Goal: Task Accomplishment & Management: Contribute content

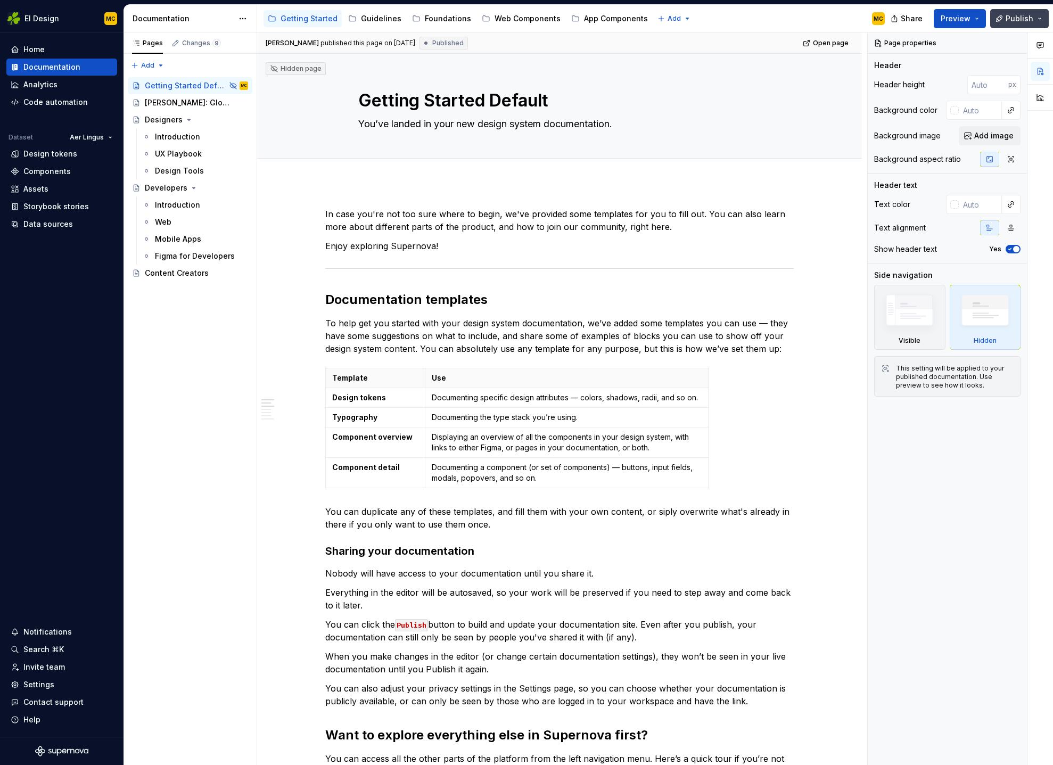
click at [1020, 21] on span "Publish" at bounding box center [1019, 18] width 28 height 11
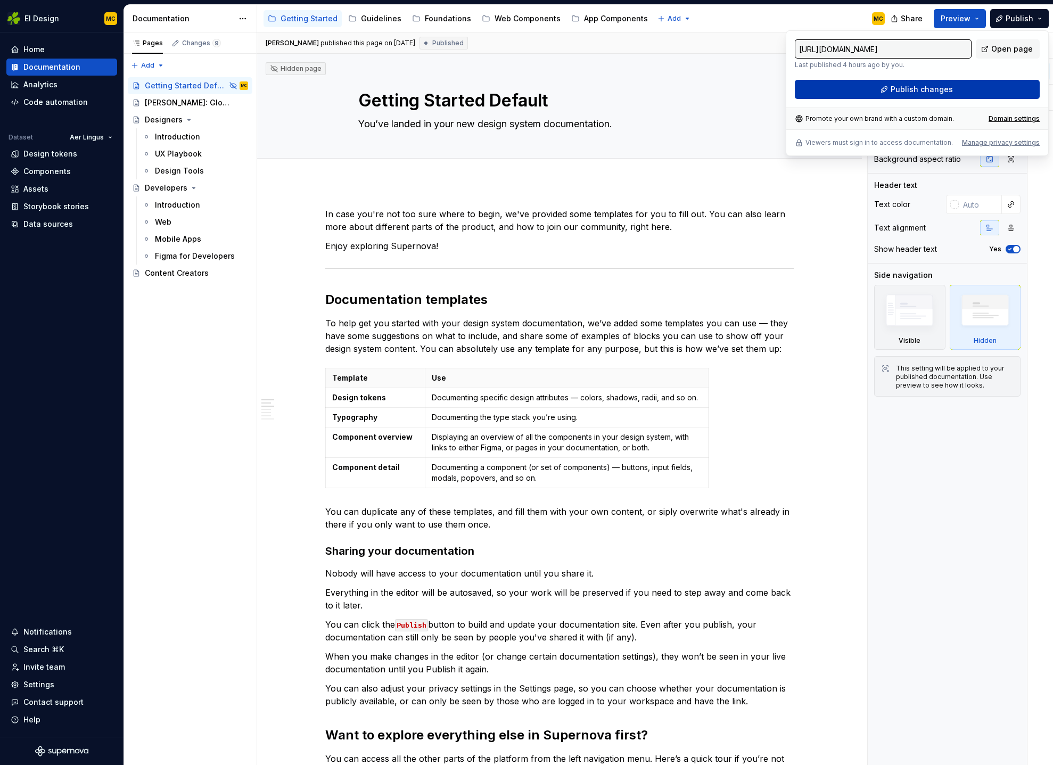
click at [963, 86] on button "Publish changes" at bounding box center [917, 89] width 245 height 19
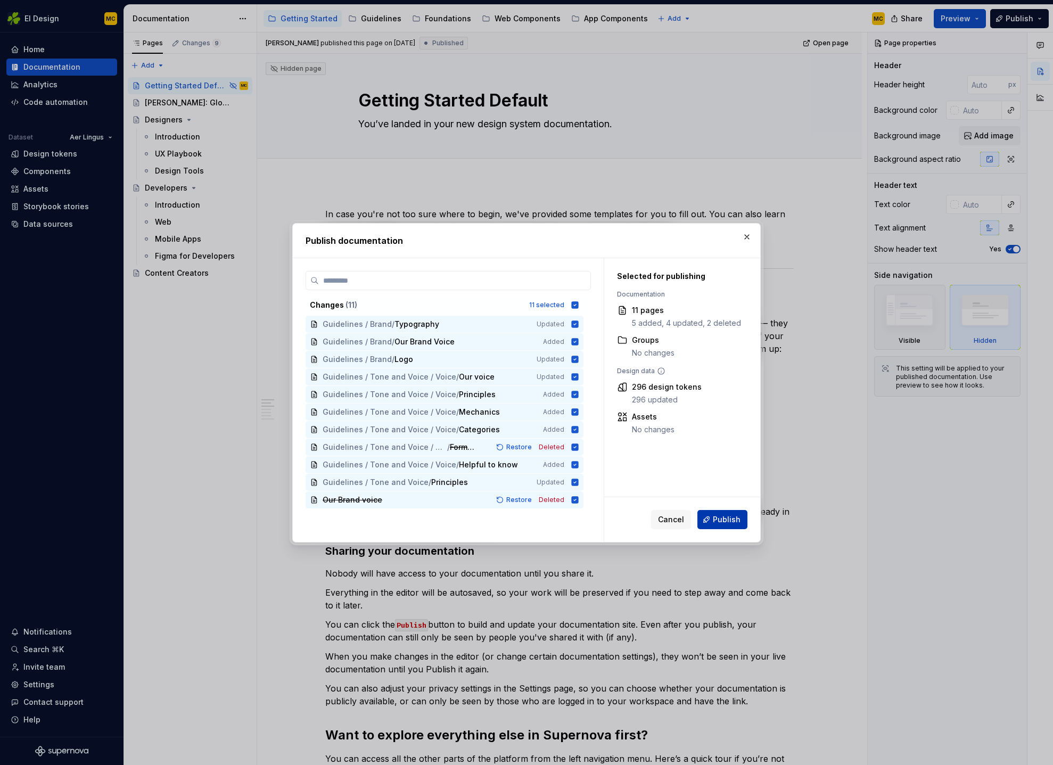
click at [717, 520] on span "Publish" at bounding box center [727, 519] width 28 height 11
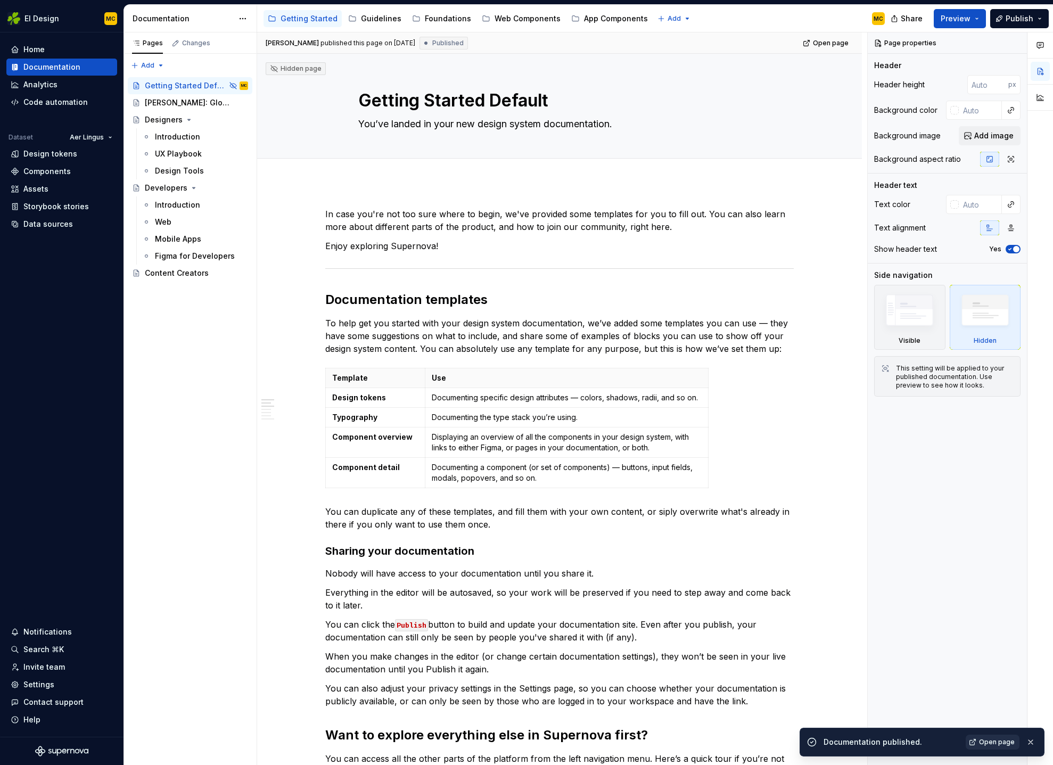
click at [996, 743] on span "Open page" at bounding box center [997, 742] width 36 height 9
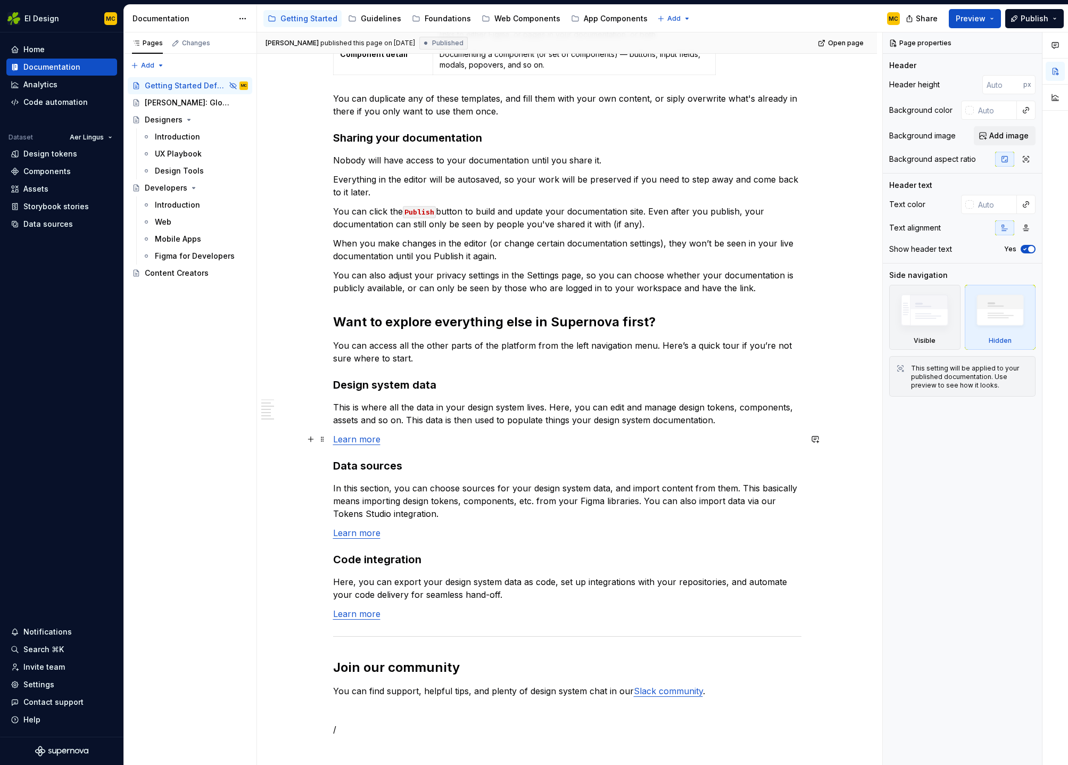
scroll to position [515, 0]
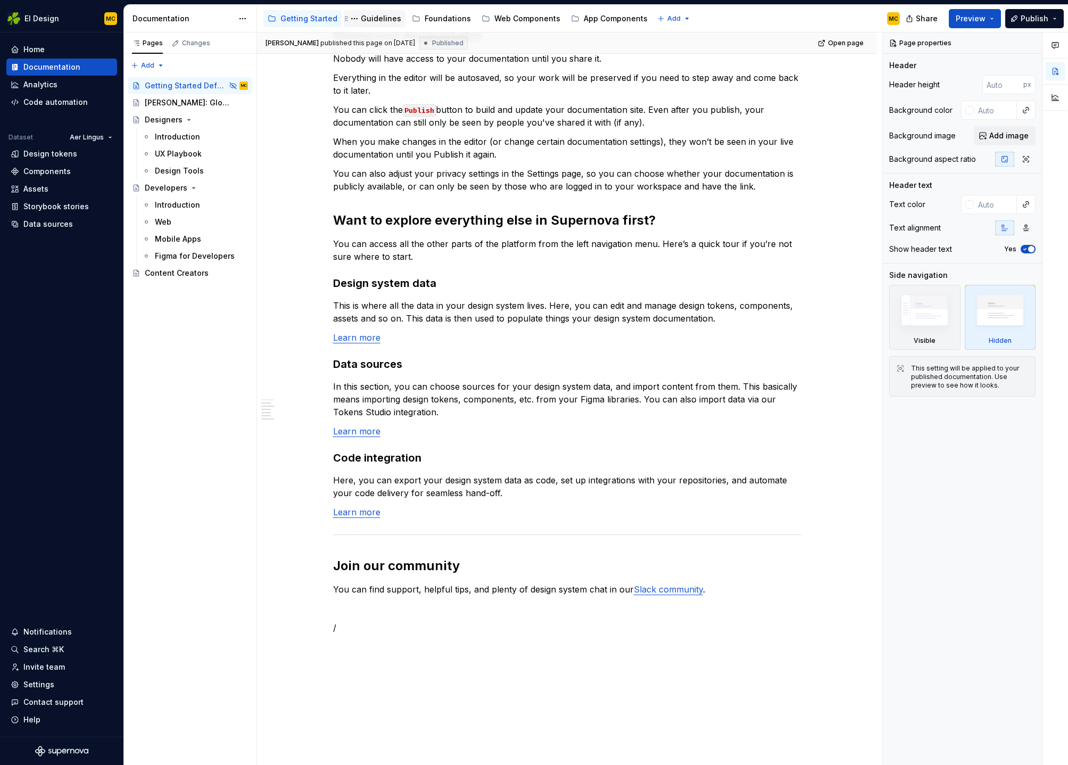
click at [368, 21] on div "Guidelines" at bounding box center [381, 18] width 40 height 11
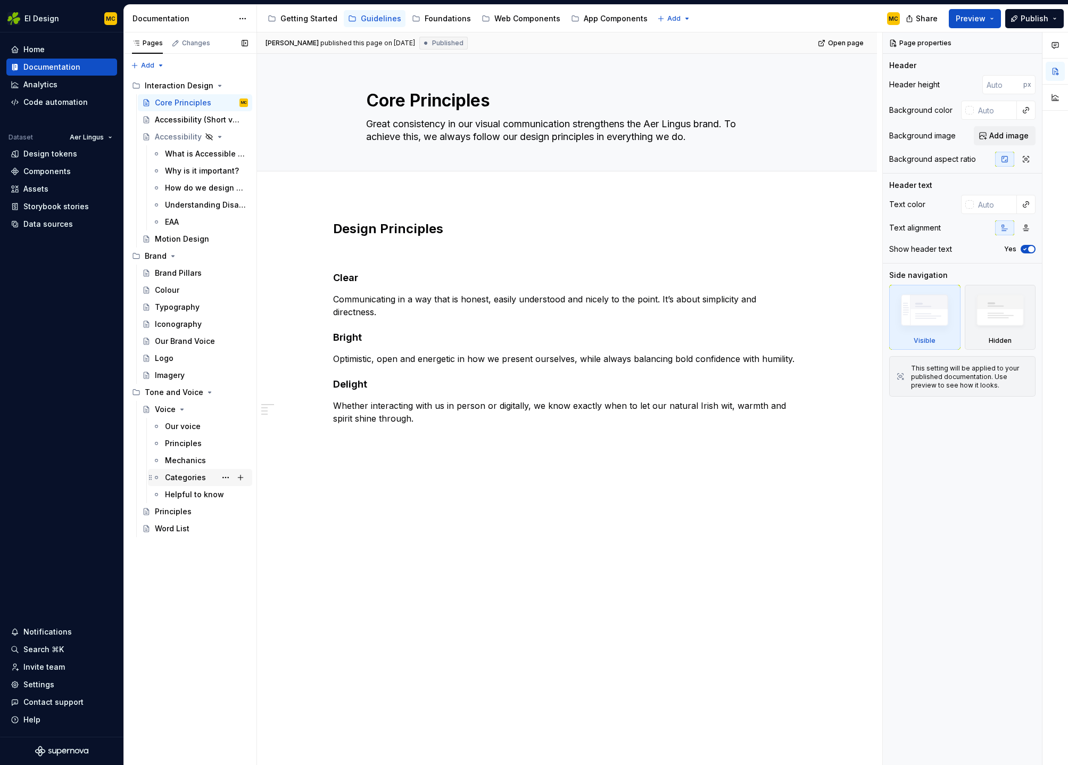
click at [188, 472] on div "Categories" at bounding box center [185, 477] width 41 height 11
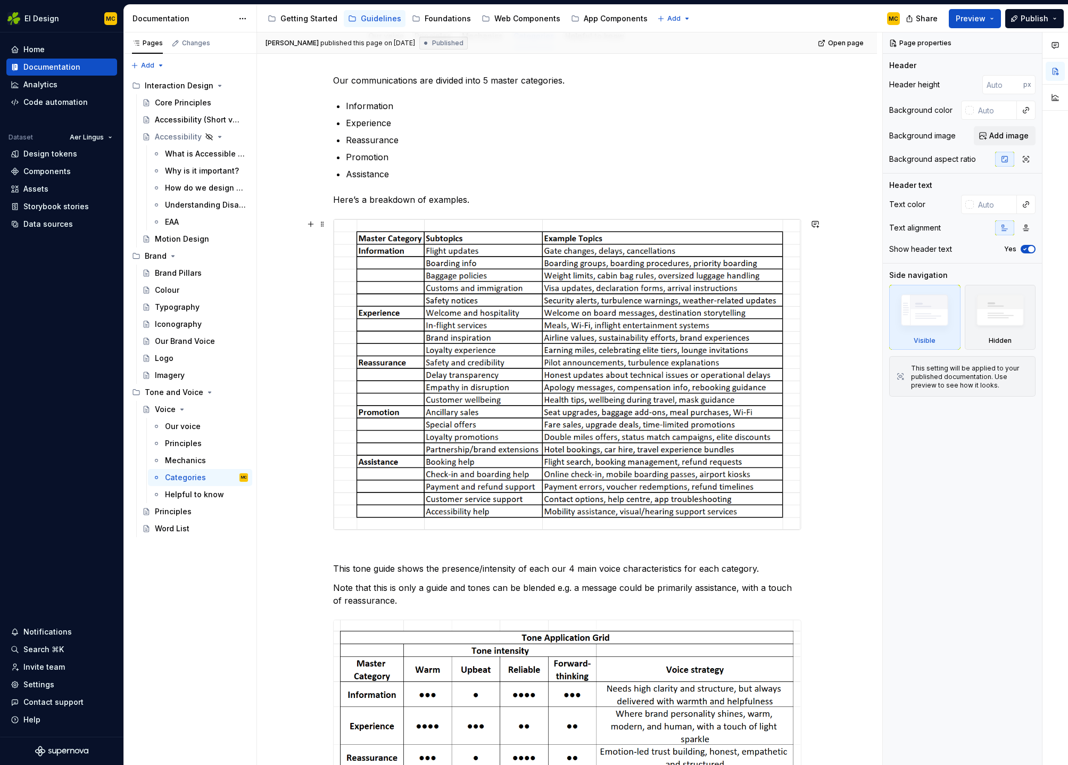
scroll to position [230, 0]
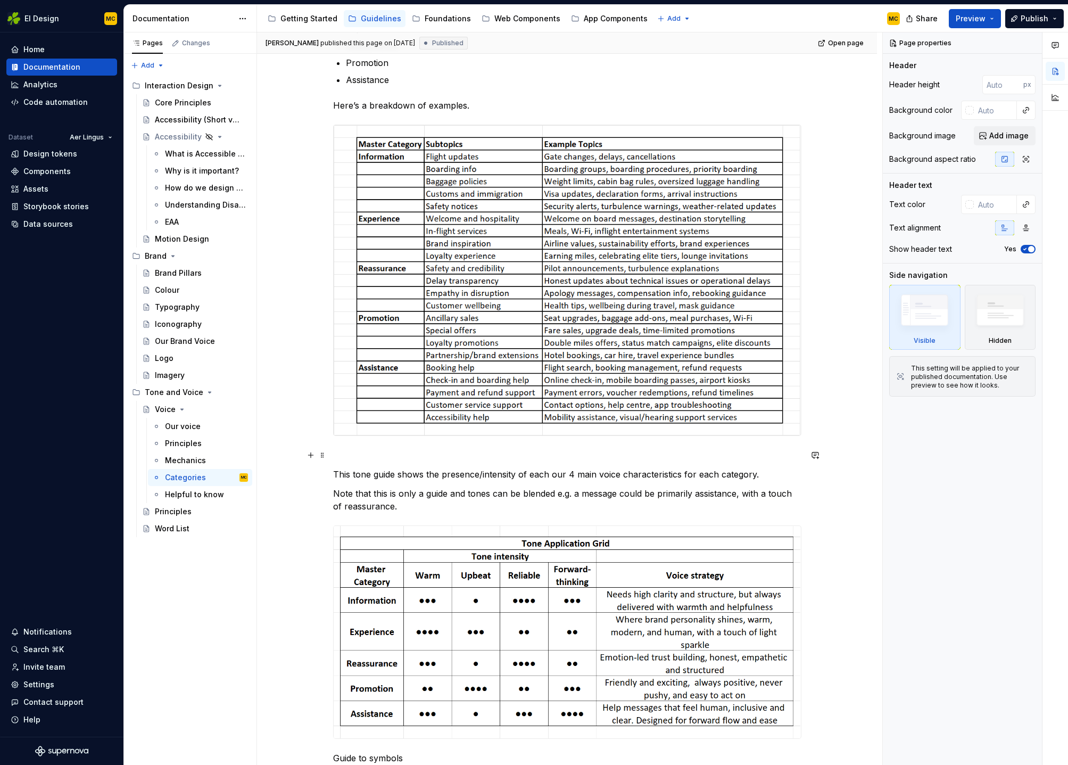
type textarea "*"
click at [468, 451] on p at bounding box center [567, 455] width 468 height 13
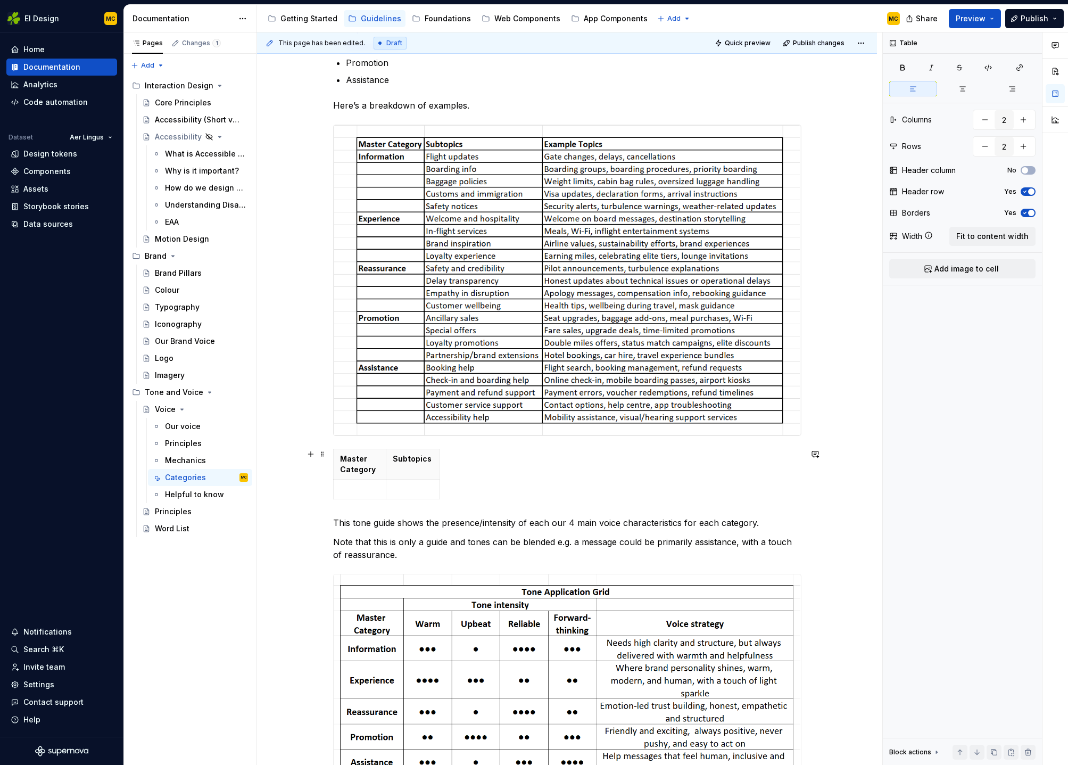
scroll to position [231, 0]
click at [429, 484] on p at bounding box center [413, 488] width 40 height 11
click at [440, 474] on icon "button" at bounding box center [441, 473] width 9 height 9
type input "3"
click at [448, 464] on th at bounding box center [449, 464] width 19 height 30
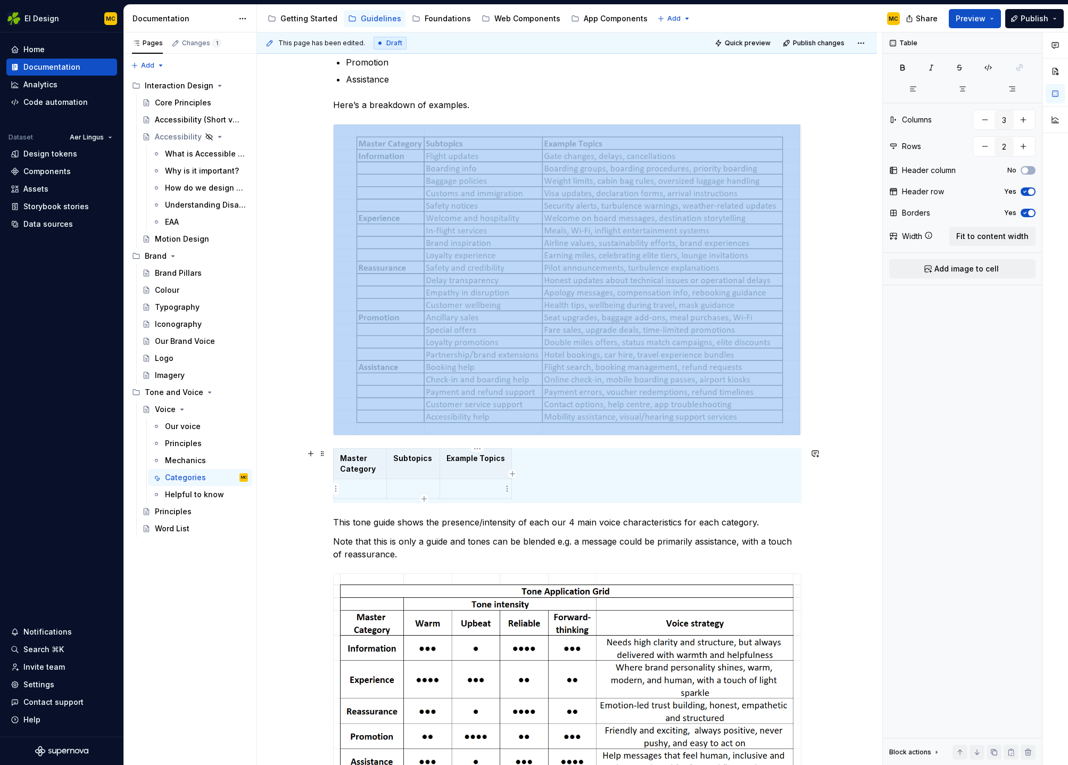
click at [495, 491] on p at bounding box center [476, 488] width 59 height 11
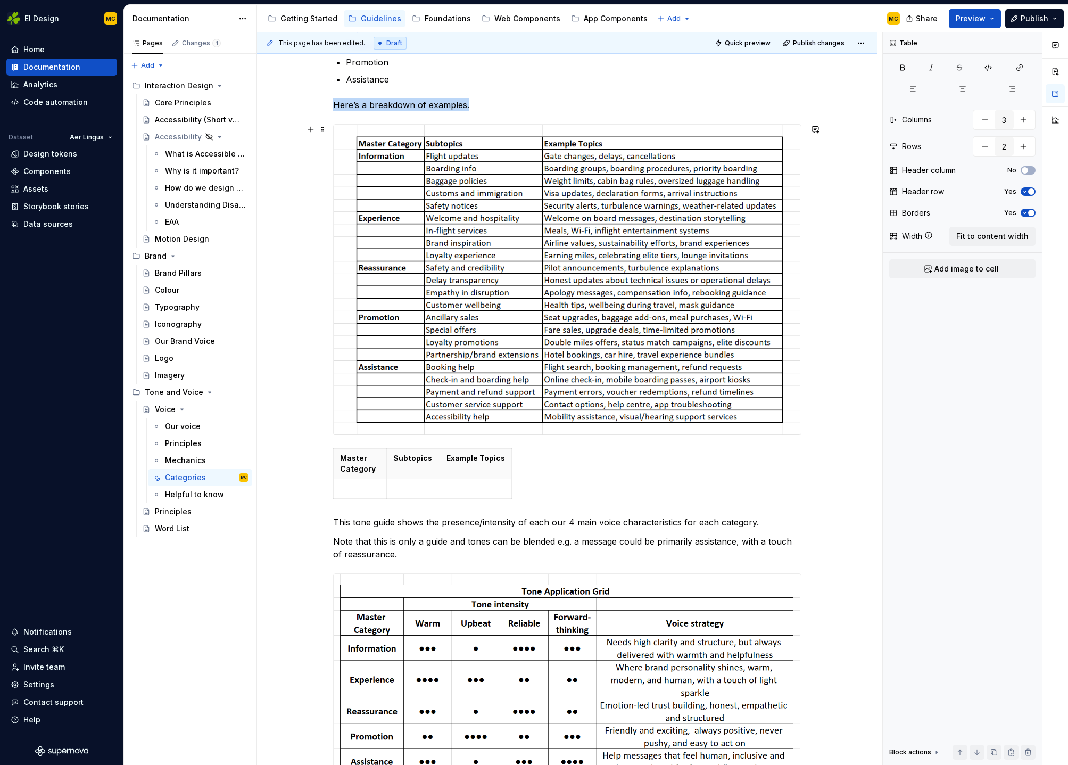
click at [402, 153] on img at bounding box center [567, 280] width 467 height 310
click at [357, 488] on p at bounding box center [360, 488] width 40 height 11
click at [403, 497] on td at bounding box center [412, 489] width 53 height 20
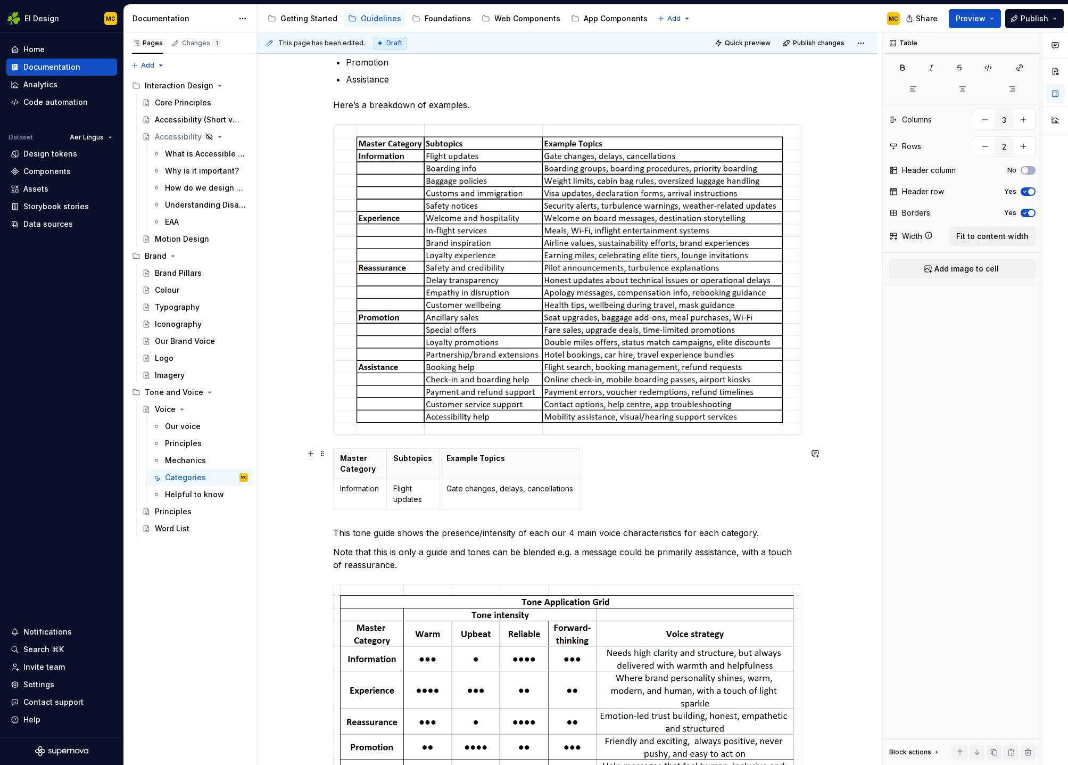
click at [606, 498] on div "Master Category Subtopics Example Topics Information Flight updates Gate change…" at bounding box center [567, 480] width 468 height 65
click at [563, 457] on p "Example Topics" at bounding box center [510, 458] width 127 height 11
click at [359, 449] on html "EI Design MC Home Documentation Analytics Code automation Dataset Aer Lingus De…" at bounding box center [534, 382] width 1068 height 765
click at [553, 470] on html "EI Design MC Home Documentation Analytics Code automation Dataset Aer Lingus De…" at bounding box center [534, 382] width 1068 height 765
click at [993, 237] on span "Fit to content width" at bounding box center [992, 236] width 72 height 11
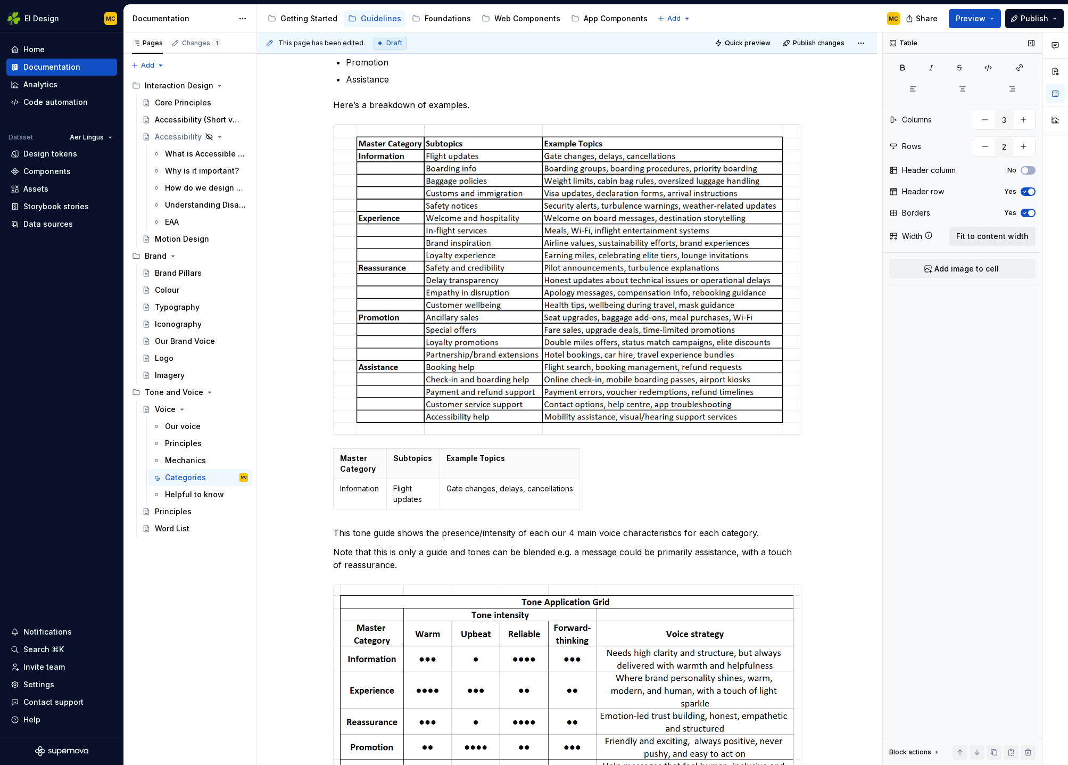
type textarea "*"
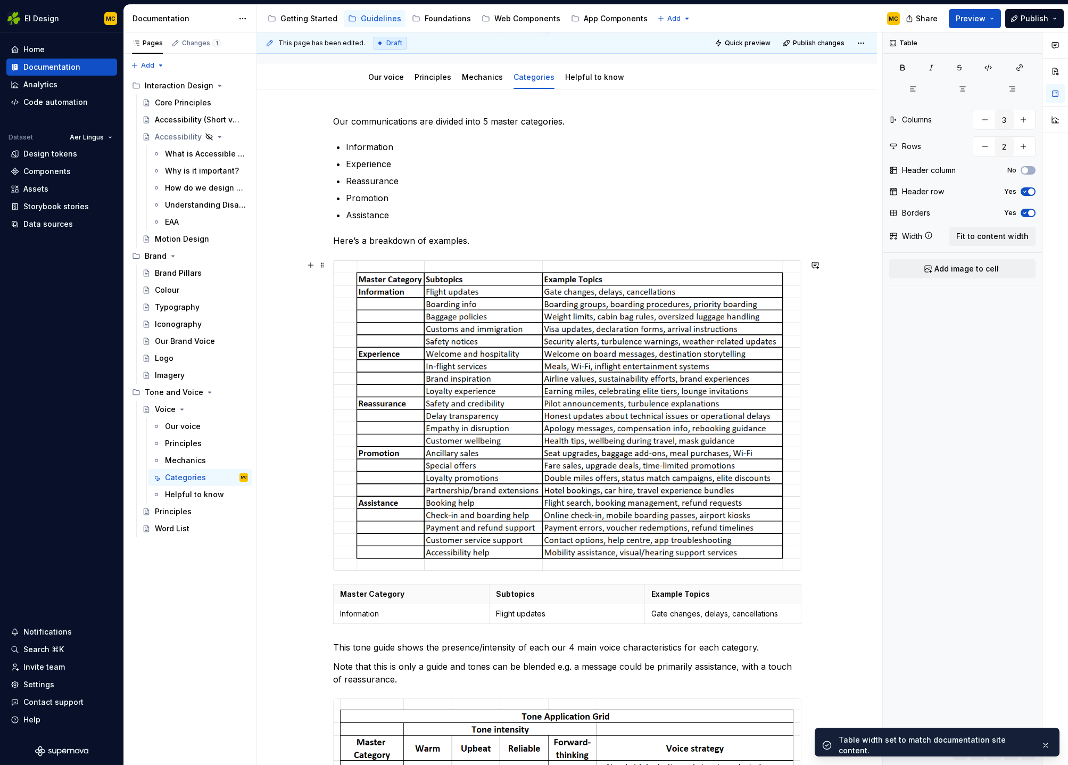
scroll to position [96, 0]
click at [568, 625] on icon "button" at bounding box center [570, 623] width 9 height 9
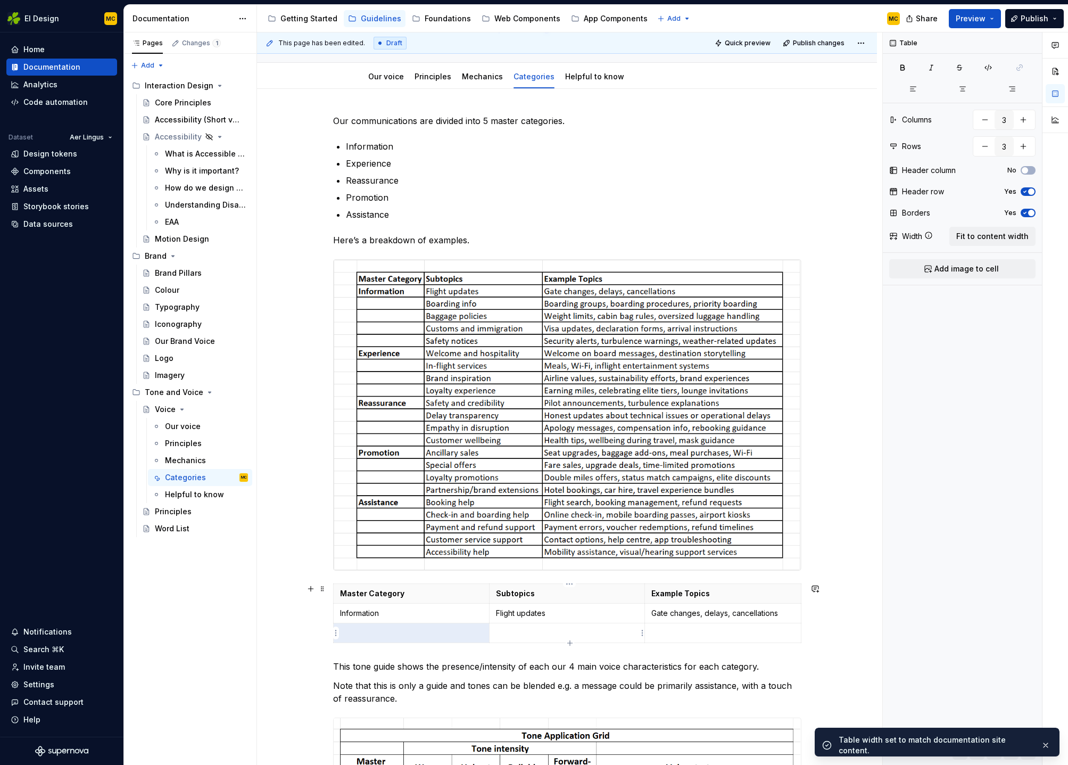
click at [547, 636] on p at bounding box center [567, 632] width 143 height 11
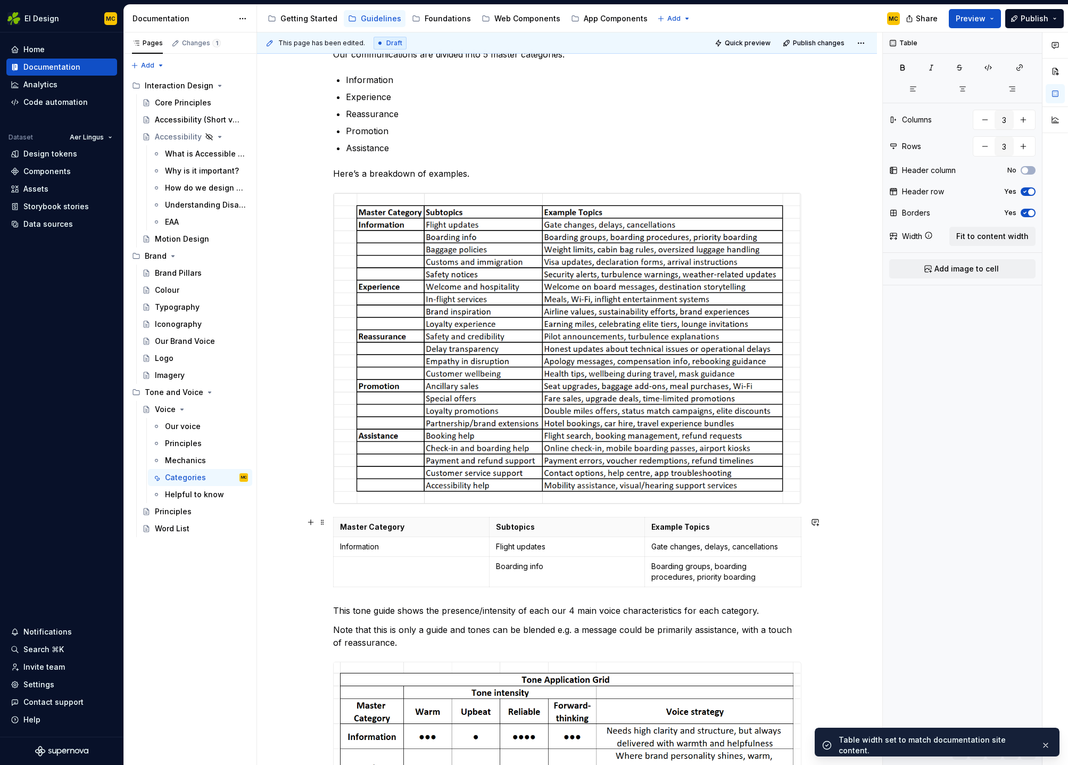
scroll to position [178, 0]
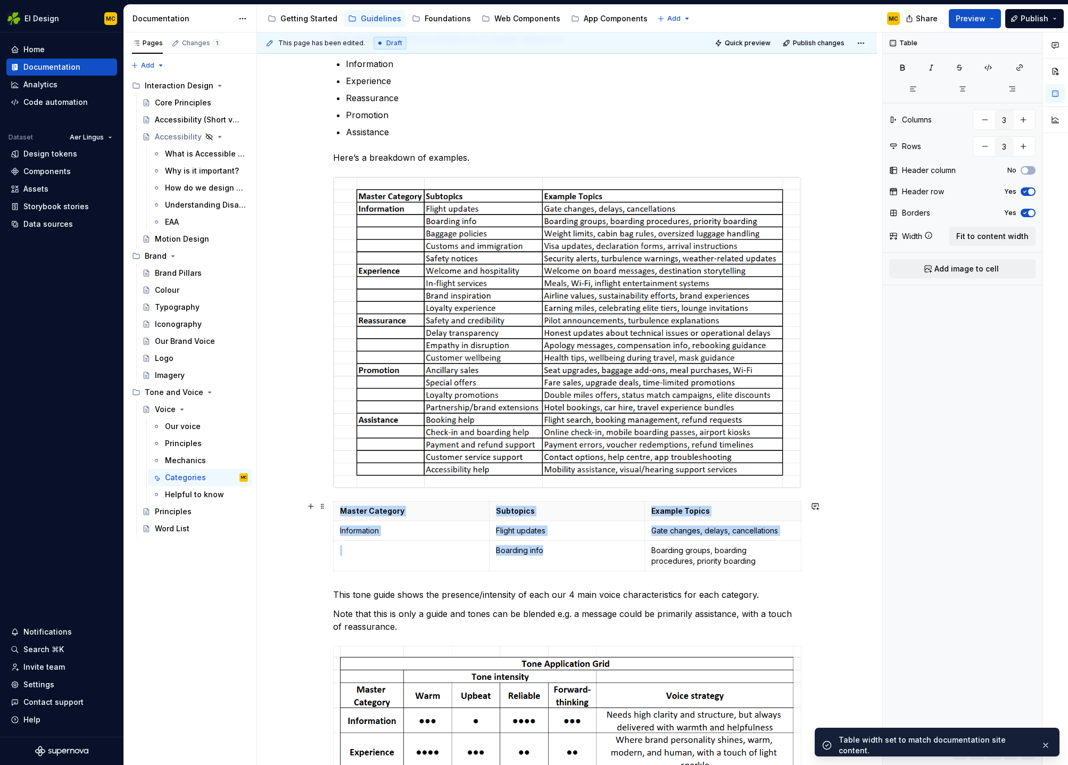
click at [569, 572] on div "Master Category Subtopics Example Topics Information Flight updates Gate change…" at bounding box center [567, 538] width 468 height 75
click at [575, 557] on td "Boarding info" at bounding box center [567, 556] width 156 height 30
click at [569, 573] on icon "button" at bounding box center [570, 571] width 9 height 9
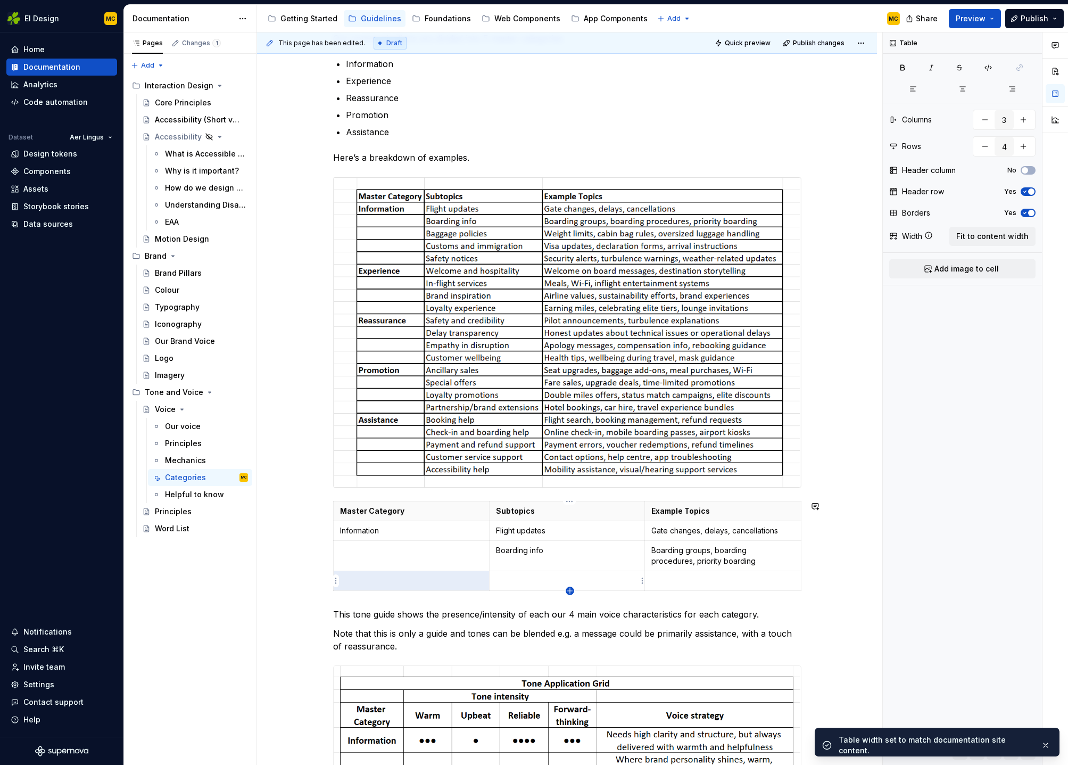
click at [574, 593] on icon "button" at bounding box center [570, 590] width 9 height 9
type input "5"
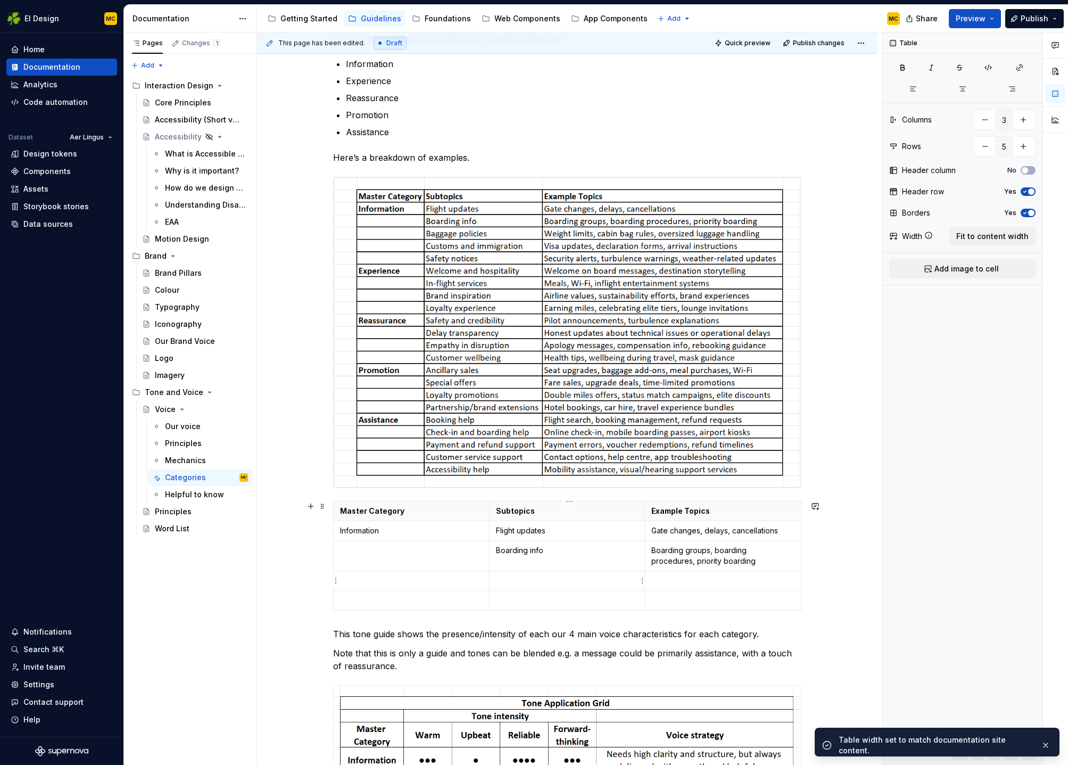
click at [549, 581] on p at bounding box center [567, 580] width 143 height 11
click at [464, 600] on p at bounding box center [411, 600] width 143 height 11
click at [543, 605] on p at bounding box center [567, 600] width 143 height 11
click at [556, 583] on p "Baggage polocies" at bounding box center [567, 580] width 143 height 11
click at [561, 608] on td at bounding box center [567, 601] width 156 height 20
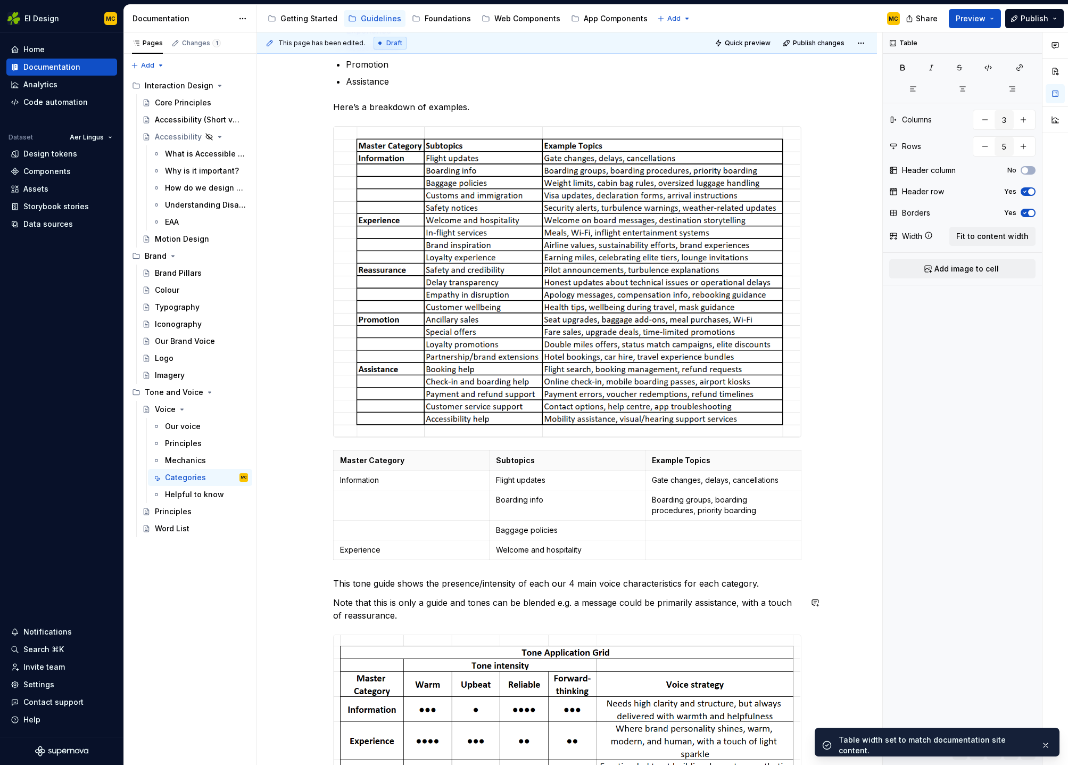
scroll to position [369, 0]
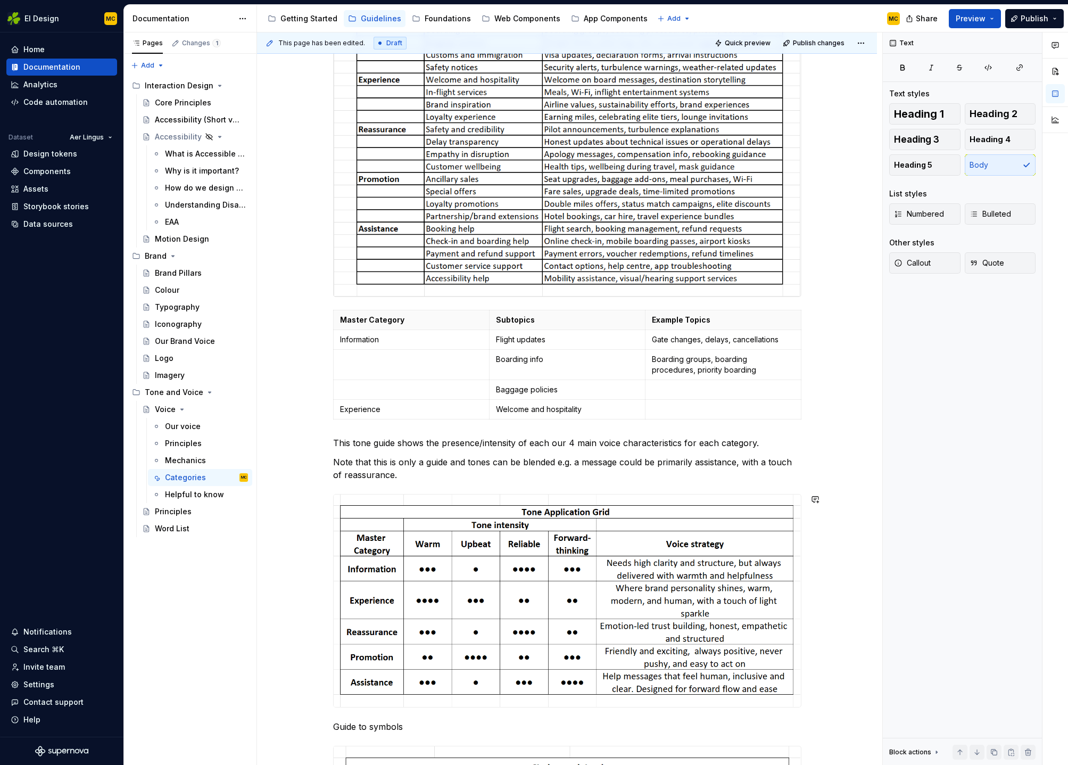
click at [743, 428] on div "Our communications are divided into 5 master categories. Information Experience…" at bounding box center [567, 443] width 468 height 1204
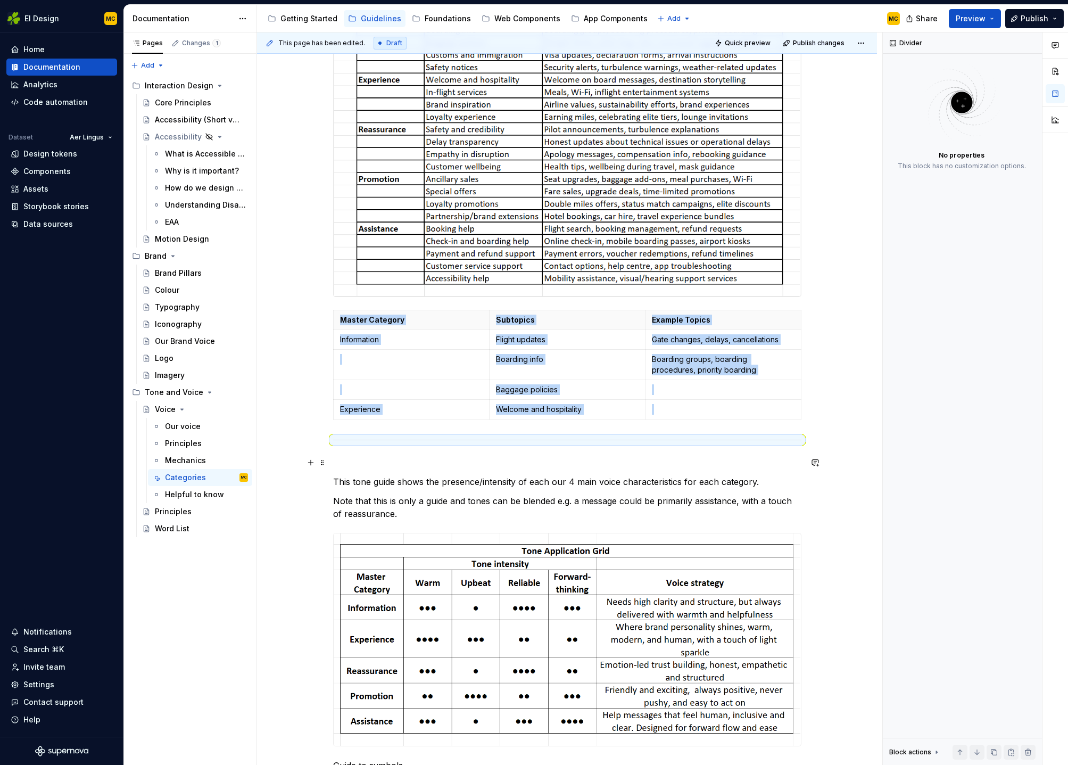
click at [348, 457] on p at bounding box center [567, 462] width 468 height 13
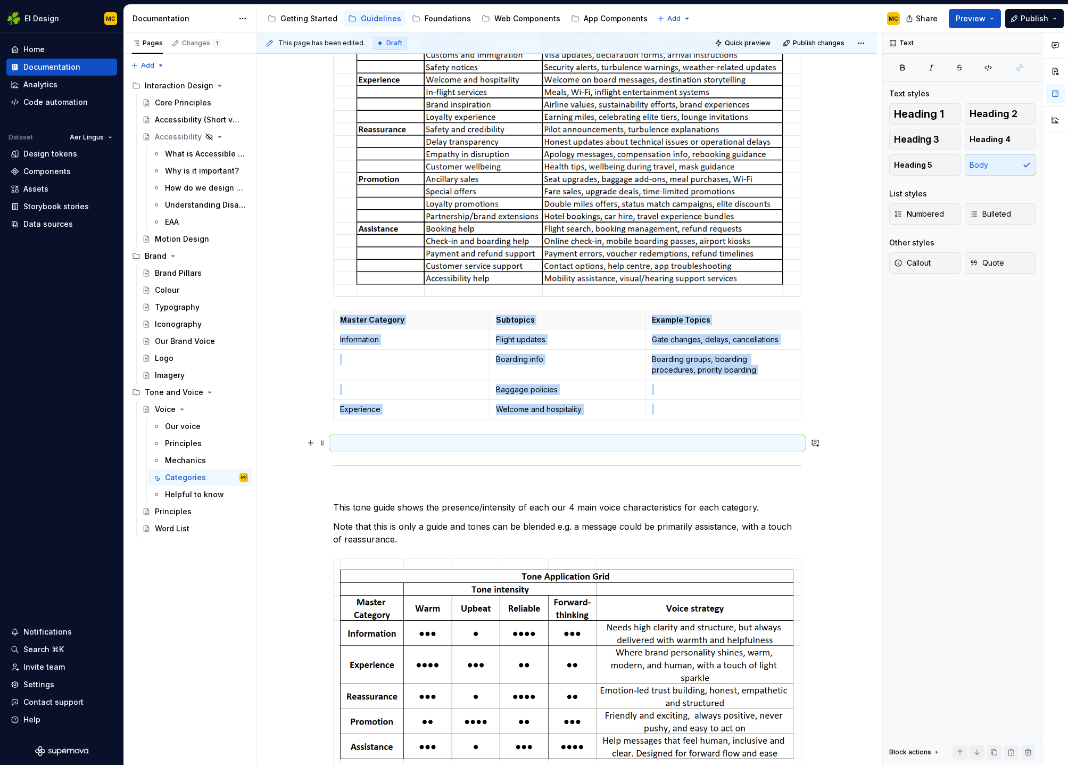
click at [851, 443] on div "Our communications are divided into 5 master categories. Information Experience…" at bounding box center [567, 583] width 620 height 1536
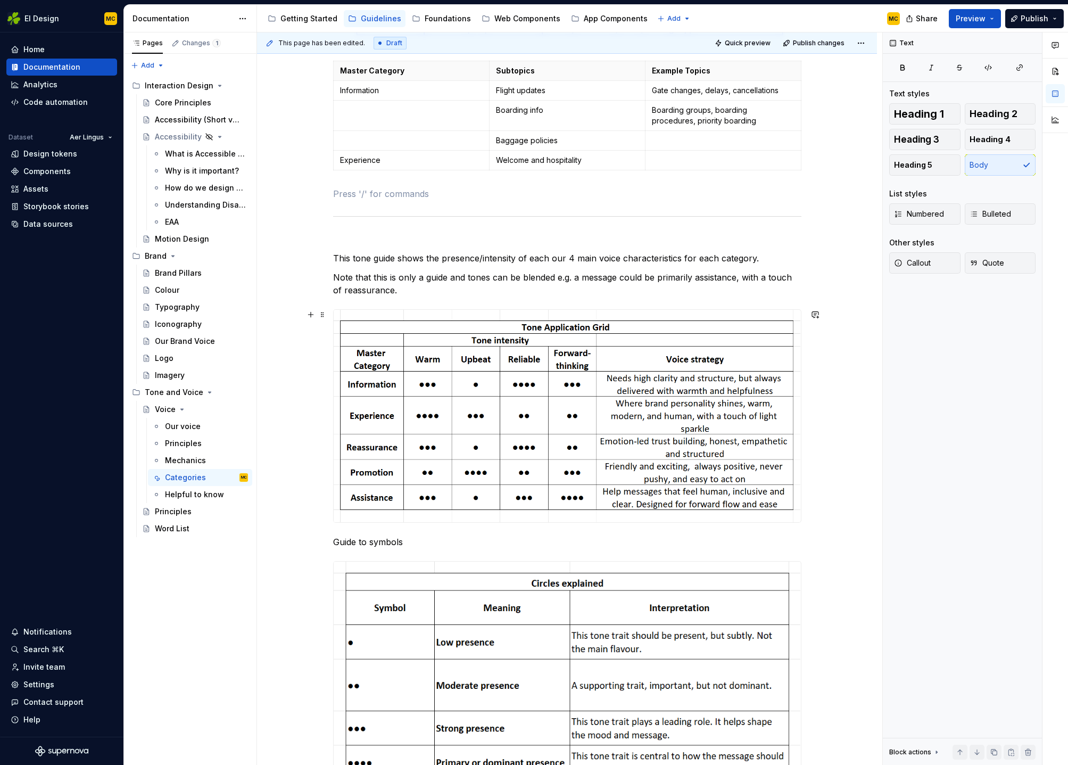
scroll to position [700, 0]
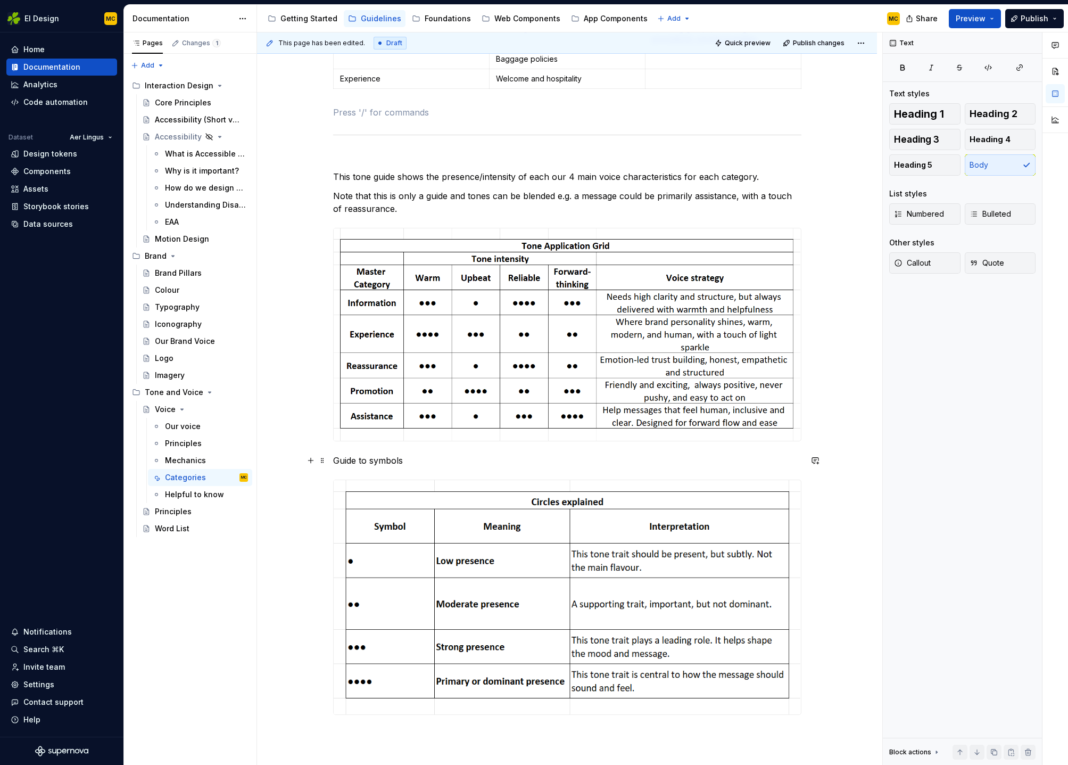
click at [433, 456] on p "Guide to symbols" at bounding box center [567, 460] width 468 height 13
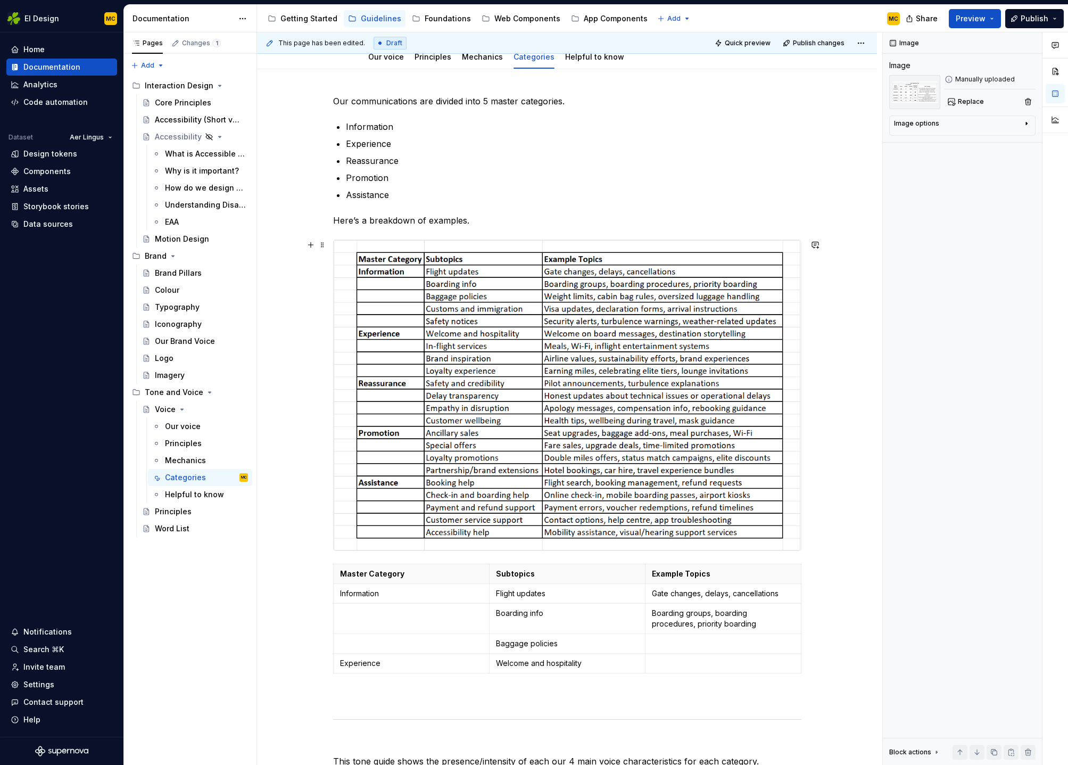
scroll to position [217, 0]
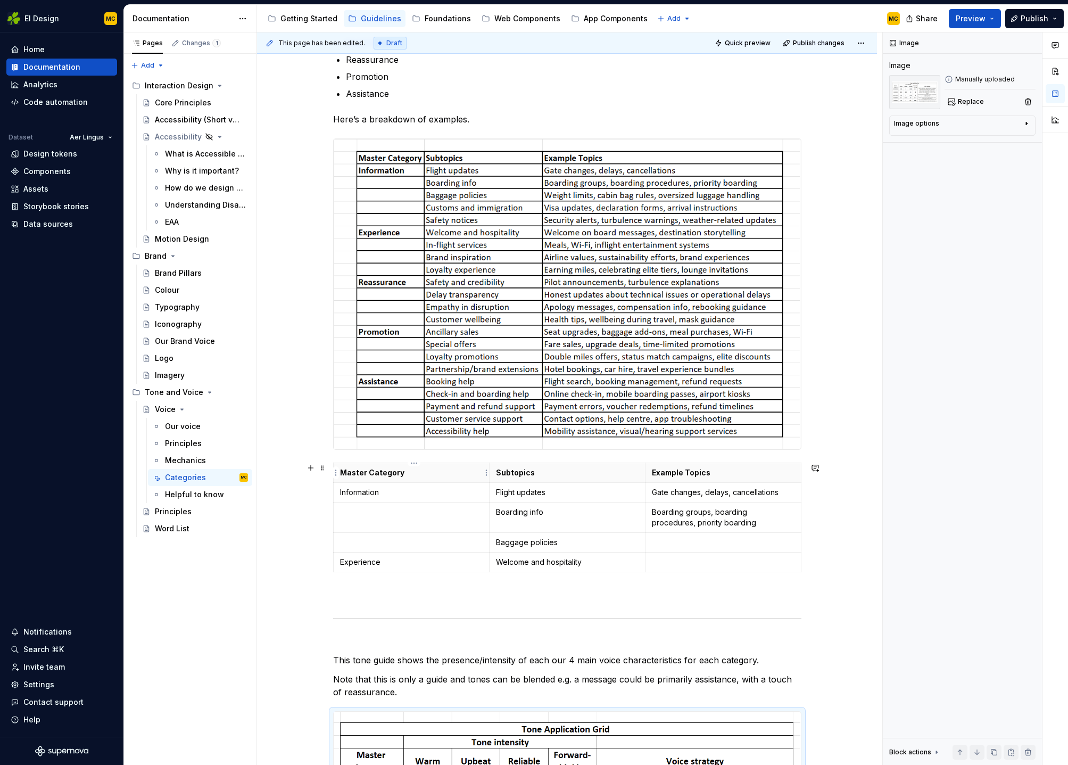
click at [483, 482] on th "Master Category" at bounding box center [411, 473] width 156 height 20
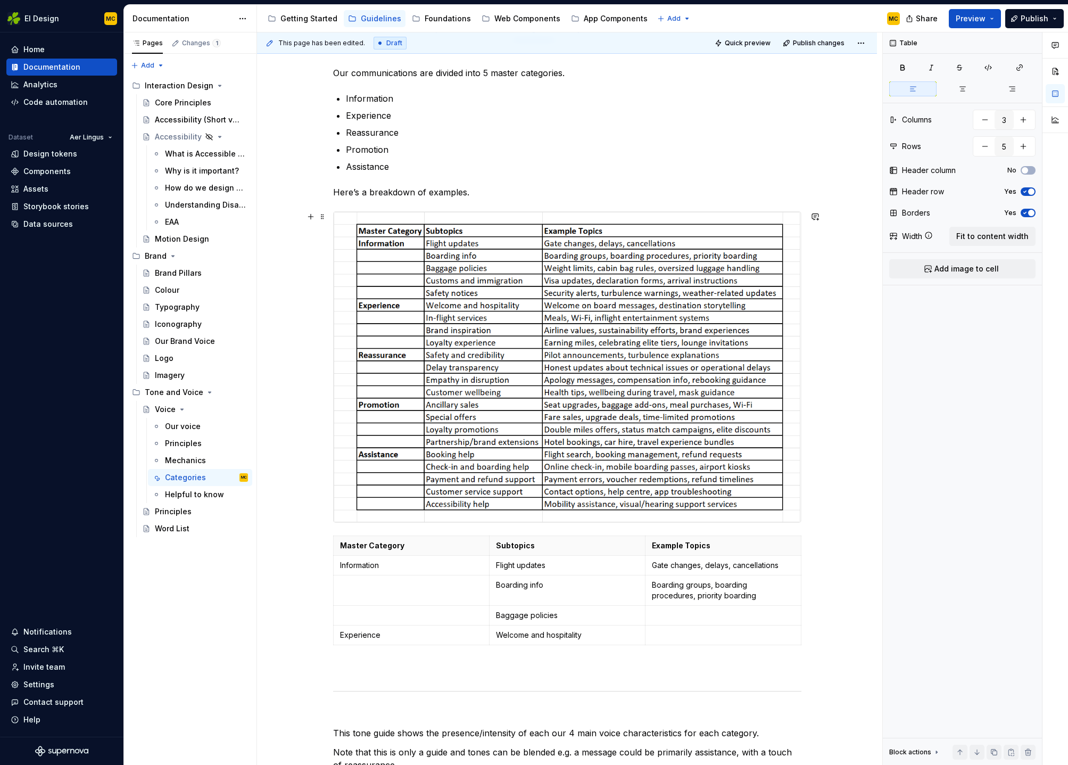
scroll to position [148, 0]
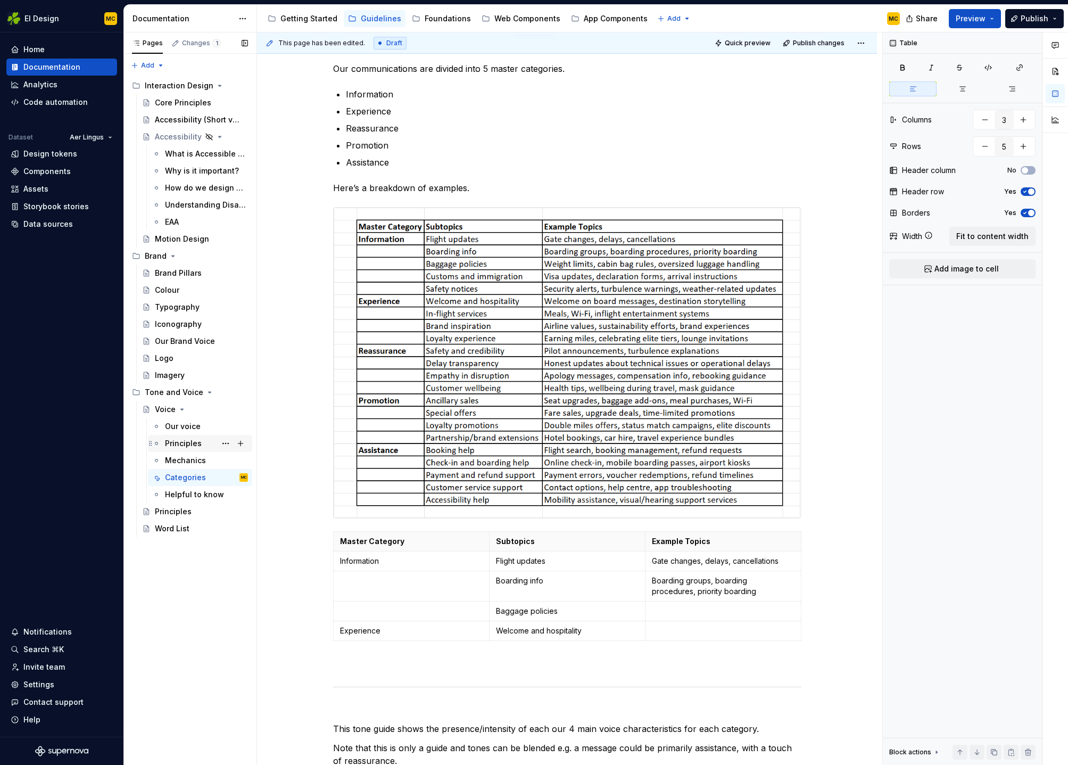
click at [187, 441] on div "Principles" at bounding box center [183, 443] width 37 height 11
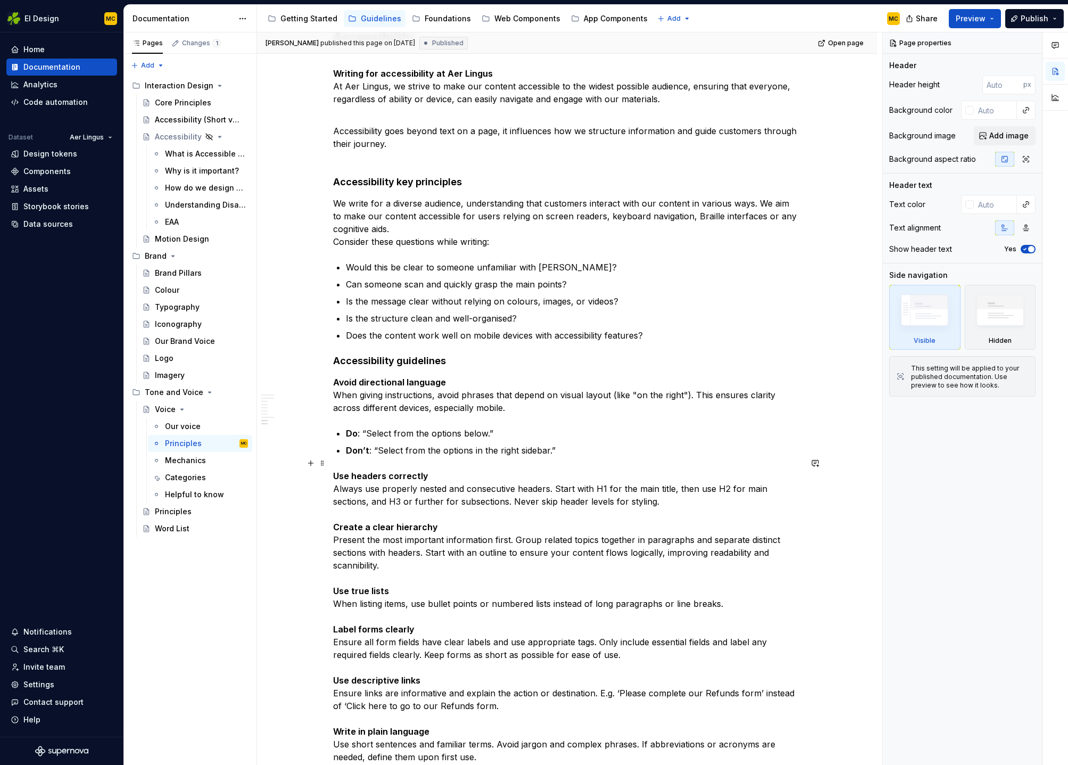
scroll to position [1492, 0]
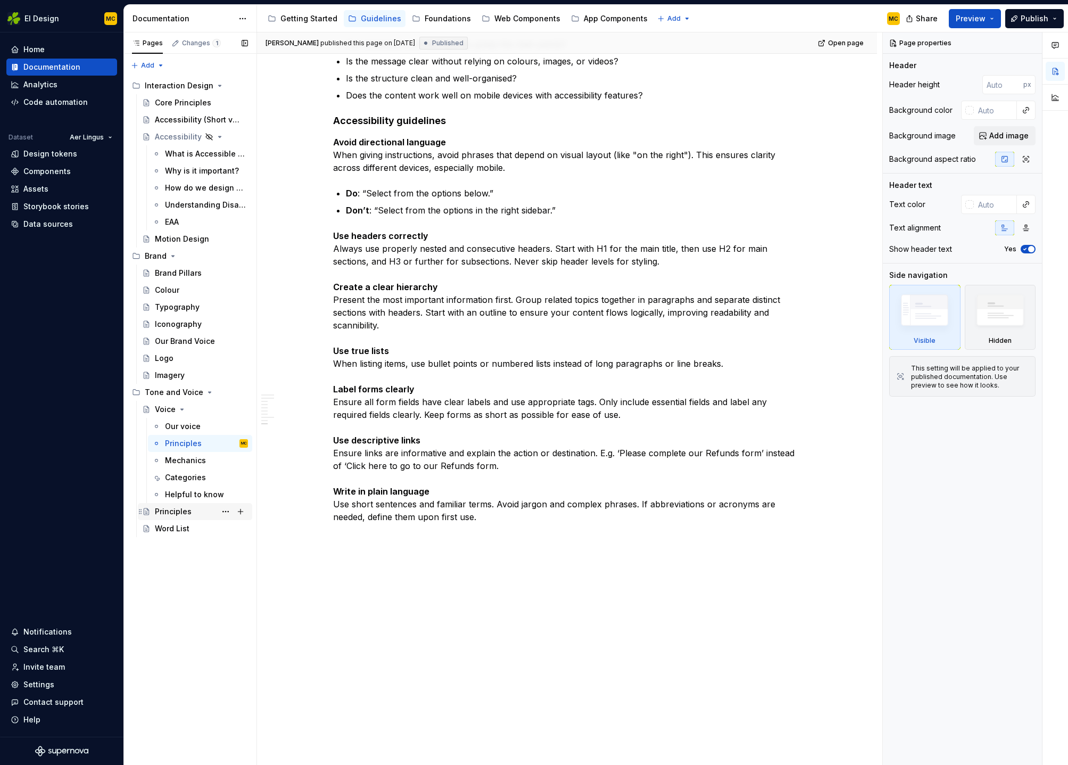
click at [178, 508] on div "Principles" at bounding box center [173, 511] width 37 height 11
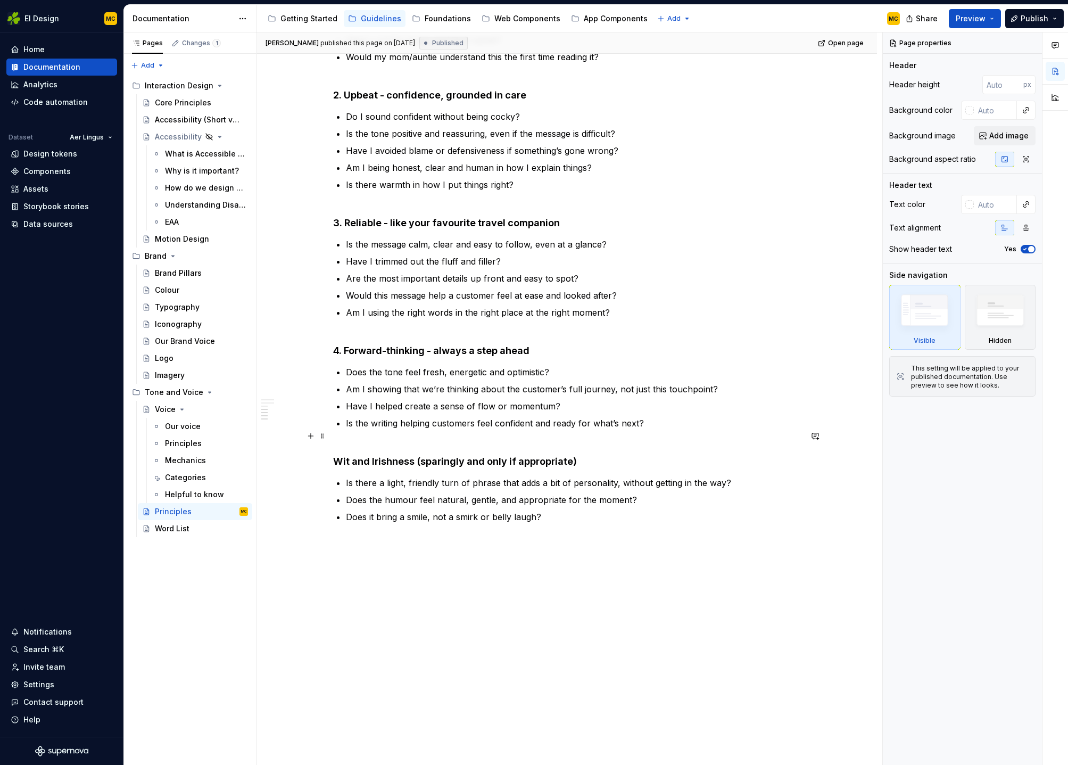
scroll to position [749, 0]
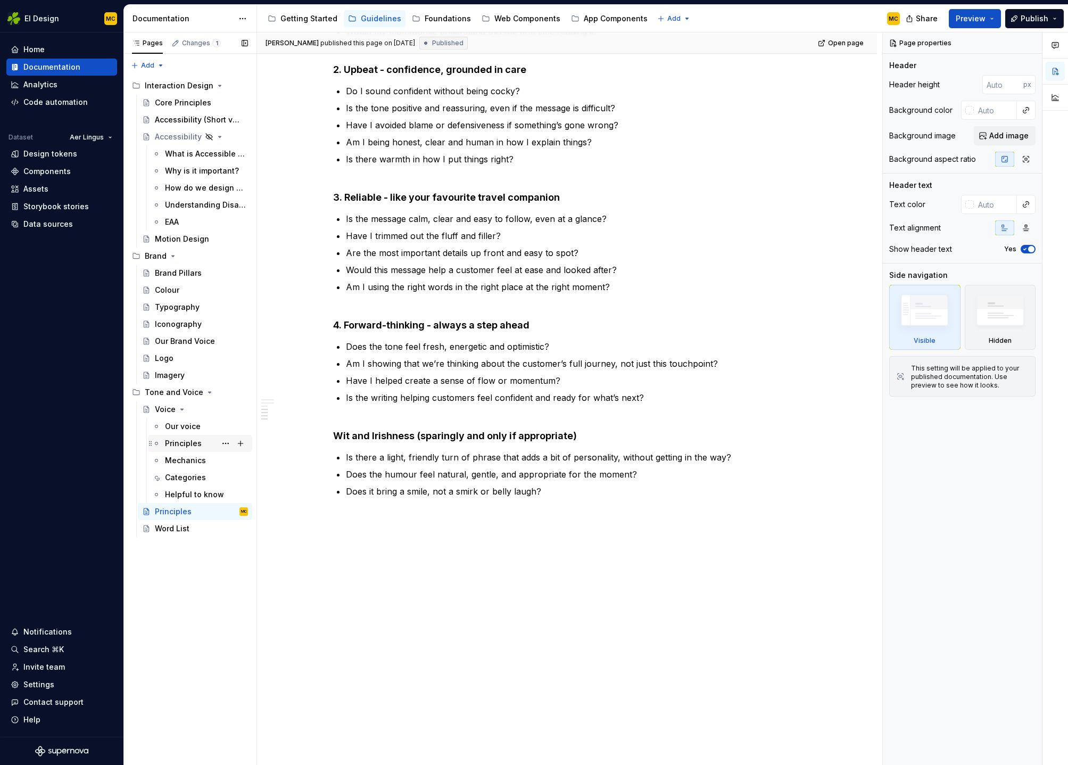
click at [192, 442] on div "Principles" at bounding box center [183, 443] width 37 height 11
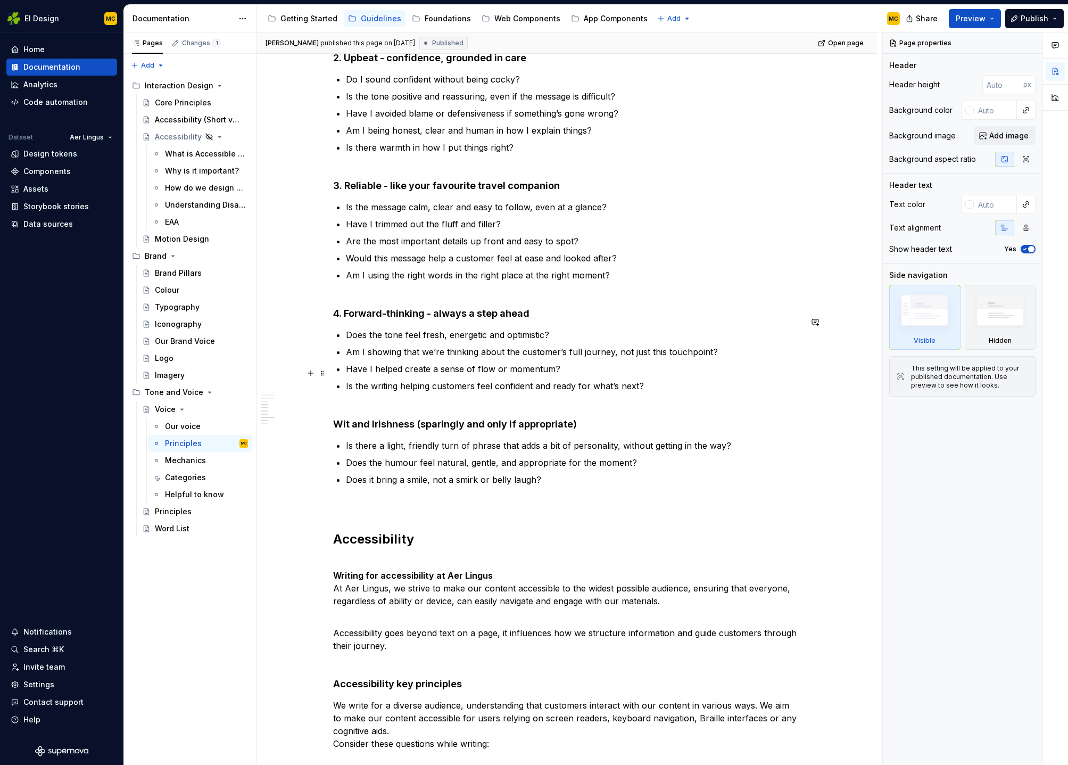
scroll to position [751, 0]
click at [180, 395] on div "Tone and Voice" at bounding box center [174, 392] width 59 height 11
click at [195, 411] on div "Voice" at bounding box center [201, 409] width 93 height 15
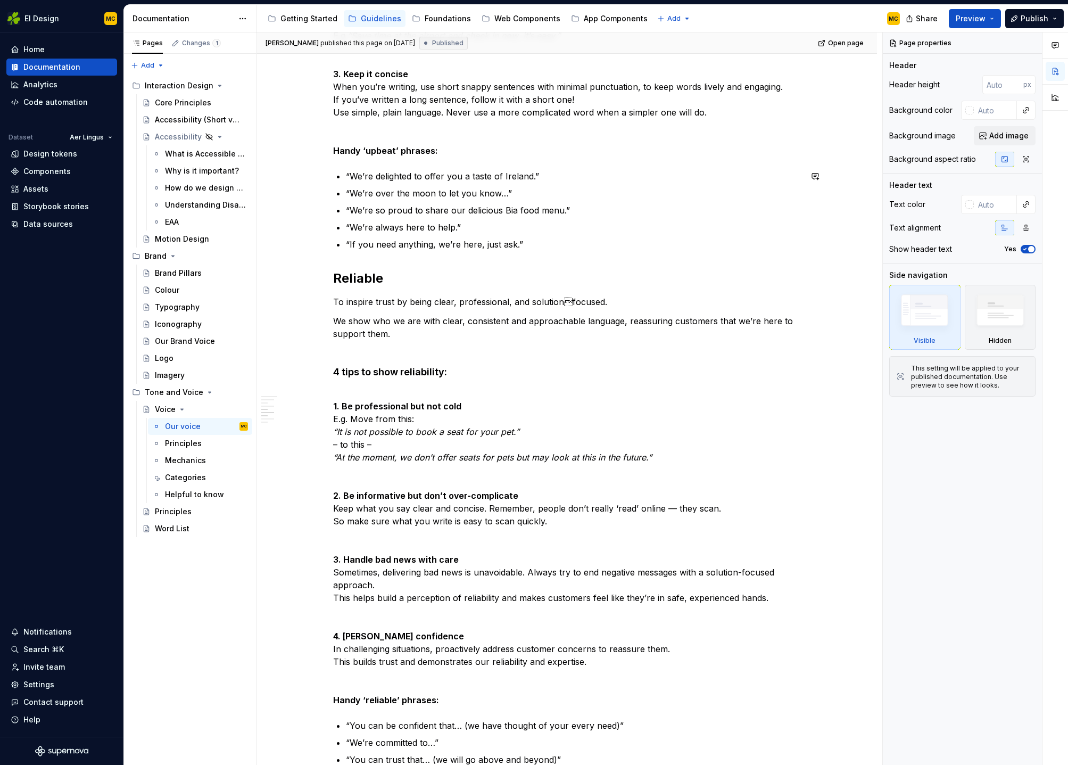
scroll to position [1765, 0]
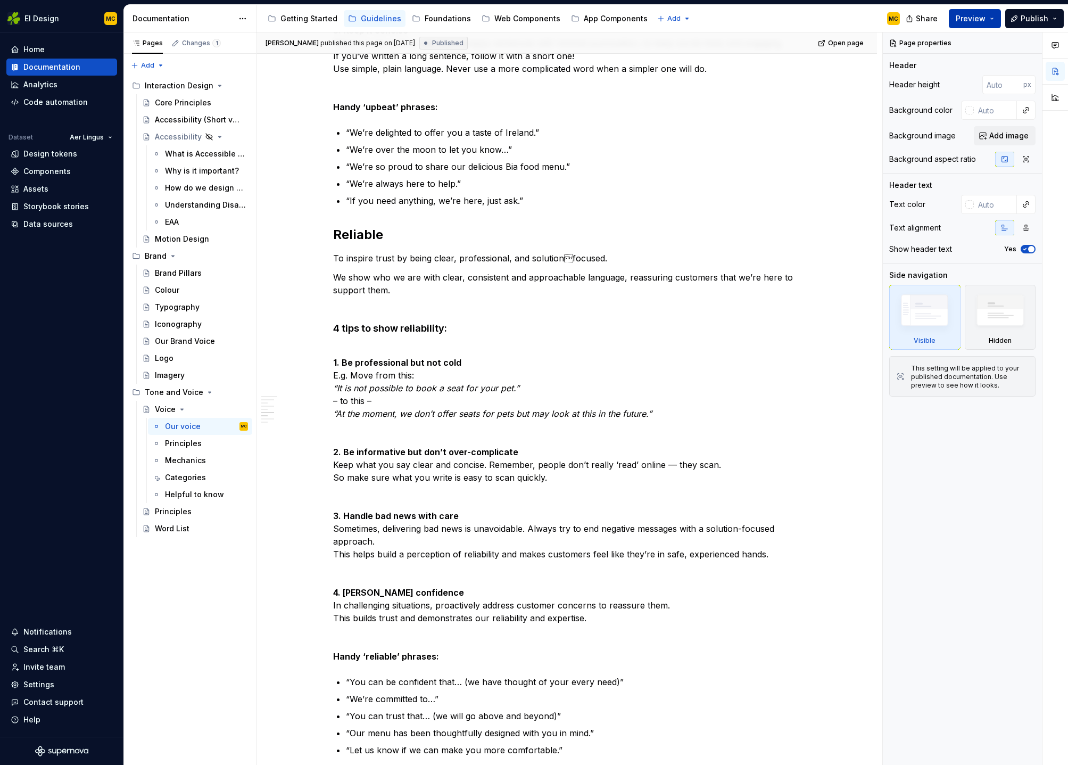
click at [994, 21] on button "Preview" at bounding box center [975, 18] width 52 height 19
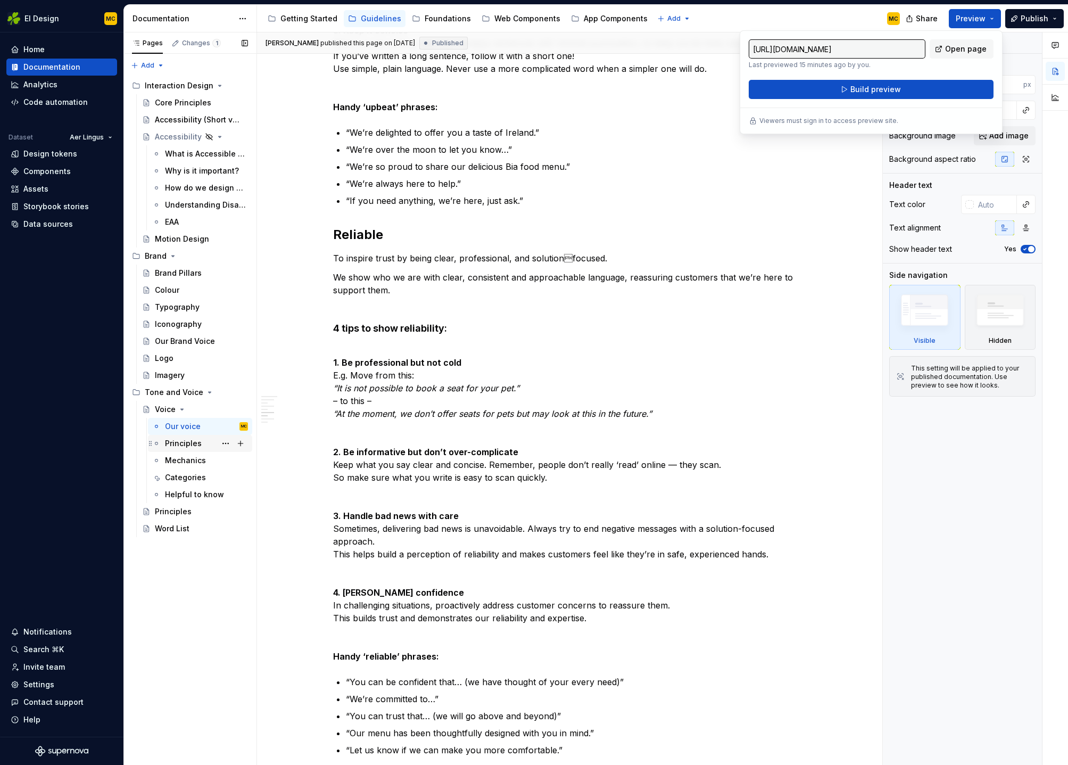
click at [201, 446] on div "Principles" at bounding box center [206, 443] width 83 height 15
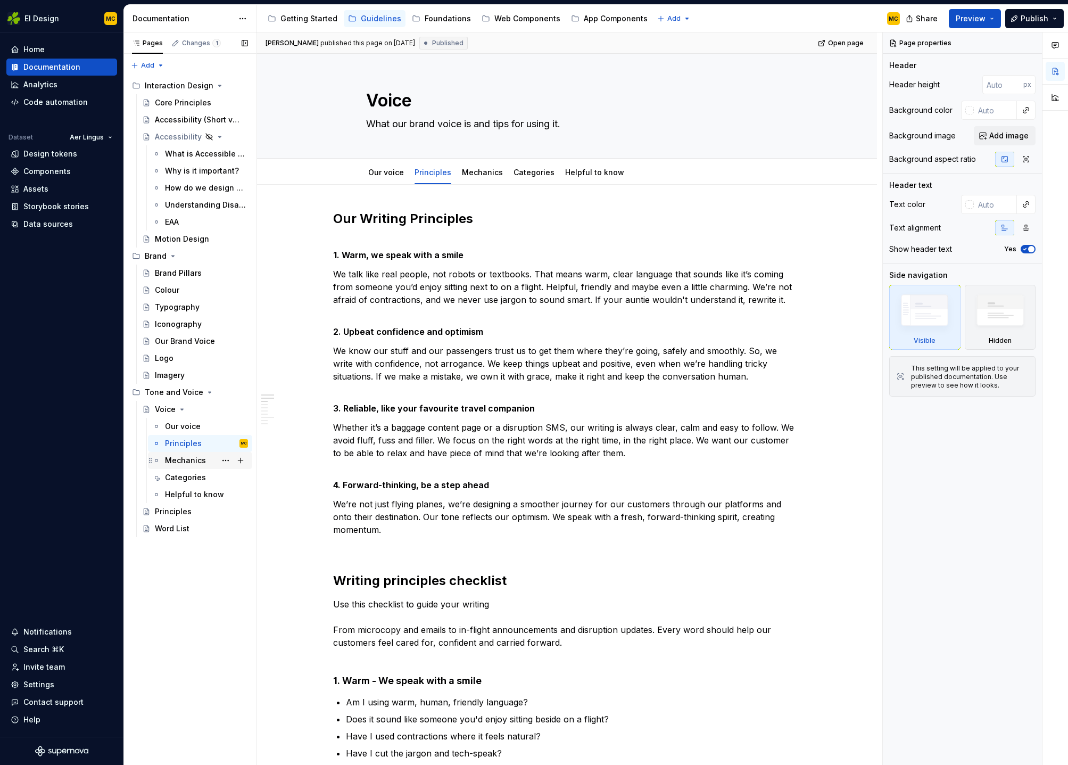
click at [197, 462] on div "Mechanics" at bounding box center [185, 460] width 41 height 11
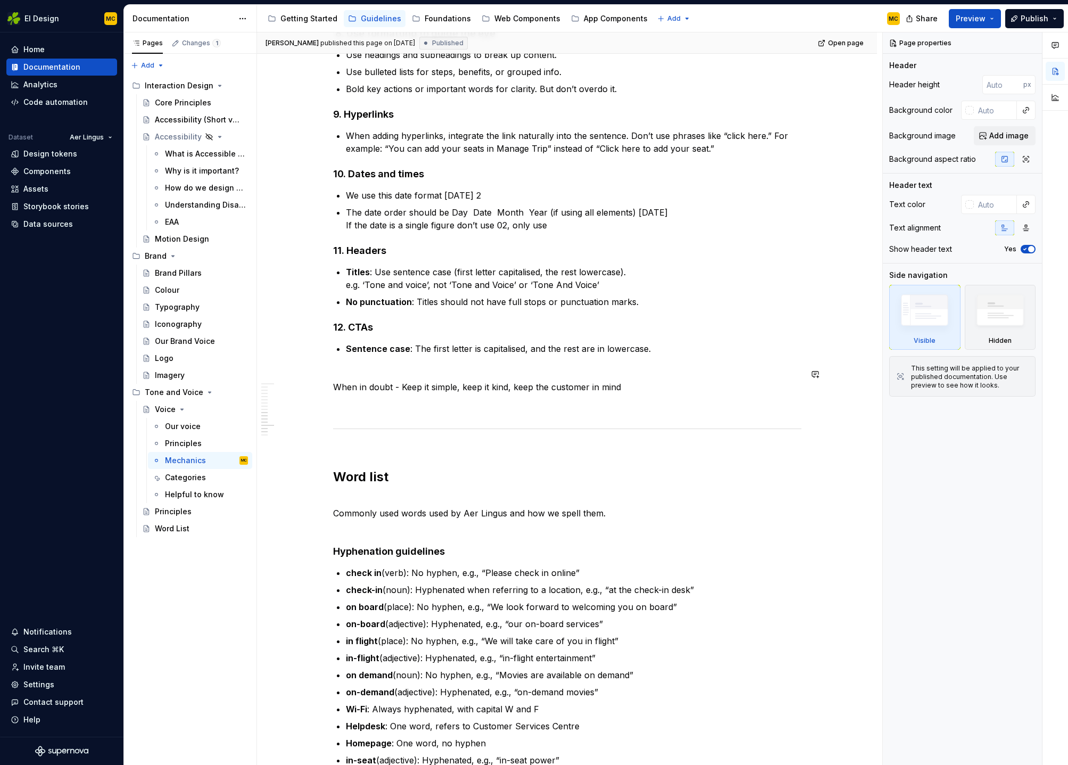
scroll to position [1180, 0]
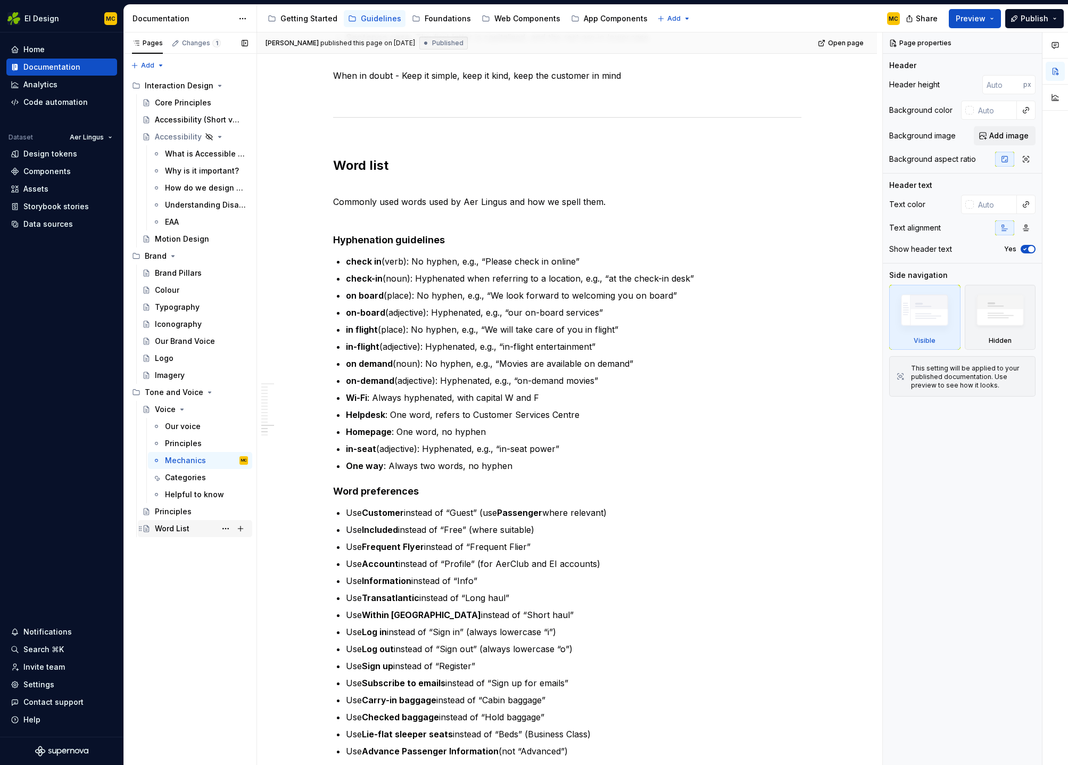
click at [199, 527] on div "Word List" at bounding box center [201, 528] width 93 height 15
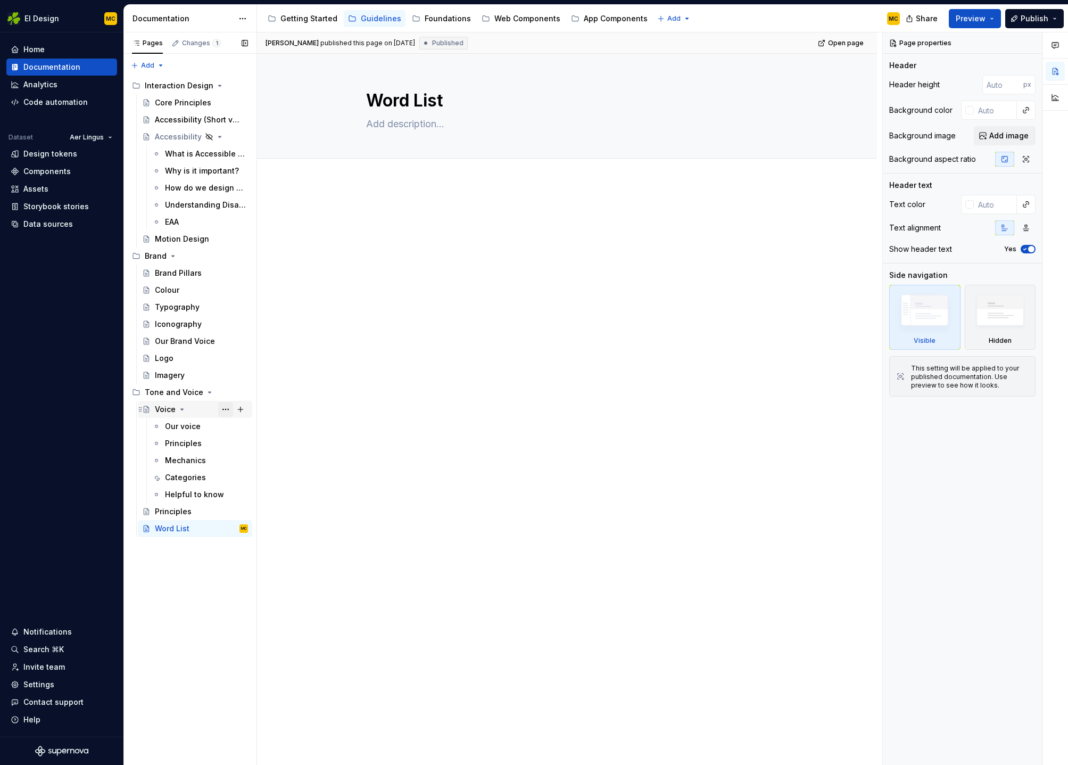
click at [222, 410] on button "Page tree" at bounding box center [225, 409] width 15 height 15
type textarea "*"
click at [259, 431] on div "Rename page" at bounding box center [290, 428] width 104 height 11
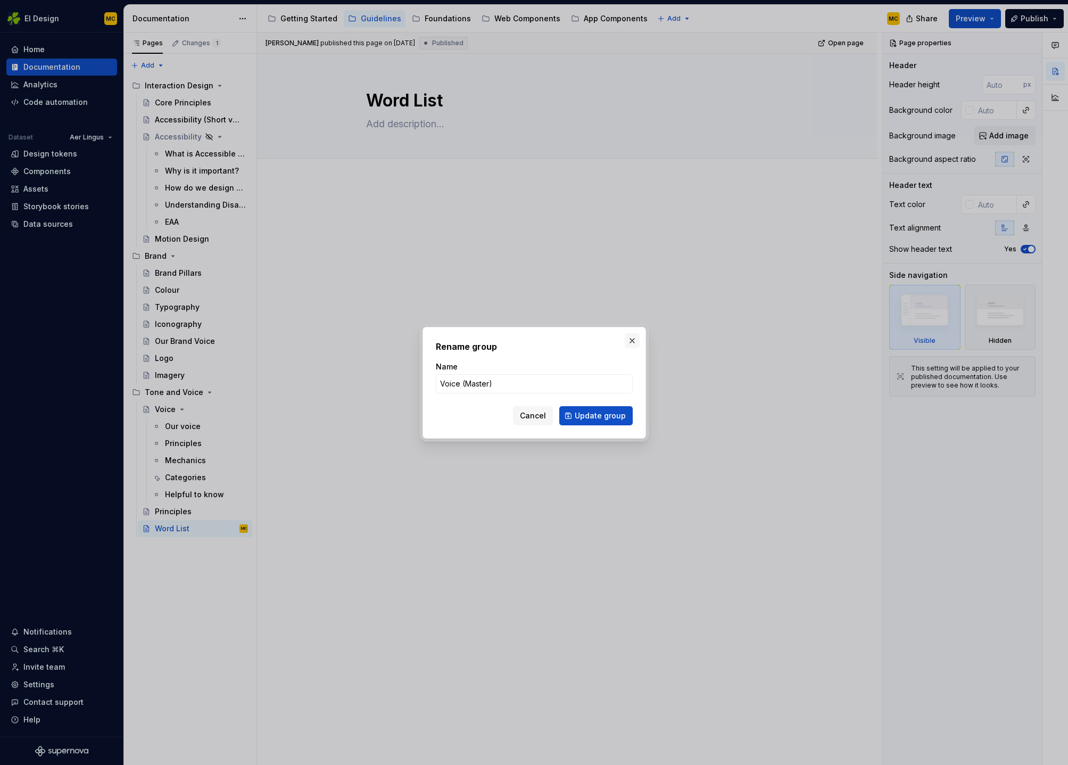
type input "Voice (Master)"
click at [633, 337] on button "button" at bounding box center [632, 340] width 15 height 15
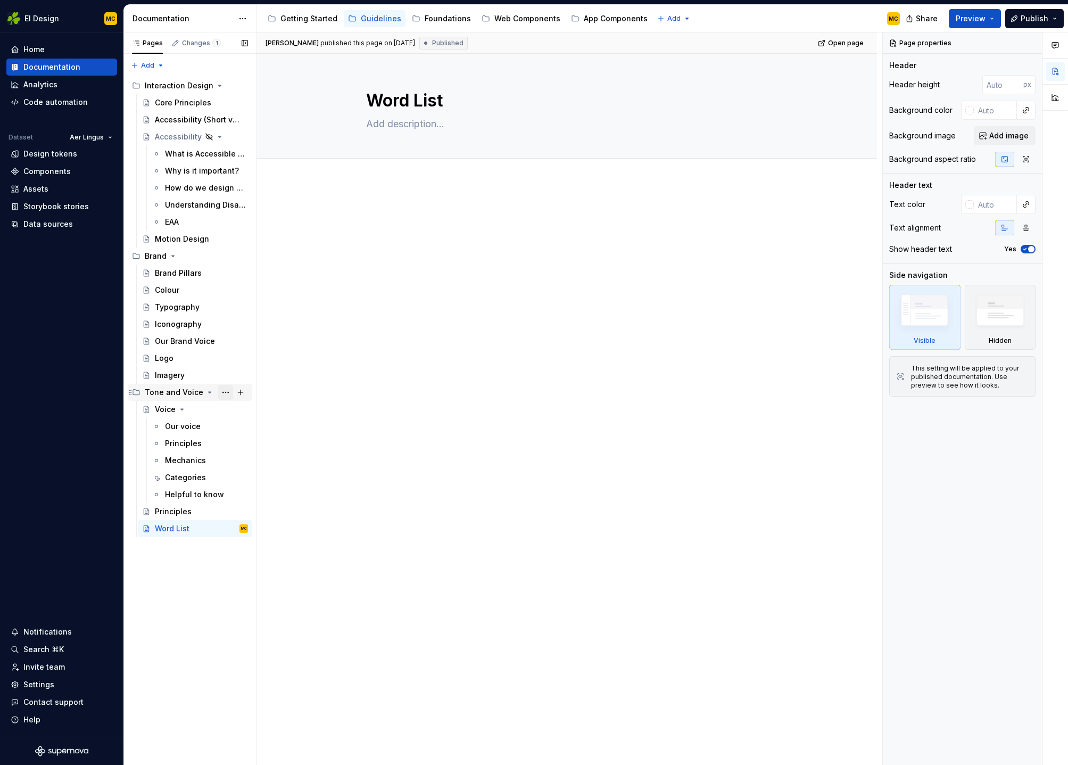
click at [226, 392] on button "Page tree" at bounding box center [225, 392] width 15 height 15
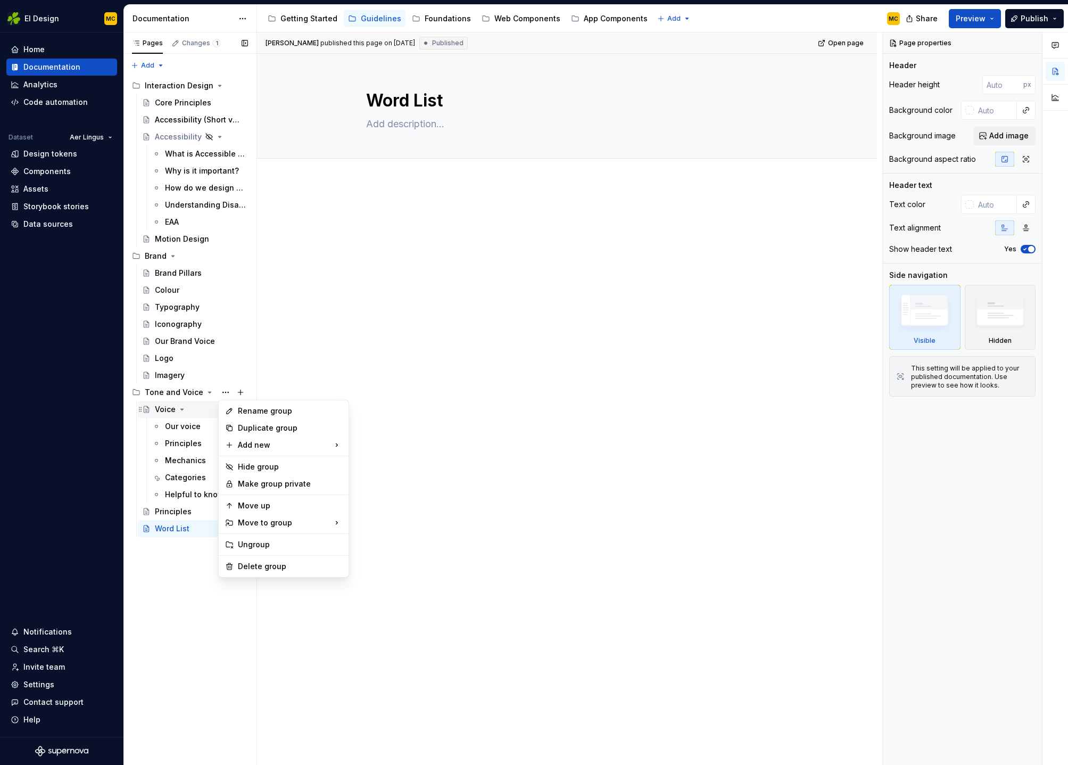
click at [188, 410] on div "Pages Changes 1 Add Accessibility guide for tree Page tree. Navigate the tree w…" at bounding box center [189, 398] width 133 height 733
click at [226, 409] on button "Page tree" at bounding box center [225, 409] width 15 height 15
type textarea "*"
click at [280, 428] on div "Rename page" at bounding box center [290, 428] width 104 height 11
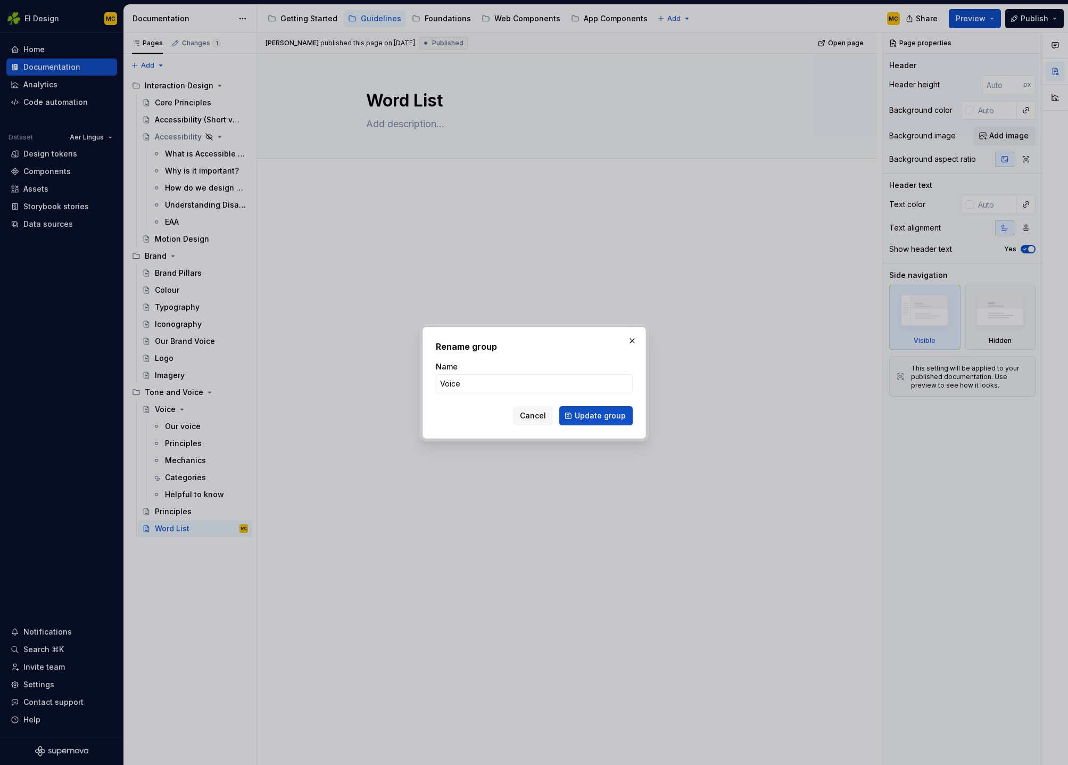
type input "Voice (Master)"
click at [619, 414] on span "Update group" at bounding box center [600, 415] width 51 height 11
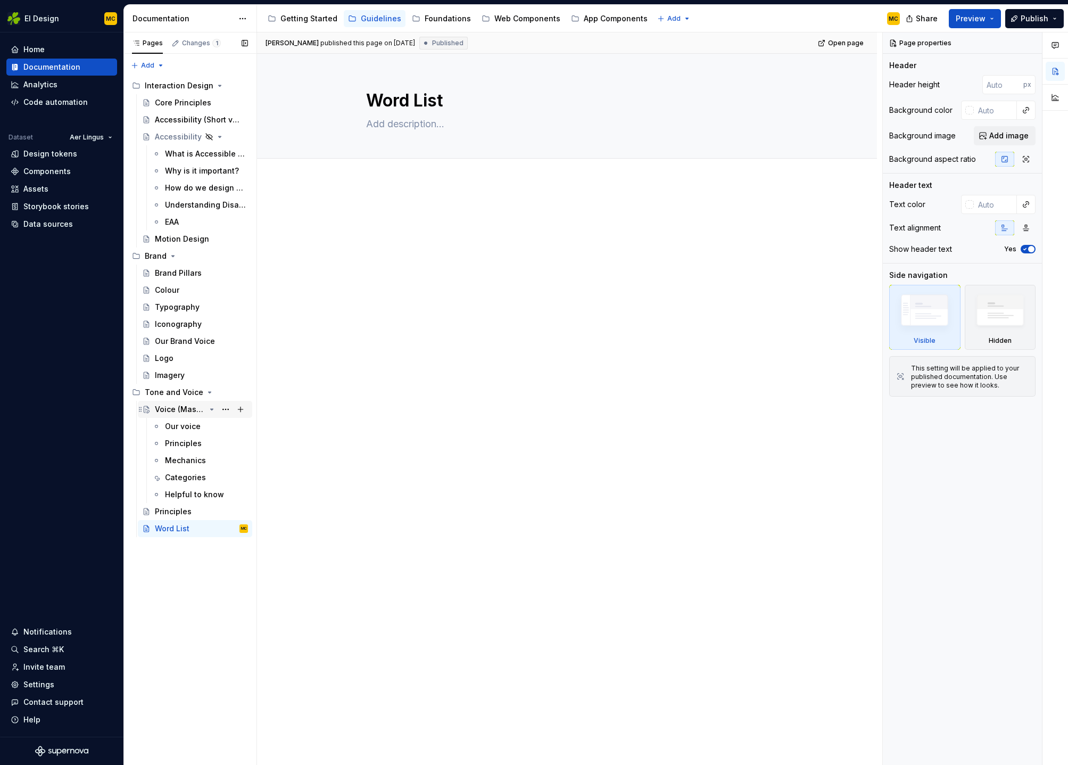
click at [214, 411] on icon "Page tree" at bounding box center [212, 409] width 9 height 9
click at [186, 412] on div "Voice (Master)" at bounding box center [180, 409] width 51 height 11
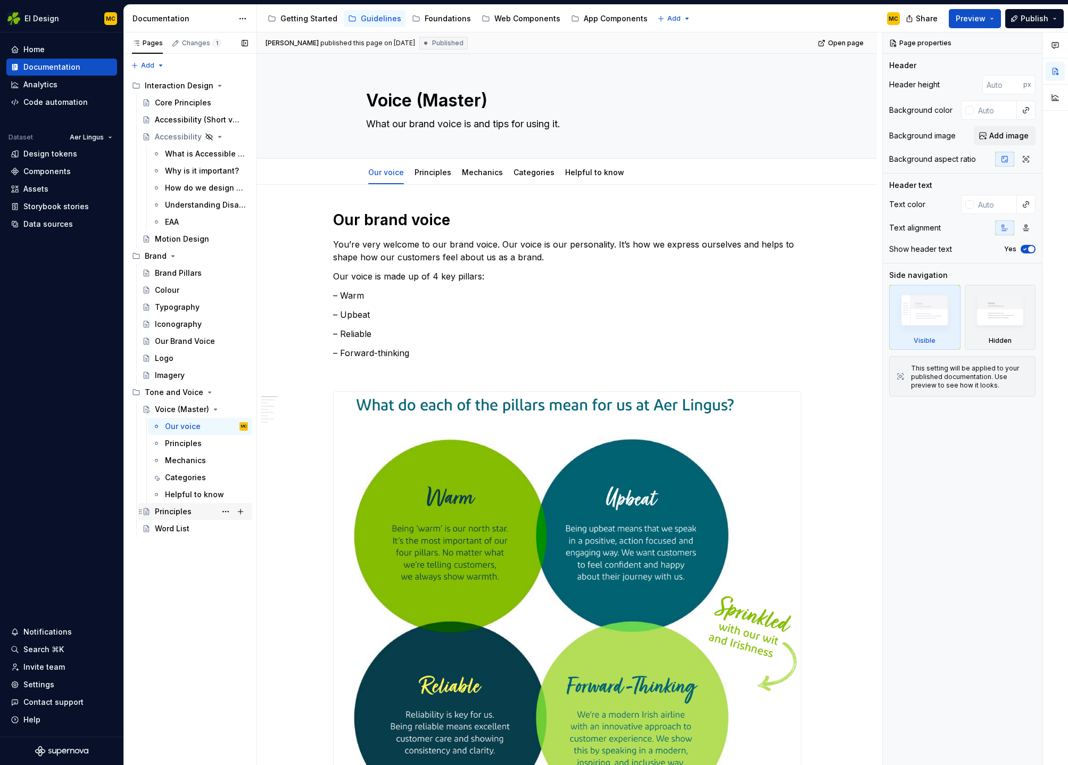
click at [179, 509] on div "Principles" at bounding box center [173, 511] width 37 height 11
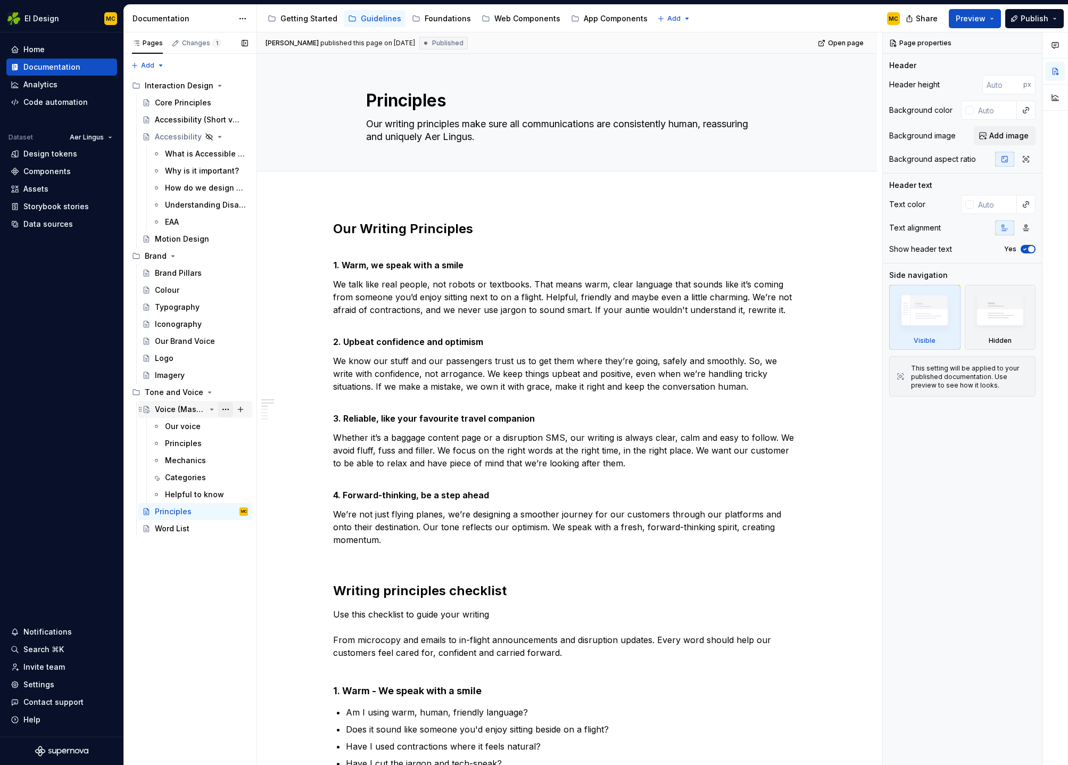
click at [225, 409] on button "Page tree" at bounding box center [225, 409] width 15 height 15
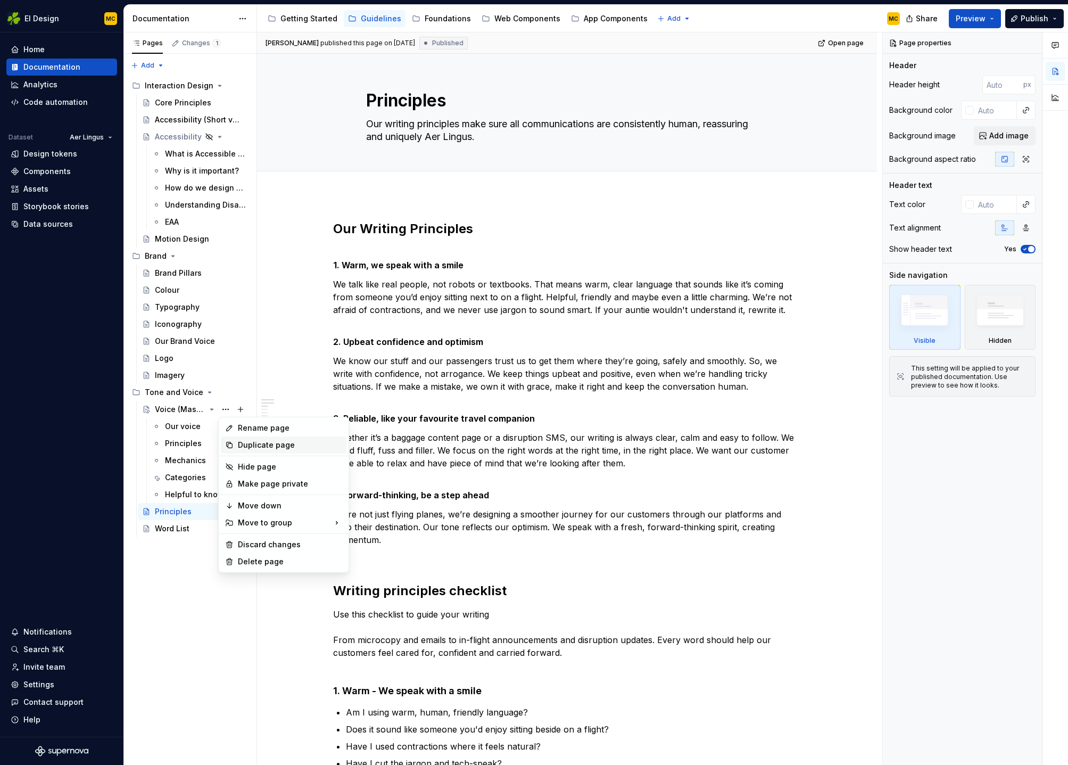
click at [253, 444] on div "Duplicate page" at bounding box center [290, 445] width 104 height 11
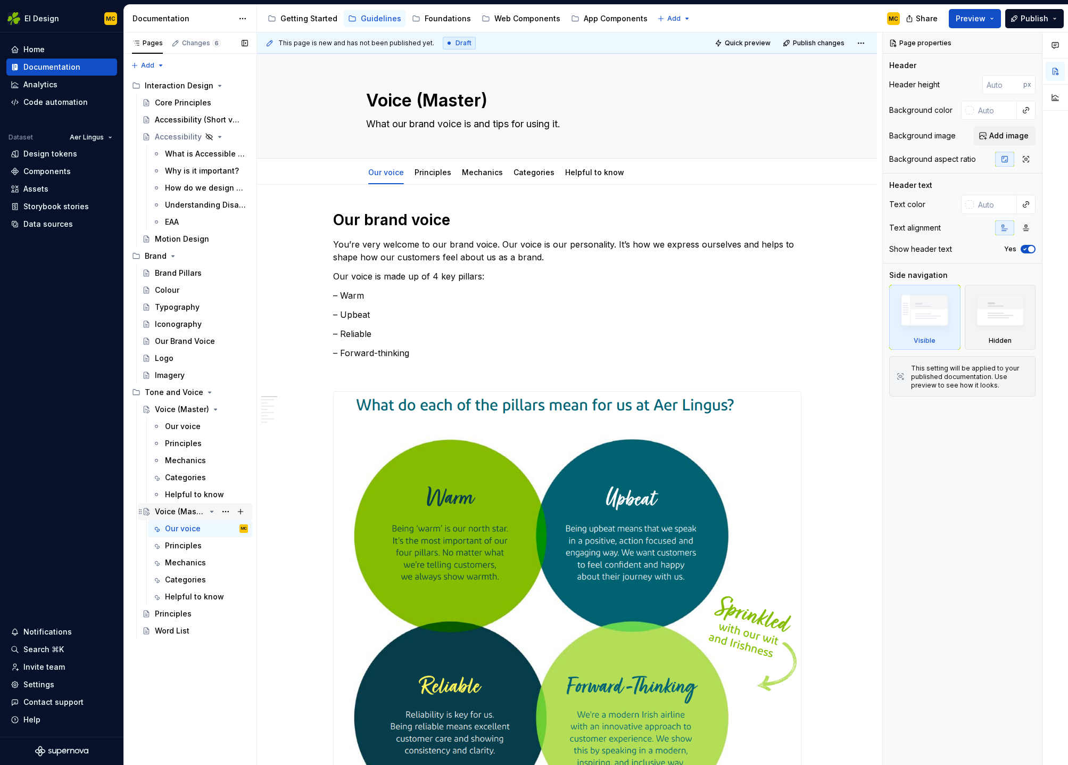
click at [213, 512] on icon "Page tree" at bounding box center [212, 511] width 9 height 9
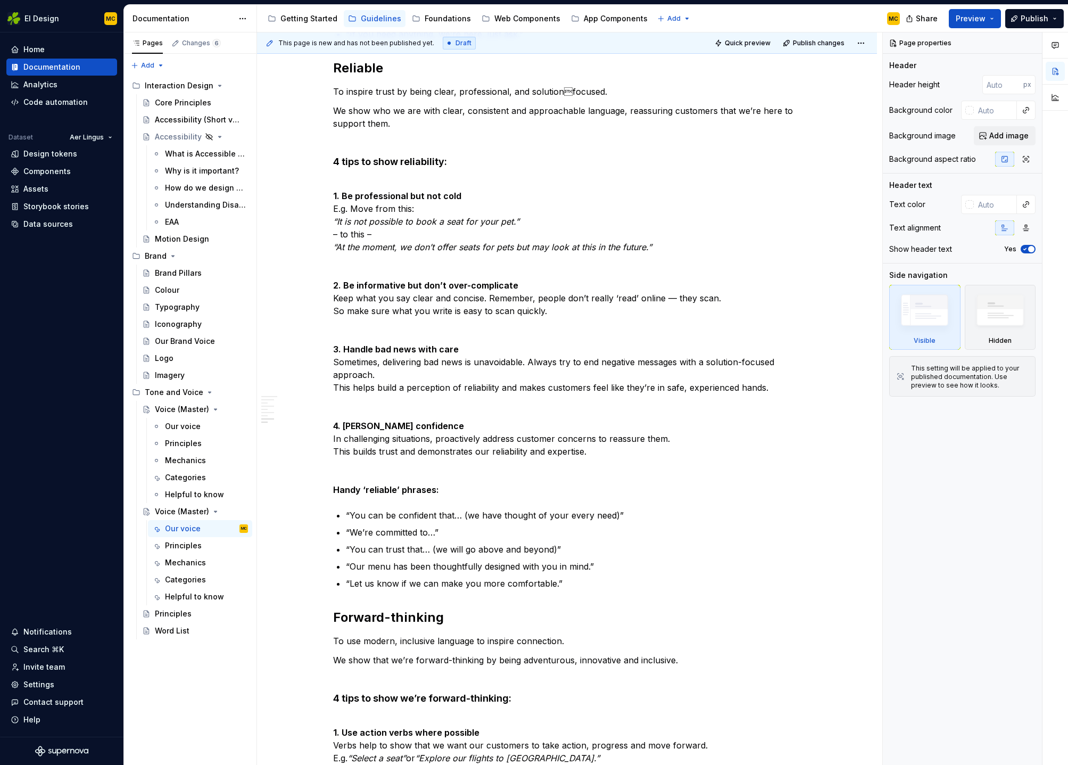
scroll to position [2547, 0]
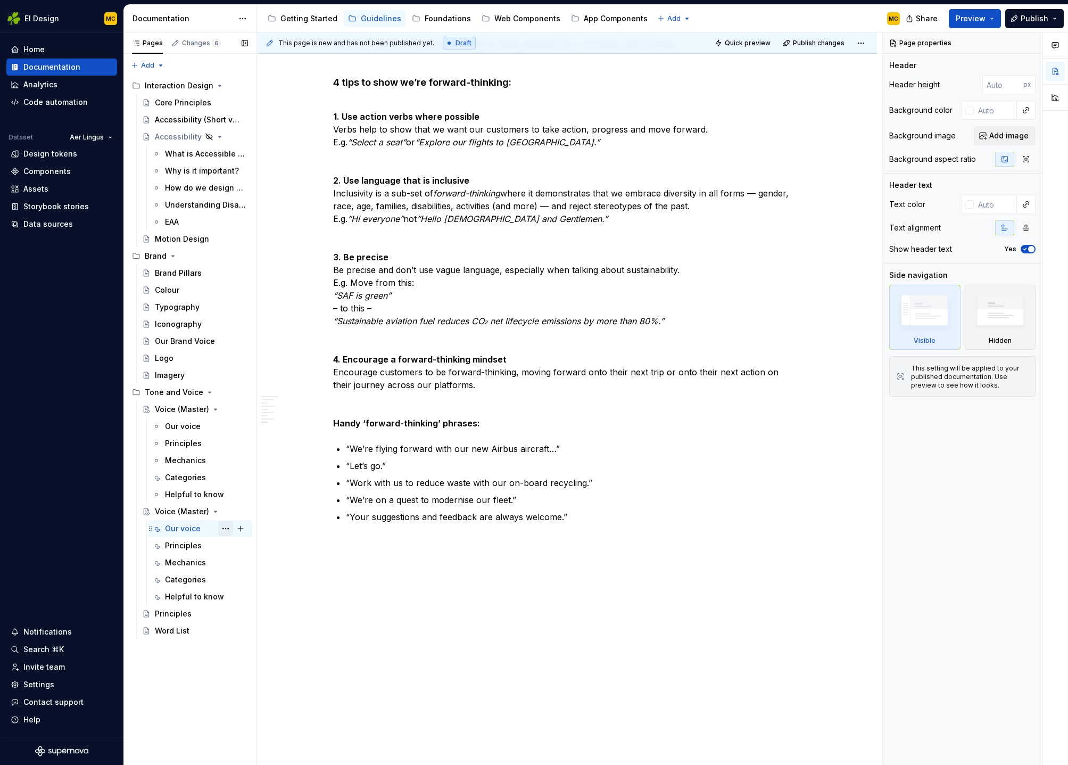
click at [226, 528] on button "Page tree" at bounding box center [225, 528] width 15 height 15
click at [213, 513] on div "Pages Changes 6 Add Accessibility guide for tree Page tree. Navigate the tree w…" at bounding box center [189, 398] width 133 height 733
click at [213, 513] on icon "Page tree" at bounding box center [212, 511] width 9 height 9
click at [214, 511] on icon "Page tree" at bounding box center [212, 511] width 9 height 9
click at [227, 530] on button "Page tree" at bounding box center [225, 528] width 15 height 15
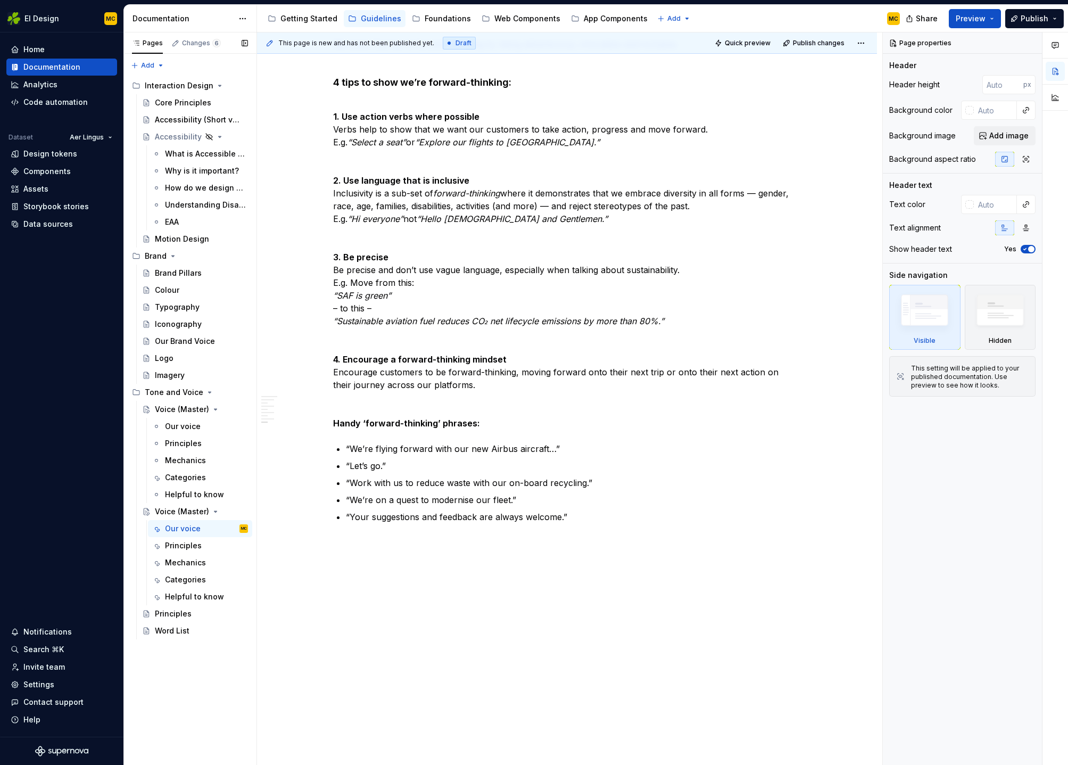
type textarea "*"
click at [259, 546] on div "Rename tab" at bounding box center [290, 547] width 104 height 11
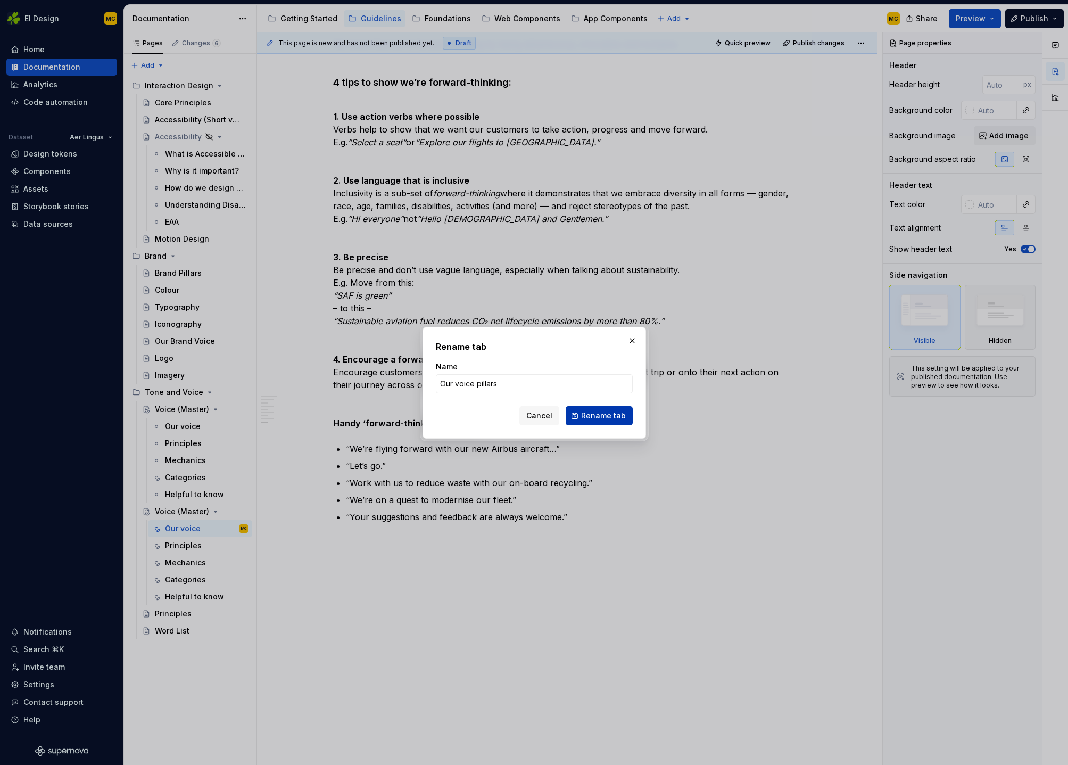
type input "Our voice pillars"
click at [597, 416] on span "Rename tab" at bounding box center [603, 415] width 45 height 11
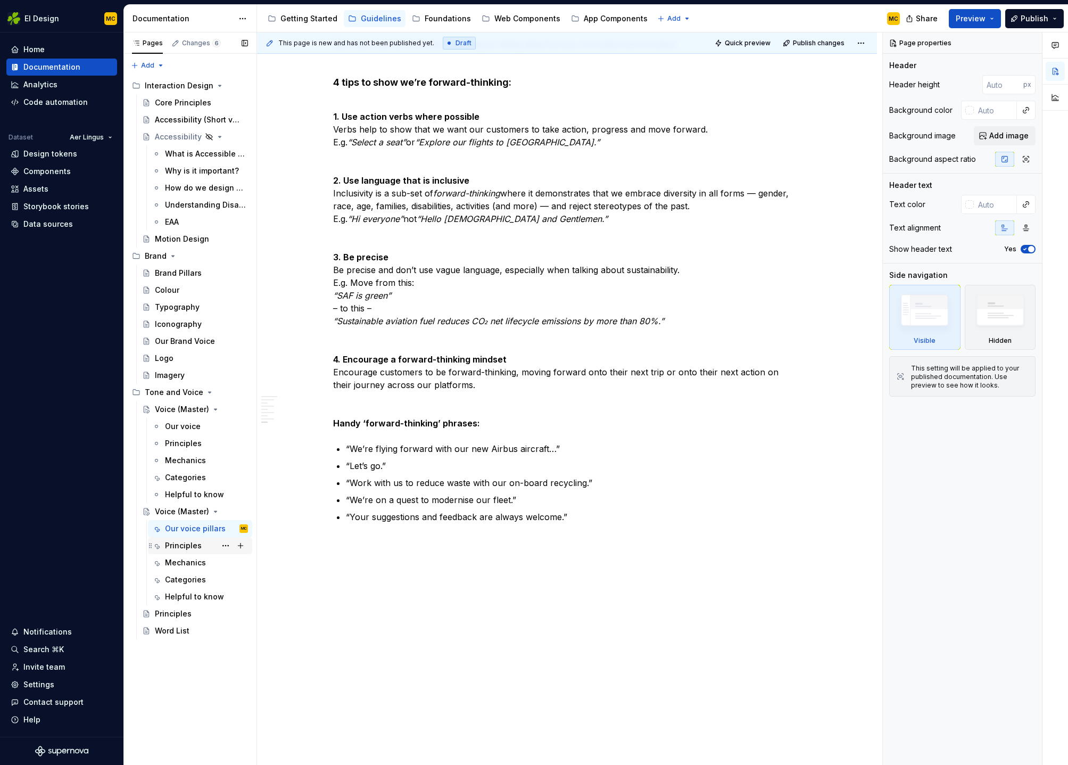
click at [197, 544] on div "Principles" at bounding box center [183, 545] width 37 height 11
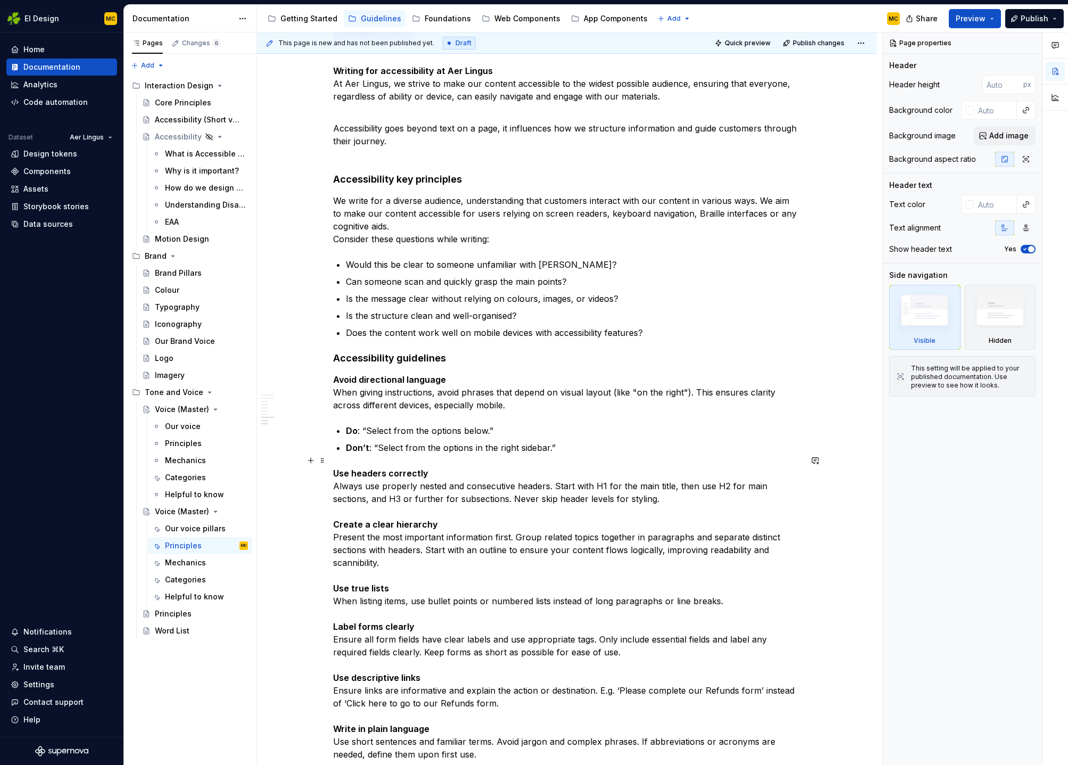
scroll to position [1492, 0]
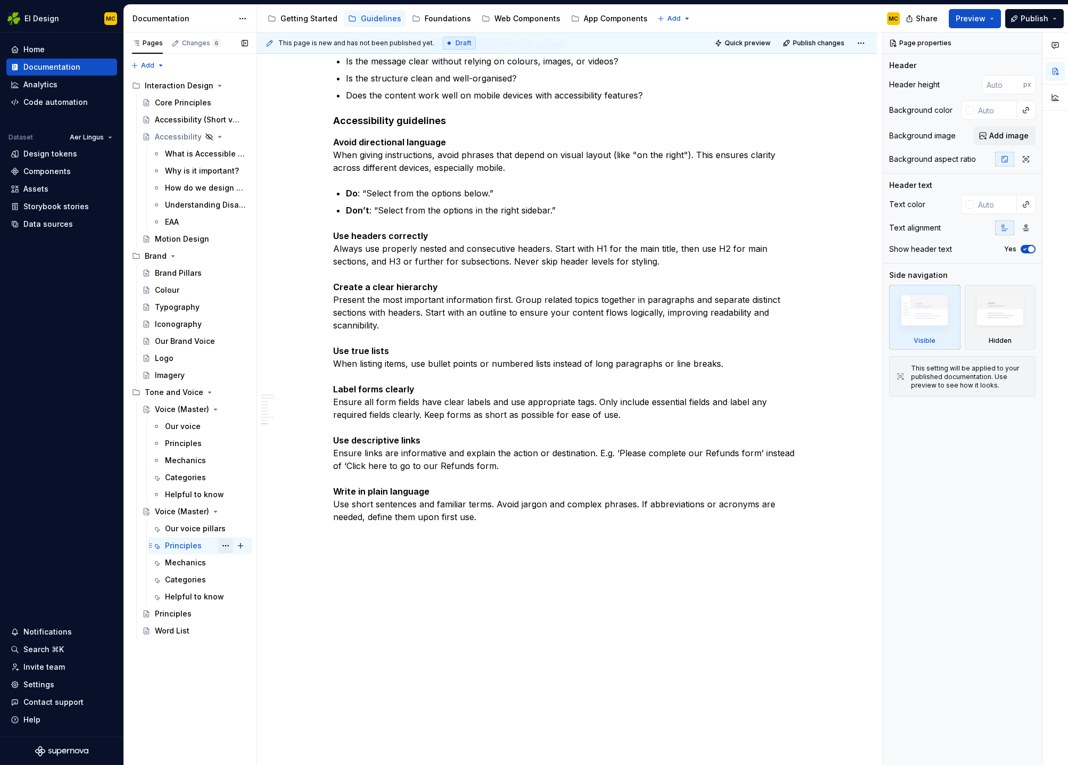
click at [226, 546] on button "Page tree" at bounding box center [225, 545] width 15 height 15
click at [258, 678] on div "Delete tab" at bounding box center [290, 680] width 104 height 11
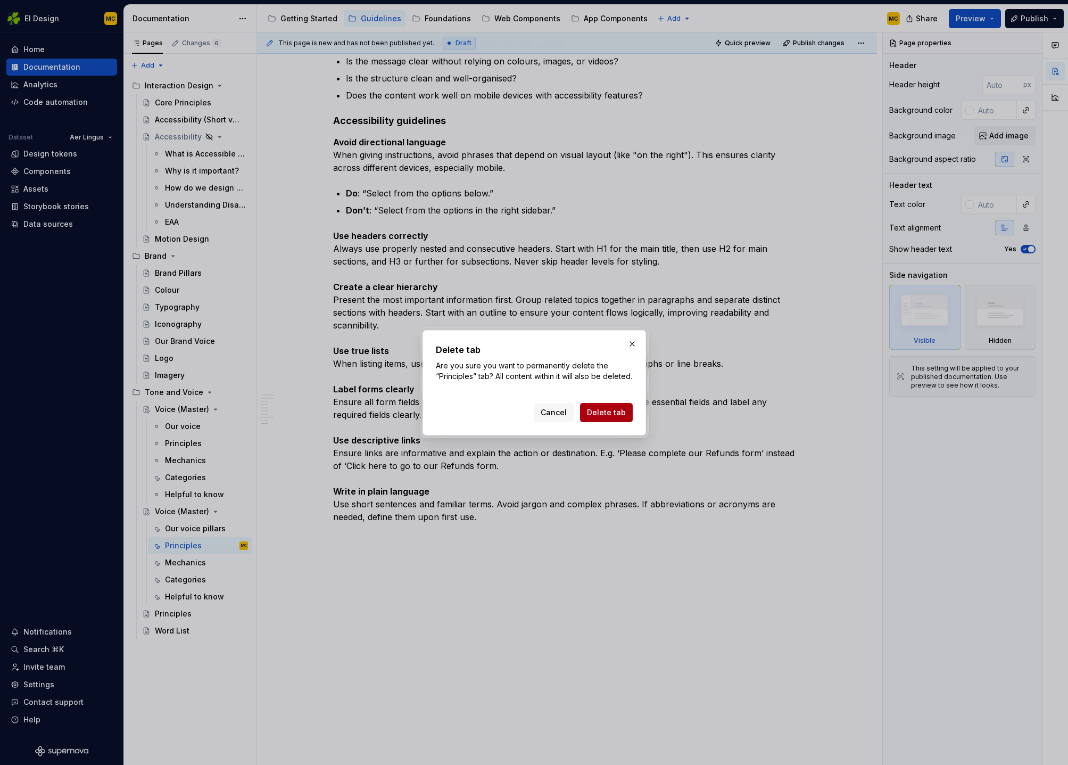
click at [607, 417] on span "Delete tab" at bounding box center [606, 412] width 39 height 11
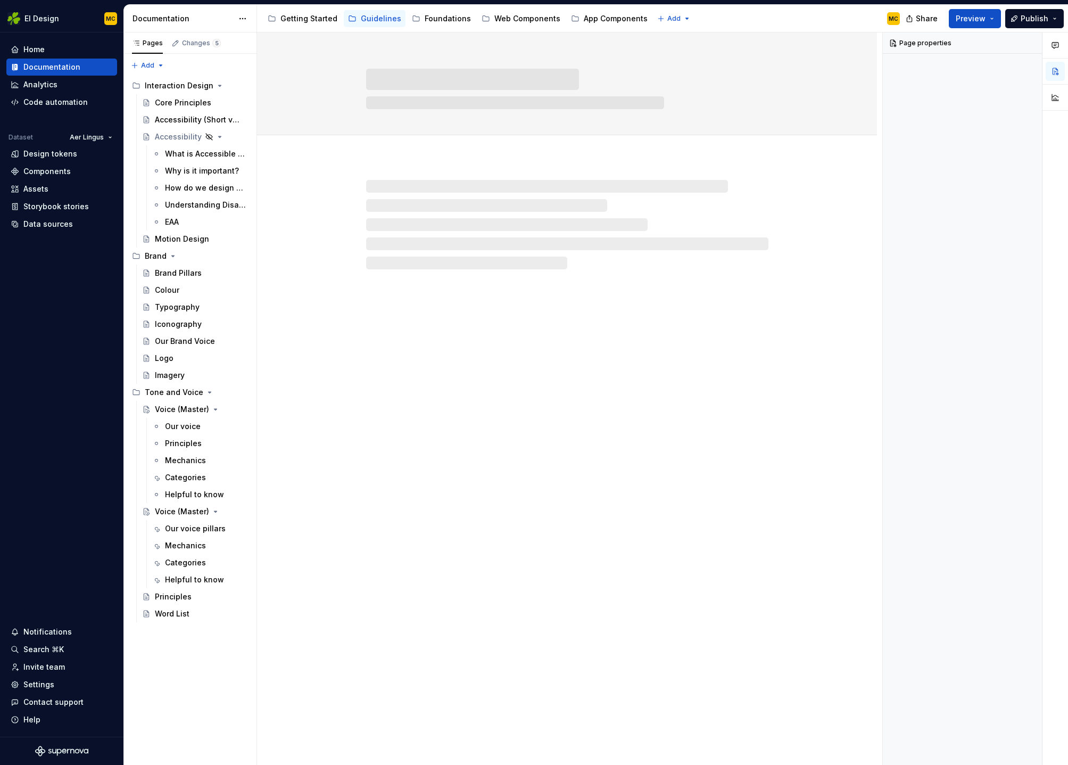
scroll to position [0, 0]
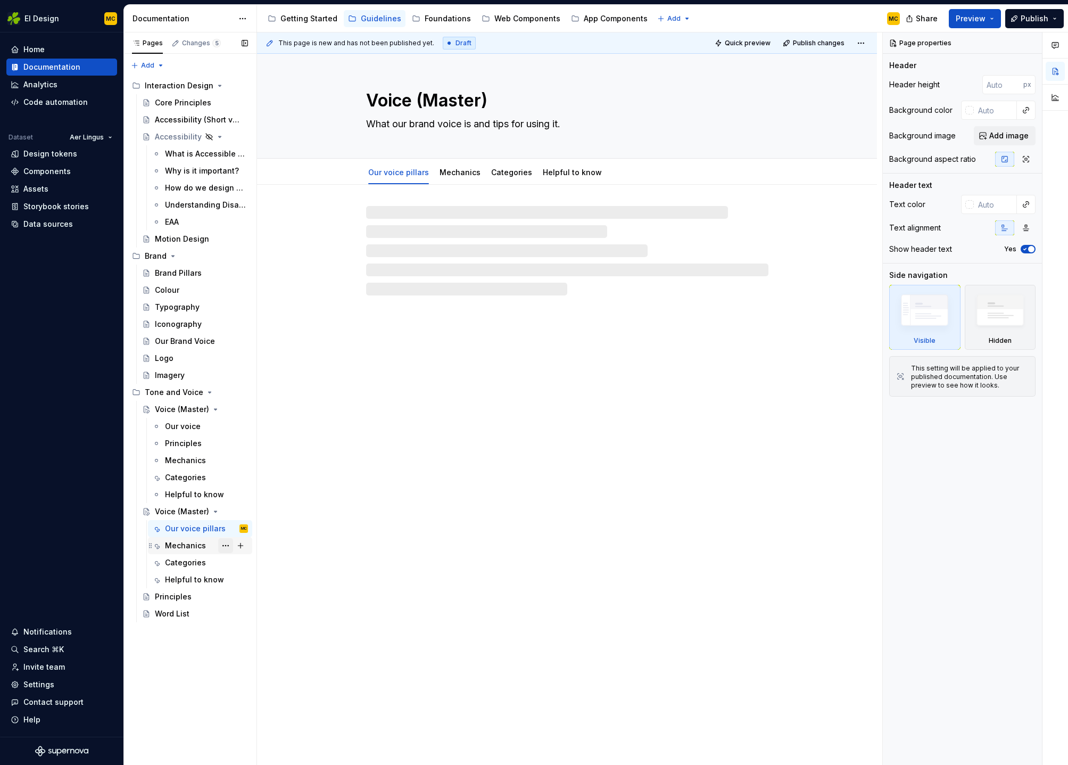
click at [230, 544] on button "Page tree" at bounding box center [225, 545] width 15 height 15
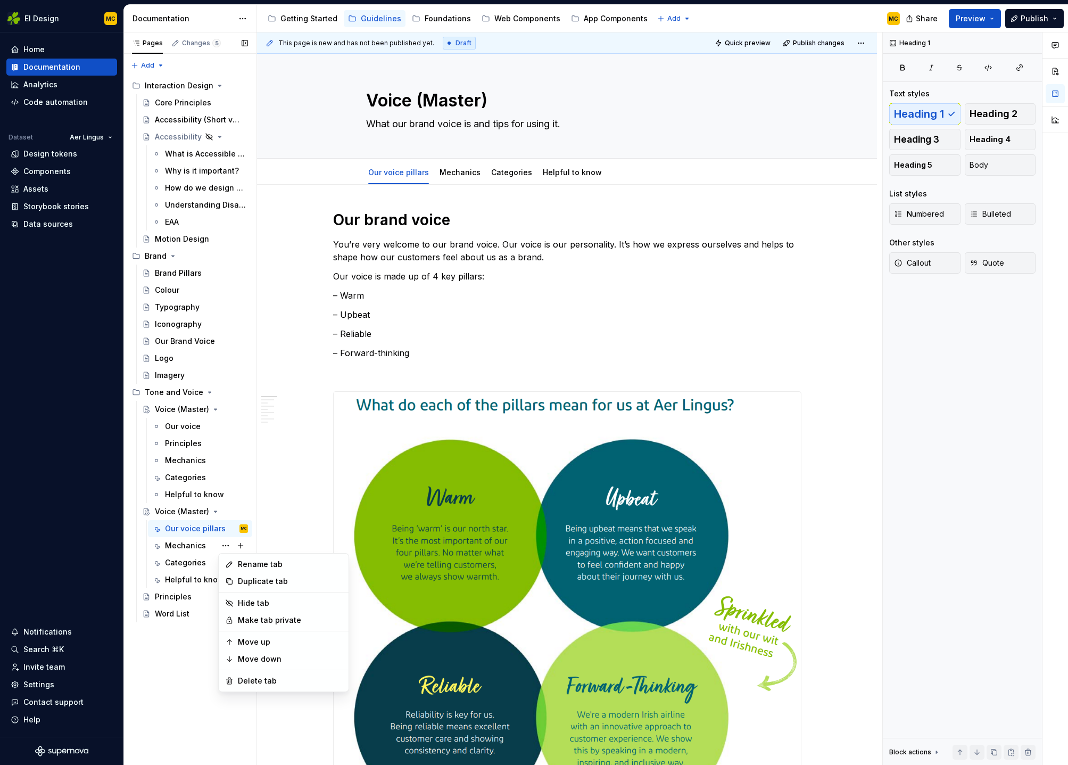
click at [194, 546] on div "Pages Changes 5 Add Accessibility guide for tree Page tree. Navigate the tree w…" at bounding box center [189, 398] width 133 height 733
click at [193, 542] on div "Mechanics" at bounding box center [185, 545] width 41 height 11
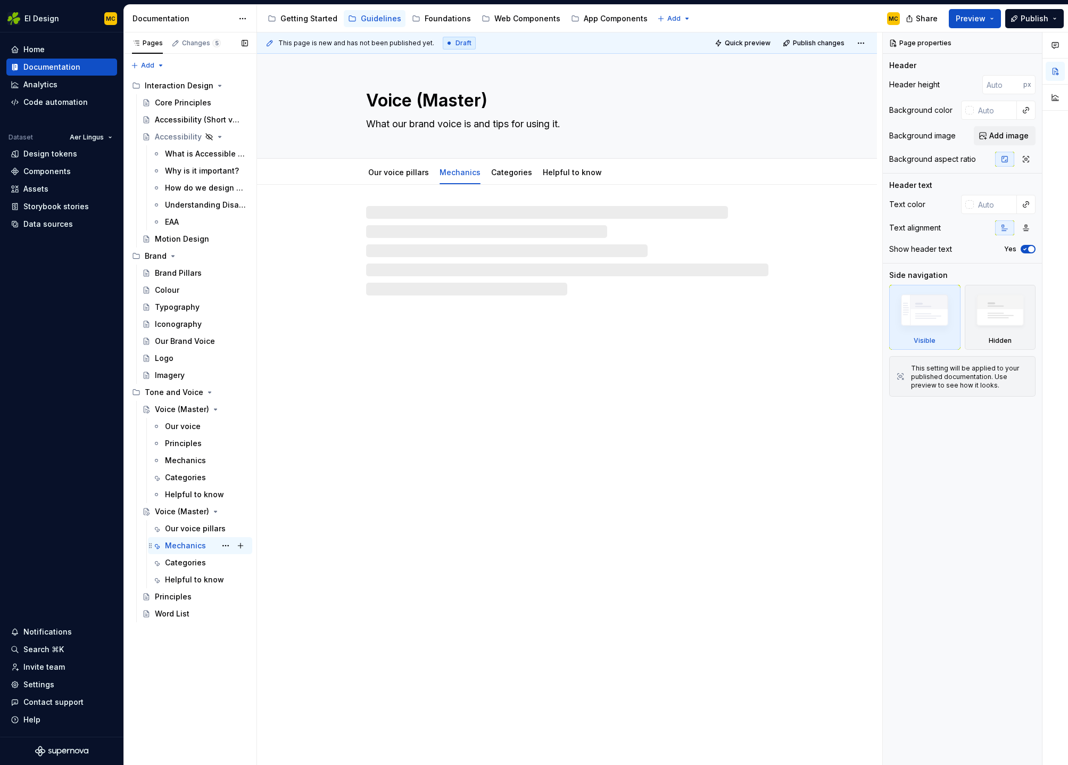
click at [199, 544] on div "Mechanics" at bounding box center [185, 545] width 41 height 11
click at [223, 545] on button "Page tree" at bounding box center [225, 545] width 15 height 15
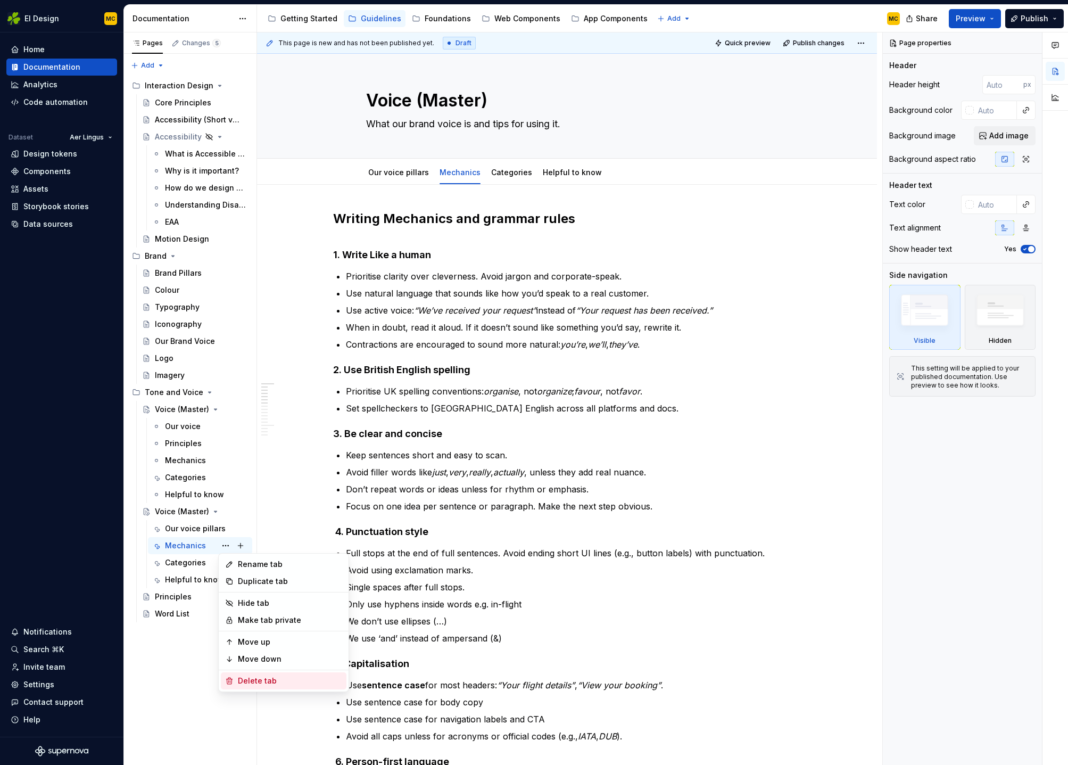
click at [254, 680] on div "Delete tab" at bounding box center [290, 680] width 104 height 11
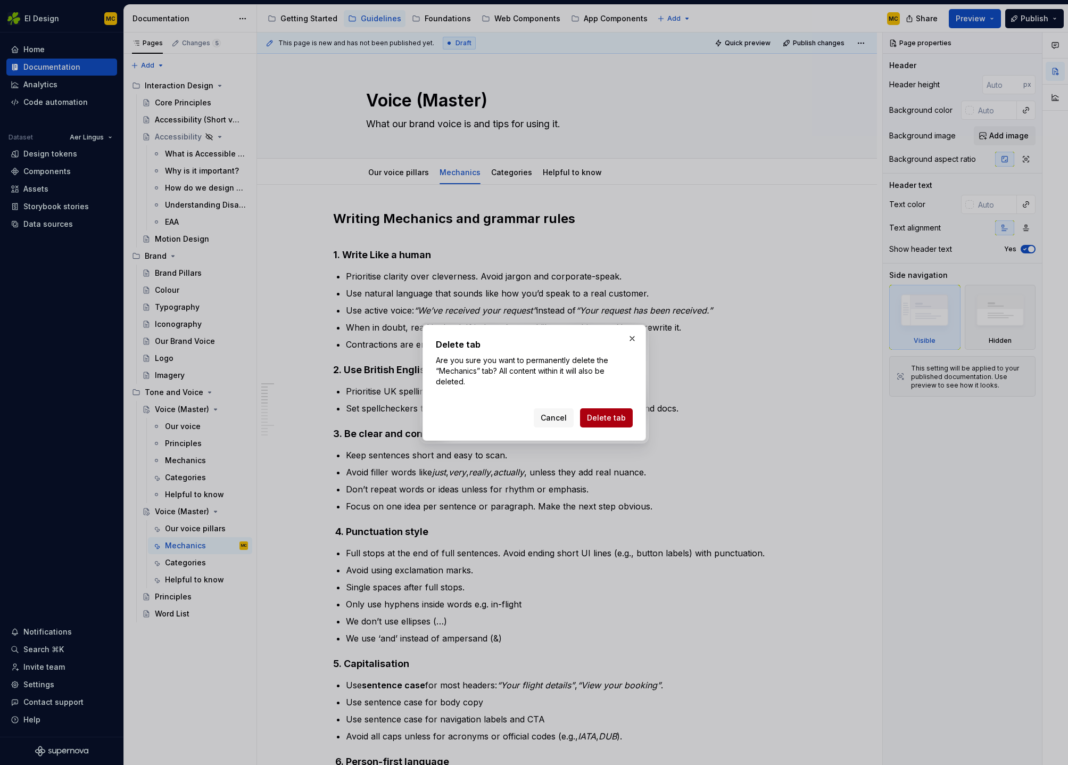
click at [609, 416] on span "Delete tab" at bounding box center [606, 417] width 39 height 11
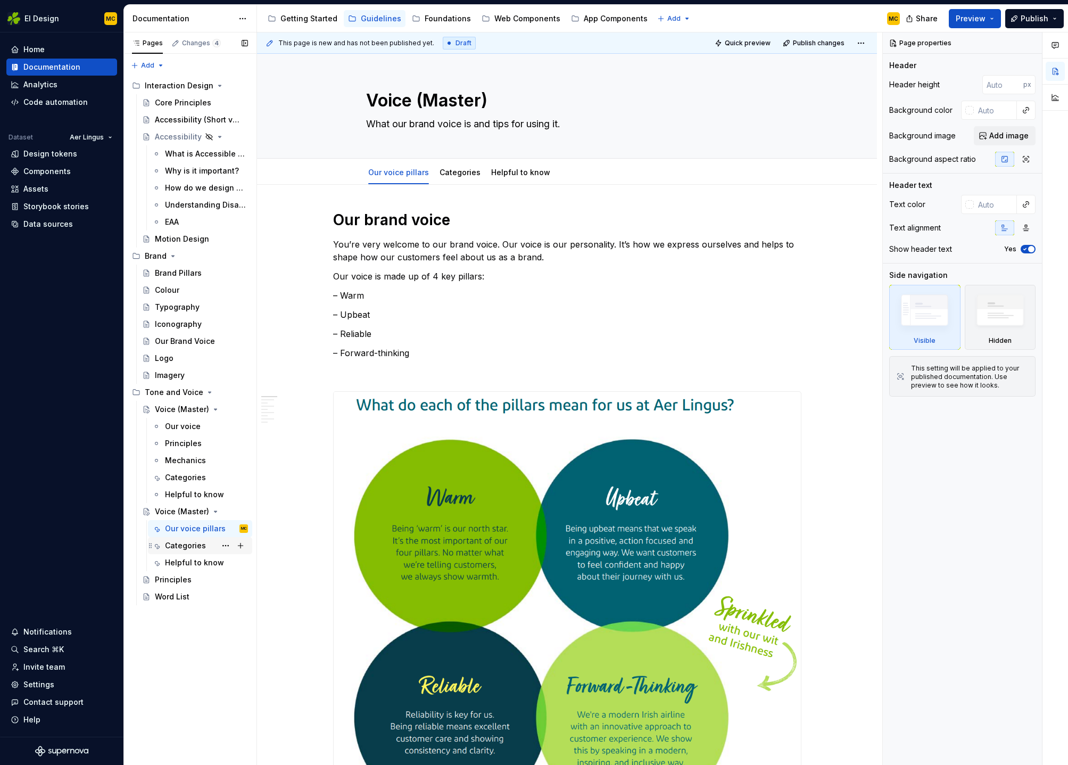
drag, startPoint x: 192, startPoint y: 543, endPoint x: 203, endPoint y: 544, distance: 11.2
click at [192, 543] on div "Categories" at bounding box center [185, 545] width 41 height 11
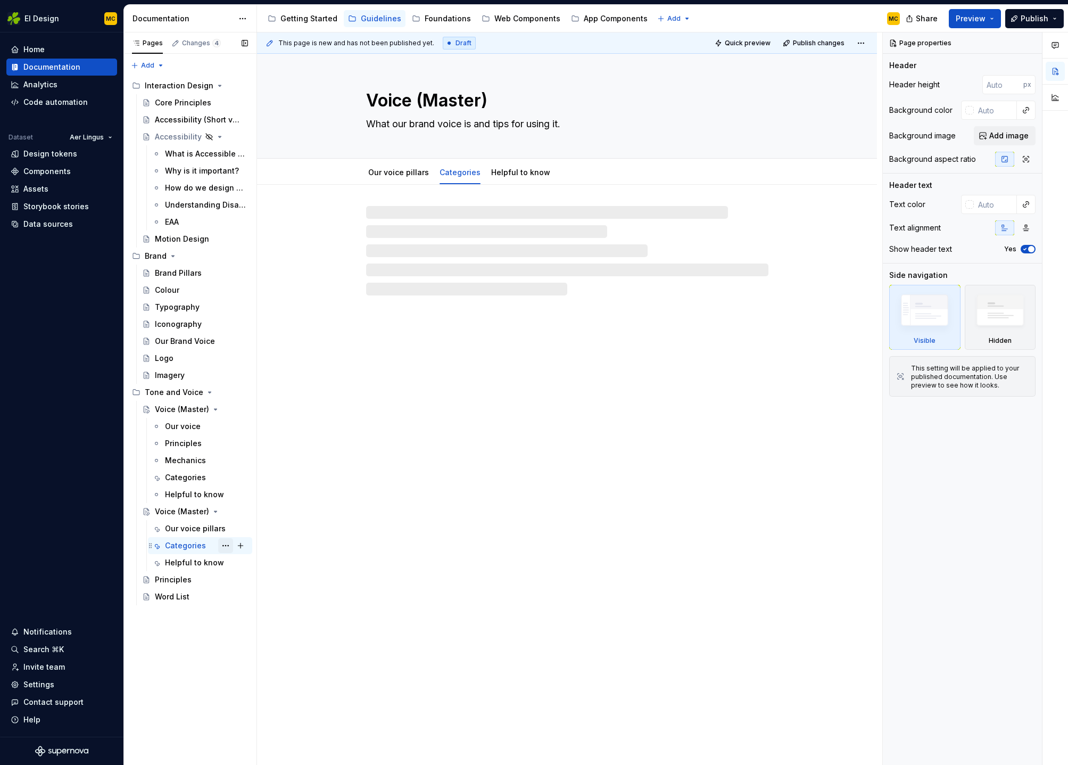
click at [223, 543] on button "Page tree" at bounding box center [225, 545] width 15 height 15
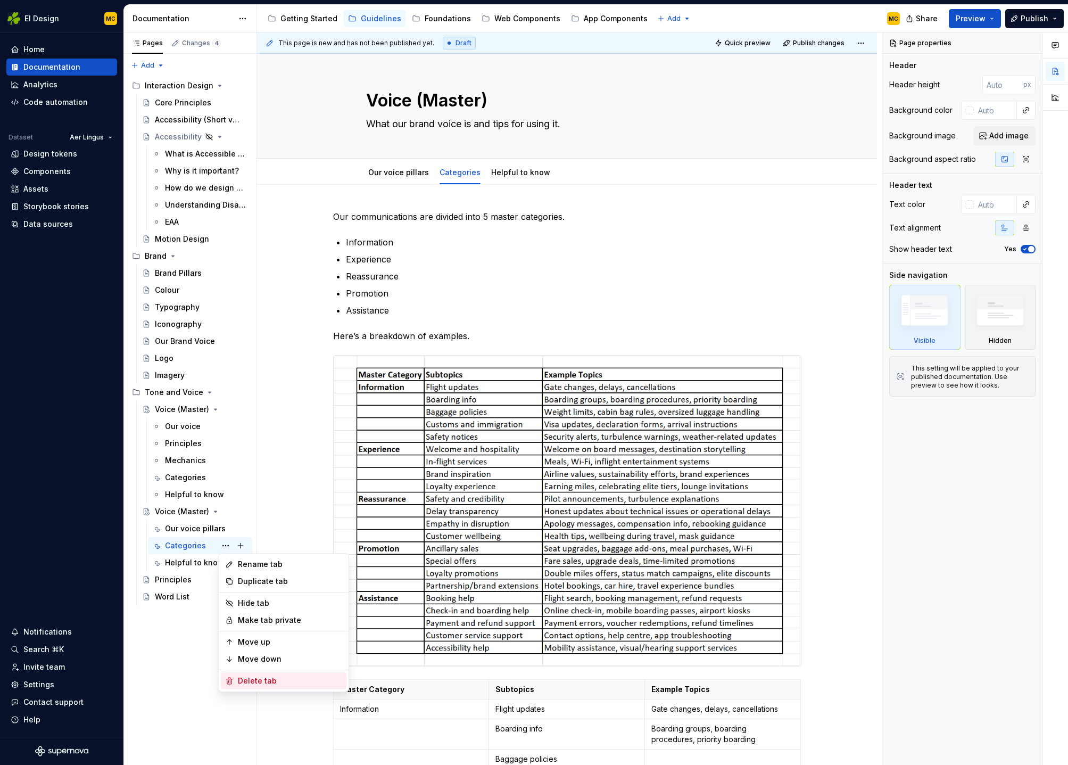
click at [263, 680] on div "Delete tab" at bounding box center [290, 680] width 104 height 11
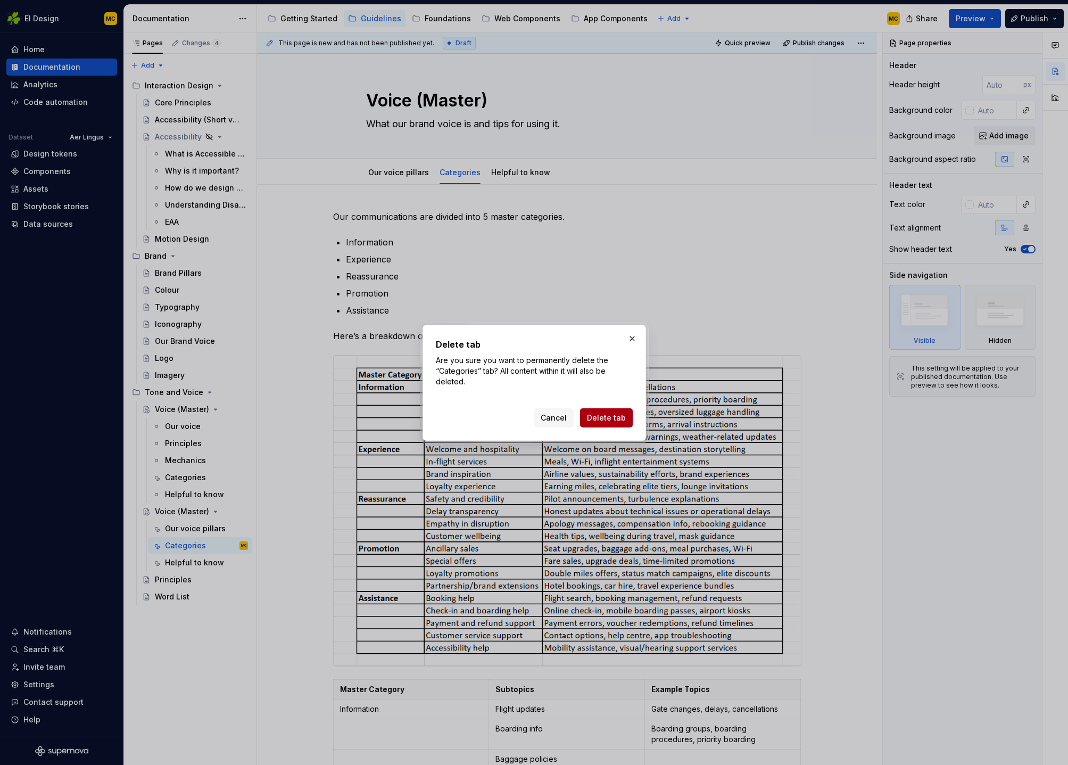
click at [610, 422] on span "Delete tab" at bounding box center [606, 417] width 39 height 11
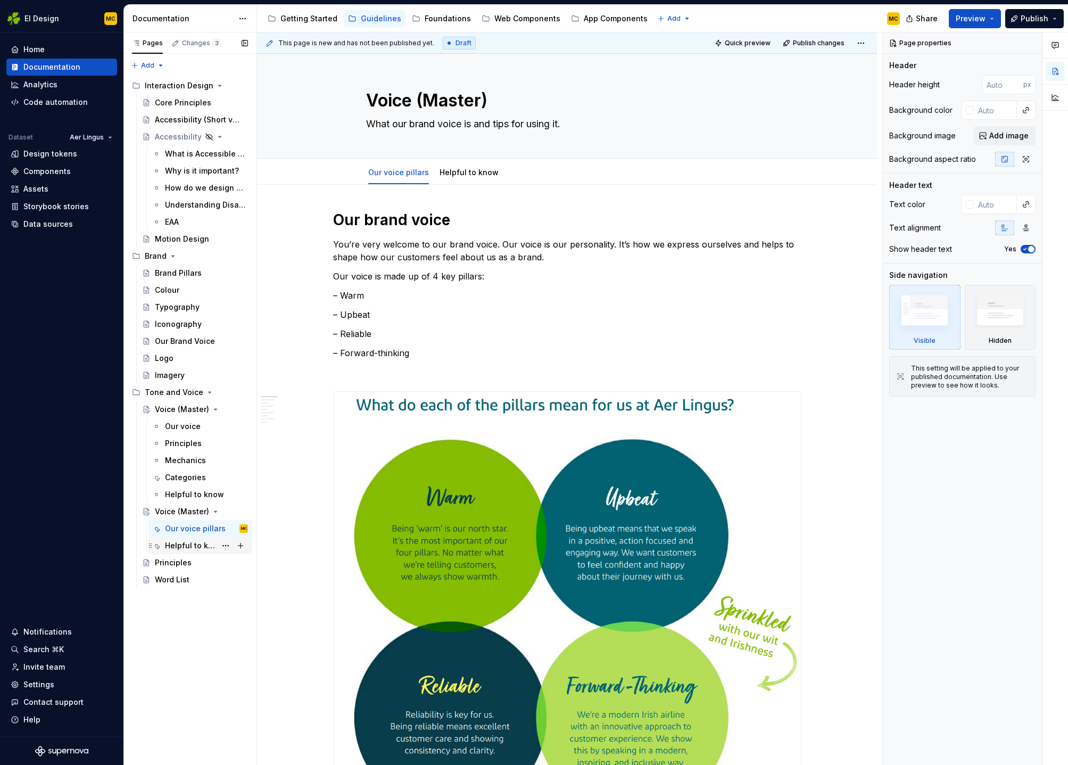
click at [194, 544] on div "Helpful to know" at bounding box center [190, 545] width 51 height 11
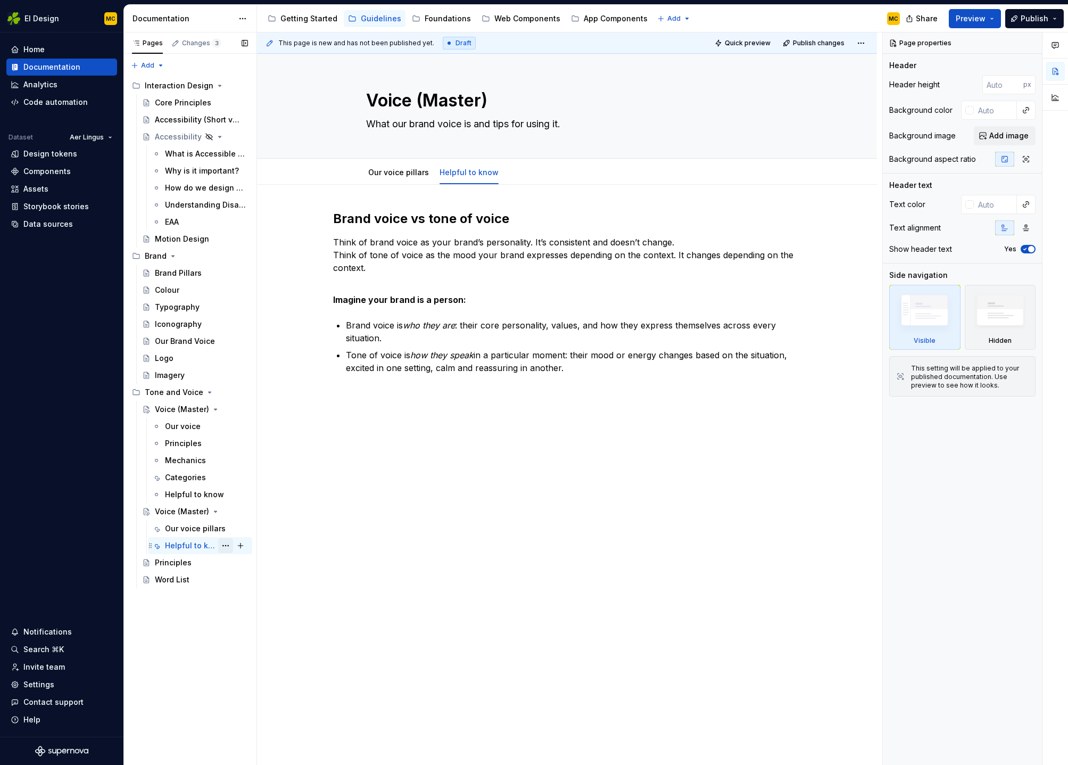
click at [227, 544] on button "Page tree" at bounding box center [225, 545] width 15 height 15
click at [249, 666] on div "Delete tab" at bounding box center [290, 663] width 104 height 11
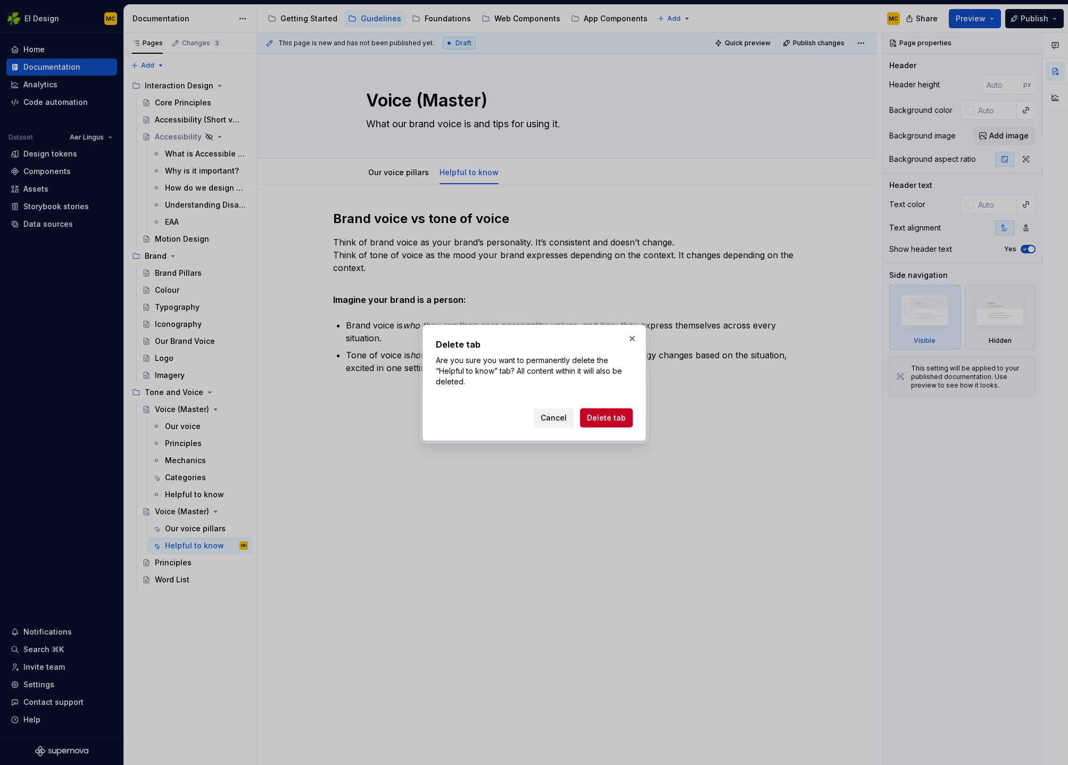
click at [556, 417] on span "Cancel" at bounding box center [554, 417] width 26 height 11
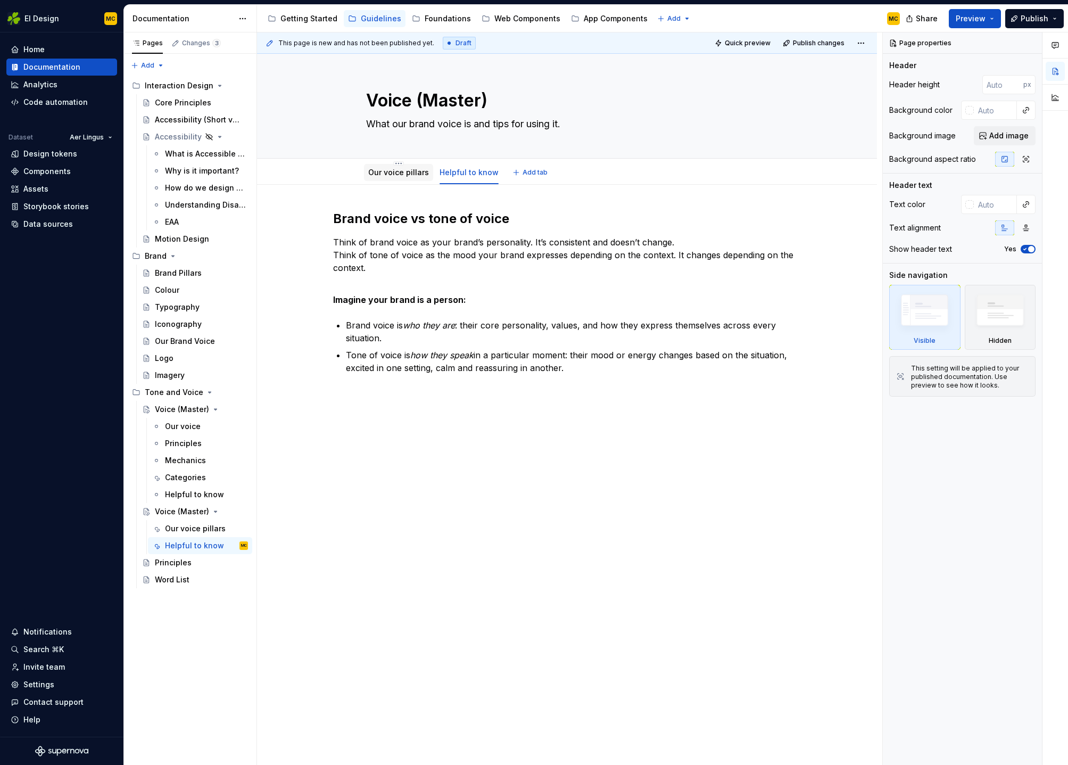
click at [394, 168] on link "Our voice pillars" at bounding box center [398, 172] width 61 height 9
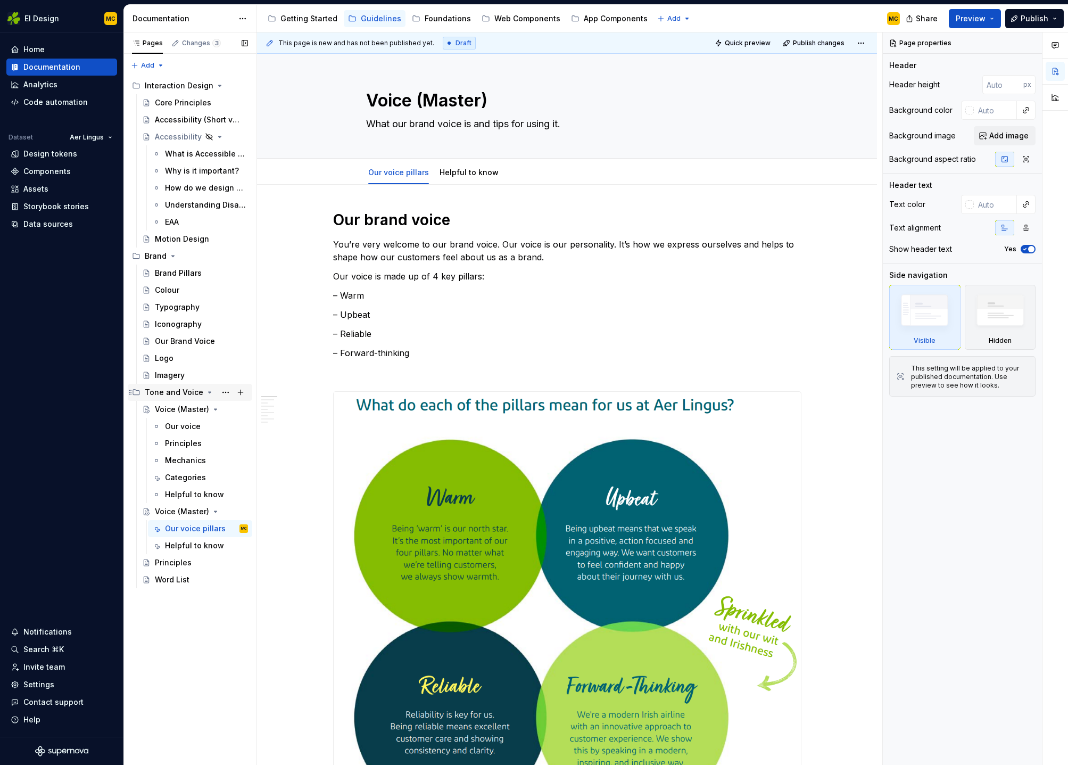
click at [159, 391] on div "Tone and Voice" at bounding box center [174, 392] width 59 height 11
click at [169, 564] on div "Principles" at bounding box center [173, 562] width 37 height 11
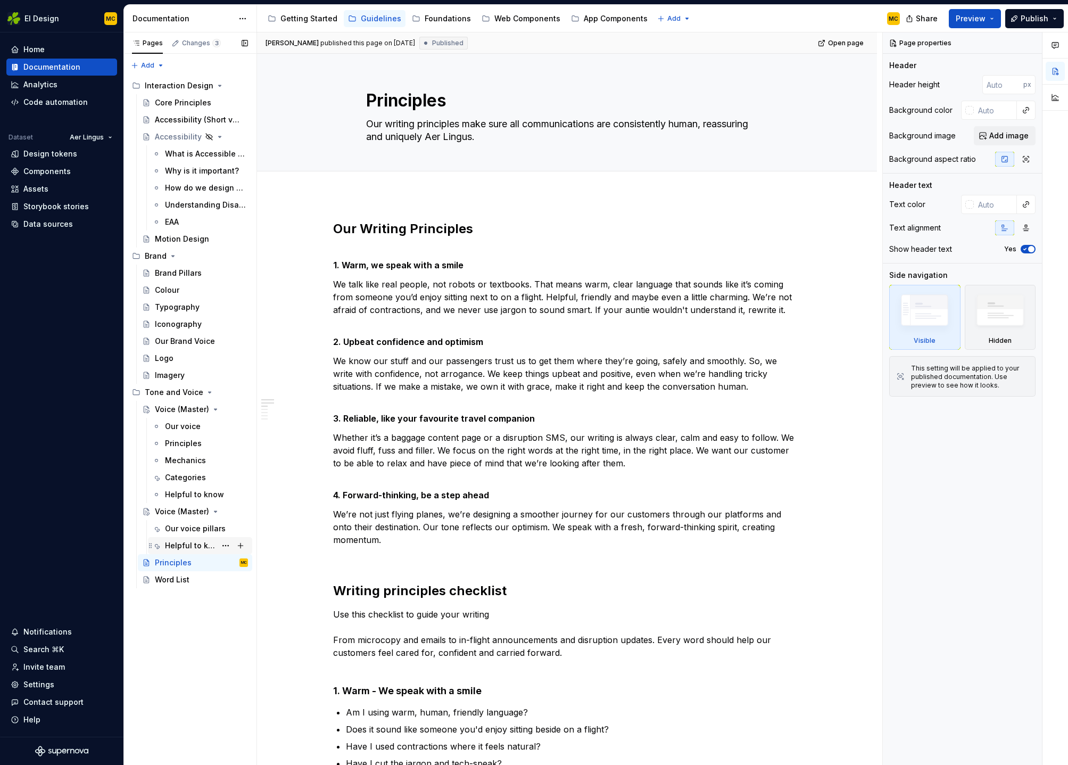
click at [192, 545] on div "Helpful to know" at bounding box center [190, 545] width 51 height 11
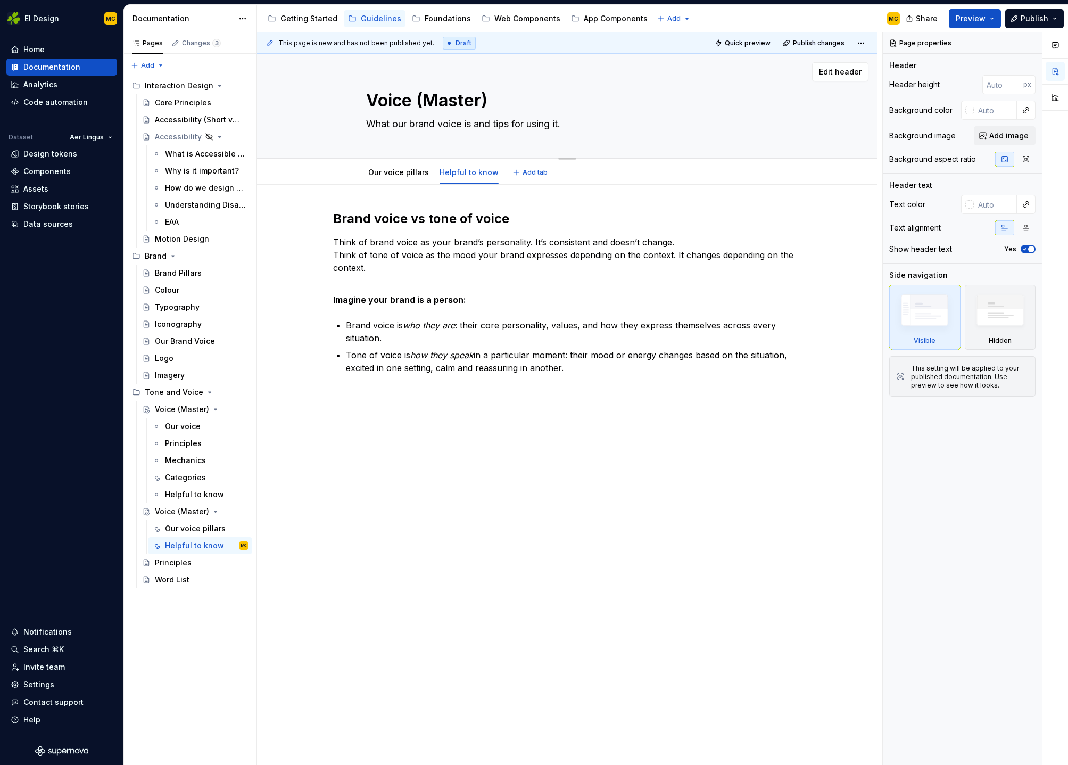
click at [447, 104] on textarea "Voice (Master)" at bounding box center [565, 101] width 402 height 26
click at [510, 96] on textarea "Voice (Master)" at bounding box center [565, 101] width 402 height 26
type textarea "*"
type textarea "Voice P"
type textarea "*"
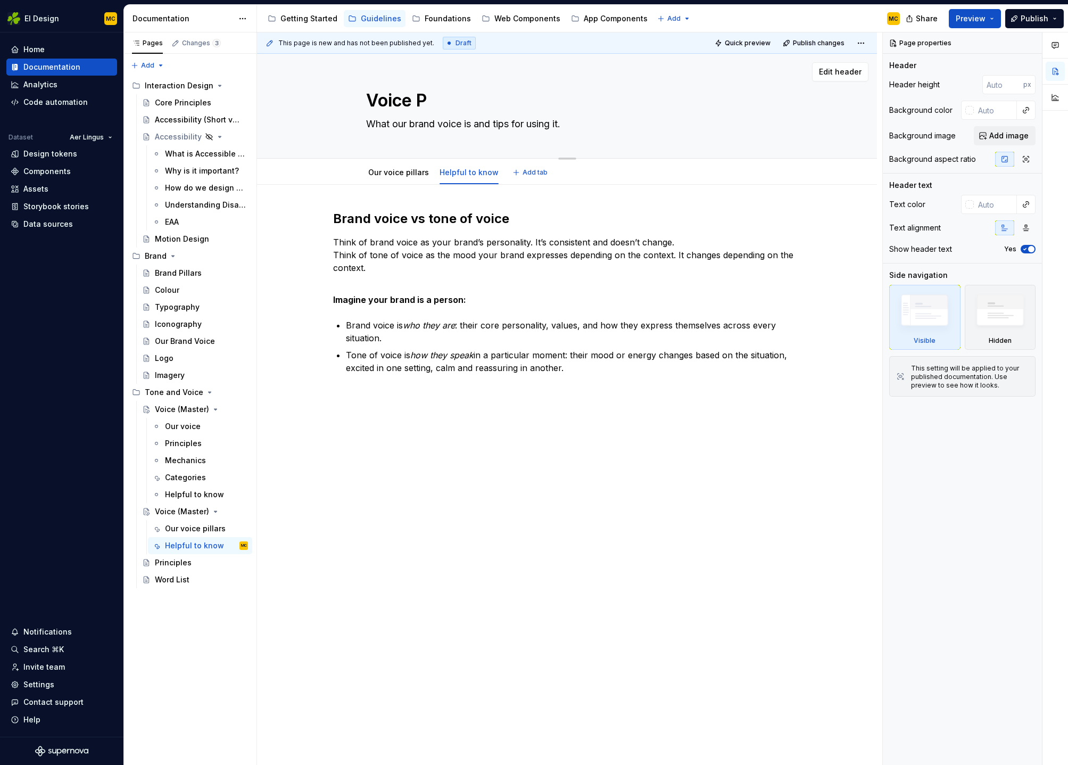
type textarea "Voice Pi"
type textarea "*"
type textarea "Voice Pil"
type textarea "*"
type textarea "Voice Pill"
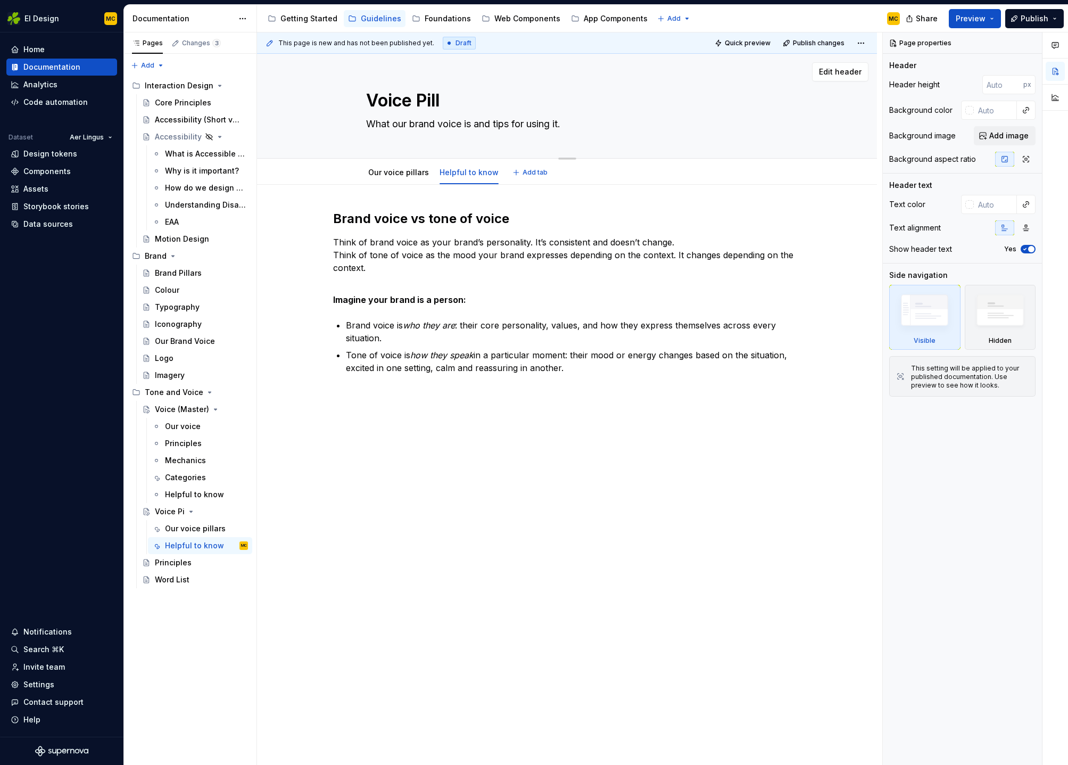
type textarea "*"
type textarea "Voice [PERSON_NAME]"
type textarea "*"
type textarea "Voice Pillars"
type textarea "*"
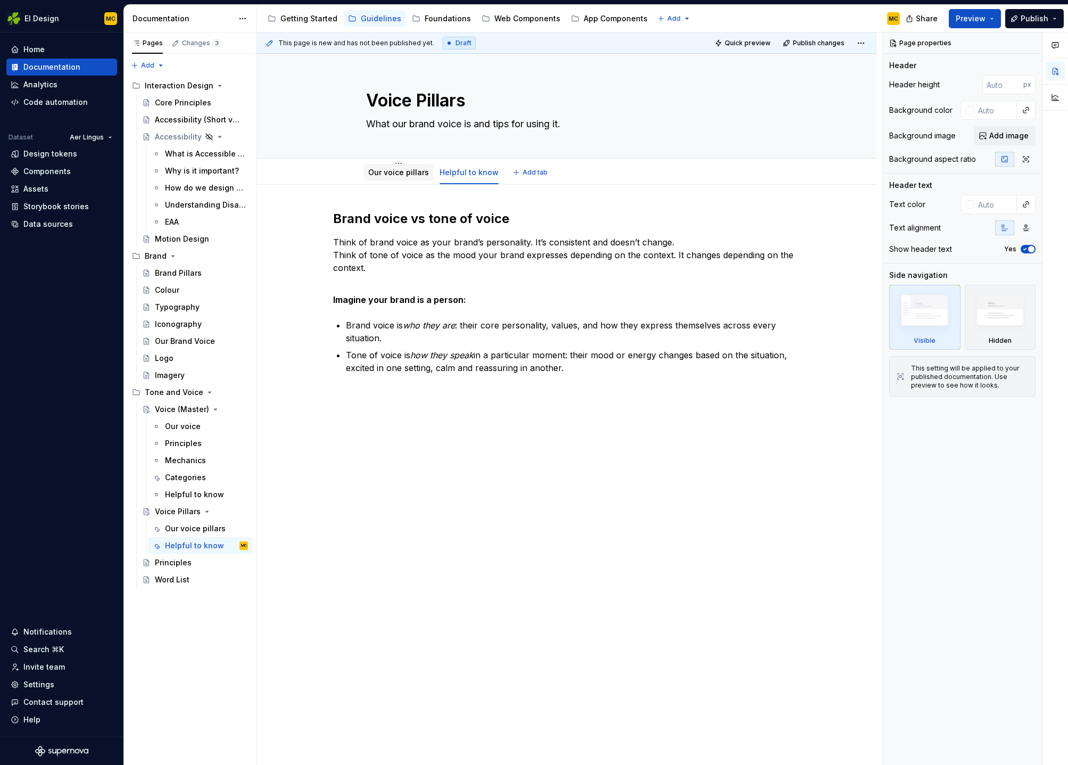
type textarea "Voice Pillars"
click at [391, 170] on link "Our voice pillars" at bounding box center [398, 172] width 61 height 9
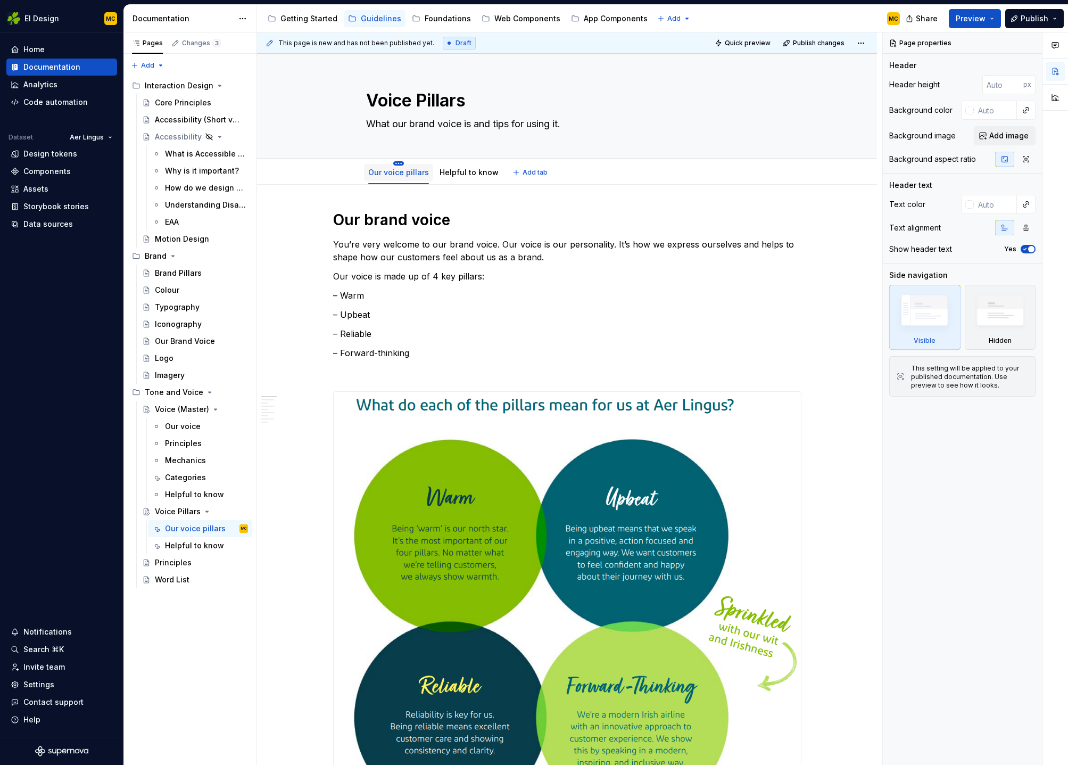
click at [398, 163] on html "EI Design MC Home Documentation Analytics Code automation Dataset Aer Lingus De…" at bounding box center [534, 382] width 1068 height 765
click at [469, 103] on html "EI Design MC Home Documentation Analytics Code automation Dataset Aer Lingus De…" at bounding box center [534, 382] width 1068 height 765
click at [454, 100] on textarea "Voice Pillars" at bounding box center [565, 101] width 402 height 26
drag, startPoint x: 464, startPoint y: 100, endPoint x: 499, endPoint y: 100, distance: 34.6
click at [499, 100] on textarea "Voice Pillars" at bounding box center [565, 101] width 402 height 26
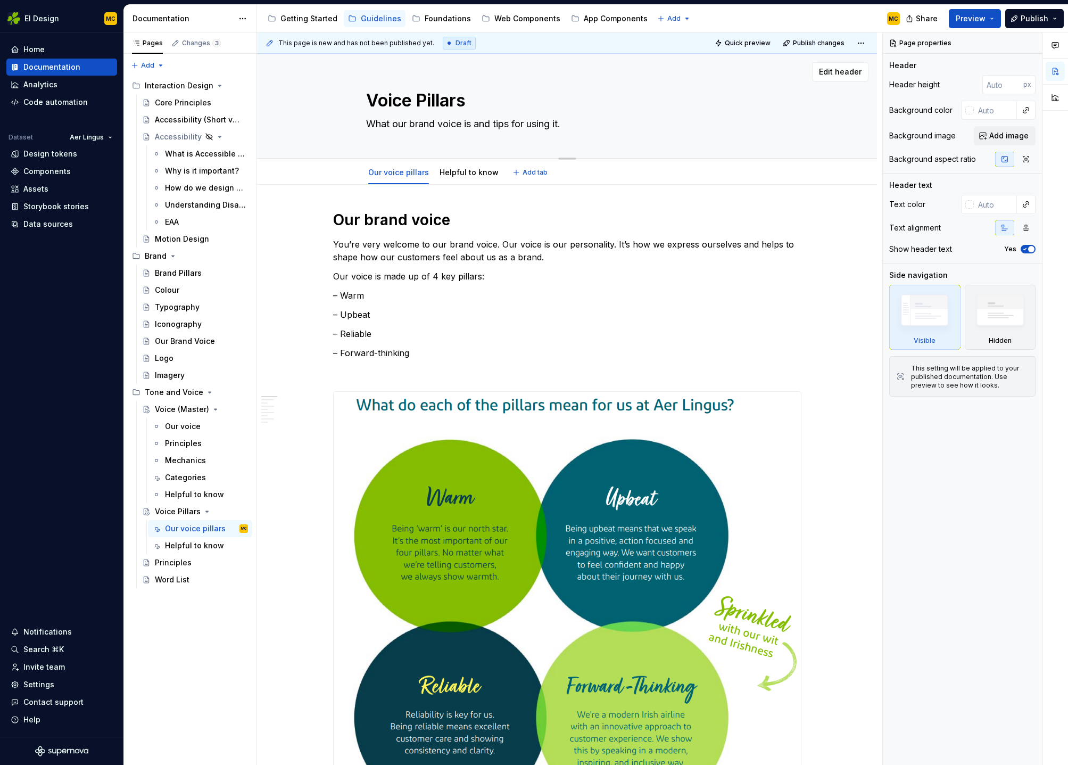
type textarea "*"
type textarea "Voice"
type textarea "*"
type textarea "Voice"
type textarea "*"
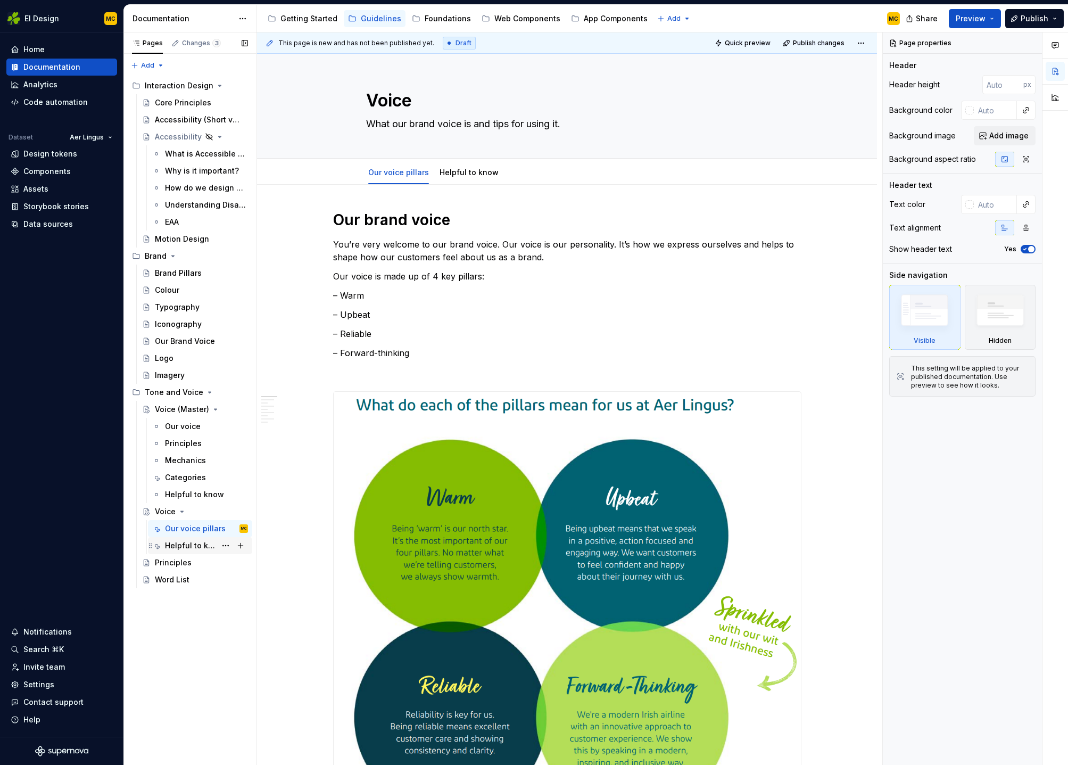
type textarea "Voice"
click at [188, 543] on div "Helpful to know" at bounding box center [190, 545] width 51 height 11
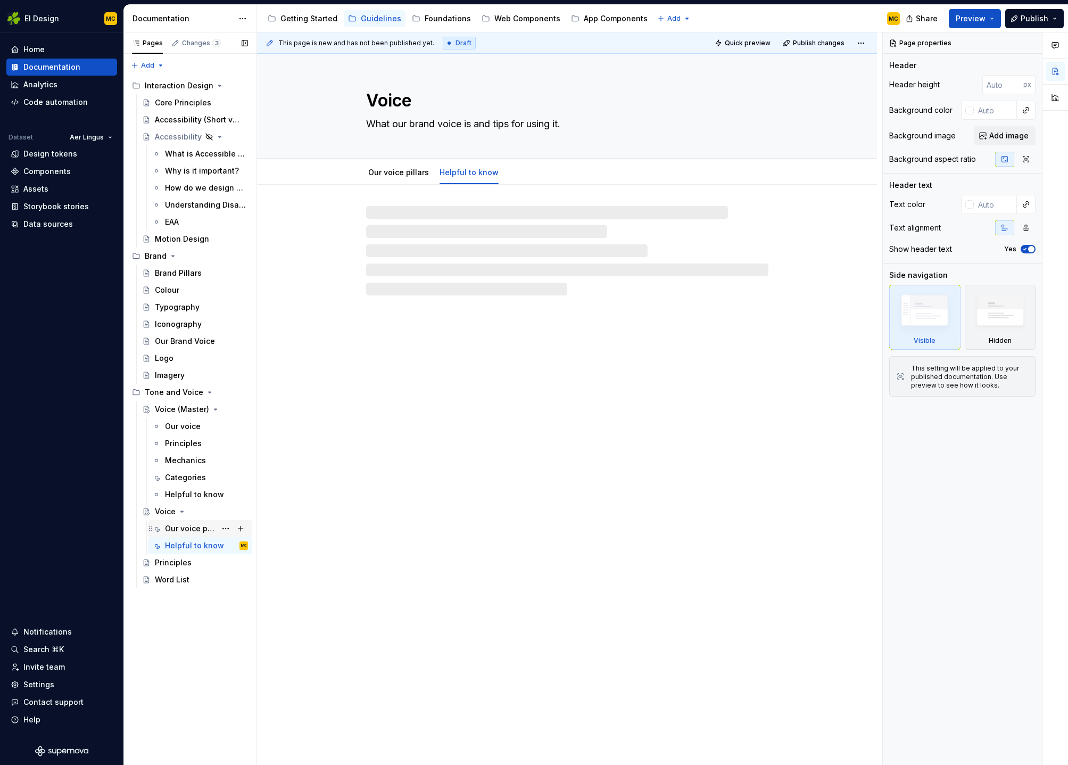
click at [189, 527] on div "Our voice pillars" at bounding box center [190, 528] width 51 height 11
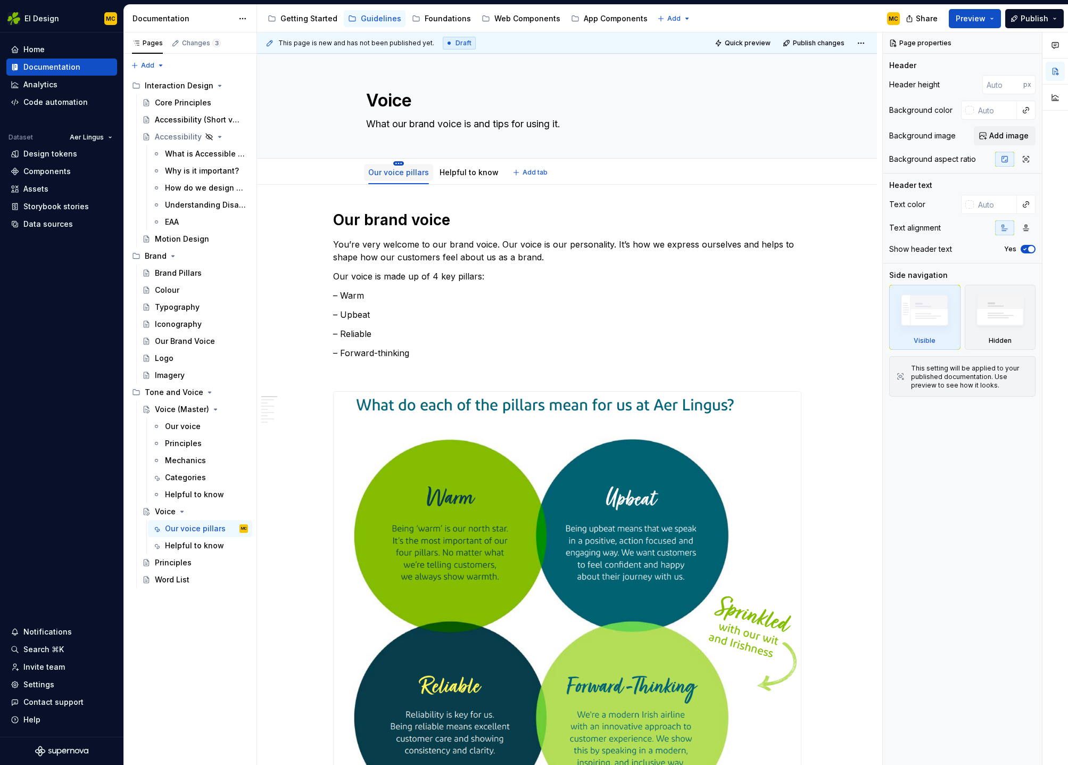
click at [403, 164] on html "EI Design MC Home Documentation Analytics Code automation Dataset Aer Lingus De…" at bounding box center [534, 382] width 1068 height 765
type textarea "*"
click at [417, 176] on div "Rename tab" at bounding box center [448, 178] width 69 height 11
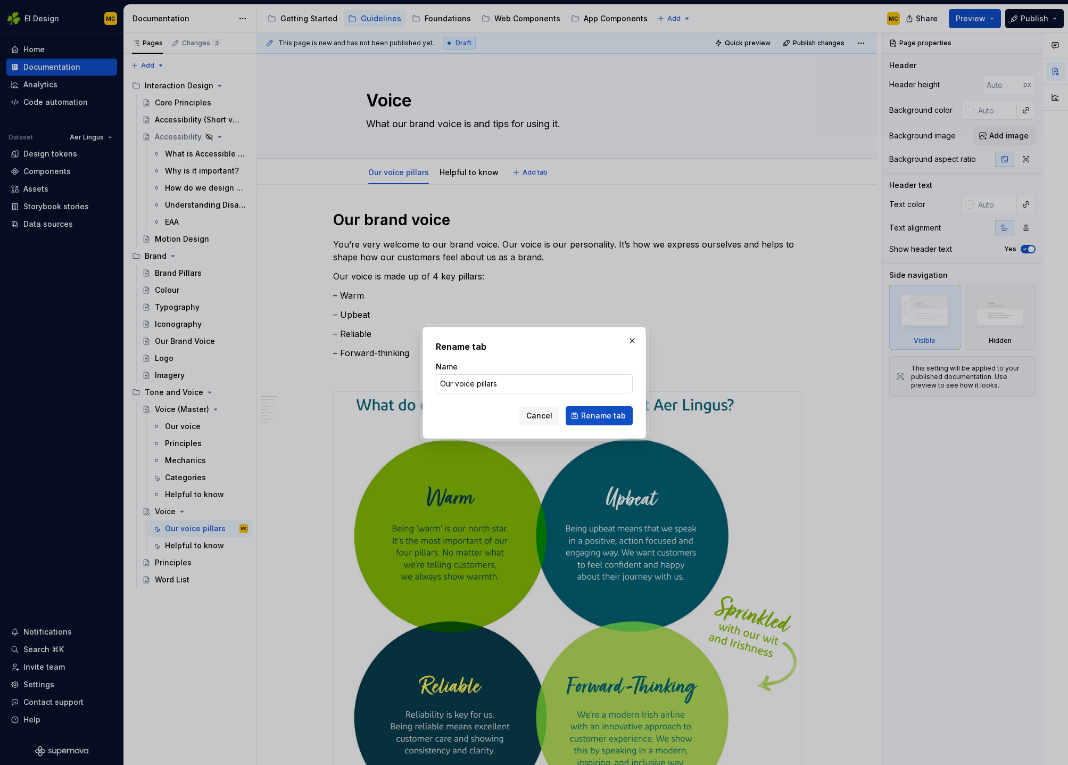
click at [539, 390] on input "Our voice pillars" at bounding box center [534, 383] width 197 height 19
type input "Our voice"
type textarea "*"
type input "Our voice"
click at [601, 424] on button "Rename tab" at bounding box center [599, 415] width 67 height 19
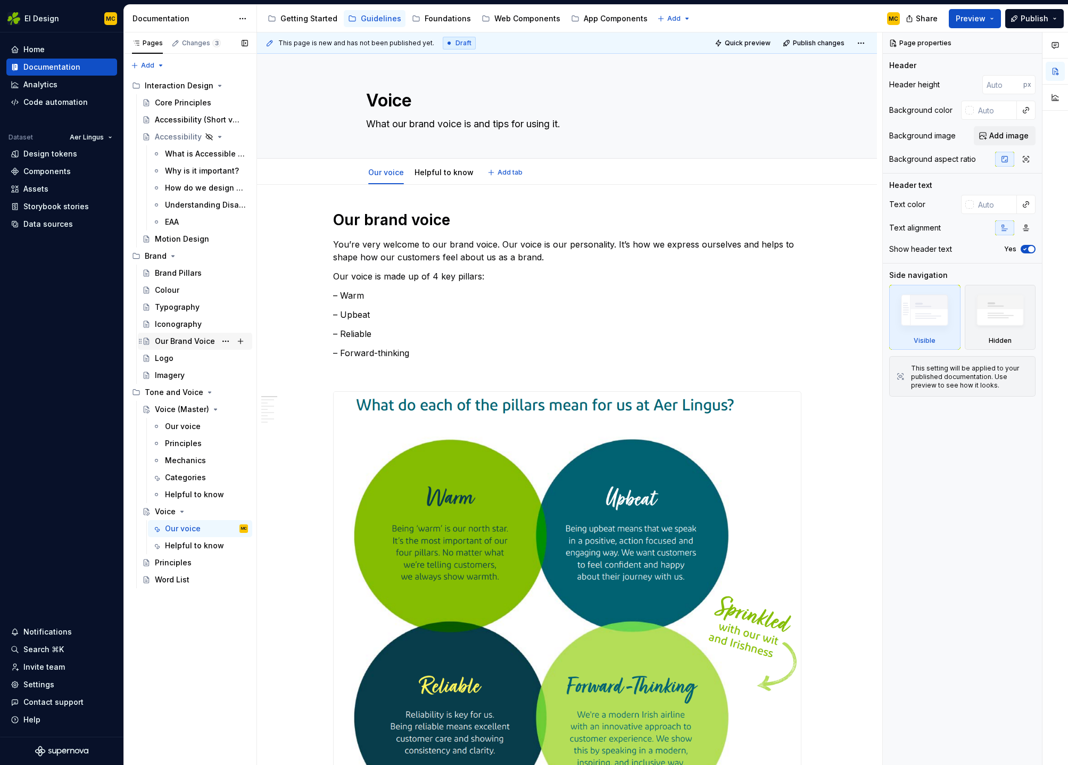
click at [170, 343] on div "Our Brand Voice" at bounding box center [185, 341] width 60 height 11
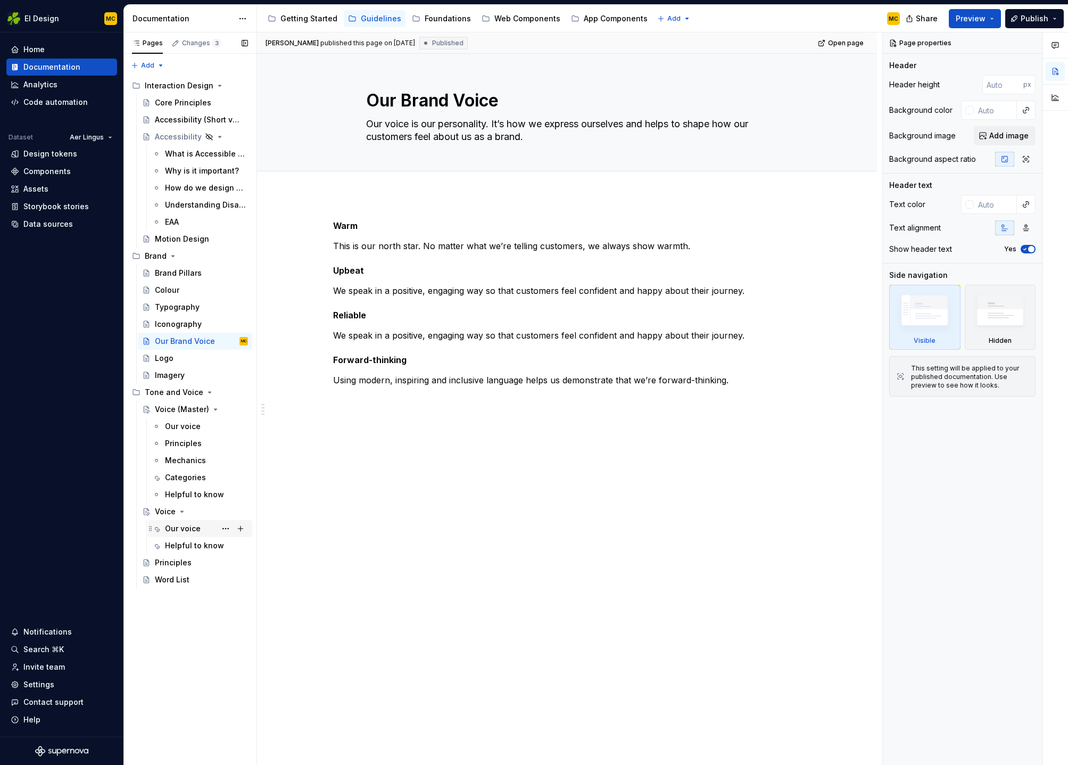
click at [187, 527] on div "Our voice" at bounding box center [183, 528] width 36 height 11
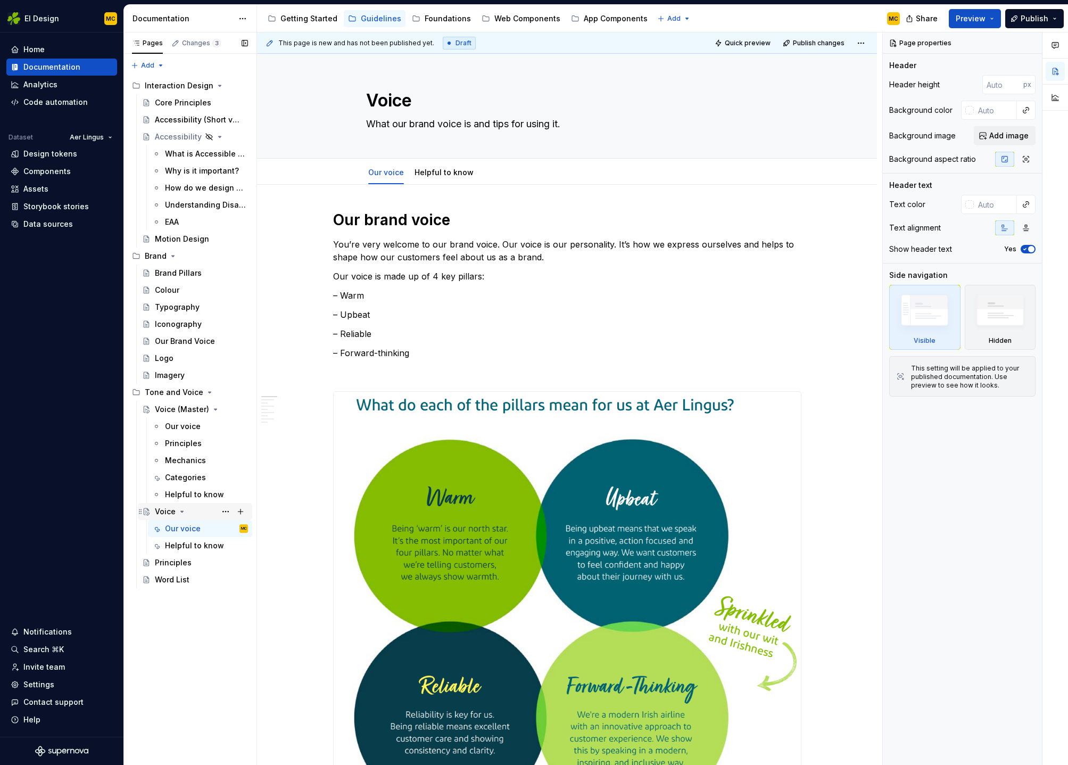
click at [181, 511] on icon "Page tree" at bounding box center [182, 511] width 3 height 1
click at [459, 175] on link "Helpful to know" at bounding box center [444, 172] width 59 height 9
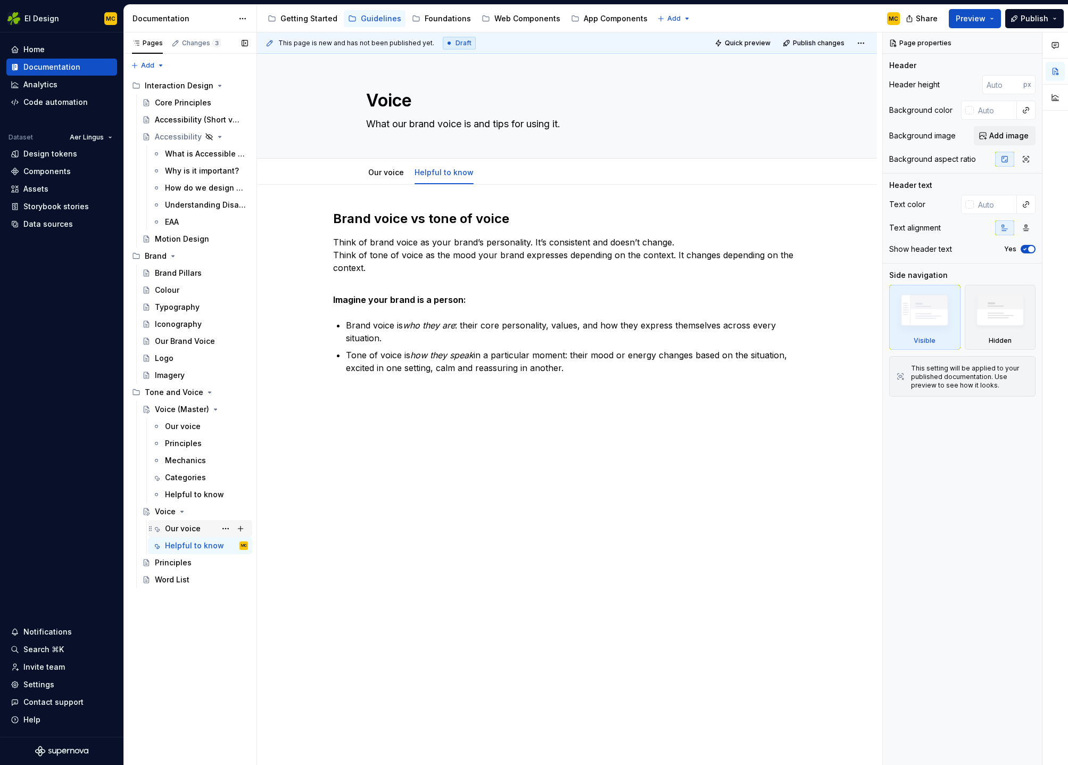
click at [183, 526] on div "Our voice" at bounding box center [183, 528] width 36 height 11
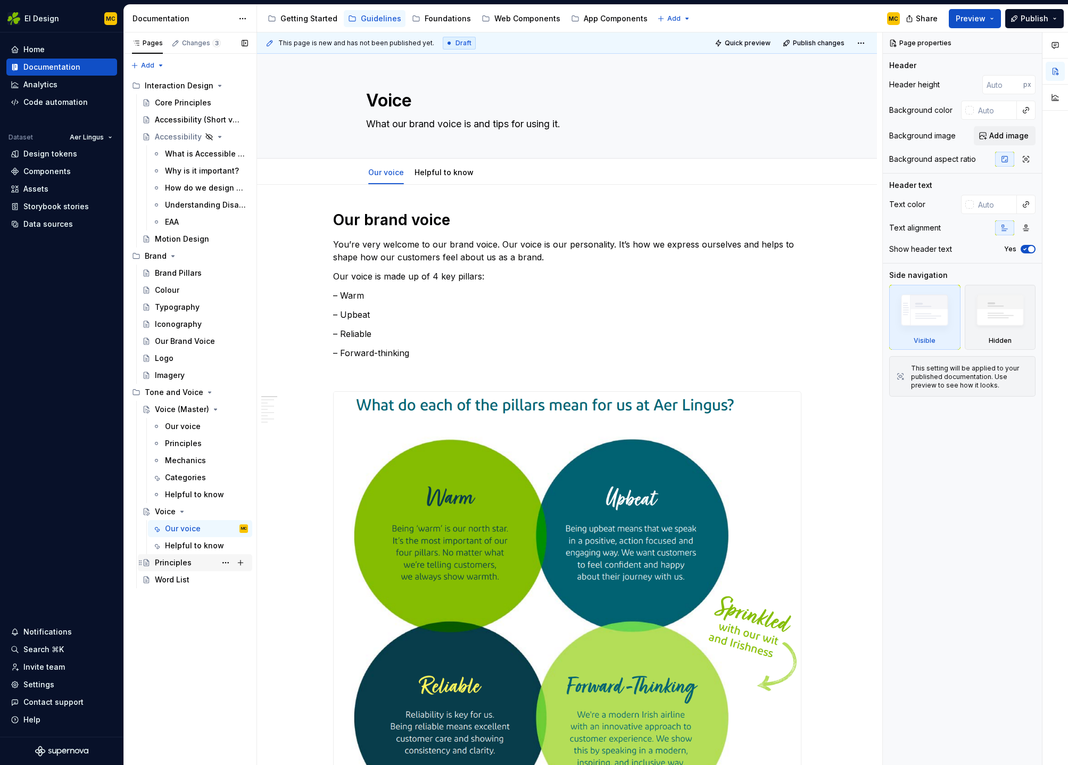
click at [196, 562] on div "Principles" at bounding box center [201, 562] width 93 height 15
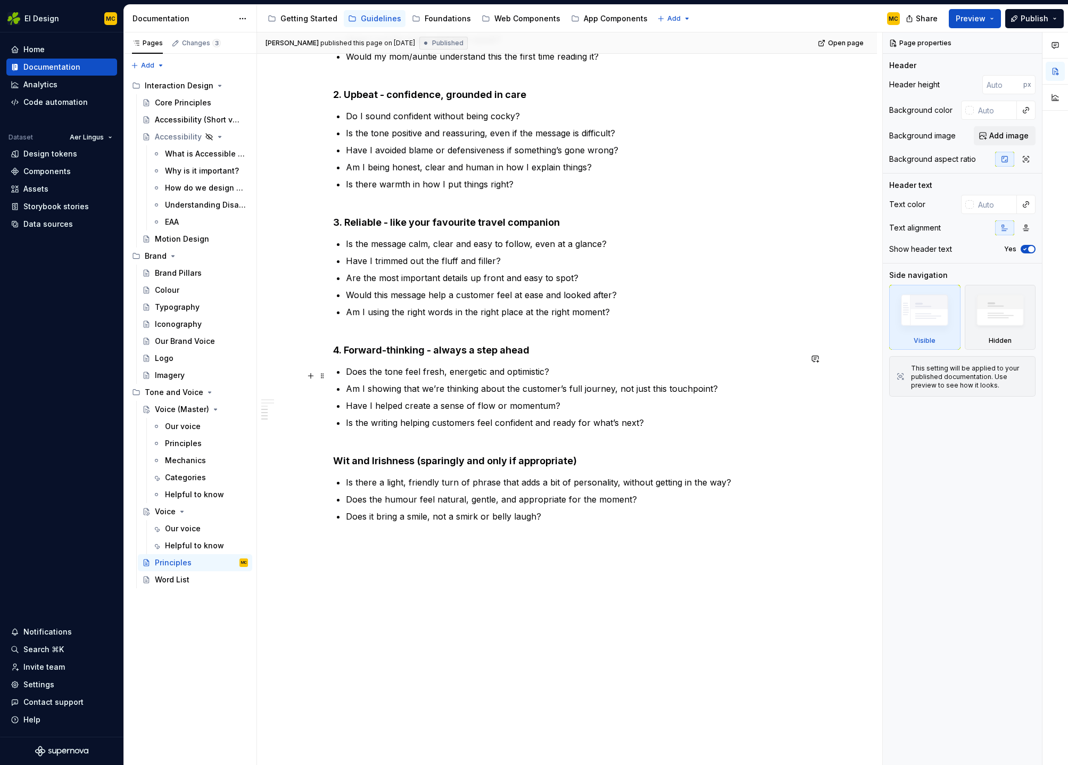
scroll to position [726, 0]
click at [193, 443] on div "Principles" at bounding box center [183, 443] width 37 height 11
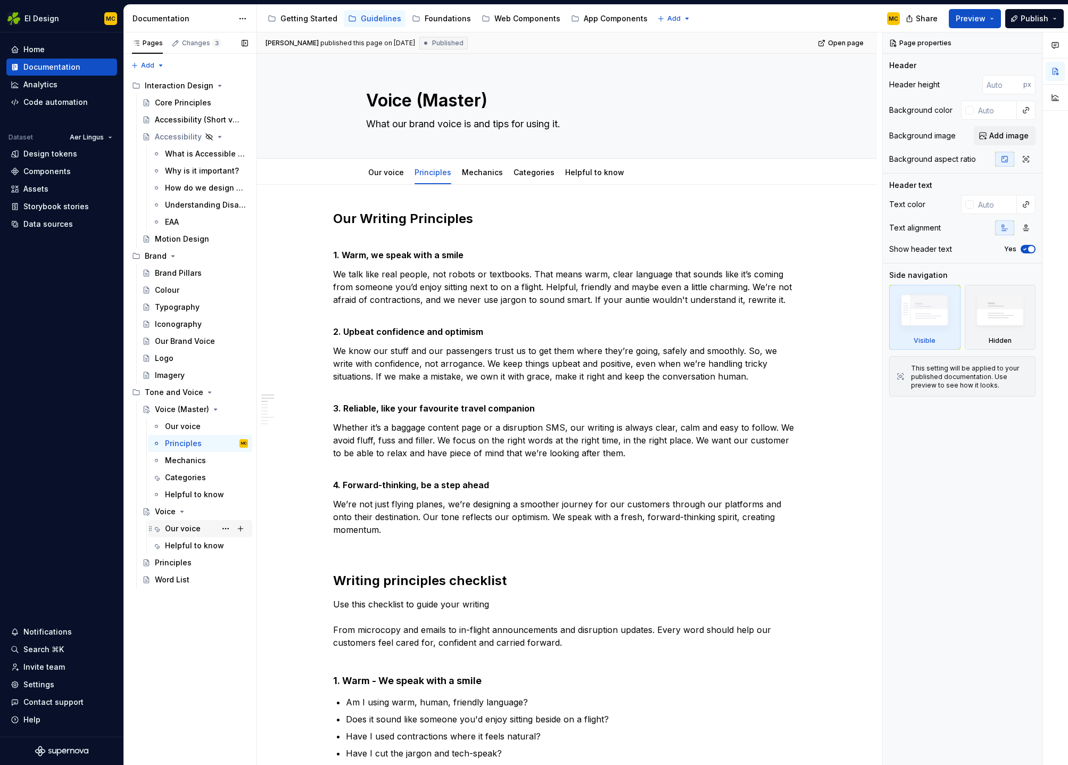
click at [187, 532] on div "Our voice" at bounding box center [183, 528] width 36 height 11
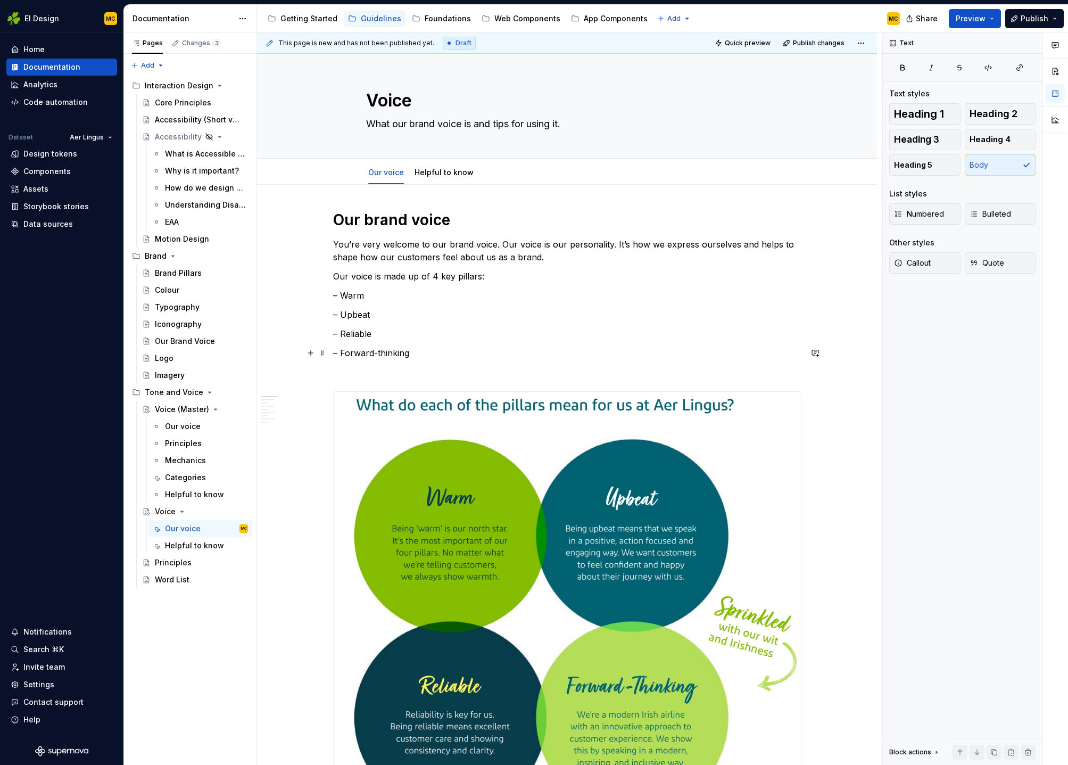
type textarea "*"
click at [420, 354] on p "– Forward-thinking" at bounding box center [567, 352] width 468 height 13
drag, startPoint x: 422, startPoint y: 354, endPoint x: 320, endPoint y: 292, distance: 119.2
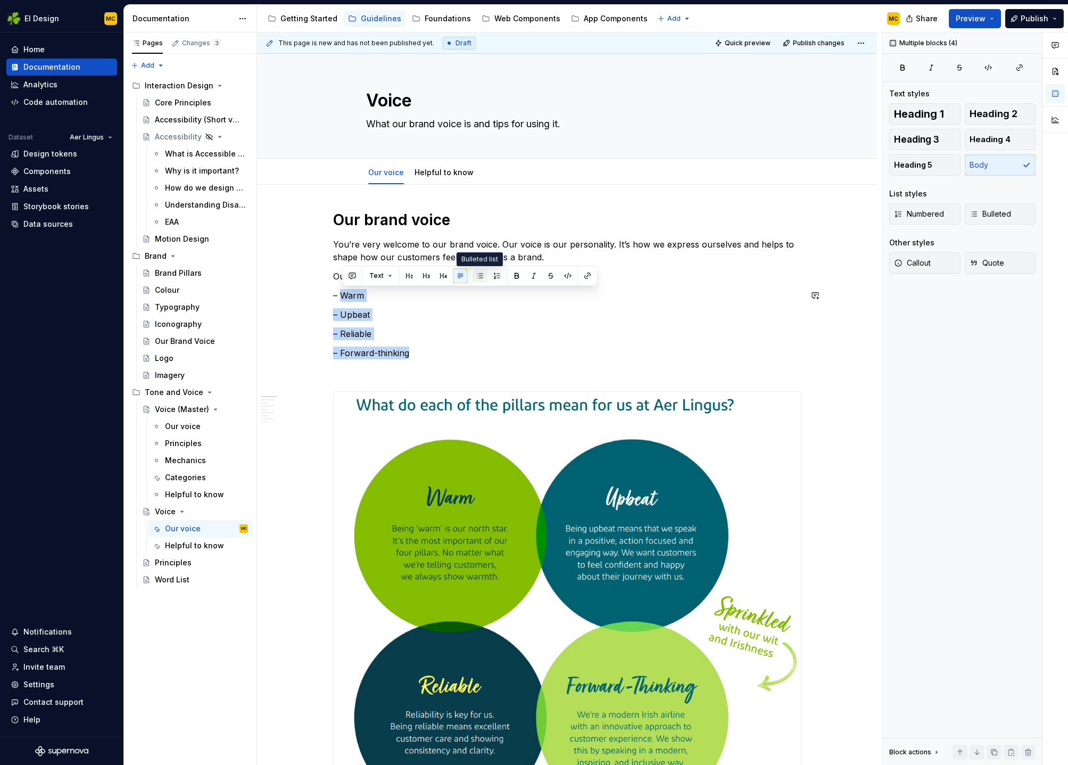
click at [481, 277] on button "button" at bounding box center [480, 275] width 15 height 15
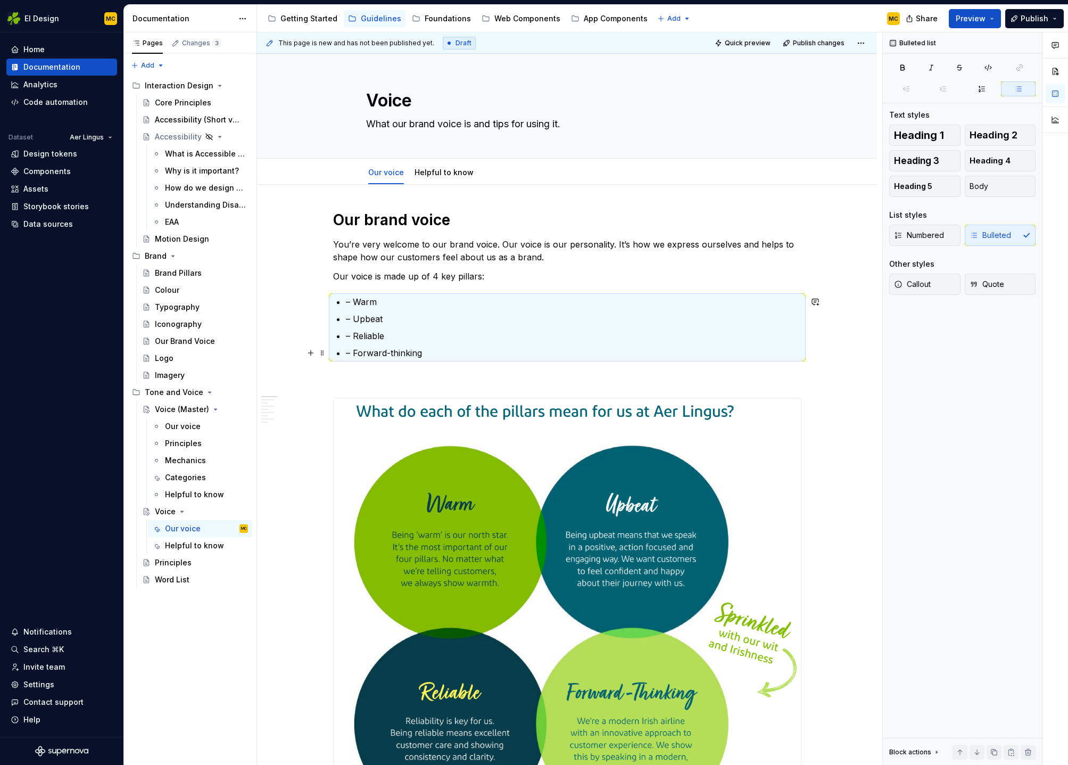
click at [451, 345] on ul "– Warm – Upbeat – Reliable – Forward-thinking" at bounding box center [574, 327] width 456 height 64
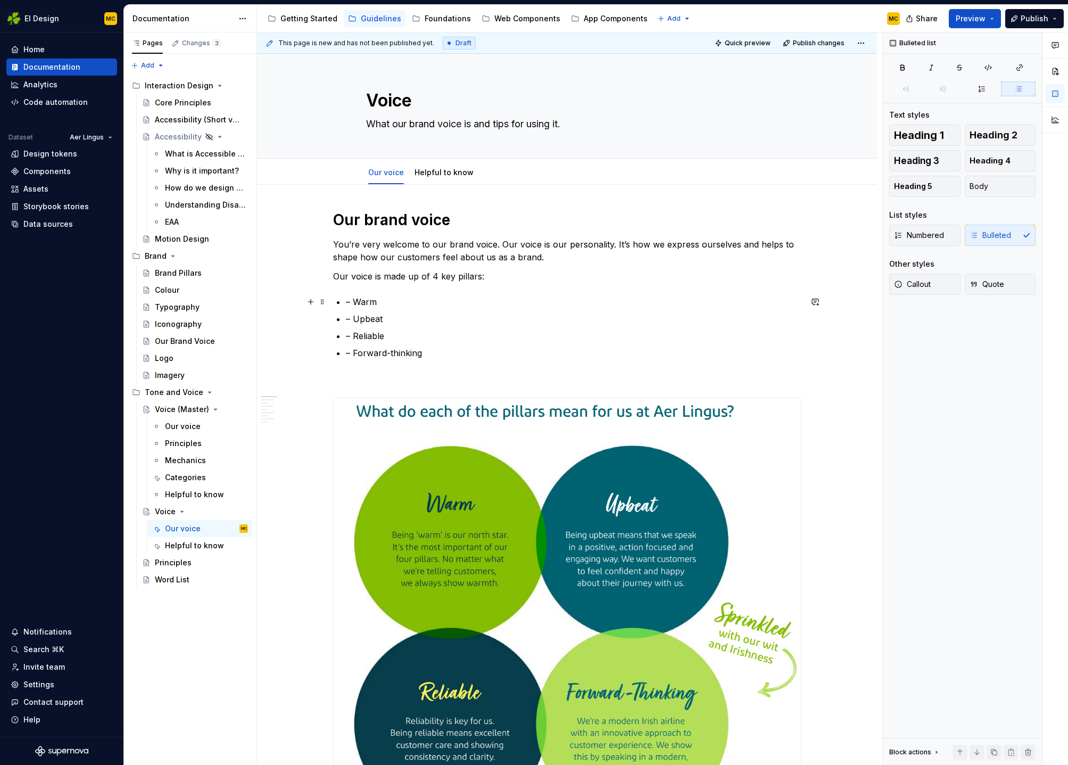
click at [418, 303] on p "– Warm" at bounding box center [574, 301] width 456 height 13
click at [393, 320] on p "– Upbeat" at bounding box center [574, 318] width 456 height 13
drag, startPoint x: 355, startPoint y: 337, endPoint x: 345, endPoint y: 335, distance: 10.2
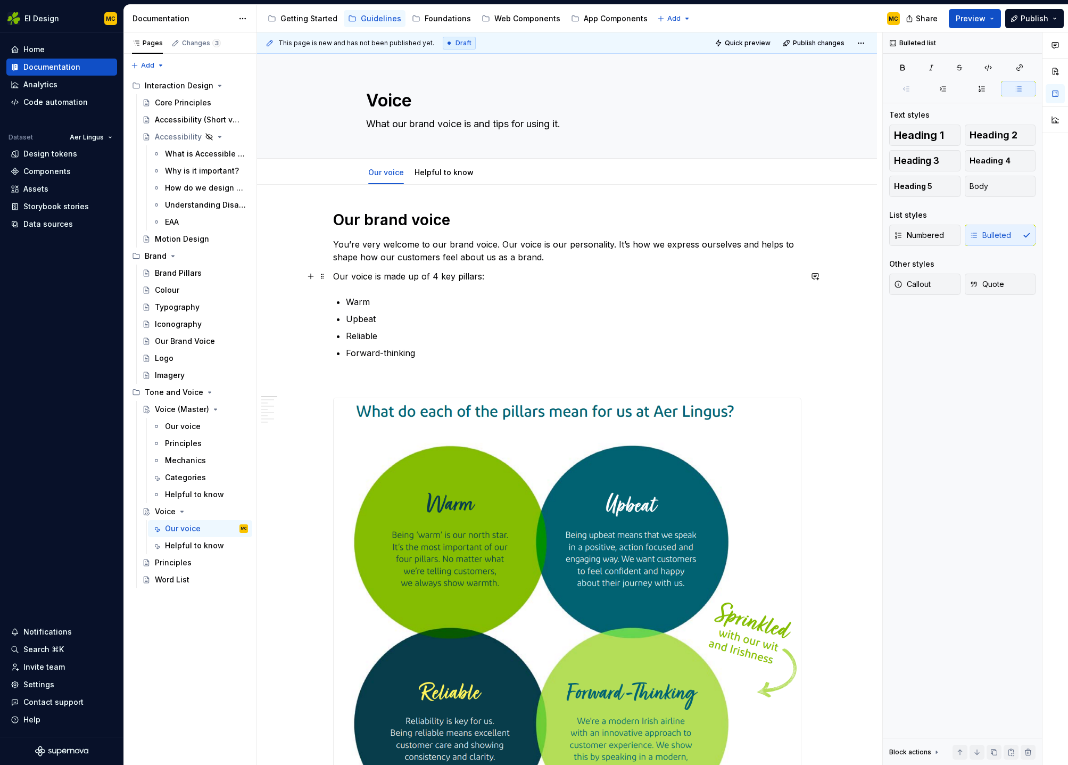
click at [495, 276] on p "Our voice is made up of 4 key pillars:" at bounding box center [567, 276] width 468 height 13
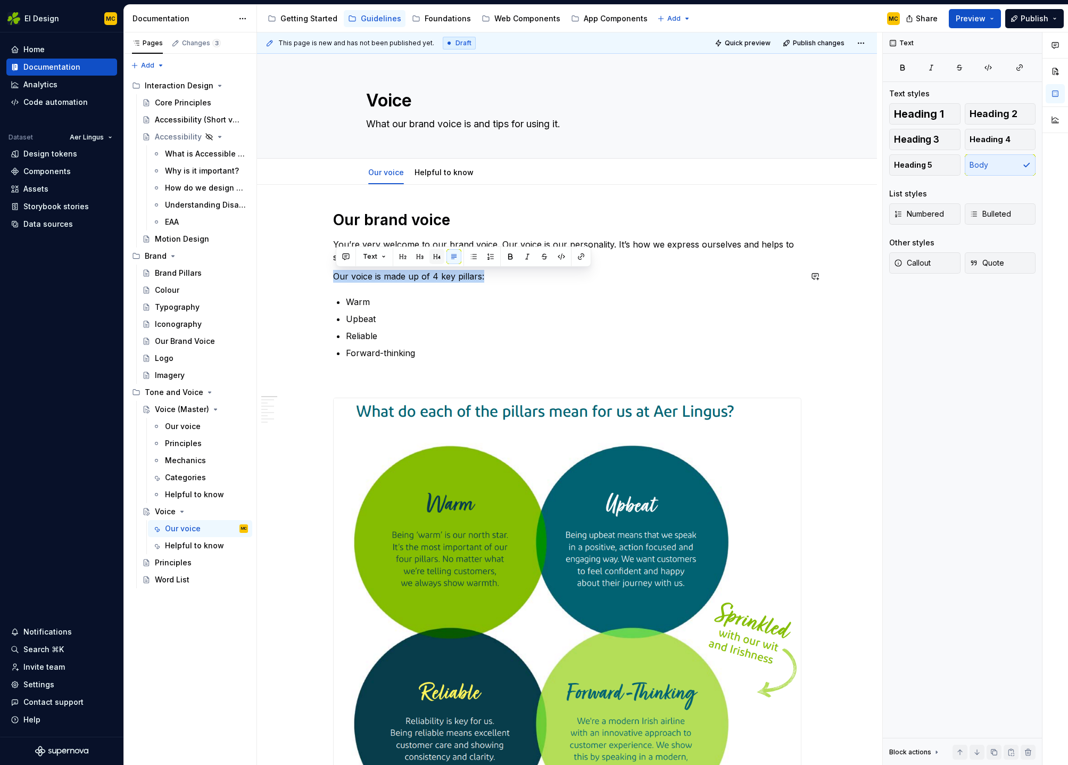
click at [435, 257] on button "button" at bounding box center [436, 256] width 15 height 15
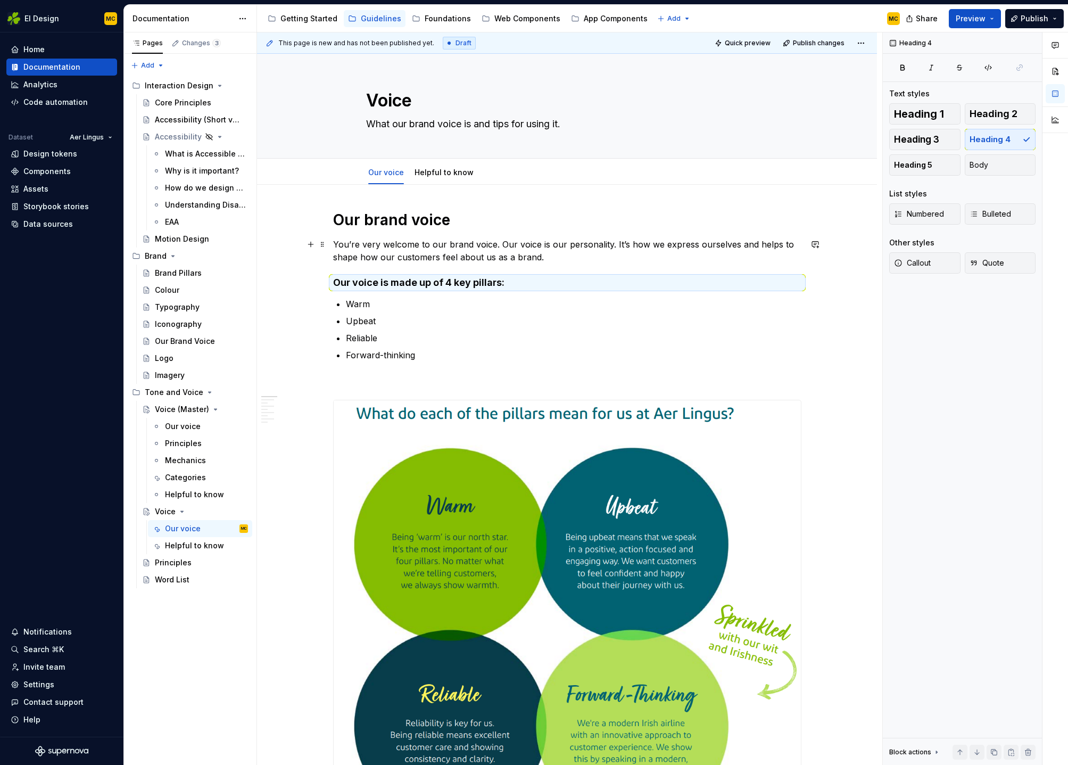
click at [580, 262] on p "You’re very welcome to our brand voice. Our voice is our personality. It’s how …" at bounding box center [567, 251] width 468 height 26
click at [558, 260] on p "You’re very welcome to our brand voice. Our voice is our personality. It’s how …" at bounding box center [567, 251] width 468 height 26
click at [164, 395] on div "Tone and Voice" at bounding box center [174, 392] width 59 height 11
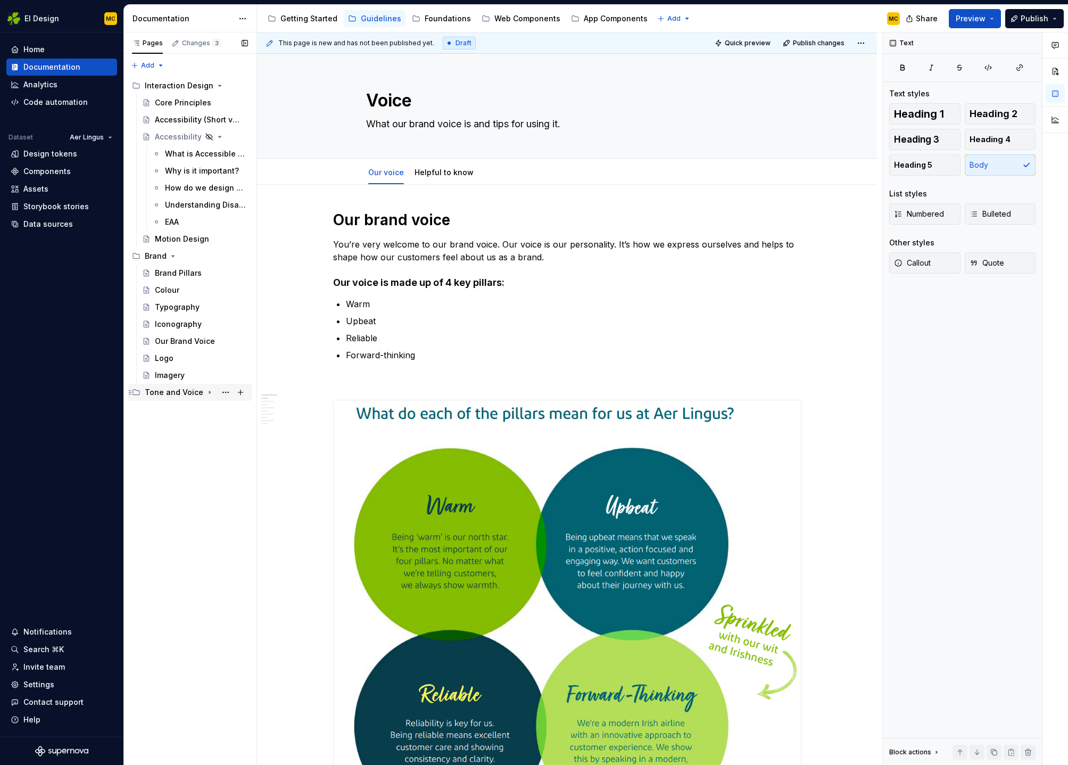
click at [205, 392] on icon "Page tree" at bounding box center [209, 392] width 9 height 9
click at [237, 393] on button "Page tree" at bounding box center [240, 392] width 15 height 15
type textarea "*"
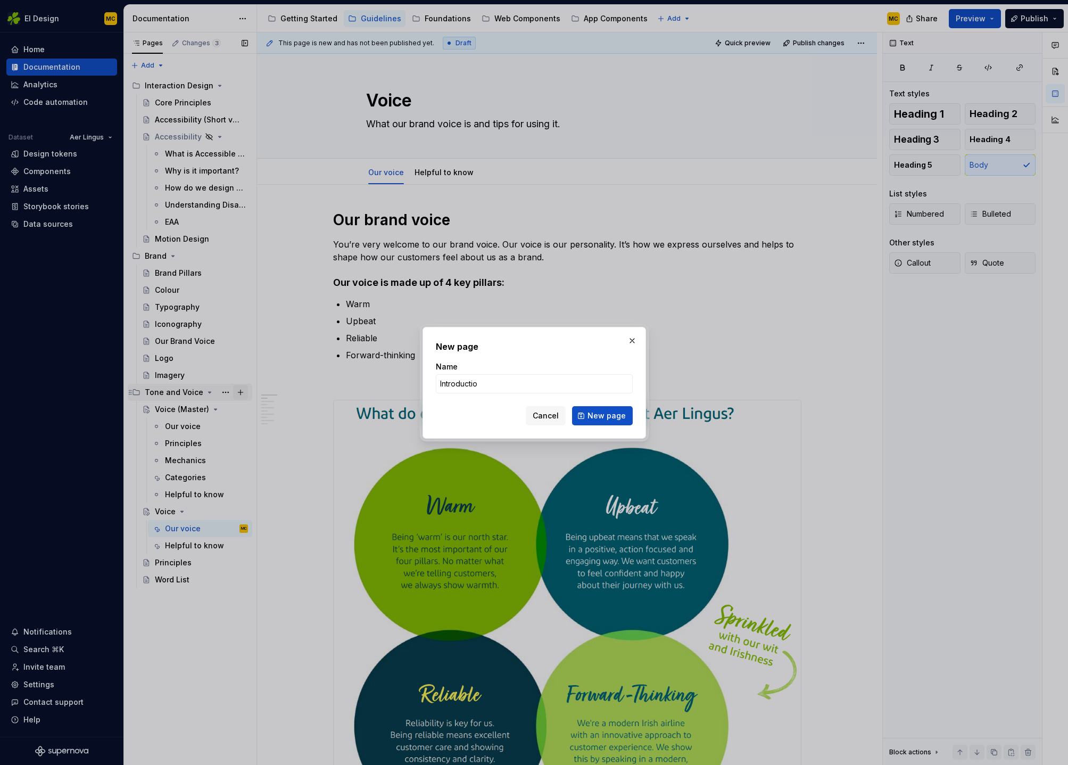
type input "Introduction"
click button "New page" at bounding box center [602, 415] width 61 height 19
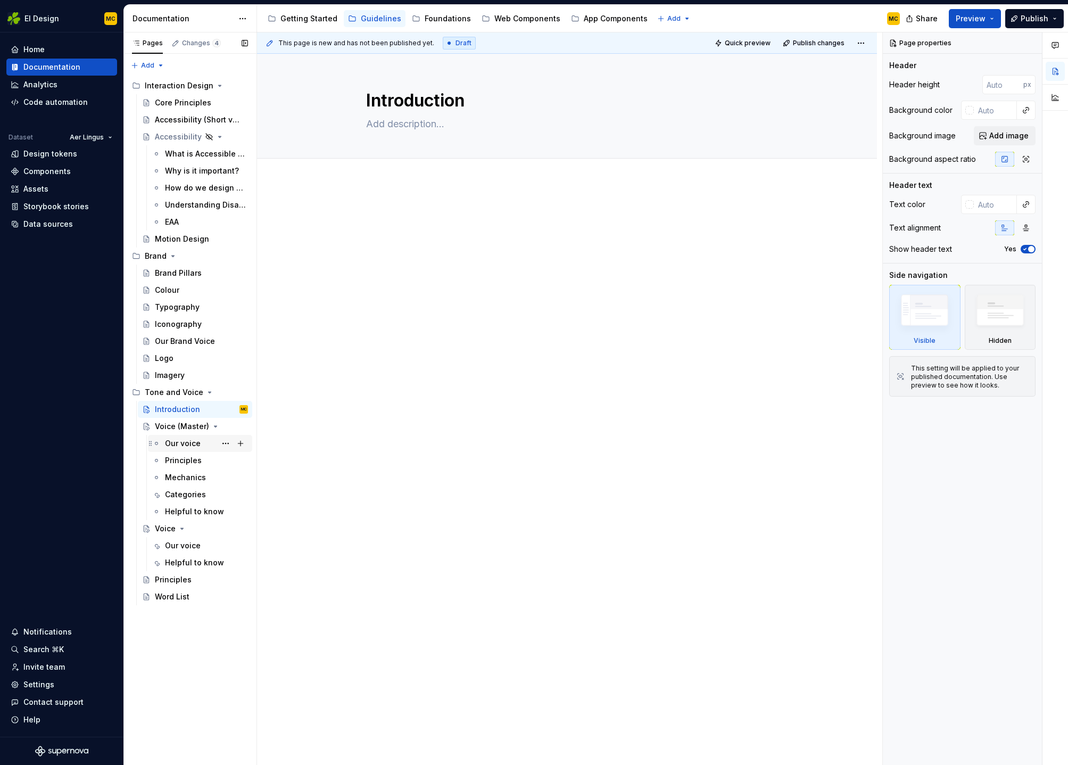
click at [177, 447] on div "Our voice" at bounding box center [183, 443] width 36 height 11
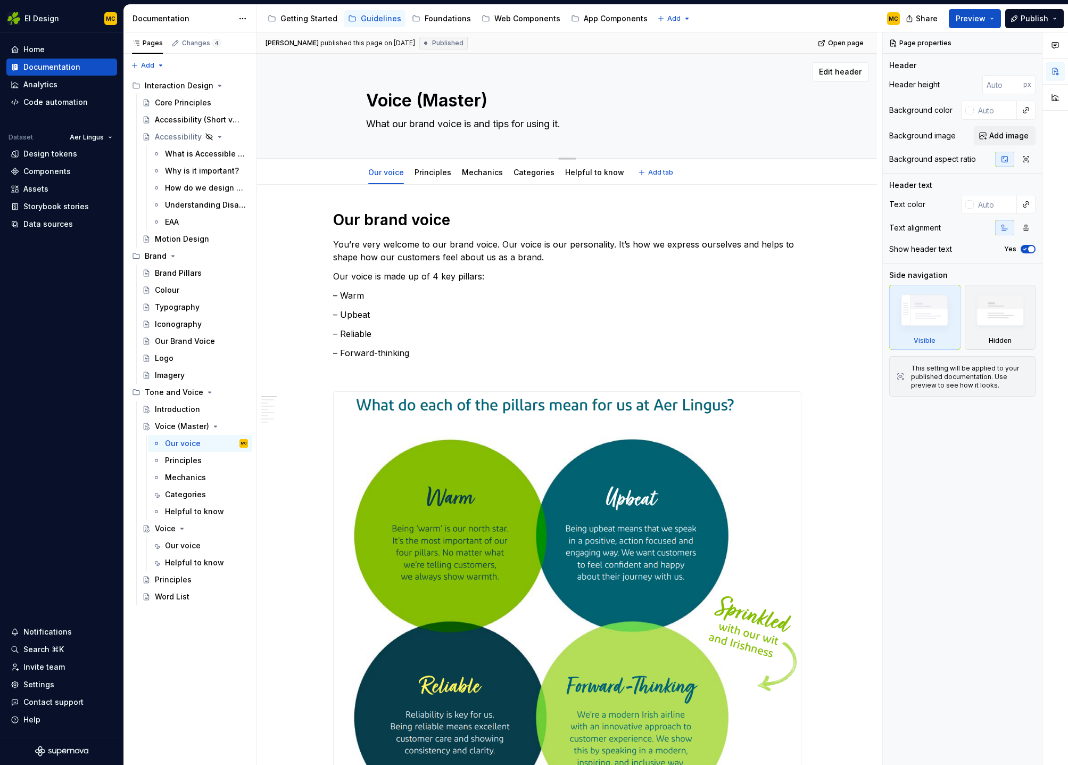
click at [588, 125] on textarea "What our brand voice is and tips for using it." at bounding box center [565, 123] width 402 height 17
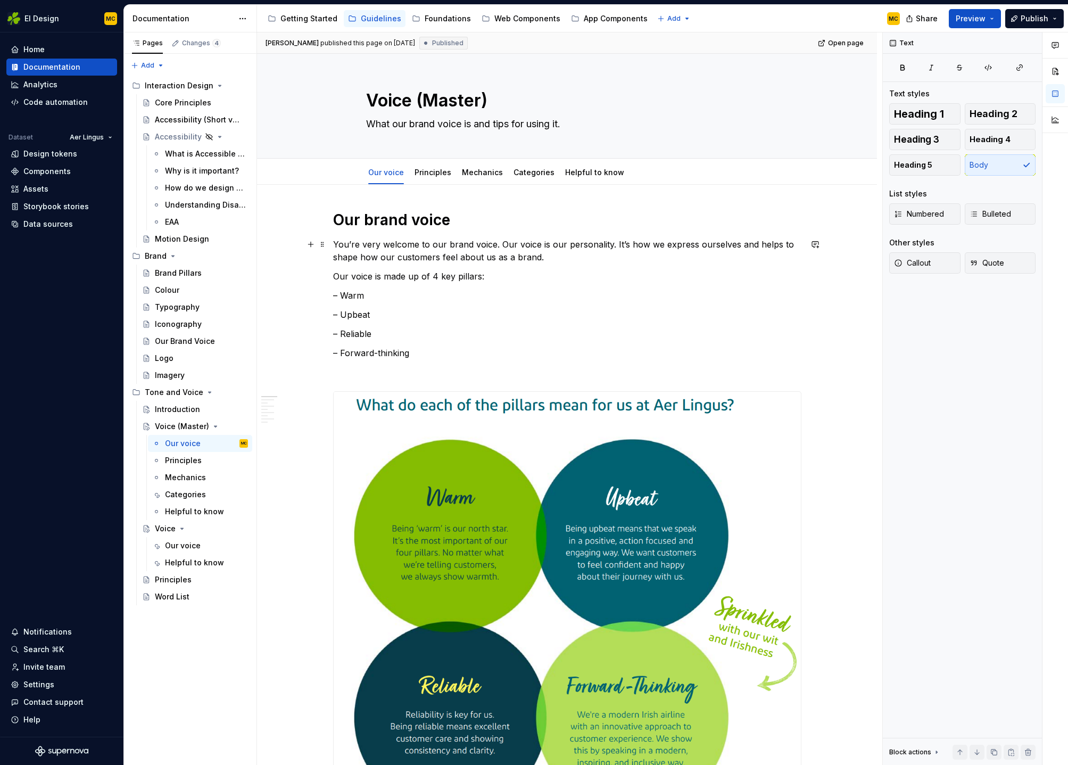
click at [557, 257] on p "You’re very welcome to our brand voice. Our voice is our personality. It’s how …" at bounding box center [567, 251] width 468 height 26
drag, startPoint x: 557, startPoint y: 257, endPoint x: 369, endPoint y: 247, distance: 188.1
copy p "You’re very welcome to our brand voice. Our voice is our personality. It’s how …"
click at [185, 412] on div "Introduction" at bounding box center [177, 409] width 45 height 11
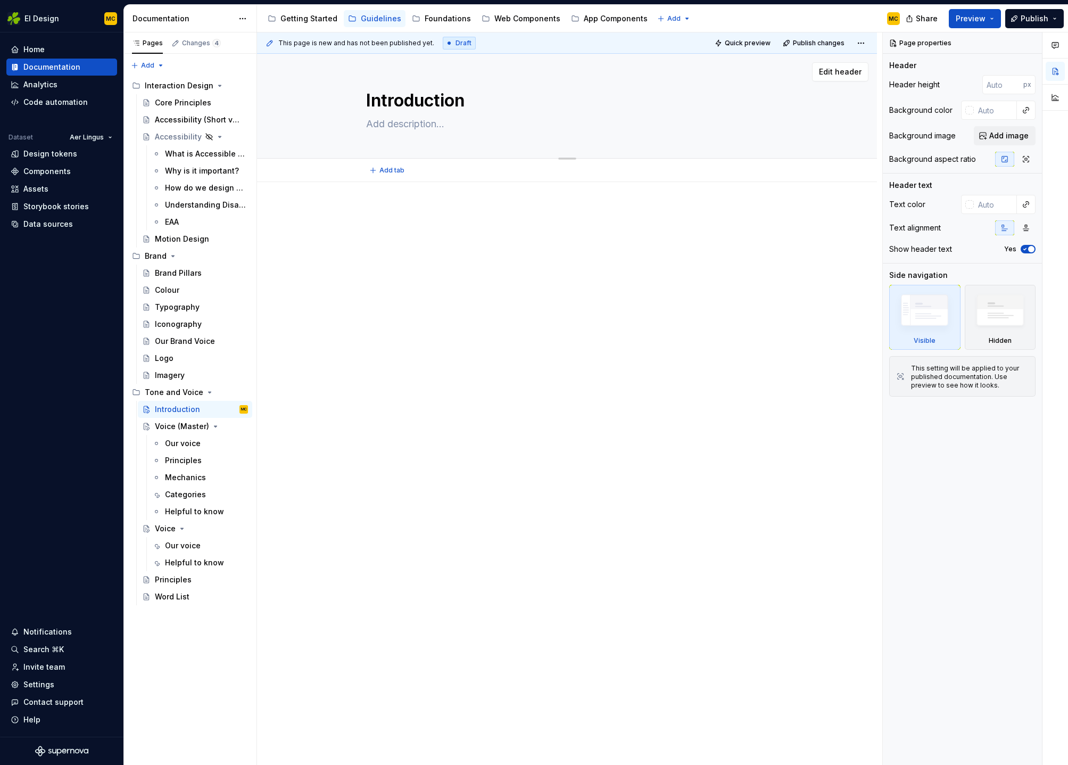
click at [480, 123] on textarea at bounding box center [565, 123] width 402 height 17
paste textarea "You’re very welcome to our brand voice. Our voice is our personality. It’s how …"
type textarea "*"
type textarea "You’re very welcome to our brand voice. Our voice is our personality. It’s how …"
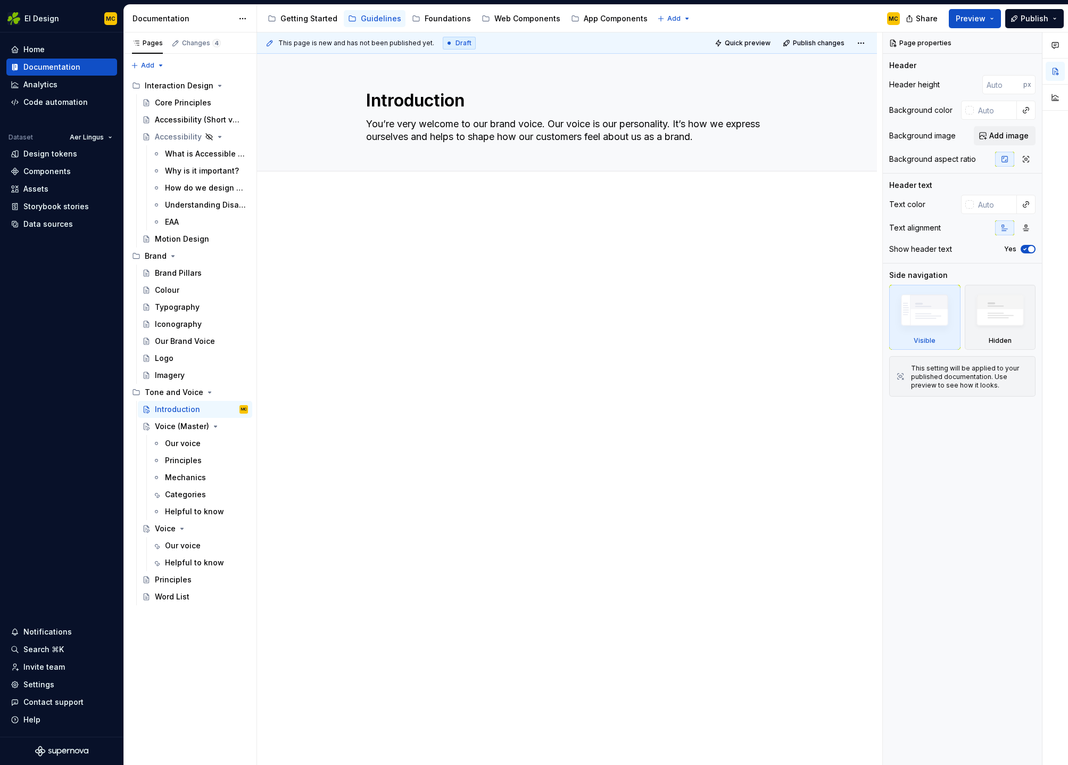
type textarea "*"
type textarea "You’re very welcome to our brand voice. Our voice is our personality. It’s how …"
click at [542, 300] on div at bounding box center [567, 349] width 620 height 308
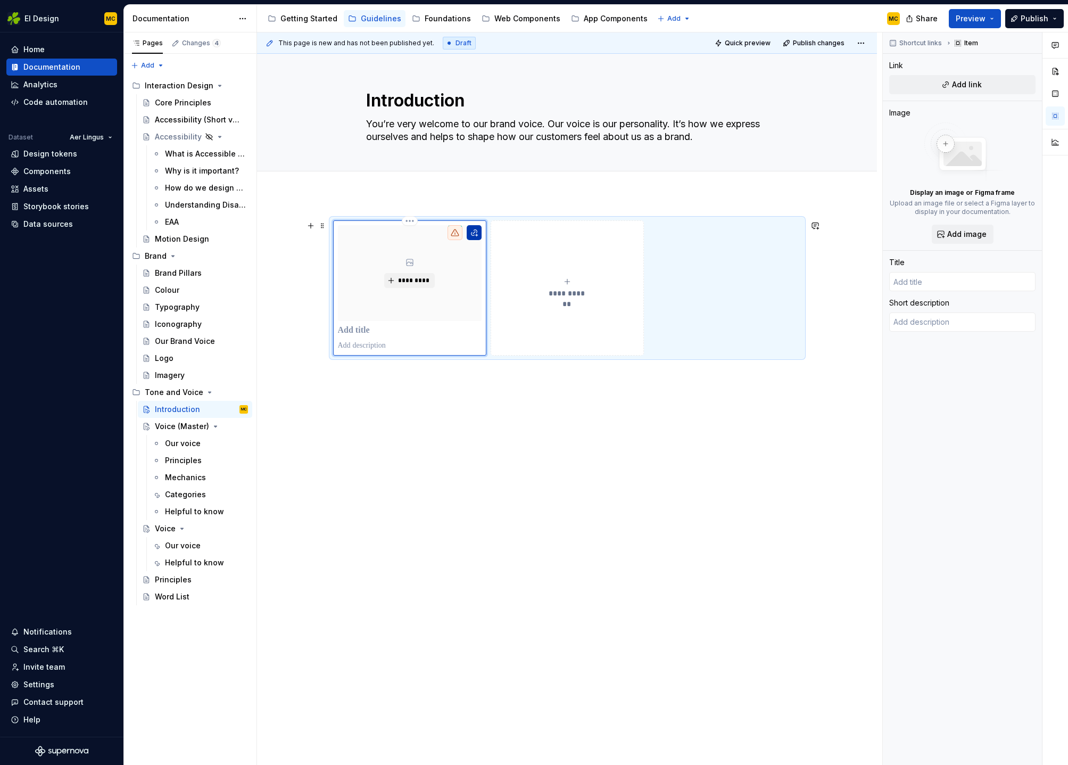
click at [479, 235] on button "button" at bounding box center [474, 232] width 15 height 15
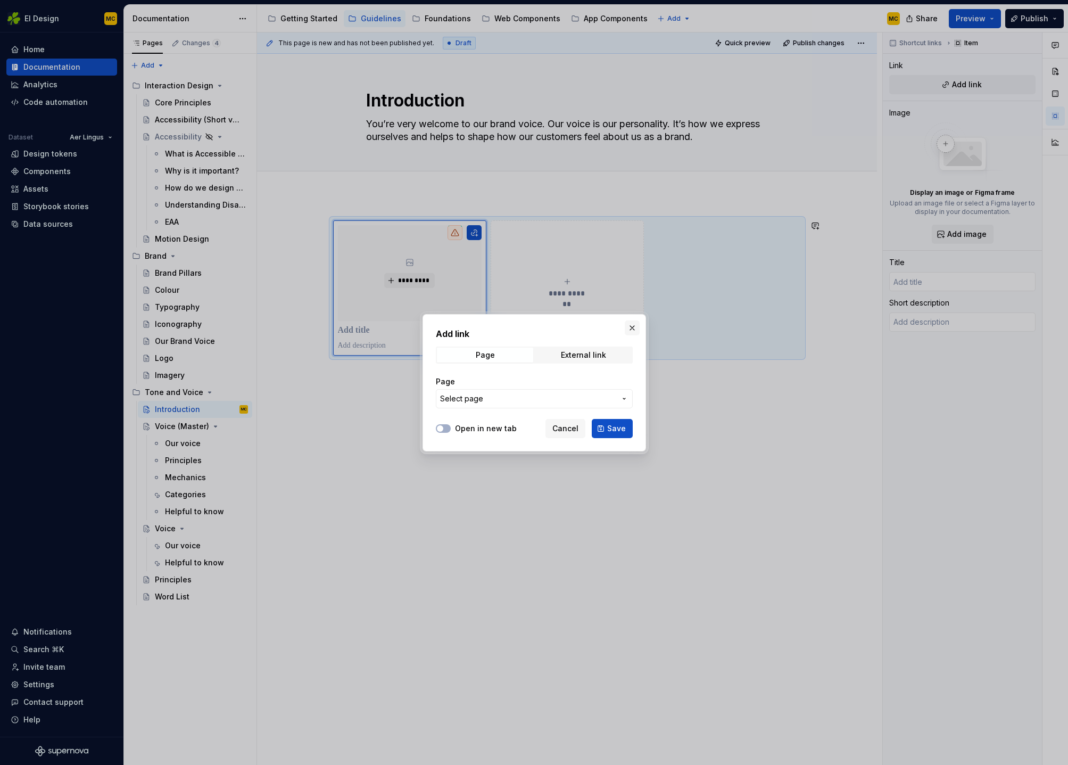
click at [635, 327] on button "button" at bounding box center [632, 327] width 15 height 15
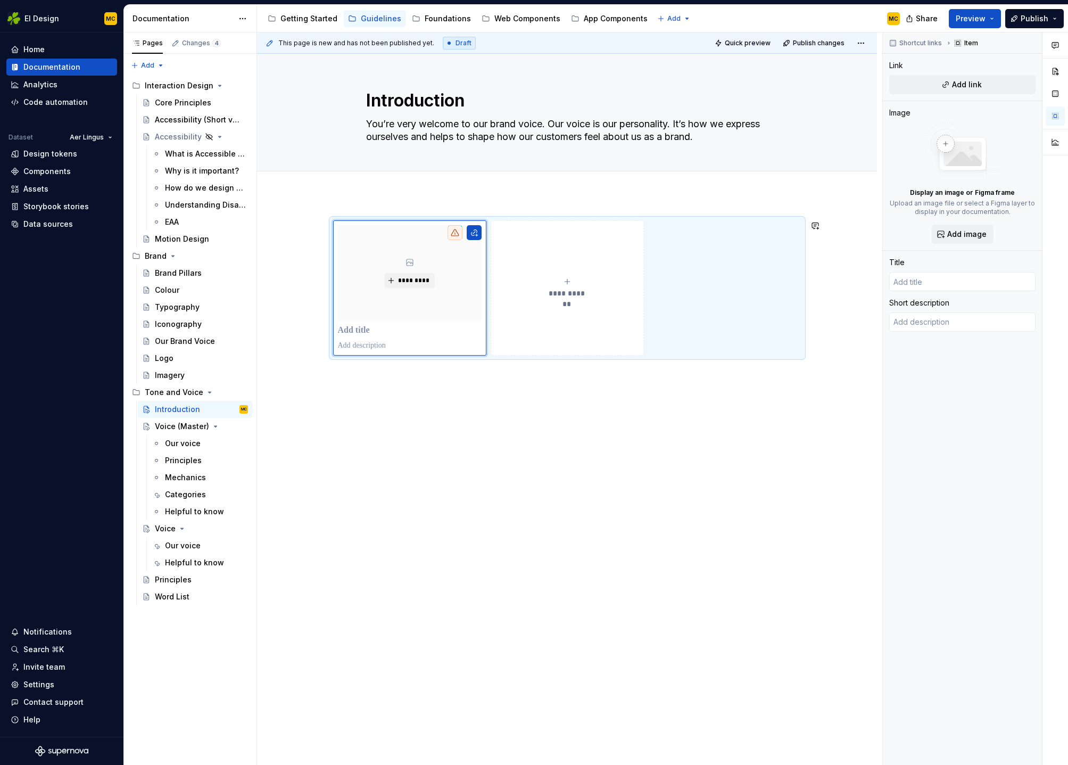
click at [484, 428] on div "**********" at bounding box center [567, 396] width 620 height 403
click at [375, 415] on div "**********" at bounding box center [569, 398] width 625 height 733
click at [406, 275] on button "*********" at bounding box center [409, 280] width 51 height 15
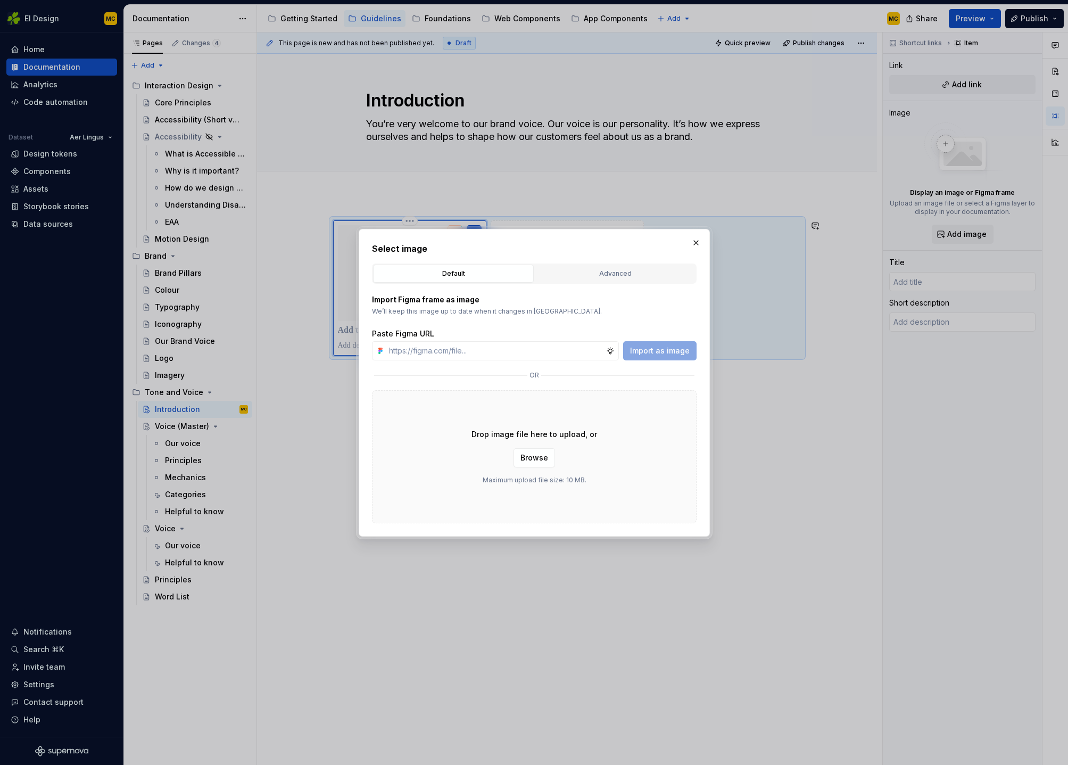
type textarea "*"
click at [563, 353] on input "text" at bounding box center [495, 350] width 221 height 19
type input "Pri"
click at [625, 310] on p "We’ll keep this image up to date when it changes in [GEOGRAPHIC_DATA]." at bounding box center [534, 311] width 325 height 9
click at [517, 275] on div "Default" at bounding box center [453, 273] width 153 height 11
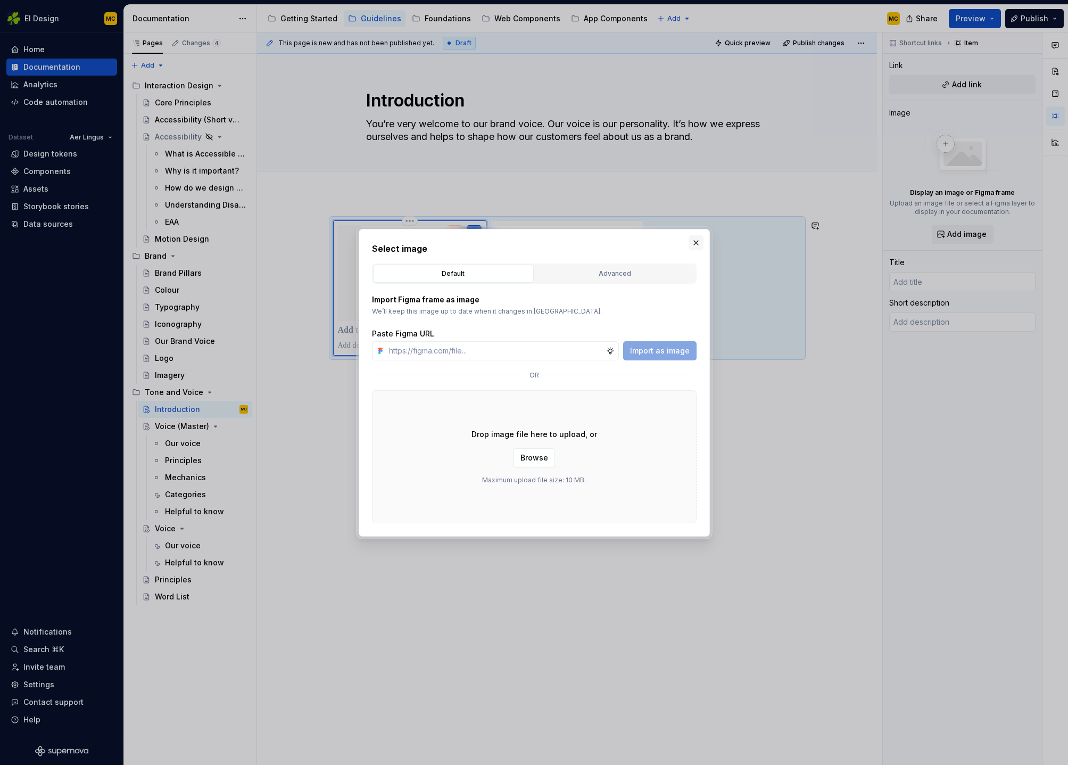
click at [696, 241] on button "button" at bounding box center [696, 242] width 15 height 15
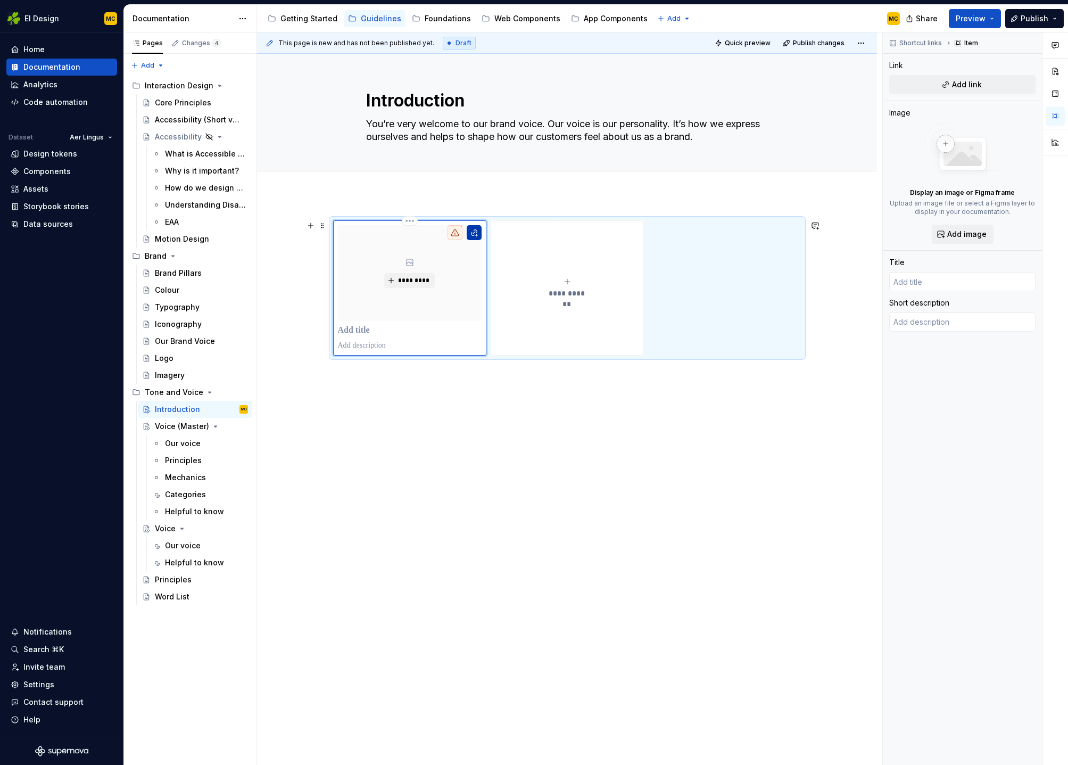
click at [480, 234] on button "button" at bounding box center [474, 232] width 15 height 15
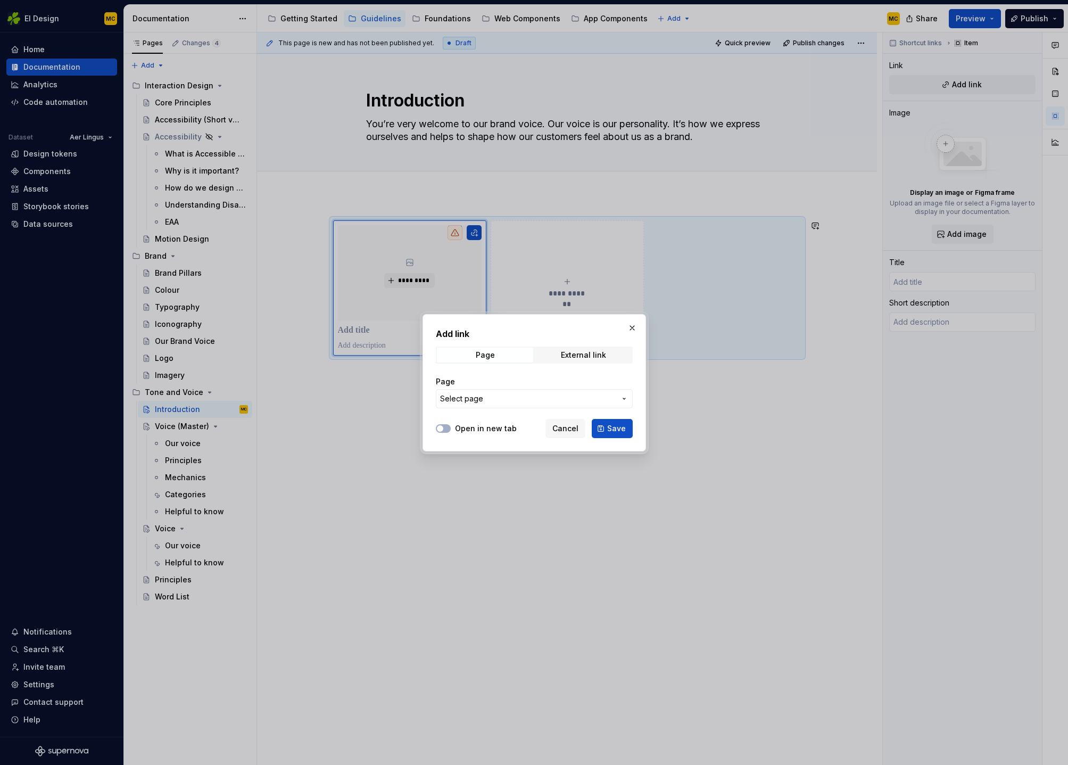
click at [510, 406] on button "Select page" at bounding box center [534, 398] width 197 height 19
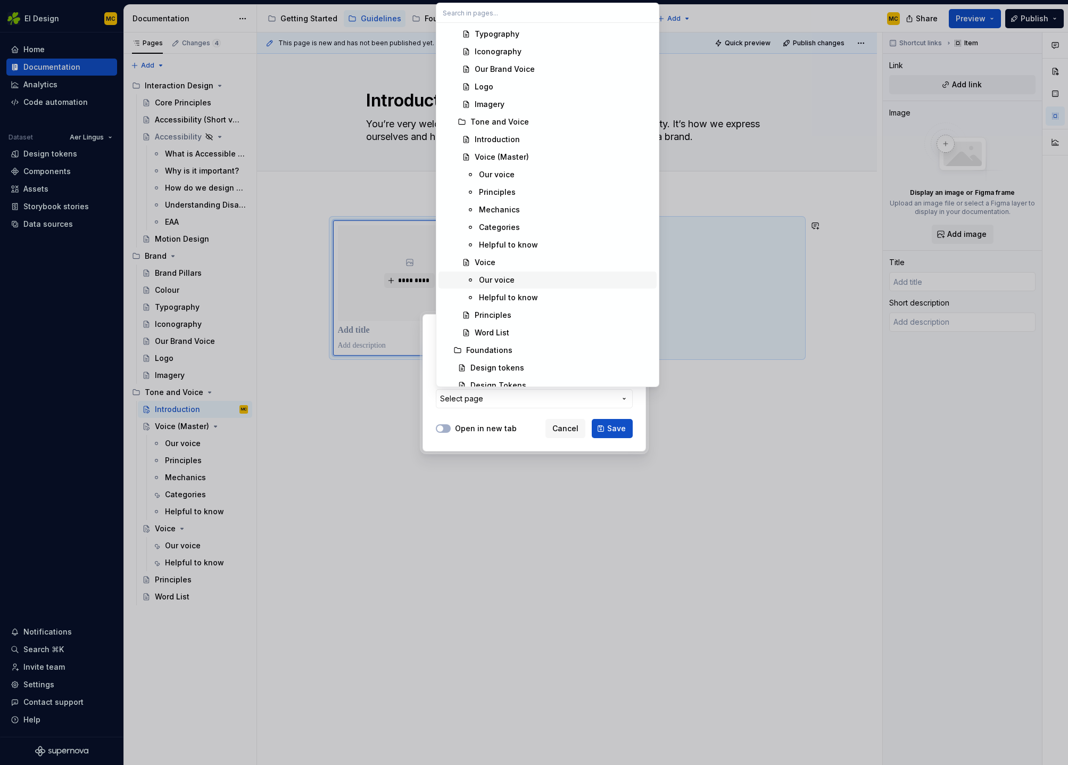
scroll to position [492, 0]
click at [527, 263] on div "Voice" at bounding box center [564, 261] width 178 height 11
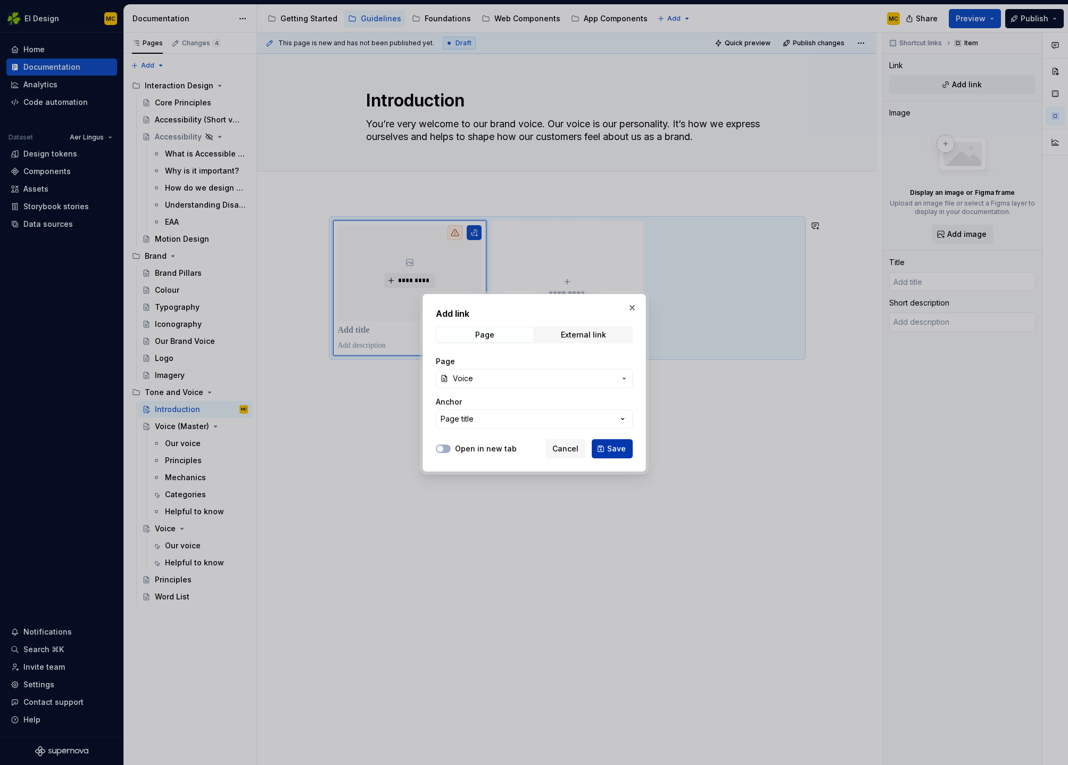
click at [617, 448] on span "Save" at bounding box center [616, 448] width 19 height 11
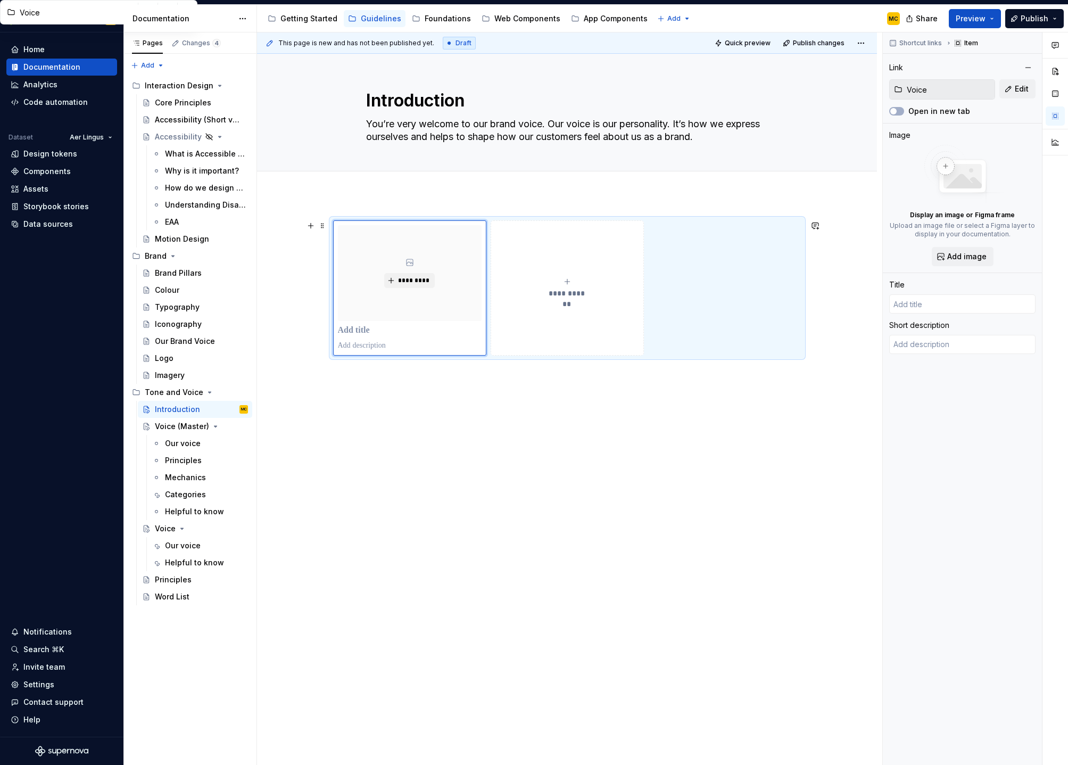
click at [572, 279] on icon "submit" at bounding box center [567, 281] width 9 height 9
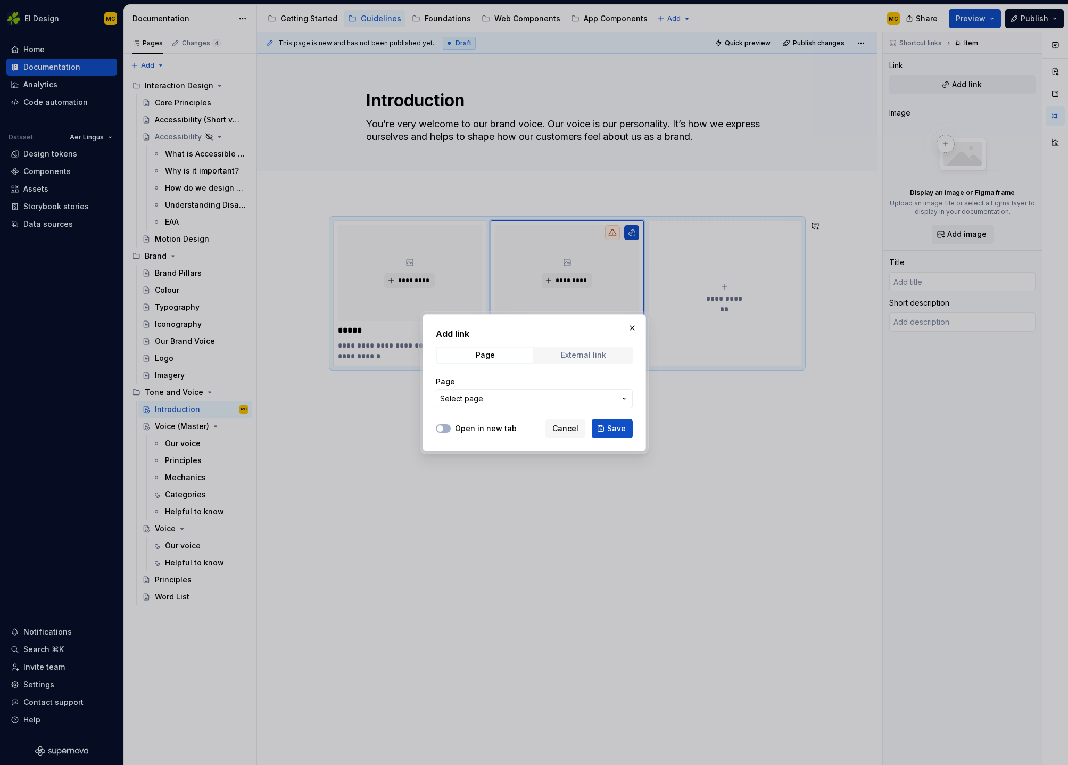
click at [596, 352] on div "External link" at bounding box center [583, 355] width 45 height 9
click at [518, 358] on span "Page" at bounding box center [485, 355] width 96 height 15
click at [563, 395] on span "Select page" at bounding box center [528, 398] width 176 height 11
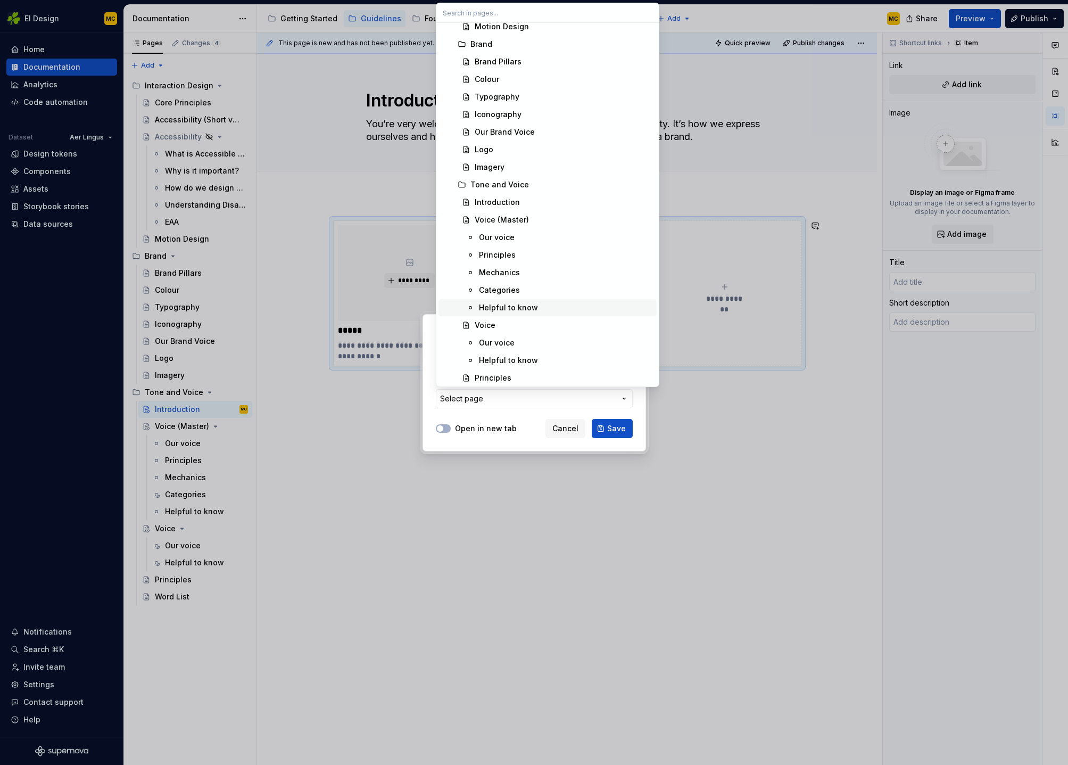
scroll to position [467, 0]
click at [540, 341] on div "Principles" at bounding box center [564, 339] width 178 height 11
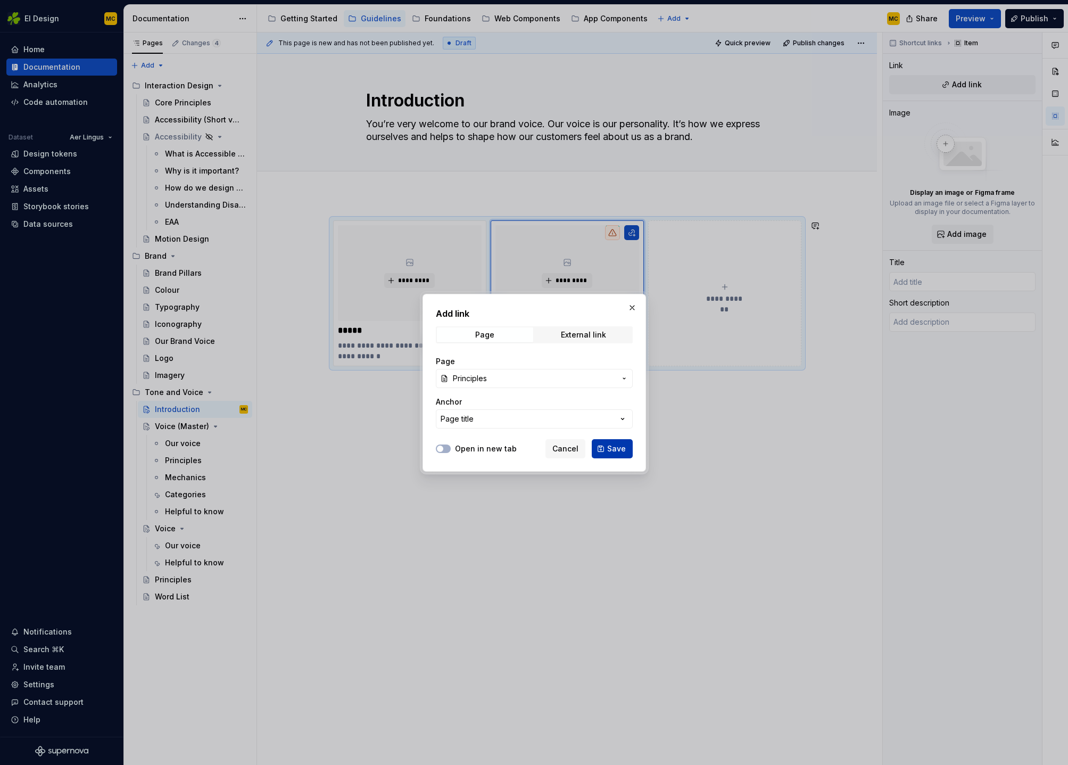
click at [609, 445] on span "Save" at bounding box center [616, 448] width 19 height 11
type textarea "*"
type input "Principles"
type textarea "Our writing principles make sure all communications are consistently human, rea…"
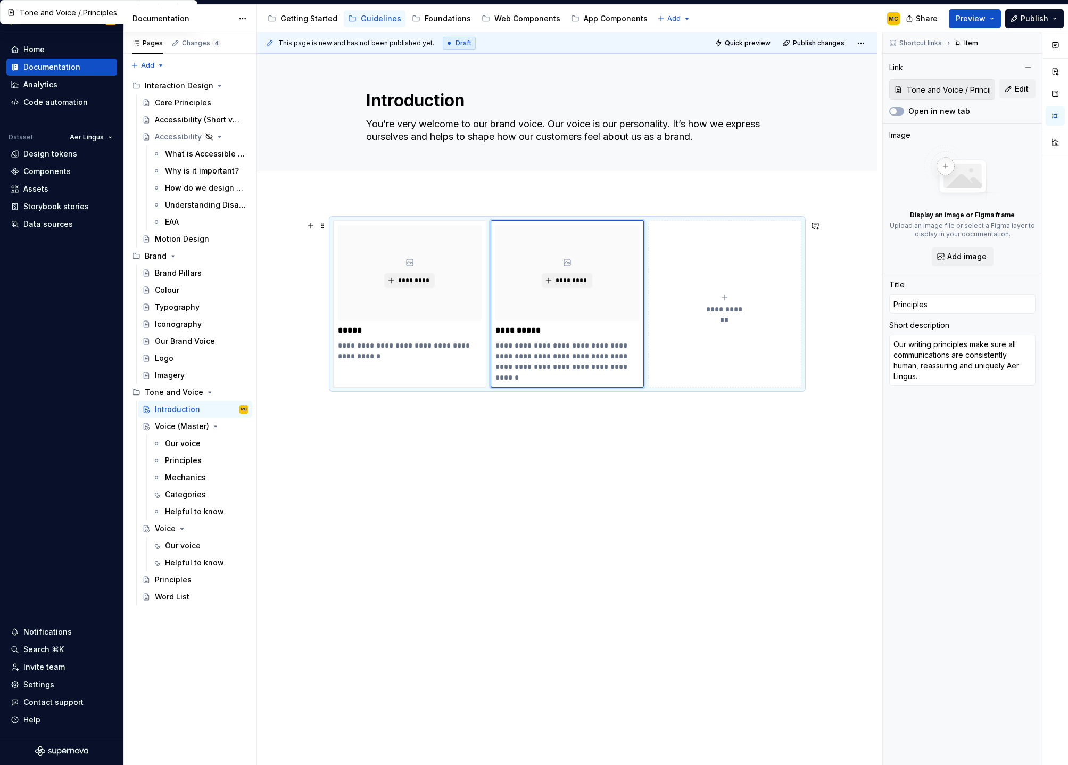
click at [773, 243] on button "**********" at bounding box center [724, 303] width 153 height 167
type textarea "*"
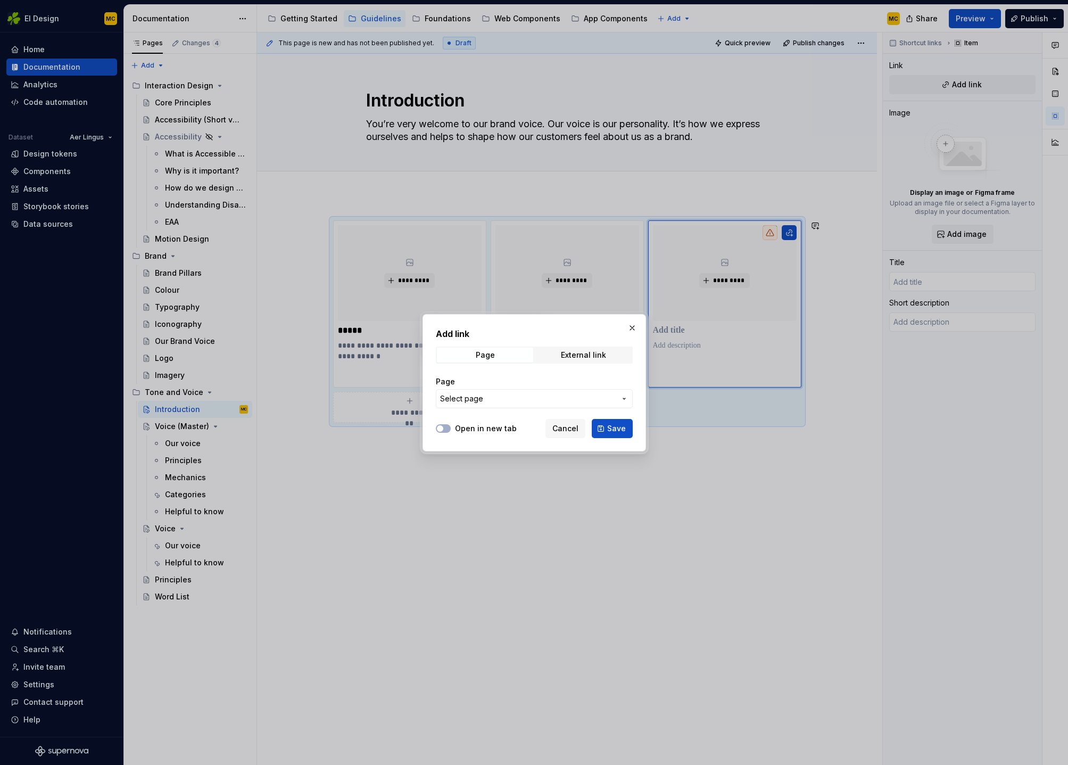
click at [592, 395] on span "Select page" at bounding box center [528, 398] width 176 height 11
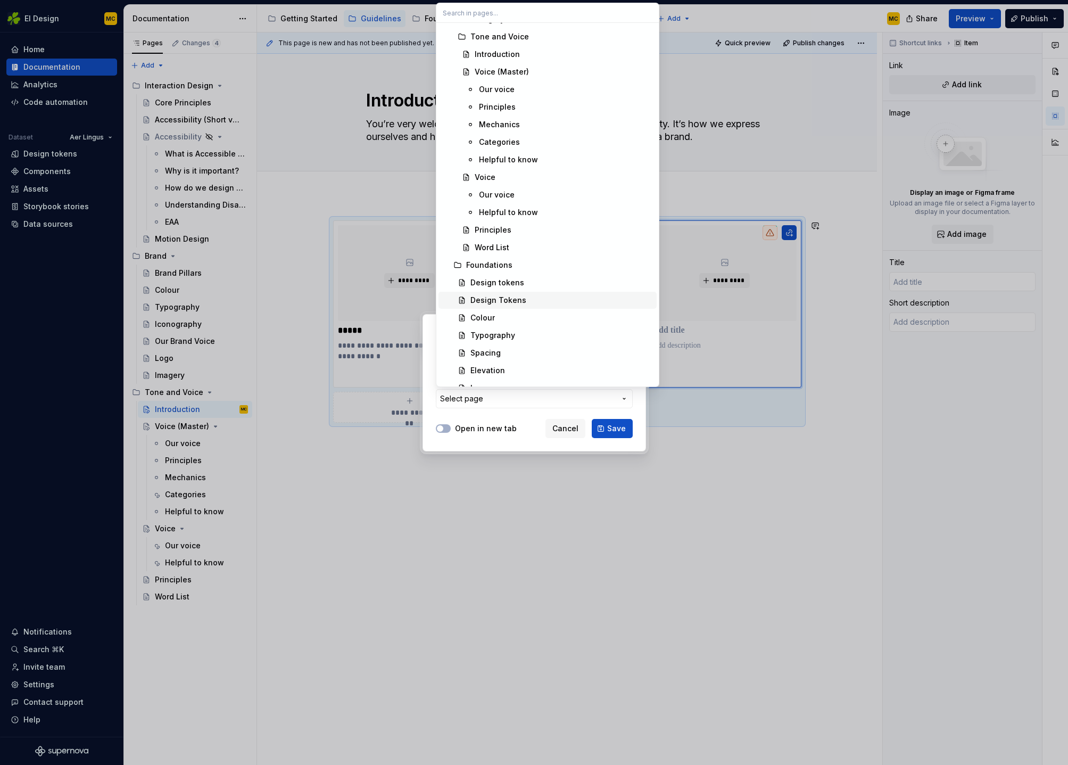
scroll to position [578, 0]
click at [561, 247] on div "Word List" at bounding box center [564, 246] width 178 height 11
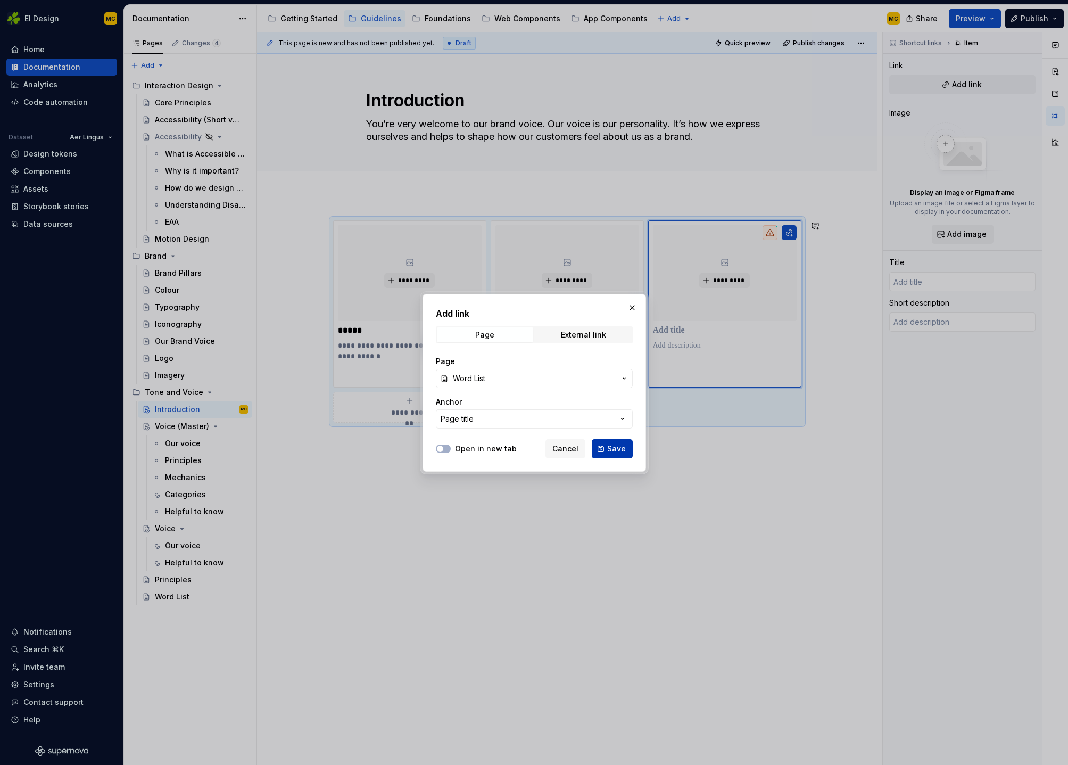
click at [619, 450] on span "Save" at bounding box center [616, 448] width 19 height 11
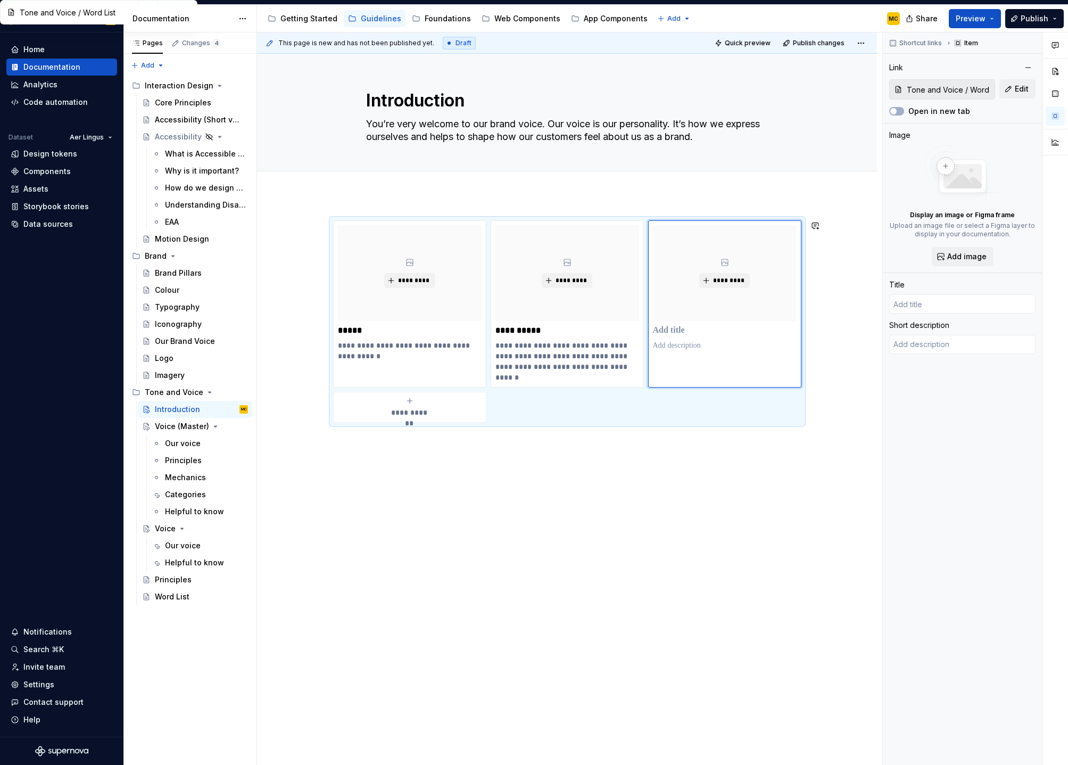
type textarea "*"
type input "Word List"
click at [619, 490] on div "**********" at bounding box center [567, 430] width 620 height 470
click at [455, 485] on div "**********" at bounding box center [569, 398] width 625 height 733
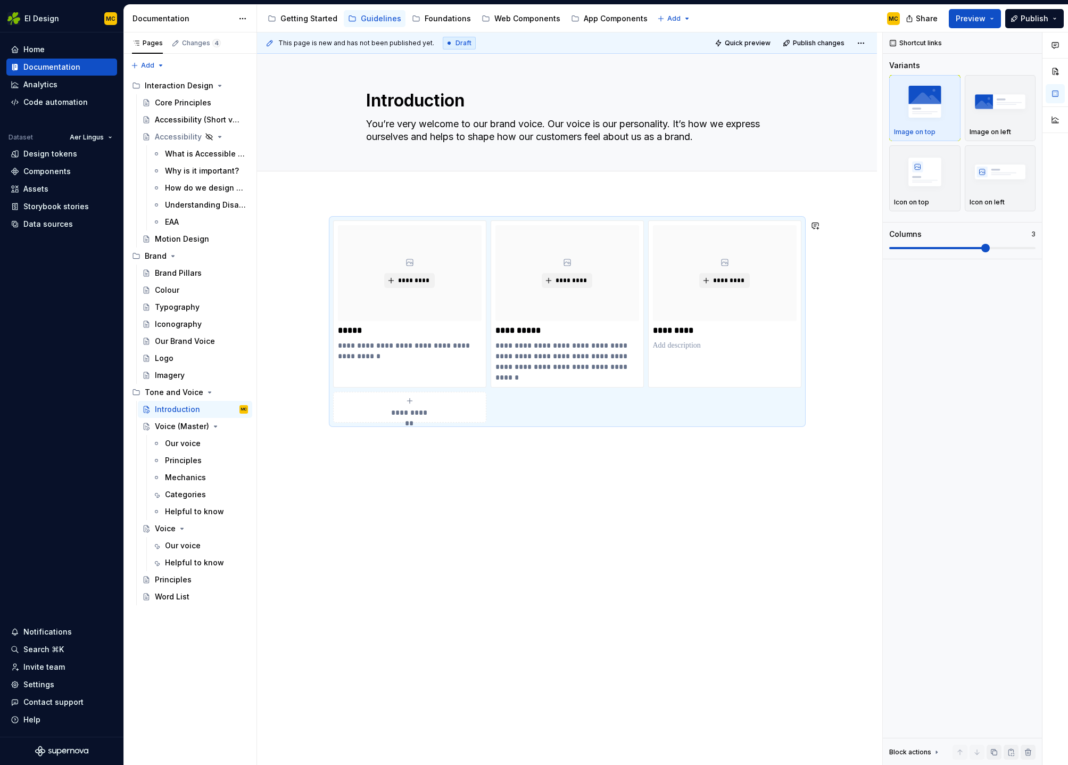
click at [410, 486] on div "**********" at bounding box center [569, 398] width 625 height 733
click at [573, 452] on div "**********" at bounding box center [567, 430] width 620 height 470
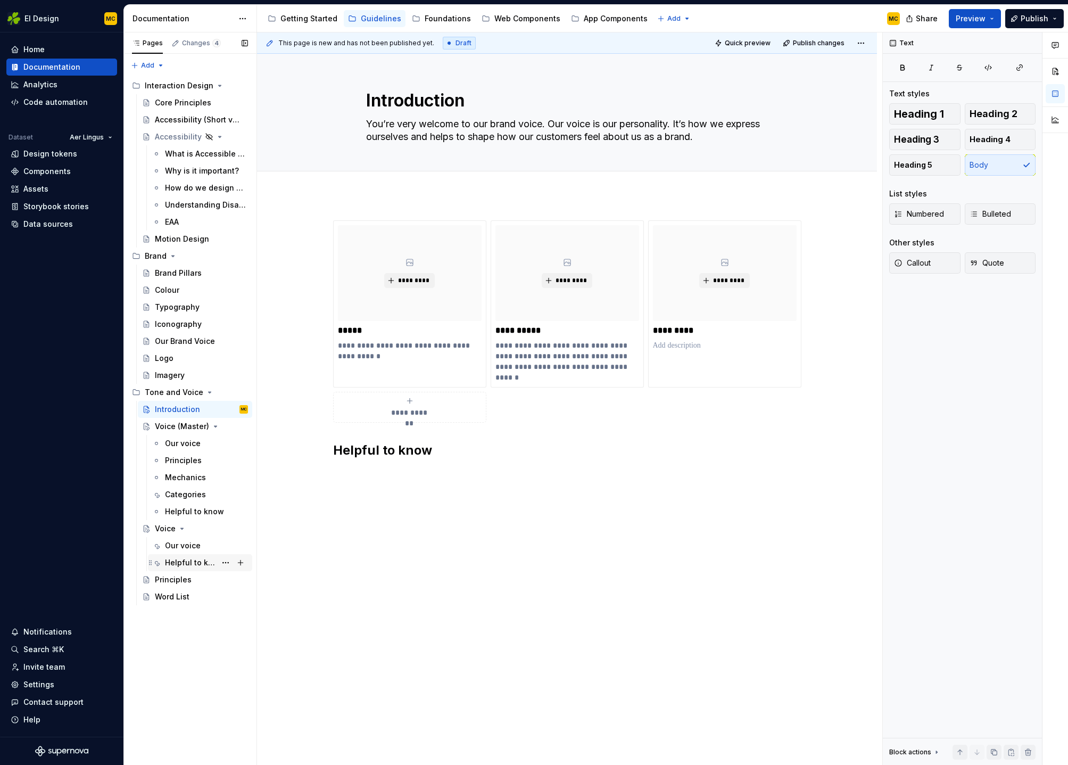
click at [205, 563] on div "Helpful to know" at bounding box center [190, 562] width 51 height 11
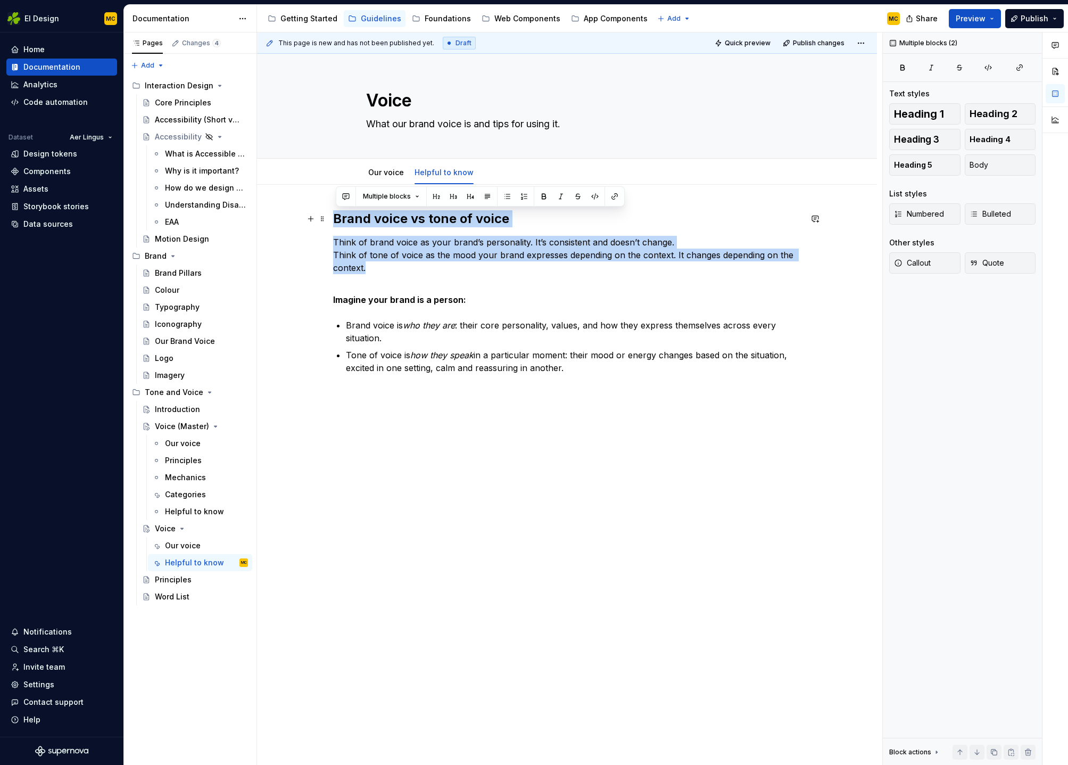
drag, startPoint x: 404, startPoint y: 270, endPoint x: 332, endPoint y: 218, distance: 89.1
click at [332, 218] on div "Brand voice vs tone of voice Think of brand voice as your brand’s personality. …" at bounding box center [567, 432] width 620 height 495
copy div "Brand voice vs tone of voice Think of brand voice as your brand’s personality. …"
click at [176, 411] on div "Introduction" at bounding box center [177, 409] width 45 height 11
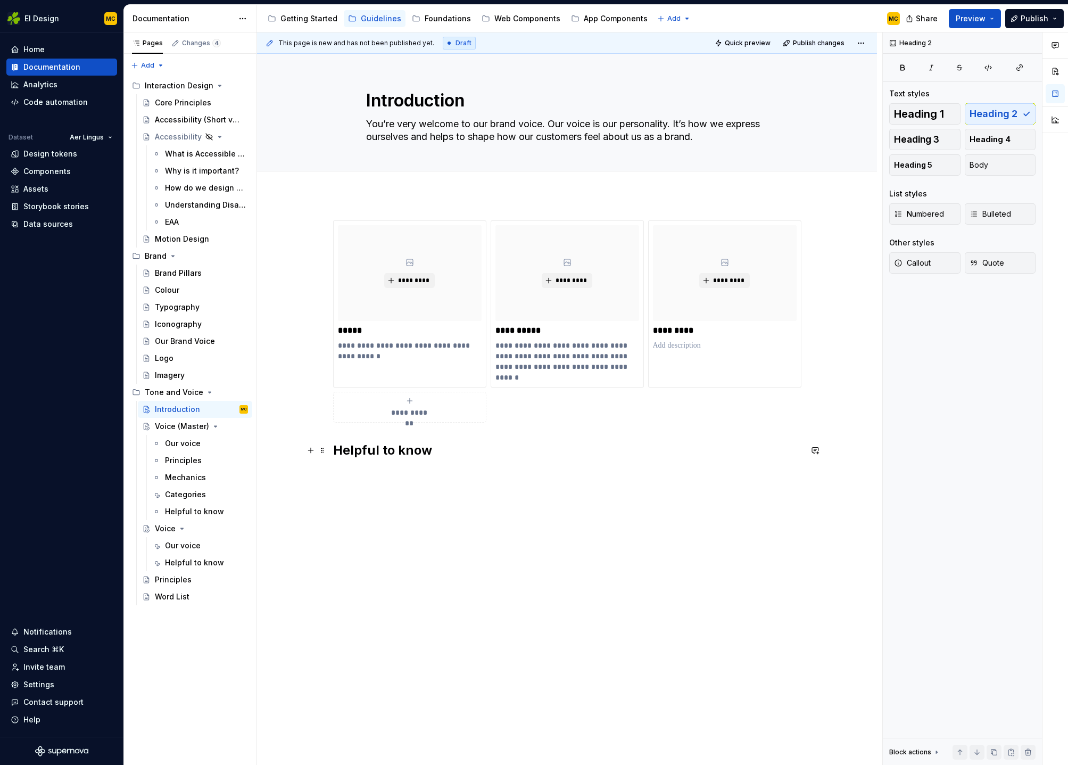
click at [466, 453] on h2 "Helpful to know" at bounding box center [567, 450] width 468 height 17
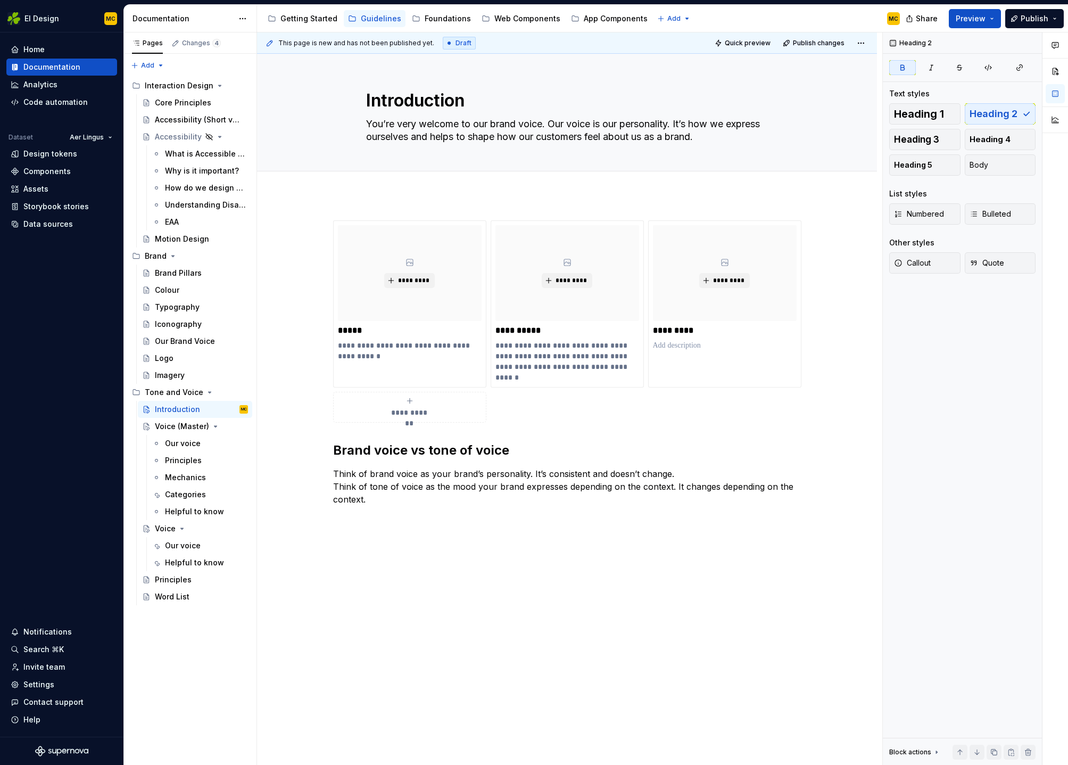
click at [466, 453] on strong "Brand voice vs tone of voice" at bounding box center [421, 449] width 176 height 15
click at [627, 457] on h2 "Brand voice vs tone of voice" at bounding box center [567, 450] width 468 height 17
click at [467, 513] on p at bounding box center [567, 518] width 468 height 13
click at [180, 405] on div "Introduction" at bounding box center [177, 409] width 45 height 11
click at [196, 511] on div "Helpful to know" at bounding box center [190, 511] width 51 height 11
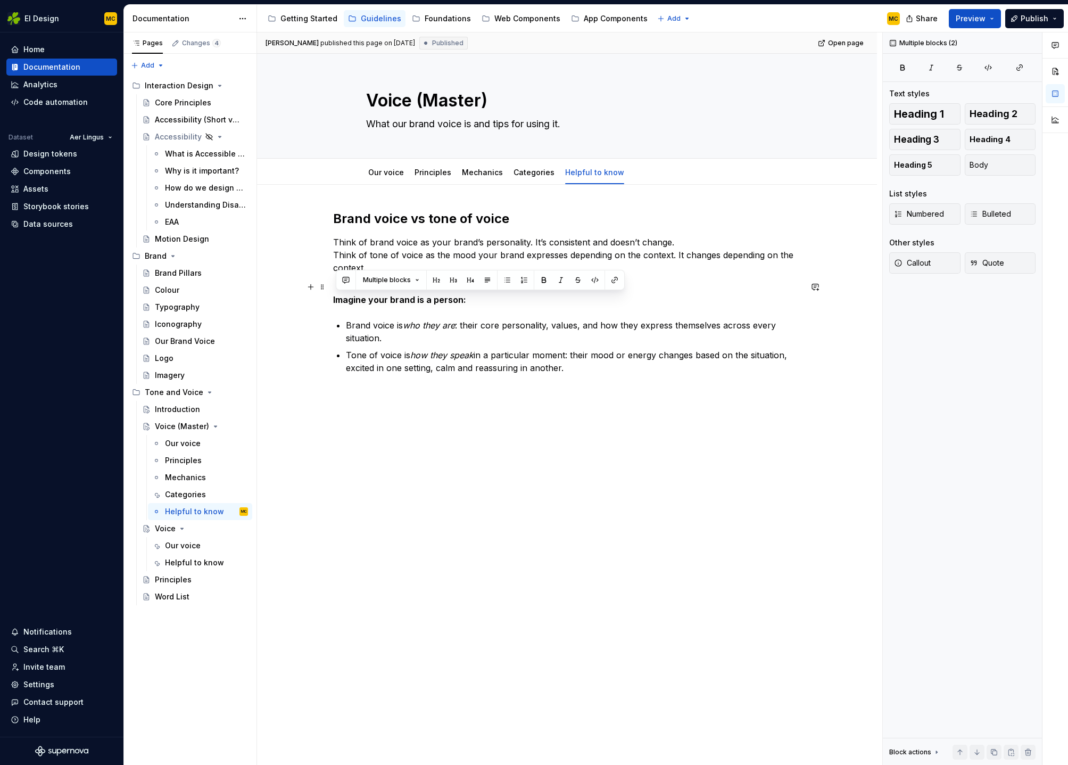
drag, startPoint x: 578, startPoint y: 372, endPoint x: 331, endPoint y: 300, distance: 257.2
click at [331, 300] on div "Brand voice vs tone of voice Think of brand voice as your brand’s personality. …" at bounding box center [567, 432] width 620 height 495
copy div "Imagine your brand is a person: Brand voice is who they are : their core person…"
click at [183, 407] on div "Introduction" at bounding box center [177, 409] width 45 height 11
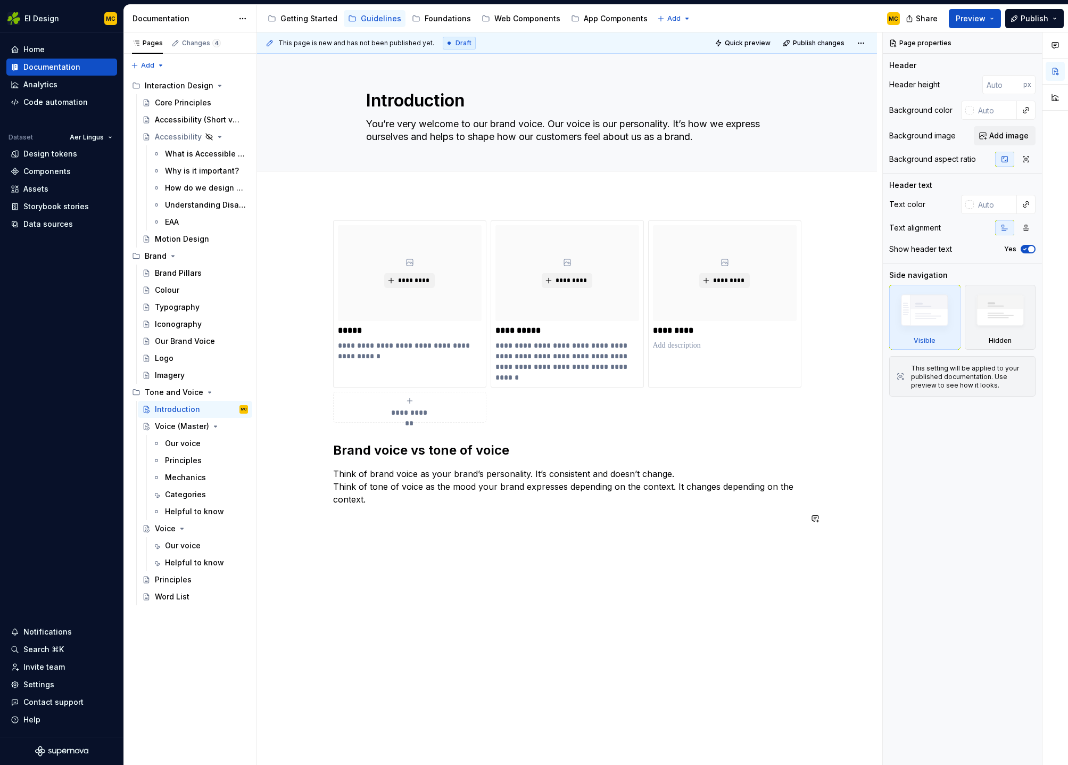
click at [441, 536] on div "**********" at bounding box center [567, 378] width 468 height 317
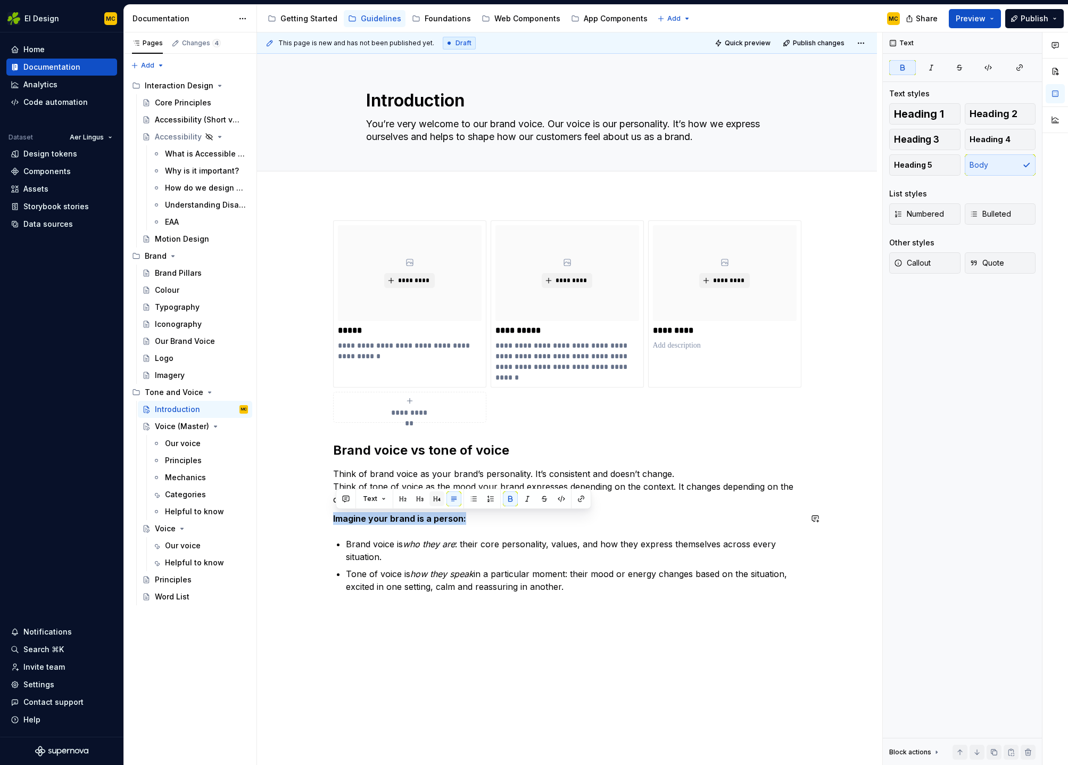
click at [432, 499] on button "button" at bounding box center [436, 498] width 15 height 15
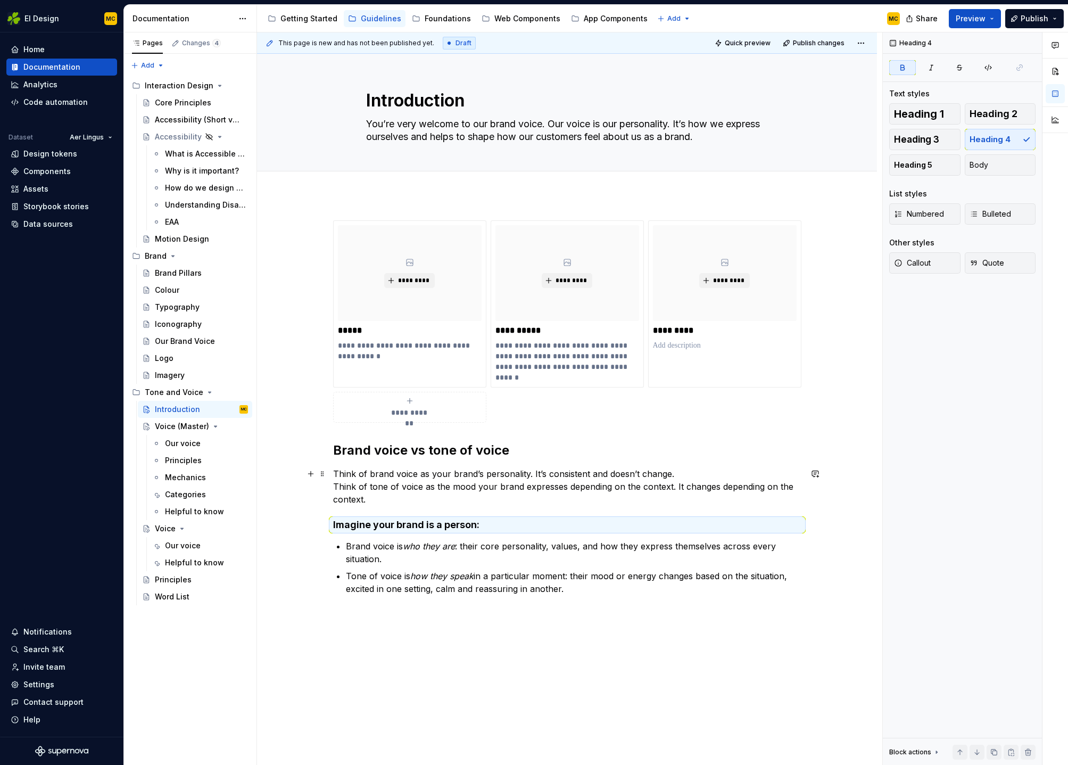
drag, startPoint x: 450, startPoint y: 503, endPoint x: 472, endPoint y: 516, distance: 24.8
click at [450, 503] on p "Think of brand voice as your brand’s personality. It’s consistent and doesn’t c…" at bounding box center [567, 486] width 468 height 38
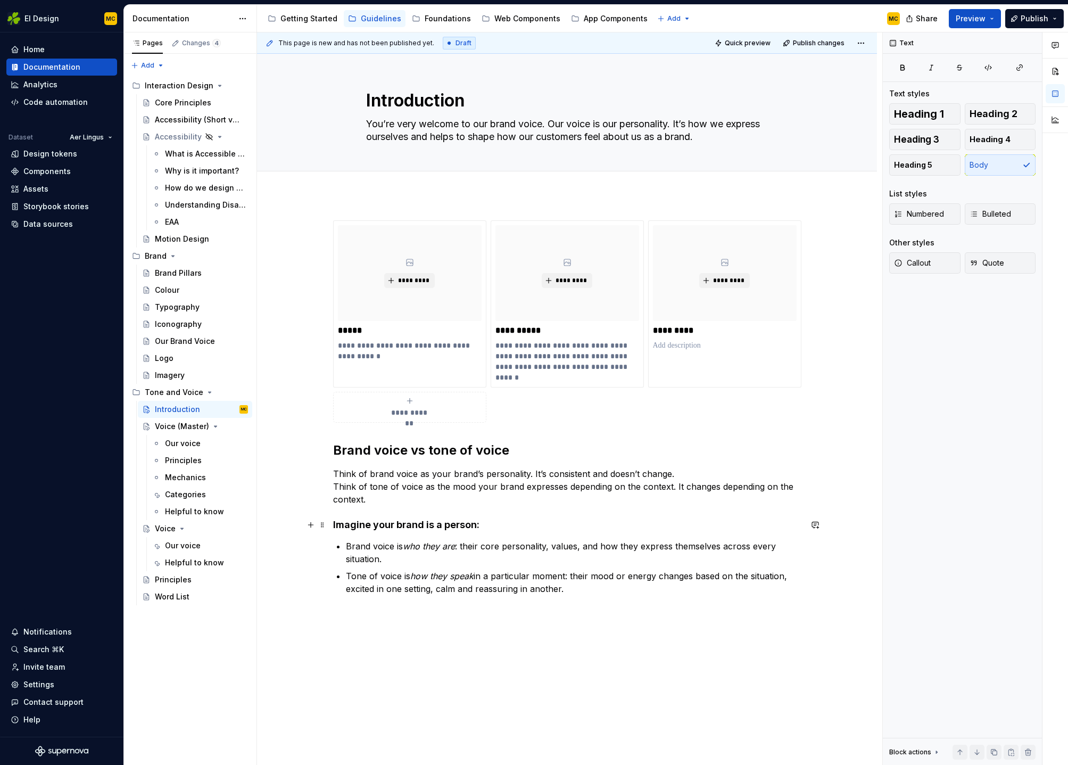
click at [514, 527] on h4 "Imagine your brand is a person:" at bounding box center [567, 524] width 468 height 13
click at [470, 553] on p "Brand voice is who they are : their core personality, values, and how they expr…" at bounding box center [574, 553] width 456 height 26
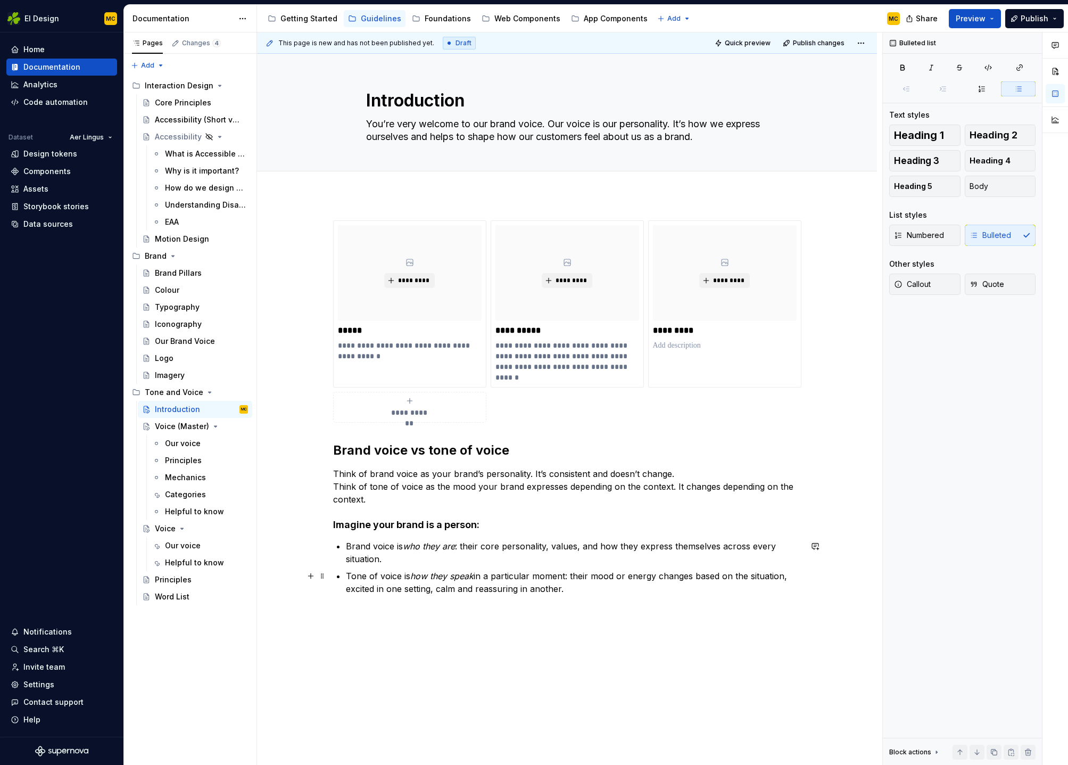
click at [568, 591] on p "Tone of voice is how they speak in a particular moment: their mood or energy ch…" at bounding box center [574, 582] width 456 height 26
type textarea "*"
click at [407, 447] on strong "Brand voice vs tone of voice" at bounding box center [421, 449] width 176 height 15
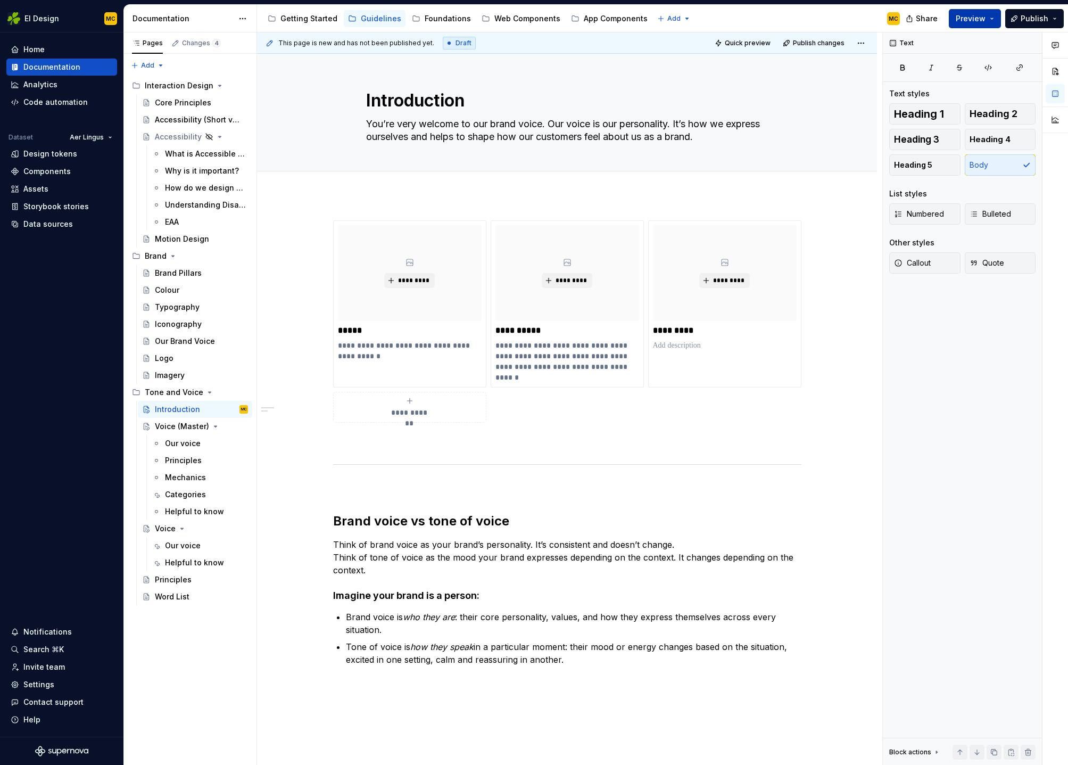
click at [993, 19] on button "Preview" at bounding box center [975, 18] width 52 height 19
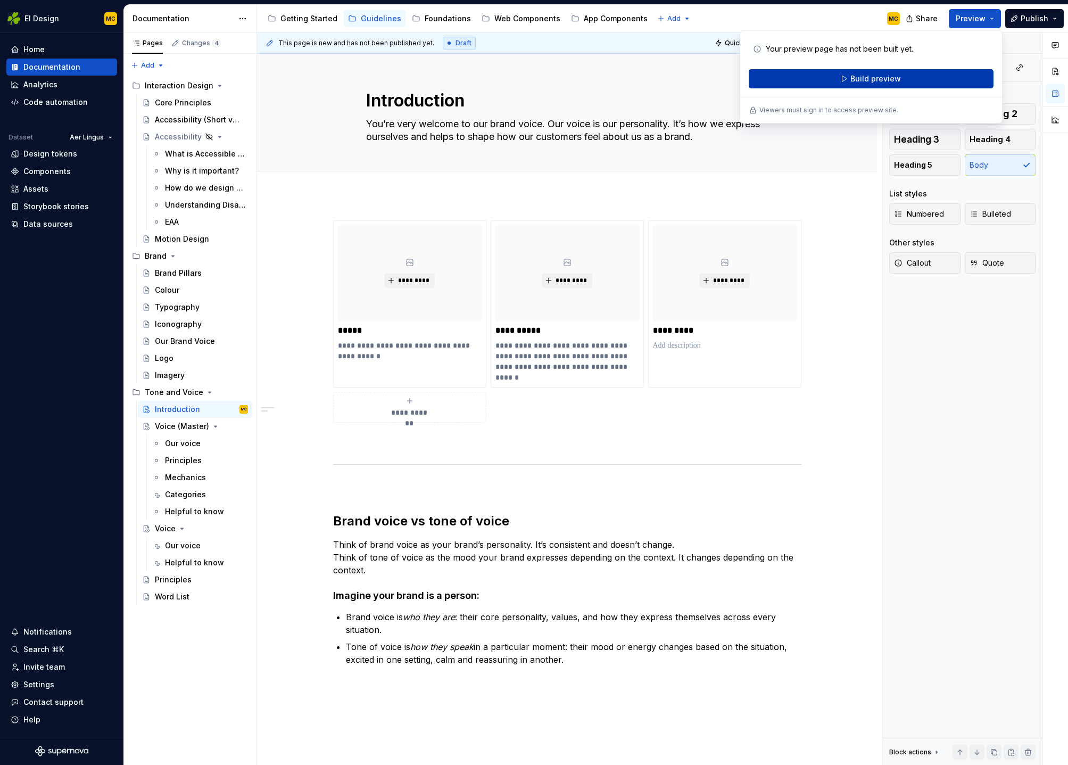
click at [924, 78] on button "Build preview" at bounding box center [871, 78] width 245 height 19
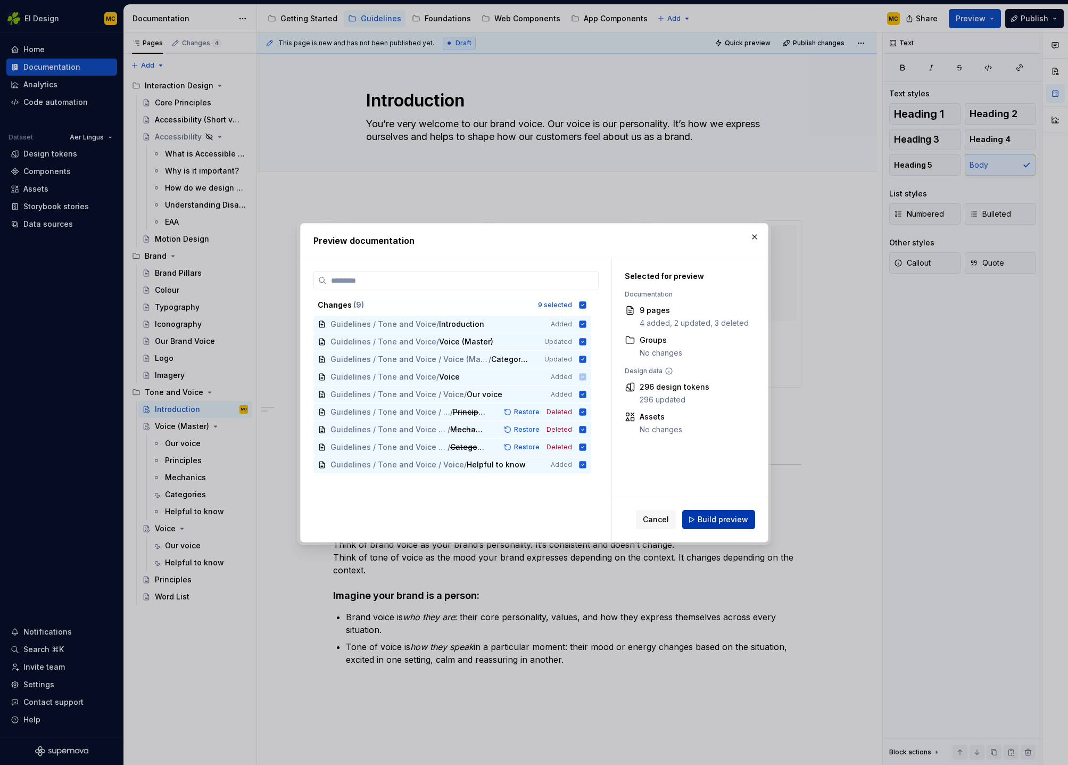
click at [711, 518] on span "Build preview" at bounding box center [723, 519] width 51 height 11
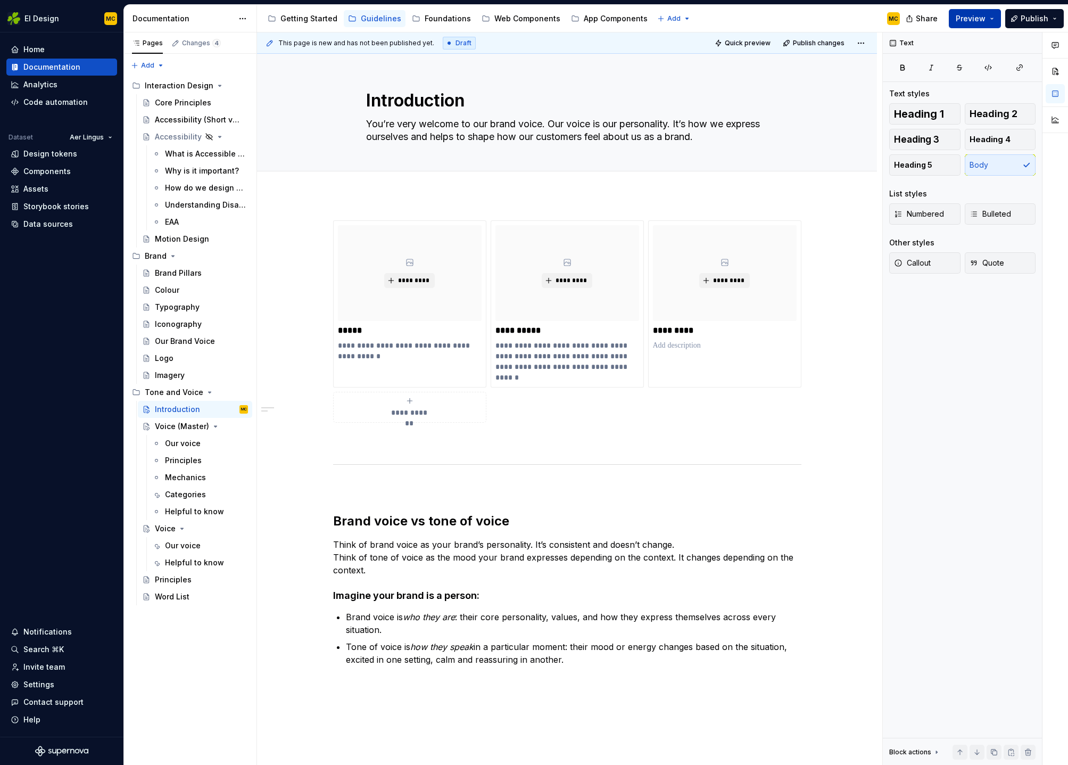
click at [993, 18] on button "Preview" at bounding box center [975, 18] width 52 height 19
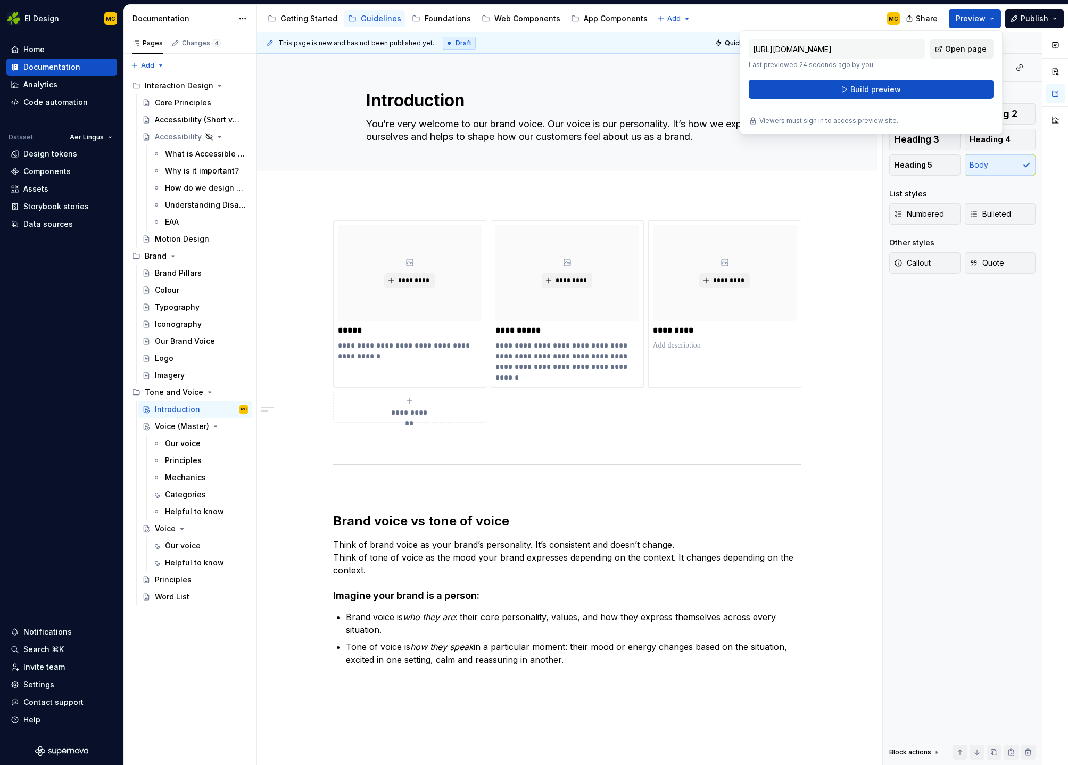
click at [970, 47] on span "Open page" at bounding box center [966, 49] width 42 height 11
click at [185, 548] on div "Our voice" at bounding box center [183, 545] width 36 height 11
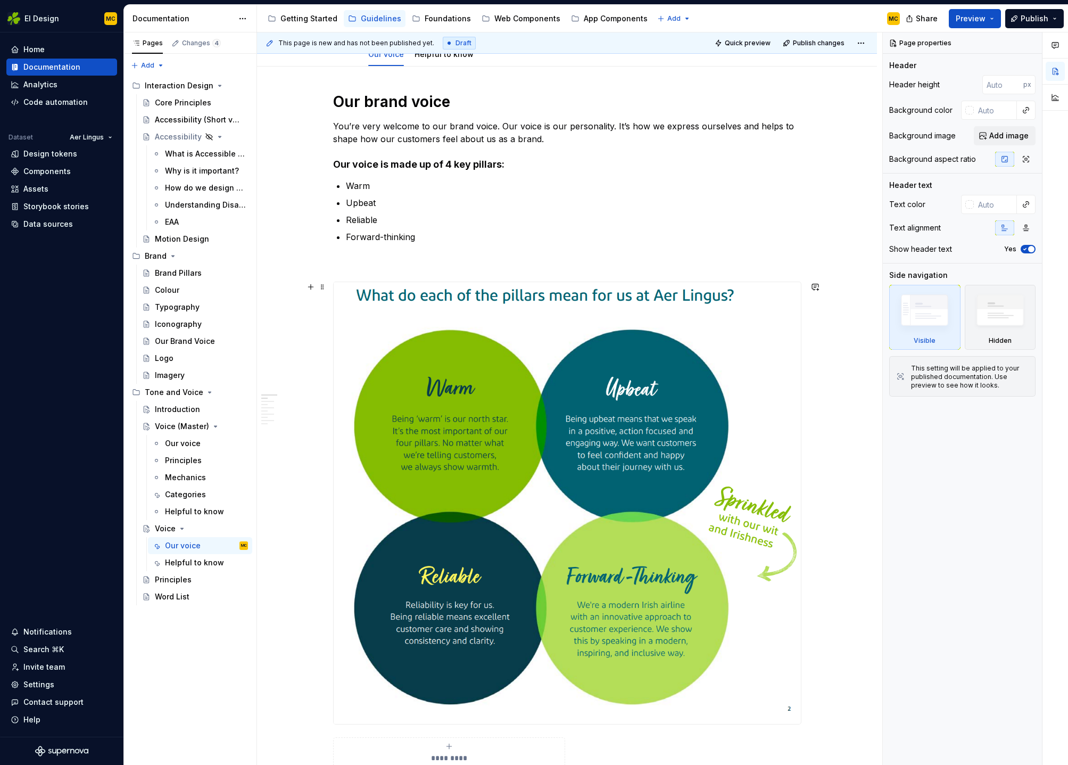
scroll to position [120, 0]
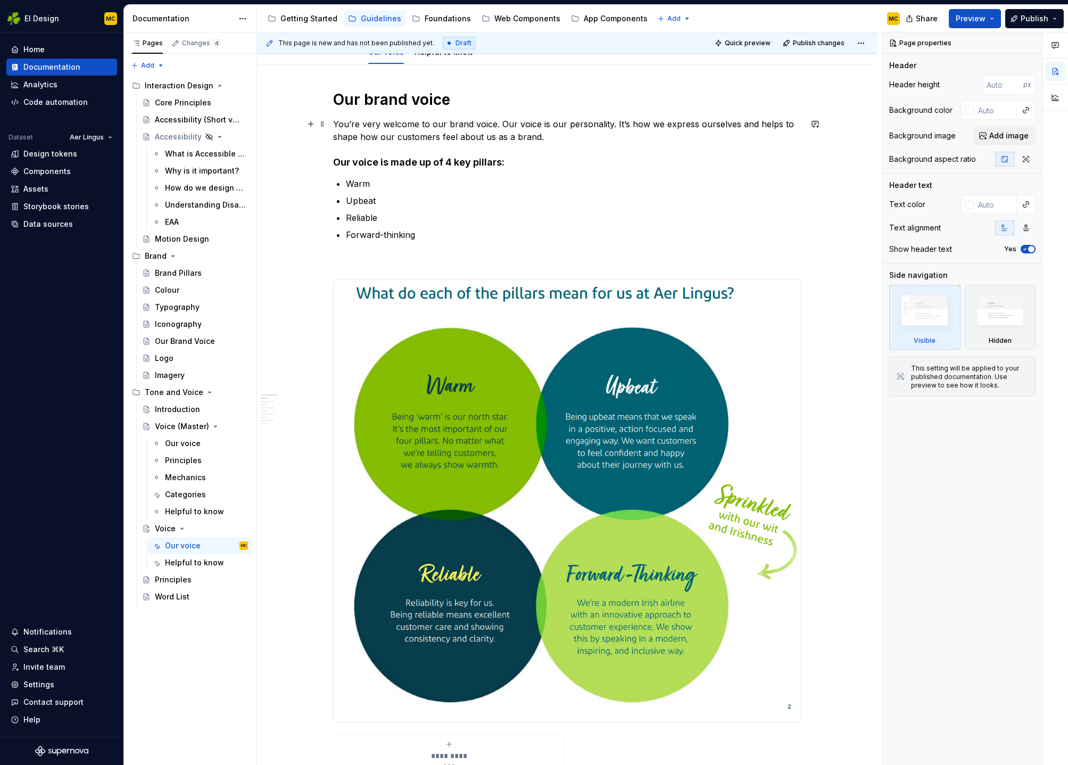
type textarea "*"
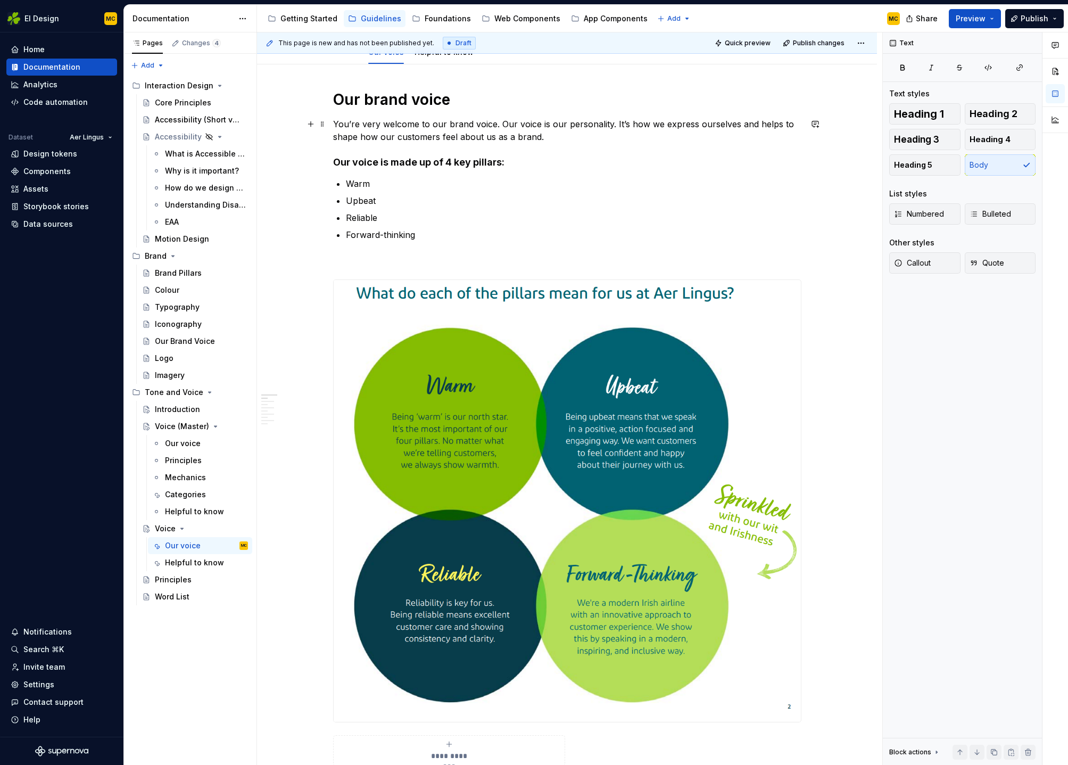
click at [583, 137] on p "You’re very welcome to our brand voice. Our voice is our personality. It’s how …" at bounding box center [567, 131] width 468 height 26
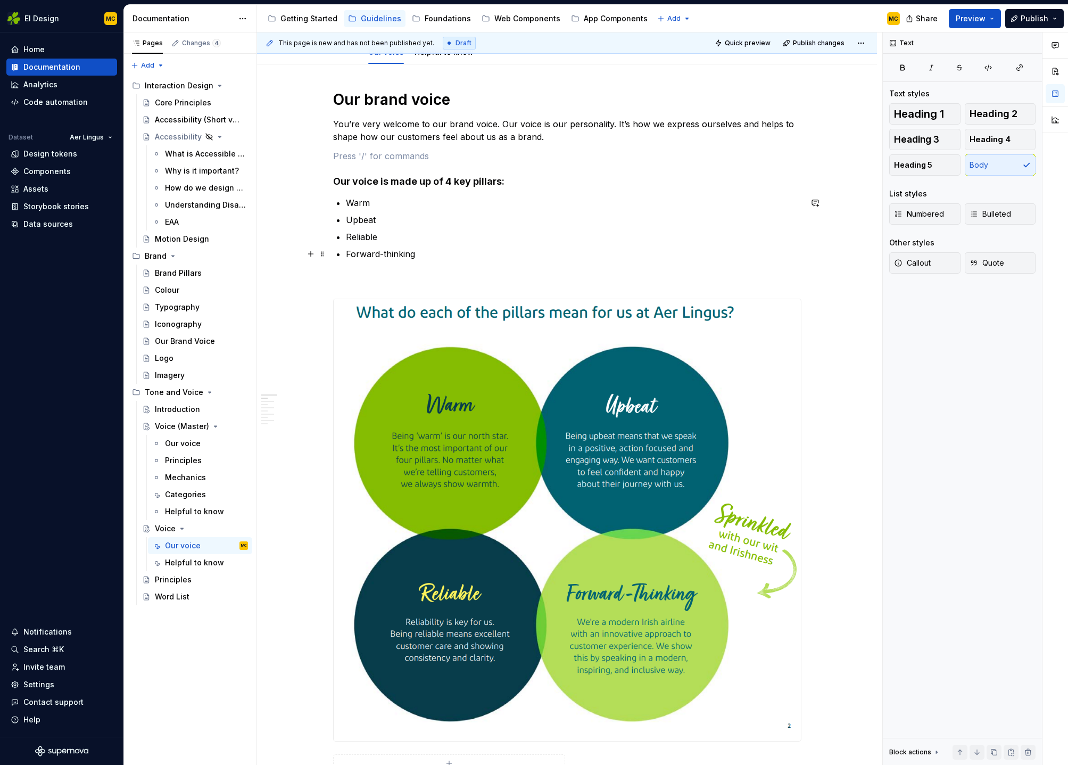
scroll to position [172, 0]
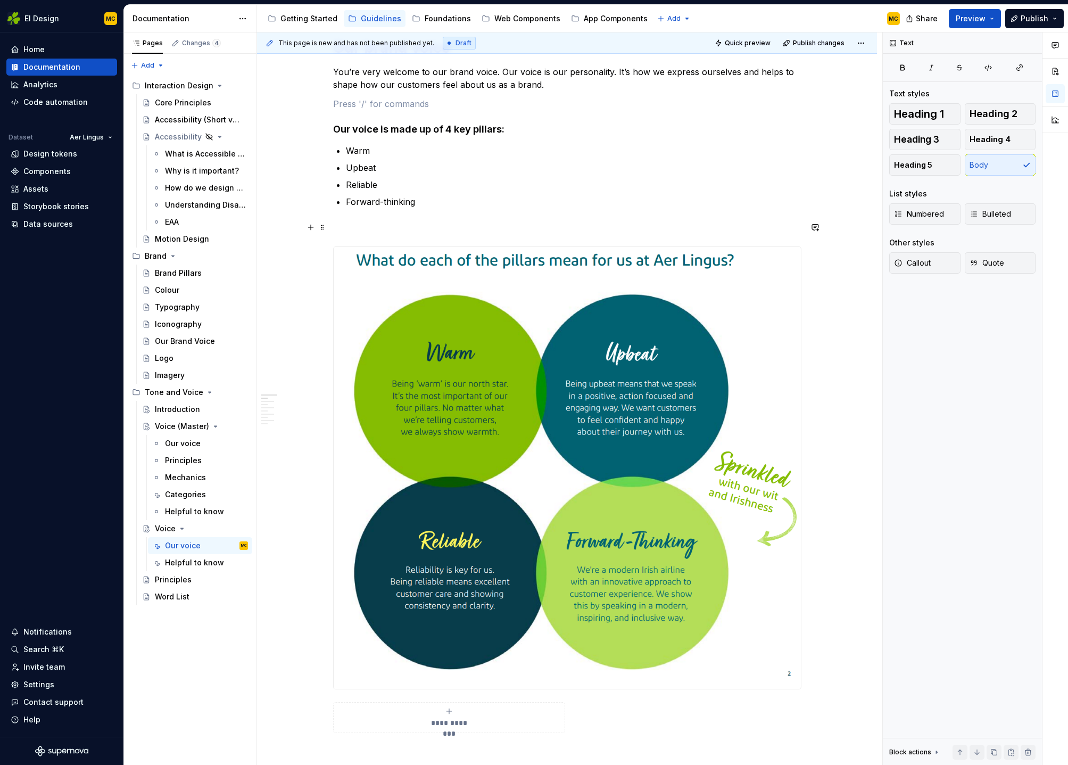
click at [449, 229] on p at bounding box center [567, 227] width 468 height 13
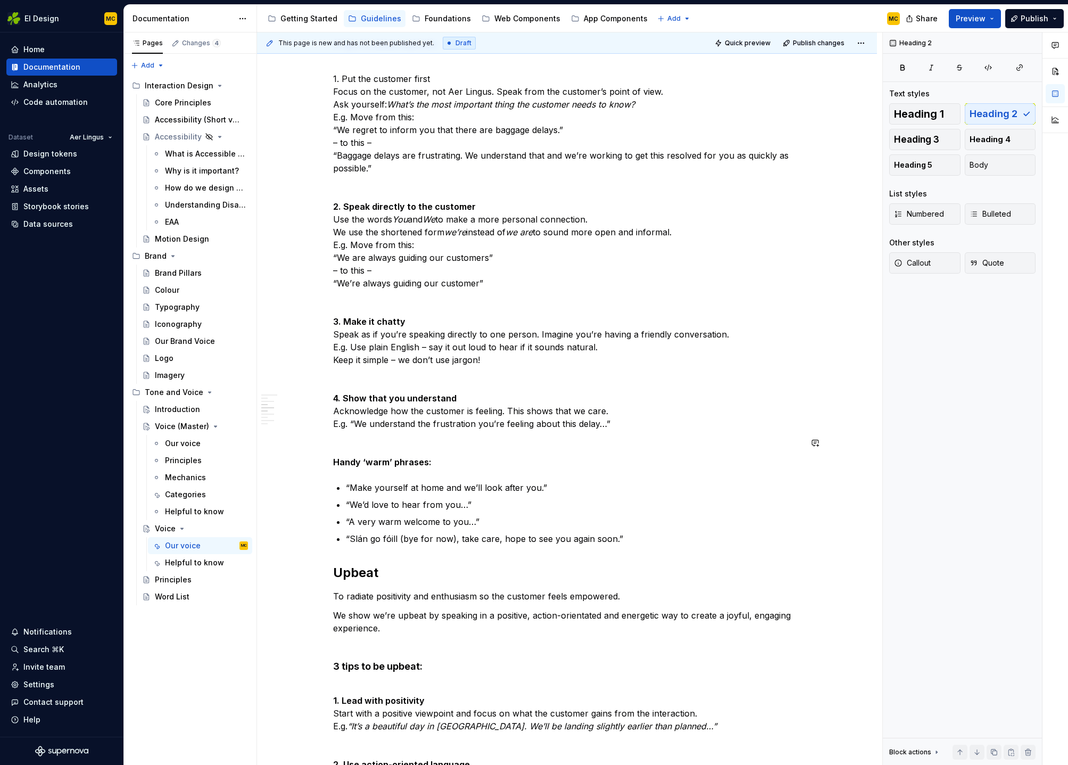
scroll to position [1007, 0]
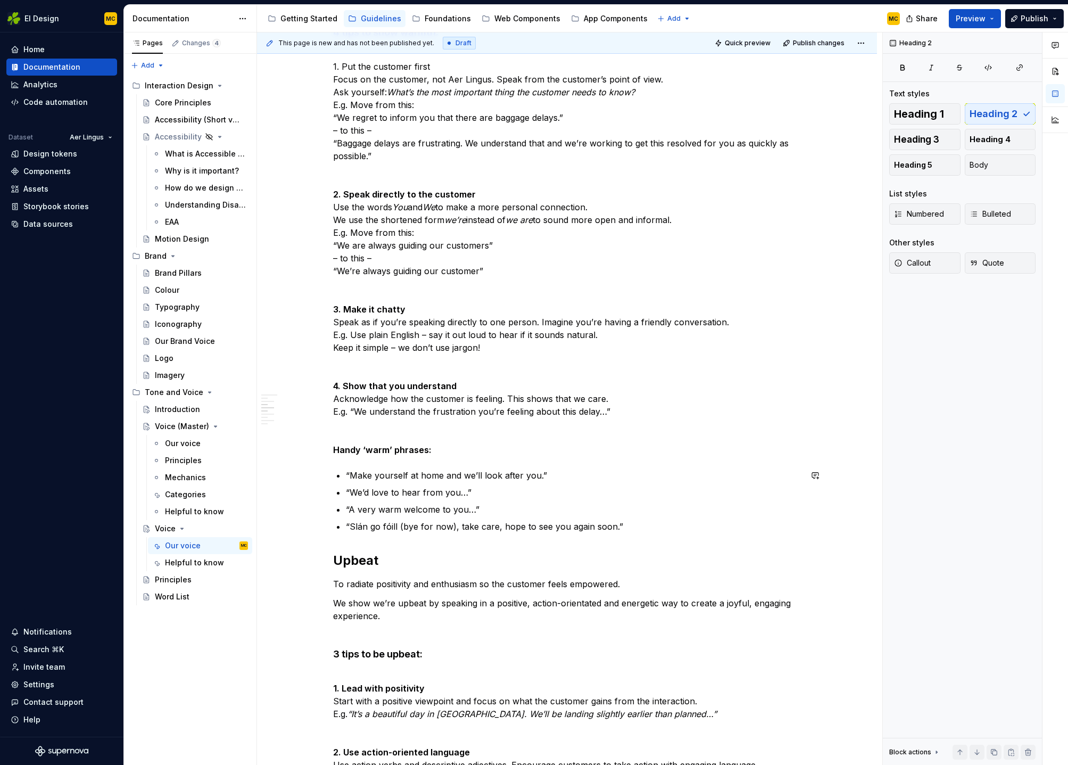
click at [361, 542] on div "**********" at bounding box center [567, 647] width 468 height 2888
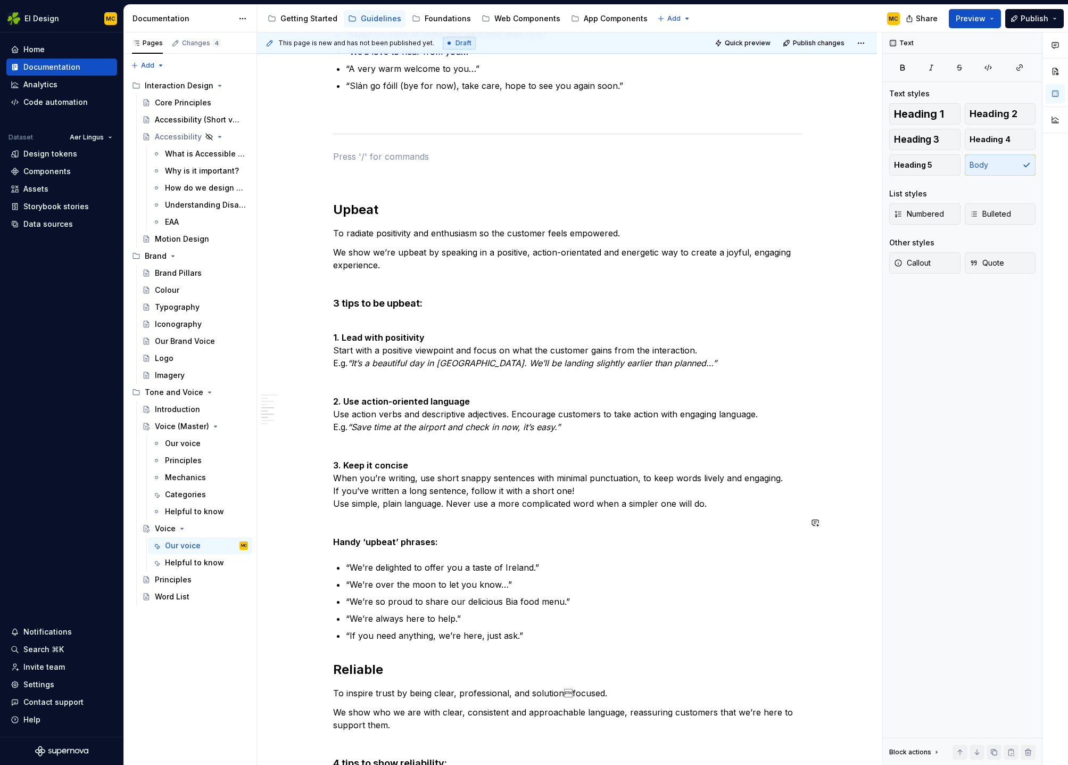
scroll to position [1450, 0]
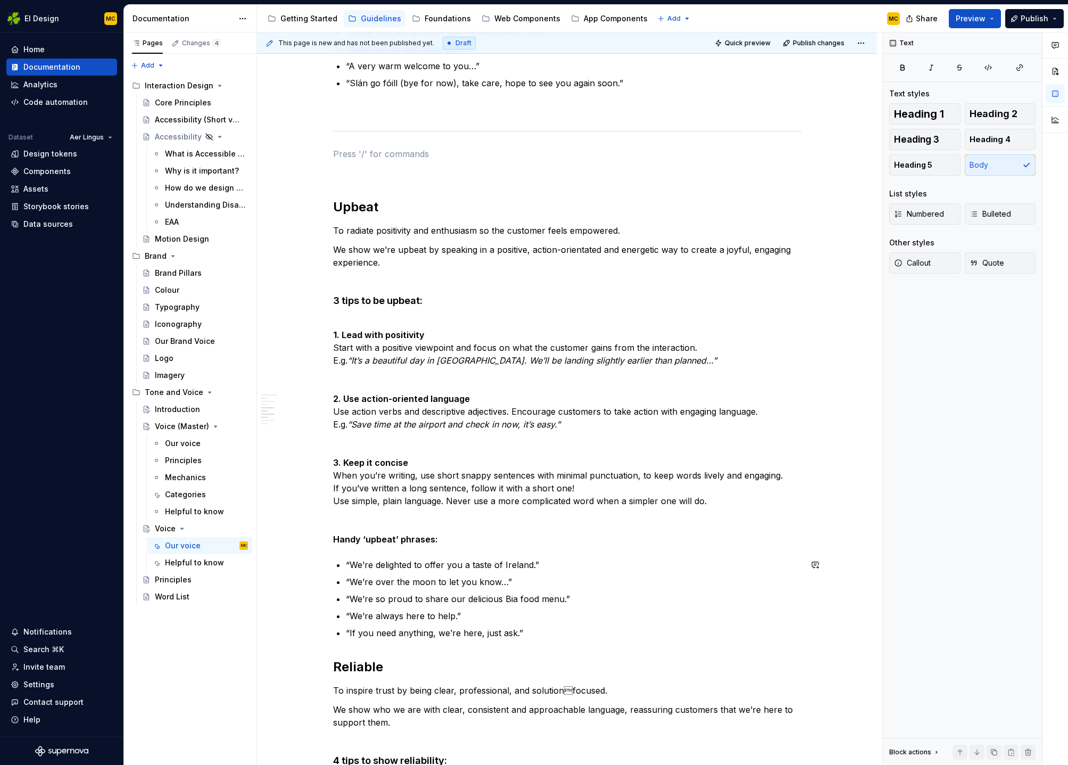
click at [349, 647] on div "**********" at bounding box center [567, 249] width 468 height 2978
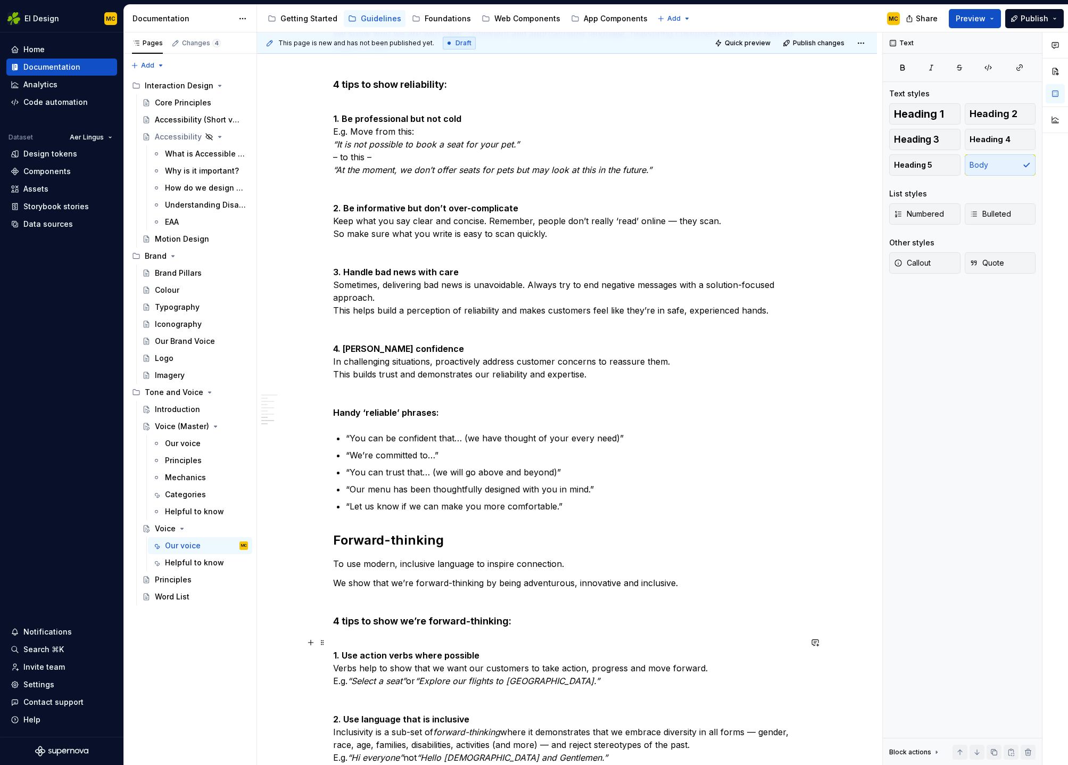
scroll to position [2226, 0]
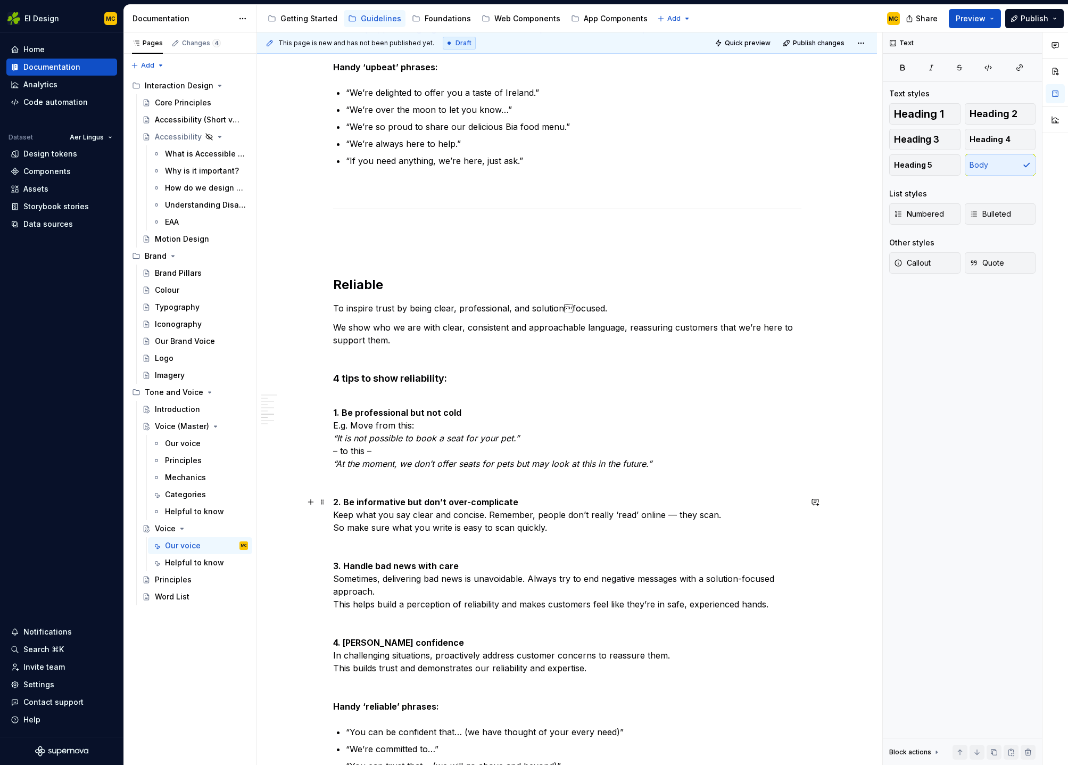
scroll to position [1913, 0]
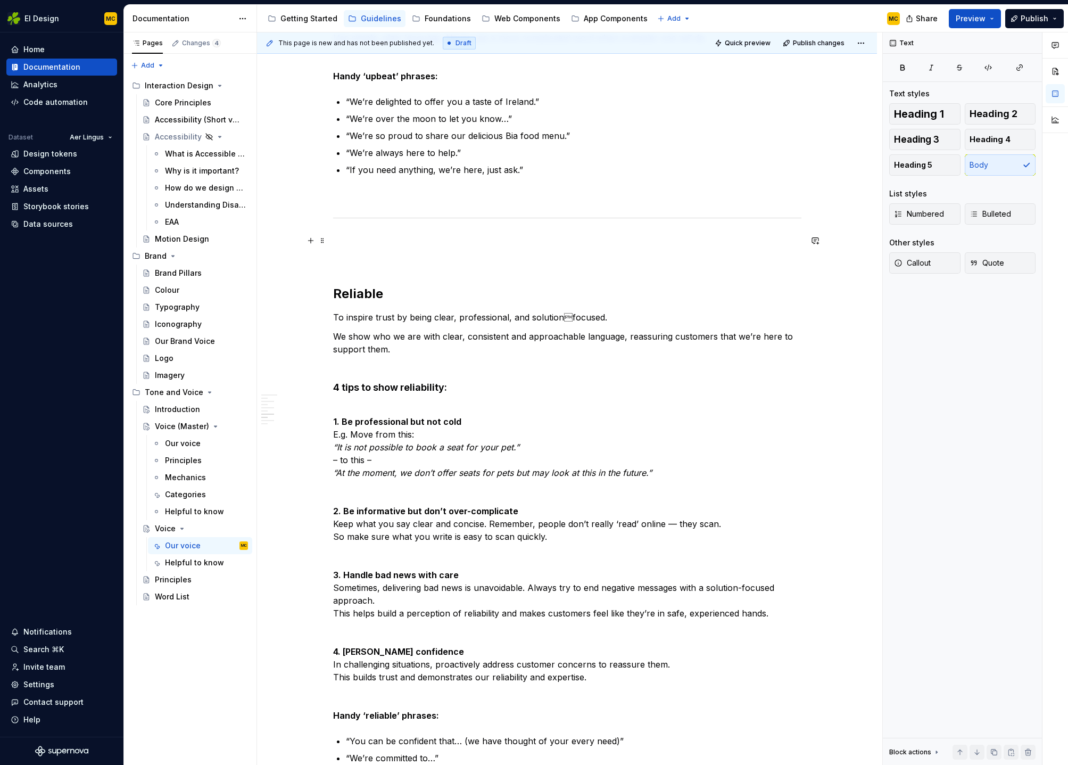
click at [354, 244] on p at bounding box center [567, 240] width 468 height 13
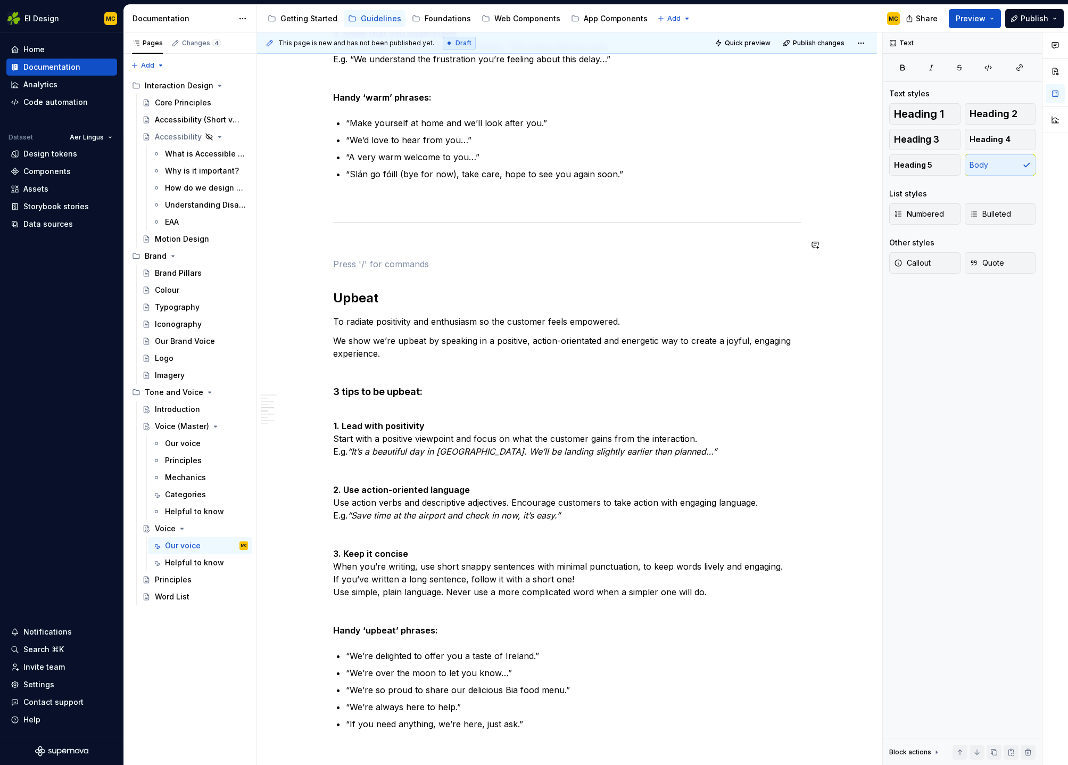
click at [363, 256] on div "**********" at bounding box center [567, 410] width 468 height 3119
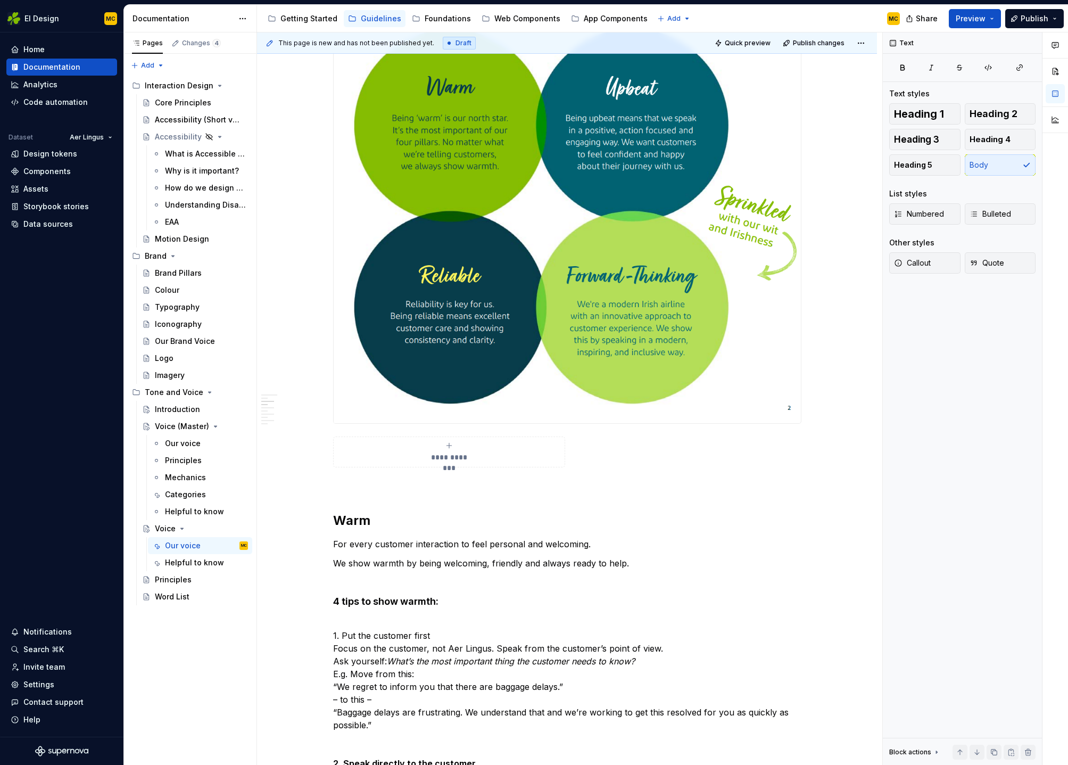
scroll to position [474, 0]
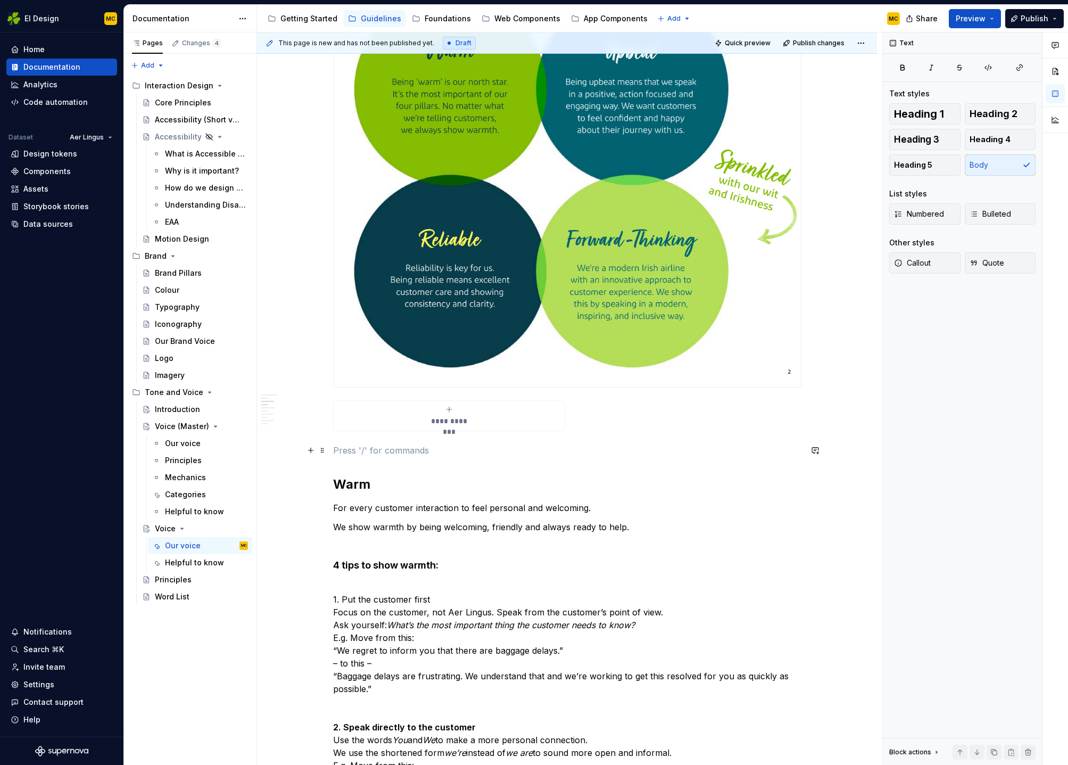
click at [367, 454] on p at bounding box center [567, 450] width 468 height 13
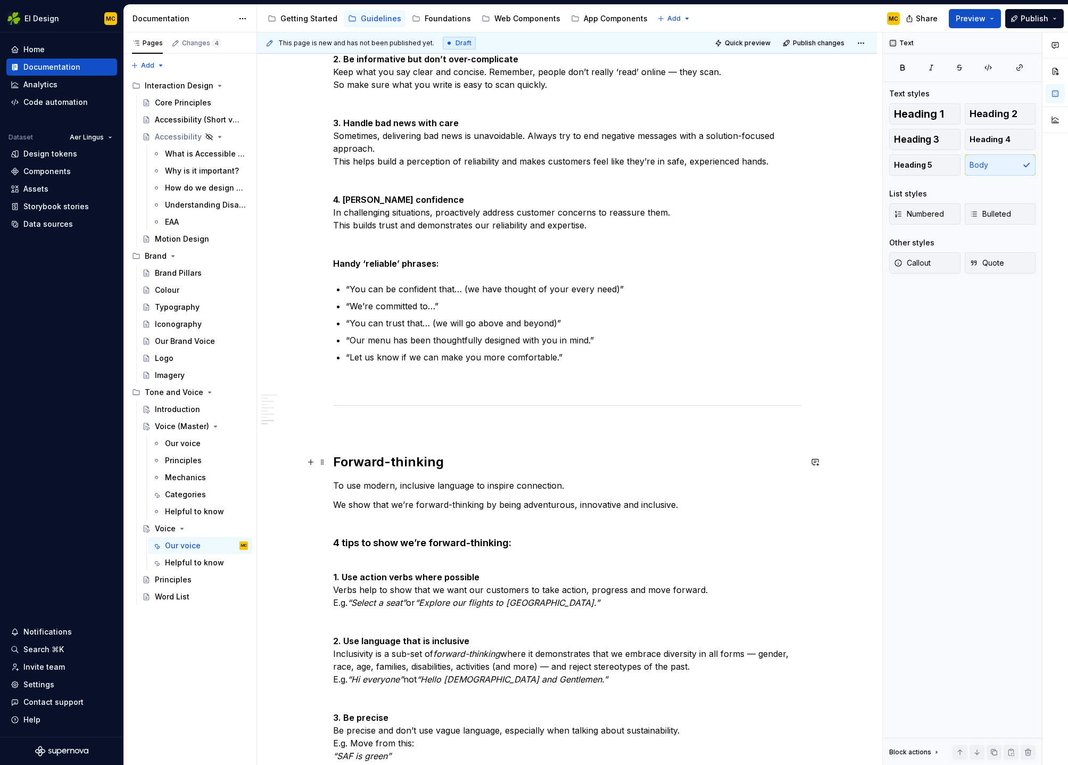
scroll to position [2360, 0]
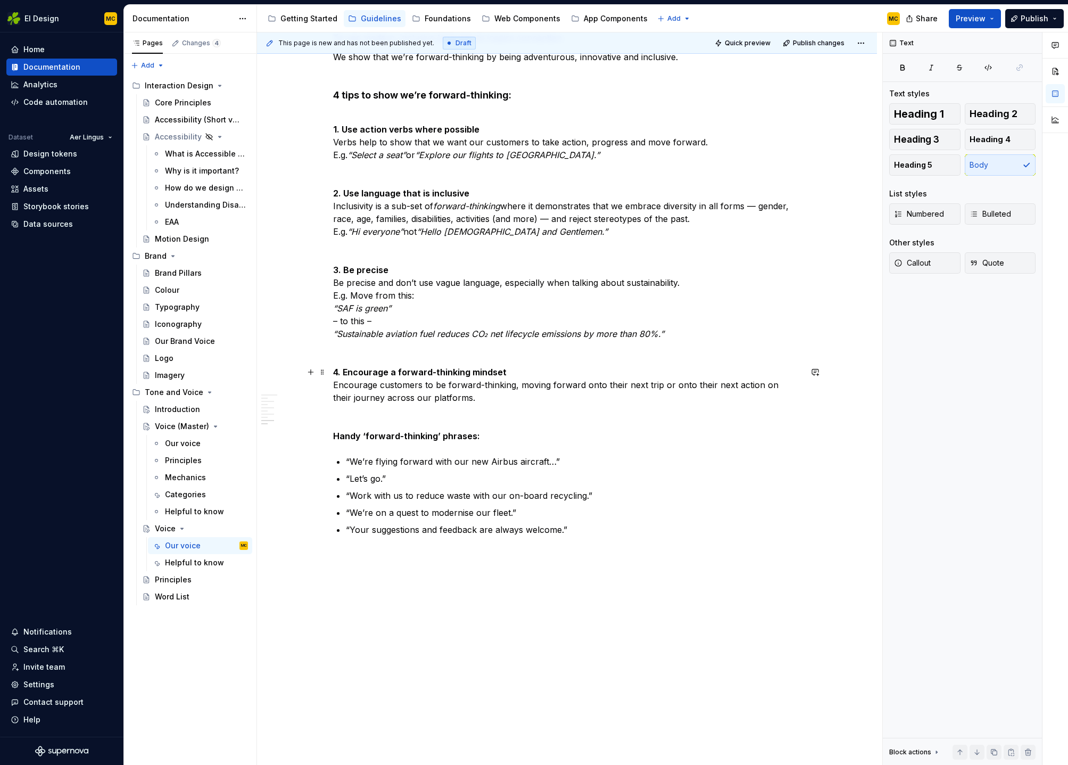
scroll to position [2807, 0]
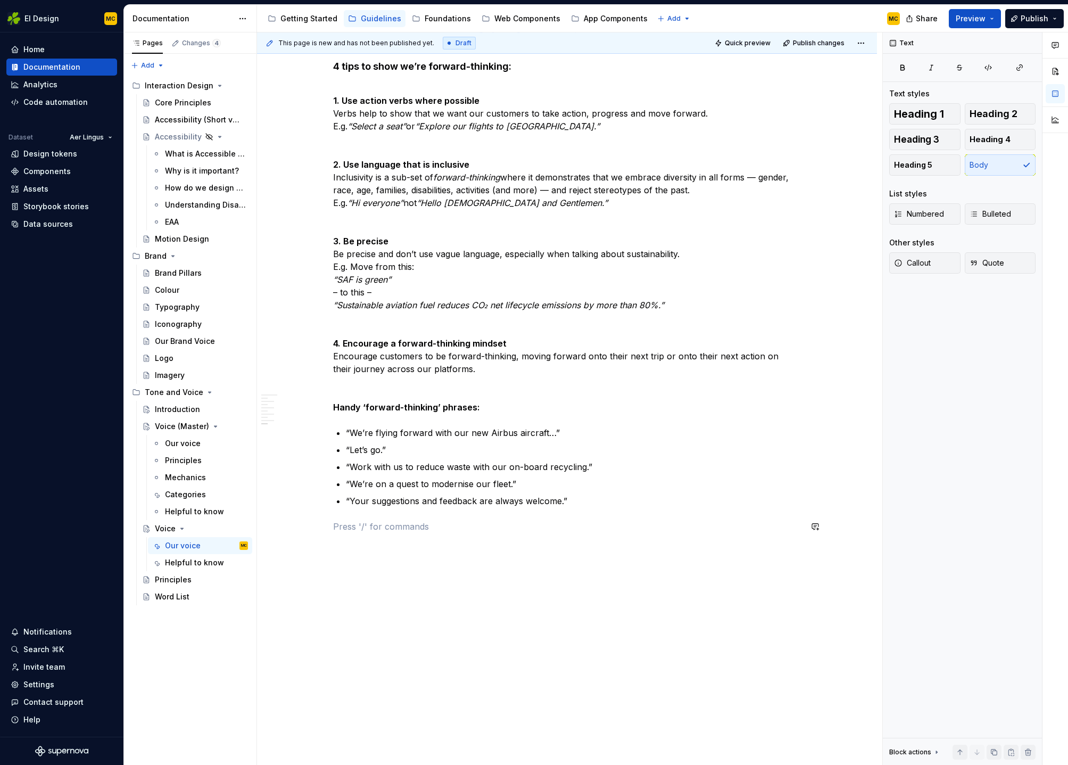
scroll to position [2832, 0]
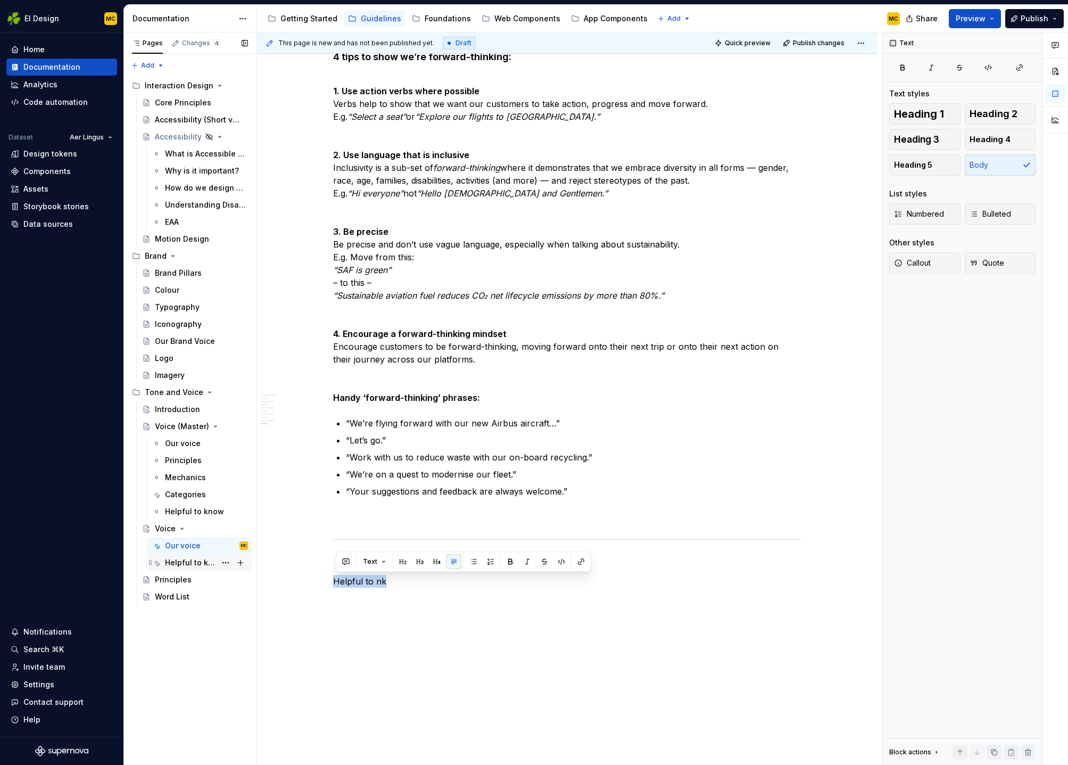
click at [198, 561] on div "Helpful to know" at bounding box center [190, 562] width 51 height 11
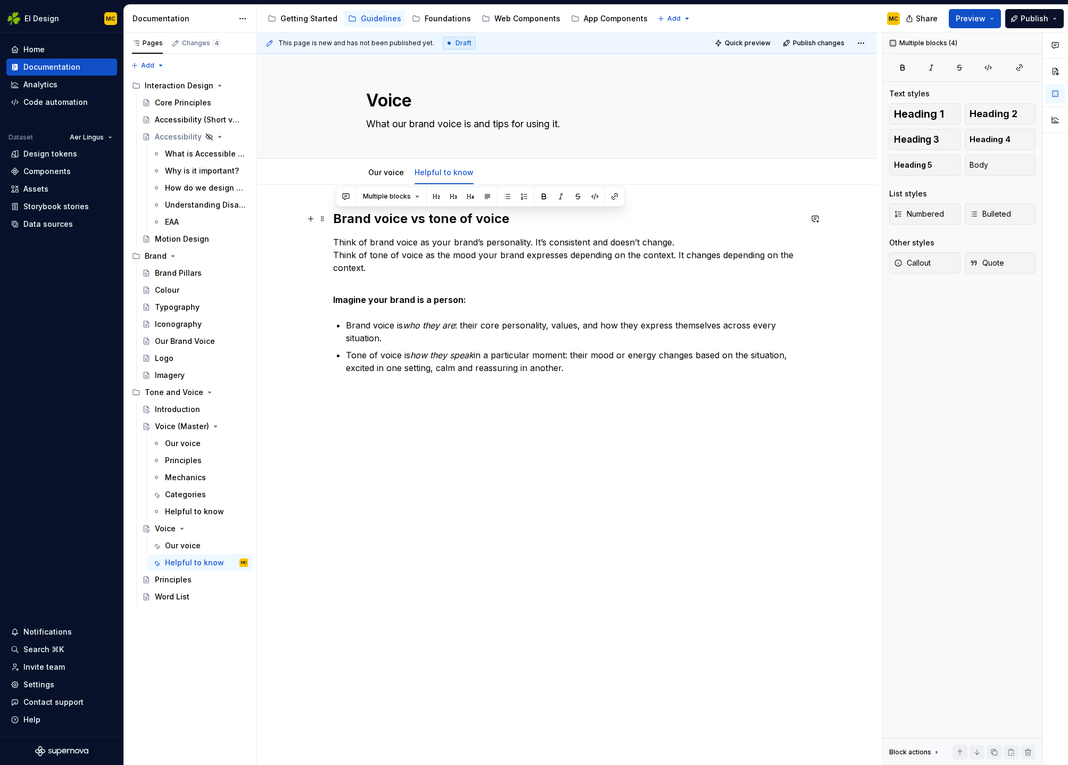
drag, startPoint x: 555, startPoint y: 359, endPoint x: 336, endPoint y: 217, distance: 260.6
click at [336, 217] on div "Brand voice vs tone of voice Think of brand voice as your brand’s personality. …" at bounding box center [567, 324] width 468 height 228
copy div "Brand voice vs tone of voice Think of brand voice as your brand’s personality. …"
click at [188, 546] on div "Our voice" at bounding box center [183, 545] width 36 height 11
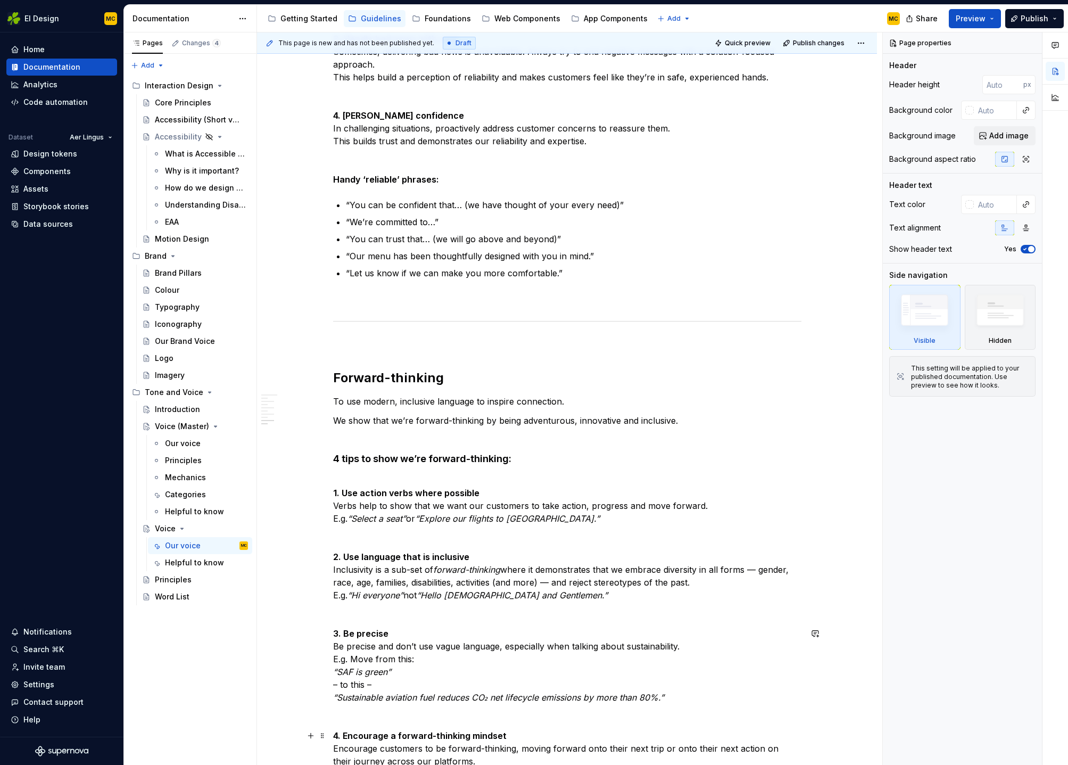
scroll to position [2897, 0]
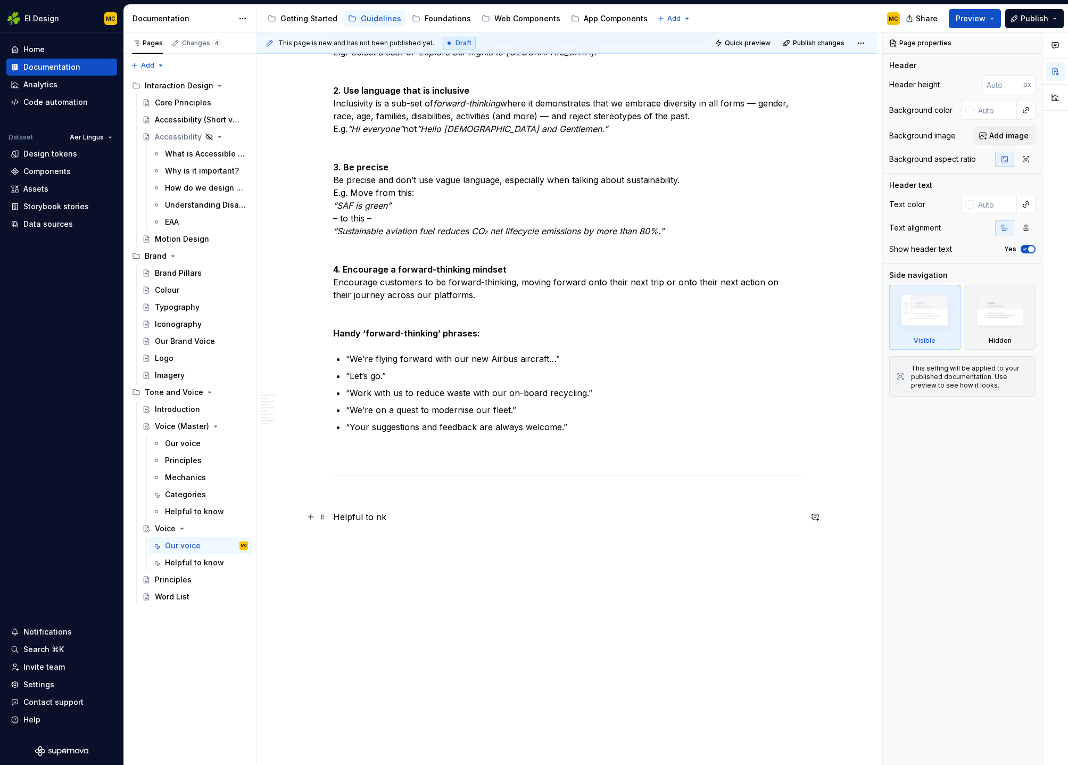
click at [416, 522] on p "Helpful to nk" at bounding box center [567, 516] width 468 height 13
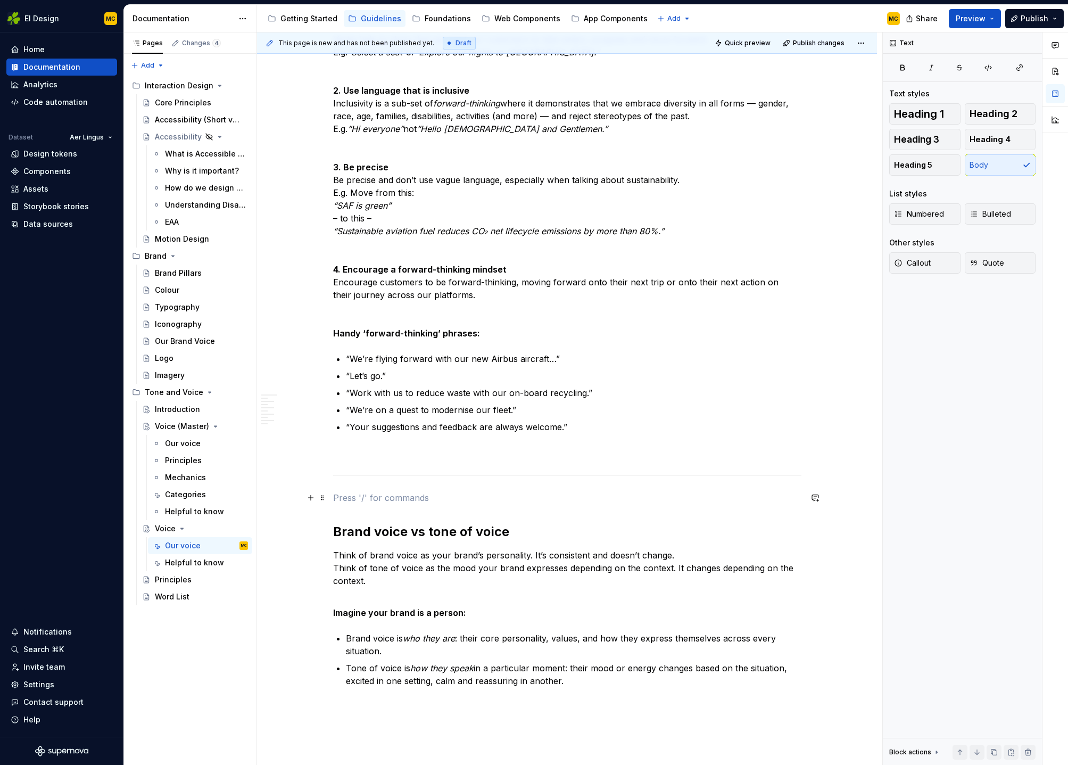
click at [385, 500] on p at bounding box center [567, 497] width 468 height 13
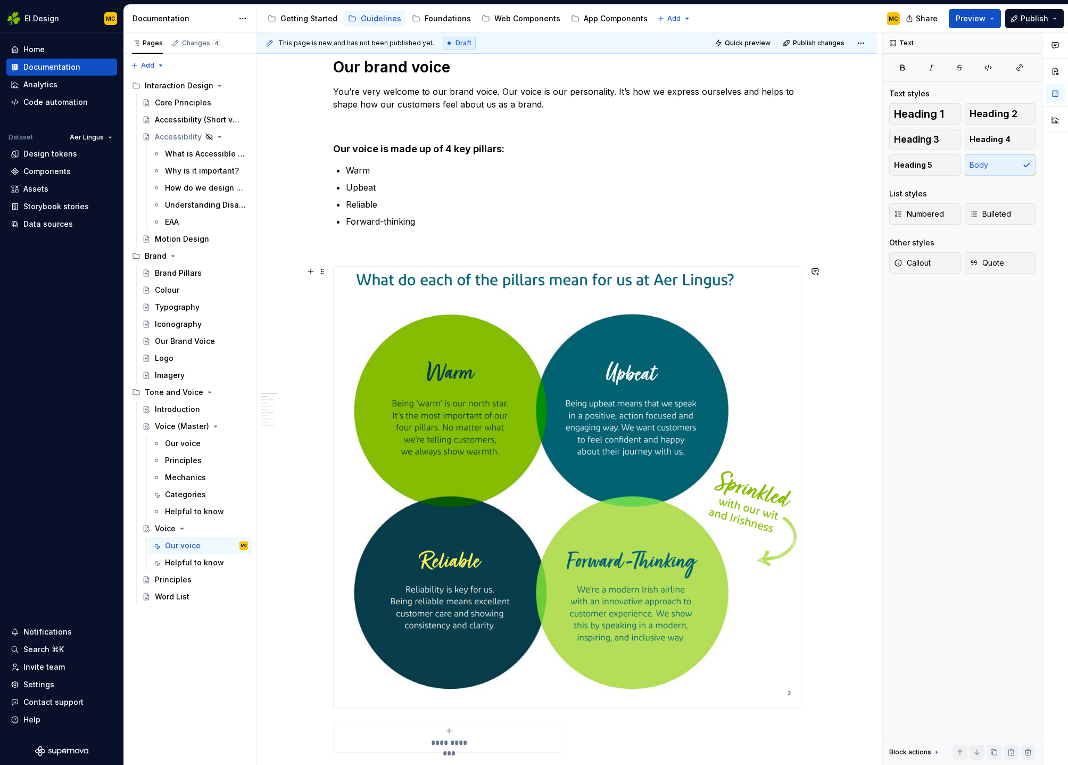
scroll to position [0, 0]
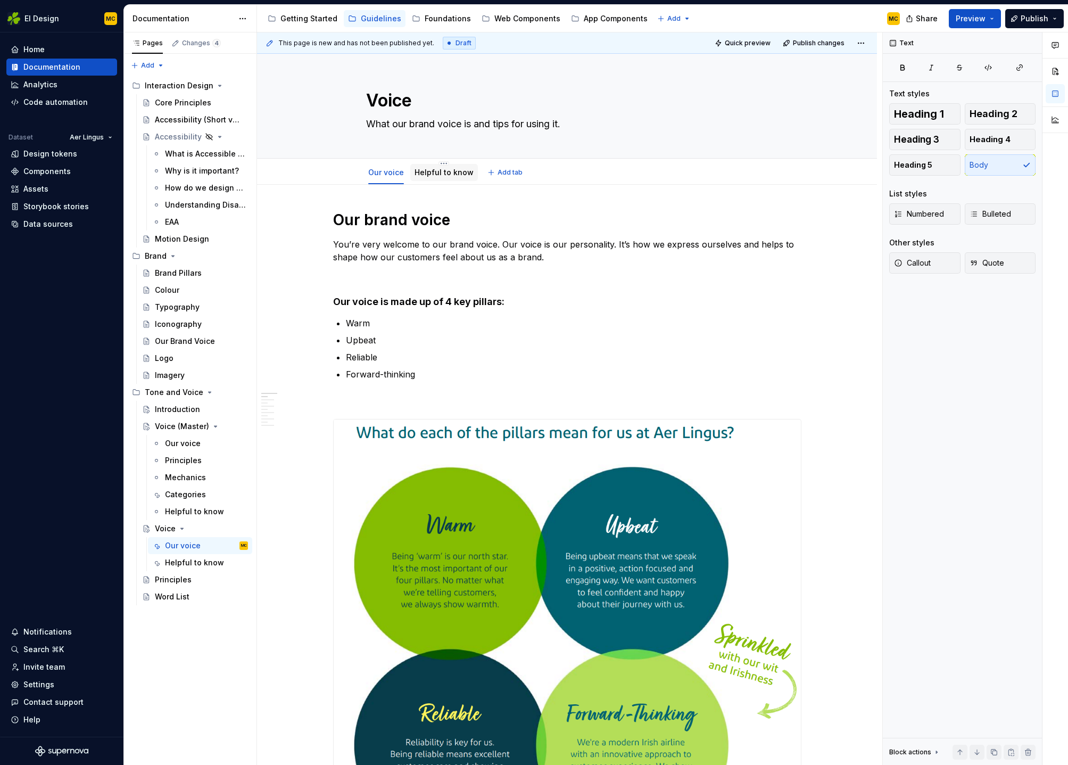
click at [468, 176] on link "Helpful to know" at bounding box center [444, 172] width 59 height 9
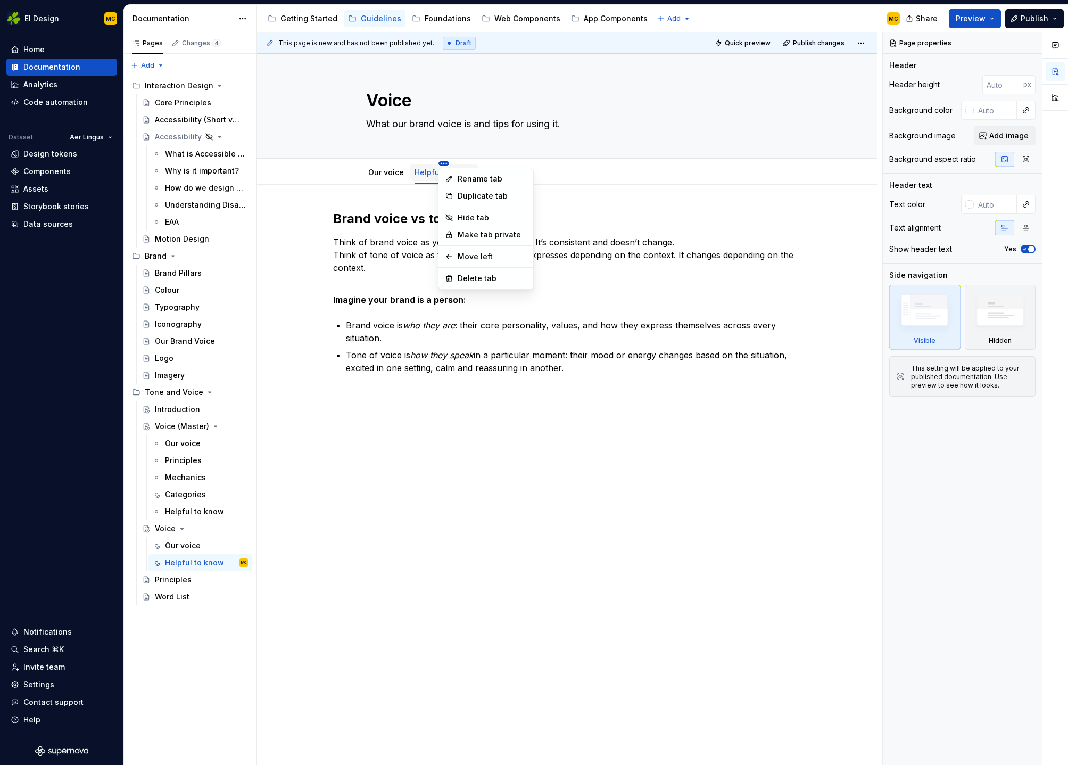
click at [443, 162] on html "EI Design MC Home Documentation Analytics Code automation Dataset Aer Lingus De…" at bounding box center [534, 382] width 1068 height 765
click at [472, 277] on div "Delete tab" at bounding box center [492, 278] width 69 height 11
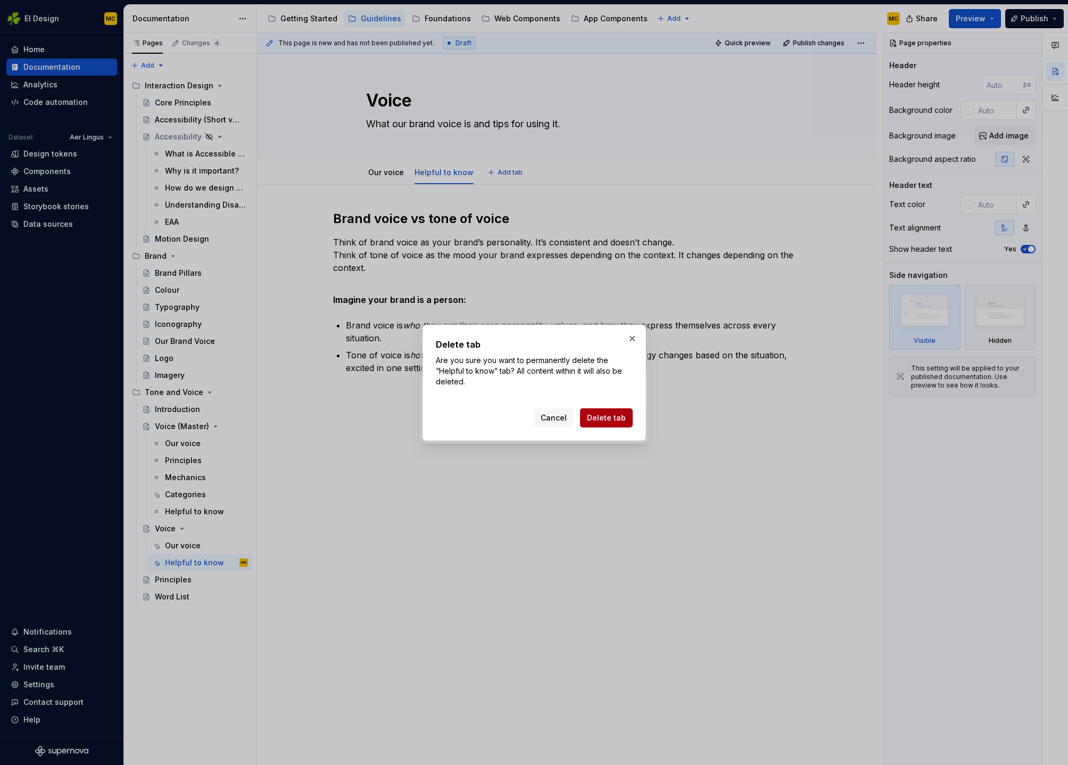
click at [607, 420] on span "Delete tab" at bounding box center [606, 417] width 39 height 11
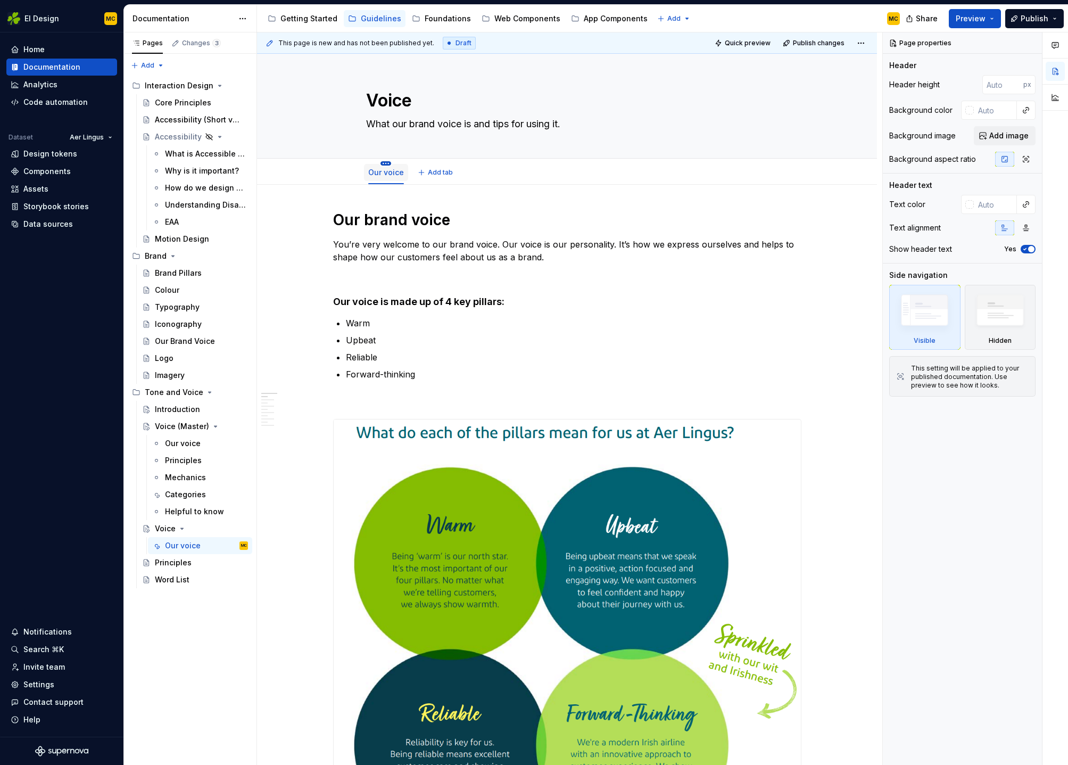
click at [390, 163] on html "EI Design MC Home Documentation Analytics Code automation Dataset Aer Lingus De…" at bounding box center [534, 382] width 1068 height 765
click at [424, 257] on div "Convert to page layout" at bounding box center [445, 256] width 86 height 11
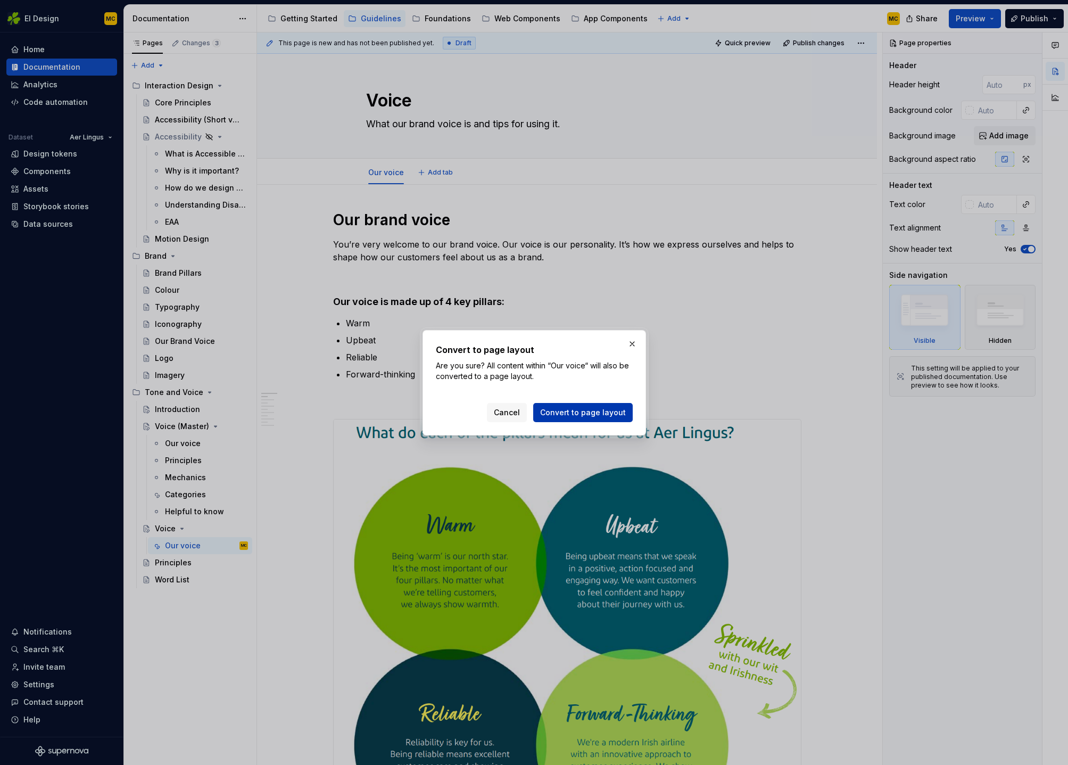
click at [588, 409] on span "Convert to page layout" at bounding box center [583, 412] width 86 height 11
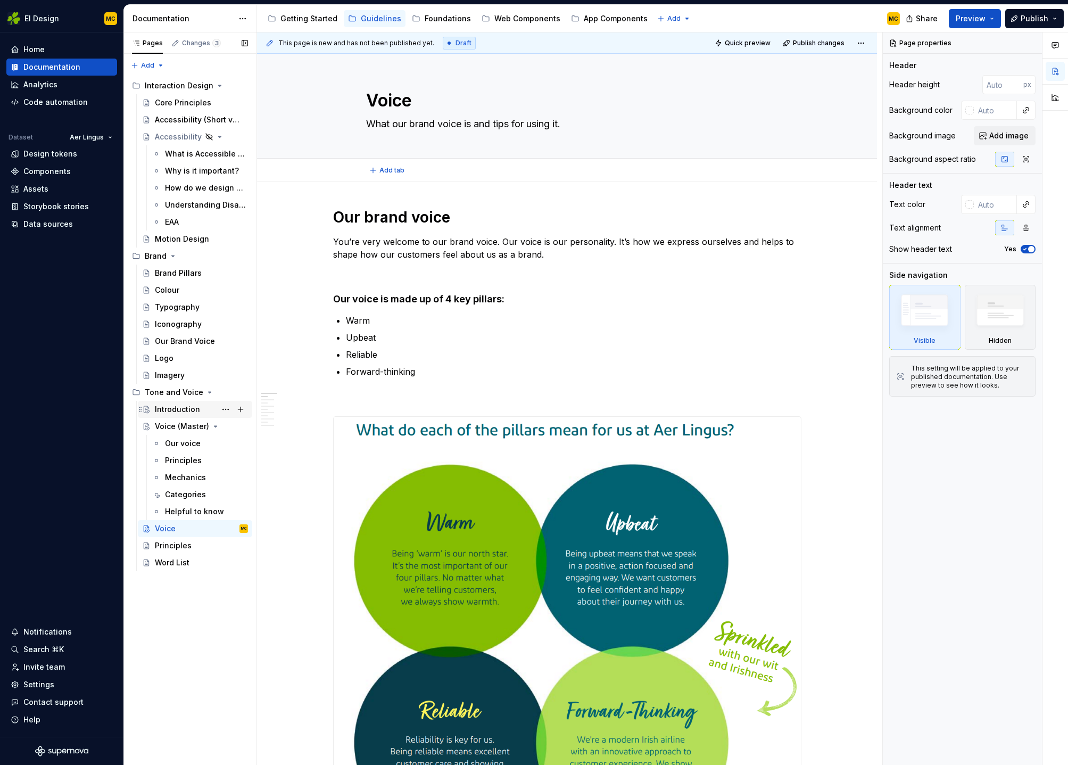
click at [167, 408] on div "Introduction" at bounding box center [177, 409] width 45 height 11
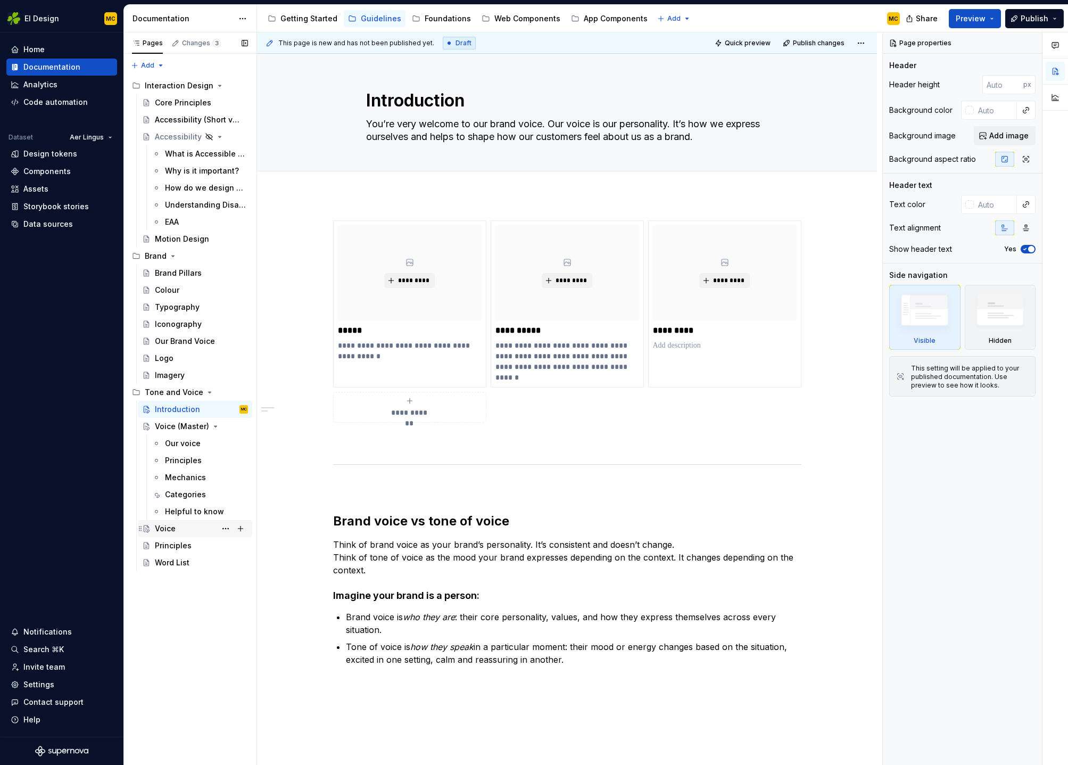
click at [168, 533] on div "Voice" at bounding box center [165, 528] width 21 height 11
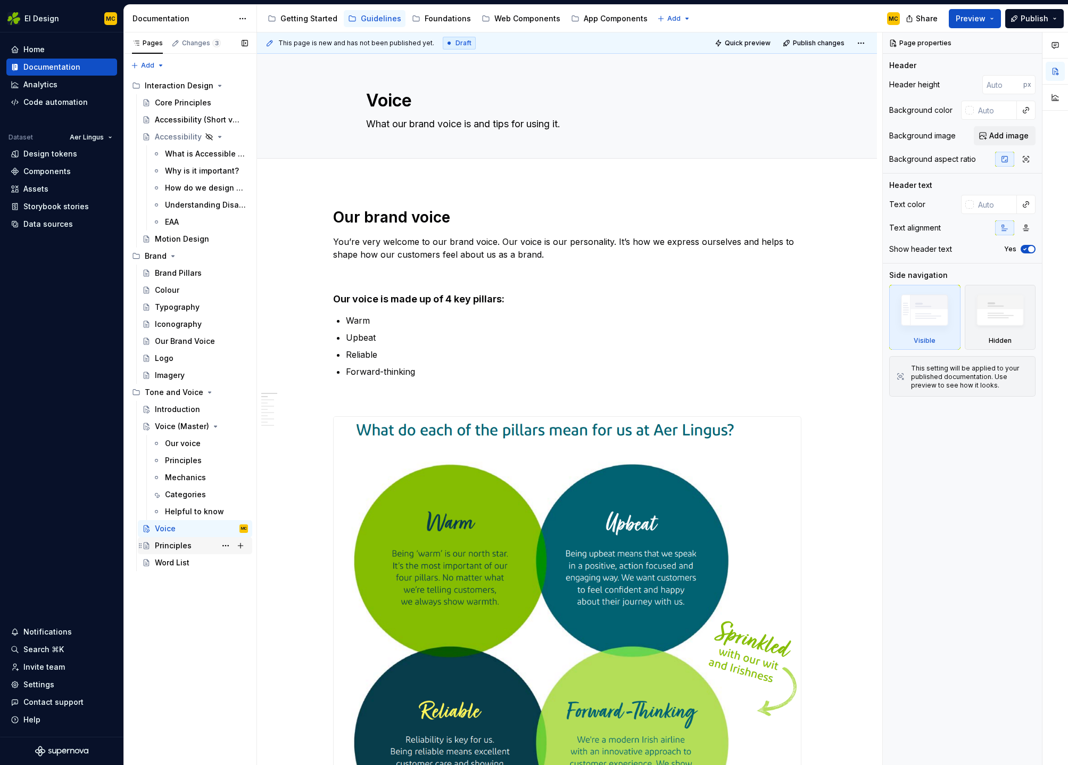
click at [169, 541] on div "Principles" at bounding box center [173, 545] width 37 height 11
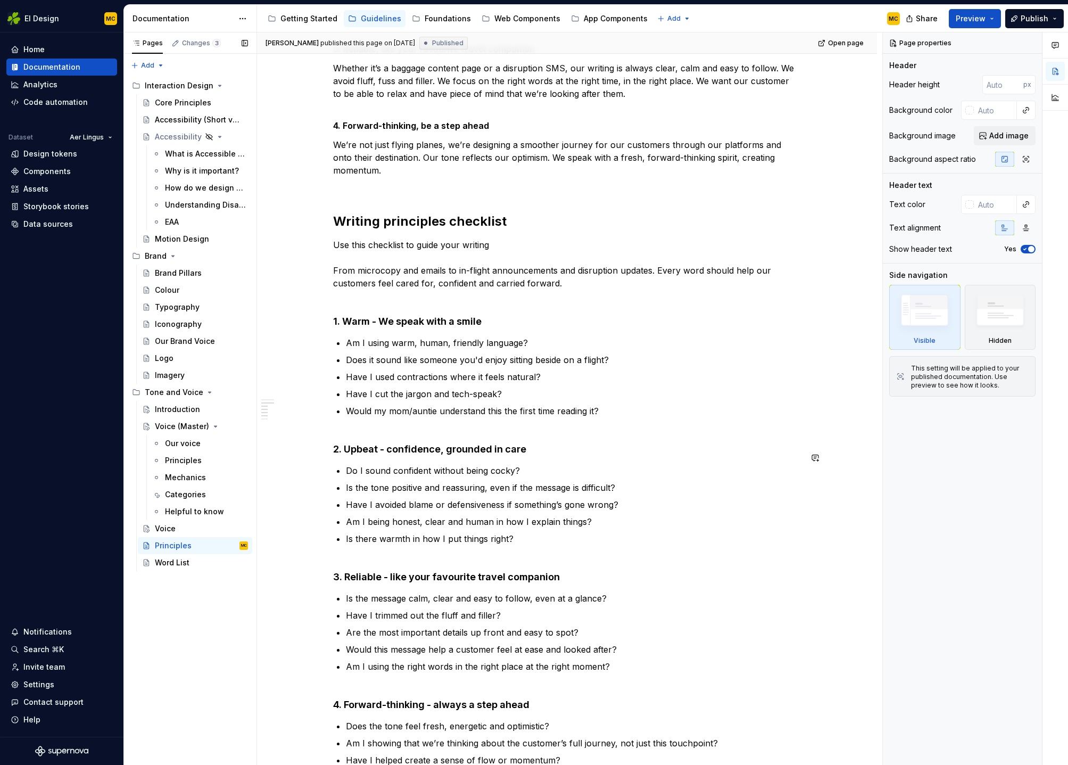
scroll to position [369, 0]
click at [202, 567] on div "Word List" at bounding box center [201, 562] width 93 height 15
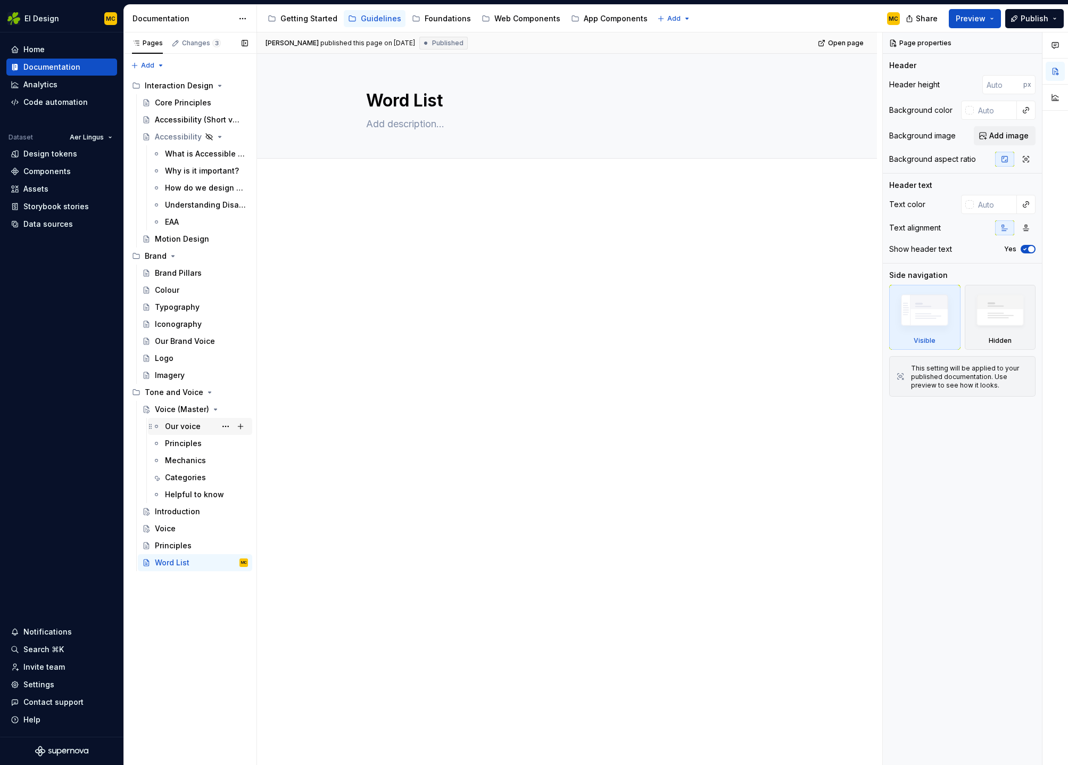
click at [172, 432] on div "Our voice" at bounding box center [206, 426] width 83 height 15
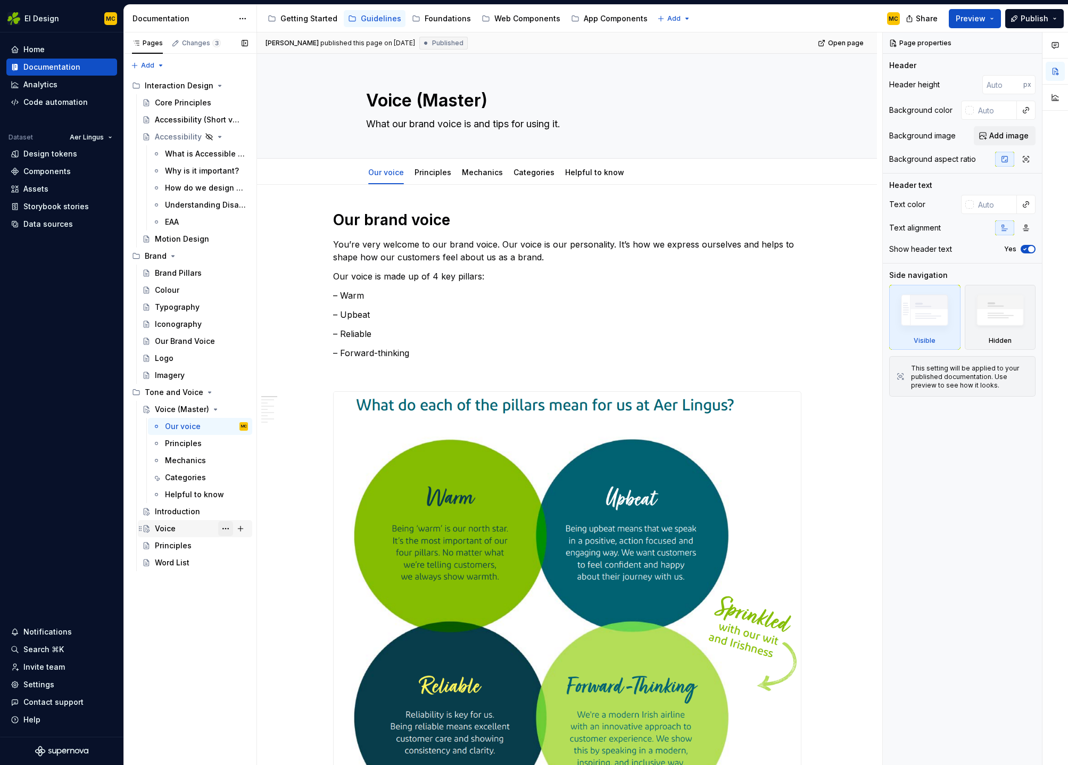
click at [228, 529] on button "Page tree" at bounding box center [225, 528] width 15 height 15
type textarea "*"
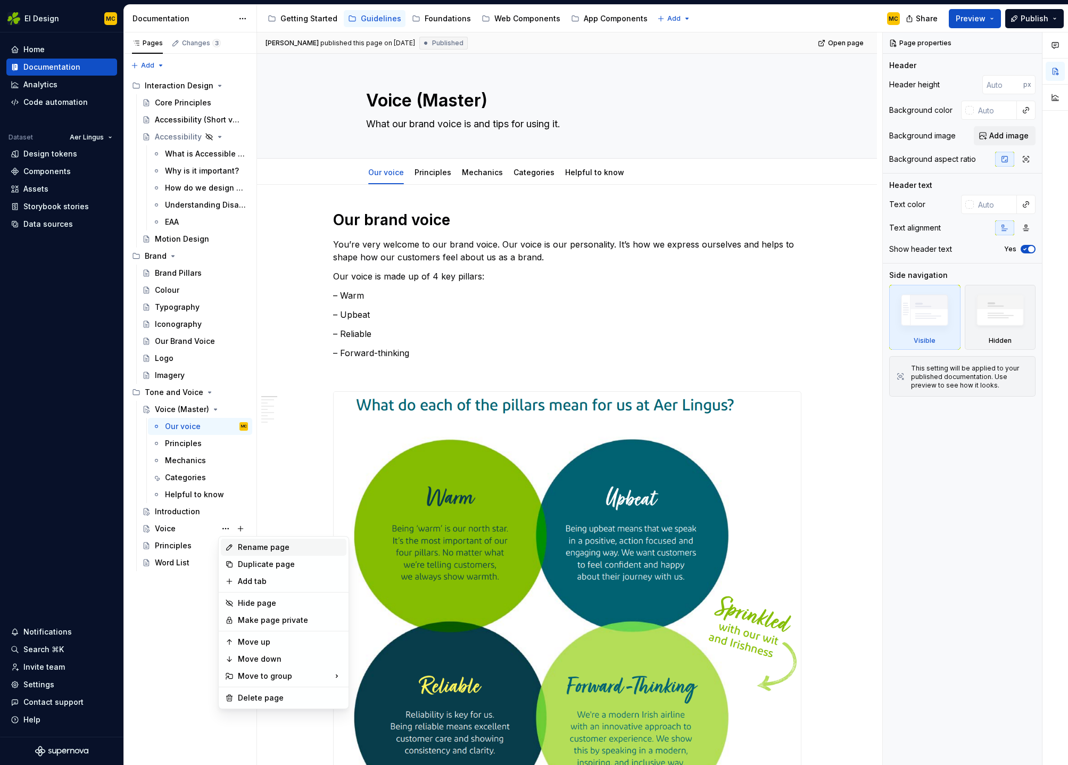
click at [251, 551] on div "Rename page" at bounding box center [290, 547] width 104 height 11
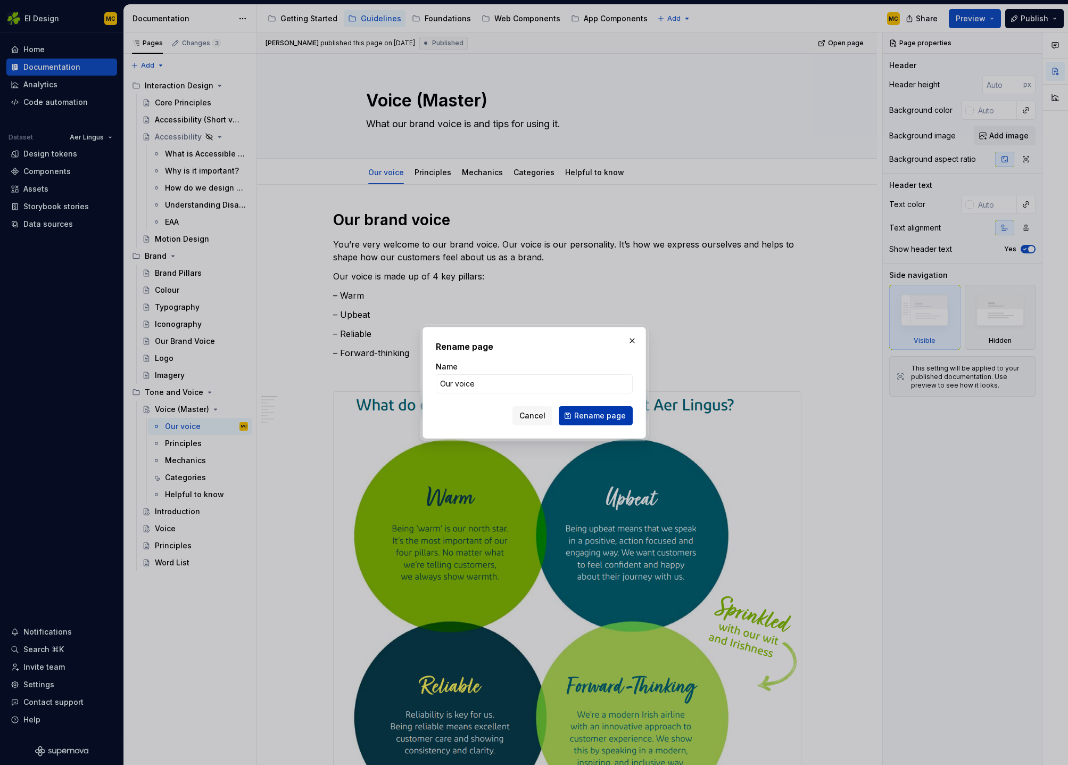
type input "Our voice"
click at [585, 415] on span "Rename page" at bounding box center [600, 415] width 52 height 11
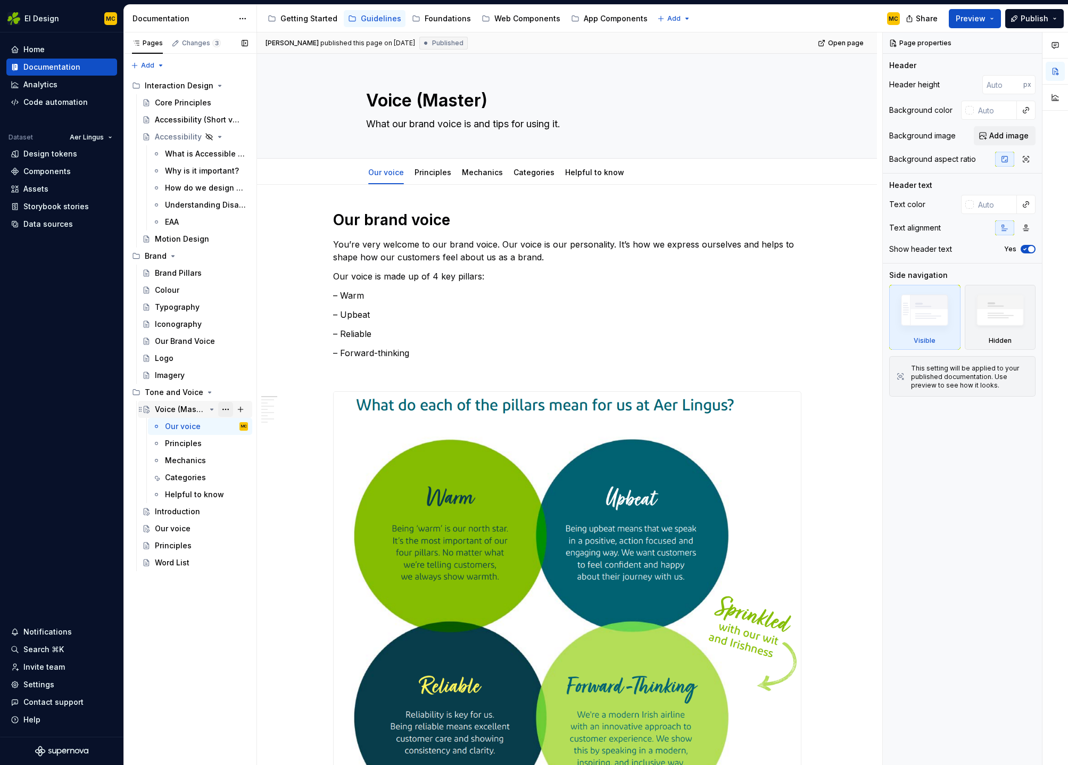
click at [224, 409] on button "Page tree" at bounding box center [225, 409] width 15 height 15
click at [245, 444] on div "Duplicate page" at bounding box center [290, 445] width 104 height 11
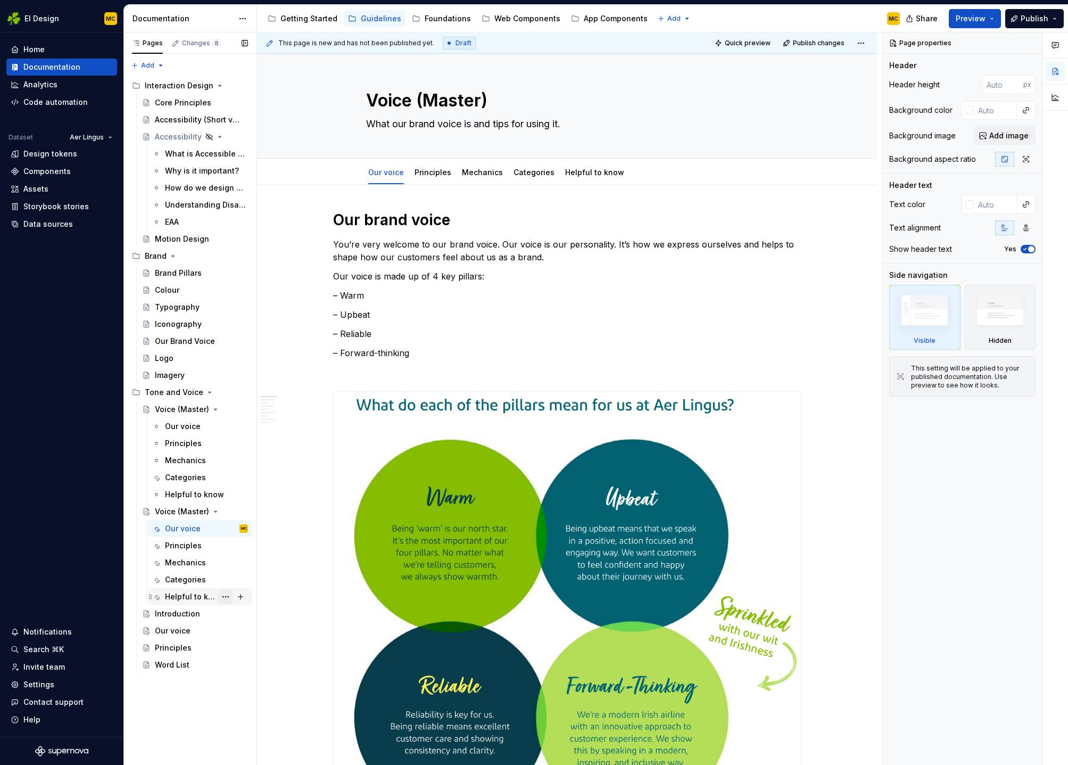
click at [227, 596] on button "Page tree" at bounding box center [225, 596] width 15 height 15
click at [254, 717] on div "Delete tab" at bounding box center [290, 714] width 104 height 11
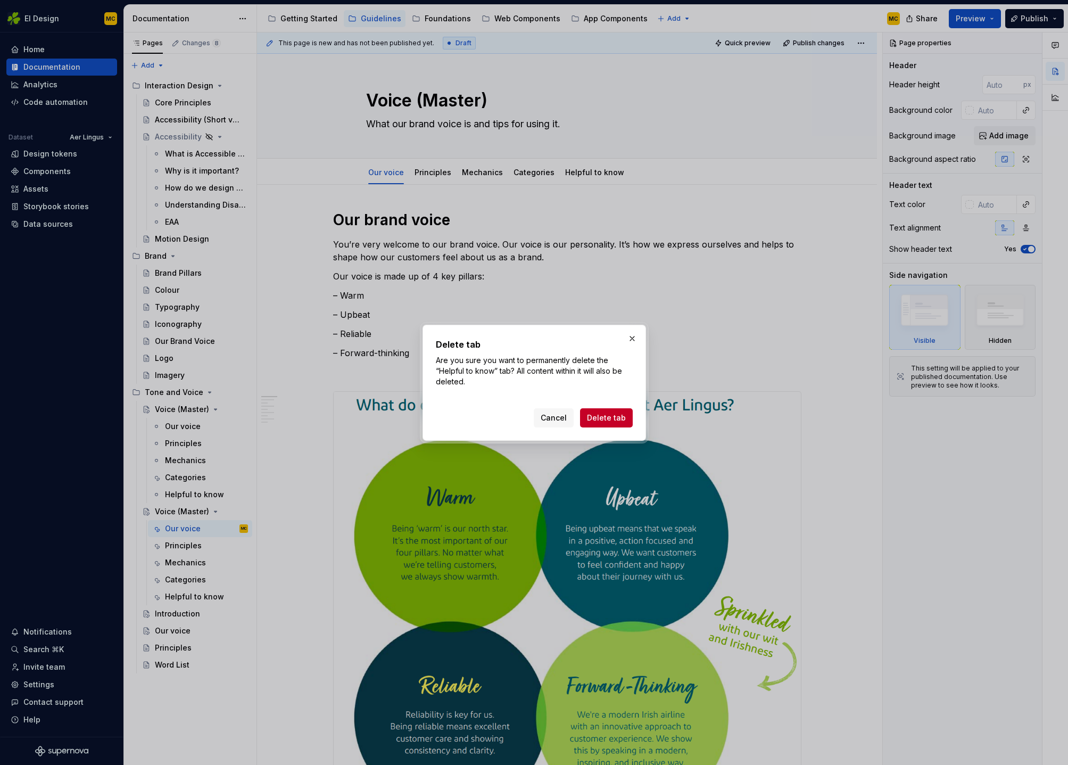
click at [561, 423] on button "Cancel" at bounding box center [554, 417] width 40 height 19
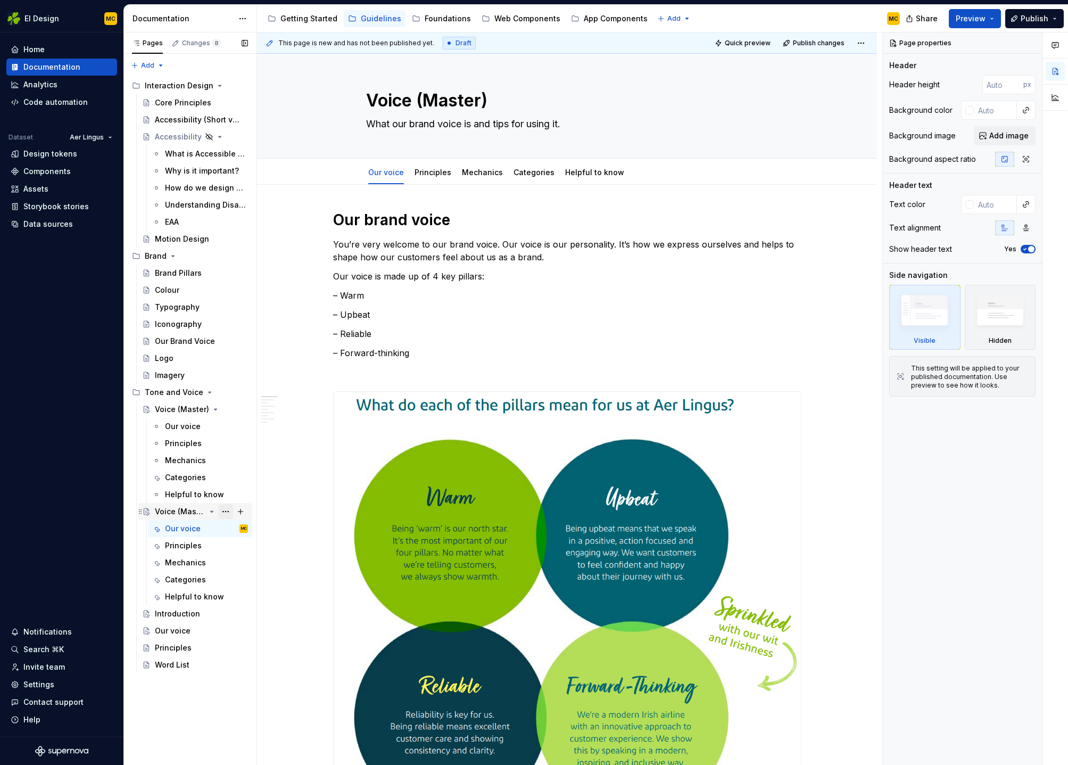
click at [222, 511] on button "Page tree" at bounding box center [225, 511] width 15 height 15
type textarea "*"
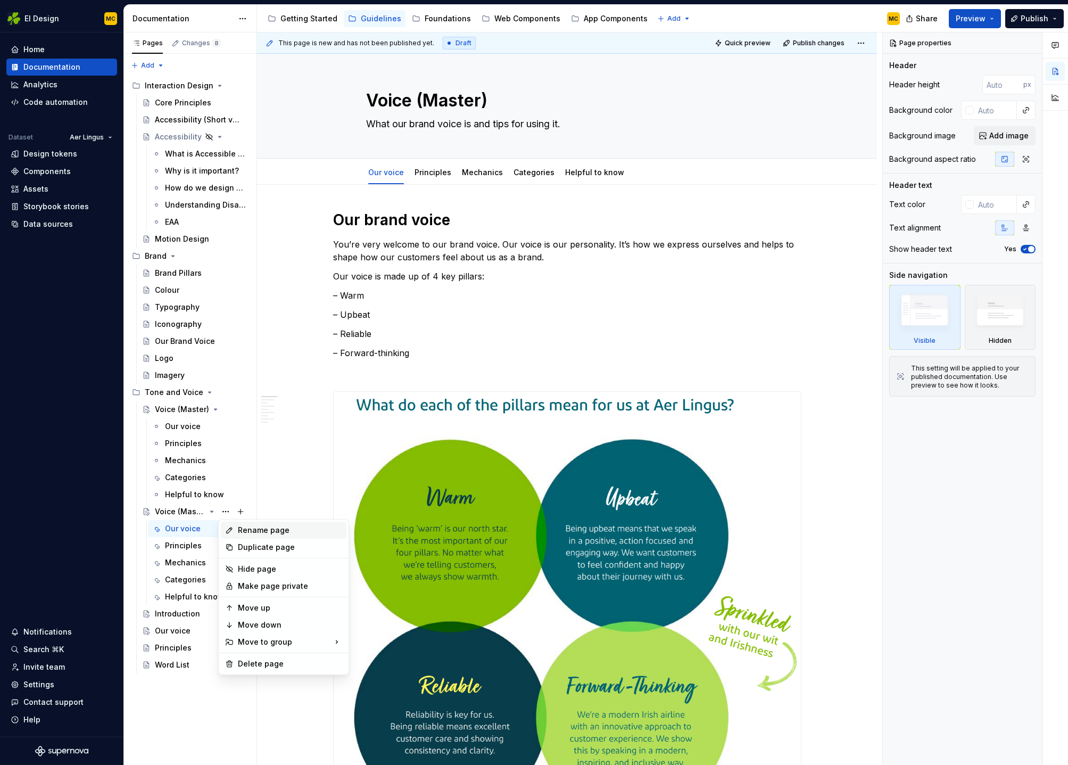
click at [249, 535] on div "Rename page" at bounding box center [284, 530] width 126 height 17
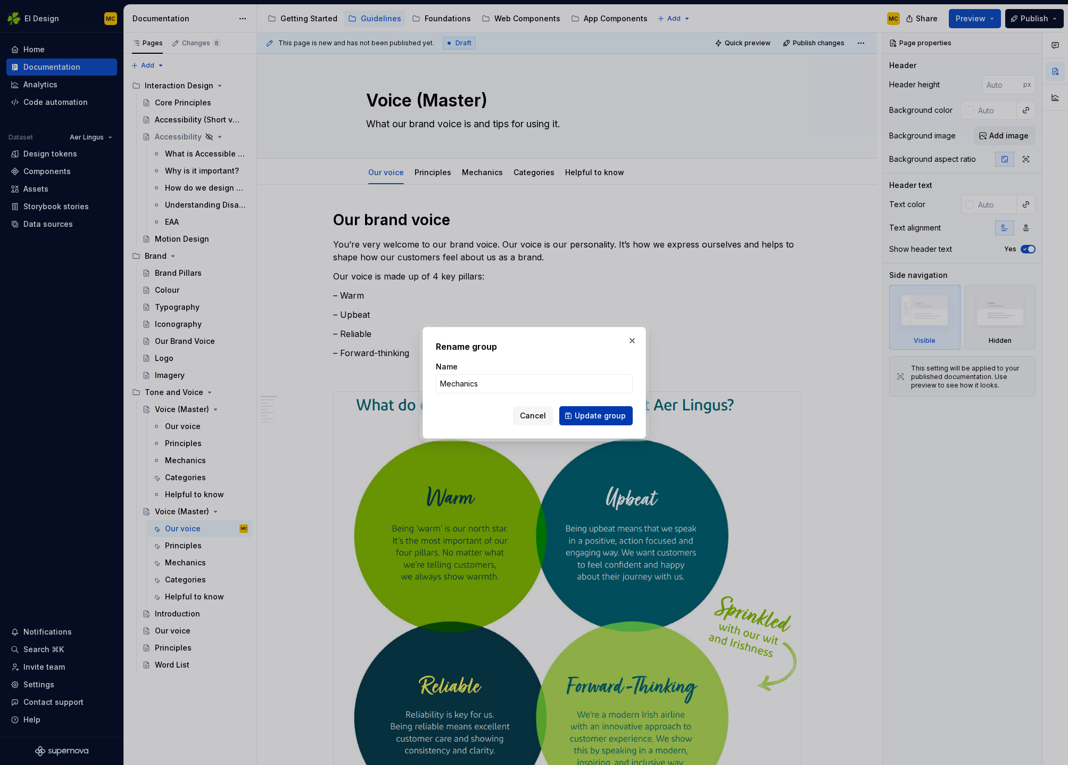
type input "Mechanics"
click at [604, 415] on span "Update group" at bounding box center [600, 415] width 51 height 11
type textarea "*"
type textarea "Mechanics"
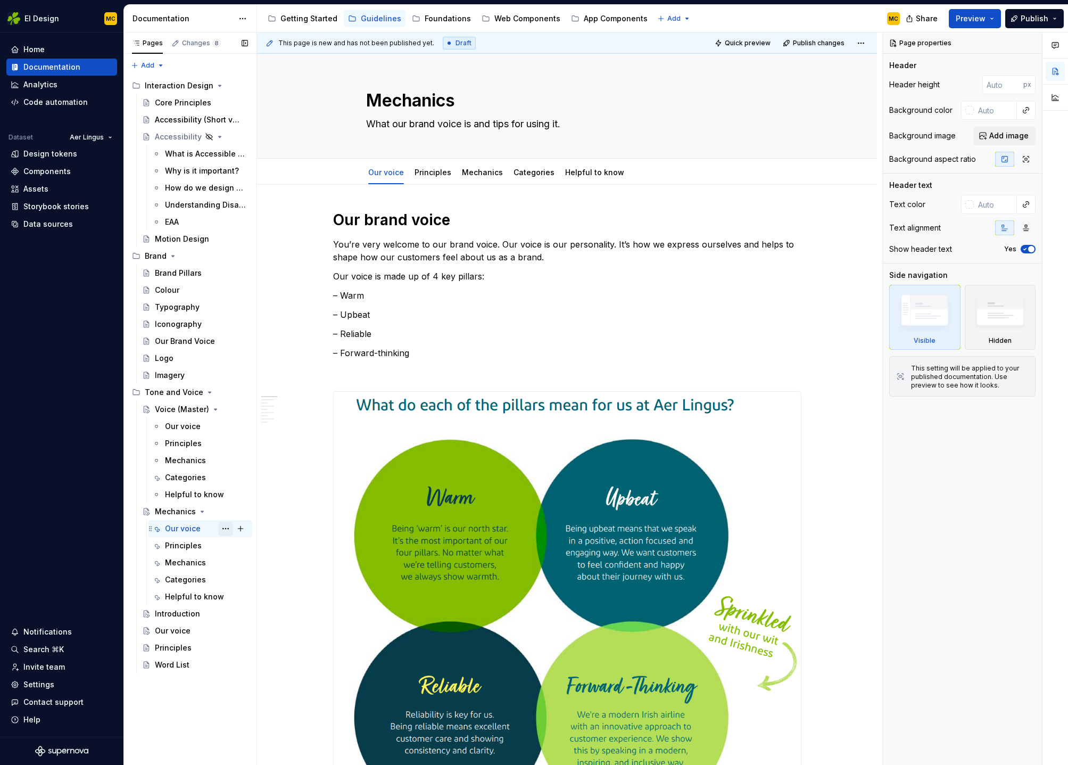
click at [227, 530] on button "Page tree" at bounding box center [225, 528] width 15 height 15
click at [262, 643] on div "Delete tab" at bounding box center [290, 646] width 104 height 11
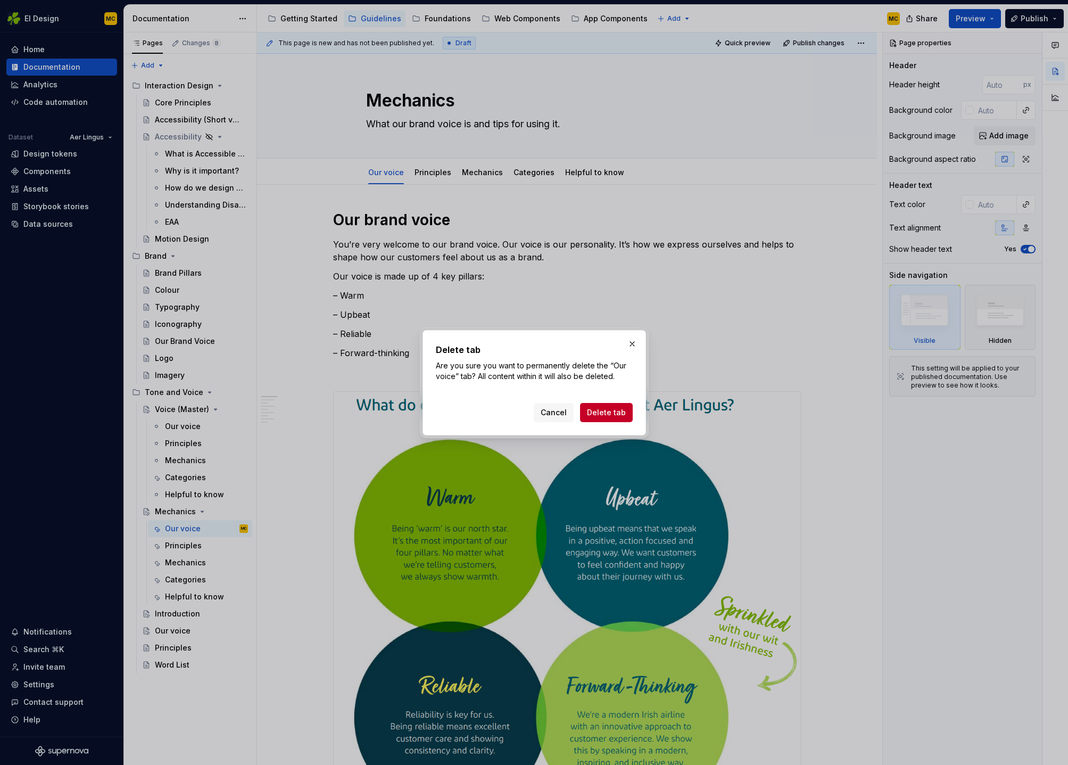
click at [607, 410] on span "Delete tab" at bounding box center [606, 412] width 39 height 11
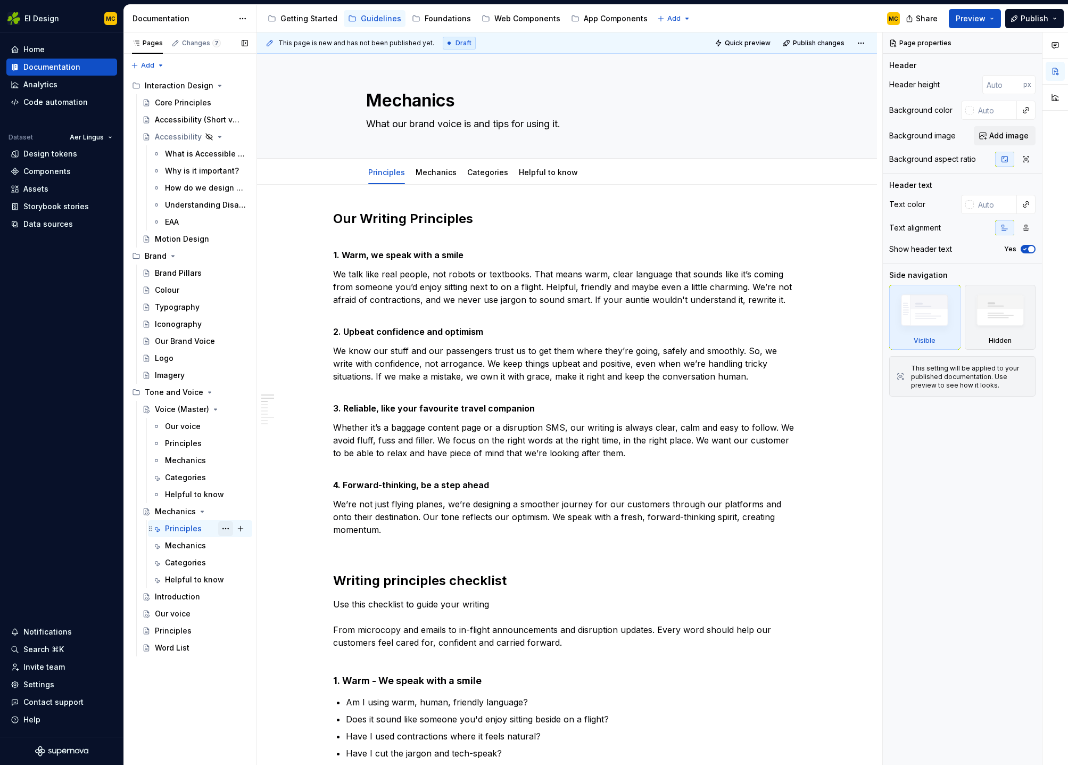
click at [221, 528] on button "Page tree" at bounding box center [225, 528] width 15 height 15
click at [268, 650] on div "Delete tab" at bounding box center [290, 646] width 104 height 11
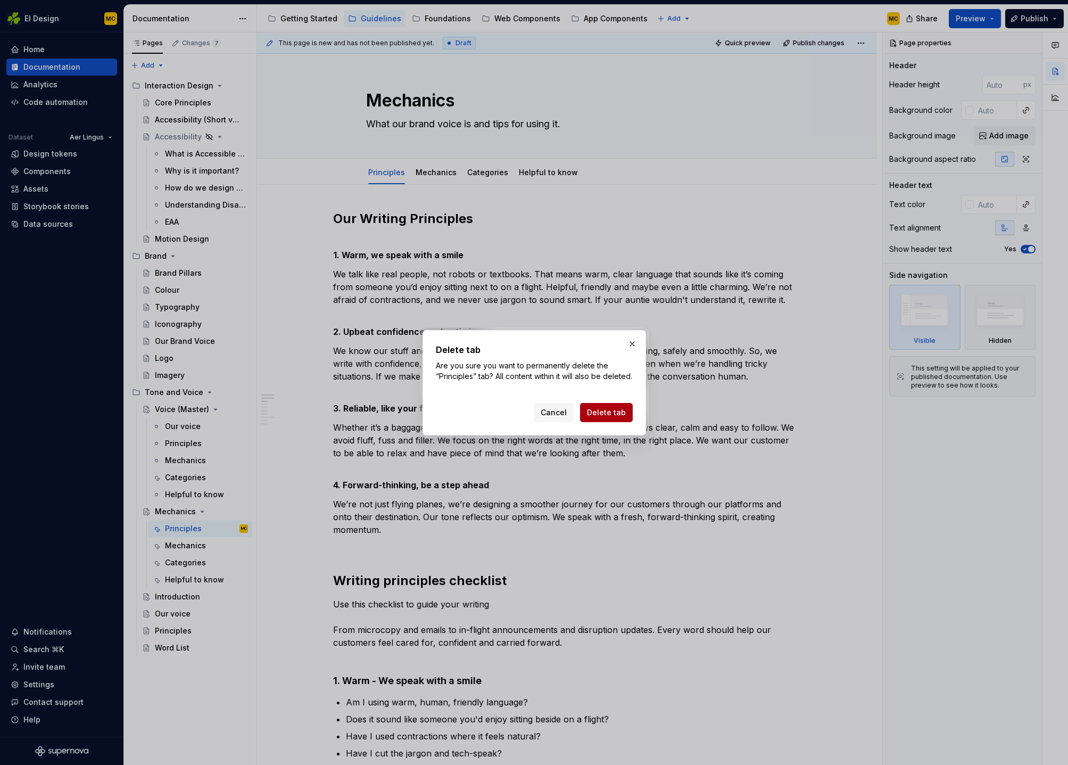
click at [608, 416] on span "Delete tab" at bounding box center [606, 412] width 39 height 11
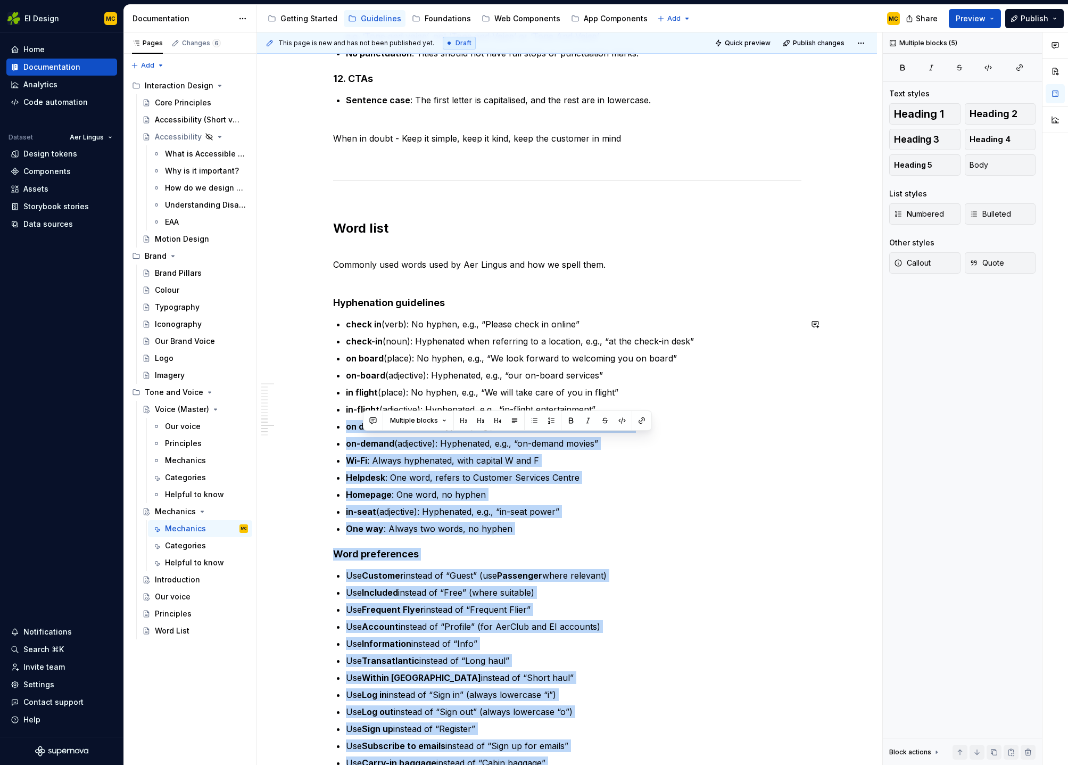
scroll to position [1076, 0]
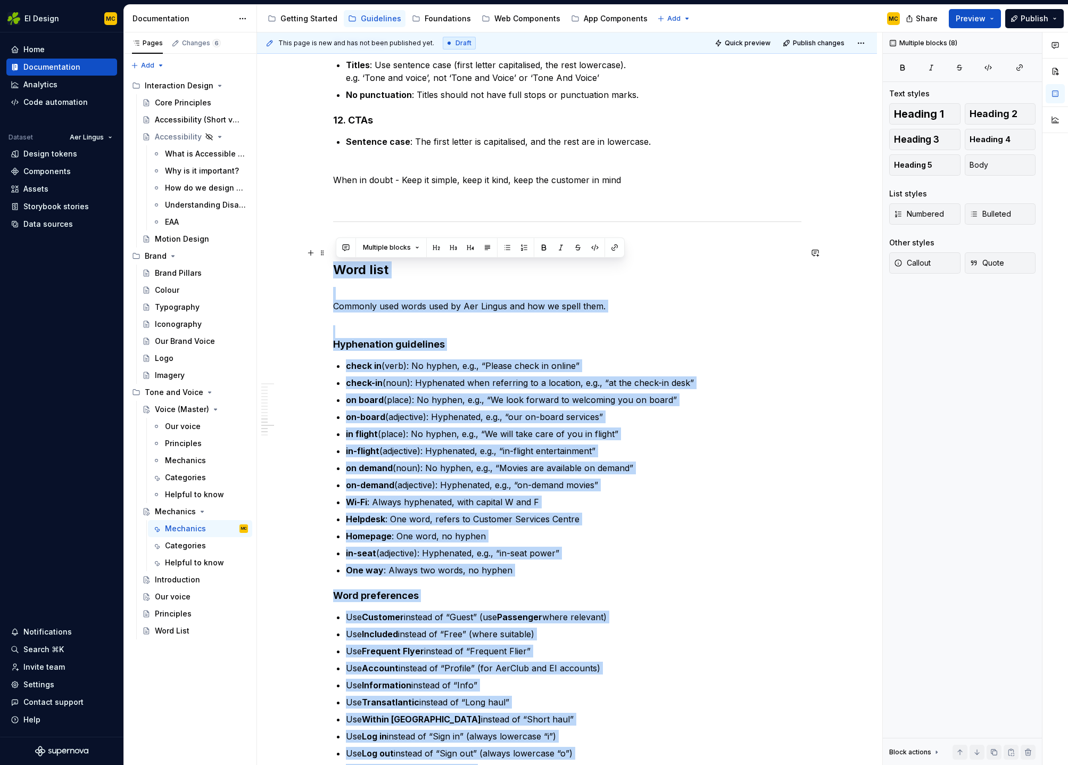
drag, startPoint x: 563, startPoint y: 632, endPoint x: 333, endPoint y: 271, distance: 428.3
click at [333, 271] on div "Writing Mechanics and grammar rules 1. Write Like a human Prioritise clarity ov…" at bounding box center [567, 189] width 620 height 2161
copy div "Lore ipsu Dolorsit amet conse adip el Sed Doeius tem inc ut labor etdo. Magnaal…"
click at [178, 630] on div "Word List" at bounding box center [172, 630] width 35 height 11
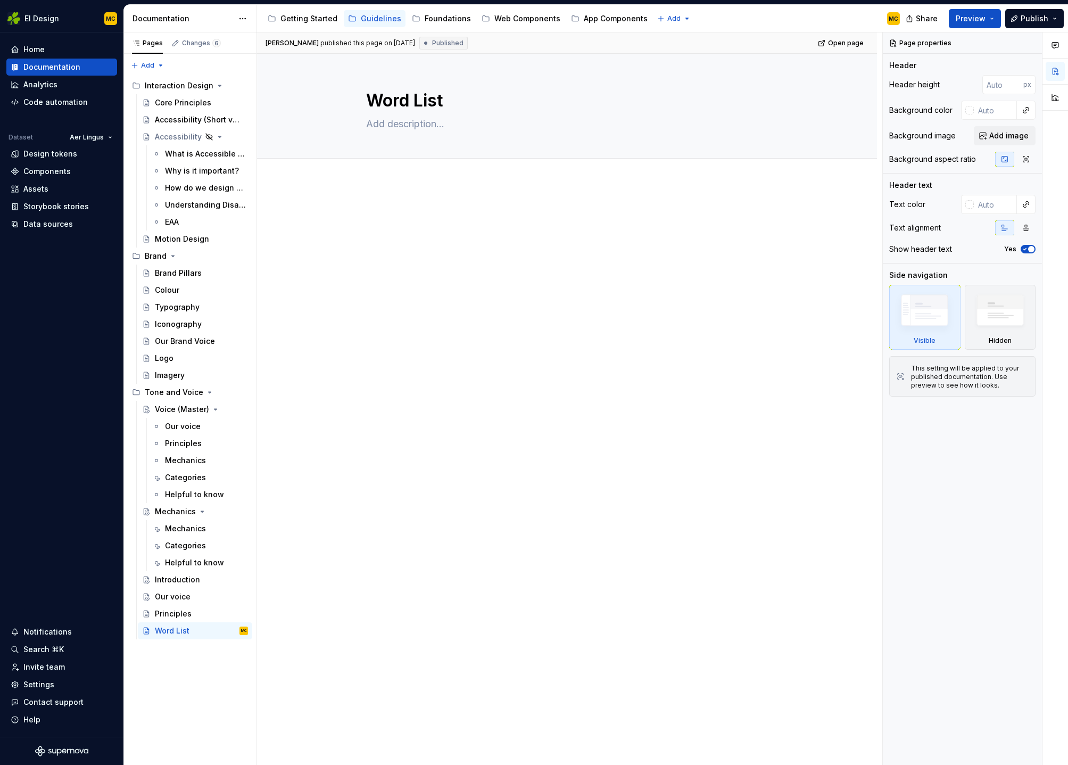
click at [445, 311] on div at bounding box center [567, 336] width 620 height 308
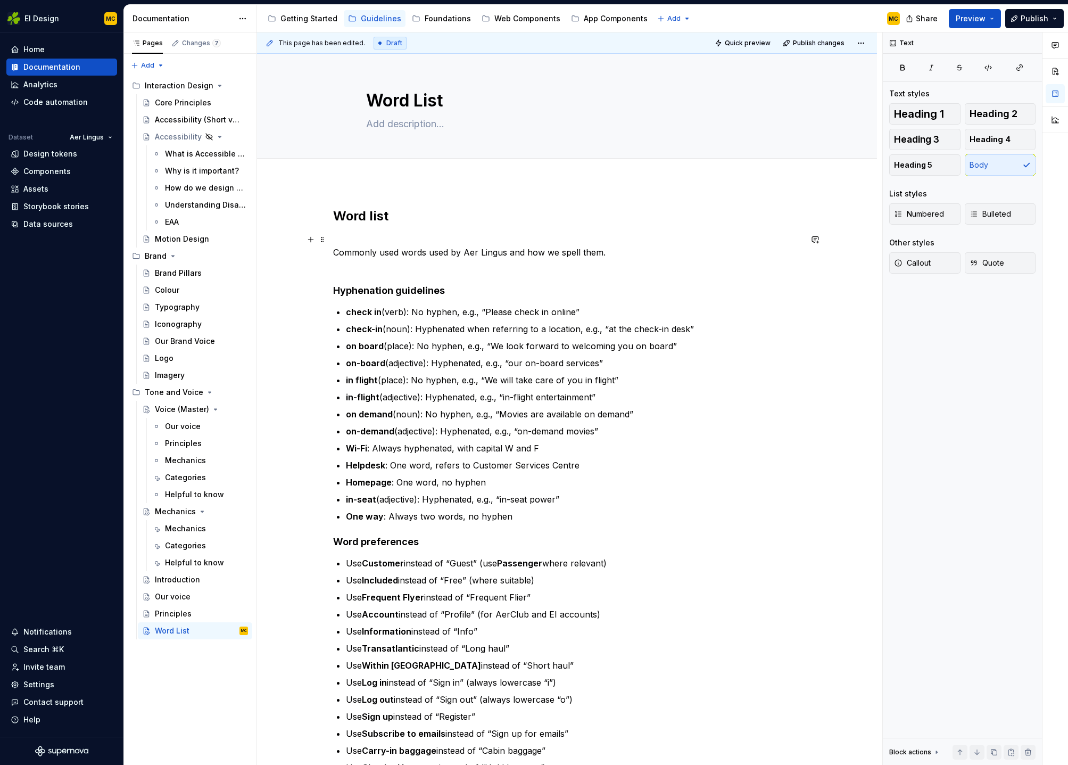
click at [603, 253] on p "Commonly used words used by Aer Lingus and how we spell them." at bounding box center [567, 246] width 468 height 26
copy p "Commonly used words used by Aer Lingus and how we spell them."
click at [450, 117] on textarea at bounding box center [565, 123] width 402 height 17
paste textarea "Commonly used words used by Aer Lingus and how we spell them."
type textarea "*"
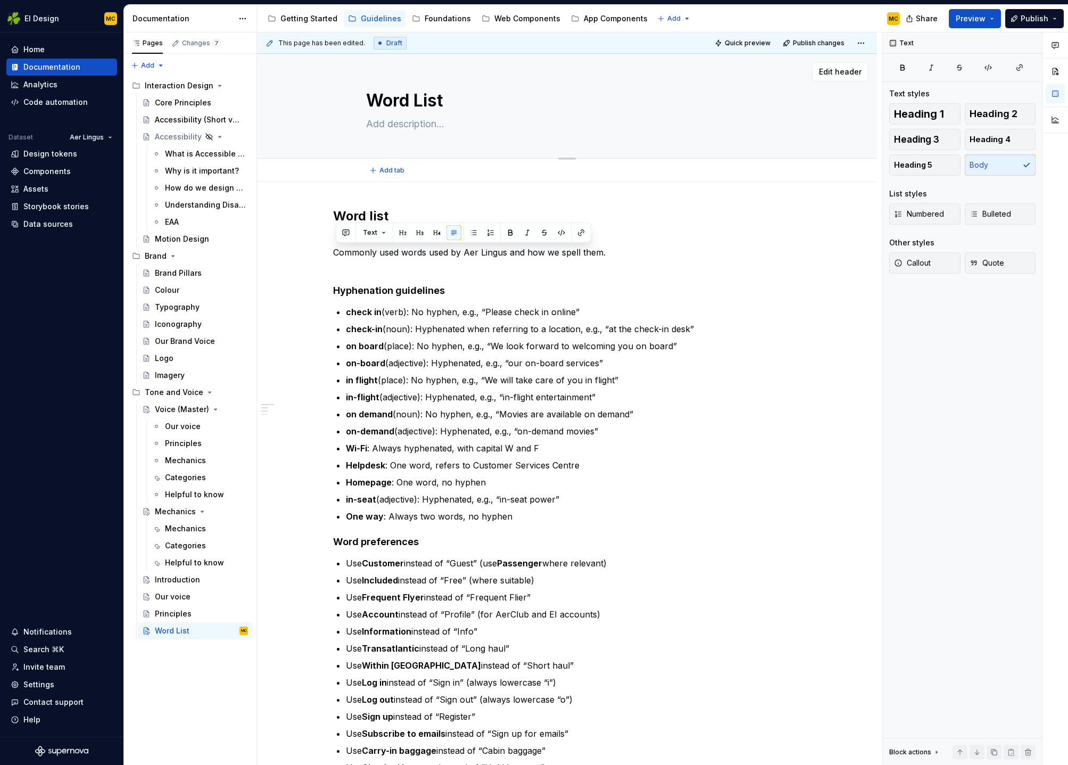
type textarea "Commonly used words used by Aer Lingus and how we spell them."
type textarea "*"
type textarea "Commonly used words used by Aer Lingus and how we spell them."
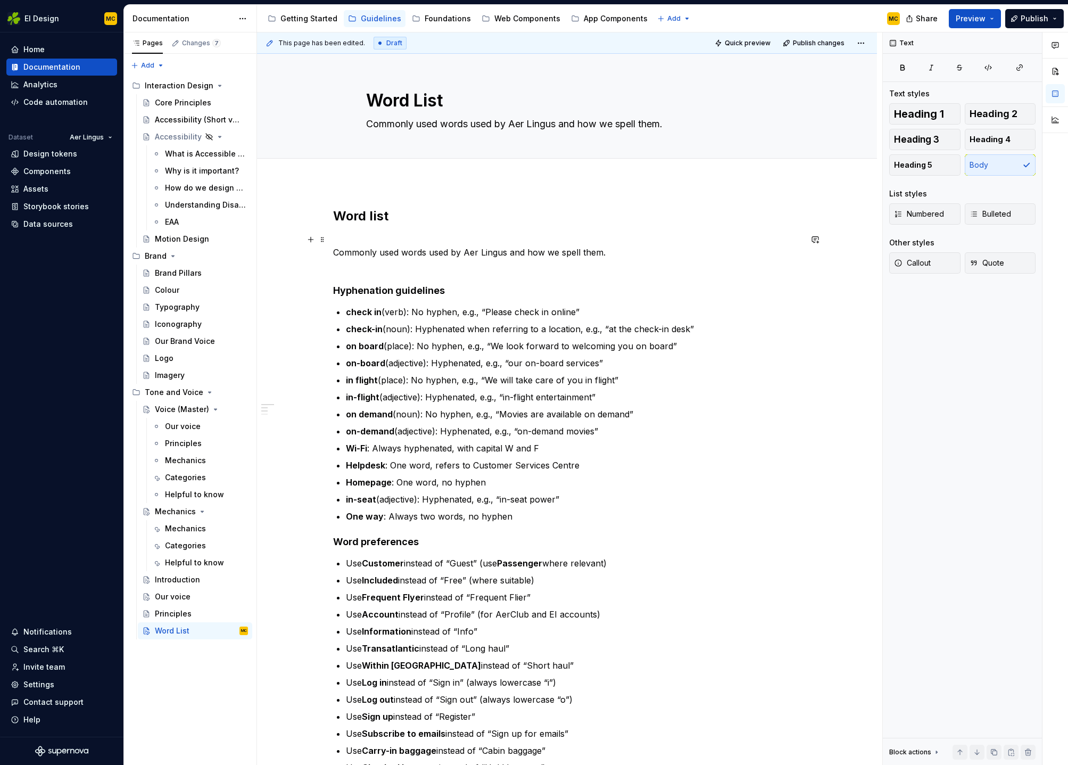
click at [667, 253] on p "Commonly used words used by Aer Lingus and how we spell them." at bounding box center [567, 246] width 468 height 26
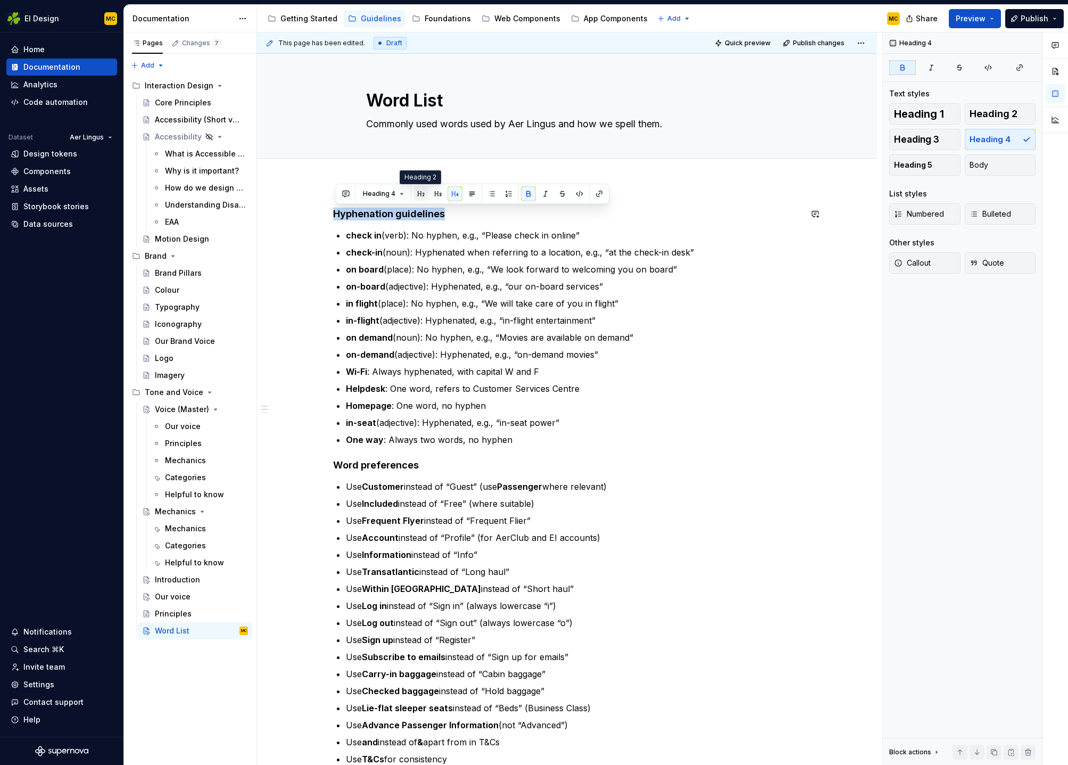
click at [419, 192] on button "button" at bounding box center [421, 193] width 15 height 15
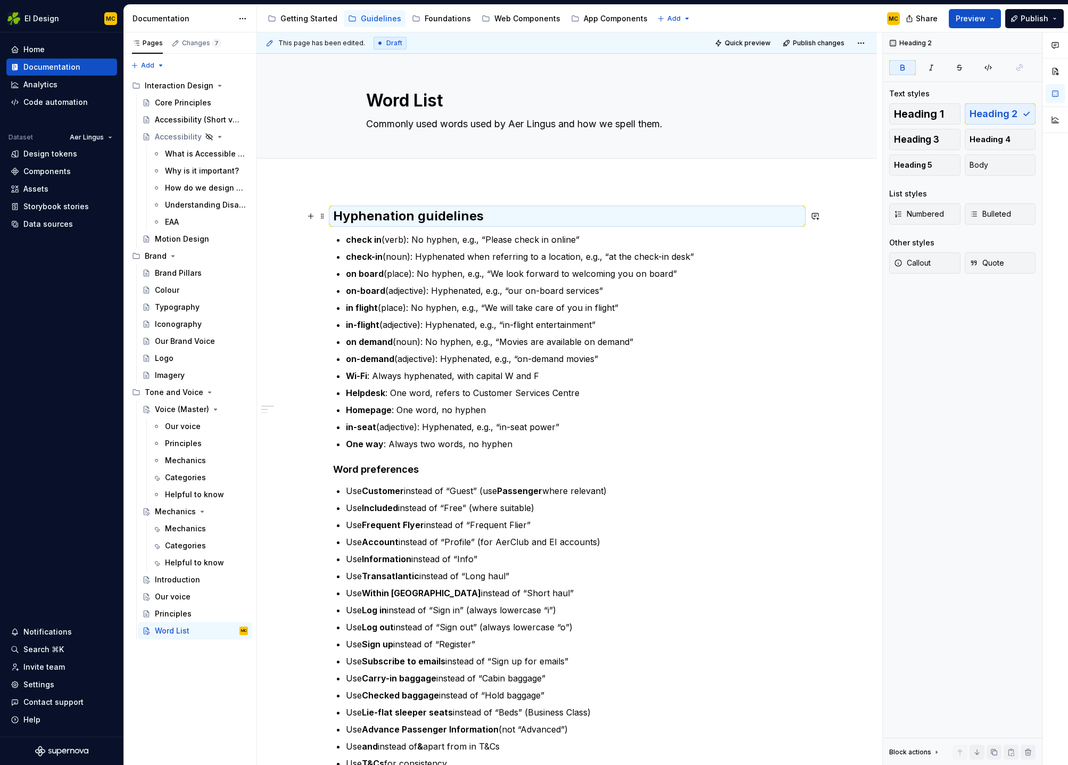
click at [492, 217] on h2 "Hyphenation guidelines" at bounding box center [567, 216] width 468 height 17
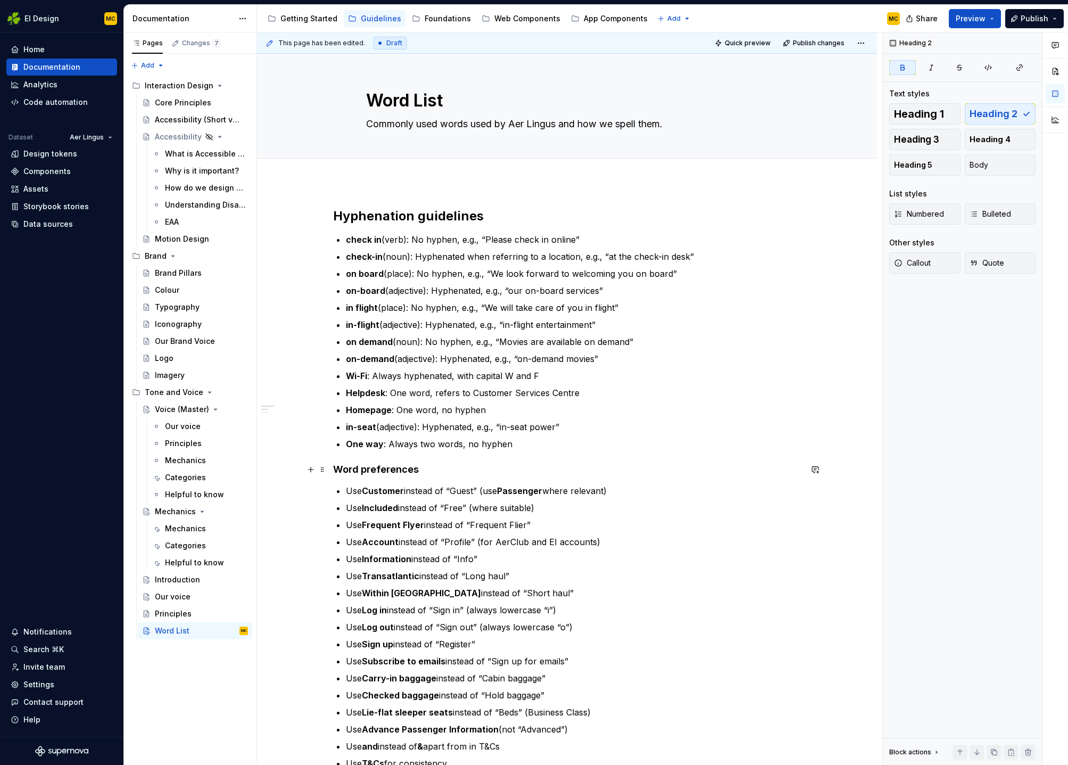
click at [433, 472] on h4 "Word preferences" at bounding box center [567, 469] width 468 height 13
click at [402, 449] on button "Heading 4" at bounding box center [383, 449] width 51 height 15
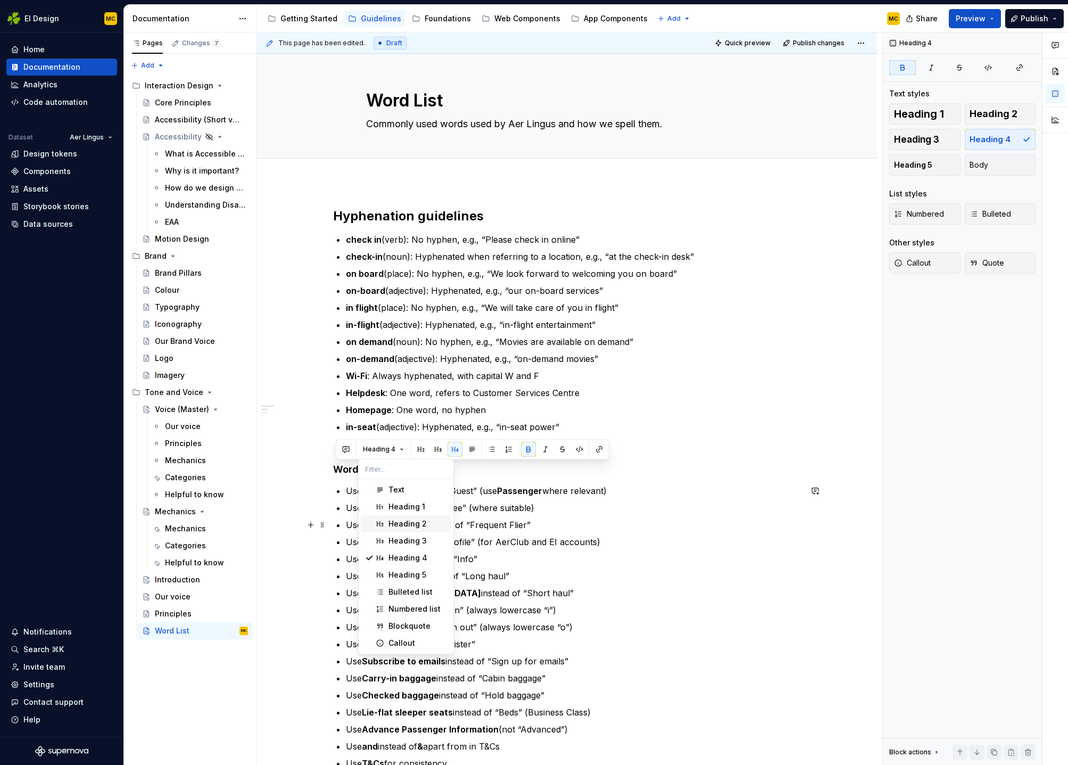
click at [408, 520] on div "Heading 2" at bounding box center [408, 523] width 38 height 11
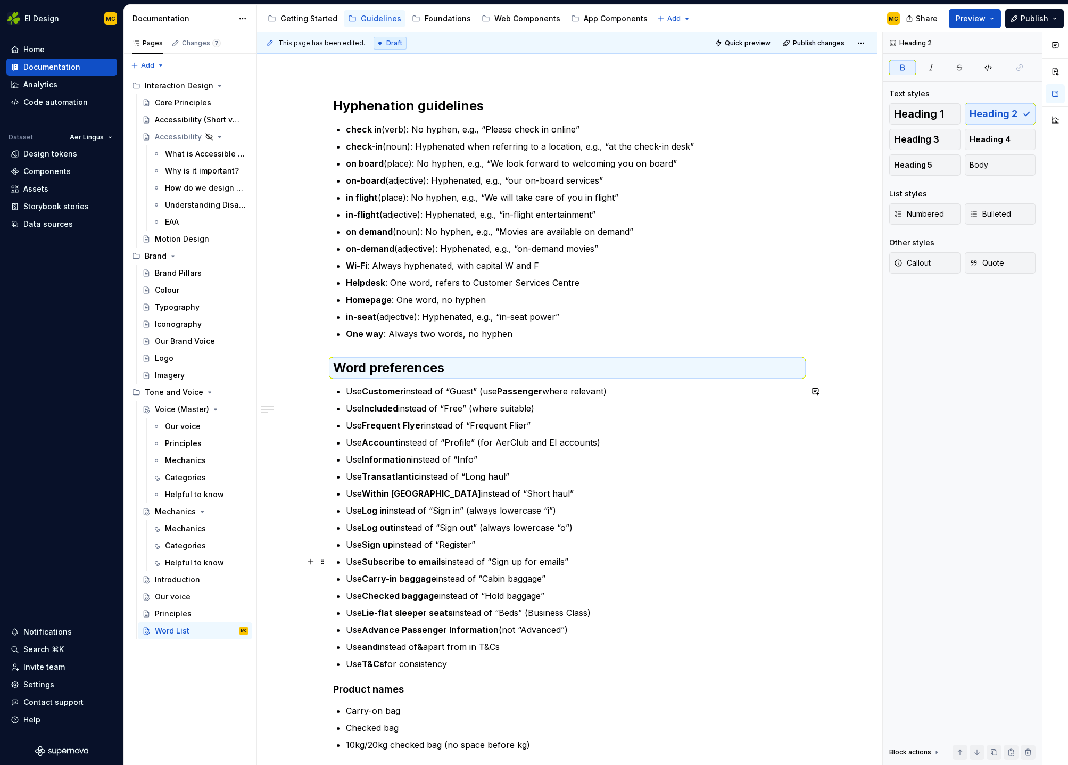
scroll to position [220, 0]
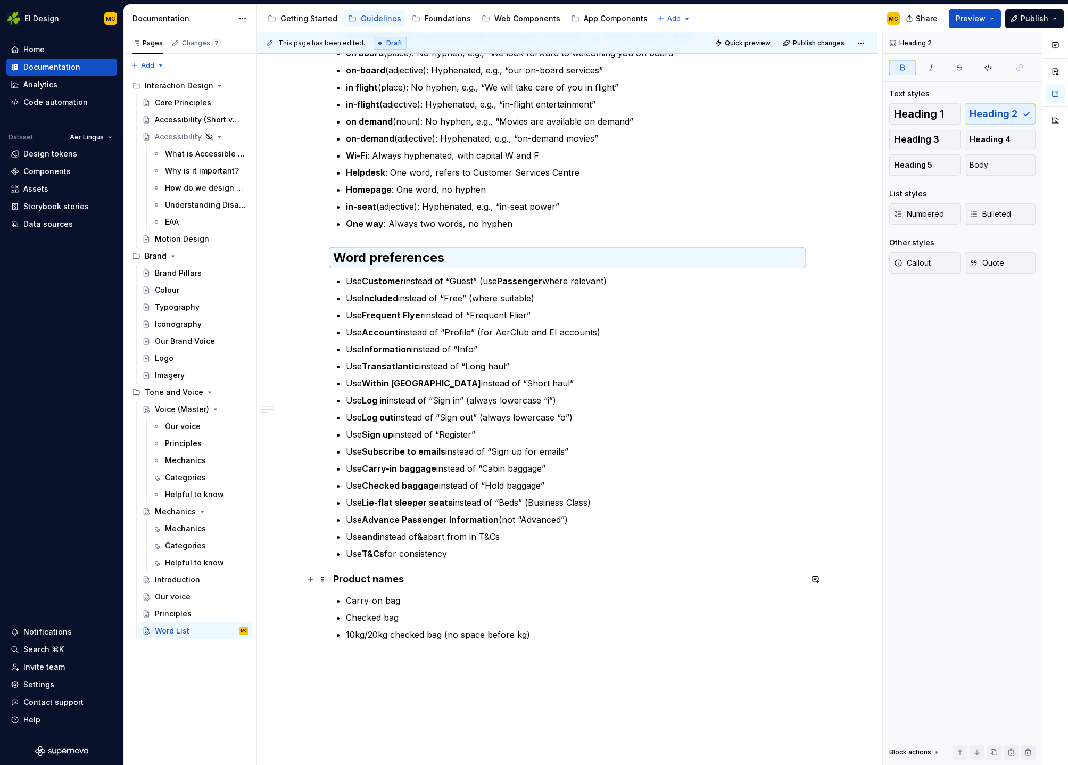
click at [419, 582] on h4 "Product names" at bounding box center [567, 579] width 468 height 13
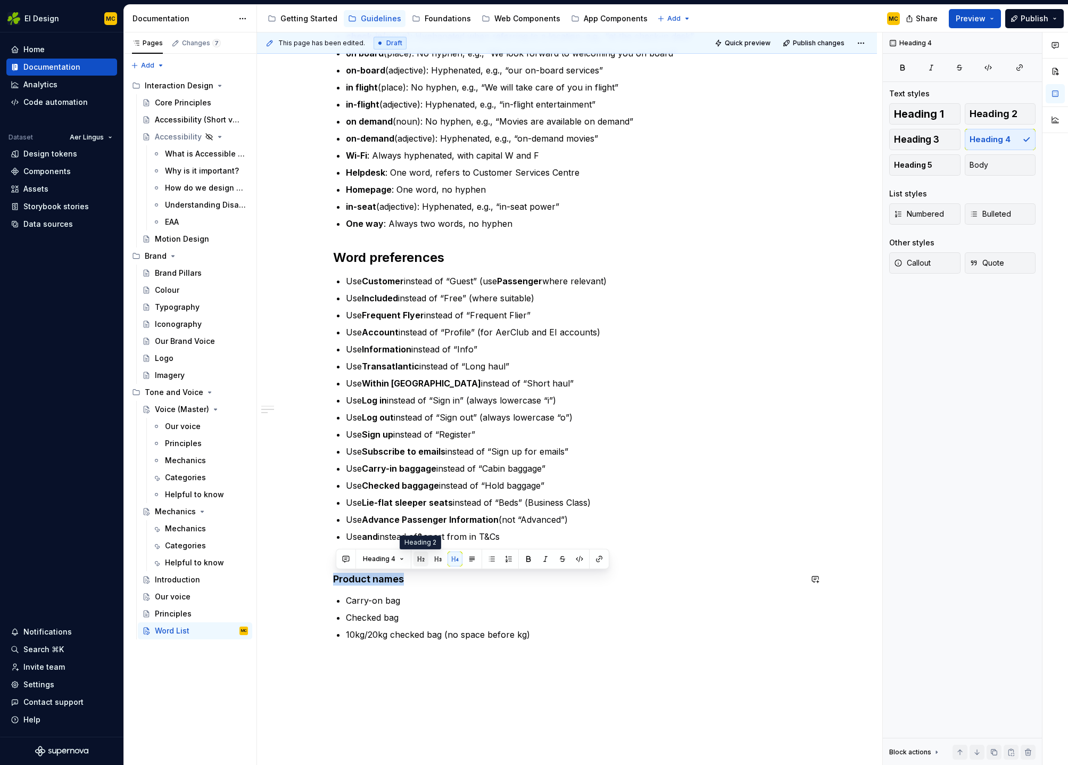
click at [417, 559] on button "button" at bounding box center [421, 558] width 15 height 15
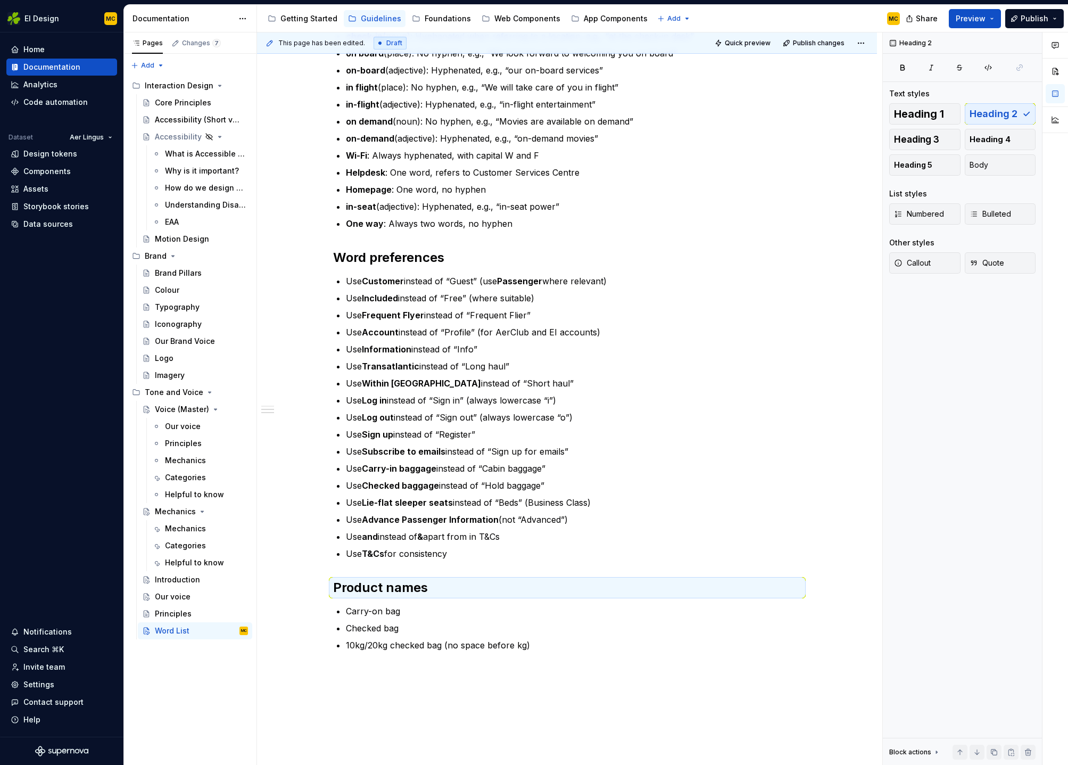
click at [426, 245] on div "Hyphenation guidelines check in (verb): No hyphen, e.g., “Please check in onlin…" at bounding box center [567, 319] width 468 height 664
drag, startPoint x: 539, startPoint y: 216, endPoint x: 538, endPoint y: 222, distance: 7.0
click at [538, 219] on ul "check in (verb): No hyphen, e.g., “Please check in online” check-in (noun): Hyp…" at bounding box center [574, 121] width 456 height 217
click at [332, 240] on div "Hyphenation guidelines check in (verb): No hyphen, e.g., “Please check in onlin…" at bounding box center [567, 428] width 620 height 932
click at [311, 258] on button "button" at bounding box center [310, 257] width 15 height 15
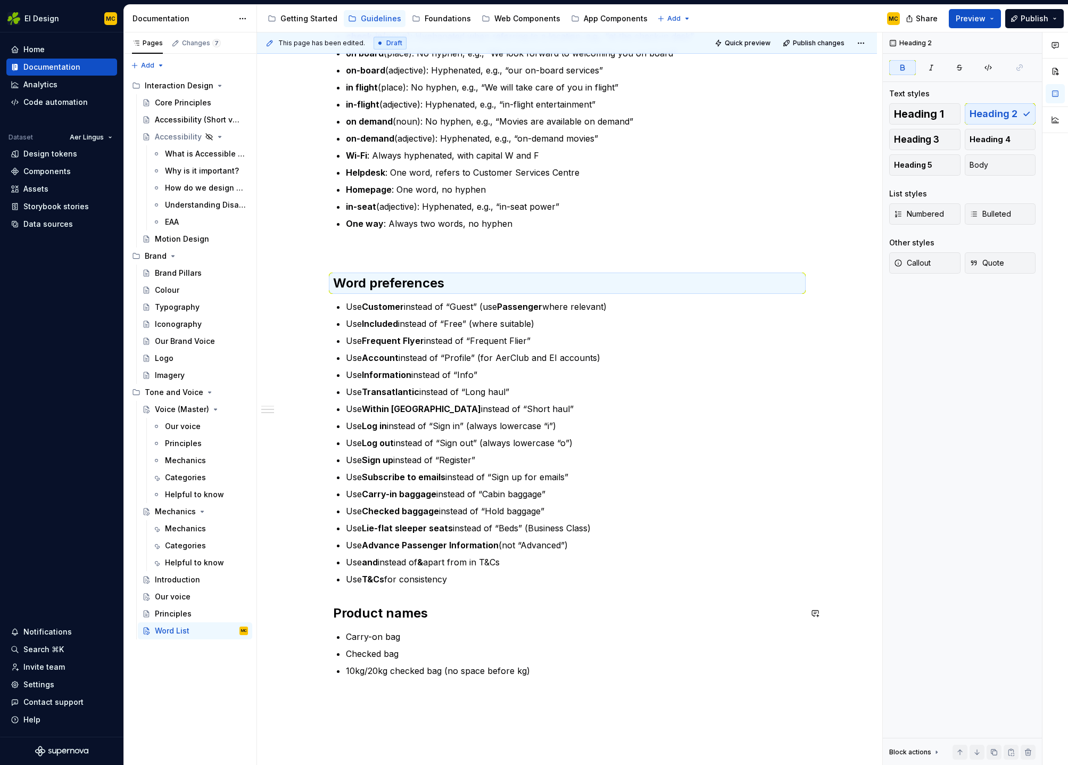
click at [360, 594] on div "Hyphenation guidelines check in (verb): No hyphen, e.g., “Please check in onlin…" at bounding box center [567, 332] width 468 height 690
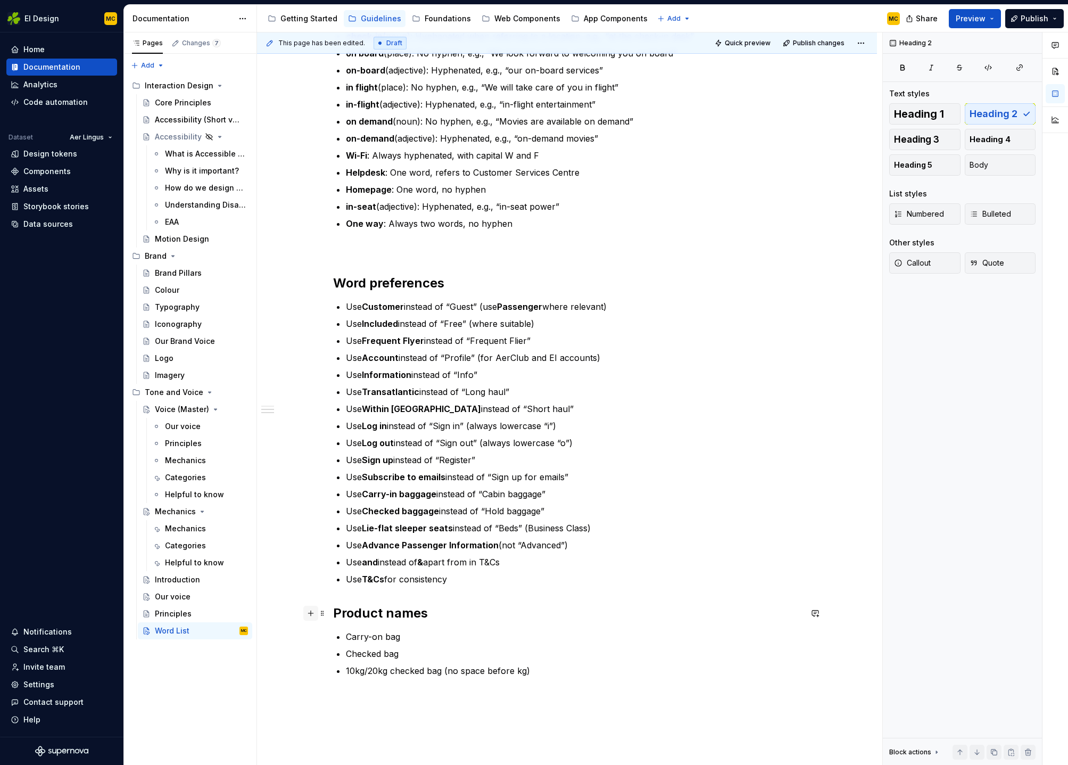
click at [317, 614] on button "button" at bounding box center [310, 613] width 15 height 15
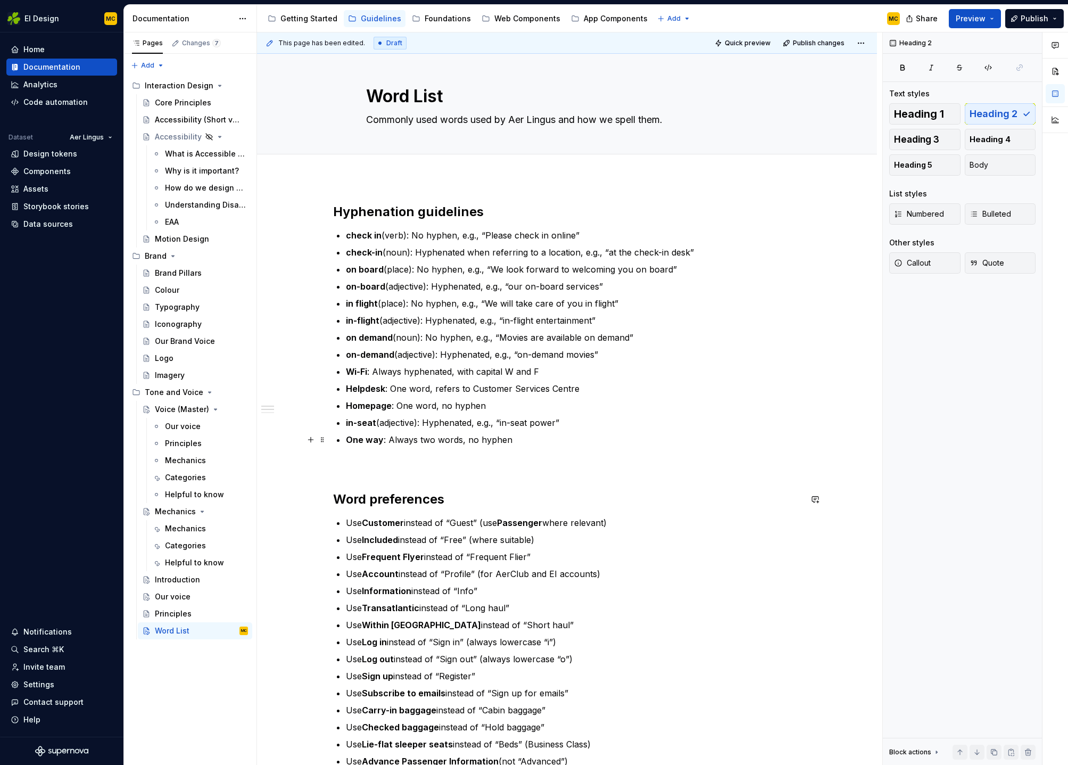
scroll to position [1, 0]
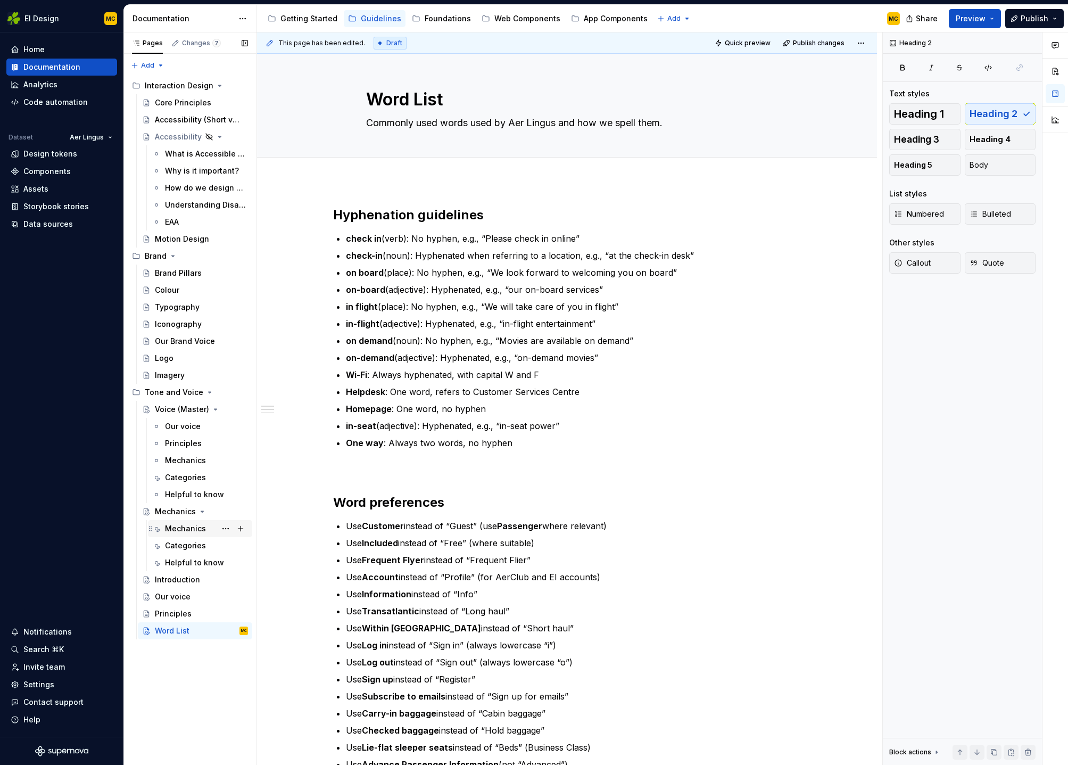
click at [180, 529] on div "Mechanics" at bounding box center [185, 528] width 41 height 11
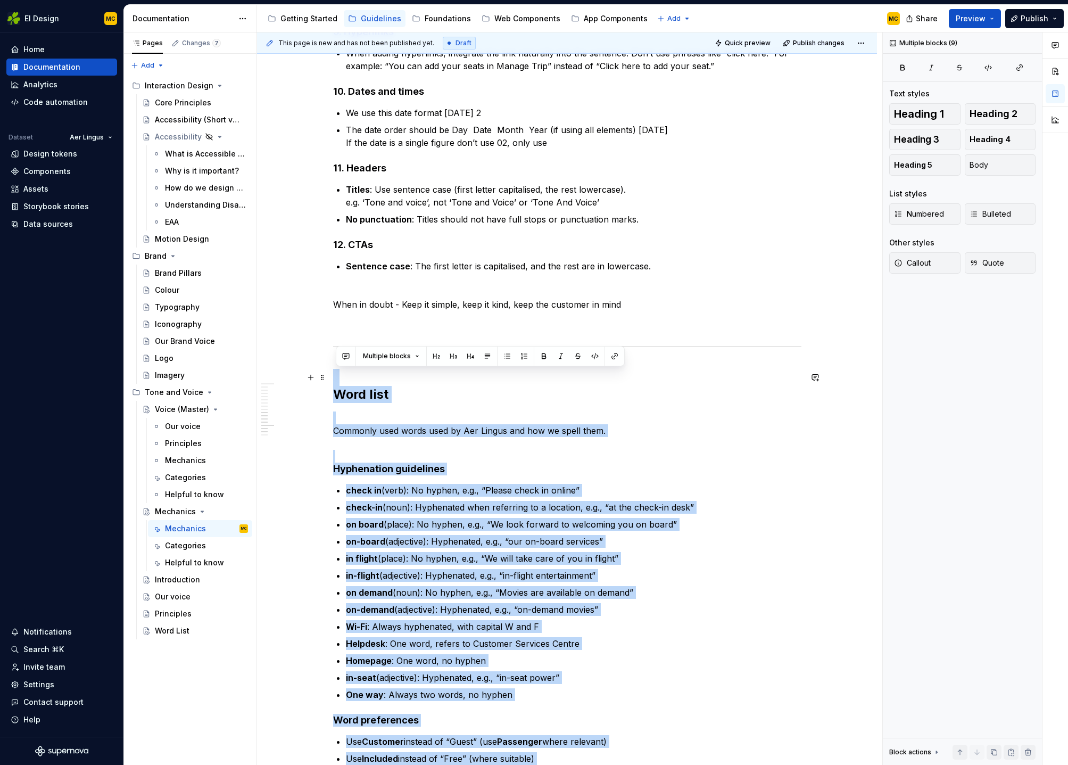
scroll to position [949, 0]
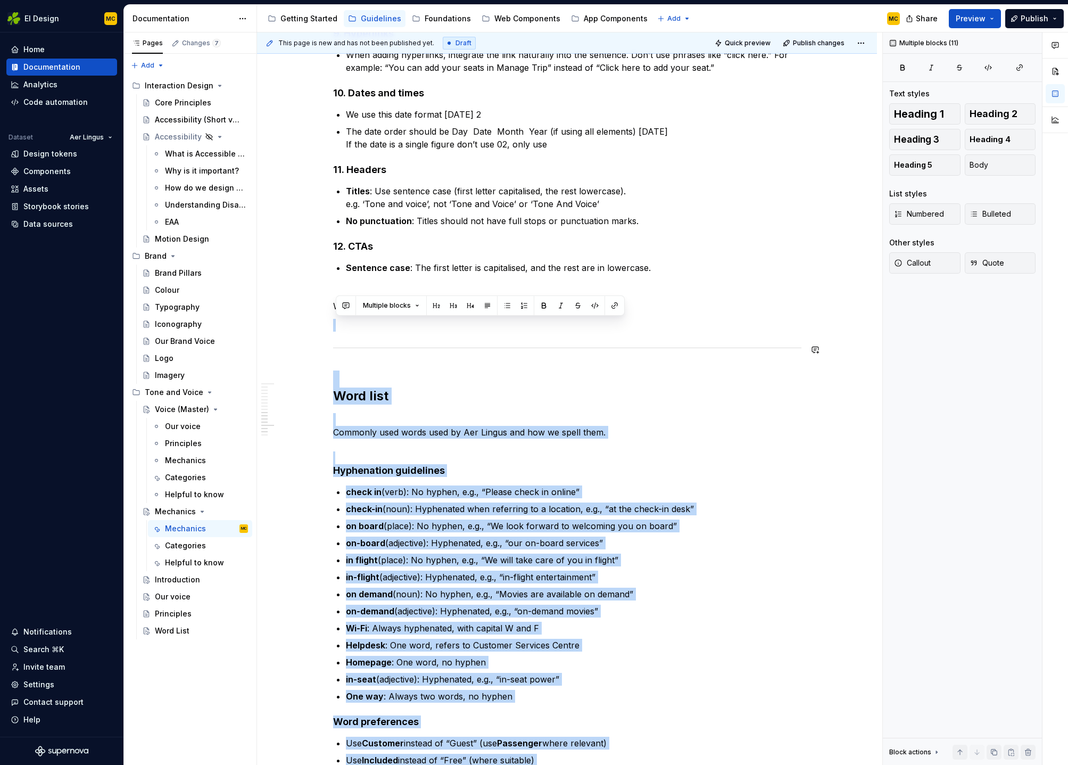
drag, startPoint x: 593, startPoint y: 557, endPoint x: 384, endPoint y: 341, distance: 301.1
click at [384, 341] on div "Writing Mechanics and grammar rules 1. Write Like a human Prioritise clarity ov…" at bounding box center [567, 207] width 468 height 1893
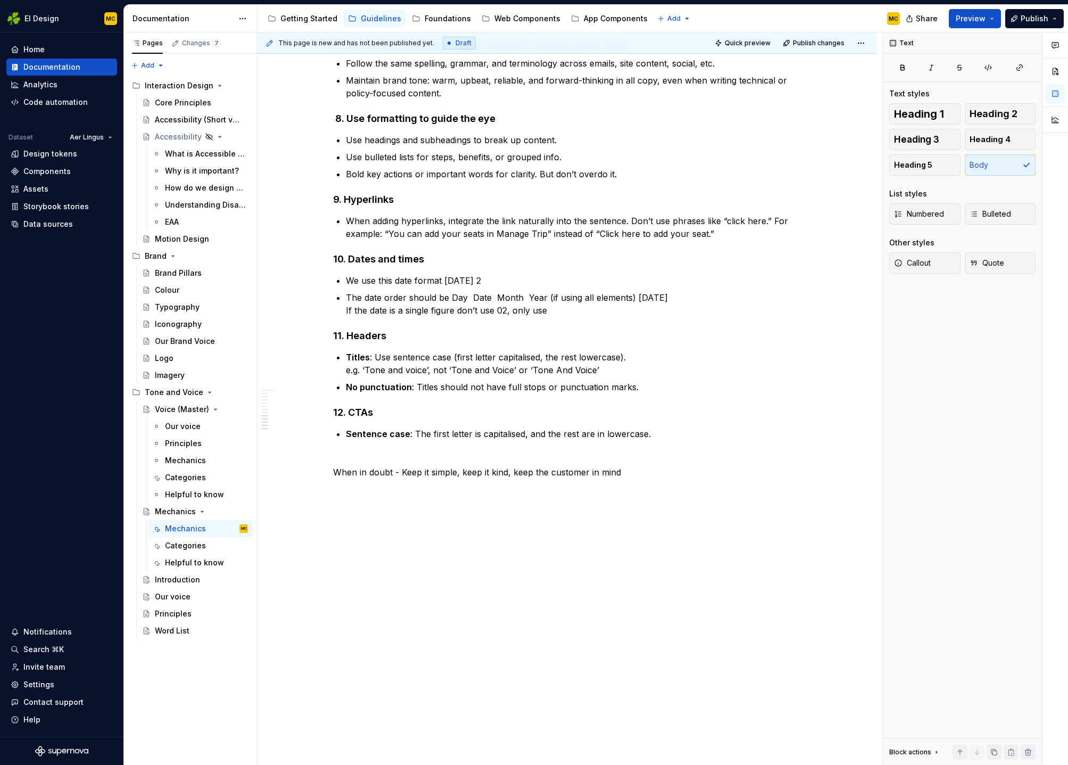
scroll to position [803, 0]
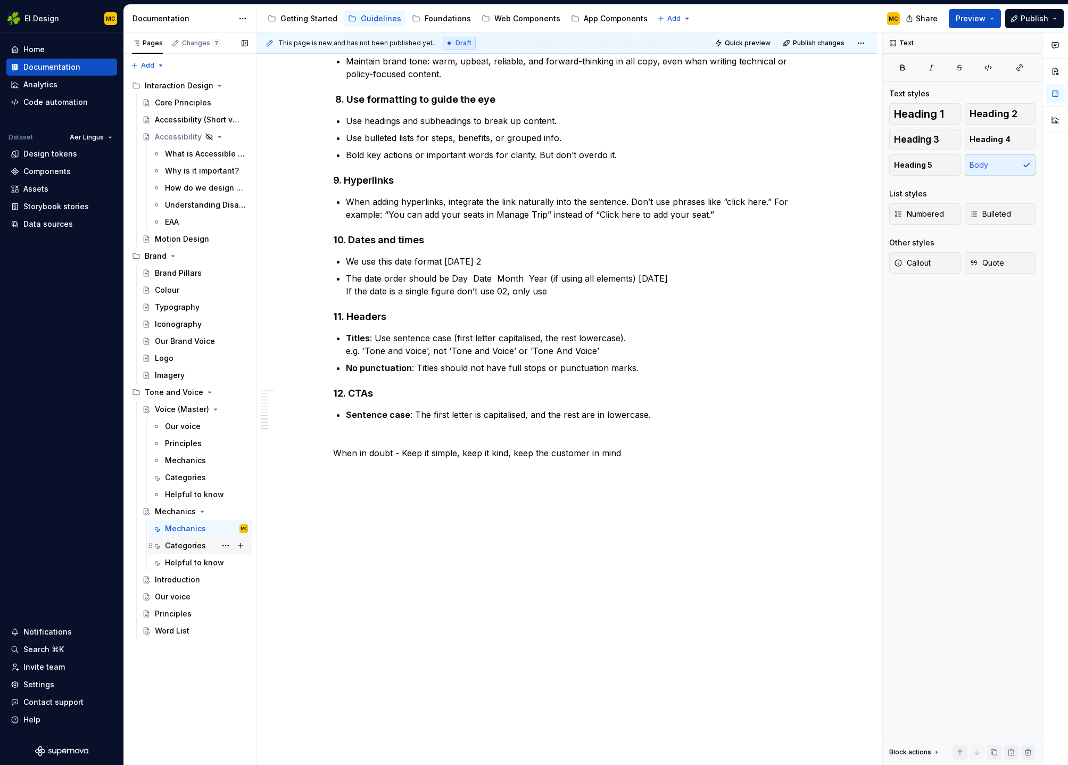
click at [203, 546] on div "Categories" at bounding box center [185, 545] width 41 height 11
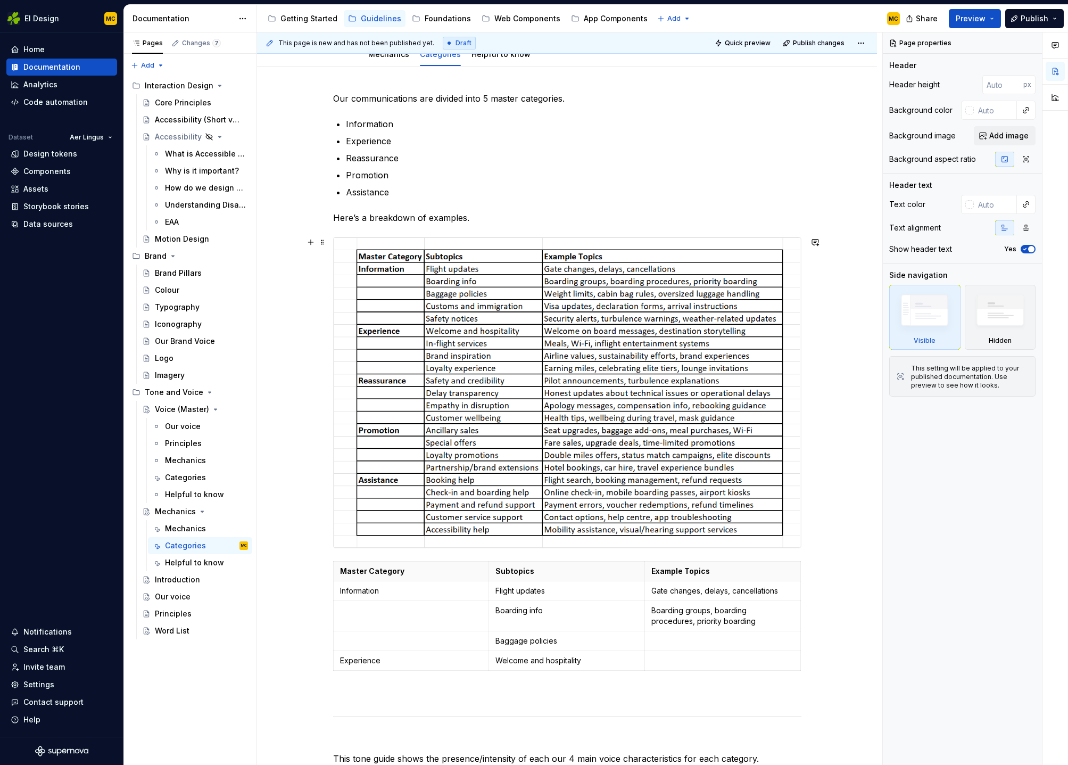
scroll to position [117, 0]
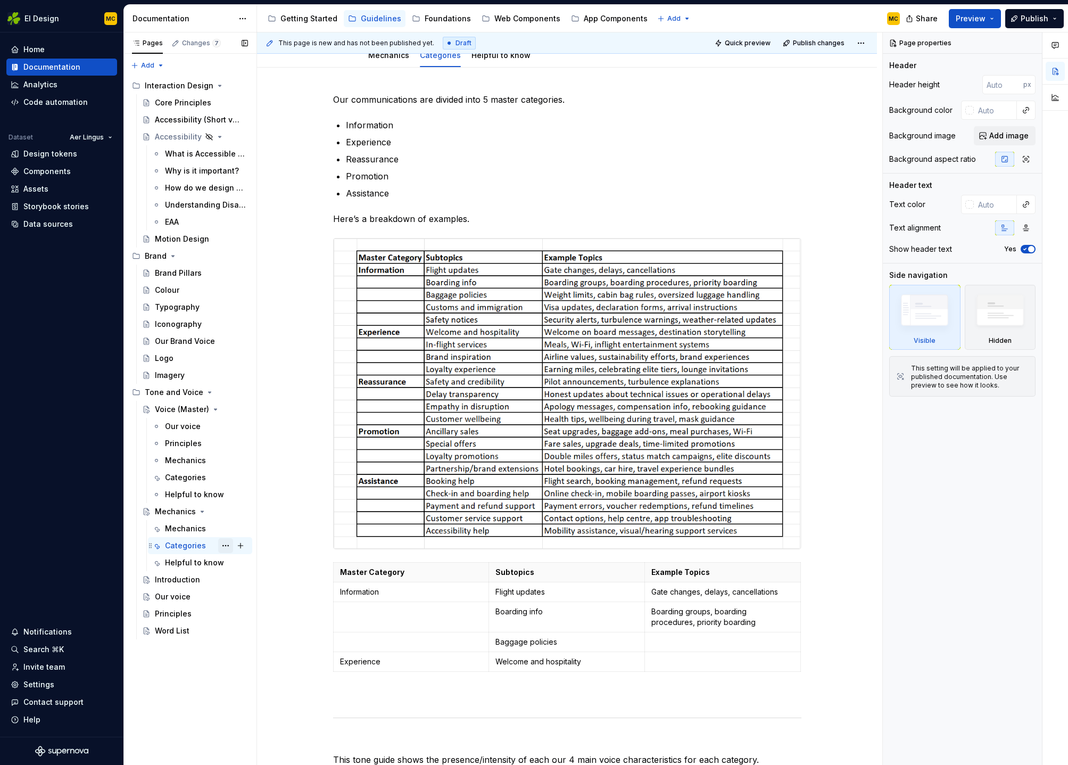
click at [227, 548] on button "Page tree" at bounding box center [225, 545] width 15 height 15
click at [258, 680] on div "Delete tab" at bounding box center [290, 680] width 104 height 11
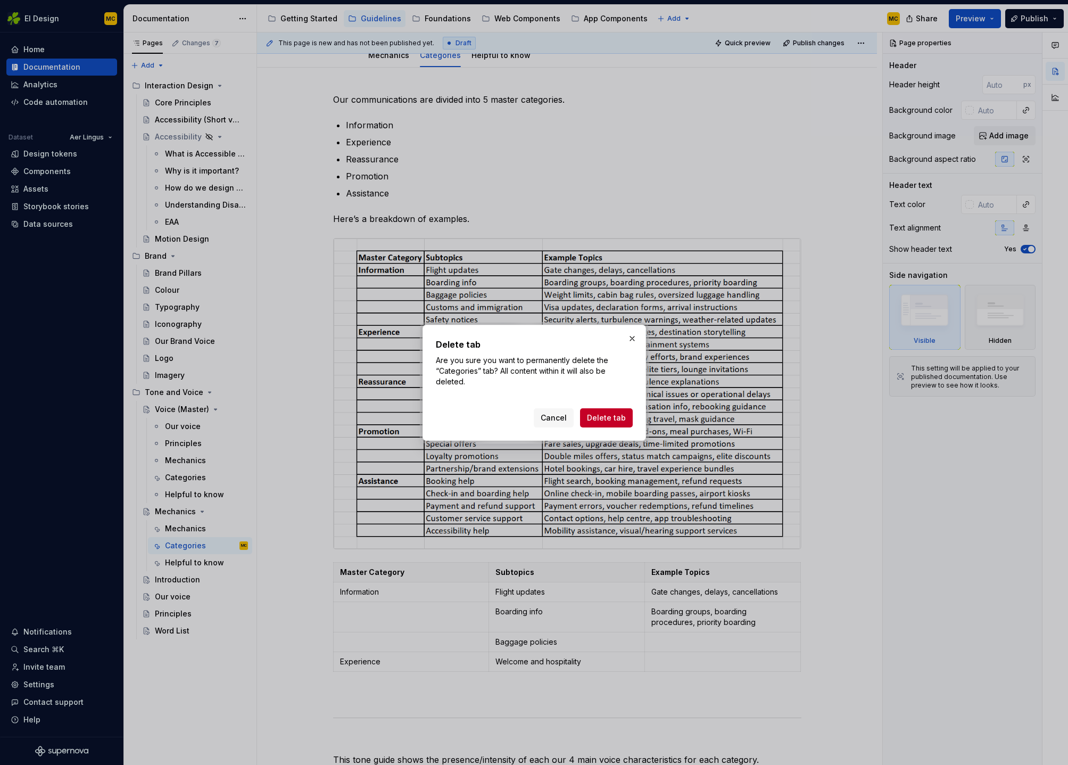
drag, startPoint x: 606, startPoint y: 418, endPoint x: 600, endPoint y: 423, distance: 8.0
click at [606, 418] on span "Delete tab" at bounding box center [606, 417] width 39 height 11
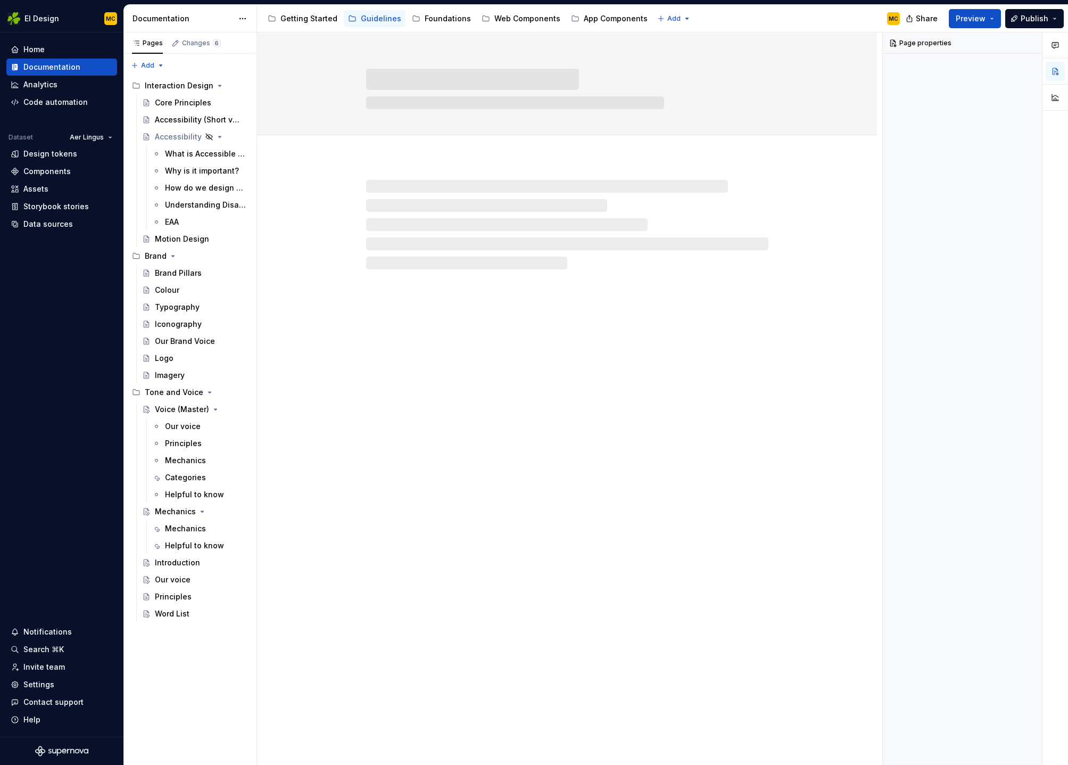
scroll to position [0, 0]
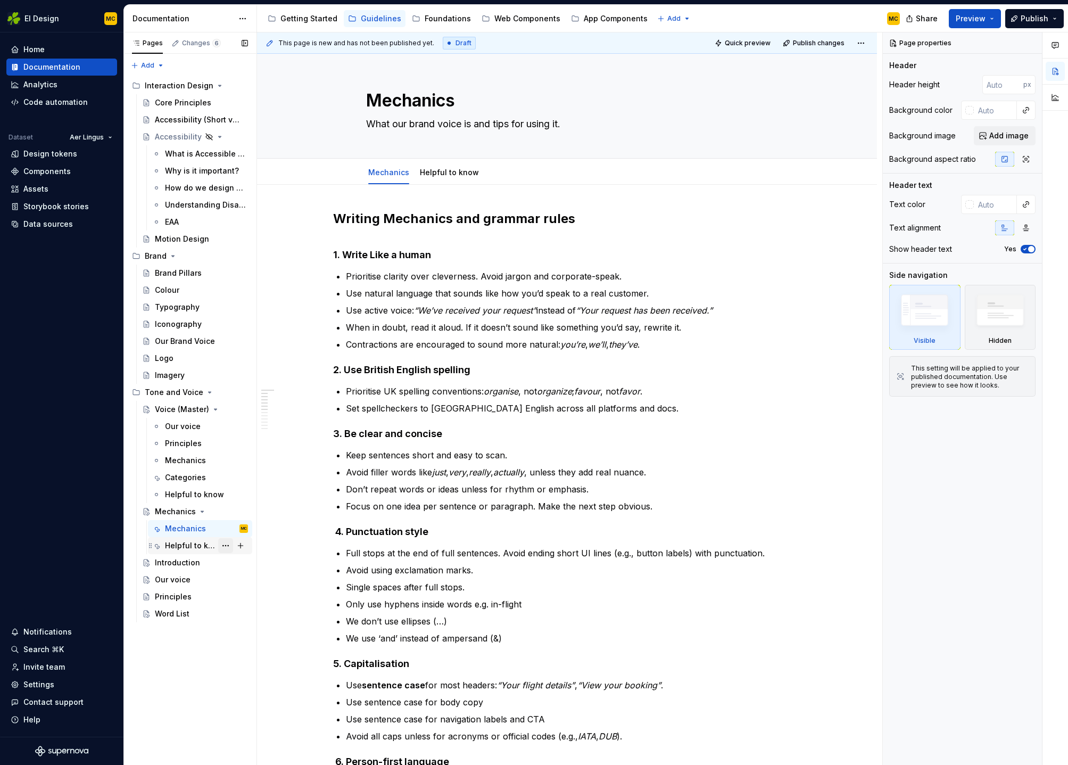
click at [228, 546] on button "Page tree" at bounding box center [225, 545] width 15 height 15
click at [280, 659] on div "Delete tab" at bounding box center [290, 663] width 104 height 11
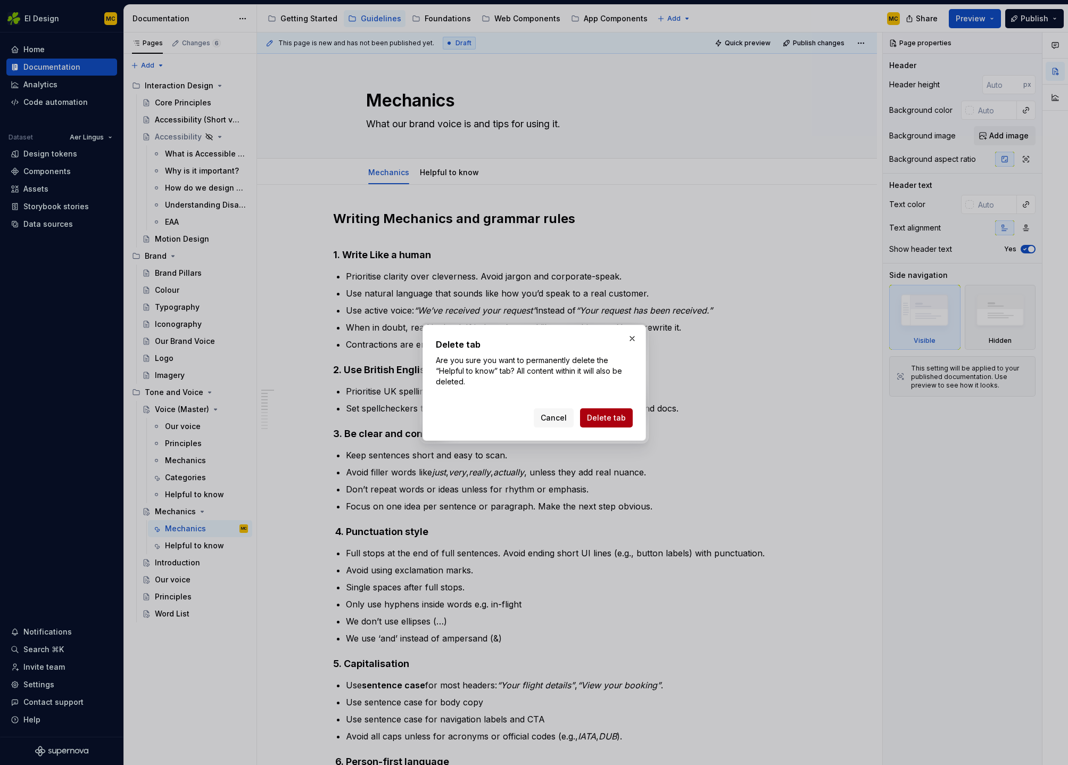
click at [612, 421] on span "Delete tab" at bounding box center [606, 417] width 39 height 11
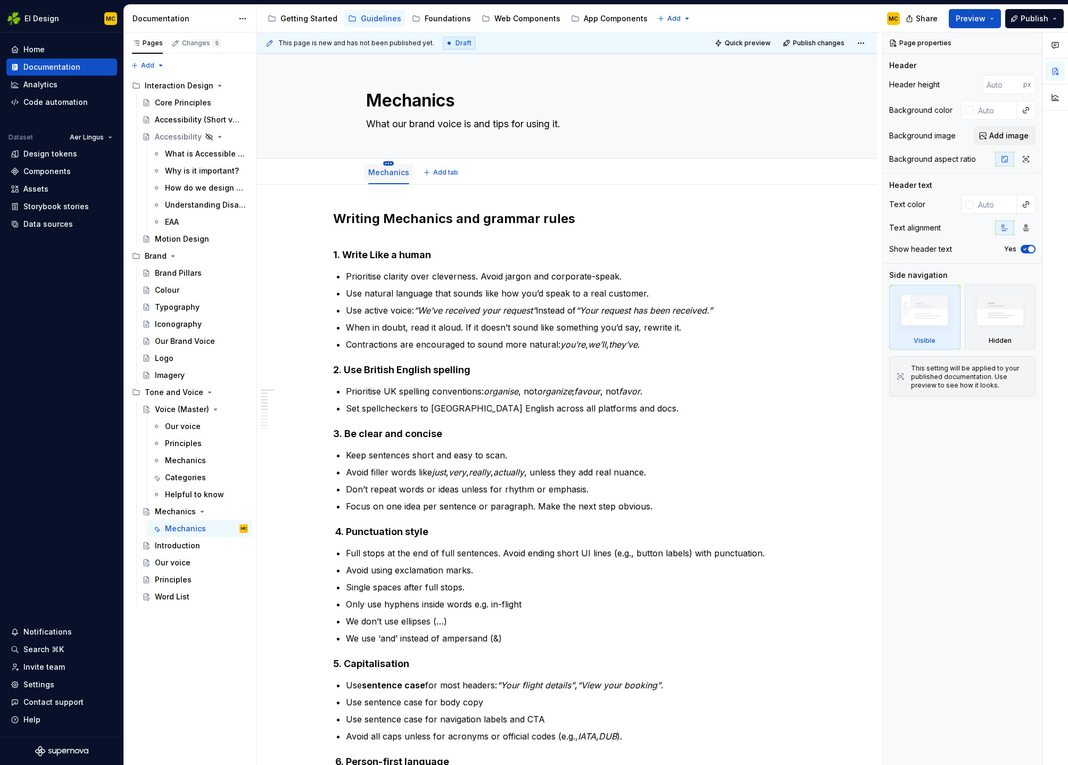
click at [387, 163] on html "EI Design MC Home Documentation Analytics Code automation Dataset Aer Lingus De…" at bounding box center [534, 382] width 1068 height 765
click at [427, 252] on div "Convert to page layout" at bounding box center [447, 256] width 86 height 11
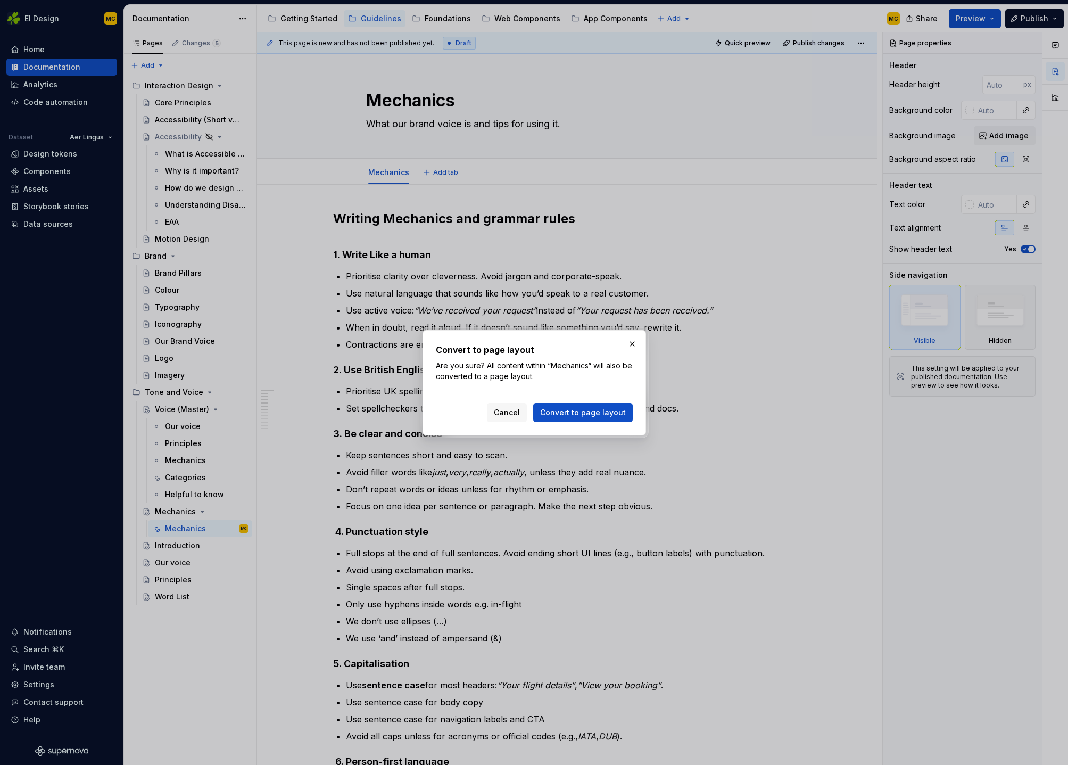
click at [593, 412] on span "Convert to page layout" at bounding box center [583, 412] width 86 height 11
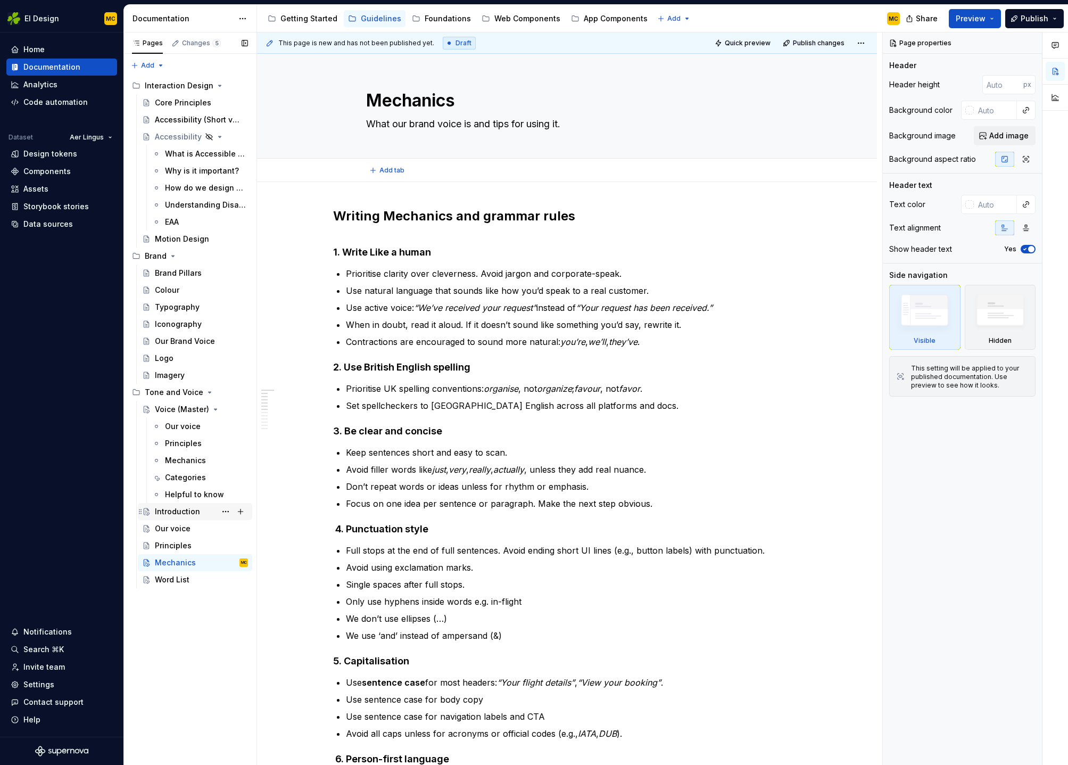
click at [181, 512] on div "Introduction" at bounding box center [177, 511] width 45 height 11
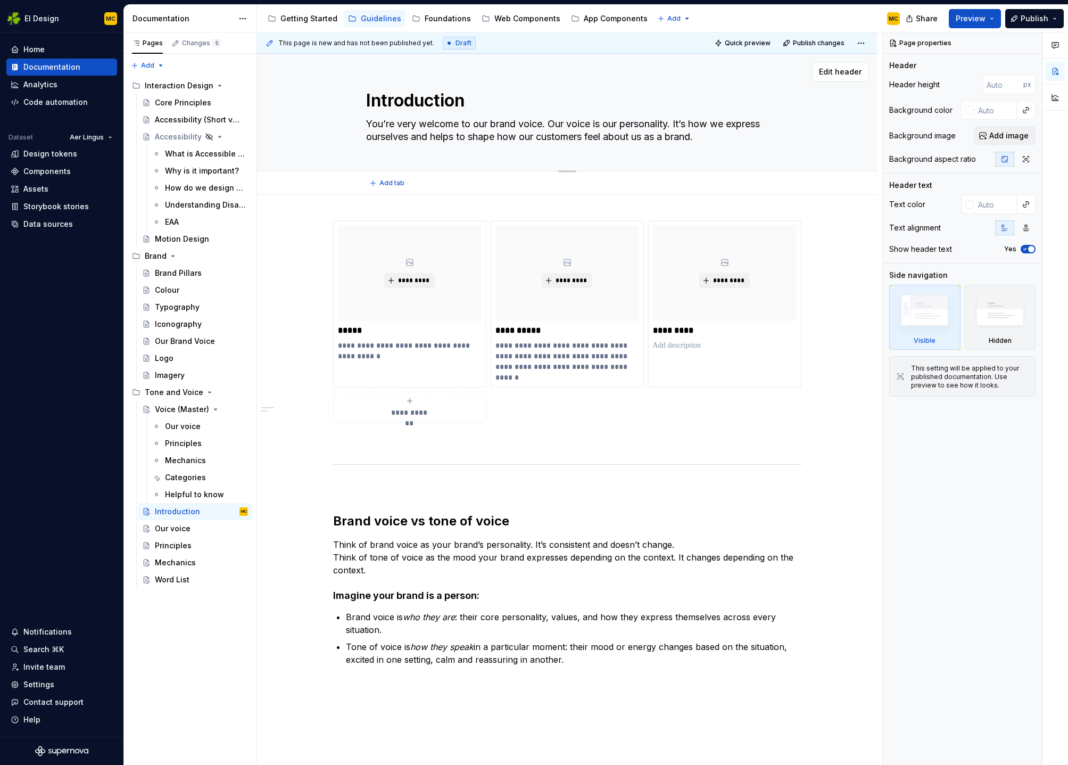
drag, startPoint x: 444, startPoint y: 103, endPoint x: 485, endPoint y: 103, distance: 41.5
click at [444, 102] on textarea "Introduction" at bounding box center [565, 101] width 402 height 26
click at [486, 103] on textarea "Introduction" at bounding box center [565, 101] width 402 height 26
type textarea "*"
type textarea "O"
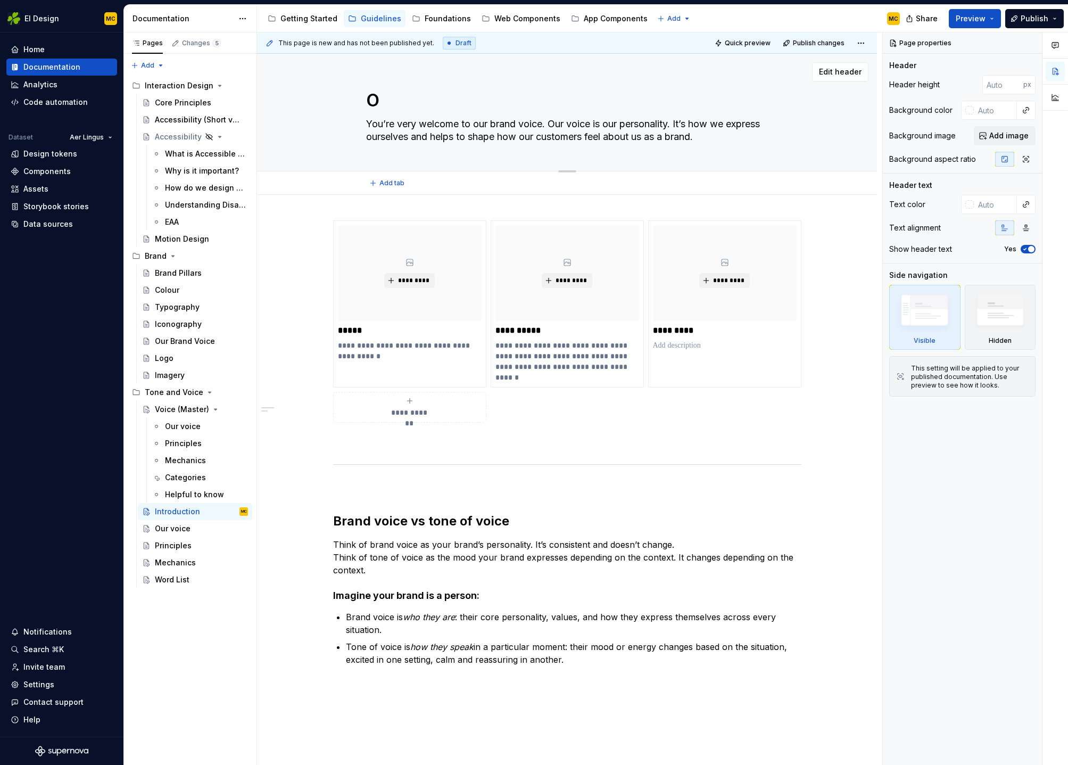
type textarea "*"
type textarea "Ou"
type textarea "*"
type textarea "Our"
type textarea "*"
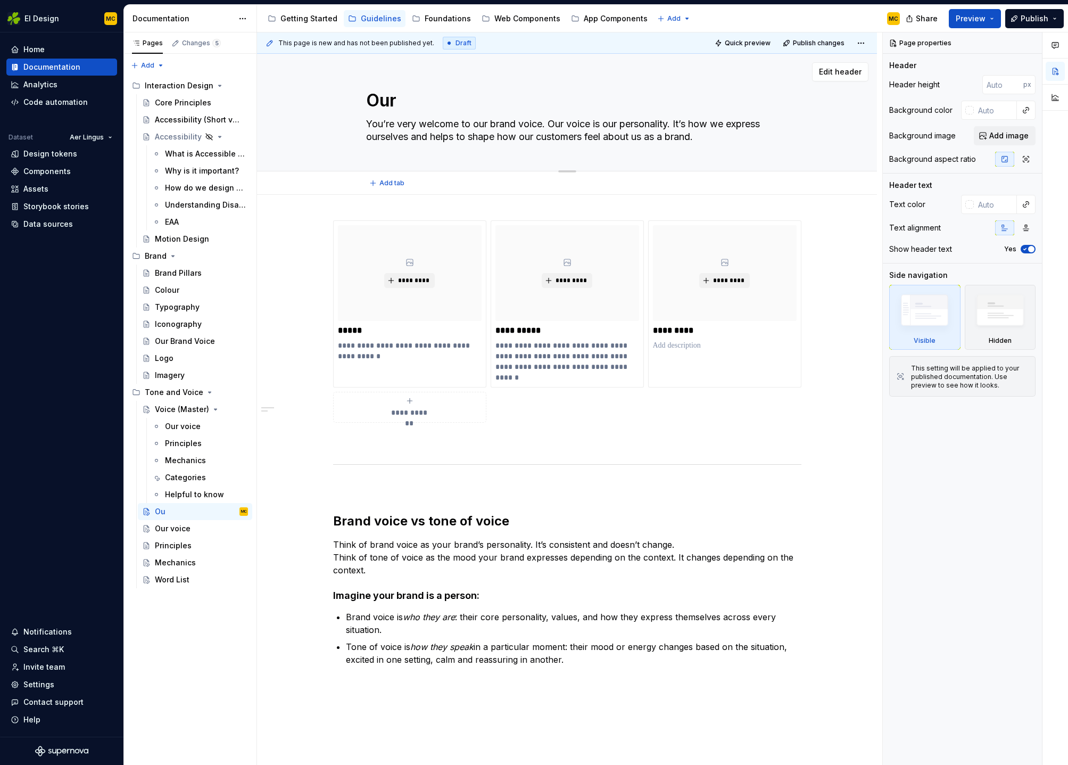
type textarea "Our"
type textarea "*"
type textarea "Our v"
type textarea "*"
type textarea "Our vo"
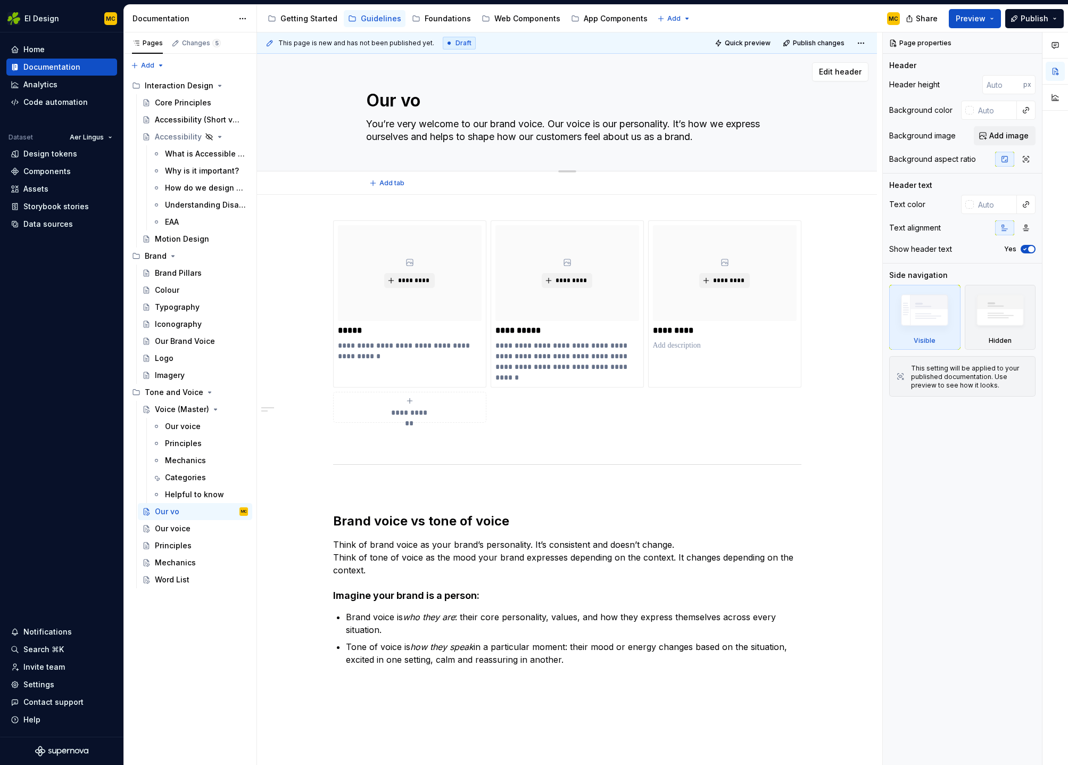
type textarea "*"
type textarea "Our voi"
type textarea "*"
type textarea "Our voic"
type textarea "*"
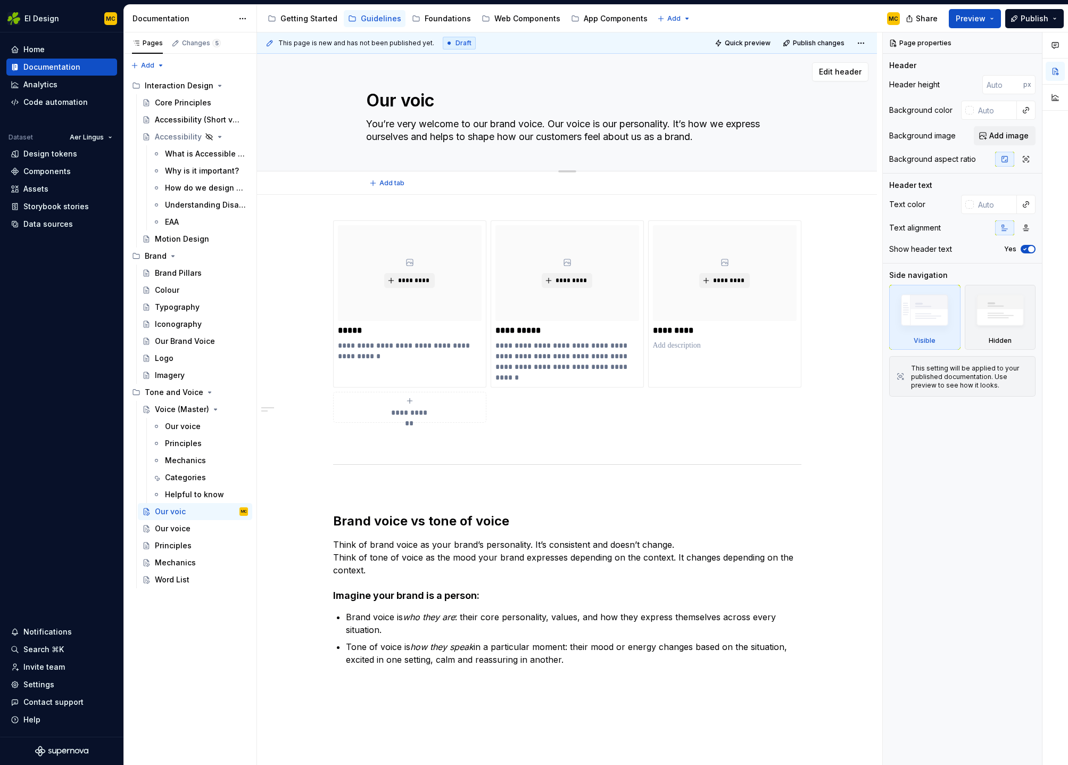
type textarea "Our voice"
type textarea "*"
type textarea "Our bvoice"
type textarea "*"
type textarea "Our brvoice"
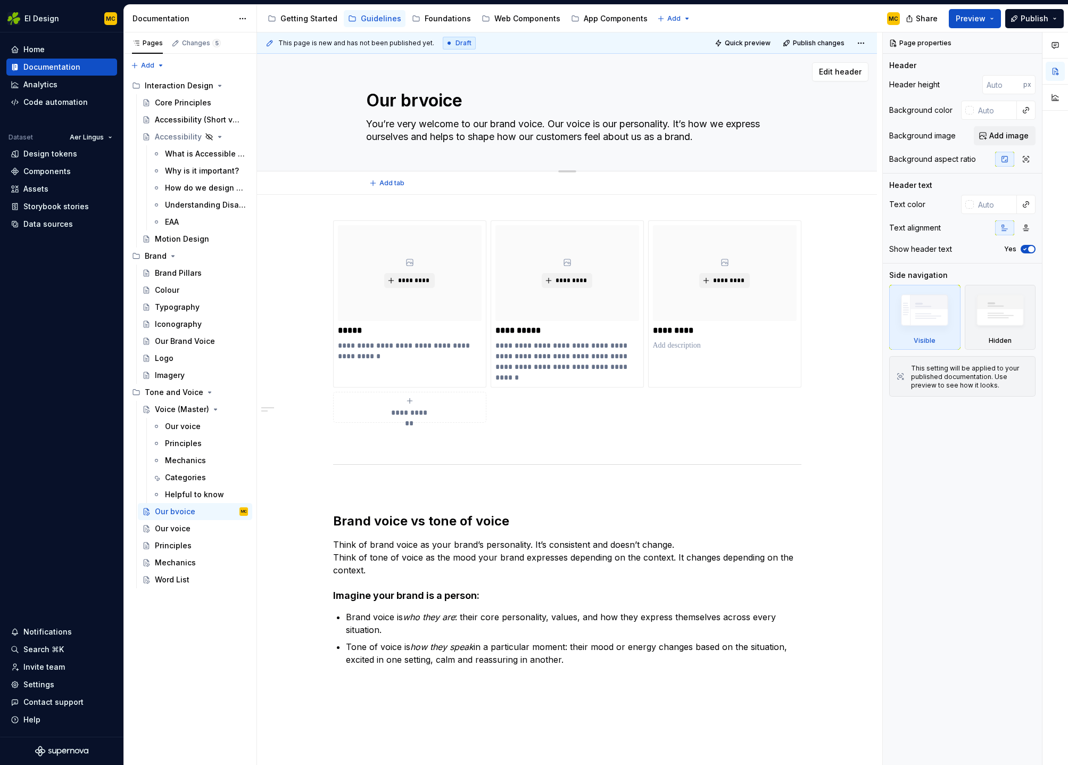
type textarea "*"
type textarea "Our bravoice"
type textarea "*"
type textarea "Our branvoice"
type textarea "*"
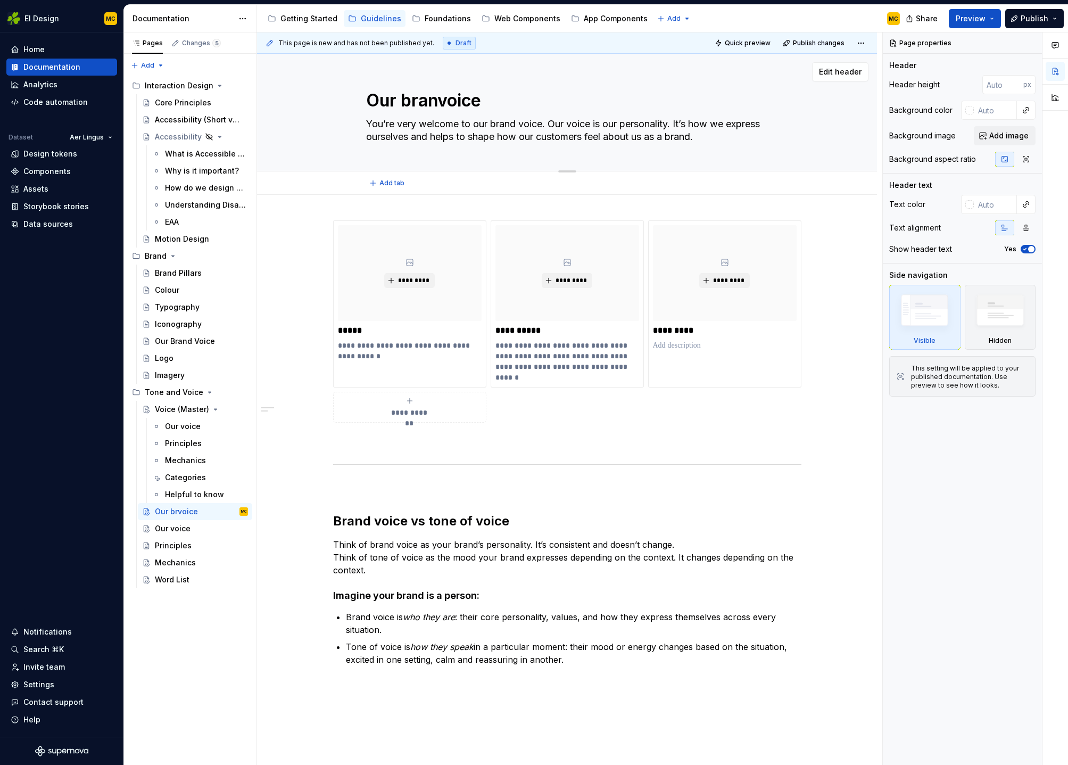
type textarea "Our brandvoice"
type textarea "*"
type textarea "Our brand voice"
type textarea "*"
type textarea "Our brand voice"
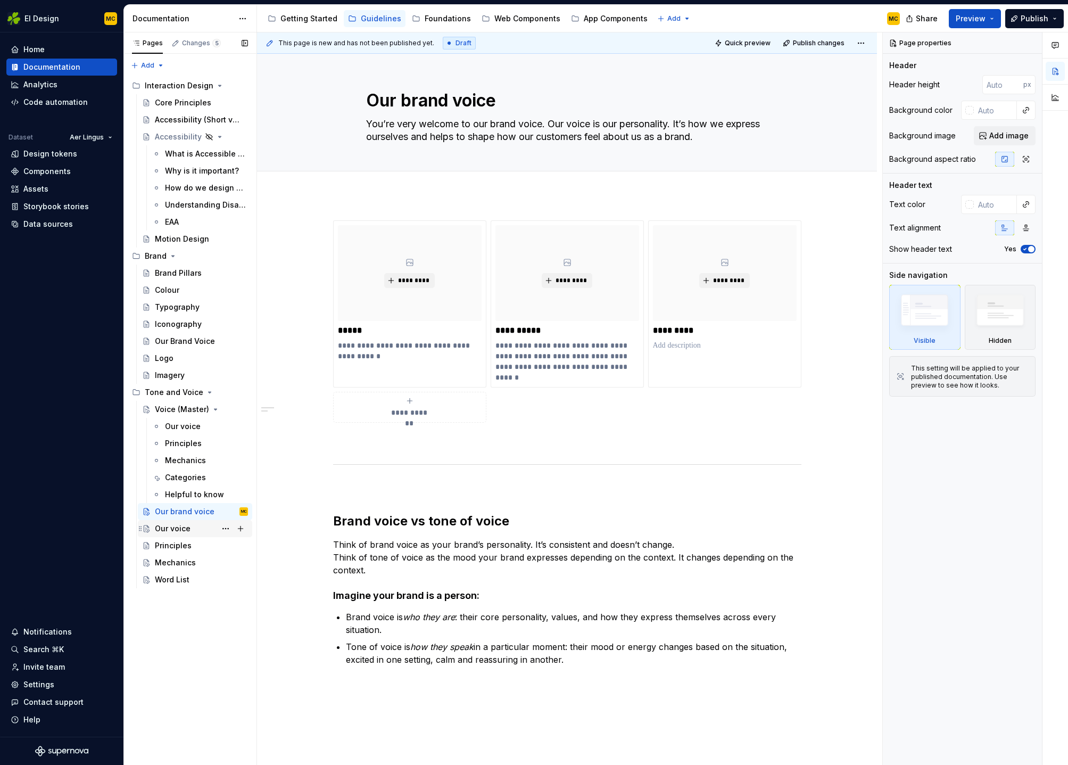
click at [185, 527] on div "Our voice" at bounding box center [173, 528] width 36 height 11
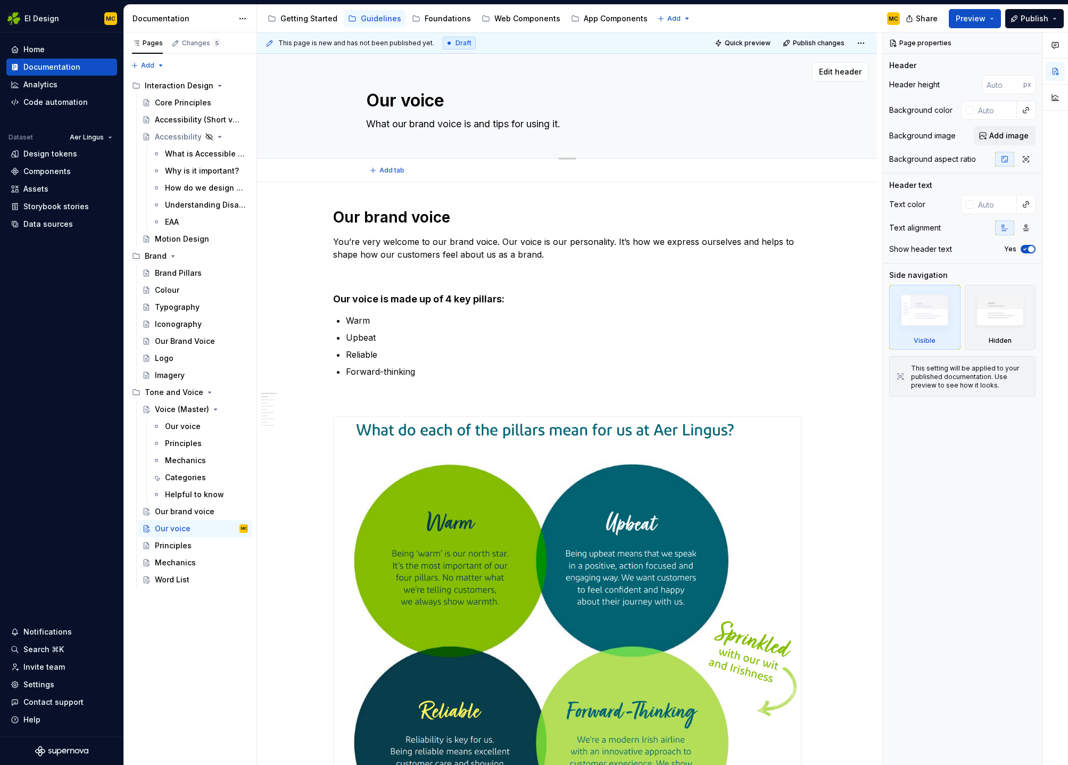
click at [464, 100] on textarea "Our voice" at bounding box center [565, 101] width 402 height 26
type textarea "*"
type textarea "V"
type textarea "*"
type textarea "Vo"
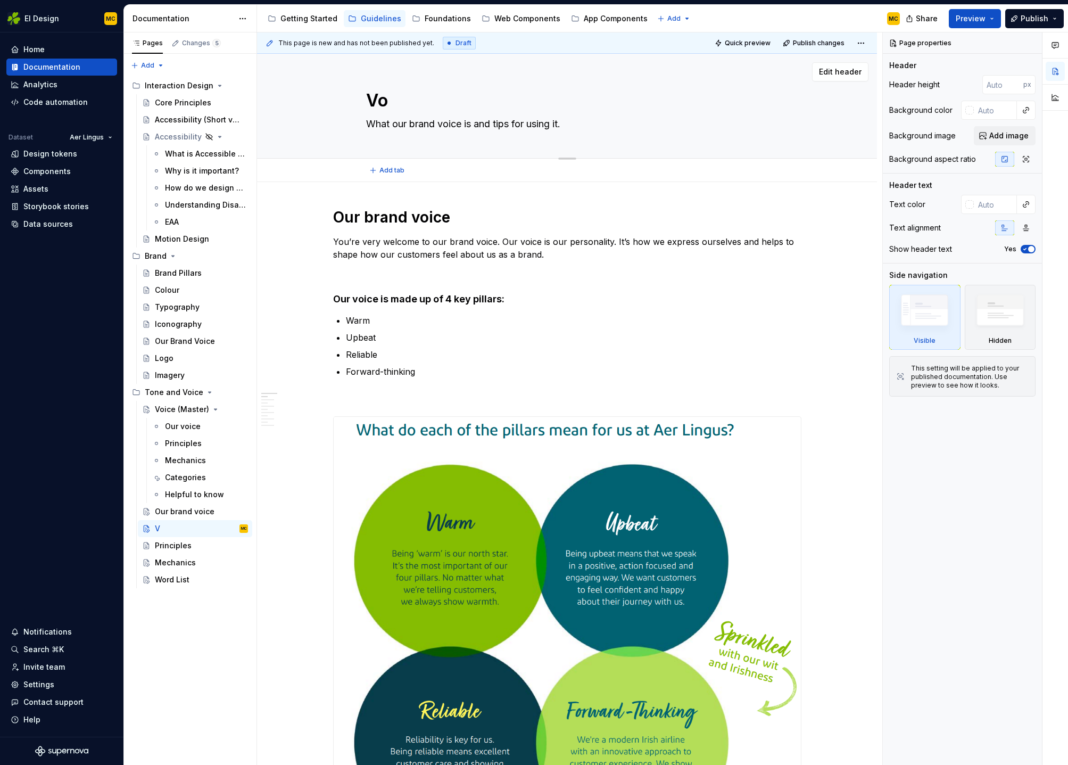
type textarea "*"
type textarea "Voi"
type textarea "*"
type textarea "Voic"
type textarea "*"
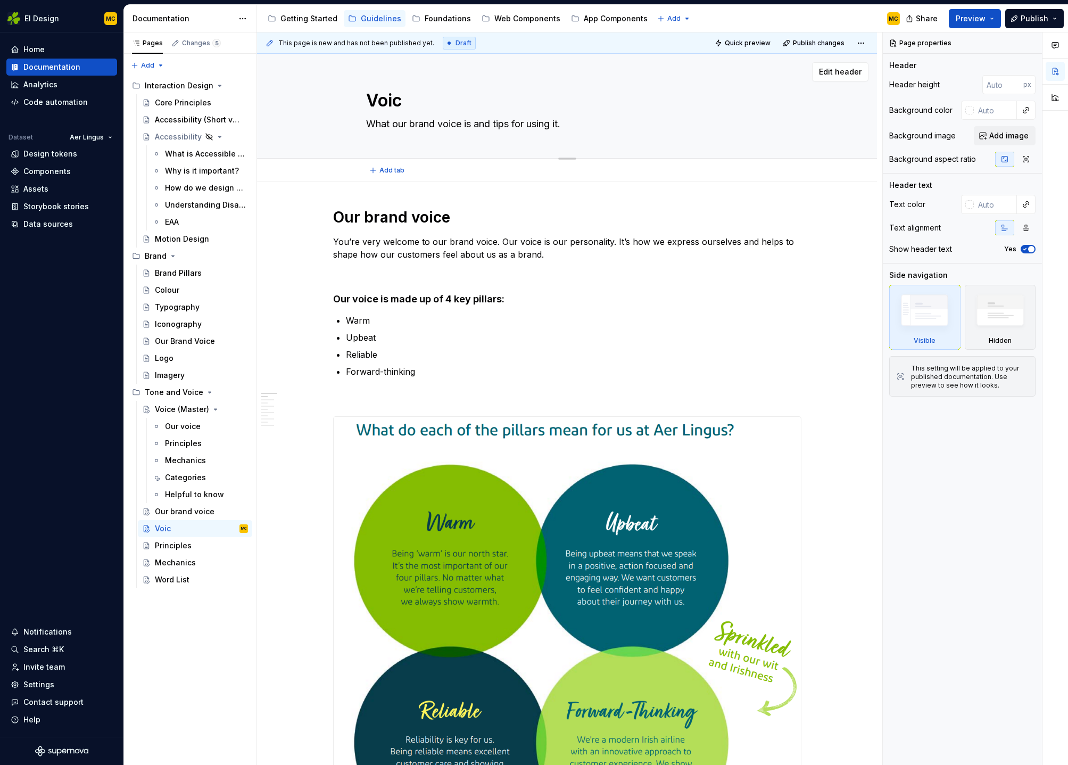
type textarea "Voice"
type textarea "*"
type textarea "Voice"
type textarea "*"
type textarea "Voice P"
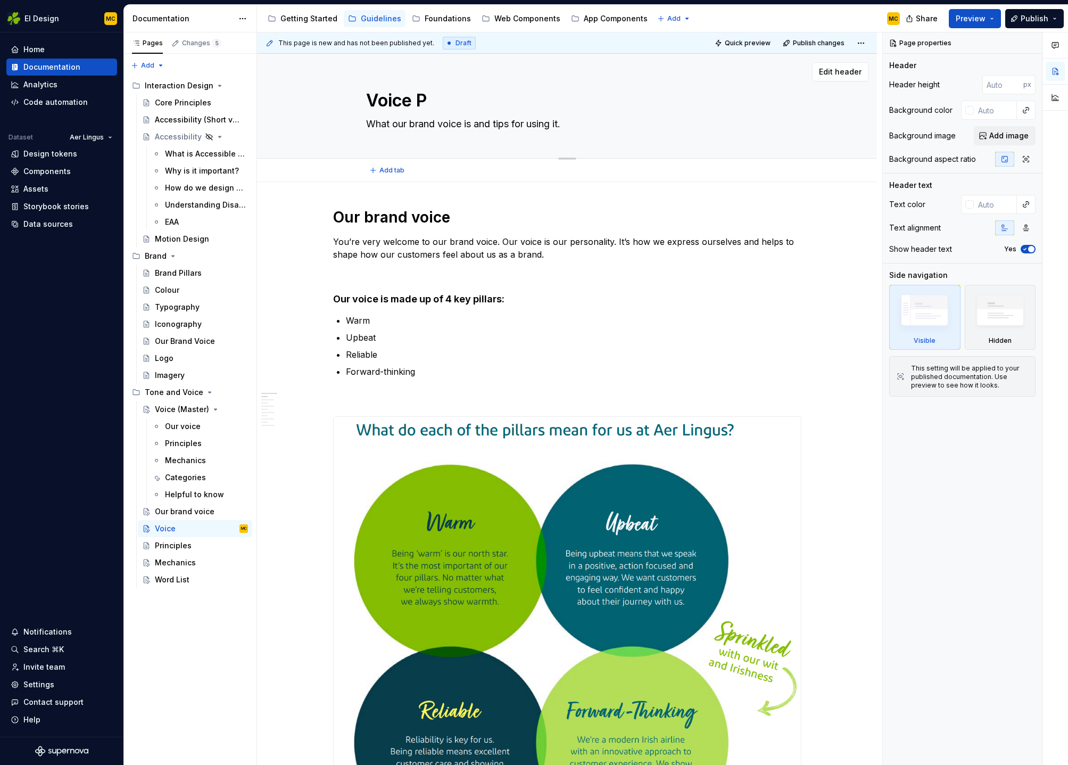
type textarea "*"
type textarea "Voice Pi"
type textarea "*"
type textarea "Voice Pil"
type textarea "*"
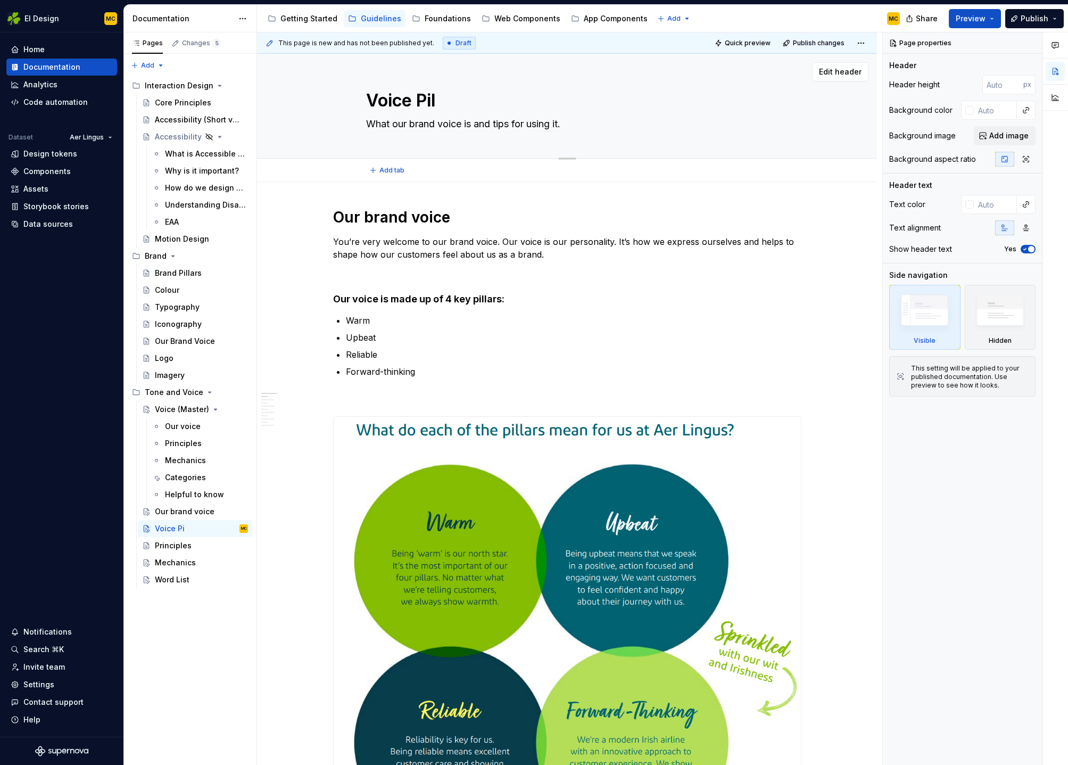
type textarea "Voice Pill"
type textarea "*"
type textarea "Voice [PERSON_NAME]"
type textarea "*"
type textarea "Voice Pillar"
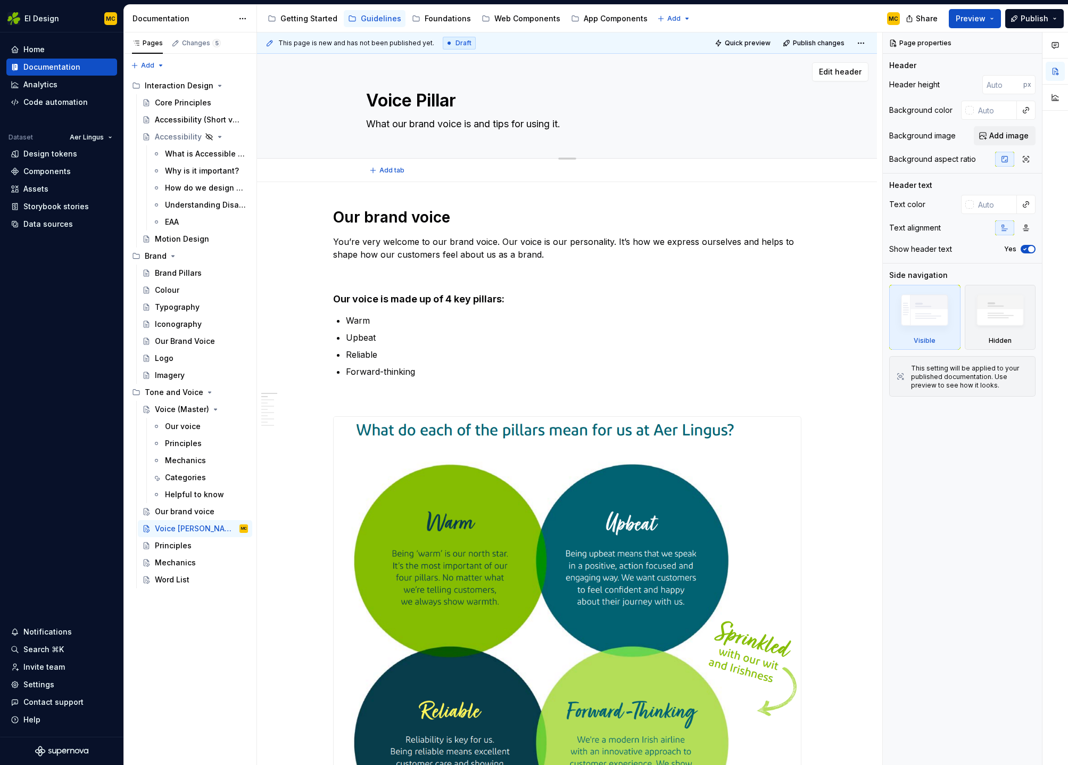
type textarea "*"
type textarea "Voice Pillars"
type textarea "*"
type textarea "Voice pillars"
type textarea "*"
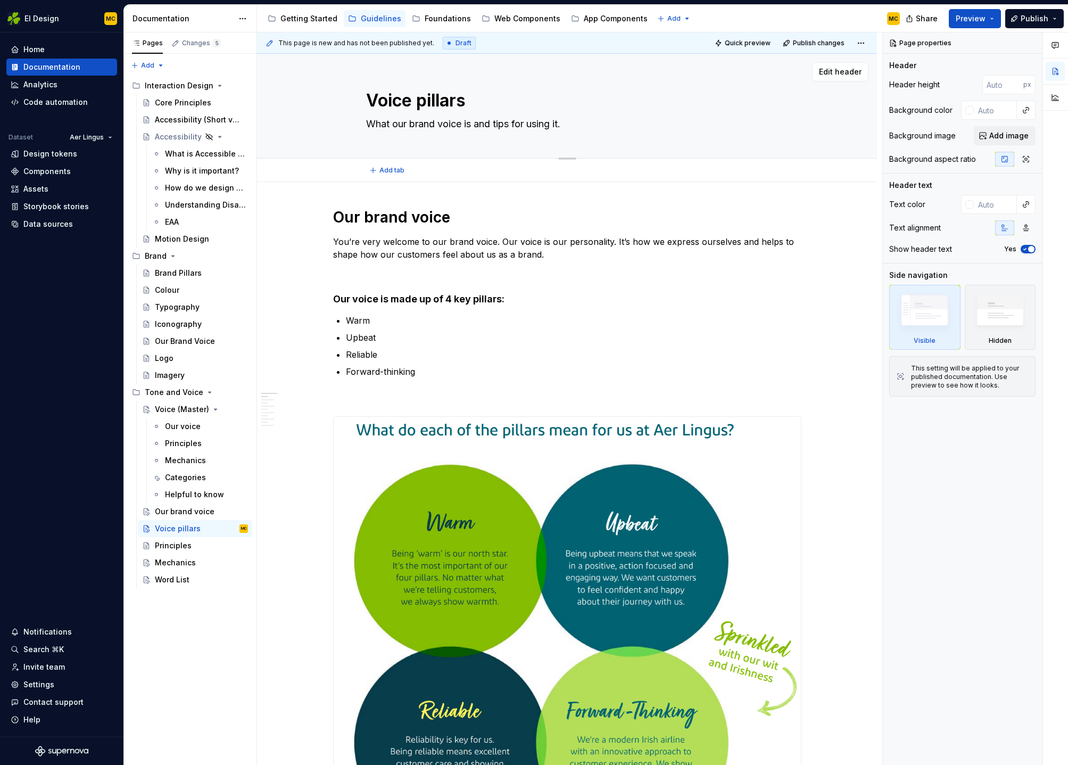
type textarea "OVoice pillars"
type textarea "*"
type textarea "OuVoice pillars"
type textarea "*"
type textarea "Our Voice pillars"
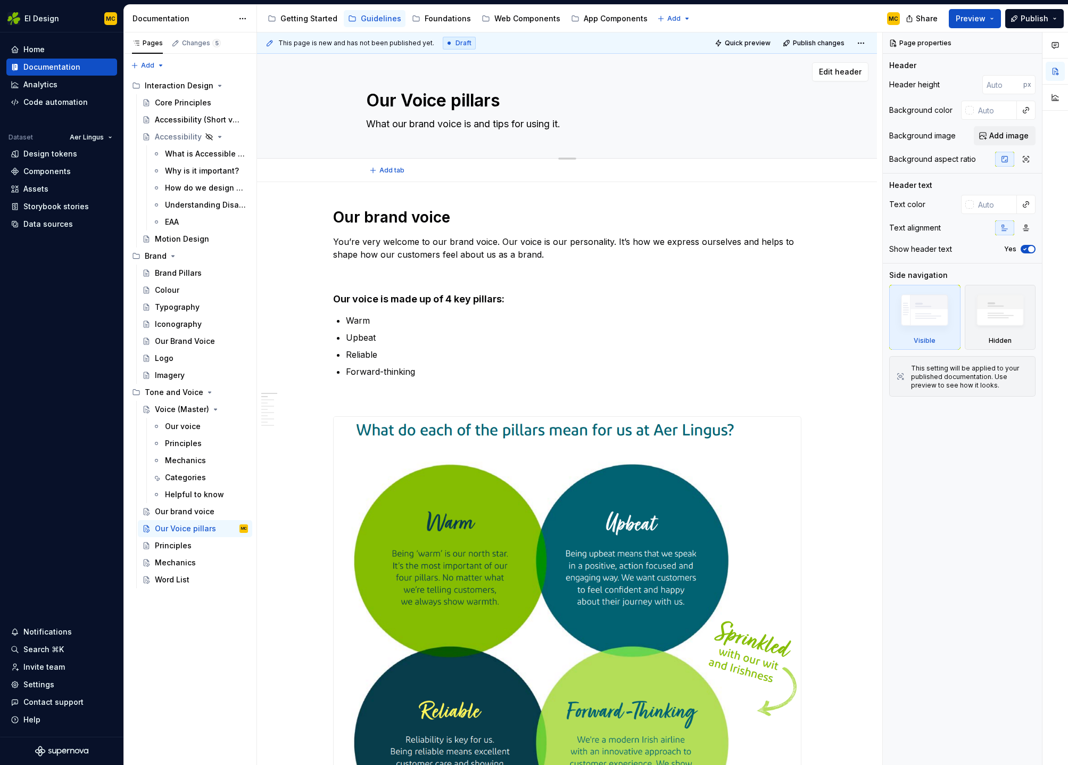
type textarea "*"
type textarea "Our coice pillars"
type textarea "*"
type textarea "Our oice pillars"
type textarea "*"
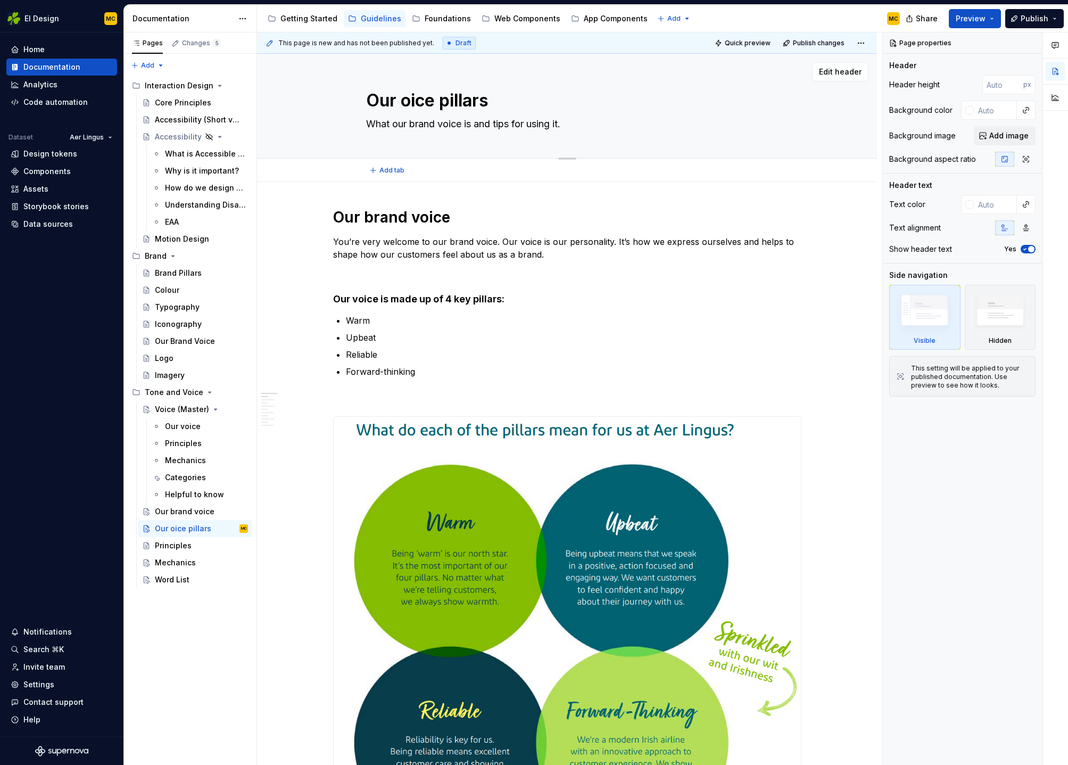
type textarea "Our voice pillars"
type textarea "*"
type textarea "Our voice pillars"
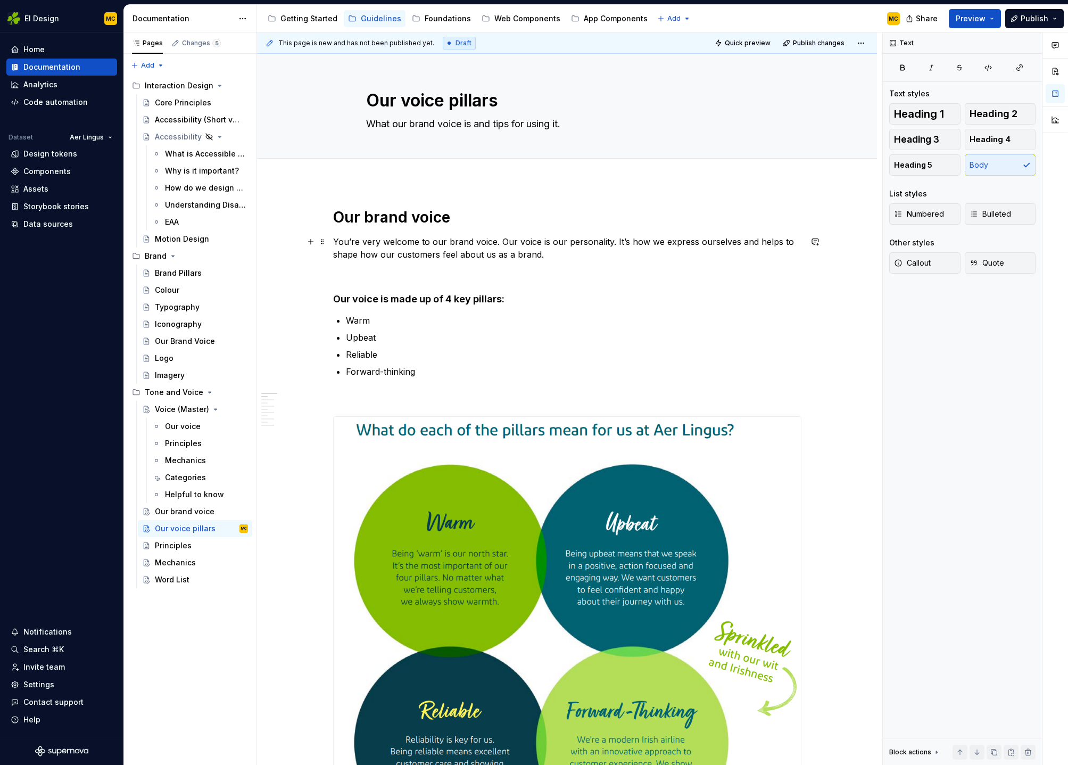
click at [559, 255] on p "You’re very welcome to our brand voice. Our voice is our personality. It’s how …" at bounding box center [567, 248] width 468 height 26
click at [530, 297] on h4 "Our voice is made up of 4 key pillars:" at bounding box center [567, 299] width 468 height 13
type textarea "*"
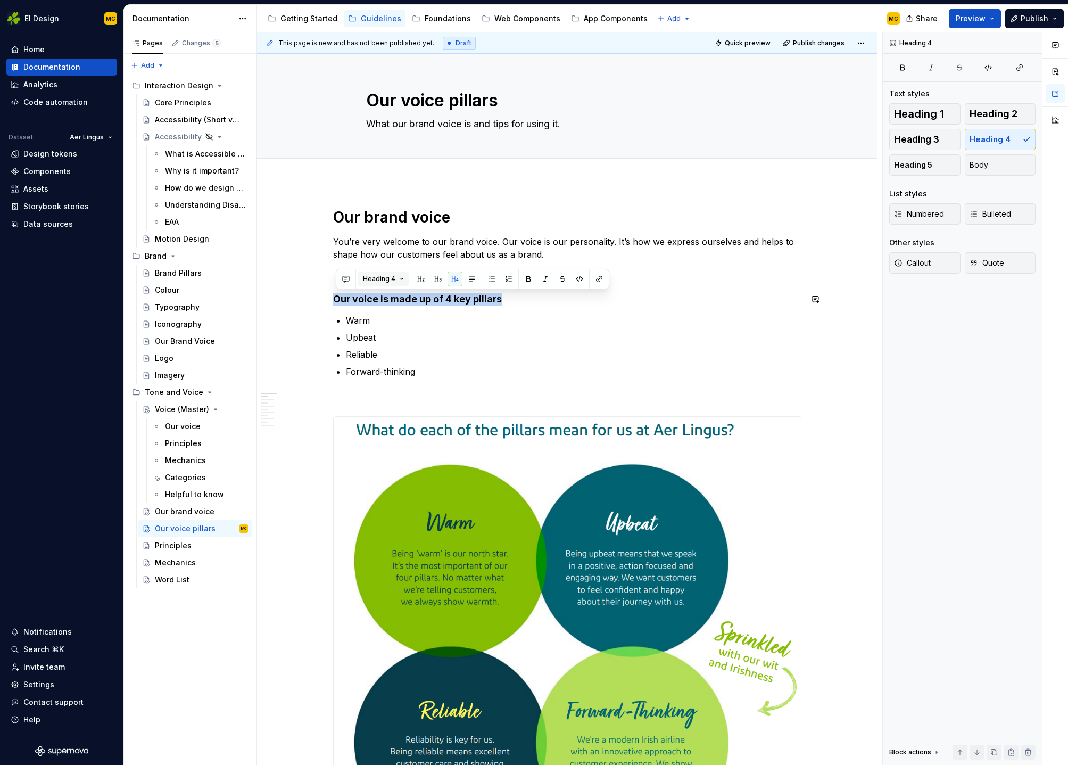
click at [396, 278] on button "Heading 4" at bounding box center [383, 278] width 51 height 15
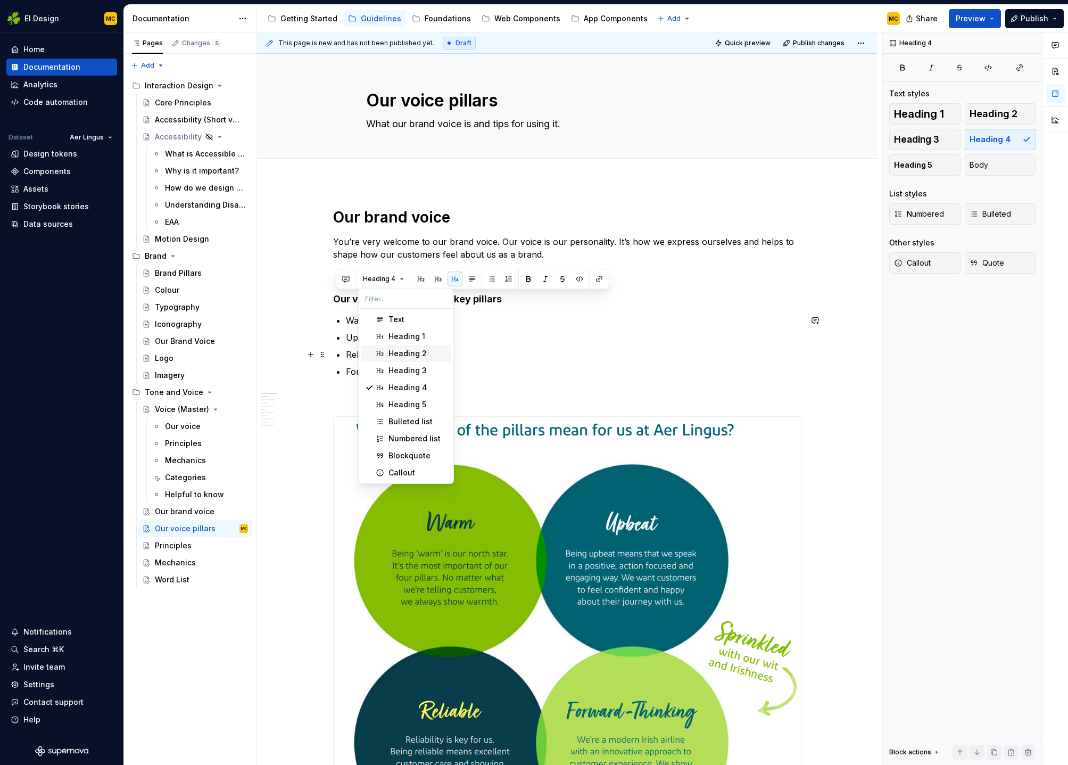
click at [409, 351] on div "Heading 2" at bounding box center [408, 353] width 38 height 11
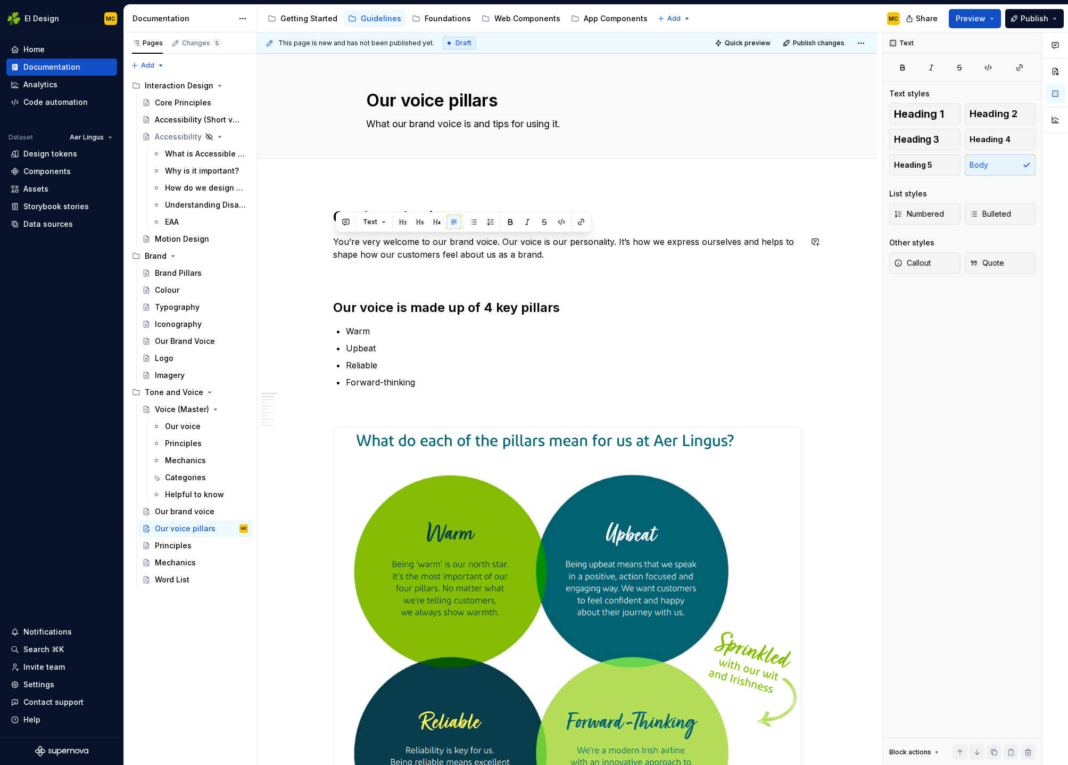
drag, startPoint x: 558, startPoint y: 257, endPoint x: 342, endPoint y: 232, distance: 217.5
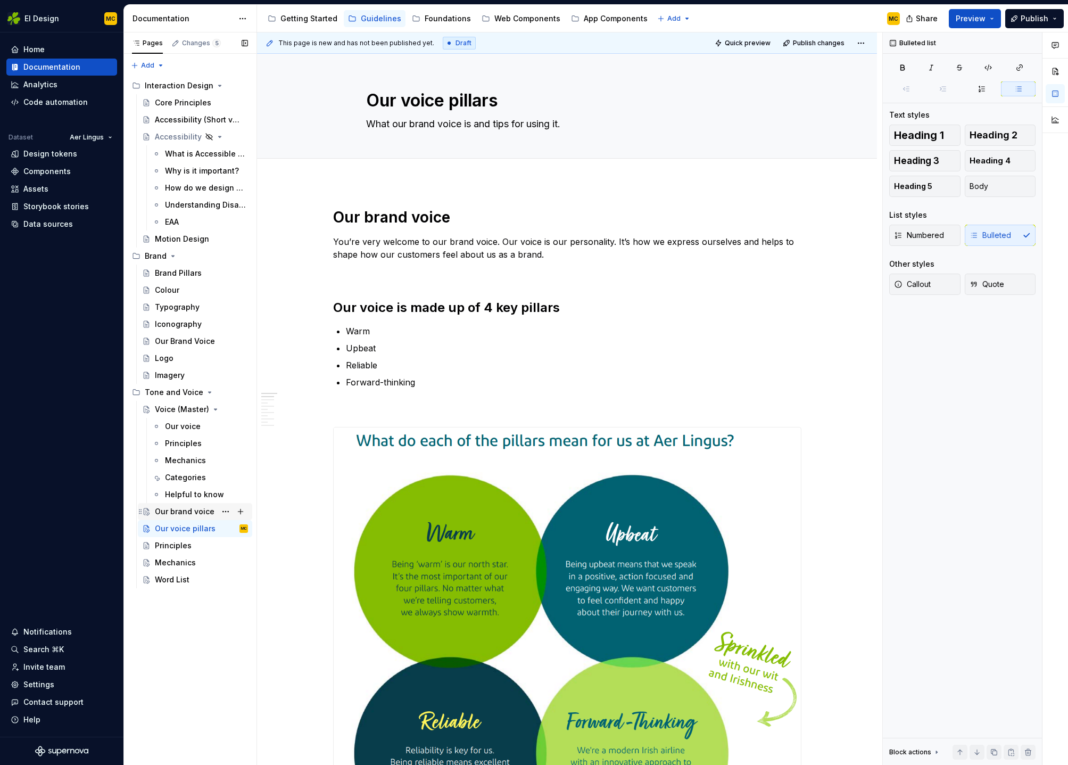
click at [185, 515] on div "Our brand voice" at bounding box center [185, 511] width 60 height 11
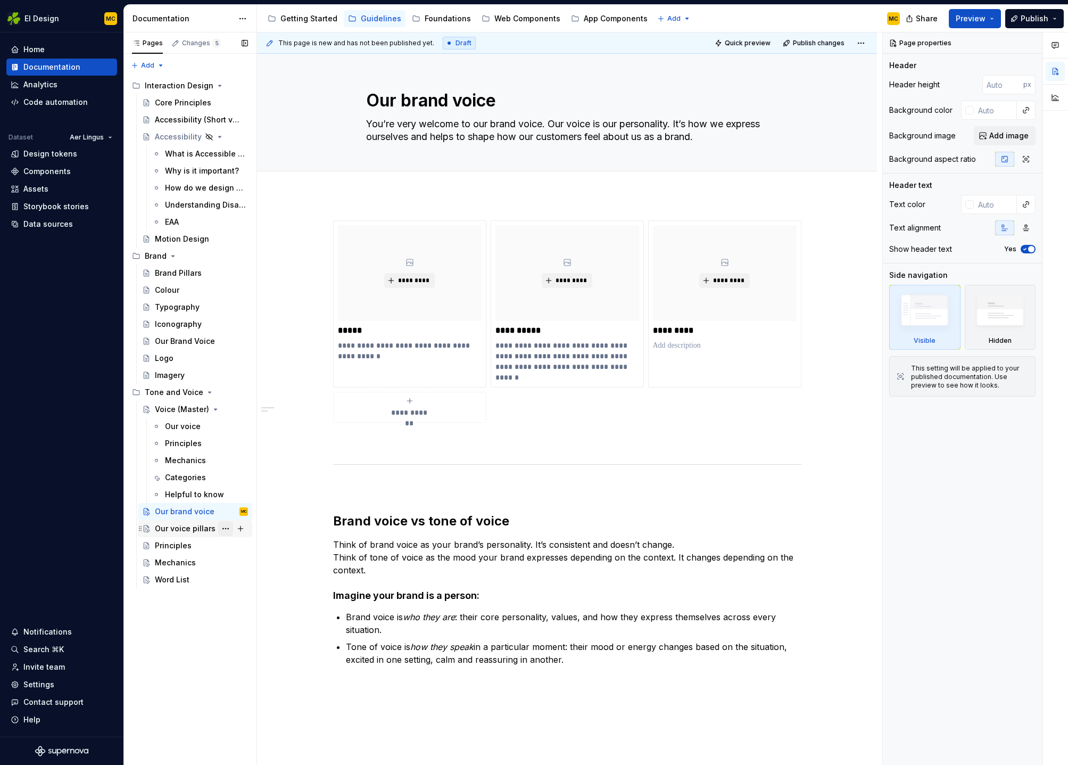
click at [221, 526] on button "Page tree" at bounding box center [225, 528] width 15 height 15
type textarea "*"
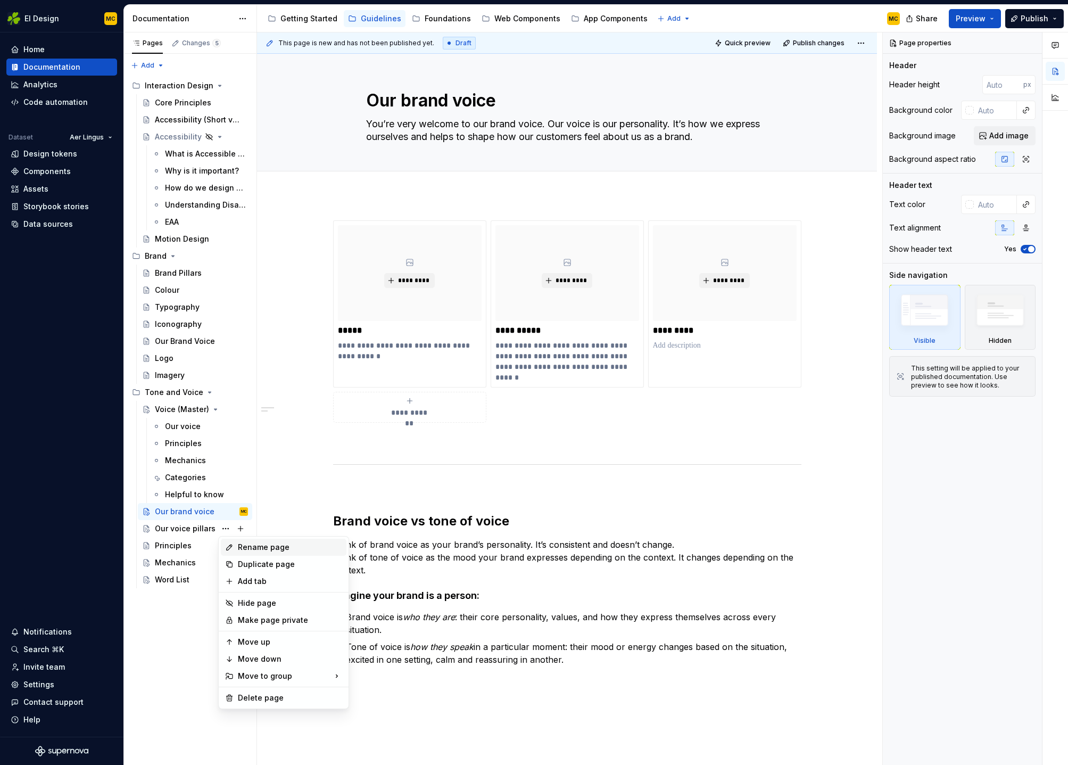
click at [255, 548] on div "Rename page" at bounding box center [290, 547] width 104 height 11
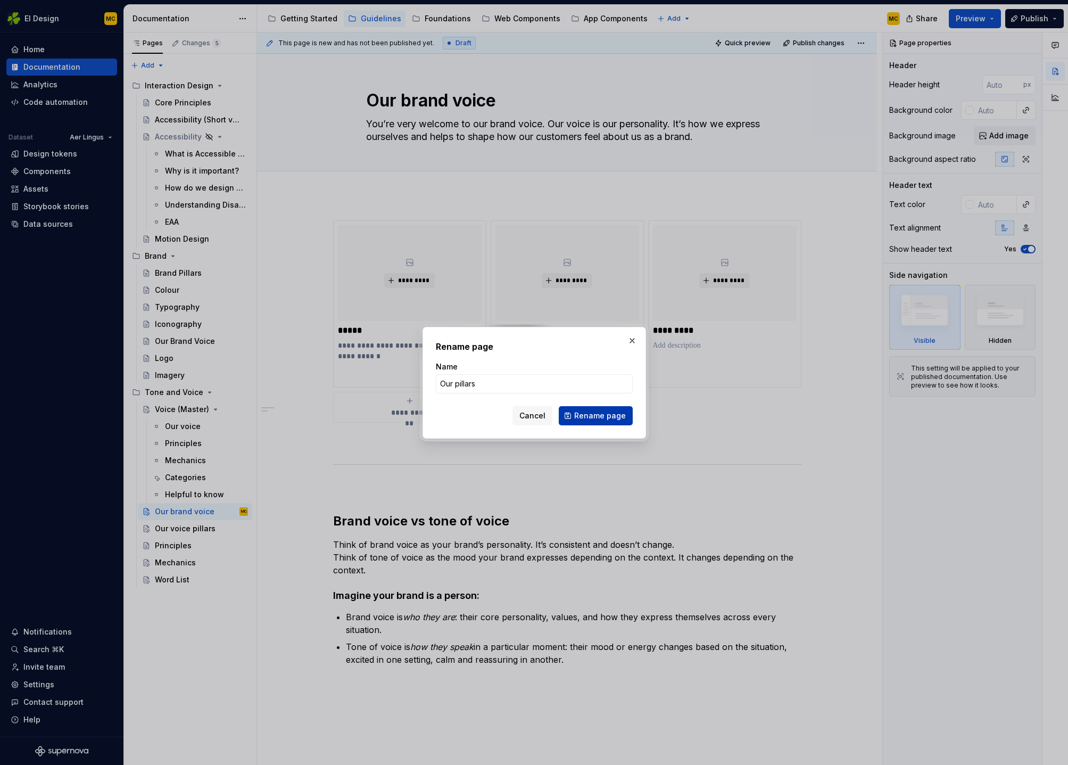
type input "Our pillars"
click at [607, 414] on span "Rename page" at bounding box center [600, 415] width 52 height 11
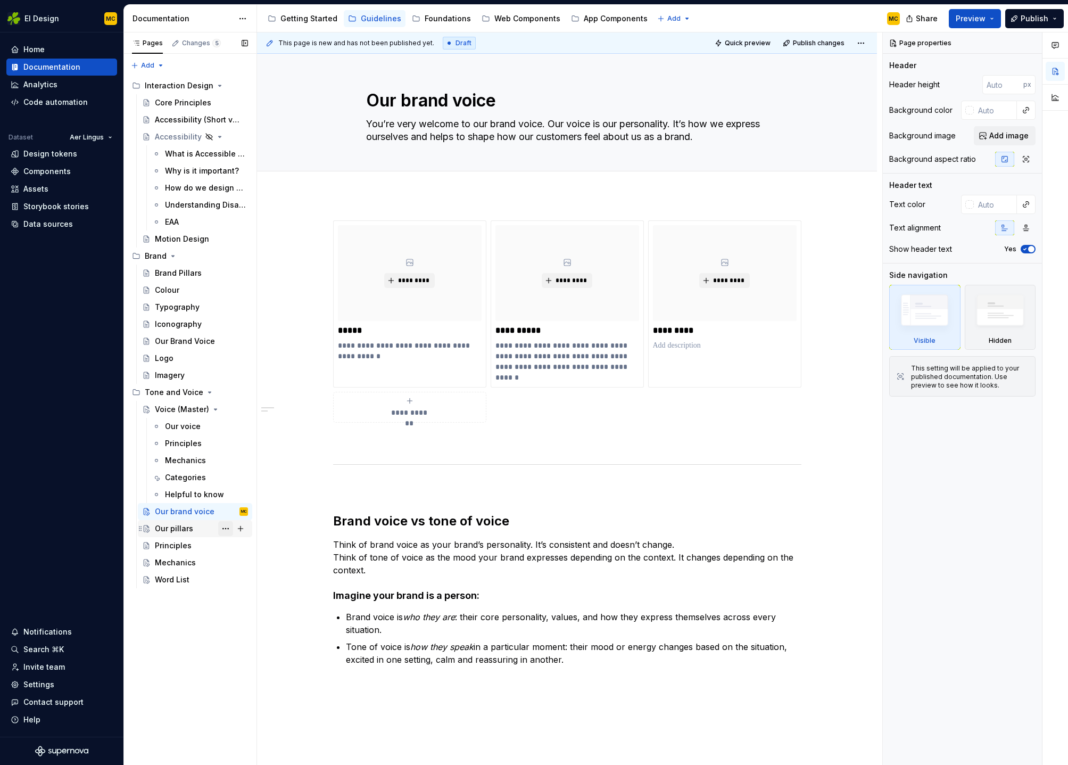
click at [227, 528] on button "Page tree" at bounding box center [225, 528] width 15 height 15
type textarea "*"
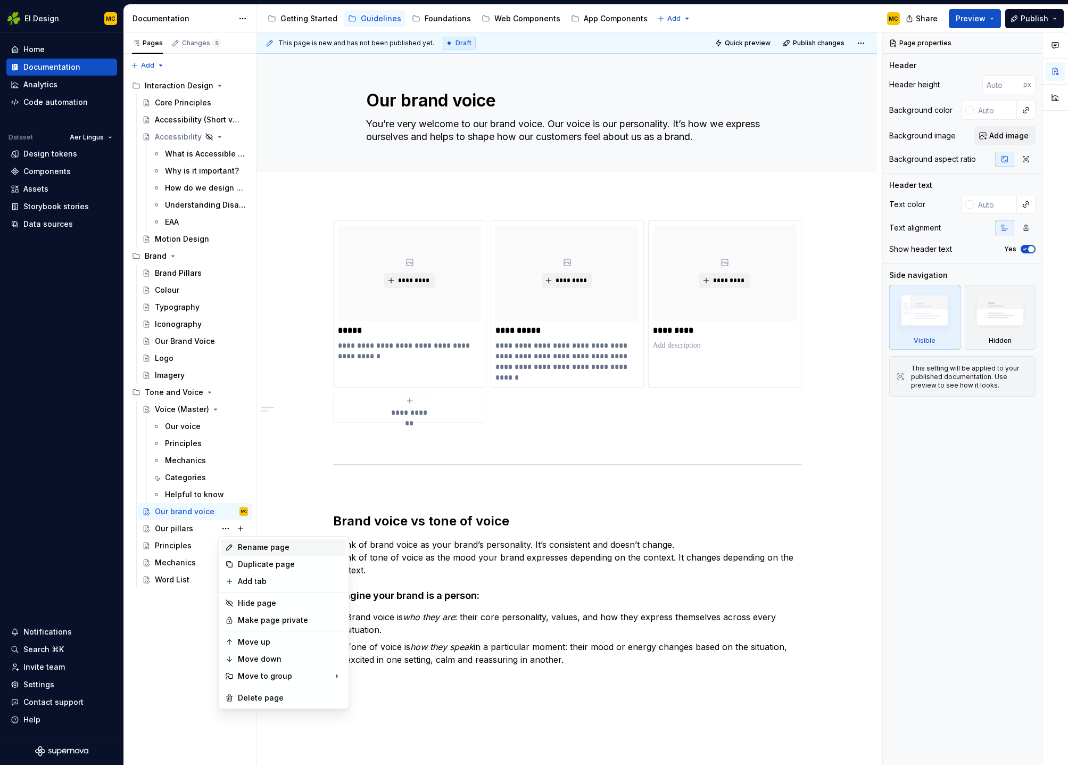
click at [271, 546] on div "Rename page" at bounding box center [290, 547] width 104 height 11
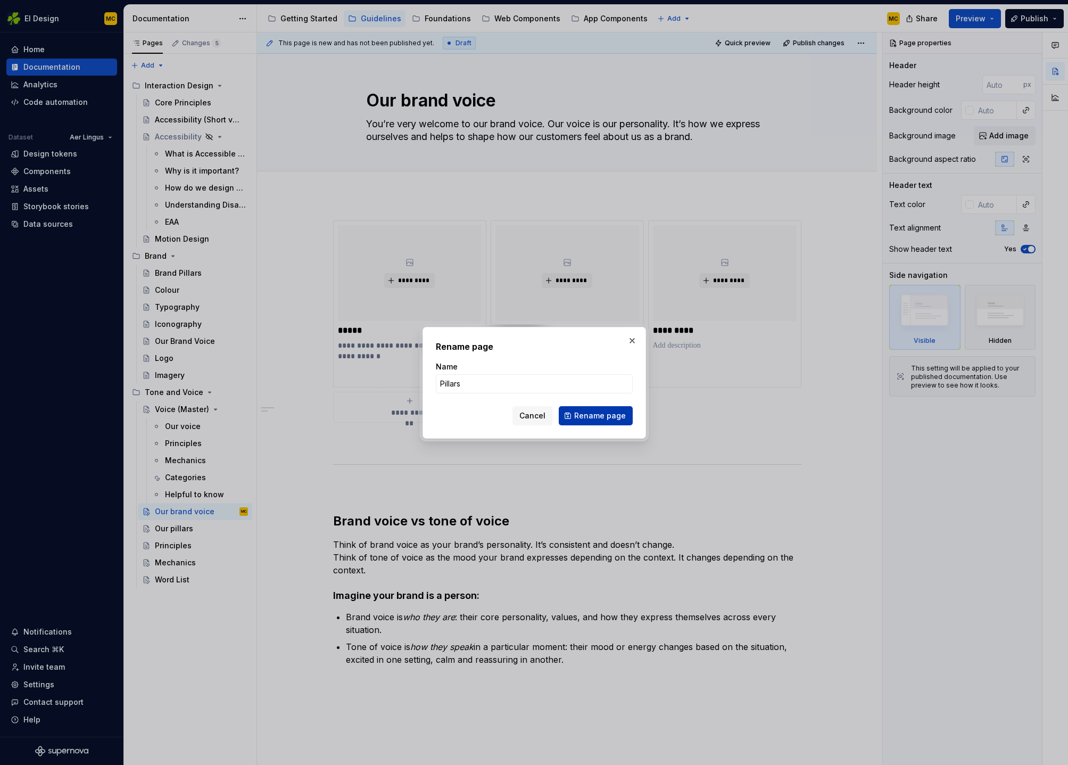
type input "Pillars"
click at [596, 412] on span "Rename page" at bounding box center [600, 415] width 52 height 11
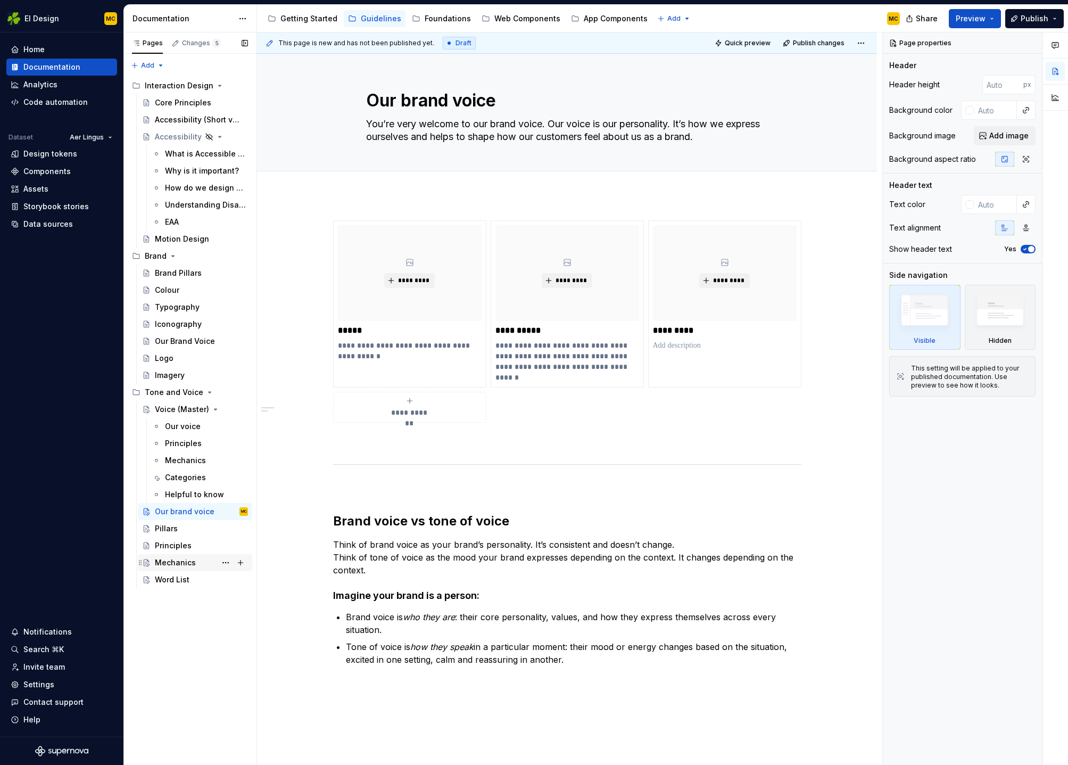
click at [181, 563] on div "Mechanics" at bounding box center [175, 562] width 41 height 11
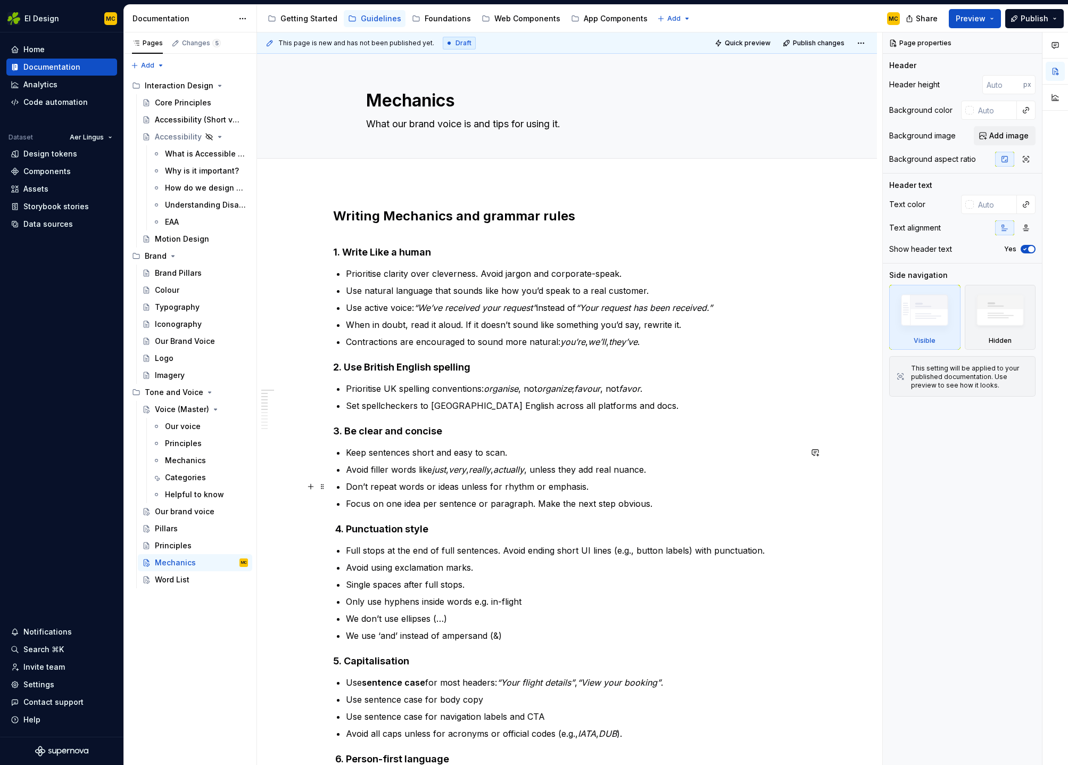
scroll to position [2, 0]
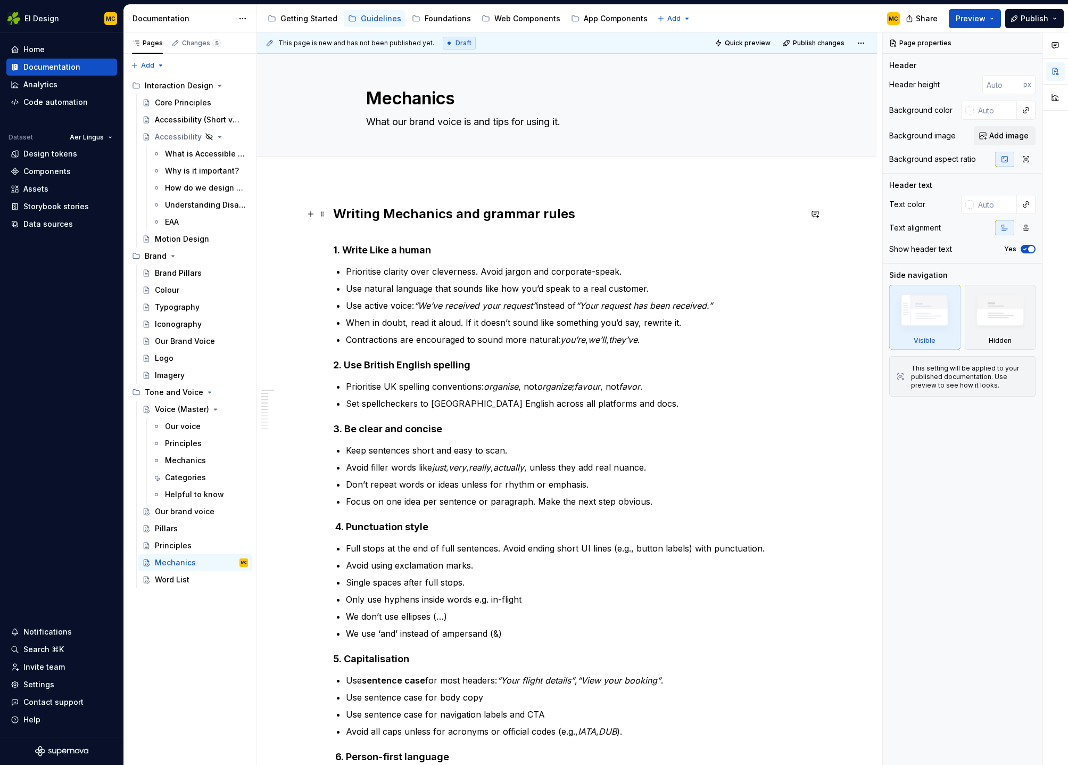
click at [571, 213] on strong "Writing Mechanics and grammar rules" at bounding box center [454, 213] width 242 height 15
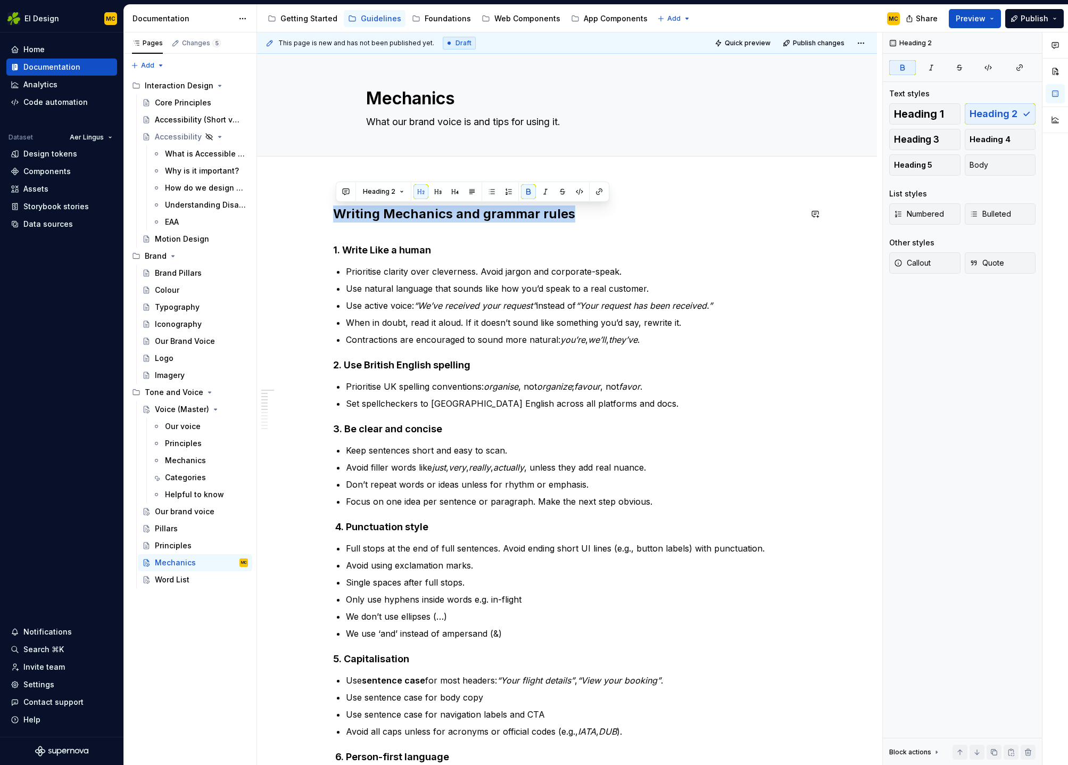
copy strong "Writing Mechanics and grammar rules"
click at [541, 120] on textarea "What our brand voice is and tips for using it." at bounding box center [565, 121] width 402 height 17
paste textarea "riting Mechanics and grammar rules"
type textarea "*"
type textarea "Writing Mechanics and grammar rules"
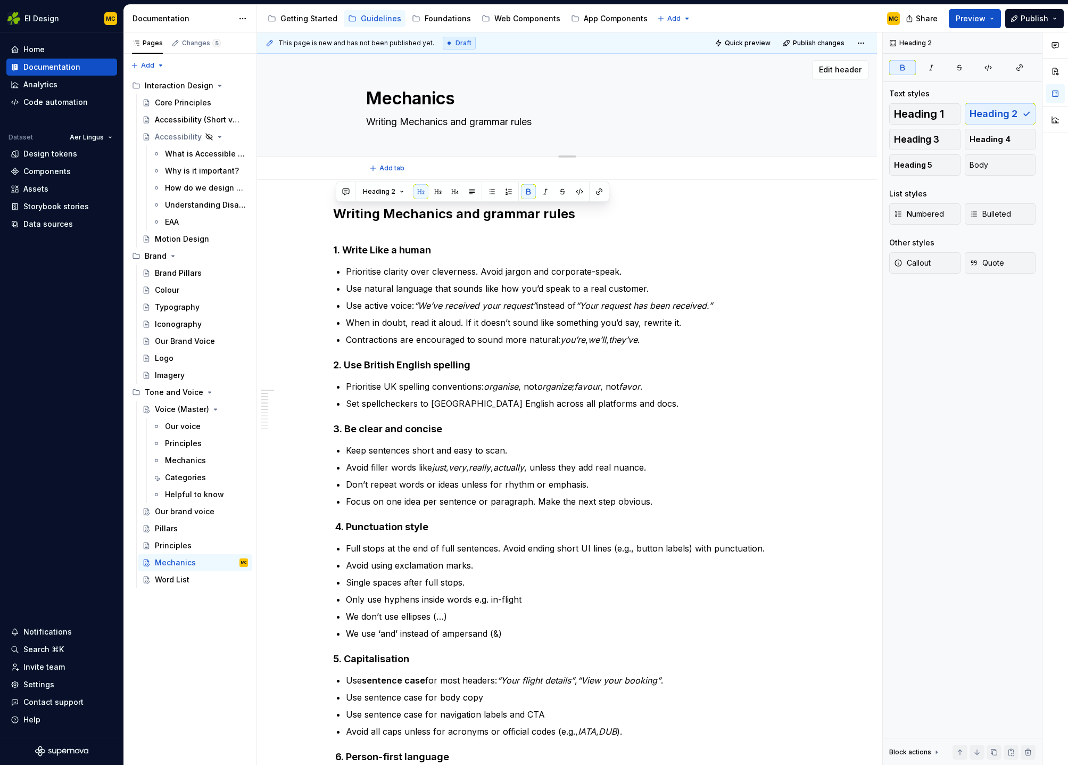
drag, startPoint x: 411, startPoint y: 121, endPoint x: 406, endPoint y: 123, distance: 5.7
click at [406, 123] on textarea "Writing Mechanics and grammar rules" at bounding box center [565, 121] width 402 height 17
type textarea "*"
type textarea "Writing mechanics and grammar rules"
click at [672, 114] on textarea "Writing mechanics and grammar rules" at bounding box center [565, 121] width 402 height 17
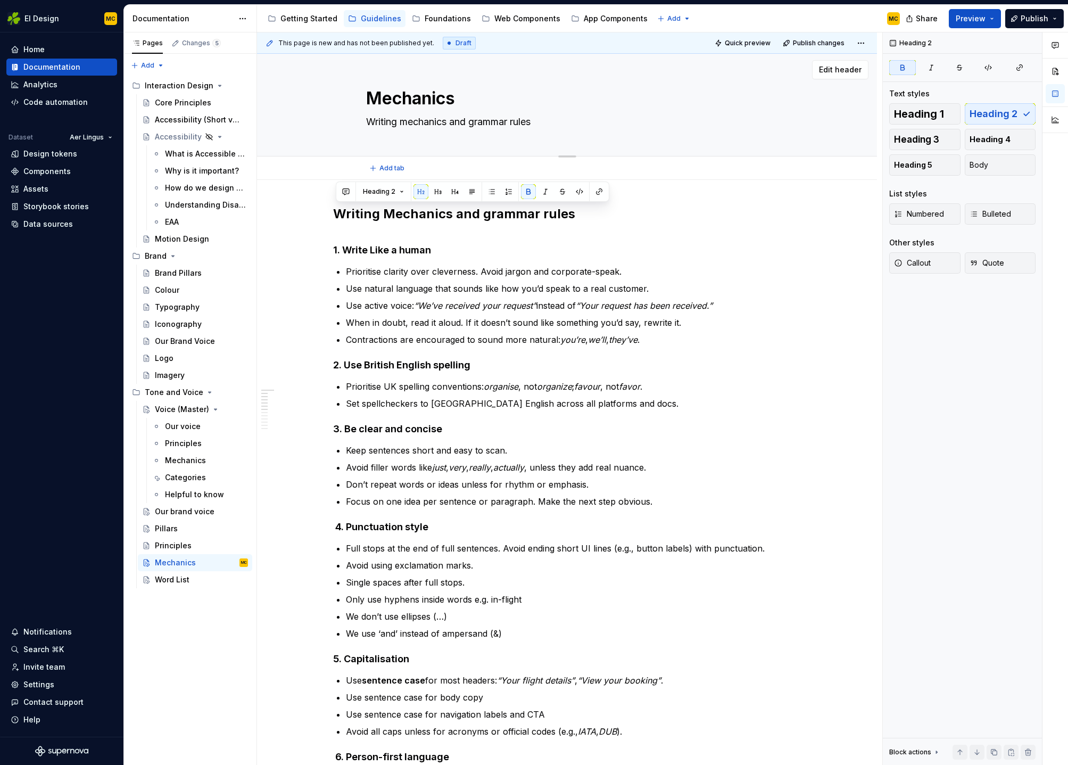
type textarea "*"
type textarea "Writing Mechanics and grammar rules"
click at [669, 122] on textarea "Writing Mechanics and grammar rules" at bounding box center [565, 121] width 402 height 17
type textarea "*"
type textarea "Writing Mechanics and grammar rules"
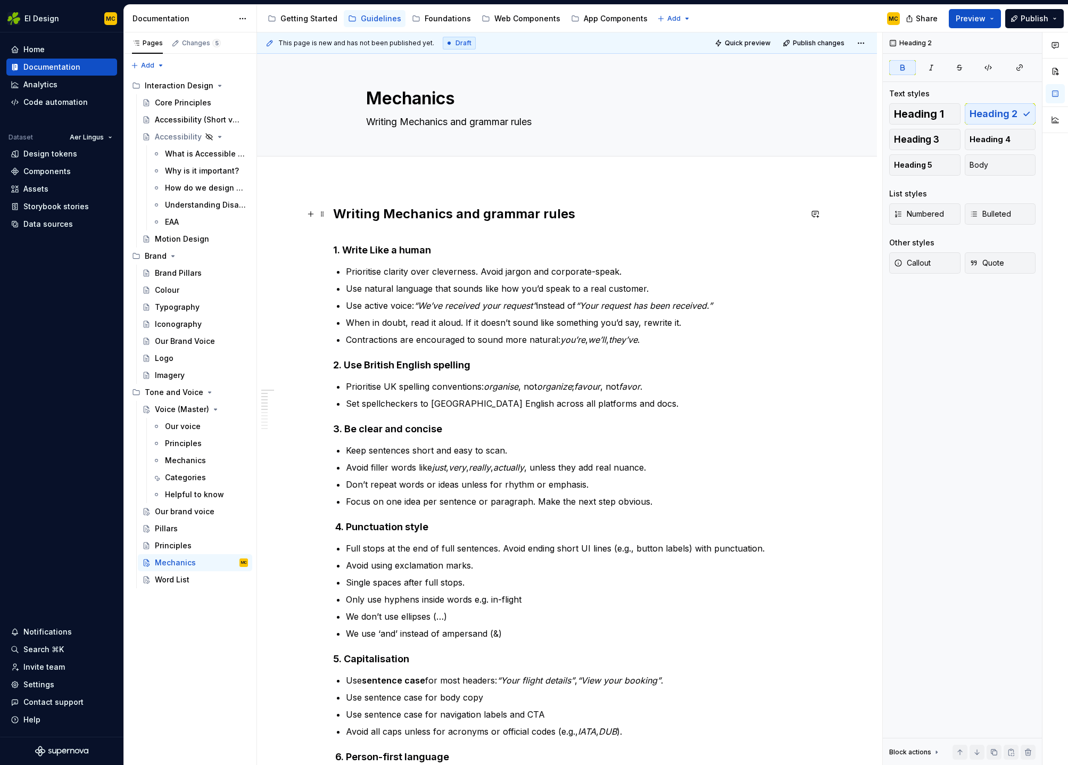
click at [651, 212] on h2 "Writing Mechanics and grammar rules" at bounding box center [567, 213] width 468 height 17
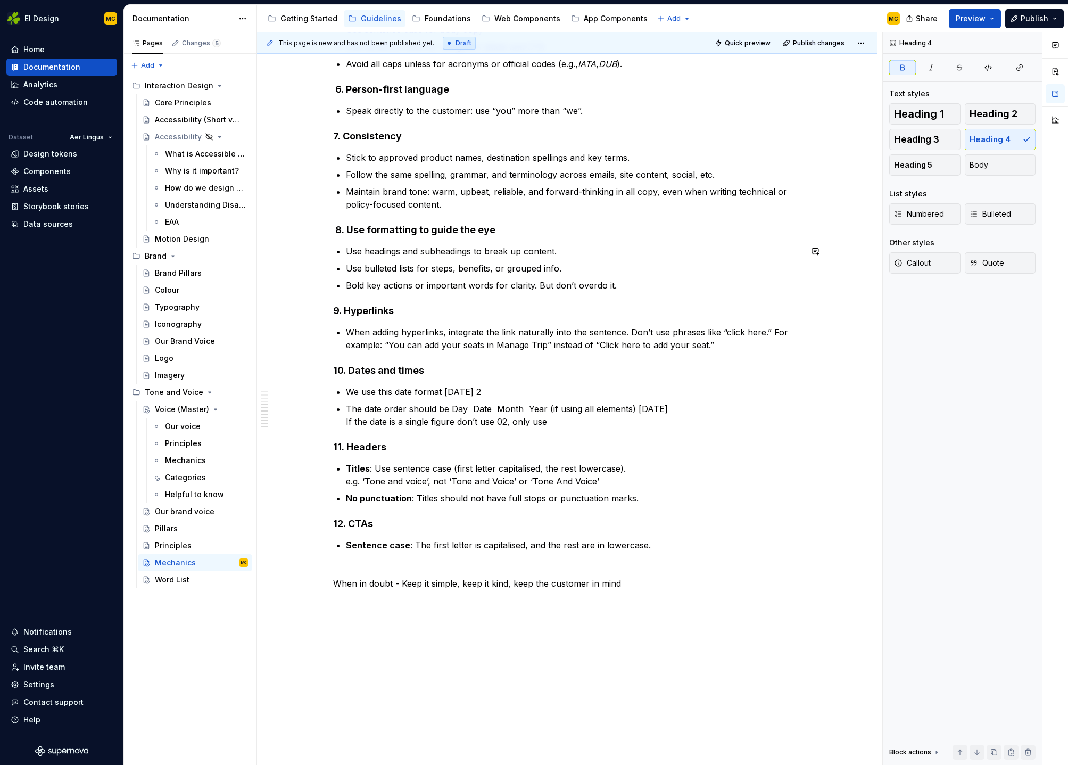
scroll to position [675, 0]
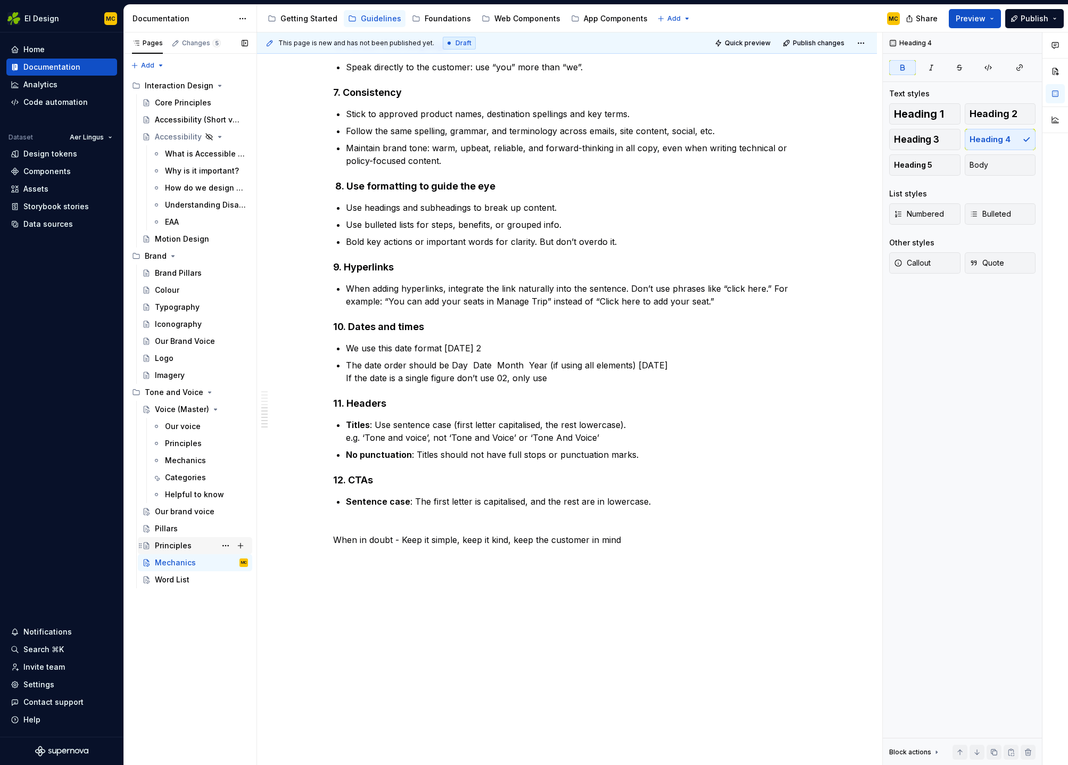
click at [192, 547] on div "Principles" at bounding box center [201, 545] width 93 height 15
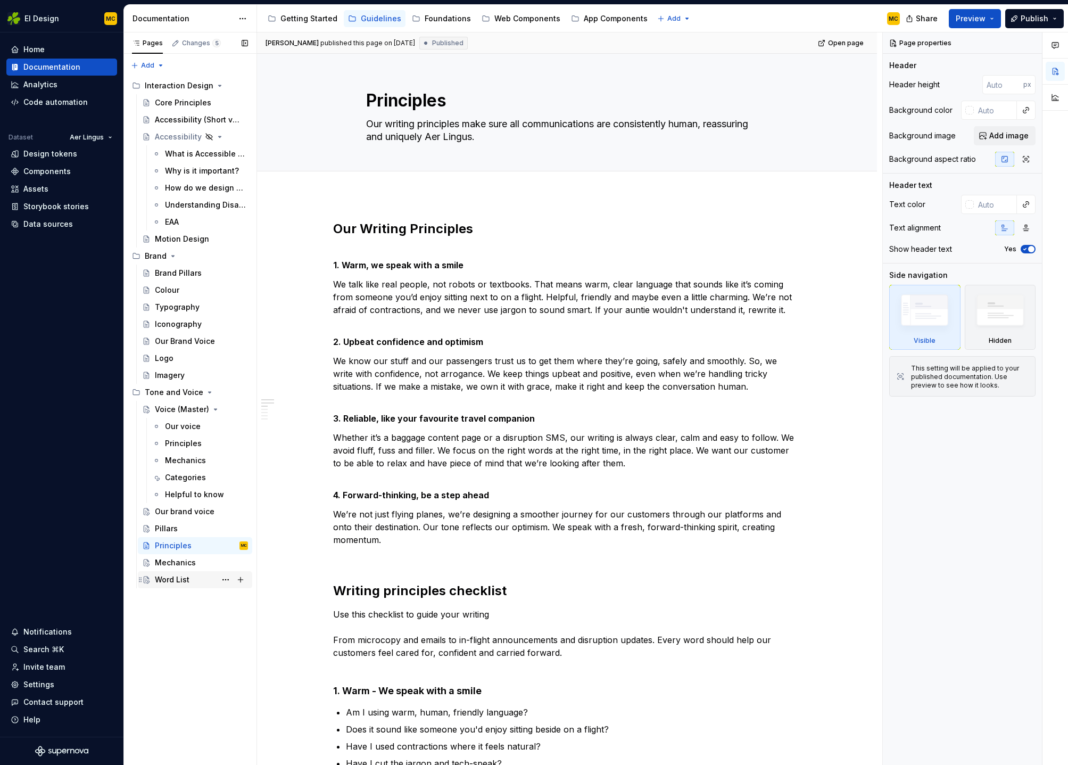
click at [172, 576] on div "Word List" at bounding box center [172, 579] width 35 height 11
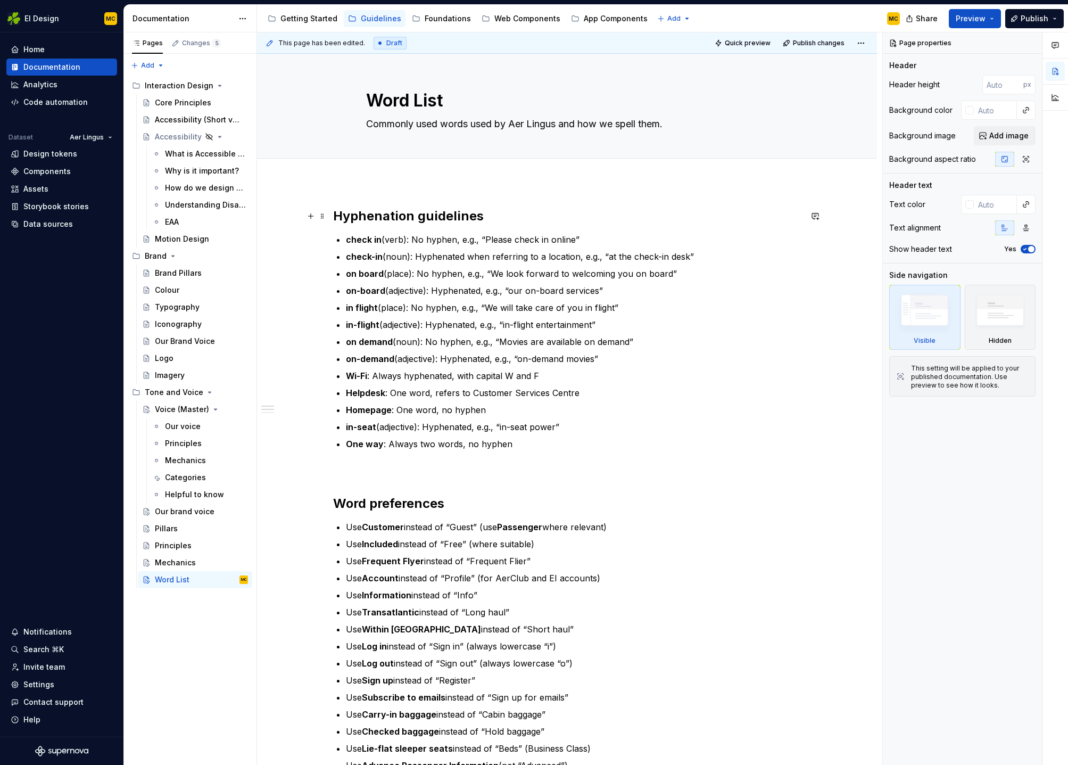
click at [510, 219] on h2 "Hyphenation guidelines" at bounding box center [567, 216] width 468 height 17
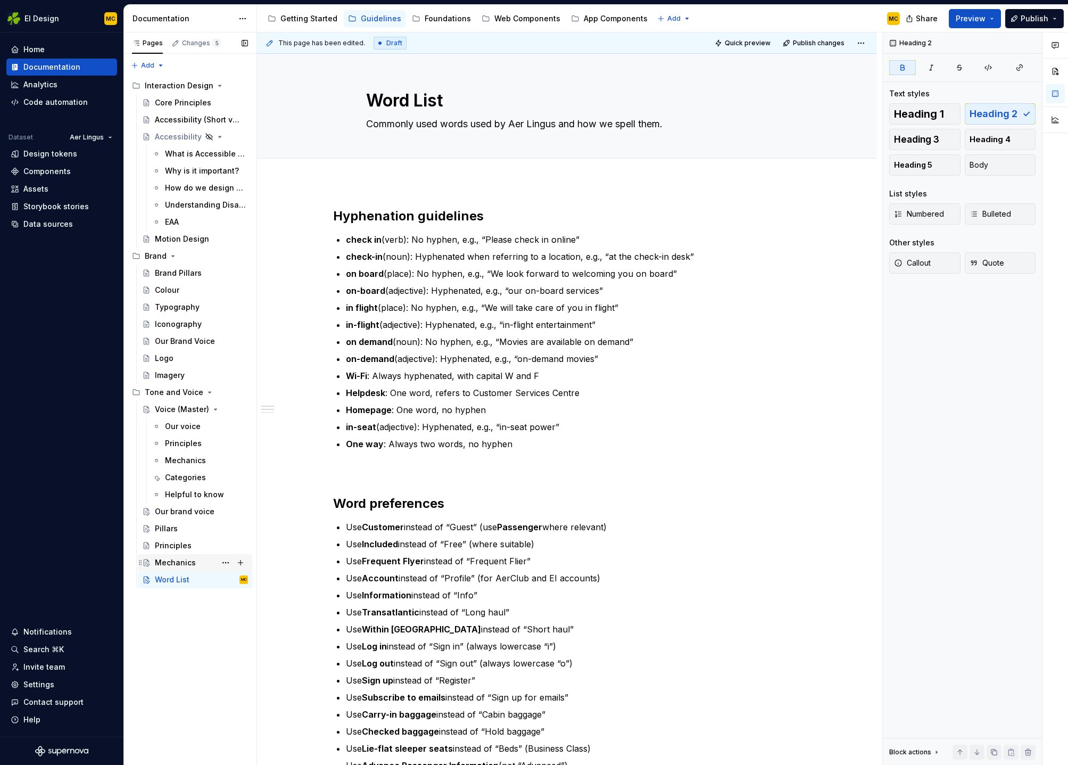
click at [169, 560] on div "Mechanics" at bounding box center [175, 562] width 41 height 11
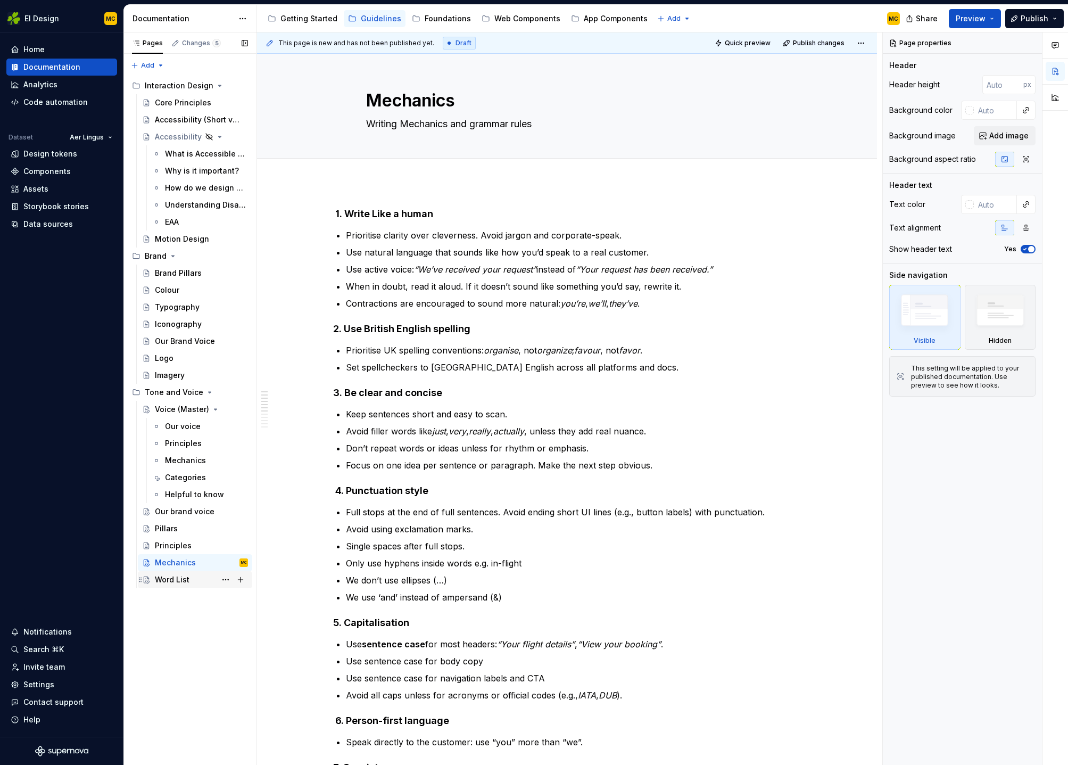
click at [171, 576] on div "Word List" at bounding box center [172, 579] width 35 height 11
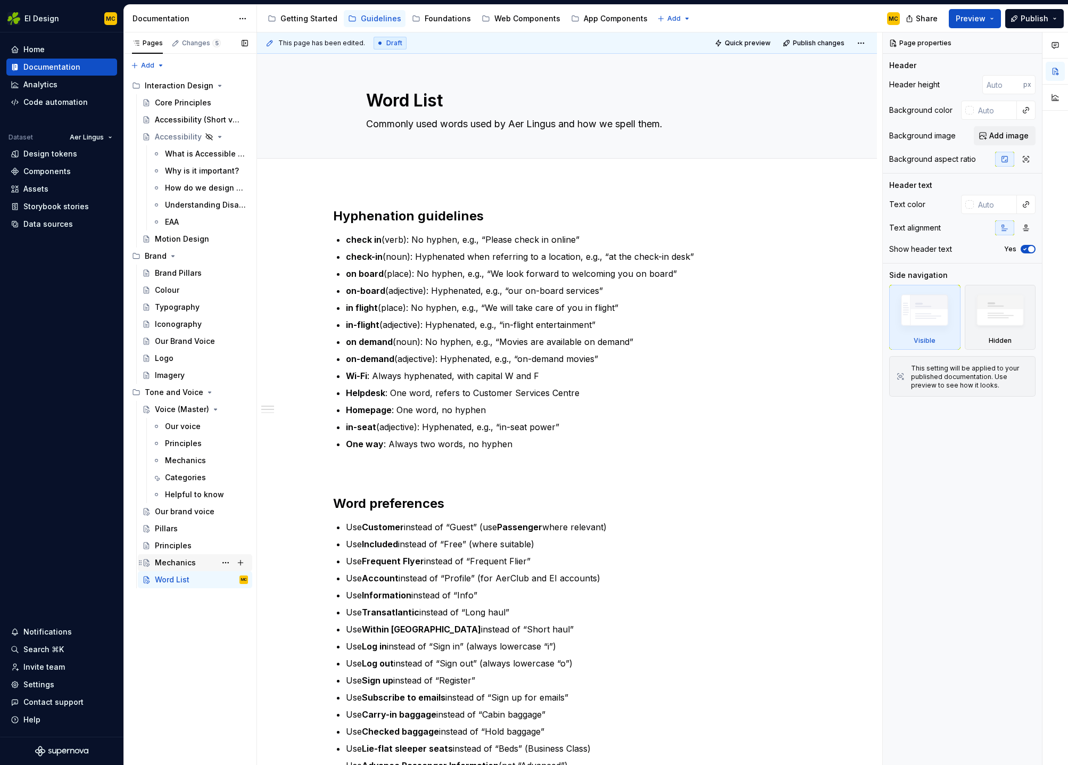
click at [172, 568] on div "Mechanics" at bounding box center [201, 562] width 93 height 15
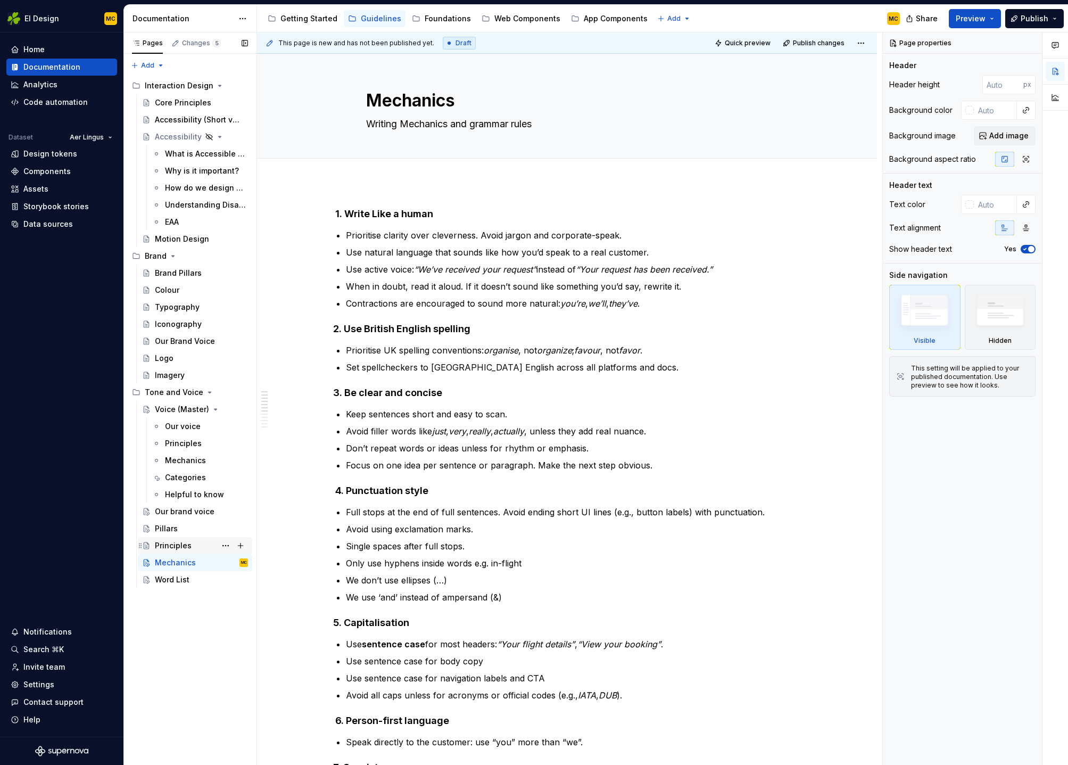
click at [172, 545] on div "Principles" at bounding box center [173, 545] width 37 height 11
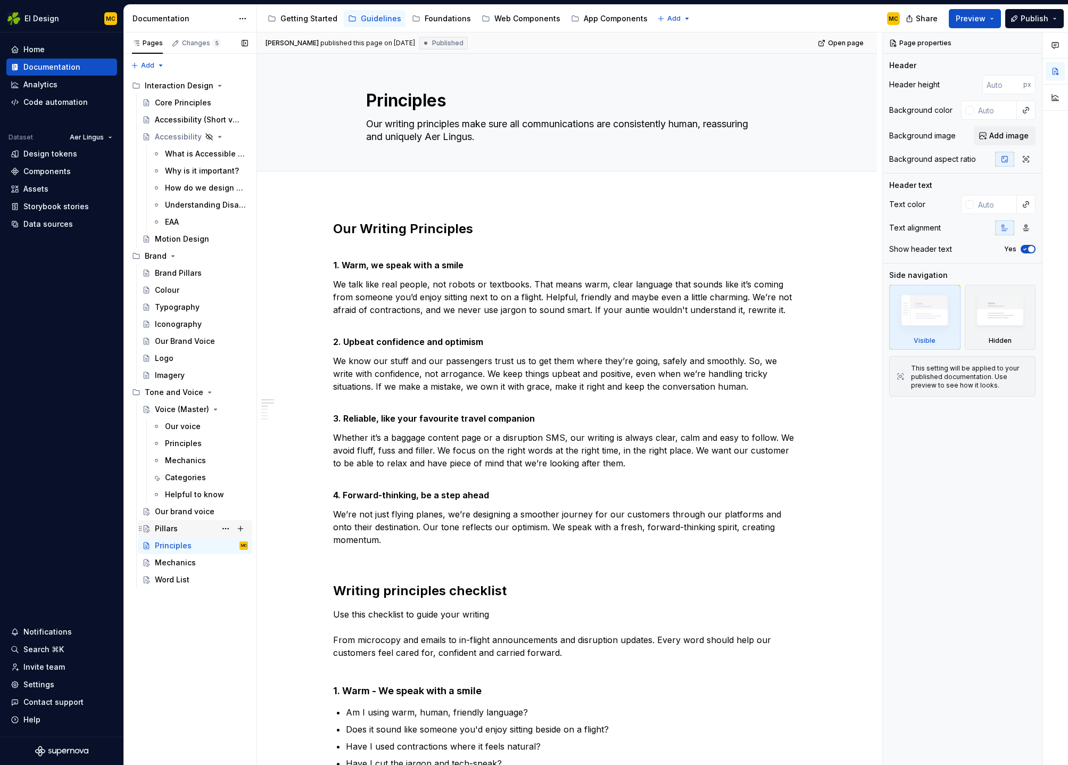
click at [174, 529] on div "Pillars" at bounding box center [166, 528] width 23 height 11
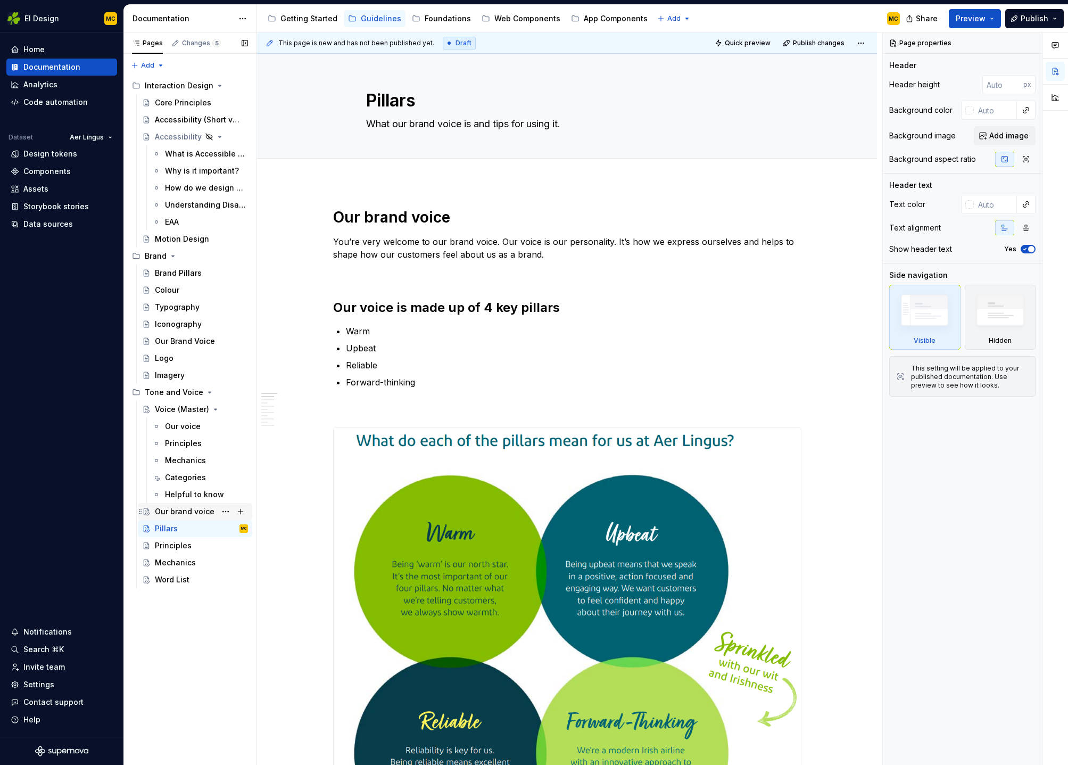
click at [192, 512] on div "Our brand voice" at bounding box center [185, 511] width 60 height 11
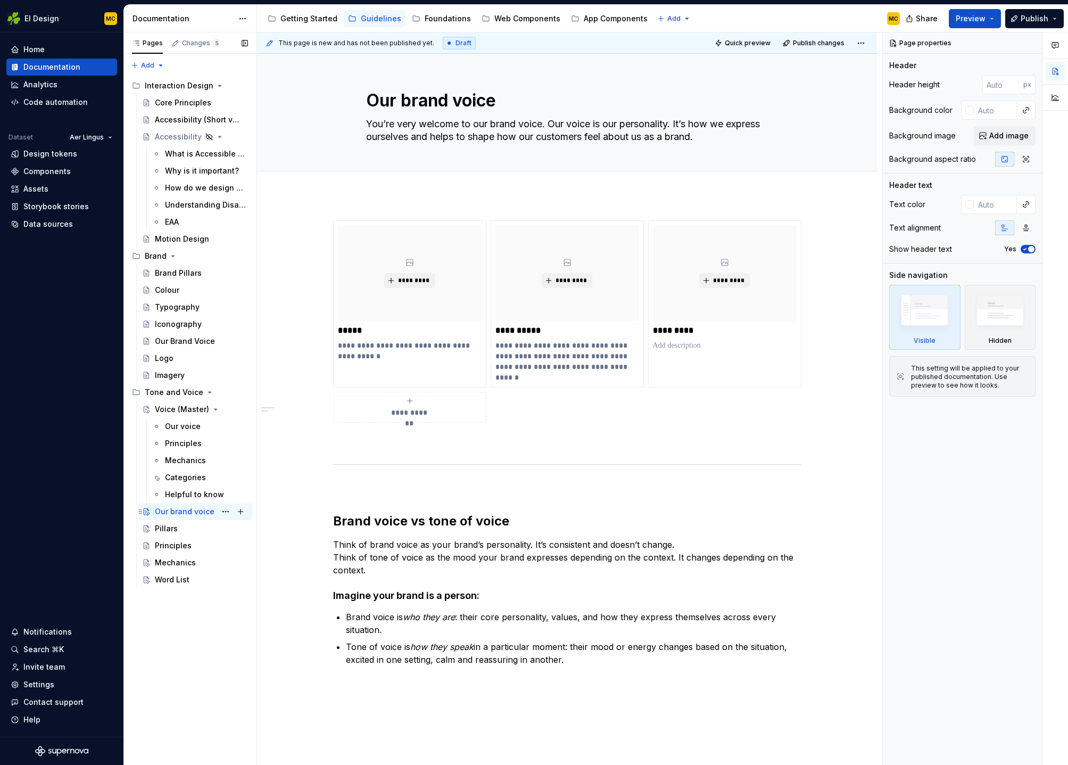
click at [188, 513] on div "Our brand voice" at bounding box center [185, 511] width 60 height 11
click at [185, 533] on div "Pillars" at bounding box center [201, 528] width 93 height 15
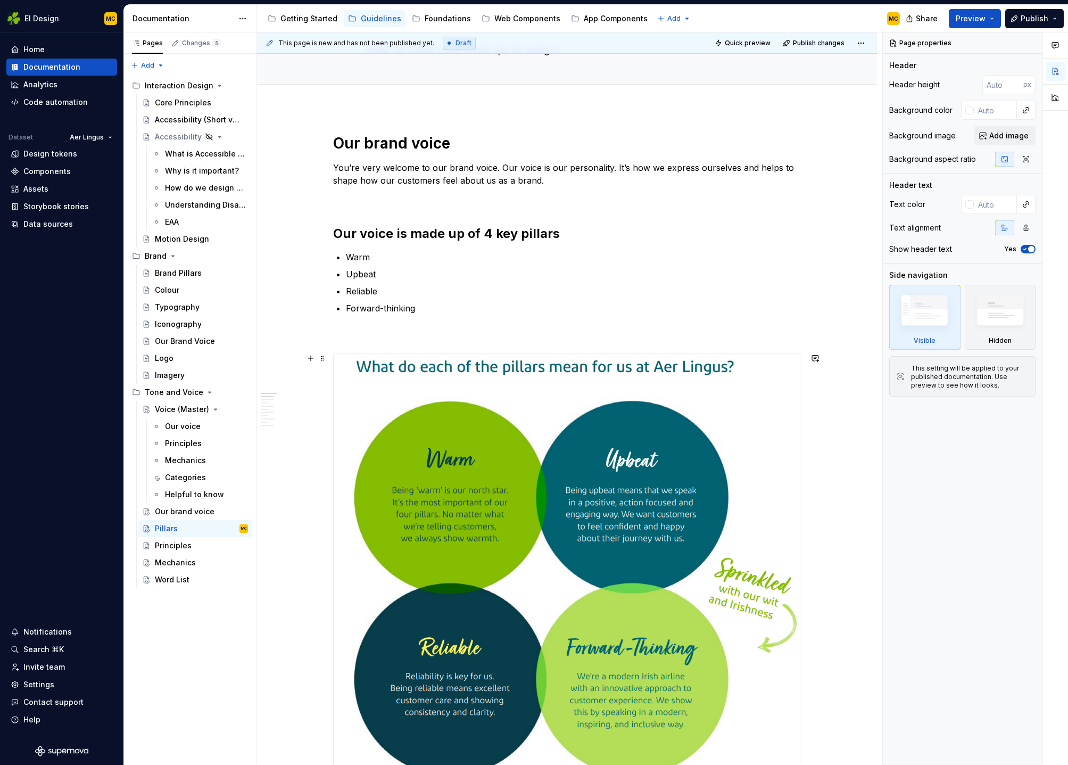
scroll to position [75, 0]
click at [436, 142] on h1 "Our brand voice" at bounding box center [567, 142] width 468 height 19
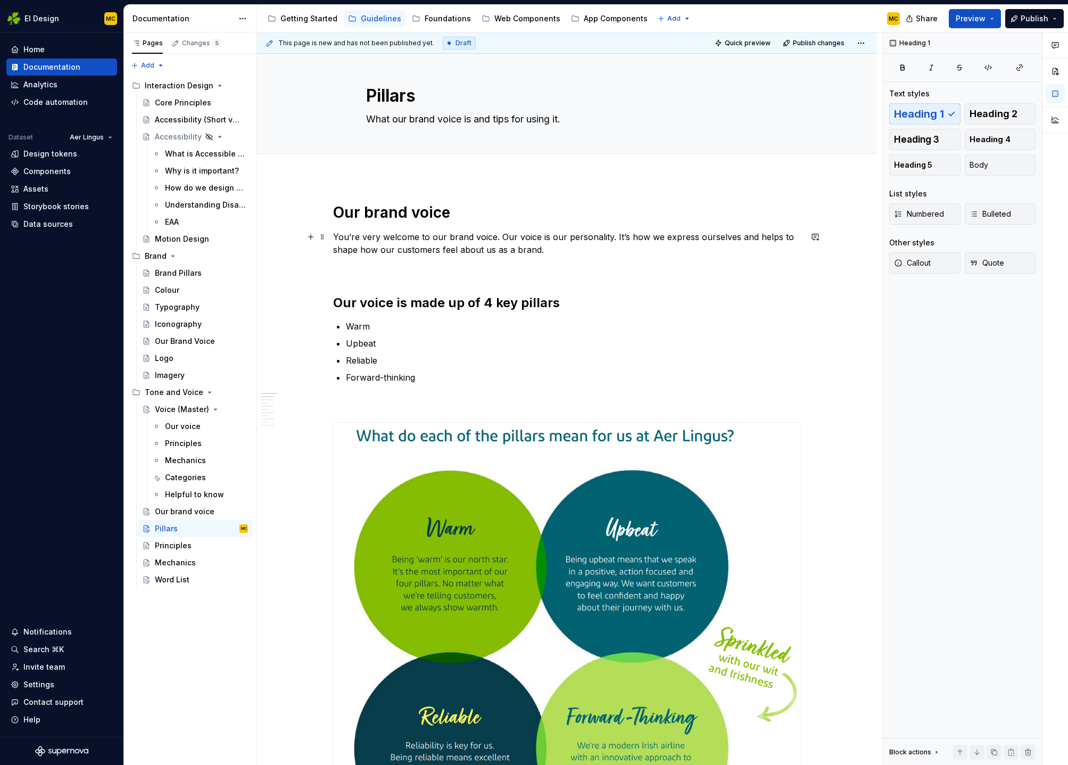
scroll to position [3, 0]
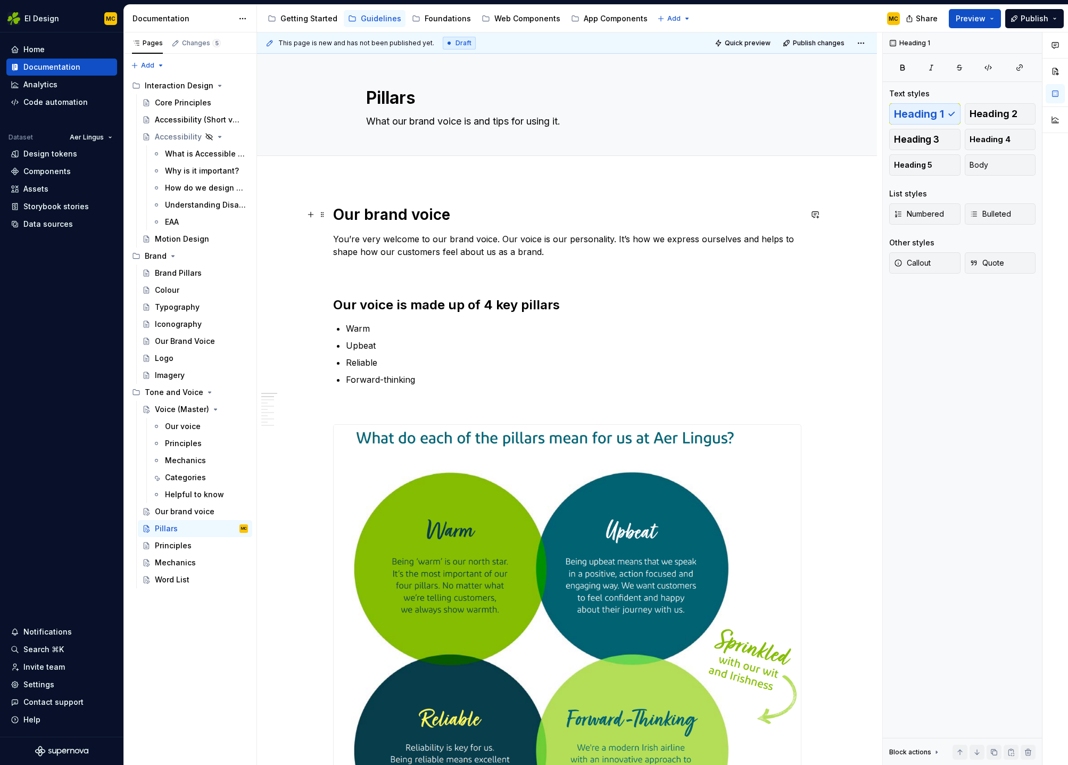
click at [483, 214] on h1 "Our brand voice" at bounding box center [567, 214] width 468 height 19
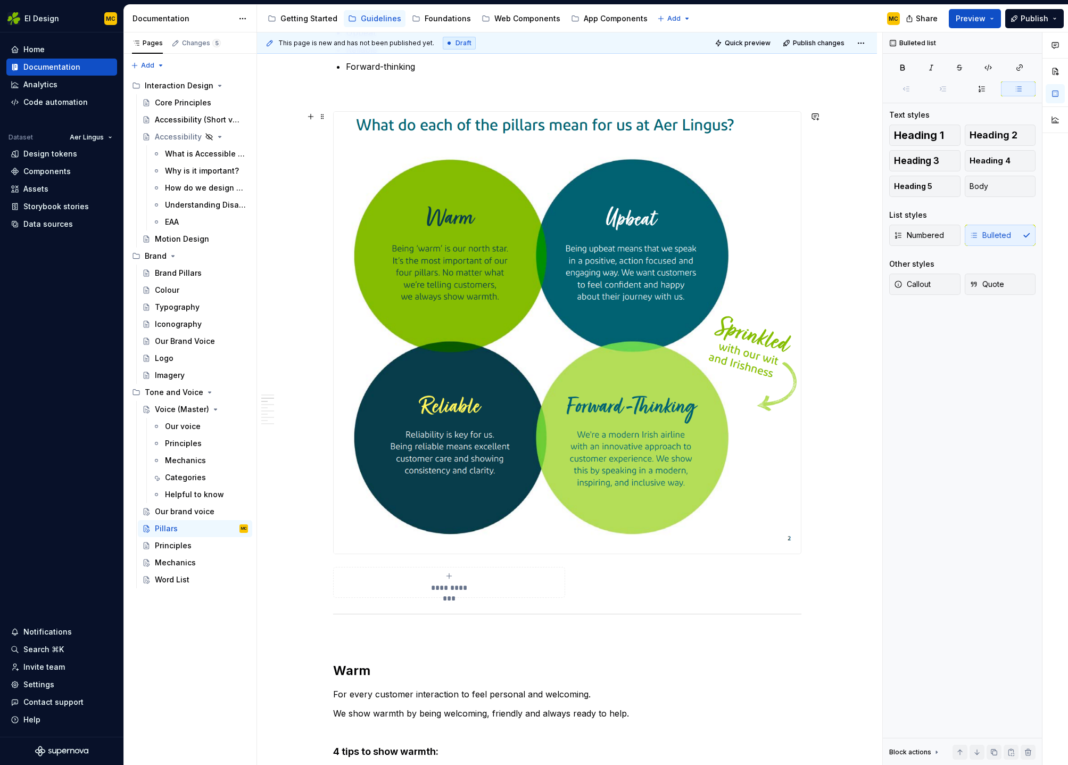
scroll to position [222, 0]
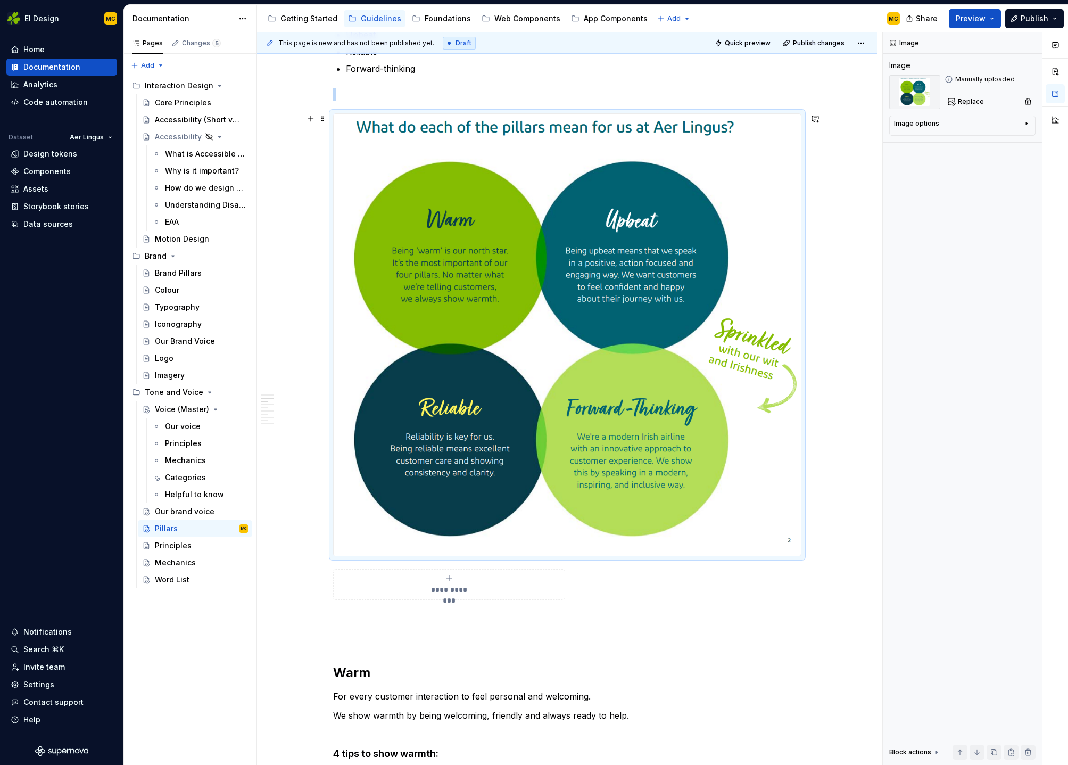
click at [627, 337] on img at bounding box center [567, 335] width 467 height 442
click at [802, 556] on div at bounding box center [567, 334] width 468 height 443
click at [1020, 123] on div "Image options" at bounding box center [958, 125] width 128 height 13
click at [1025, 139] on icon "button" at bounding box center [1021, 139] width 9 height 9
click at [948, 170] on textarea at bounding box center [962, 177] width 137 height 19
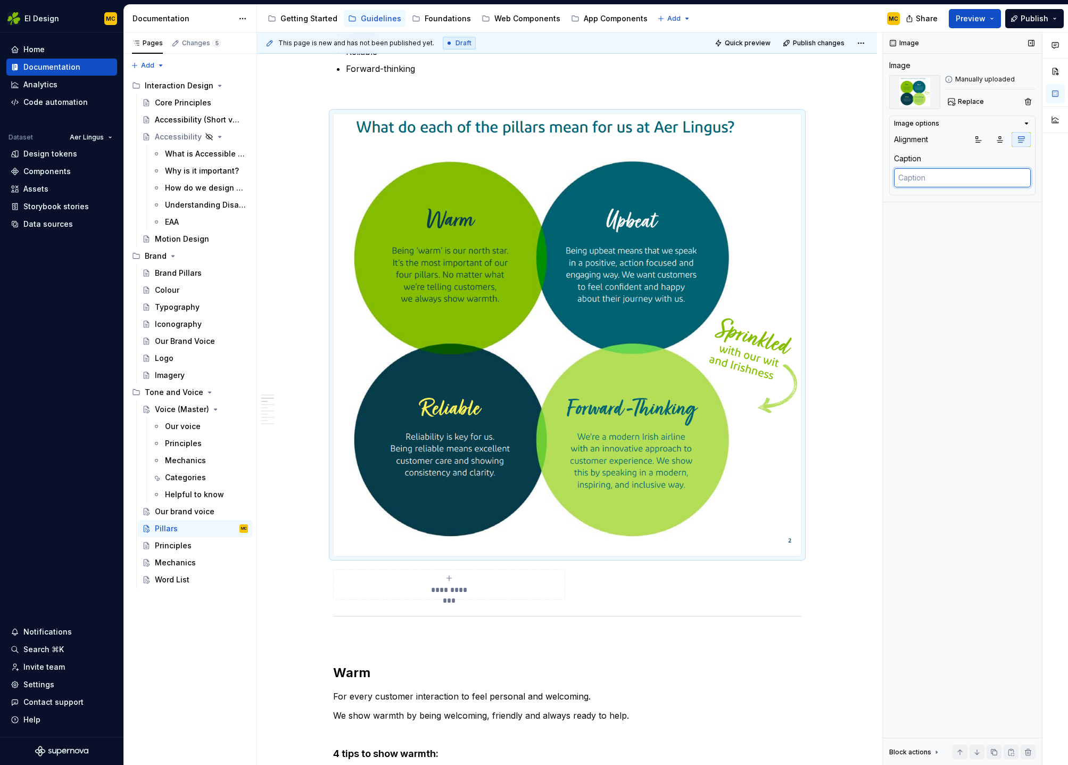
type textarea "*"
type textarea "V"
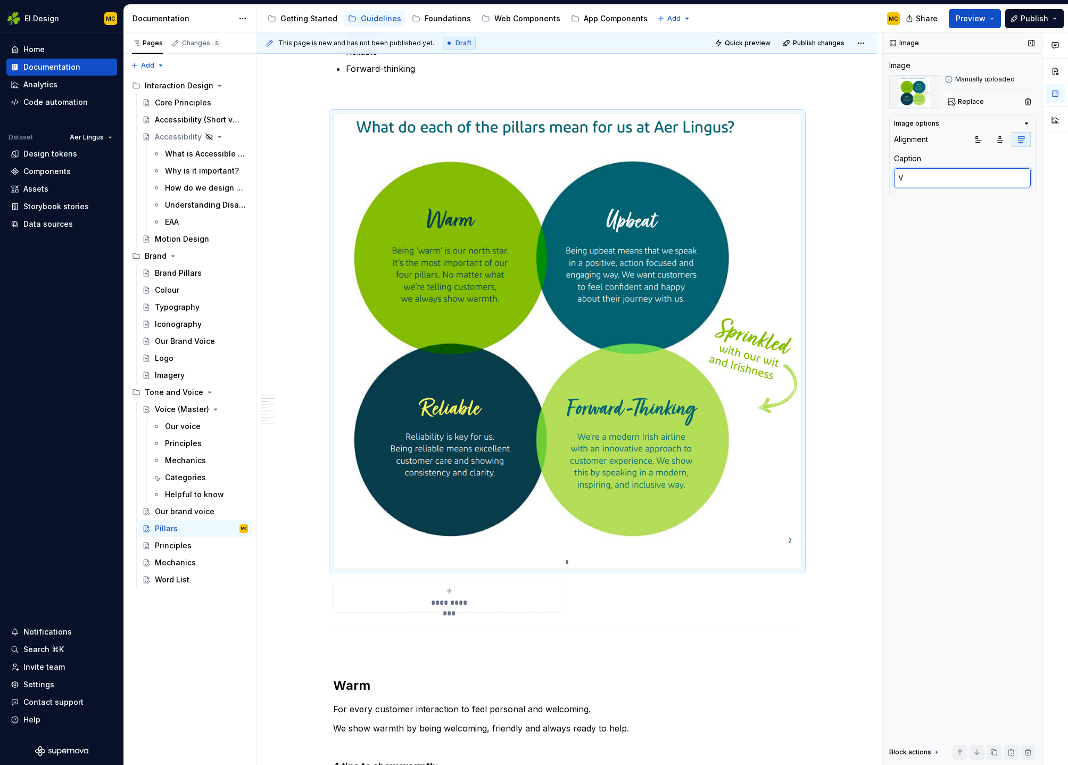
type textarea "*"
type textarea "Vo"
type textarea "*"
type textarea "Voi"
type textarea "*"
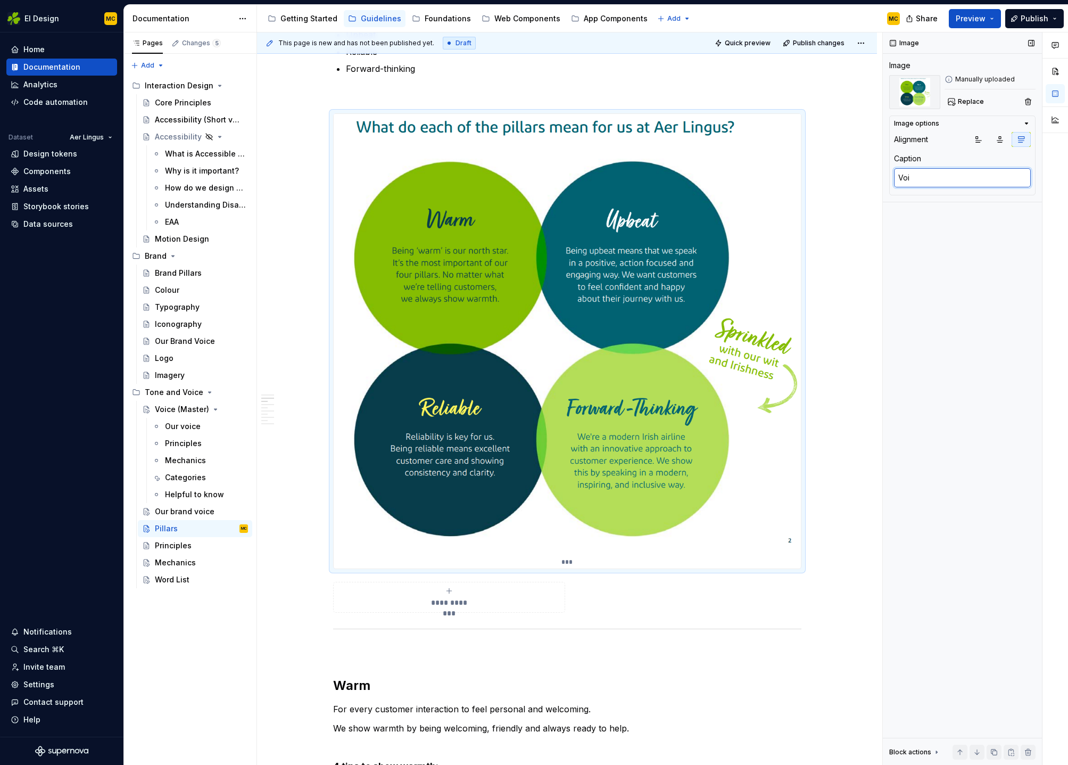
type textarea "Voic"
type textarea "*"
type textarea "Voice"
type textarea "*"
type textarea "Voice"
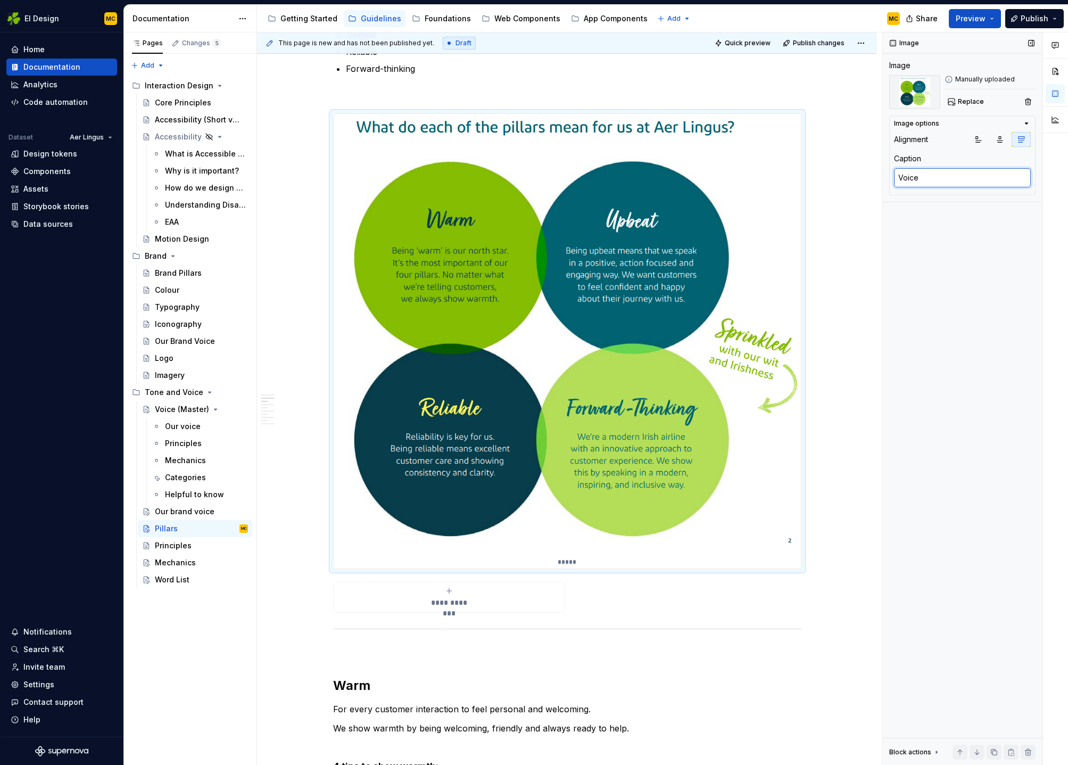
type textarea "*"
type textarea "Voice p"
type textarea "*"
type textarea "Voice"
type textarea "*"
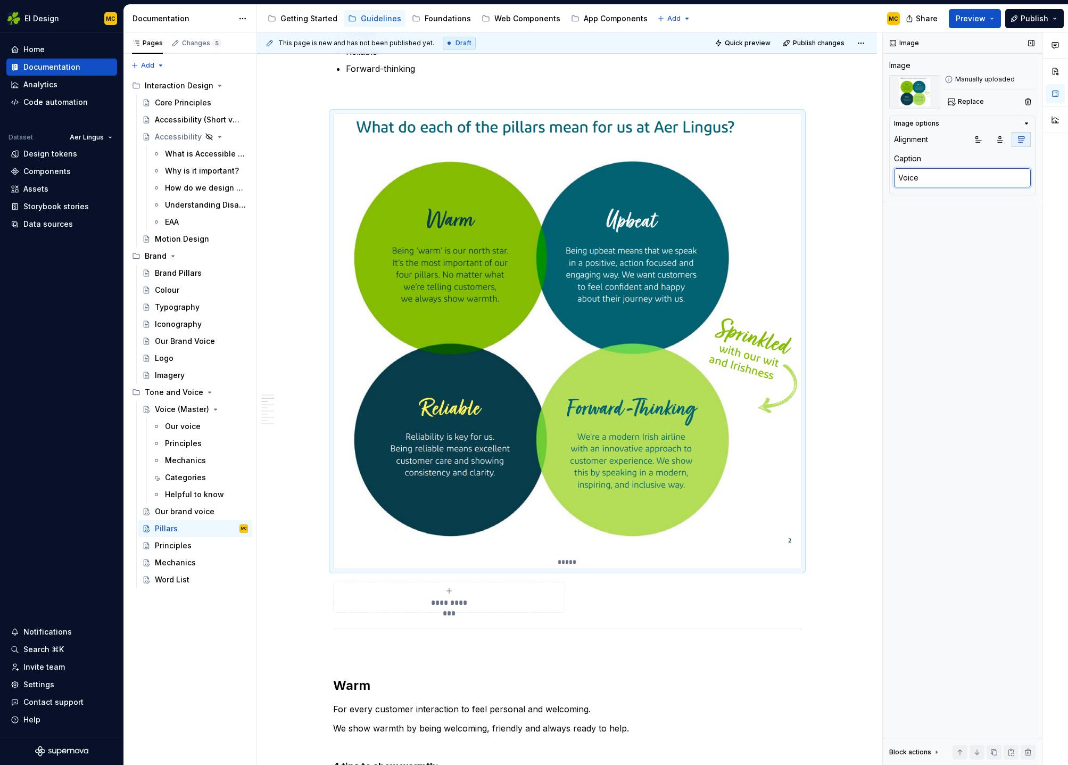
type textarea "Voice b"
type textarea "*"
type textarea "Voice"
type textarea "*"
type textarea "Voice p"
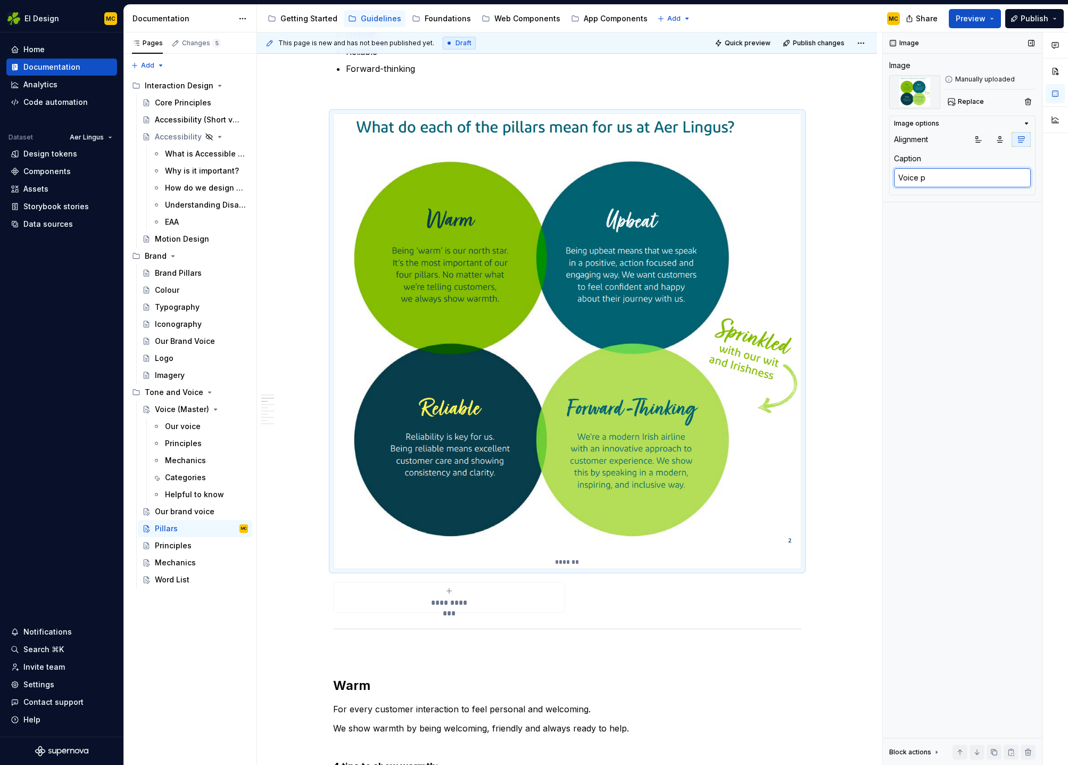
type textarea "*"
type textarea "Voice pi"
type textarea "*"
type textarea "Voice pil"
type textarea "*"
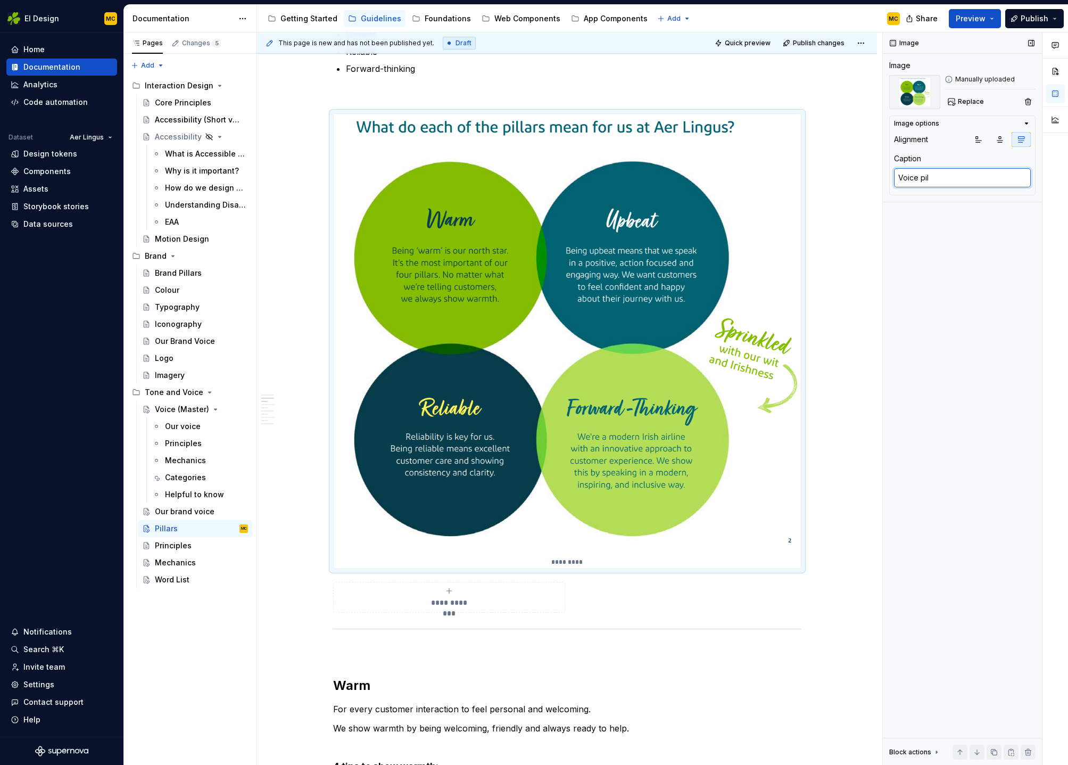
type textarea "Voice pill"
type textarea "*"
type textarea "Voice [PERSON_NAME]"
type textarea "*"
type textarea "Voice pillar"
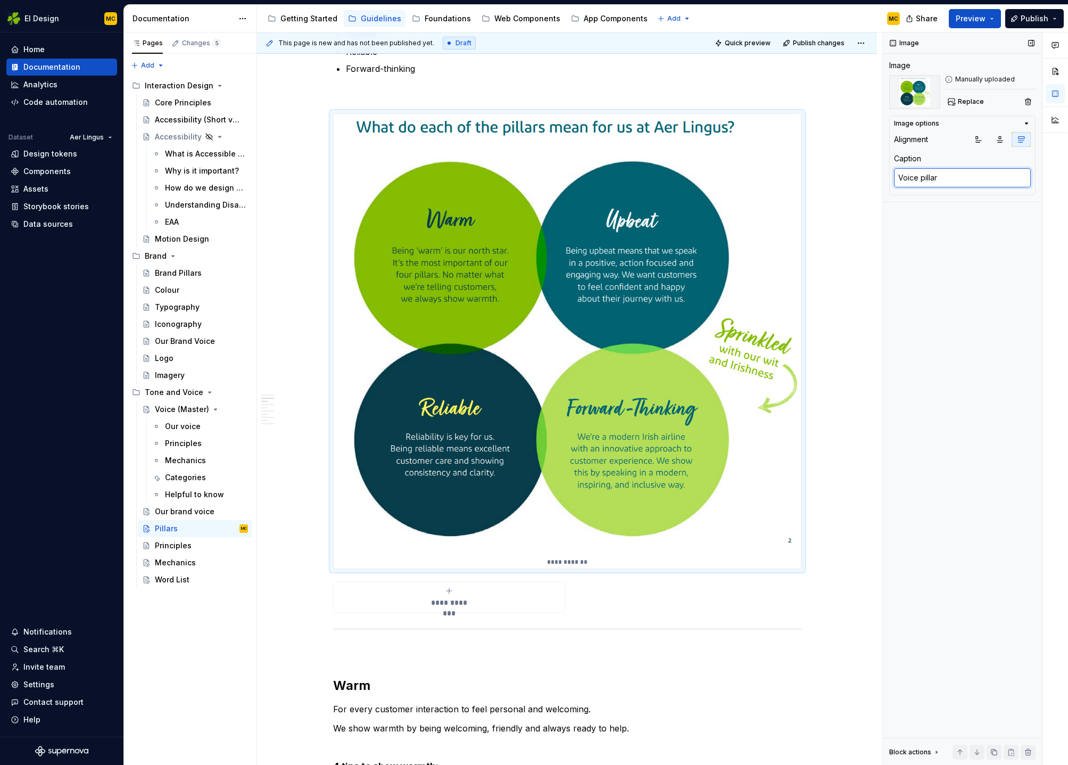
type textarea "*"
type textarea "Voice pillars"
click at [903, 357] on div "Image Image Manually uploaded Replace Image options Alignment Caption Voice pil…" at bounding box center [962, 398] width 159 height 733
click at [1027, 123] on icon "button" at bounding box center [1027, 123] width 3 height 1
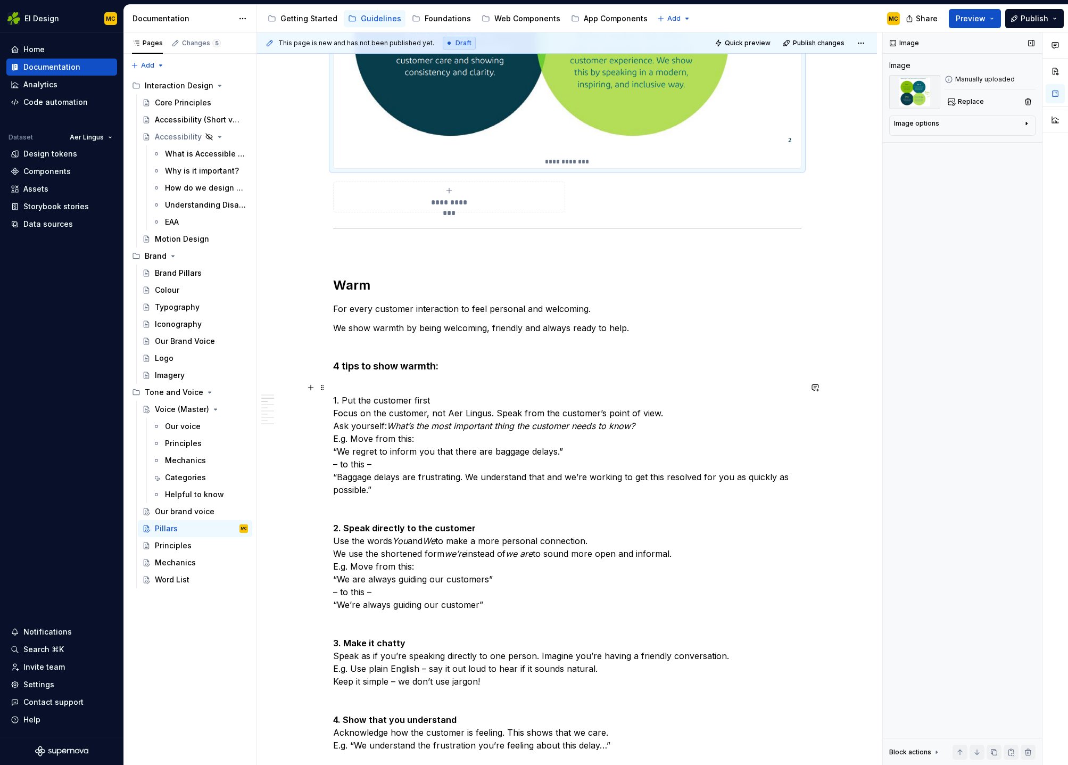
scroll to position [625, 0]
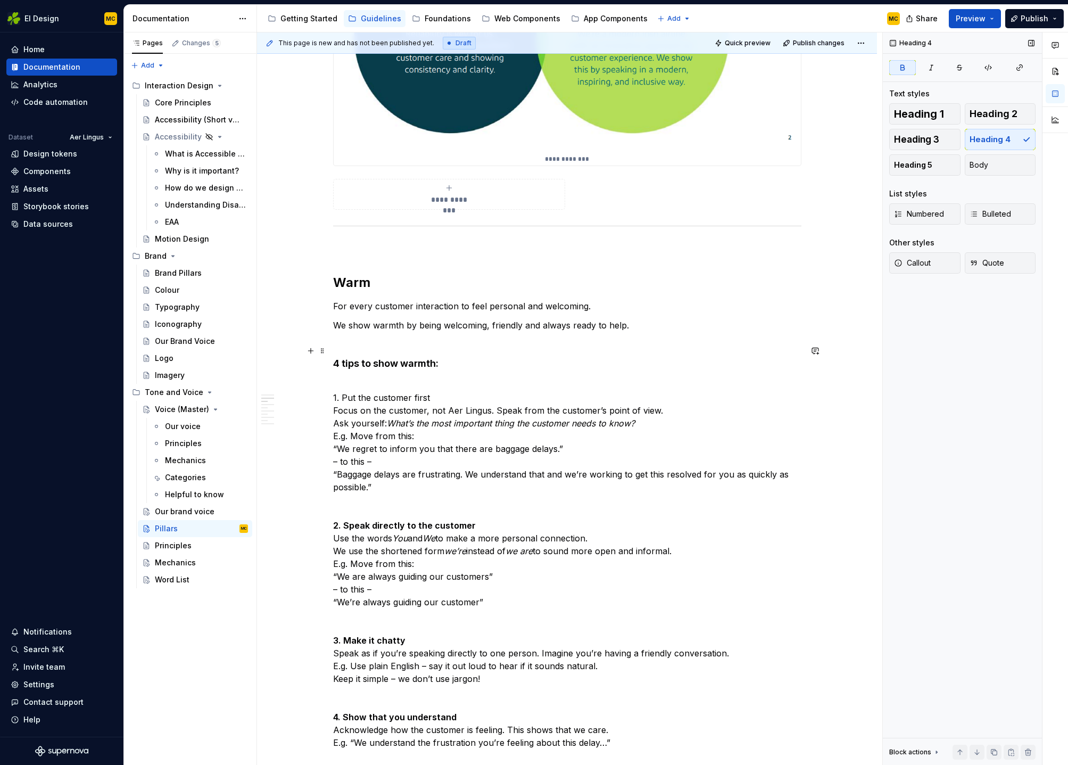
click at [468, 365] on h4 "4 tips to show warmth:" at bounding box center [567, 357] width 468 height 26
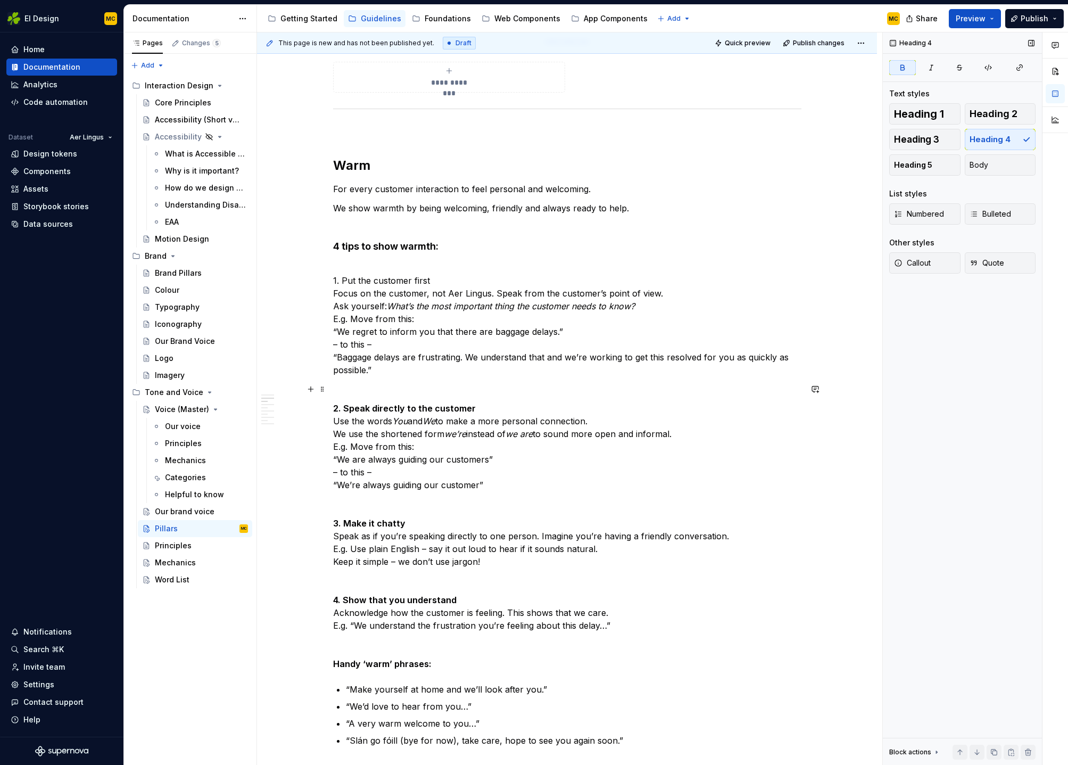
scroll to position [744, 0]
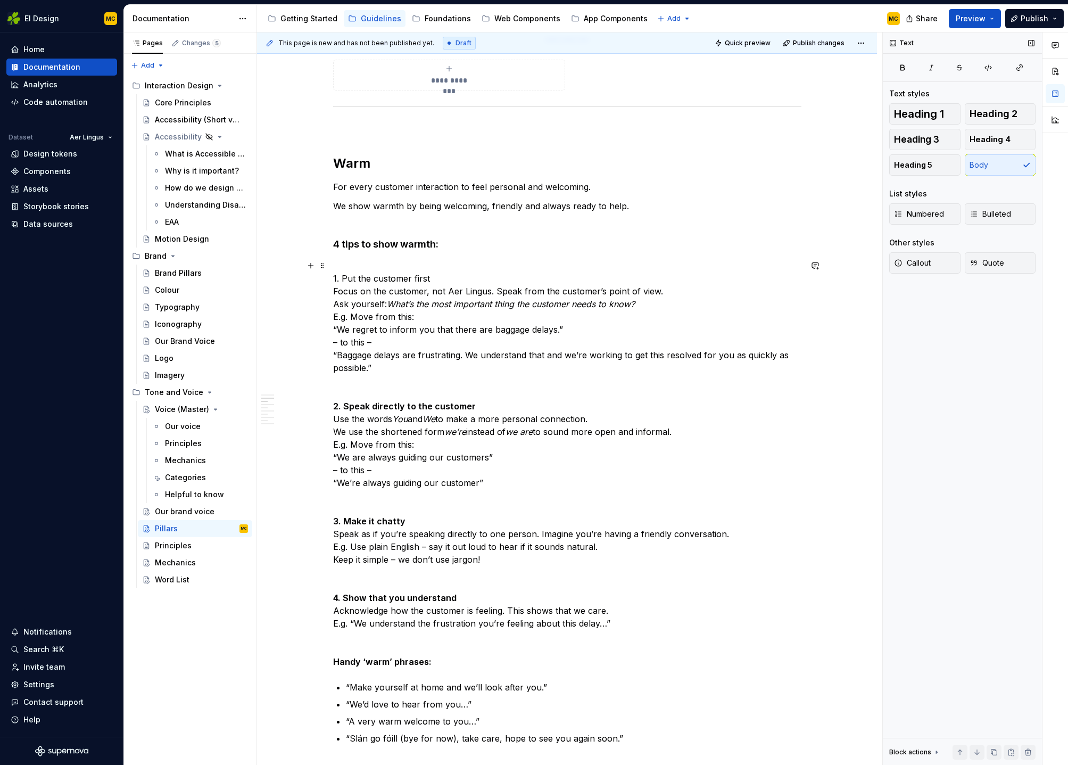
click at [443, 278] on p "1. Put the customer first Focus on the customer, not Aer Lingus. Speak from the…" at bounding box center [567, 316] width 468 height 115
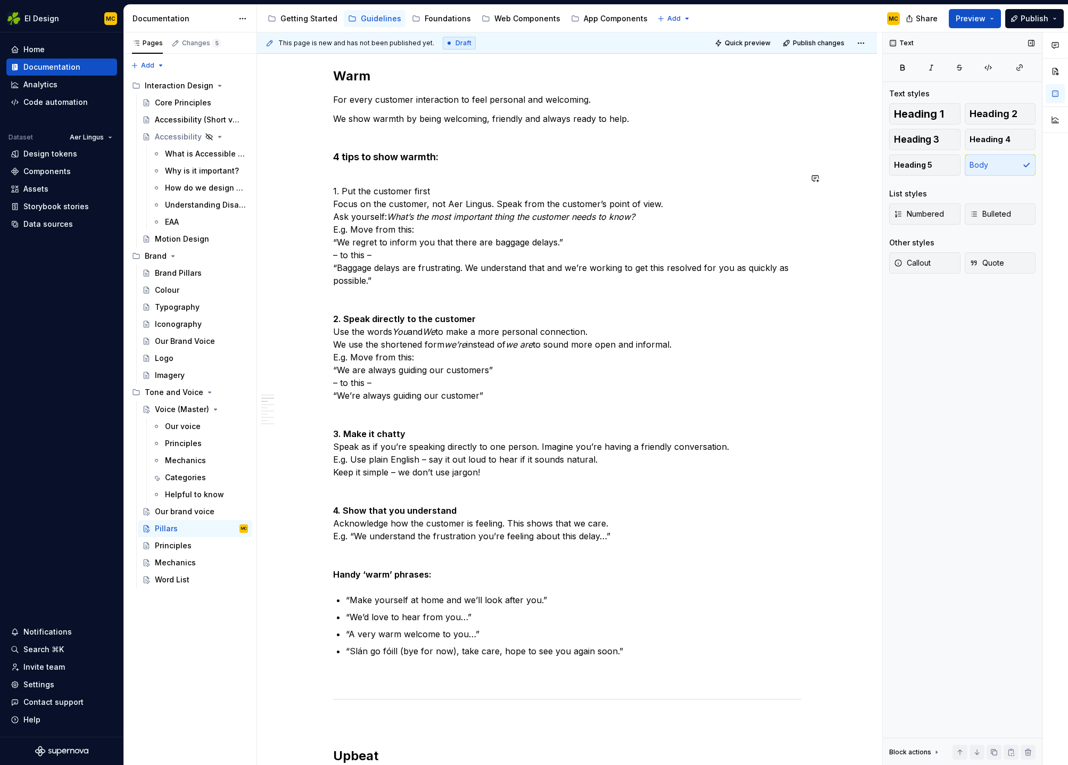
scroll to position [833, 0]
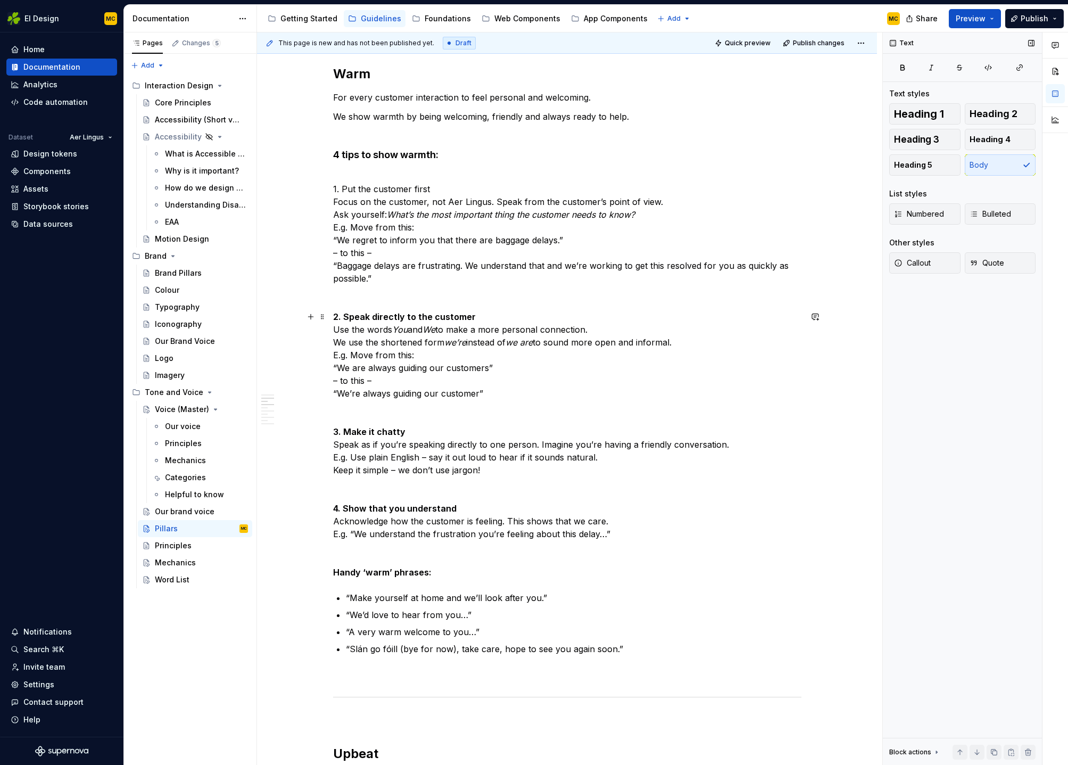
click at [482, 317] on p "2. Speak directly to the customer Use the words You and We to make a more perso…" at bounding box center [567, 354] width 468 height 89
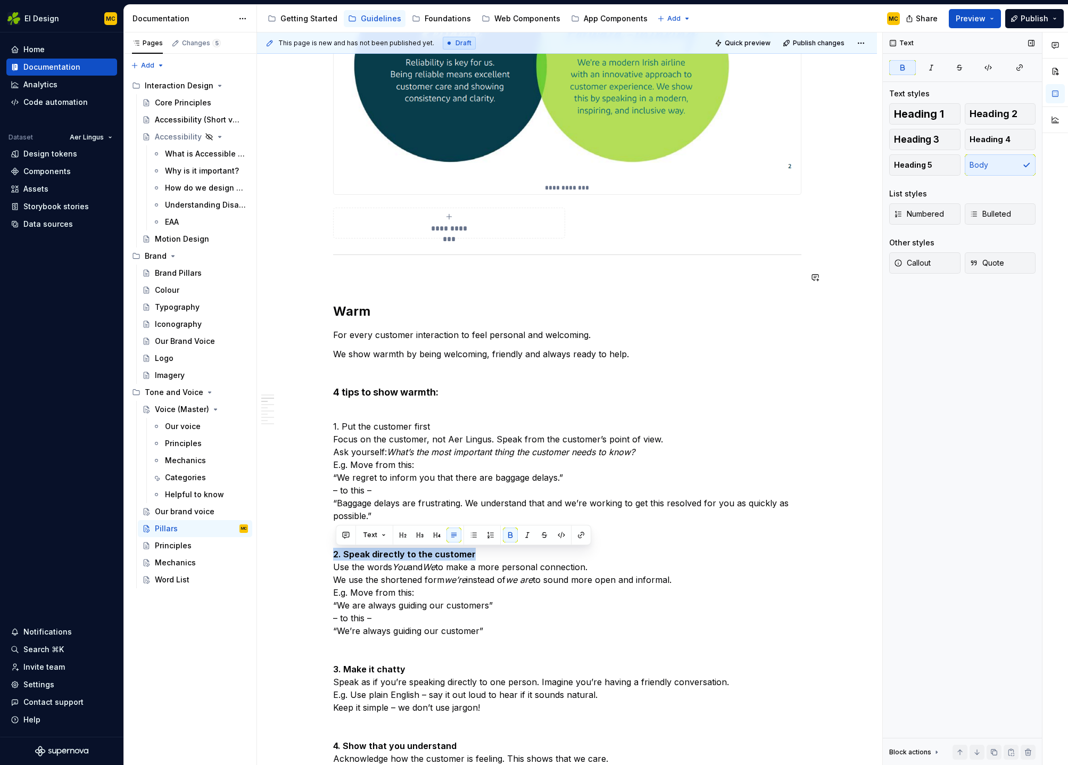
scroll to position [593, 0]
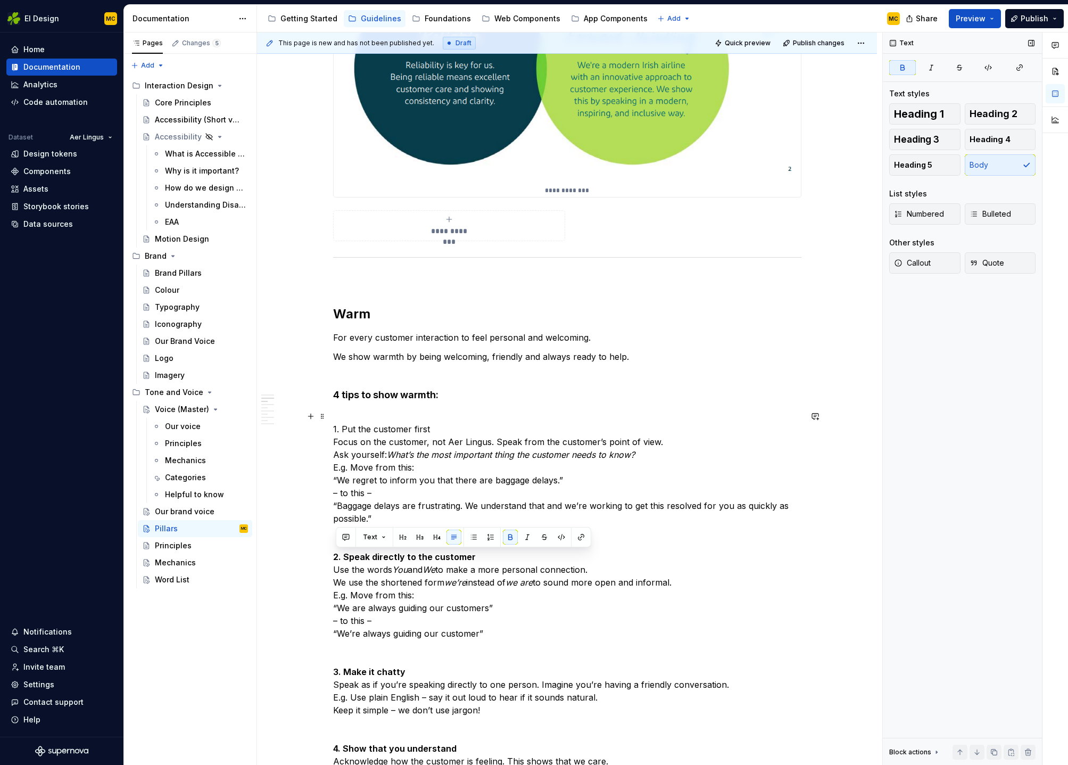
click at [455, 428] on p "1. Put the customer first Focus on the customer, not Aer Lingus. Speak from the…" at bounding box center [567, 467] width 468 height 115
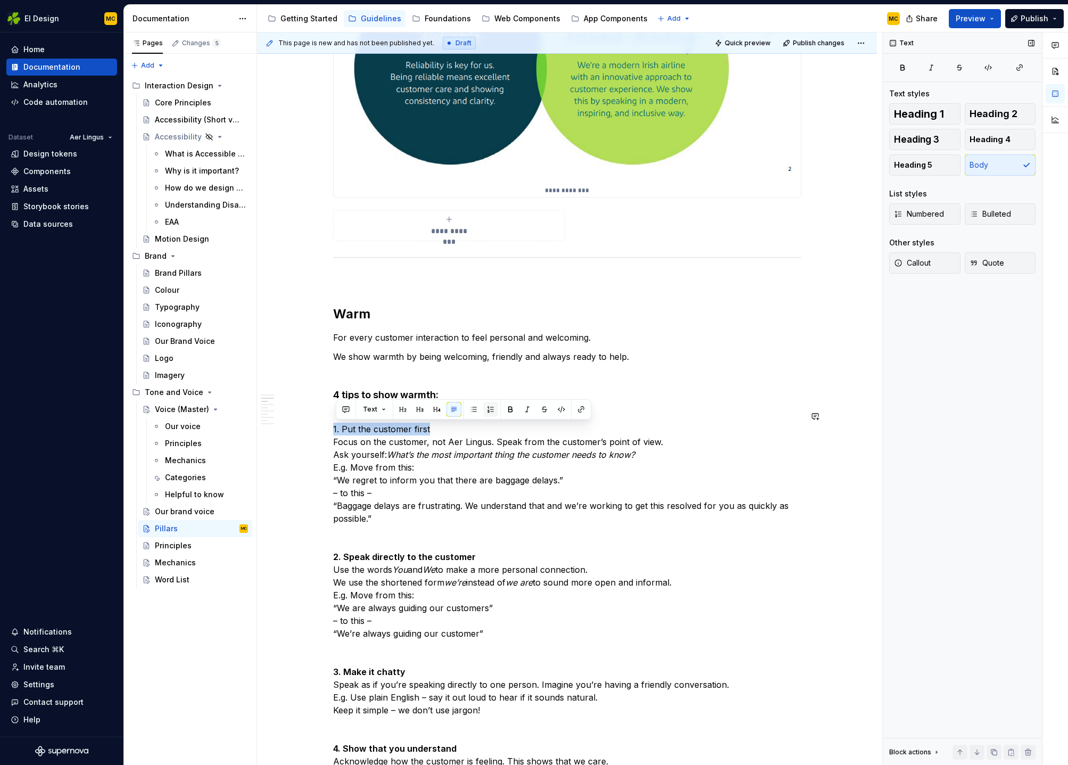
click at [490, 408] on button "button" at bounding box center [490, 409] width 15 height 15
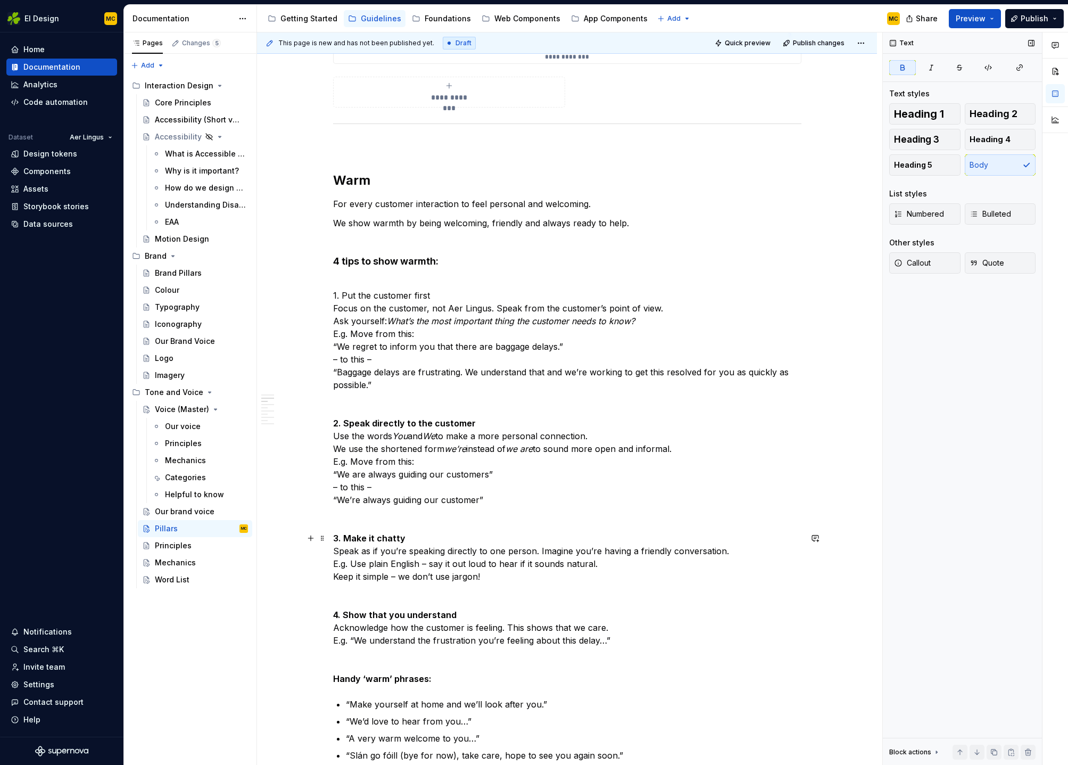
scroll to position [755, 0]
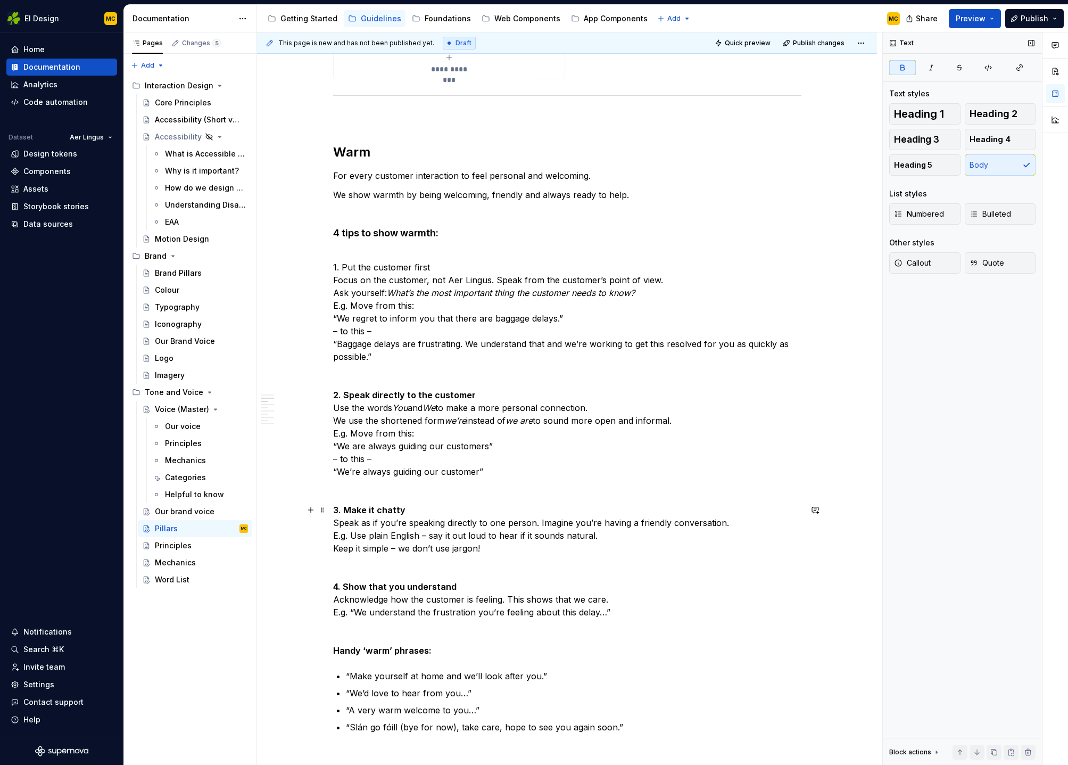
click at [422, 512] on p "3. Make it chatty Speak as if you’re speaking directly to one person. Imagine y…" at bounding box center [567, 528] width 468 height 51
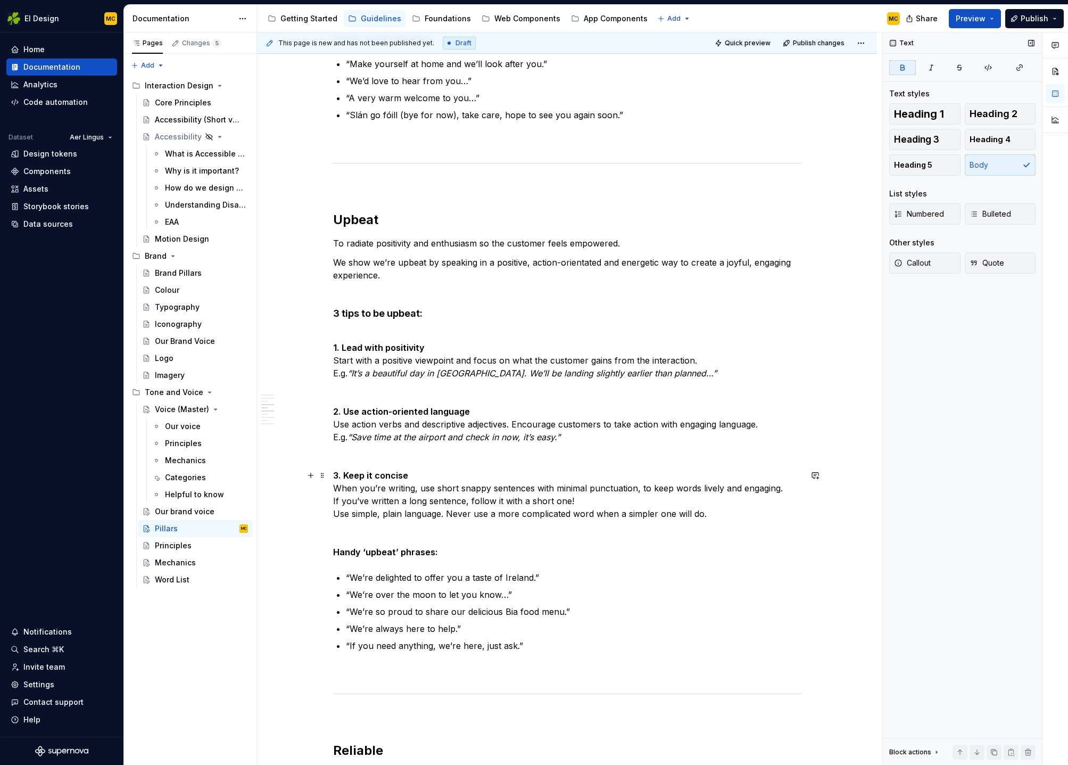
scroll to position [1374, 0]
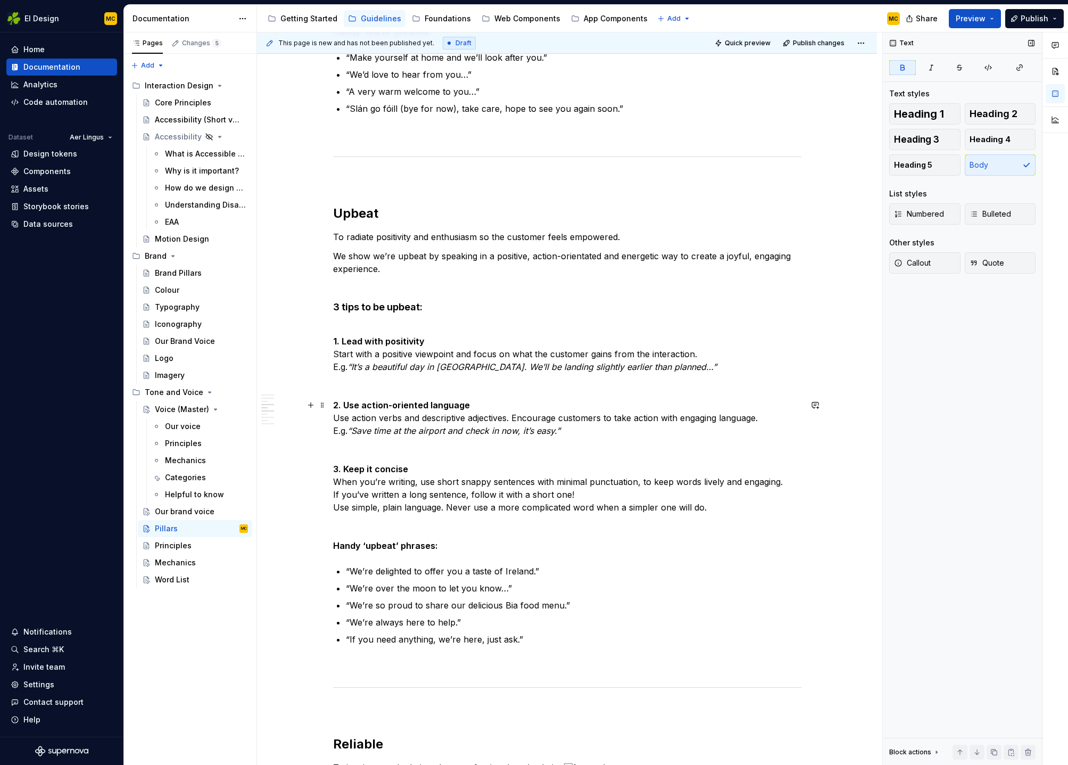
click at [441, 406] on strong "2. Use action-oriented language" at bounding box center [401, 405] width 137 height 11
click at [188, 513] on div "Our brand voice" at bounding box center [185, 511] width 60 height 11
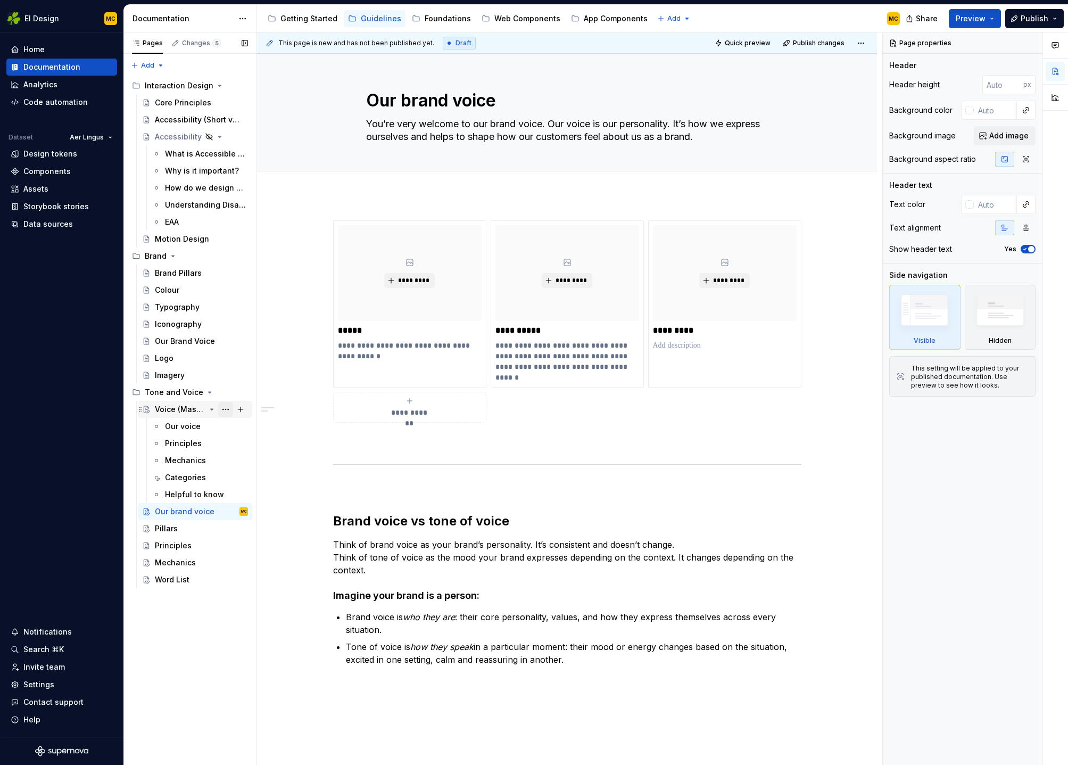
click at [226, 410] on button "Page tree" at bounding box center [225, 409] width 15 height 15
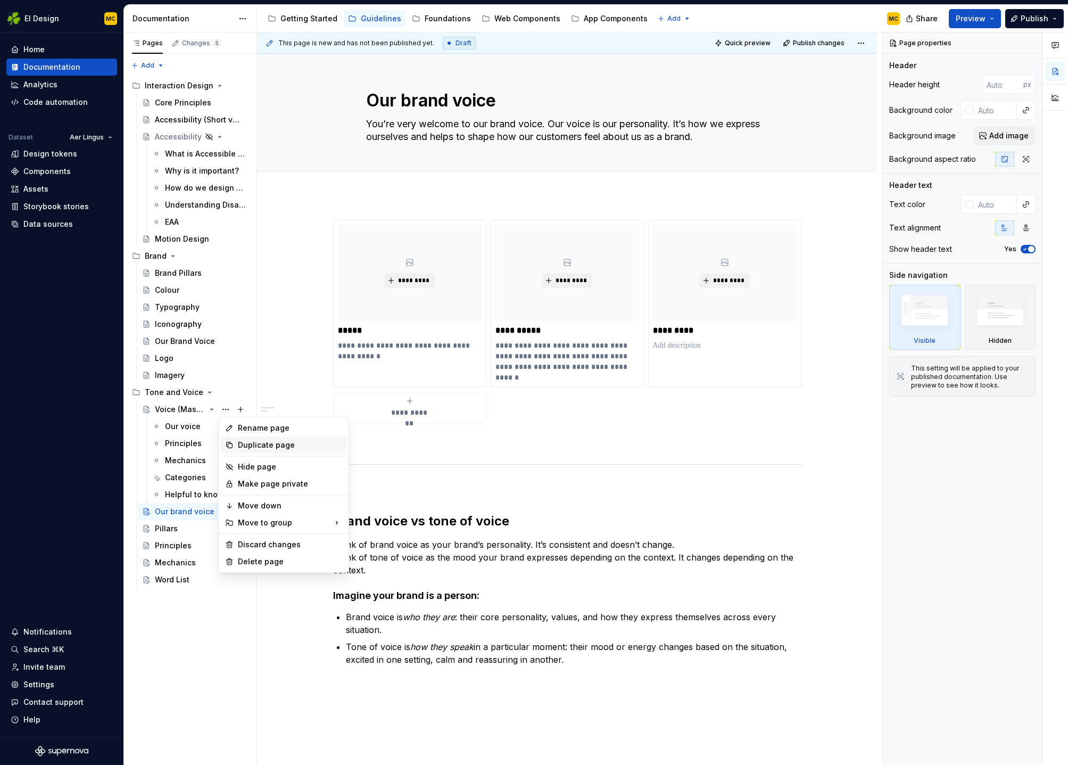
click at [245, 444] on div "Duplicate page" at bounding box center [290, 445] width 104 height 11
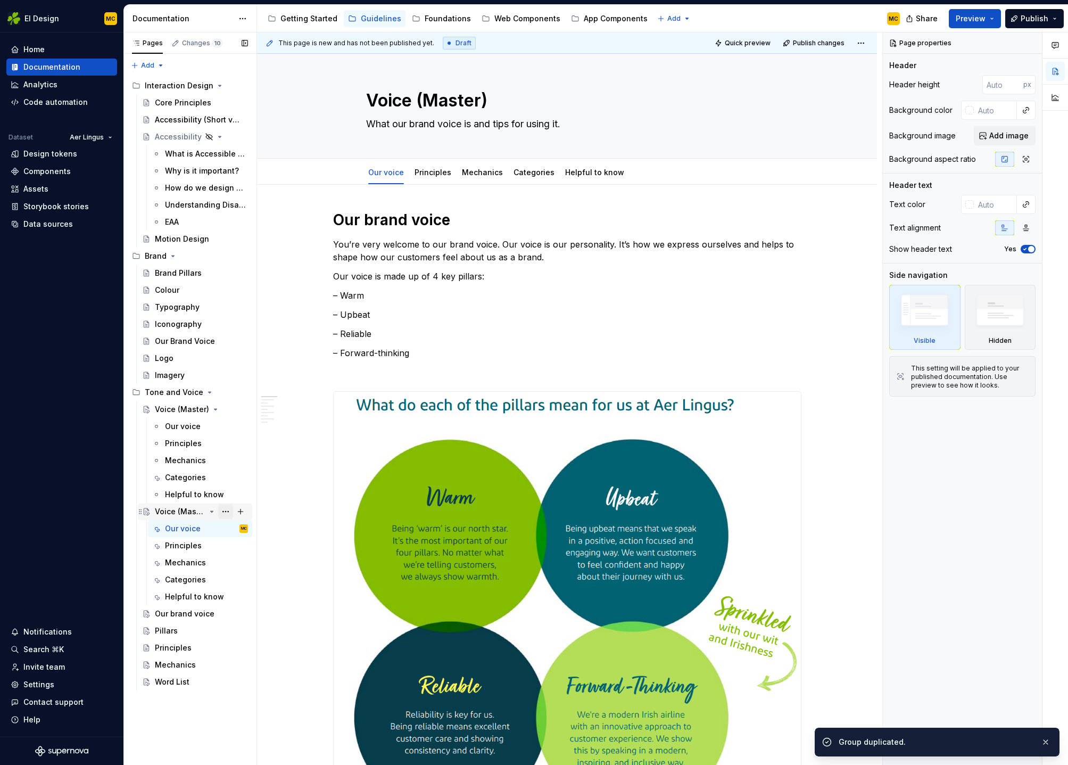
click at [225, 511] on button "Page tree" at bounding box center [225, 511] width 15 height 15
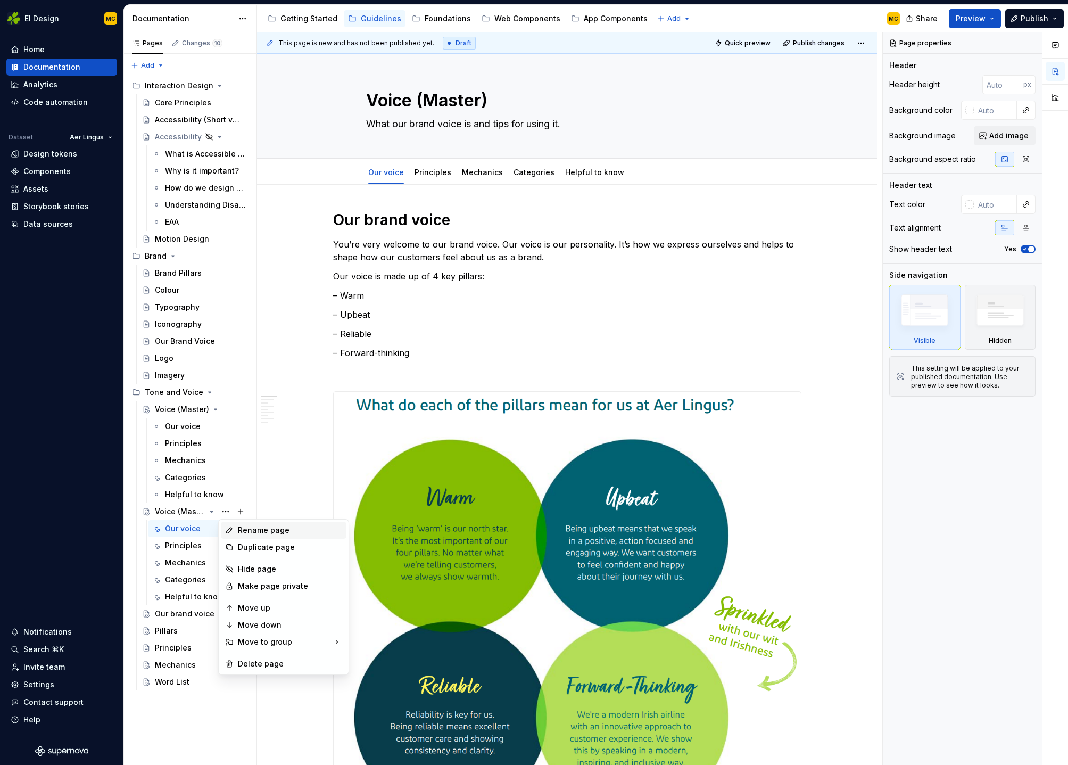
type textarea "*"
click at [251, 530] on div "Rename page" at bounding box center [290, 530] width 104 height 11
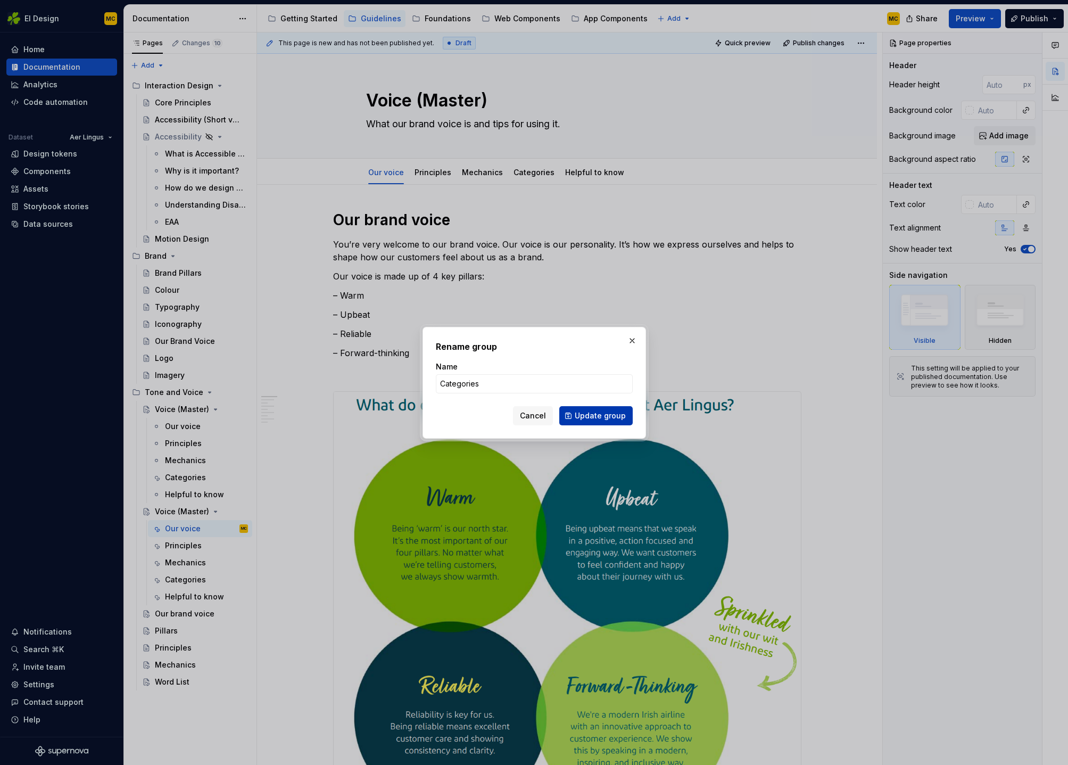
type input "Categories"
click at [608, 415] on span "Update group" at bounding box center [600, 415] width 51 height 11
type textarea "*"
type textarea "Categories"
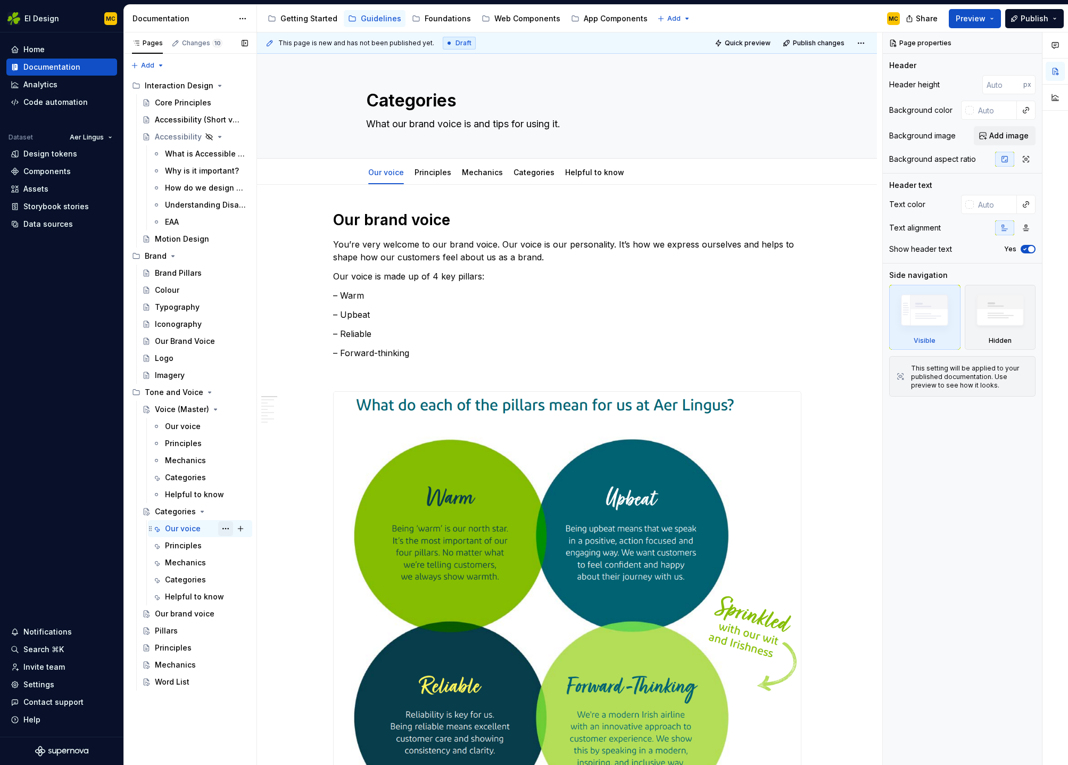
click at [224, 529] on button "Page tree" at bounding box center [225, 528] width 15 height 15
click at [261, 645] on div "Delete tab" at bounding box center [290, 646] width 104 height 11
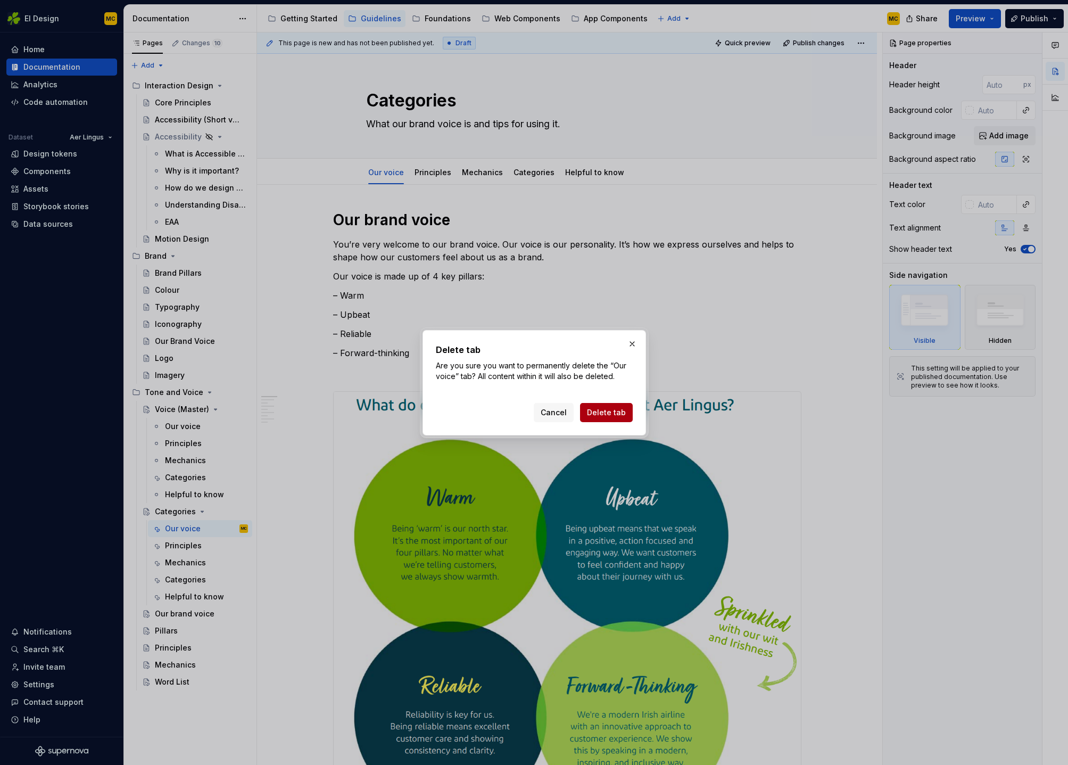
click at [591, 412] on span "Delete tab" at bounding box center [606, 412] width 39 height 11
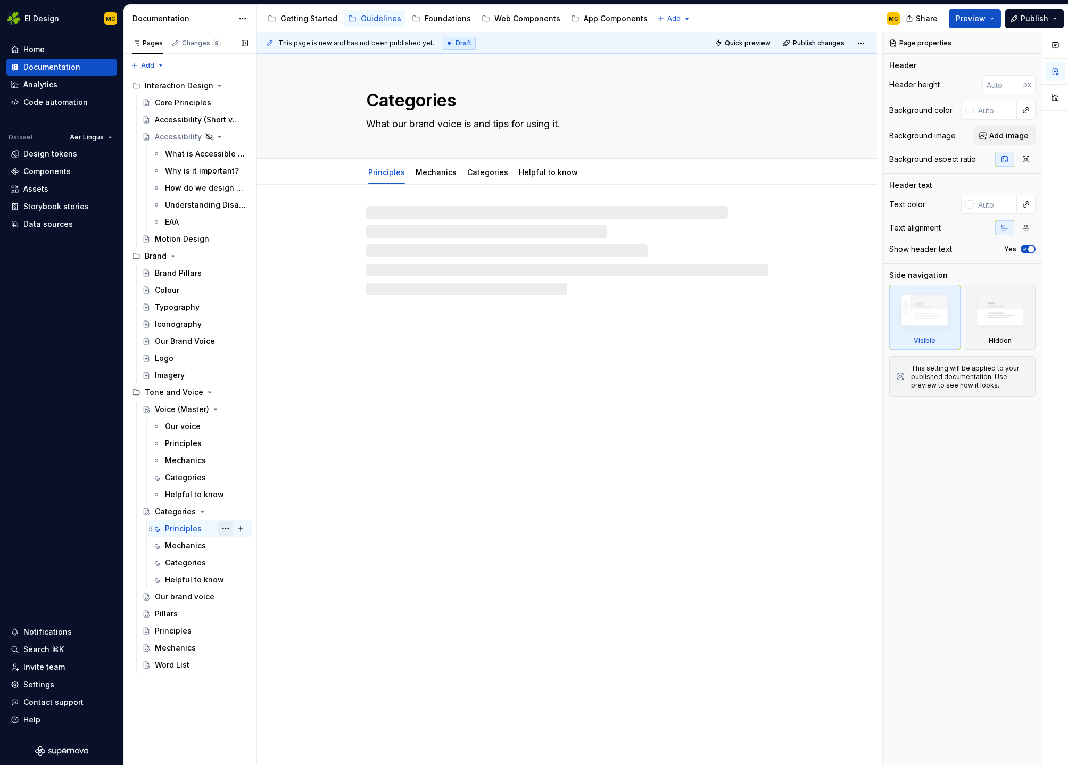
click at [226, 528] on button "Page tree" at bounding box center [225, 528] width 15 height 15
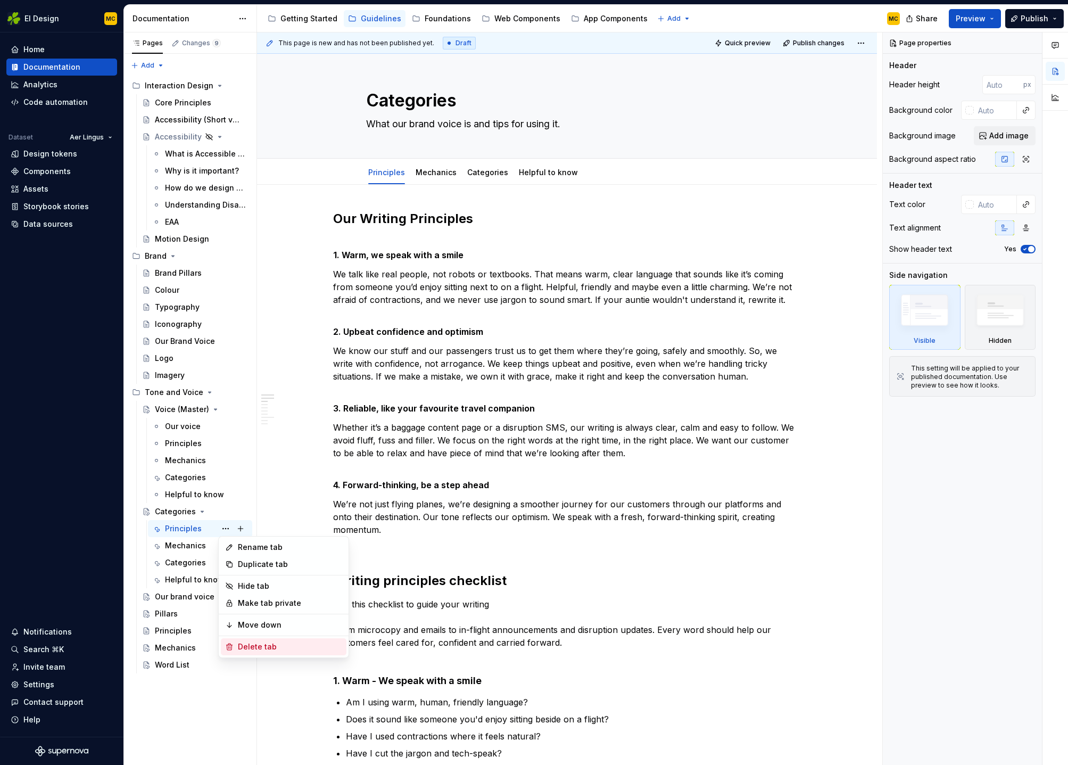
click at [270, 642] on div "Delete tab" at bounding box center [290, 646] width 104 height 11
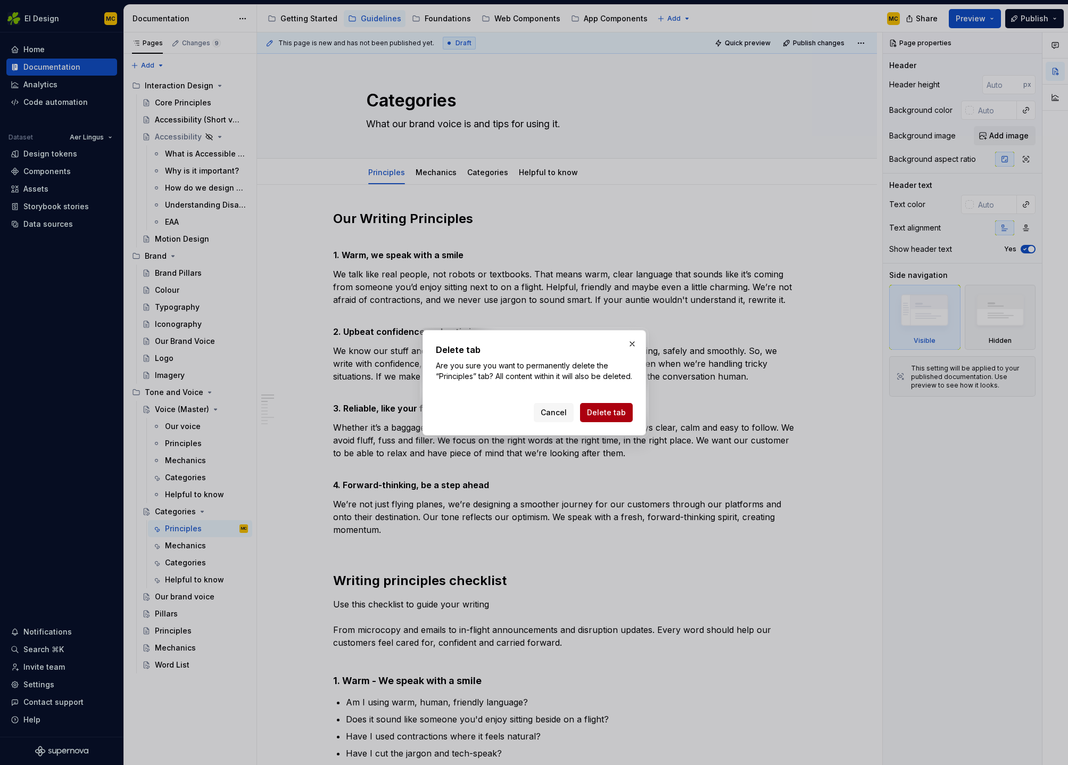
click at [619, 417] on span "Delete tab" at bounding box center [606, 412] width 39 height 11
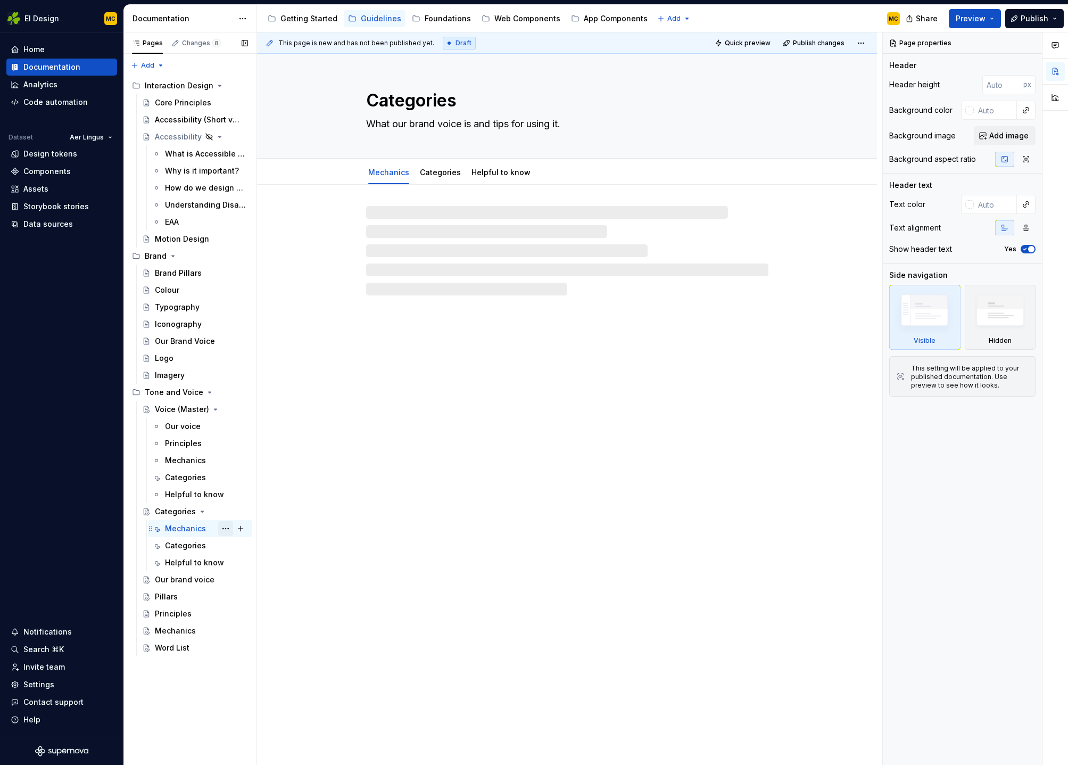
click at [228, 531] on button "Page tree" at bounding box center [225, 528] width 15 height 15
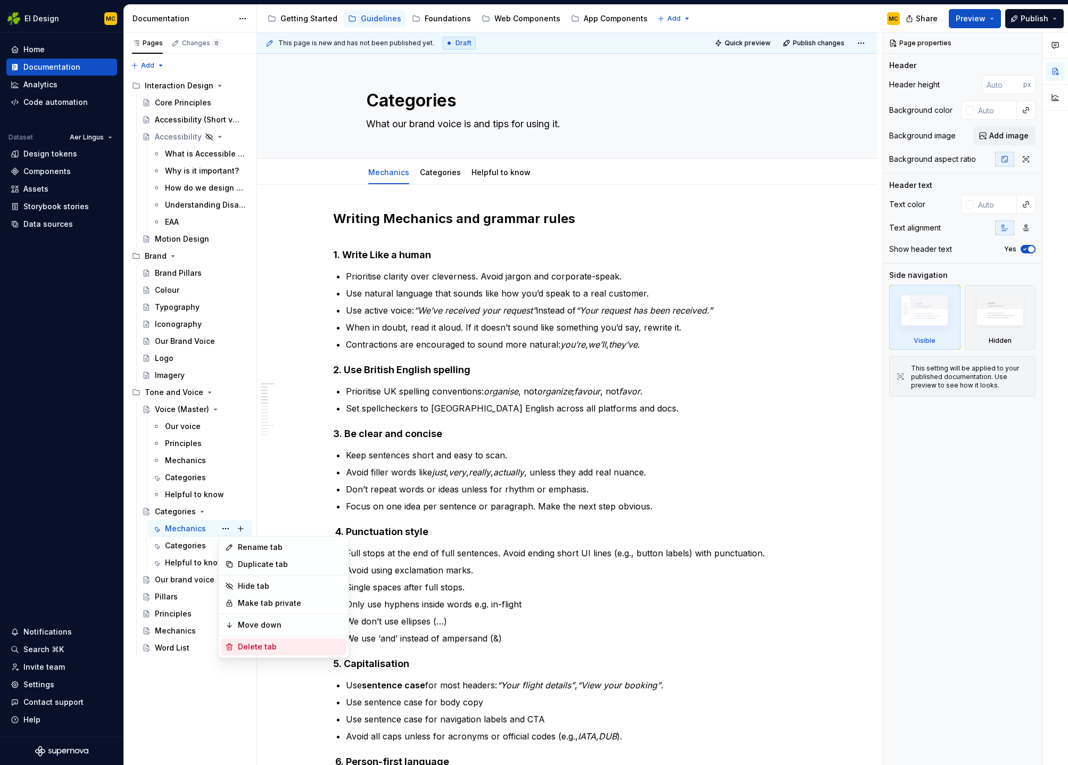
click at [286, 645] on div "Delete tab" at bounding box center [290, 646] width 104 height 11
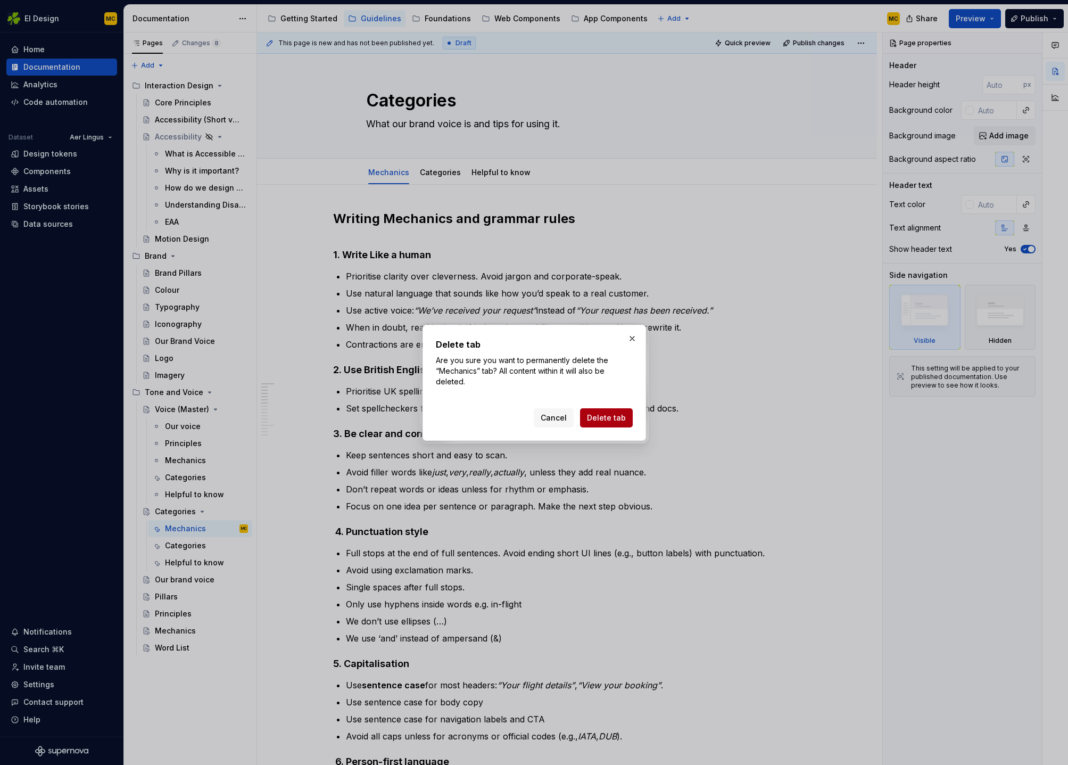
click at [627, 418] on button "Delete tab" at bounding box center [606, 417] width 53 height 19
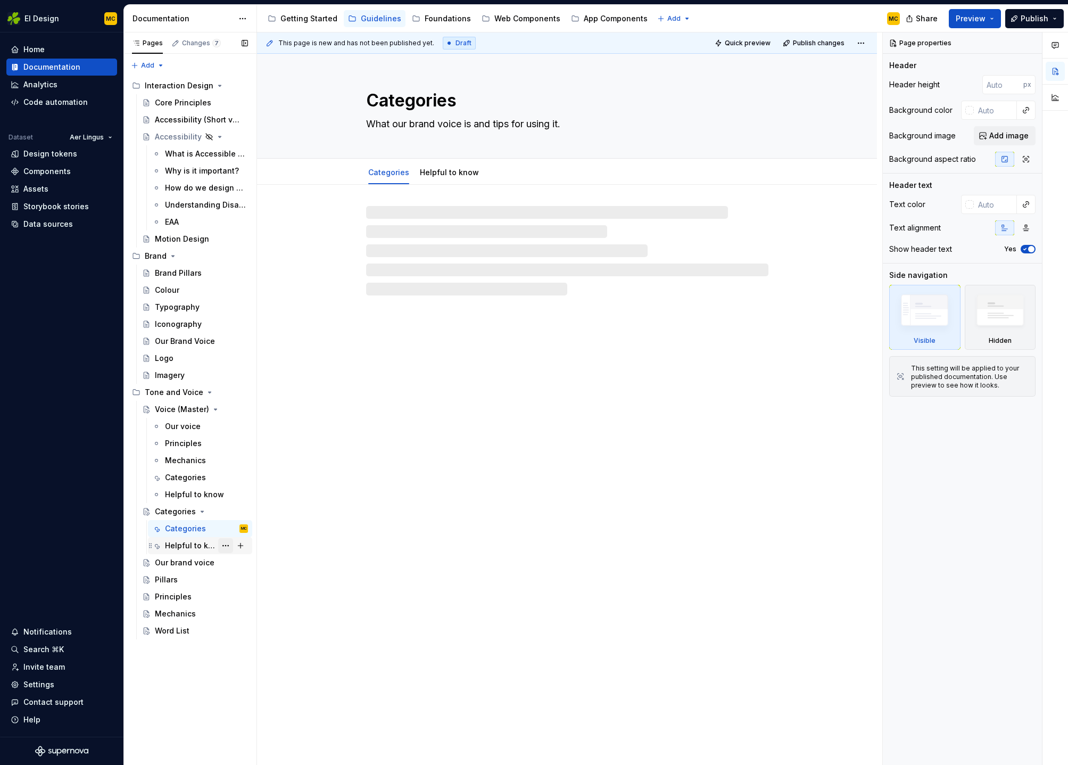
click at [228, 547] on button "Page tree" at bounding box center [225, 545] width 15 height 15
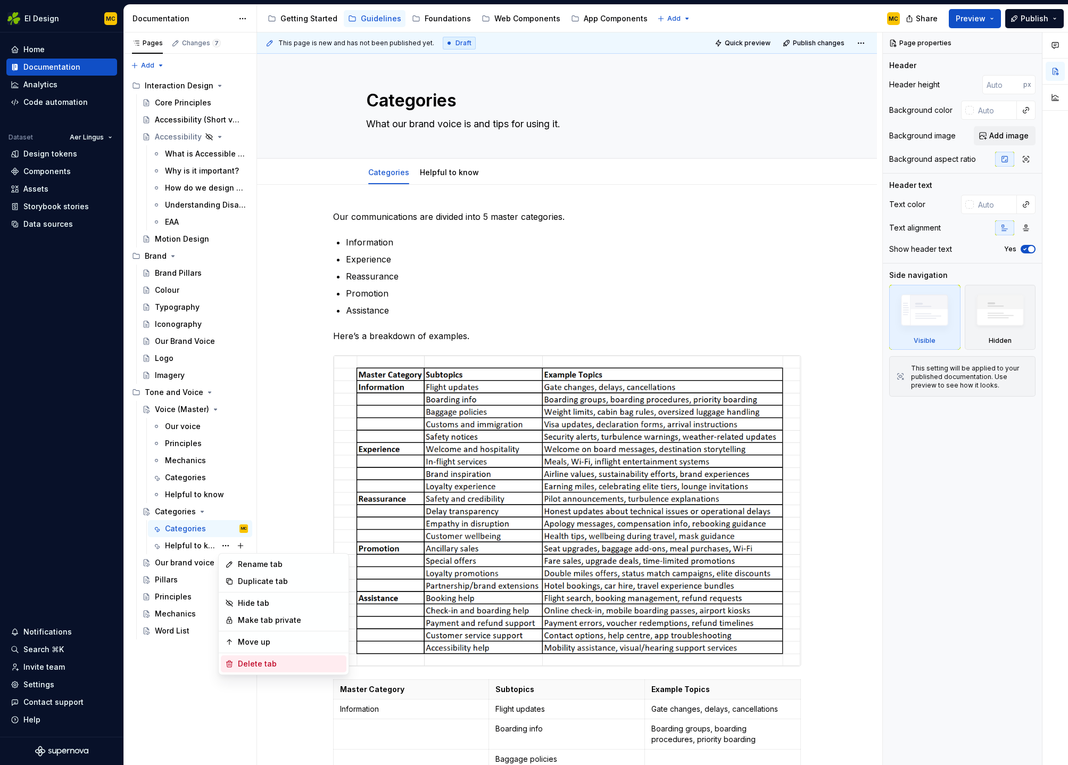
click at [269, 662] on div "Delete tab" at bounding box center [290, 663] width 104 height 11
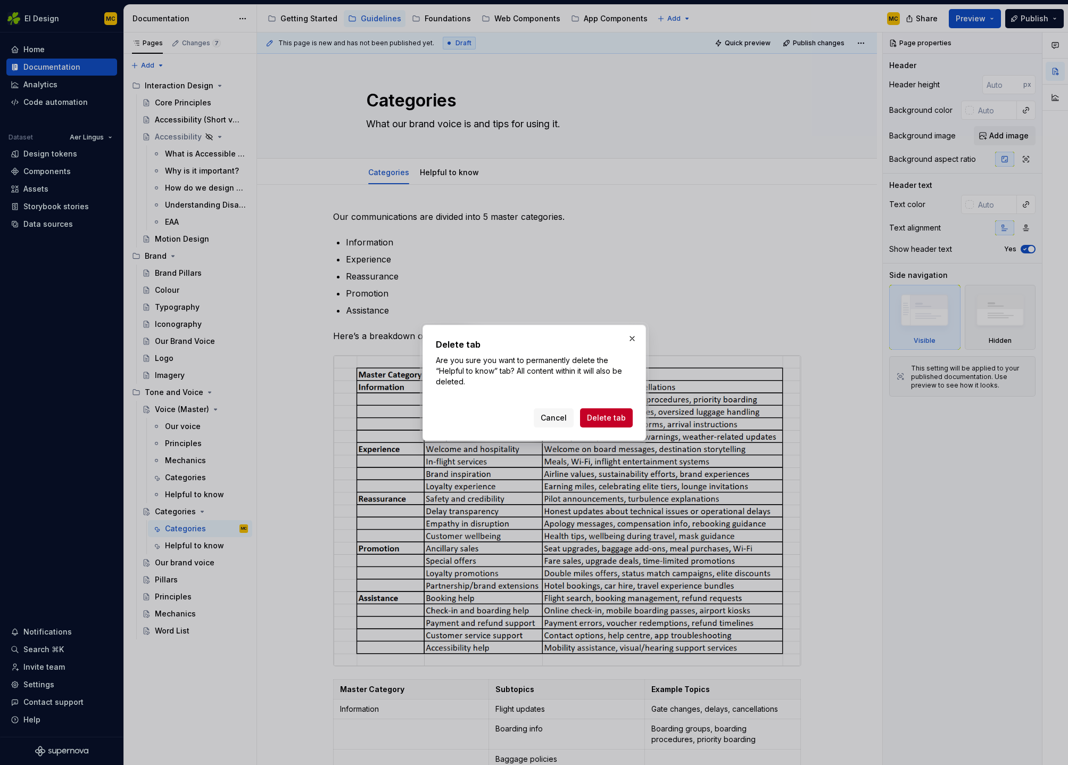
click at [590, 424] on button "Delete tab" at bounding box center [606, 417] width 53 height 19
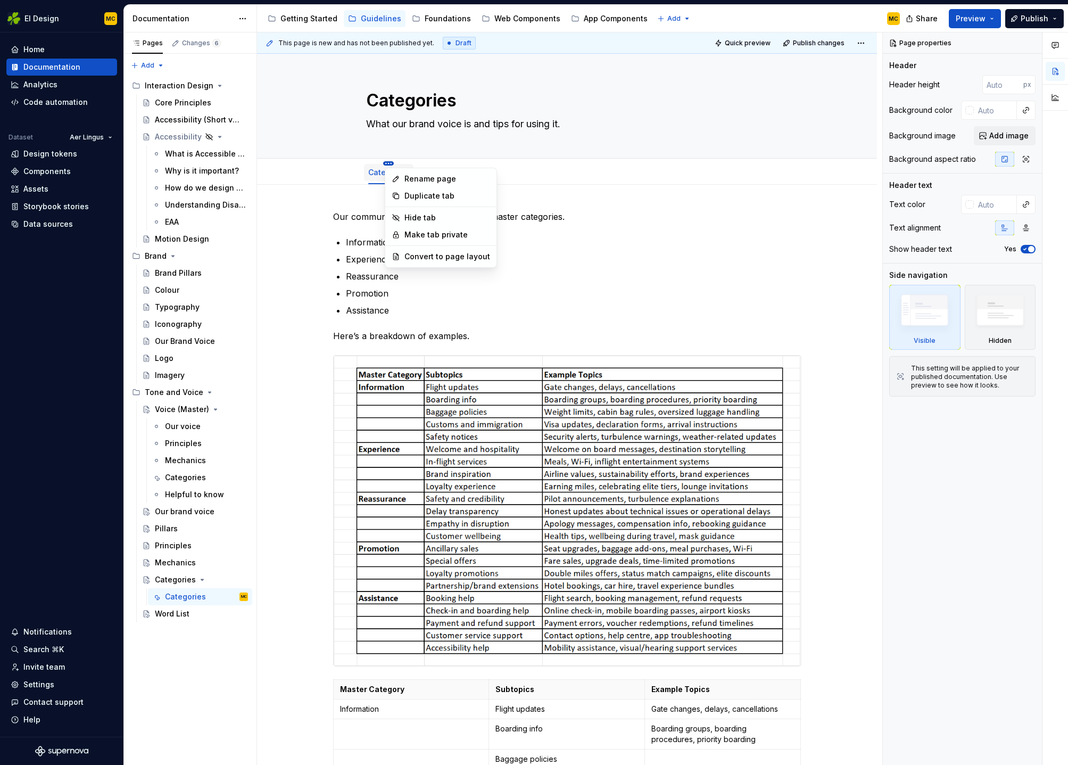
click at [391, 162] on html "EI Design MC Home Documentation Analytics Code automation Dataset Aer Lingus De…" at bounding box center [534, 382] width 1068 height 765
click at [433, 253] on div "Convert to page layout" at bounding box center [447, 256] width 86 height 11
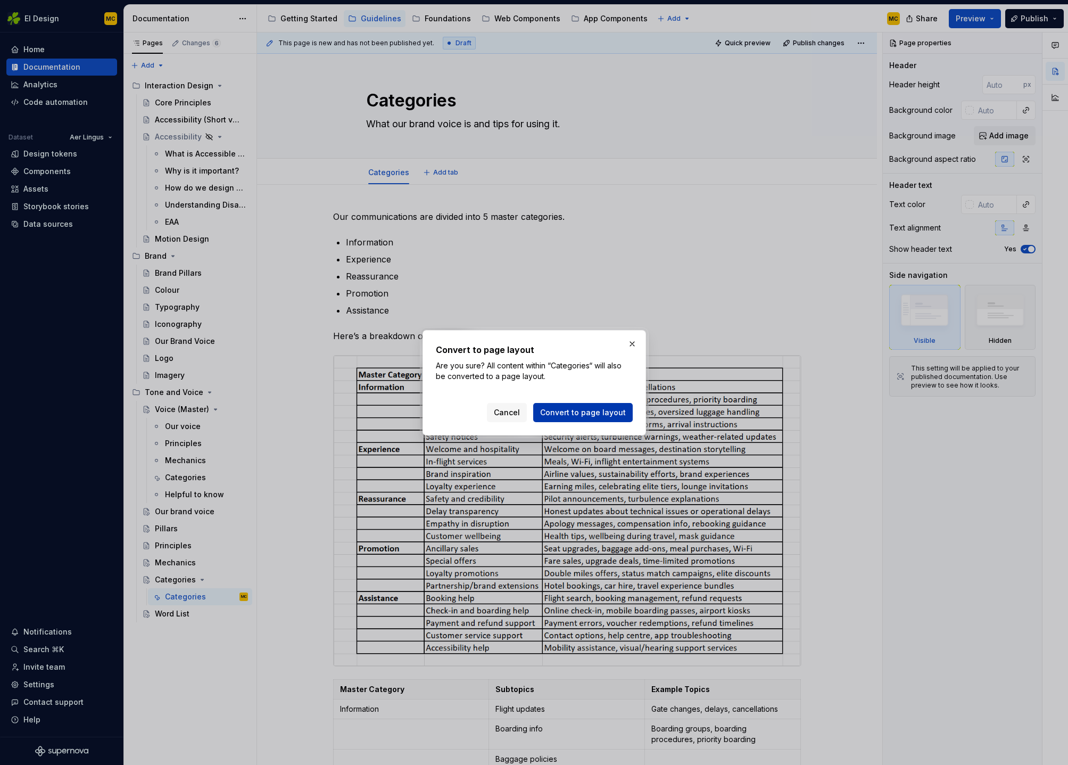
click at [605, 414] on span "Convert to page layout" at bounding box center [583, 412] width 86 height 11
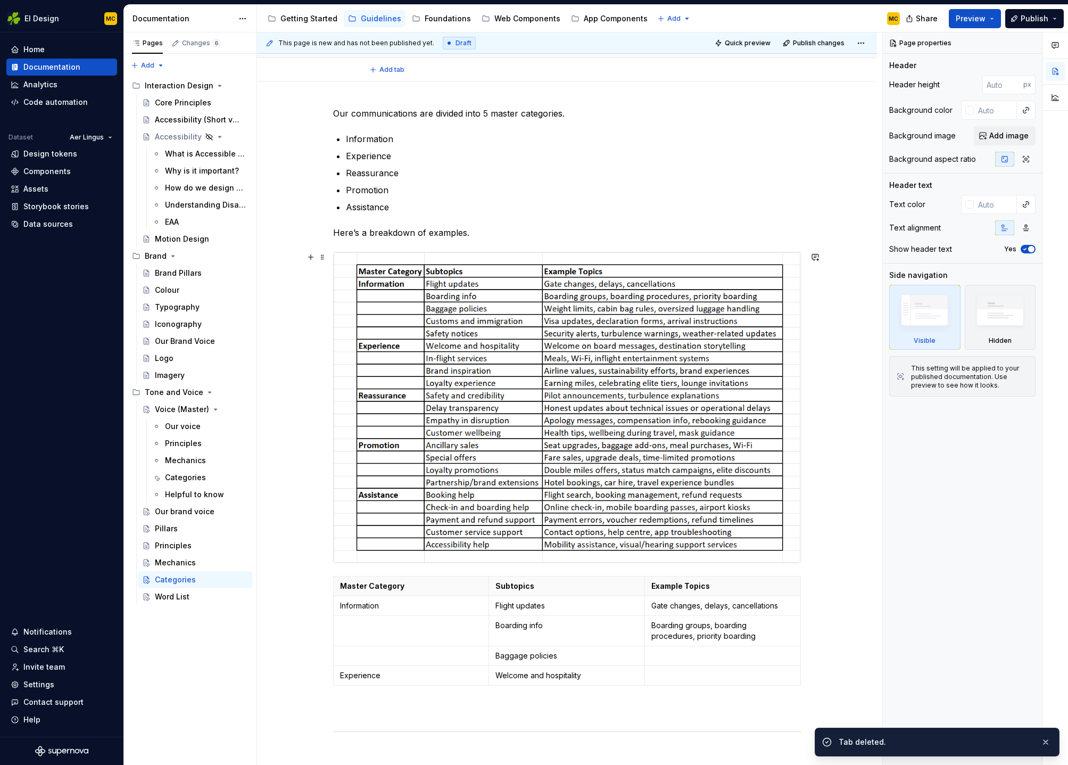
scroll to position [204, 0]
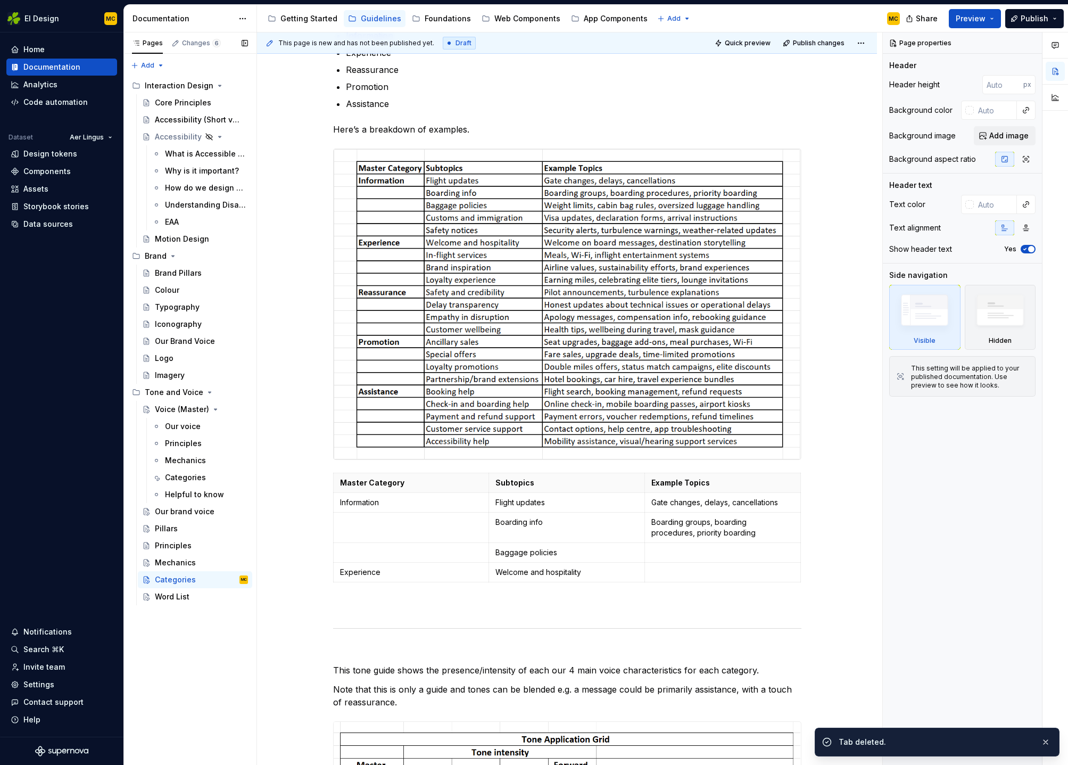
click at [210, 639] on div "Pages Changes 6 Add Accessibility guide for tree Page tree. Navigate the tree w…" at bounding box center [189, 398] width 133 height 733
type textarea "*"
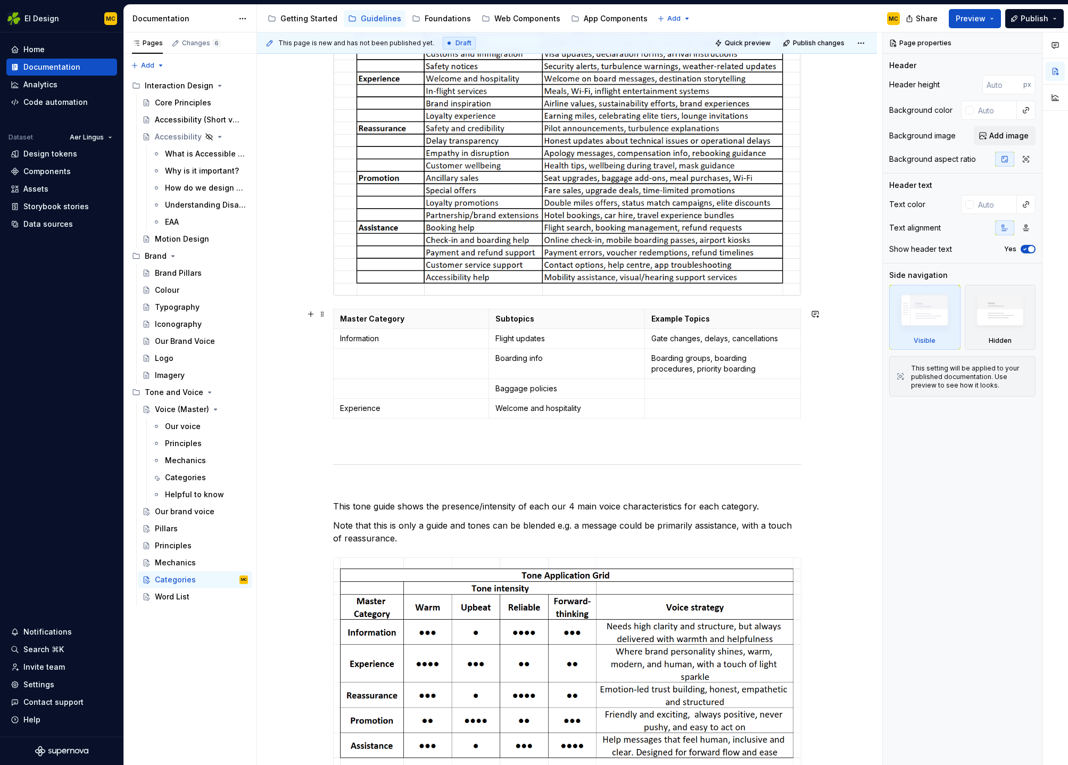
scroll to position [401, 0]
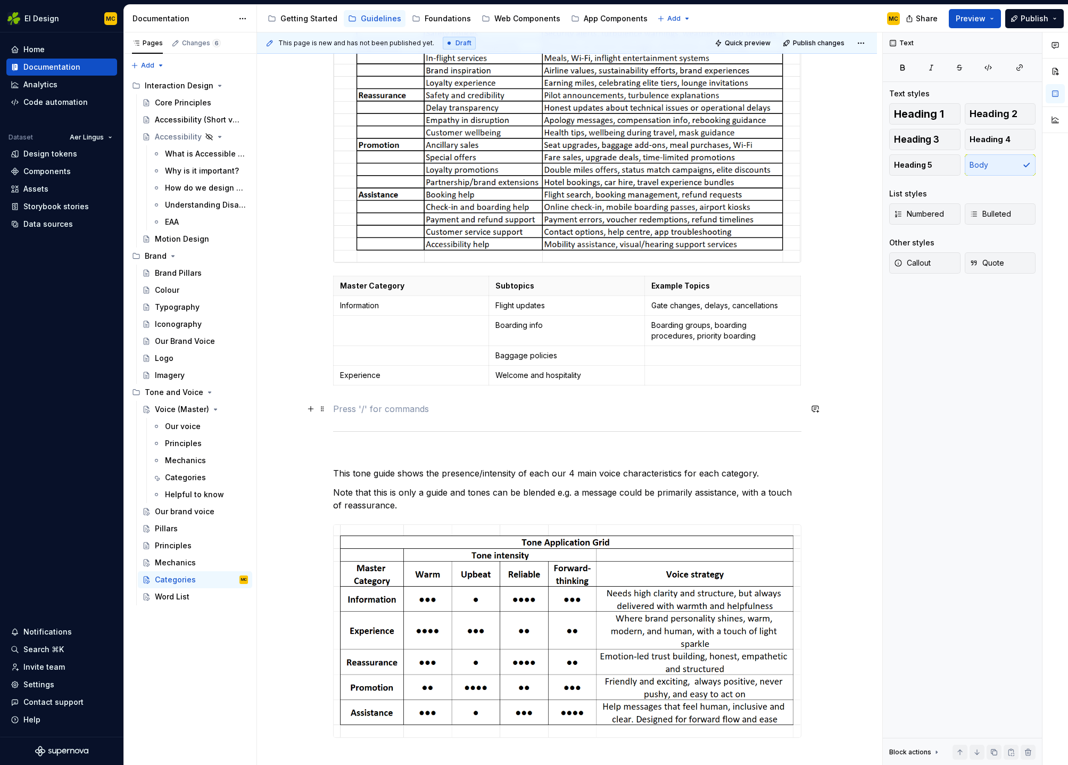
click at [418, 404] on p at bounding box center [567, 408] width 468 height 13
click at [423, 392] on button "button" at bounding box center [419, 389] width 15 height 15
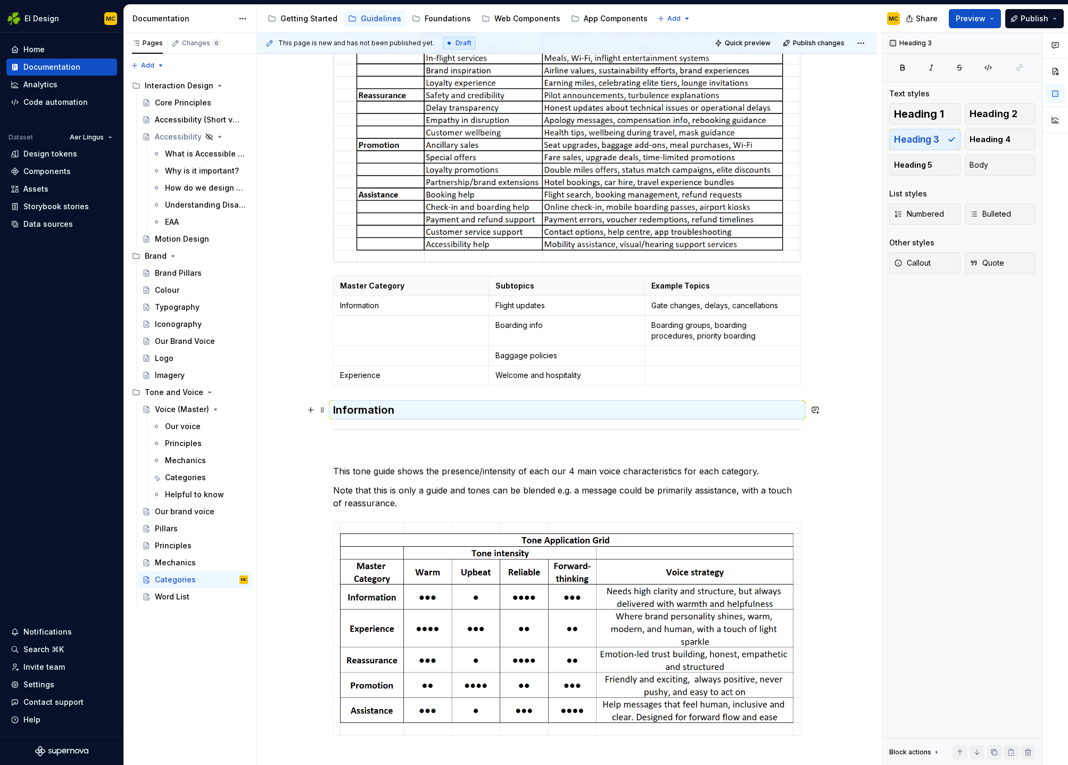
click at [423, 418] on div "Our communications are divided into 5 master categories. Information Experience…" at bounding box center [567, 472] width 468 height 1331
click at [415, 409] on h3 "Information" at bounding box center [567, 409] width 468 height 15
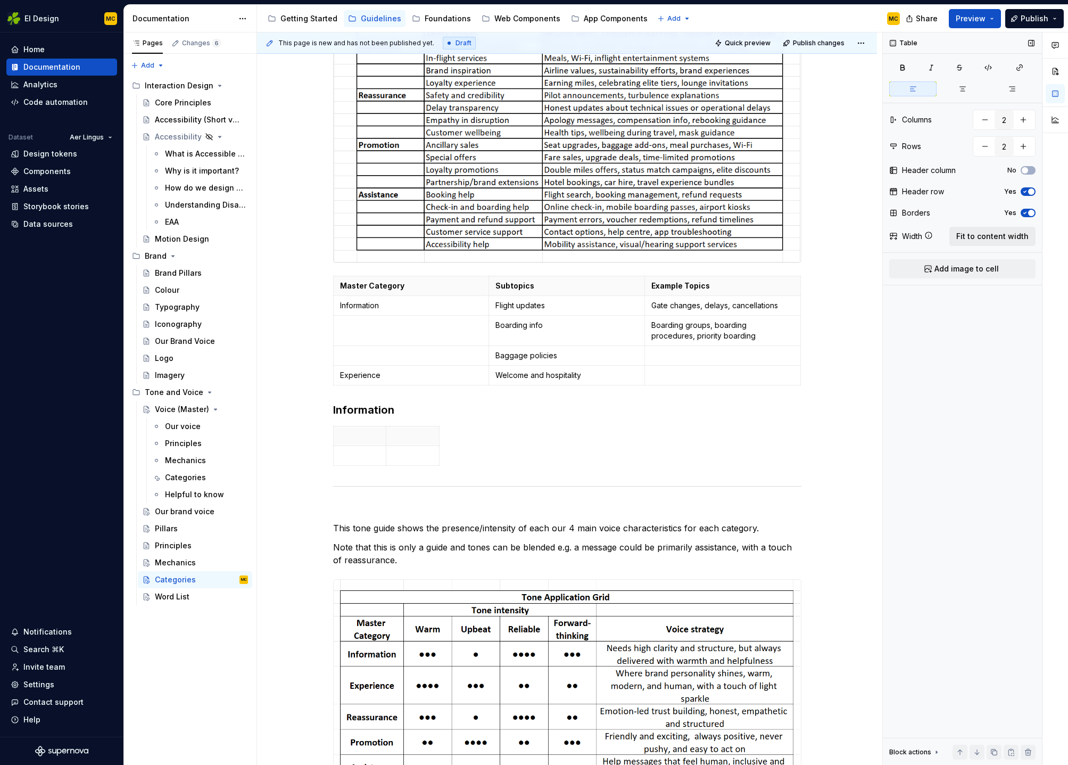
click at [988, 237] on span "Fit to content width" at bounding box center [992, 236] width 72 height 11
type textarea "*"
click at [1026, 191] on icon "button" at bounding box center [1025, 192] width 3 height 2
type input "3"
click at [720, 303] on p "Gate changes, delays, cancellations" at bounding box center [722, 305] width 143 height 11
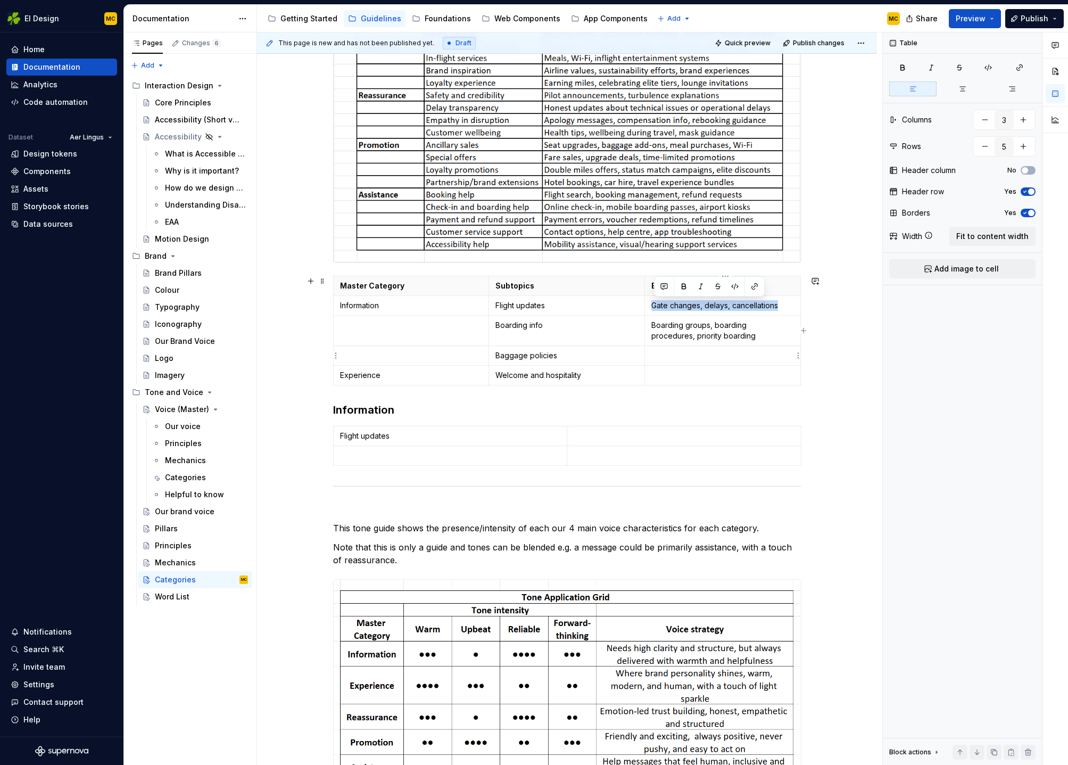
copy p "Gate changes, delays, cancellations"
click at [625, 437] on p at bounding box center [684, 436] width 221 height 11
click at [502, 436] on p "Flight updates" at bounding box center [450, 436] width 221 height 11
click at [576, 461] on td at bounding box center [684, 456] width 234 height 20
click at [569, 467] on div "Flight updates Gate changes, delays, cancellations" at bounding box center [567, 448] width 468 height 44
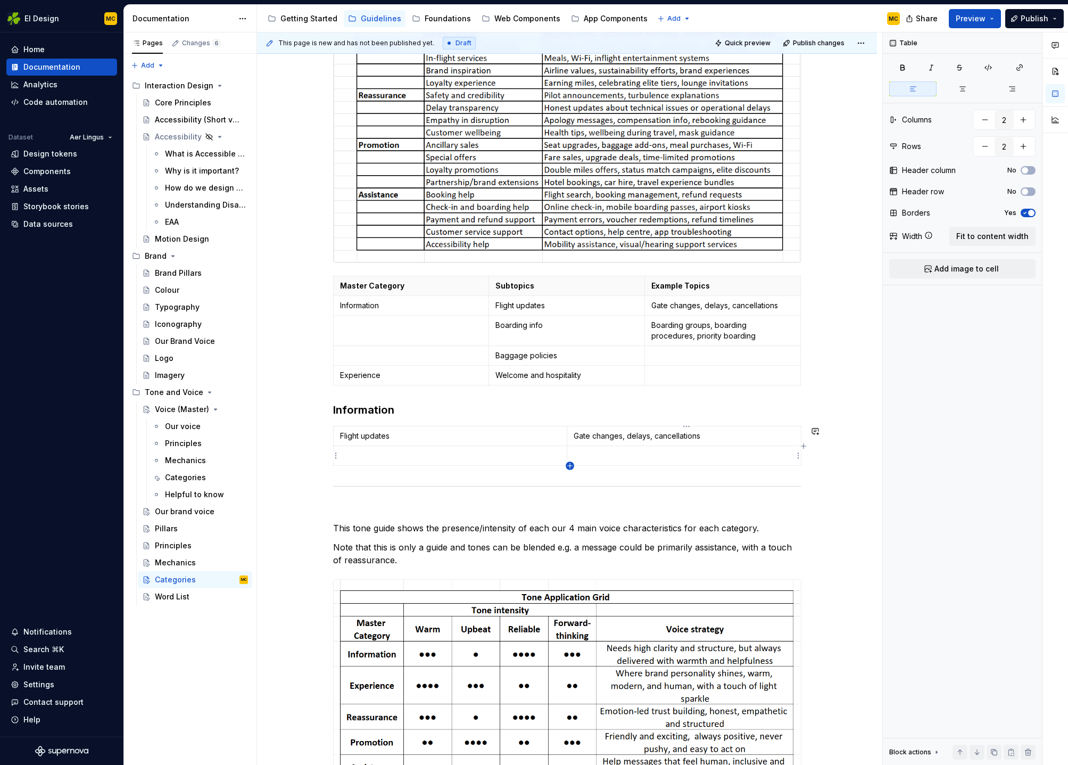
click at [571, 466] on icon "button" at bounding box center [570, 465] width 9 height 9
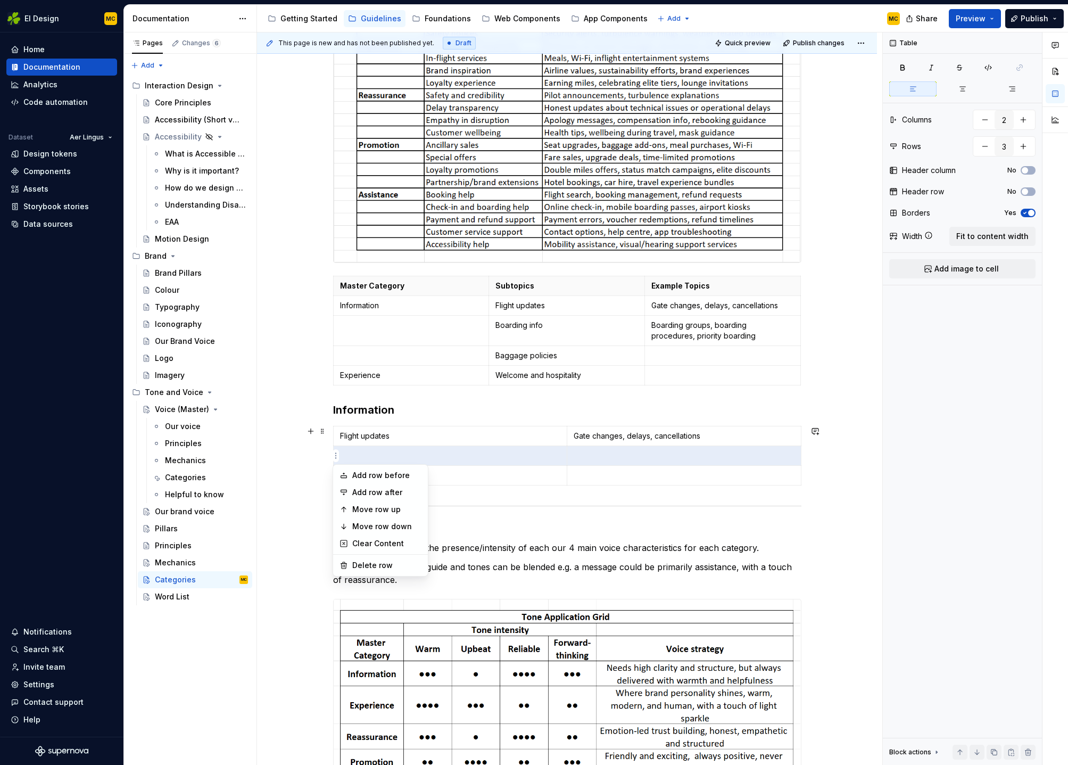
click at [335, 456] on html "EI Design MC Home Documentation Analytics Code automation Dataset Aer Lingus De…" at bounding box center [534, 382] width 1068 height 765
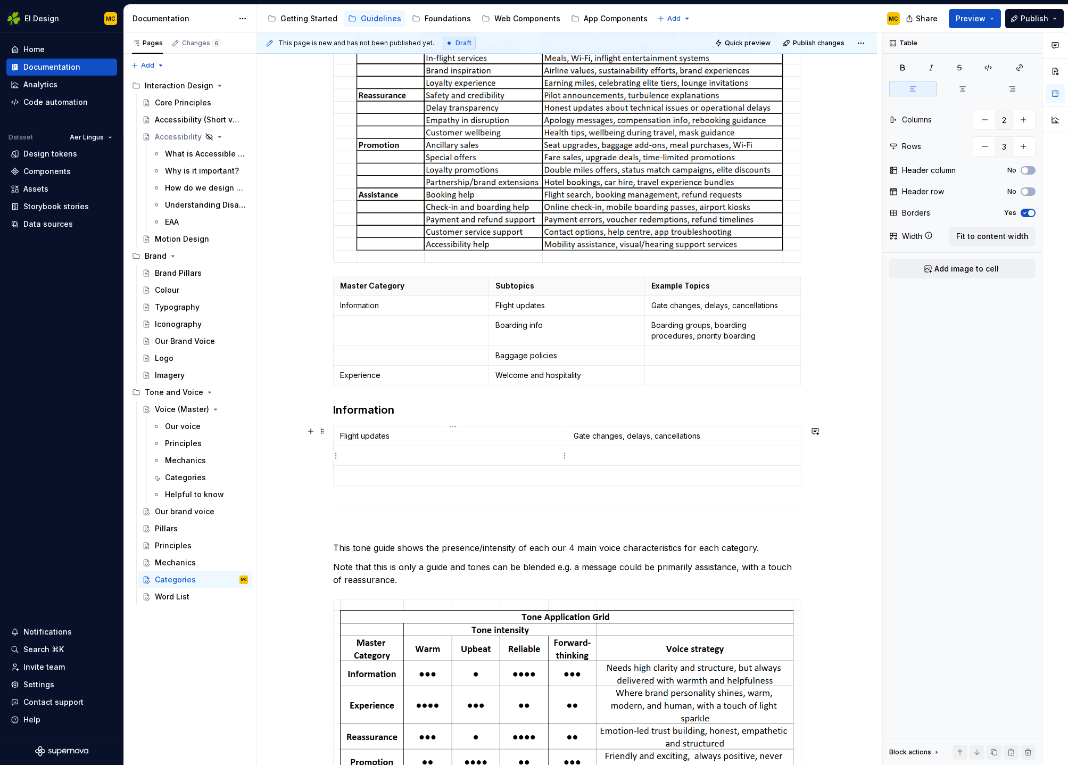
click at [339, 457] on html "EI Design MC Home Documentation Analytics Code automation Dataset Aer Lingus De…" at bounding box center [534, 382] width 1068 height 765
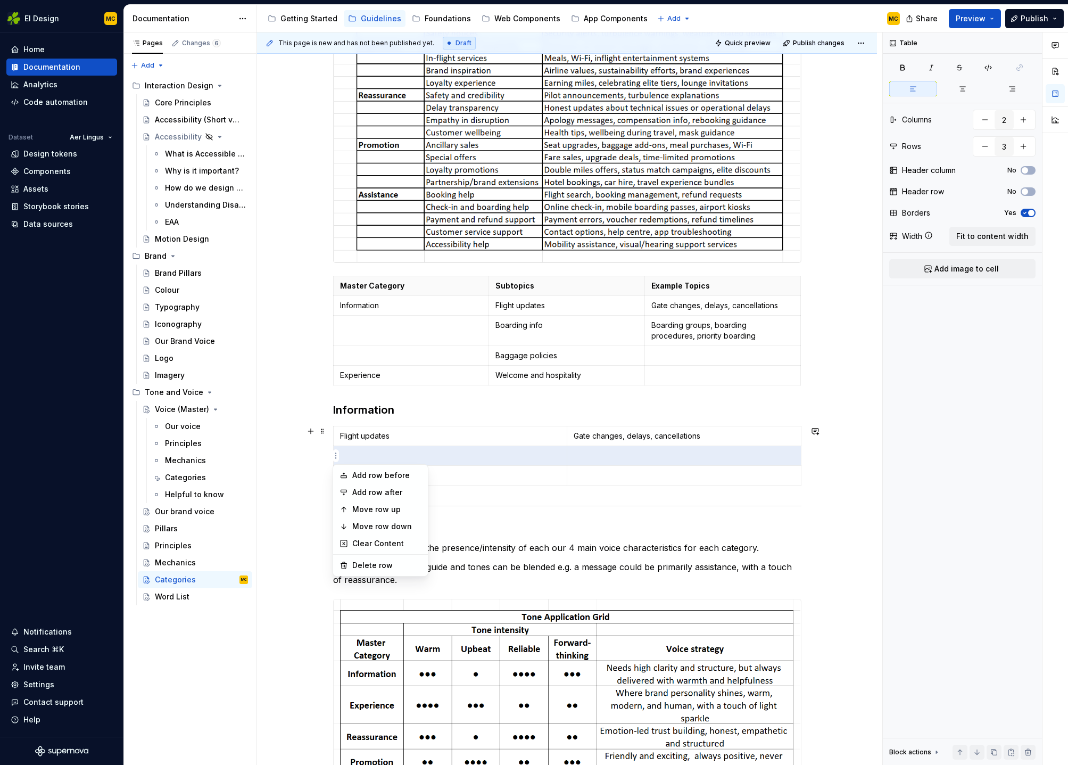
click at [339, 431] on html "EI Design MC Home Documentation Analytics Code automation Dataset Aer Lingus De…" at bounding box center [534, 382] width 1068 height 765
click at [336, 437] on html "EI Design MC Home Documentation Analytics Code automation Dataset Aer Lingus De…" at bounding box center [534, 382] width 1068 height 765
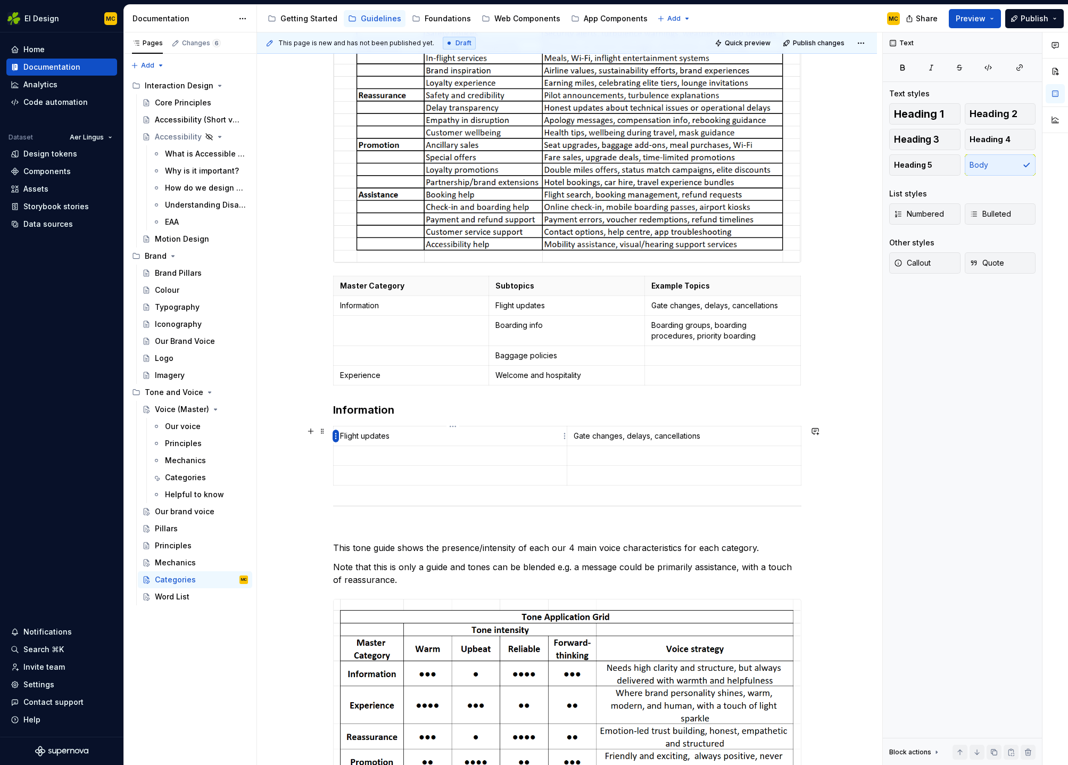
click at [336, 434] on html "EI Design MC Home Documentation Analytics Code automation Dataset Aer Lingus De…" at bounding box center [534, 382] width 1068 height 765
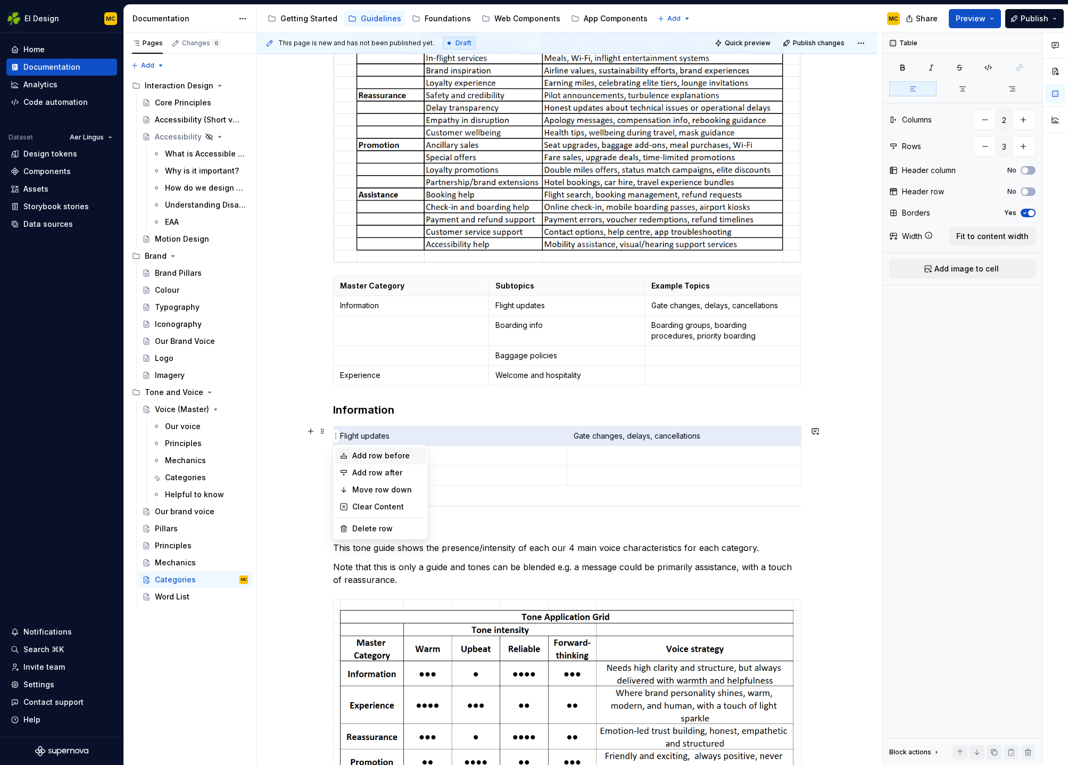
click at [358, 453] on div "Add row before" at bounding box center [386, 455] width 69 height 11
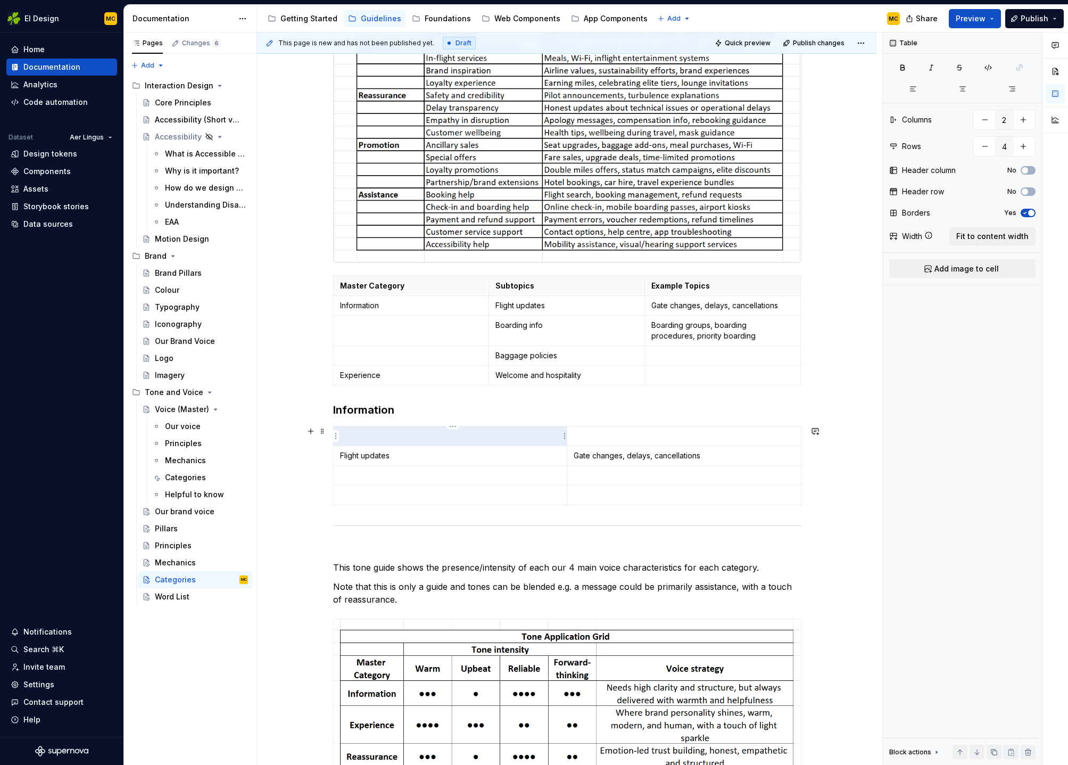
click at [378, 436] on p at bounding box center [450, 436] width 221 height 11
click at [392, 438] on p "Suptopics" at bounding box center [450, 436] width 221 height 11
click at [427, 429] on td "Subtopics" at bounding box center [450, 436] width 234 height 20
click at [1027, 191] on span "button" at bounding box center [1025, 191] width 6 height 6
click at [649, 435] on p "Example topcs" at bounding box center [684, 436] width 221 height 11
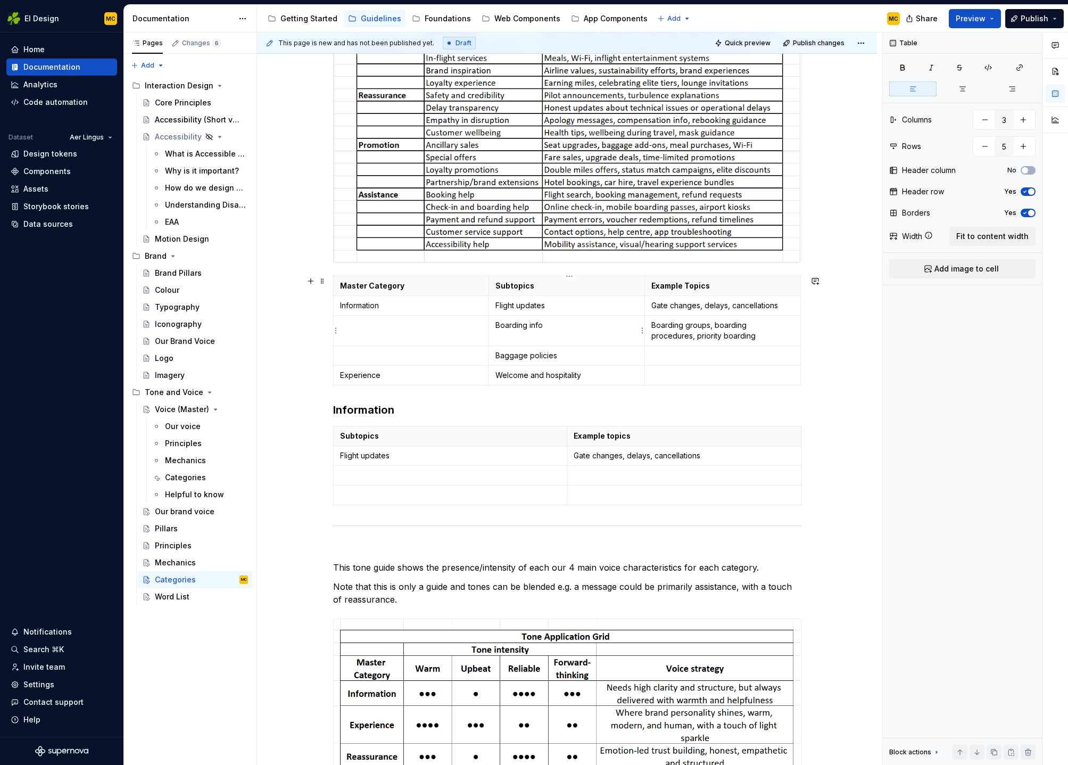
click at [547, 324] on p "Boarding info" at bounding box center [566, 325] width 143 height 11
copy p "Boarding info"
click at [447, 478] on p at bounding box center [450, 475] width 220 height 11
click at [703, 326] on p "Boarding groups, boarding procedures, priority boarding" at bounding box center [722, 330] width 143 height 21
copy p "Boarding groups, boarding procedures, priority boarding"
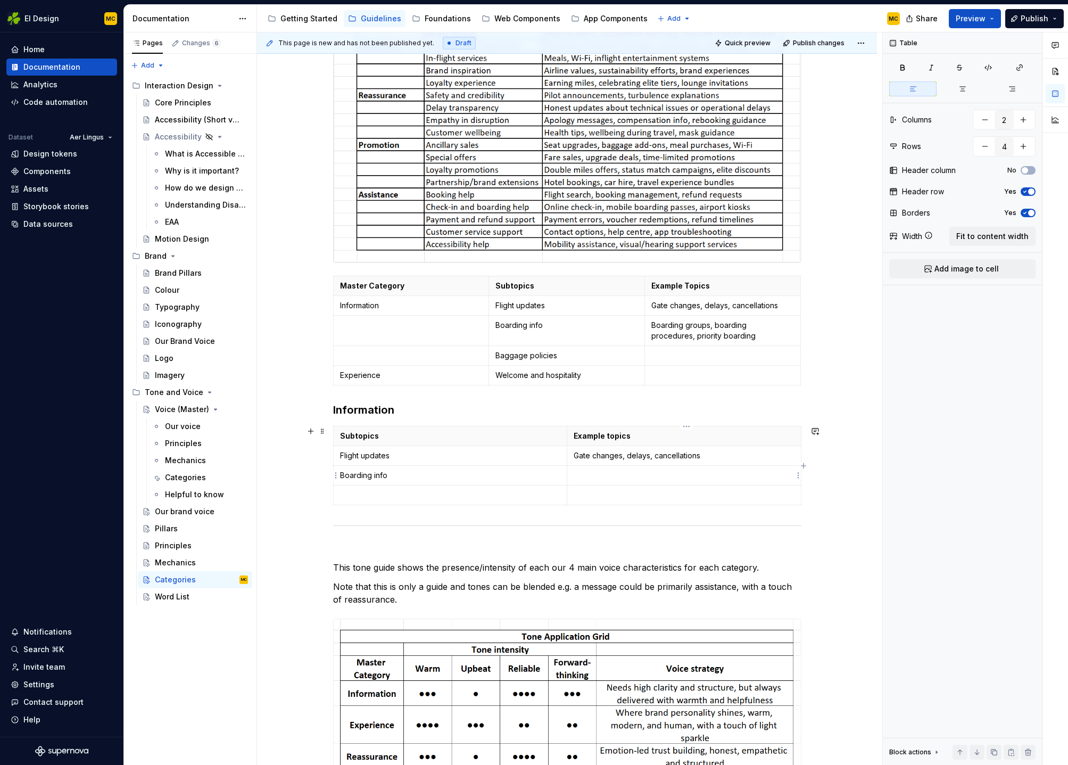
click at [635, 478] on p at bounding box center [684, 475] width 221 height 11
click at [416, 517] on div "Our communications are divided into 5 master categories. Information Experience…" at bounding box center [567, 520] width 468 height 1427
click at [436, 516] on div "Our communications are divided into 5 master categories. Information Experience…" at bounding box center [567, 520] width 468 height 1427
click at [824, 489] on div "Our communications are divided into 5 master categories. Information Experience…" at bounding box center [567, 628] width 620 height 1695
click at [400, 520] on div "Our communications are divided into 5 master categories. Information Experience…" at bounding box center [567, 520] width 468 height 1427
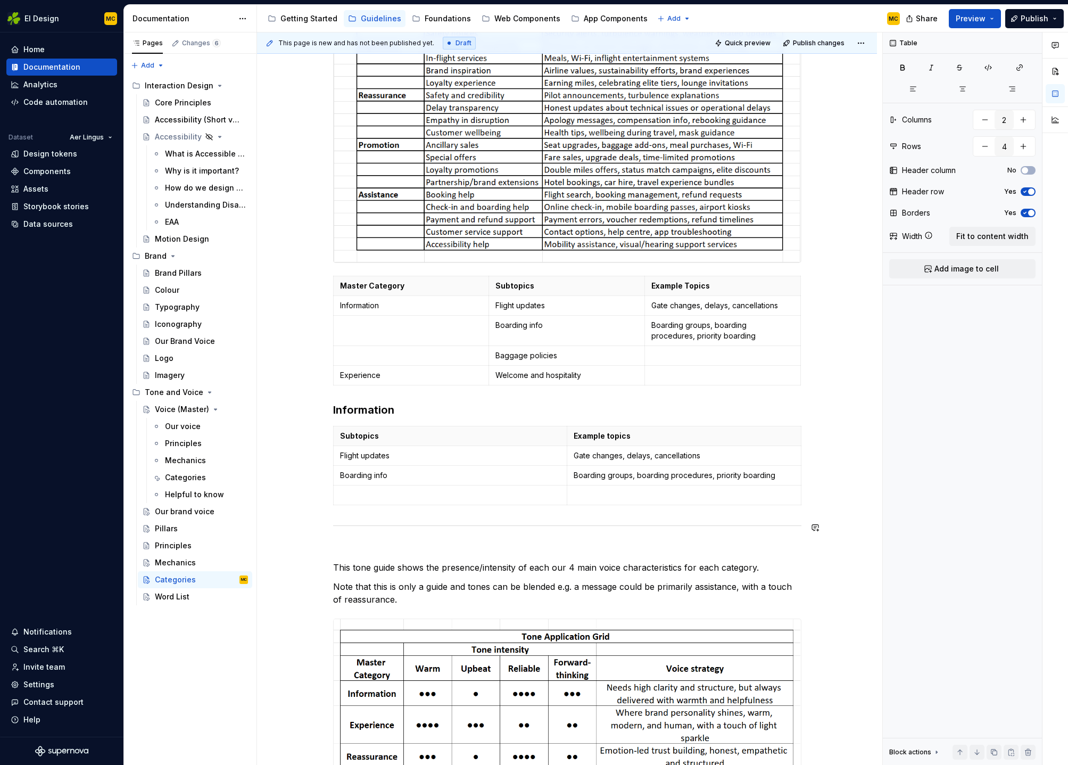
click at [326, 516] on div "Our communications are divided into 5 master categories. Information Experience…" at bounding box center [567, 628] width 620 height 1695
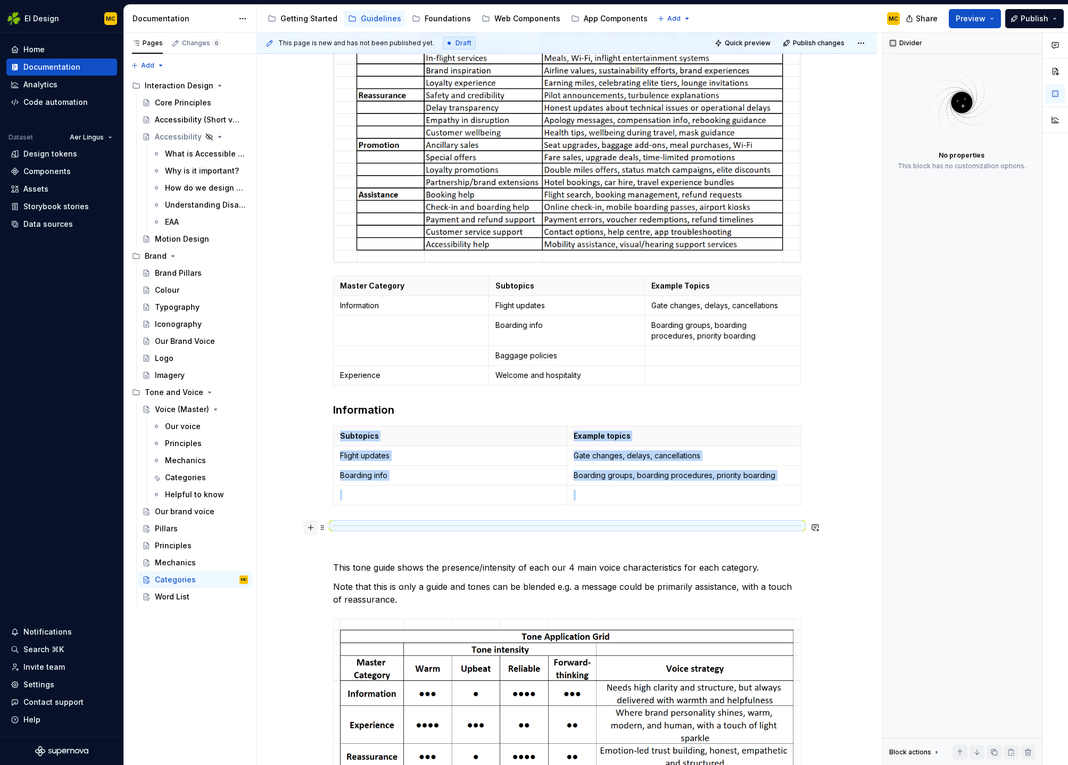
click at [315, 530] on button "button" at bounding box center [310, 527] width 15 height 15
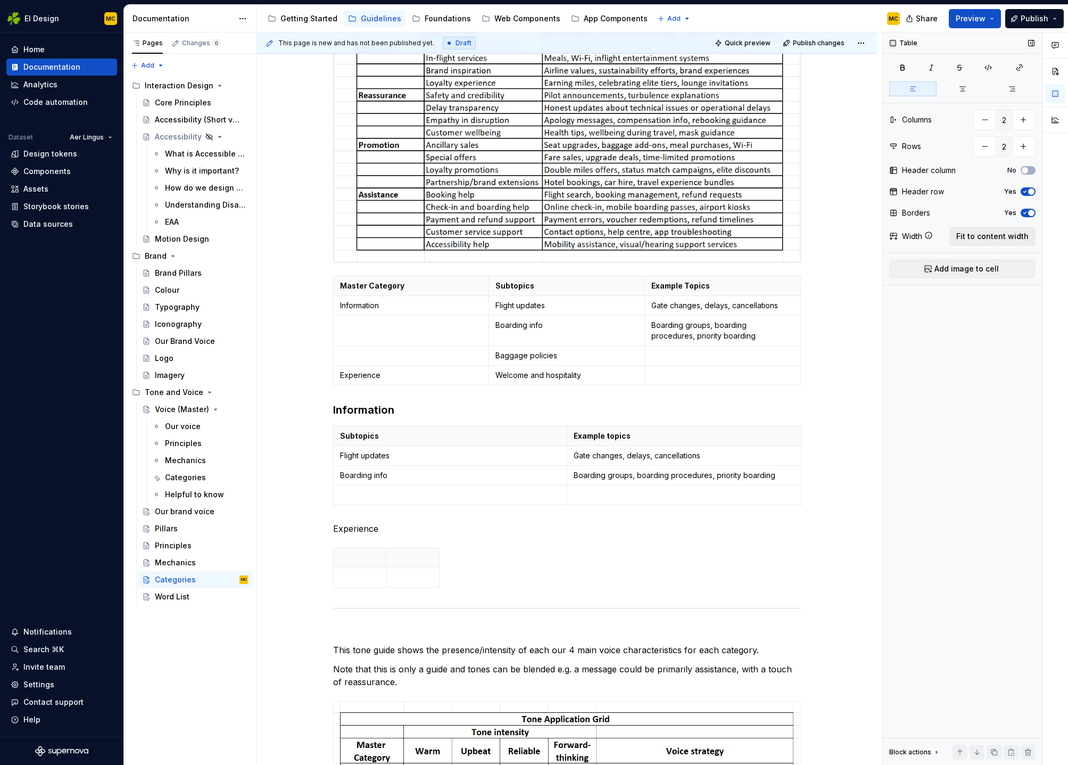
click at [999, 233] on span "Fit to content width" at bounding box center [992, 236] width 72 height 11
click at [435, 552] on p at bounding box center [450, 557] width 221 height 11
click at [424, 438] on p "Subtopics" at bounding box center [450, 436] width 220 height 11
click at [408, 558] on p at bounding box center [450, 557] width 221 height 11
click at [640, 443] on th "Example topics" at bounding box center [684, 436] width 234 height 20
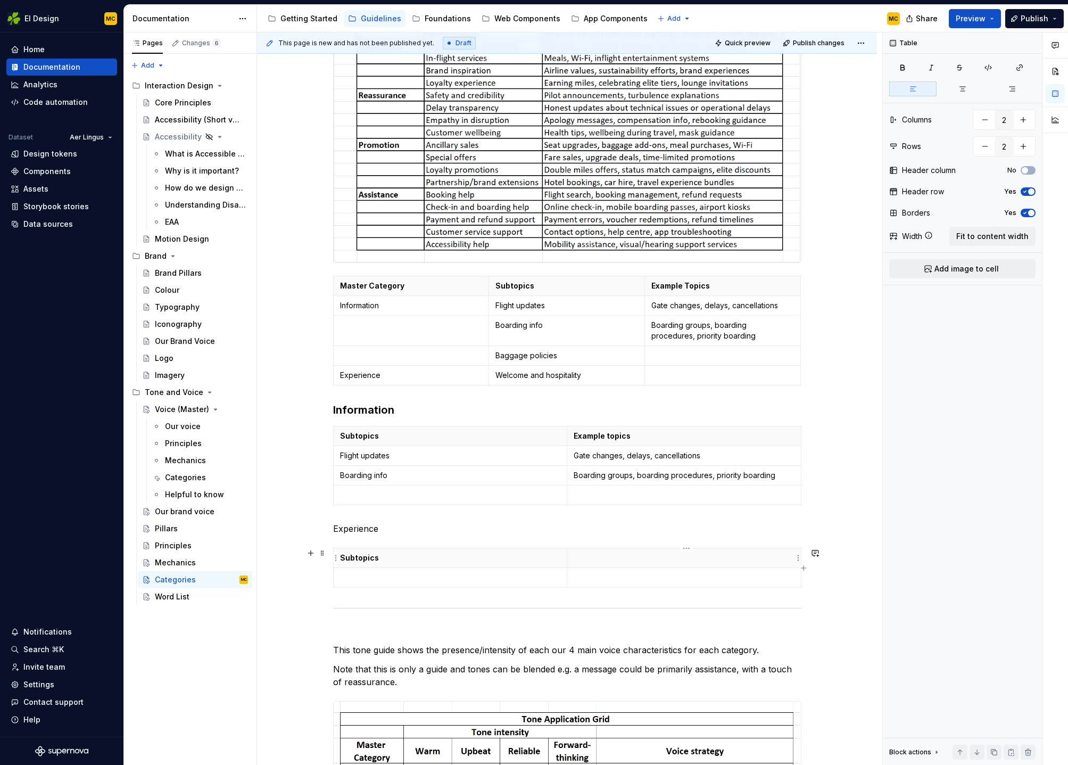
click at [641, 560] on p at bounding box center [684, 557] width 221 height 11
click at [399, 532] on p "Experience" at bounding box center [567, 528] width 468 height 13
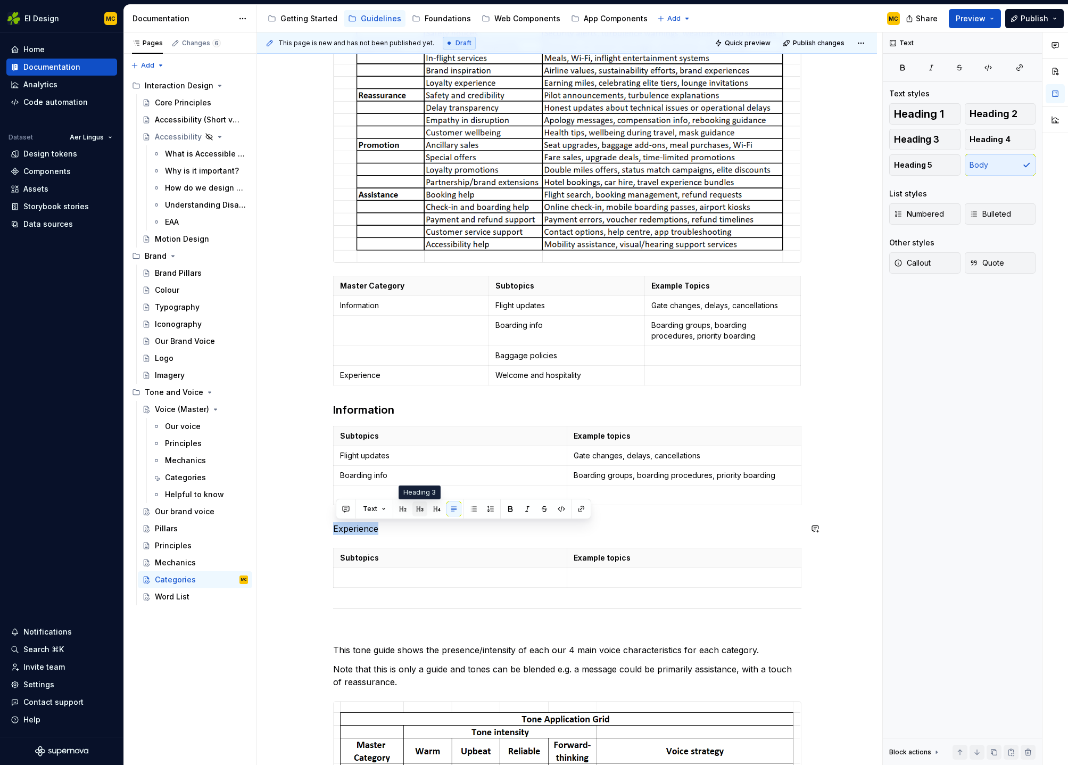
click at [416, 509] on button "button" at bounding box center [419, 508] width 15 height 15
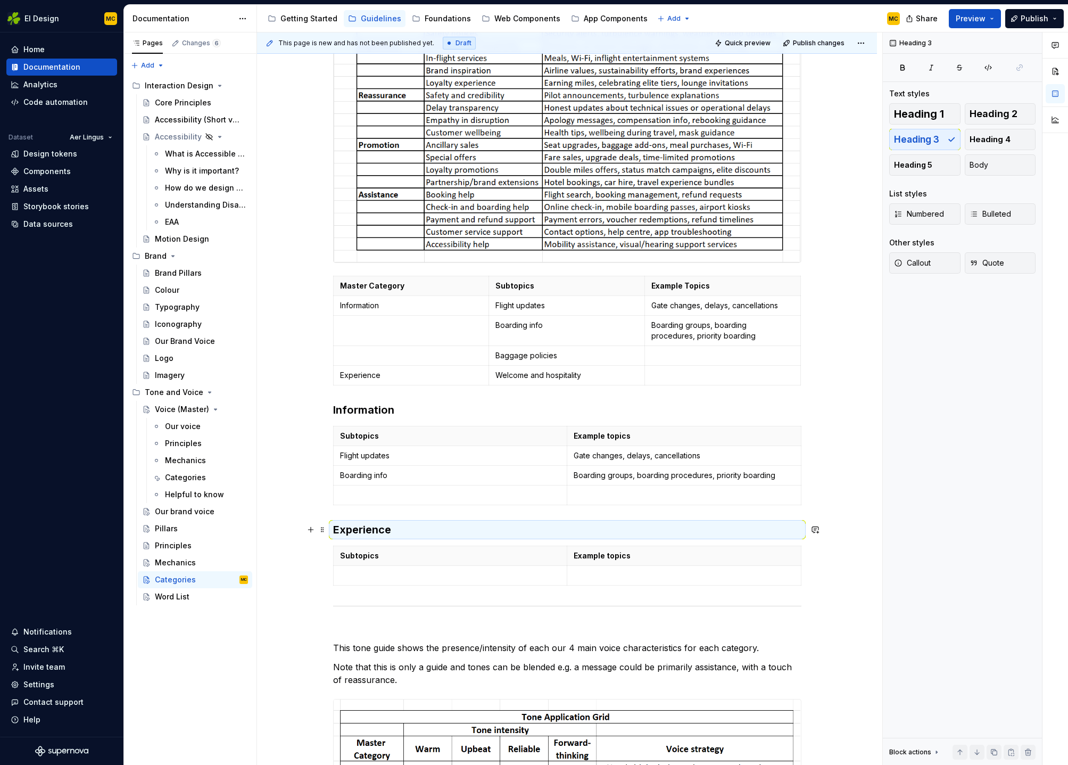
click at [415, 528] on h3 "Experience" at bounding box center [567, 529] width 468 height 15
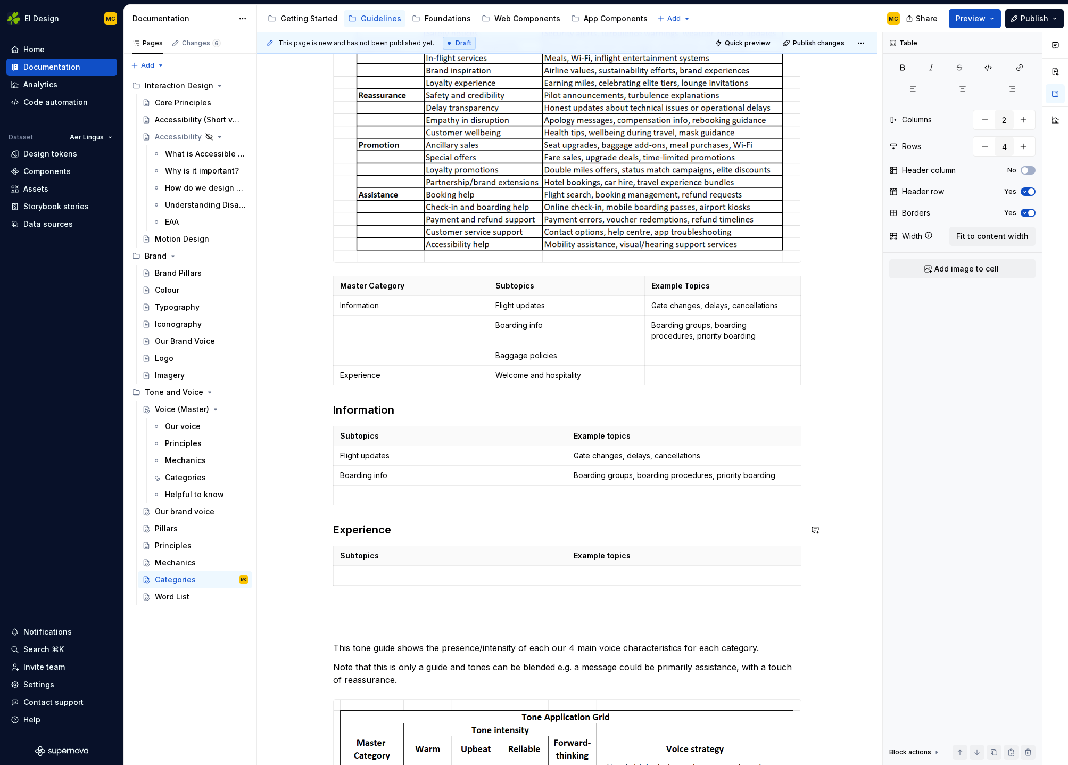
click at [731, 507] on div "Subtopics Example topics Flight updates Gate changes, delays, cancellations Boa…" at bounding box center [567, 468] width 468 height 84
click at [822, 493] on div "Our communications are divided into 5 master categories. Information Experience…" at bounding box center [567, 668] width 620 height 1775
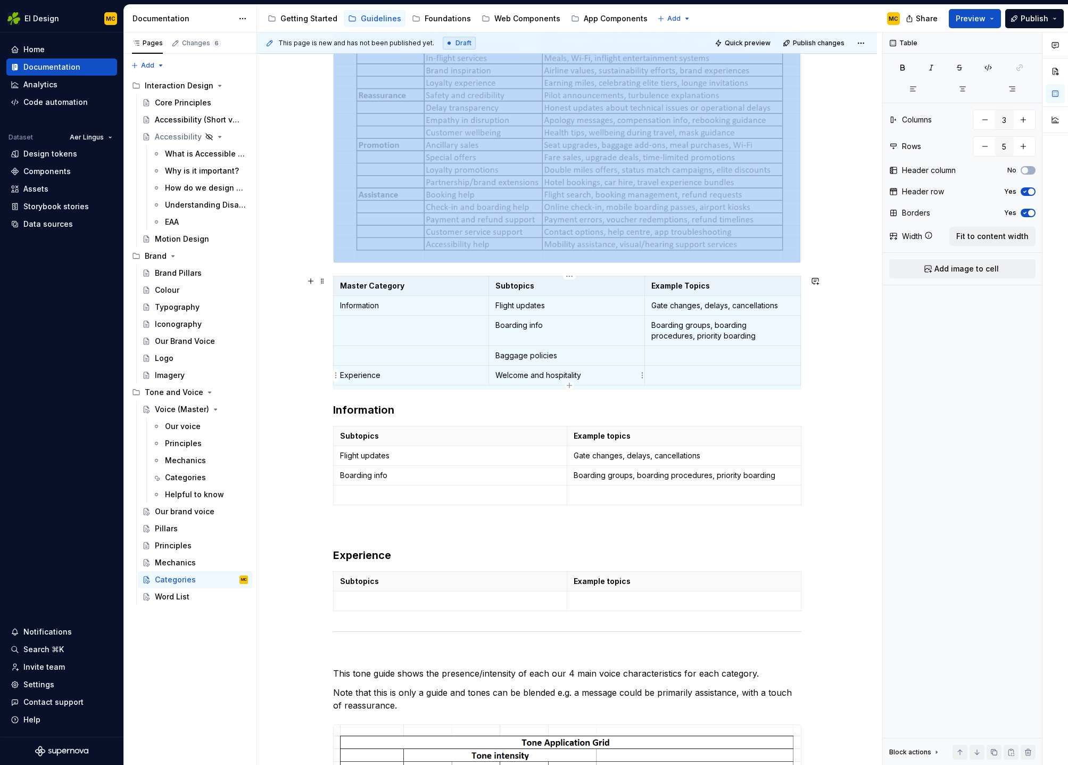
click at [525, 377] on p "Welcome and hospitality" at bounding box center [566, 375] width 143 height 11
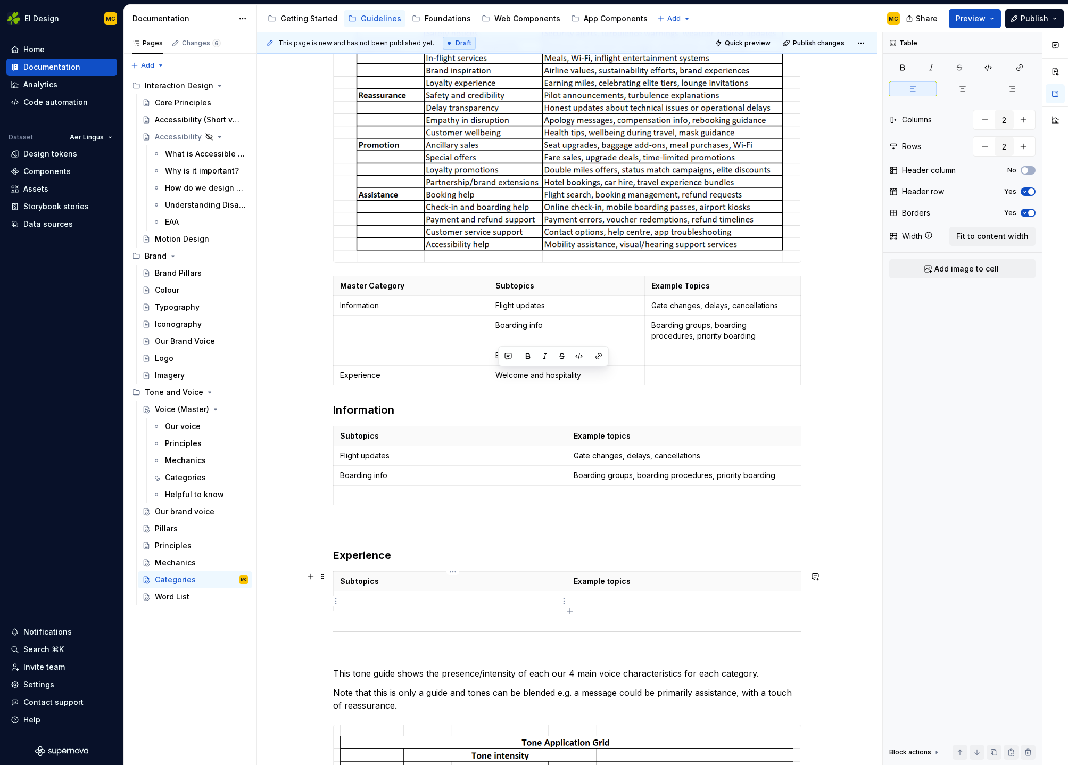
click at [440, 601] on p at bounding box center [450, 601] width 220 height 11
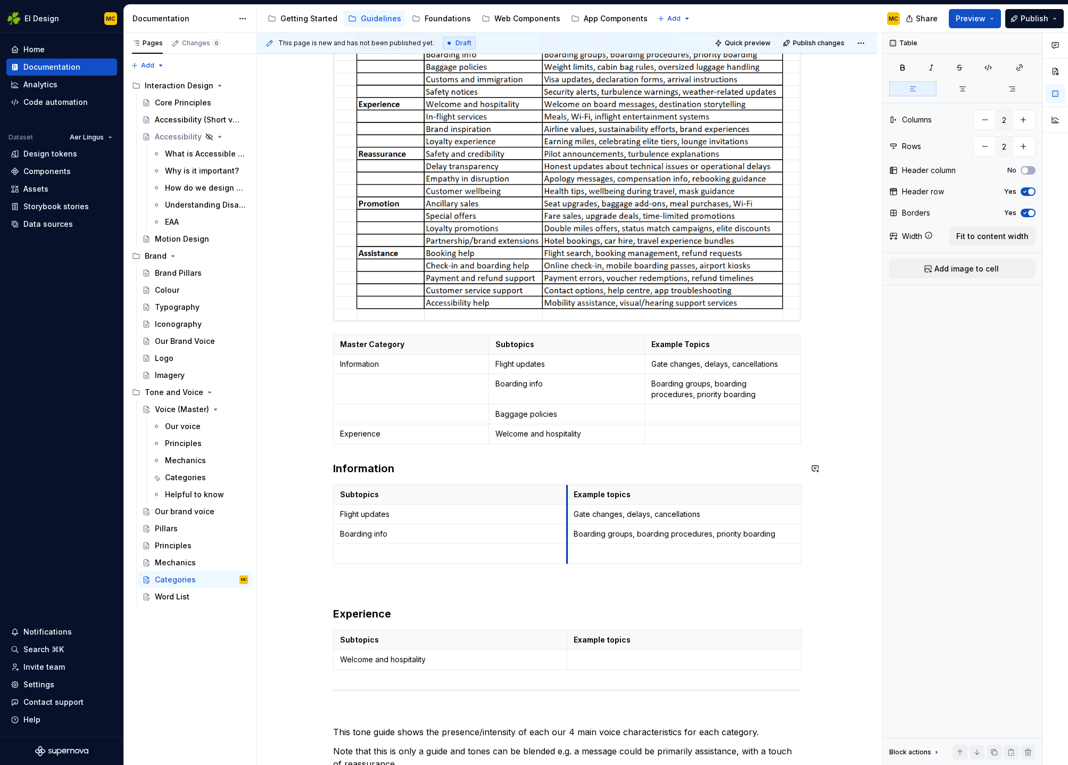
scroll to position [336, 0]
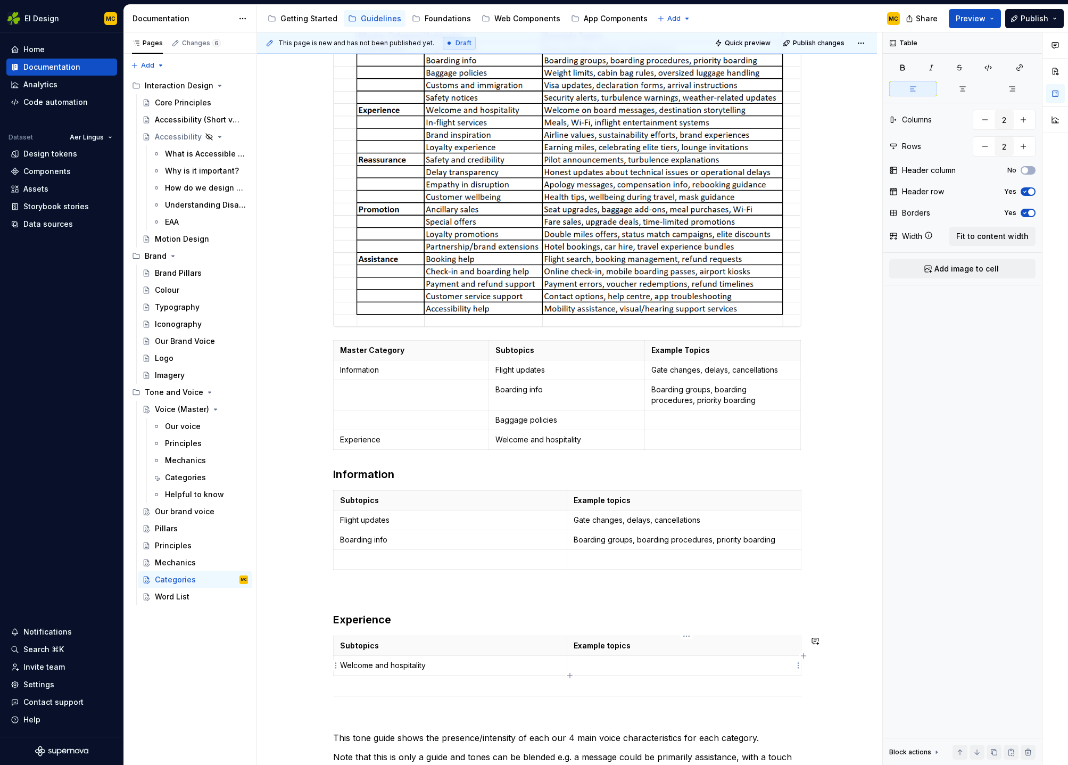
click at [613, 671] on td at bounding box center [684, 666] width 234 height 20
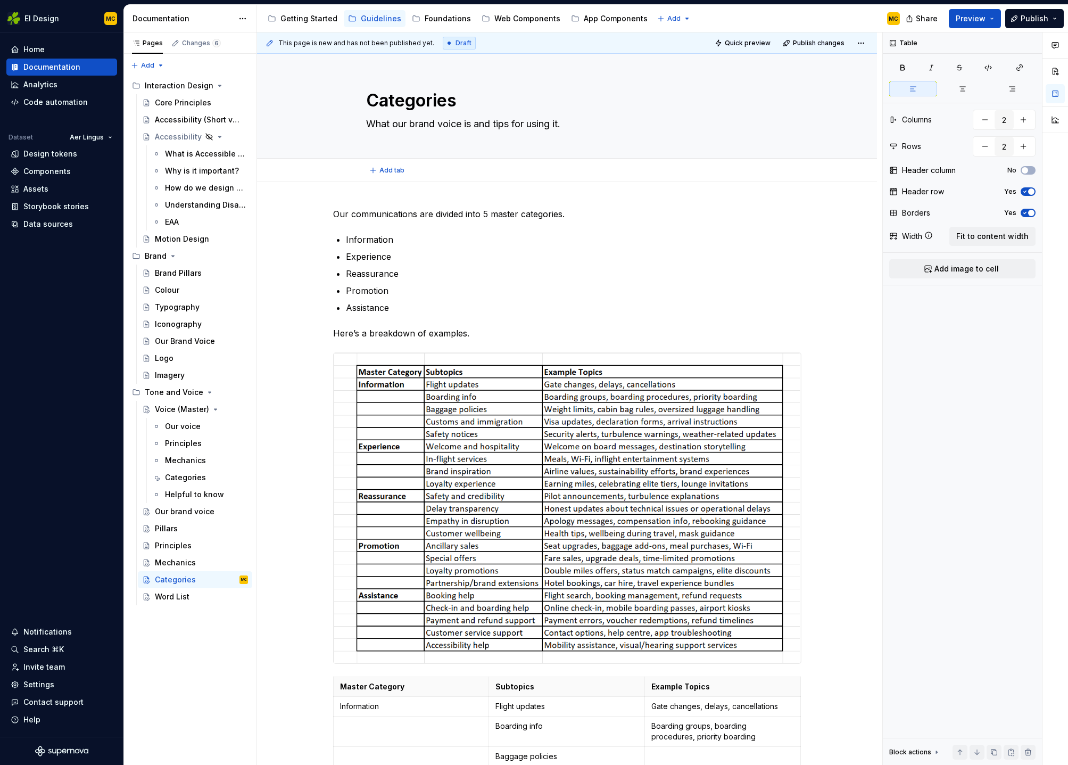
scroll to position [336, 0]
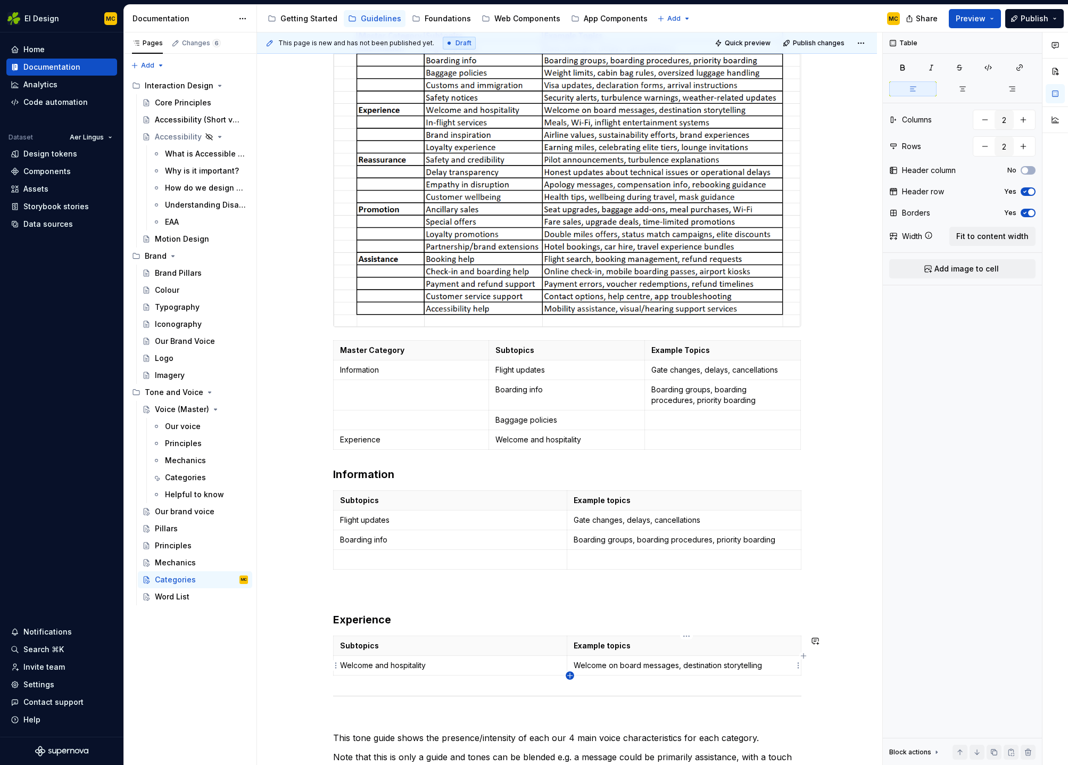
click at [569, 675] on icon "button" at bounding box center [569, 675] width 5 height 5
type input "3"
click at [468, 682] on p at bounding box center [450, 685] width 221 height 11
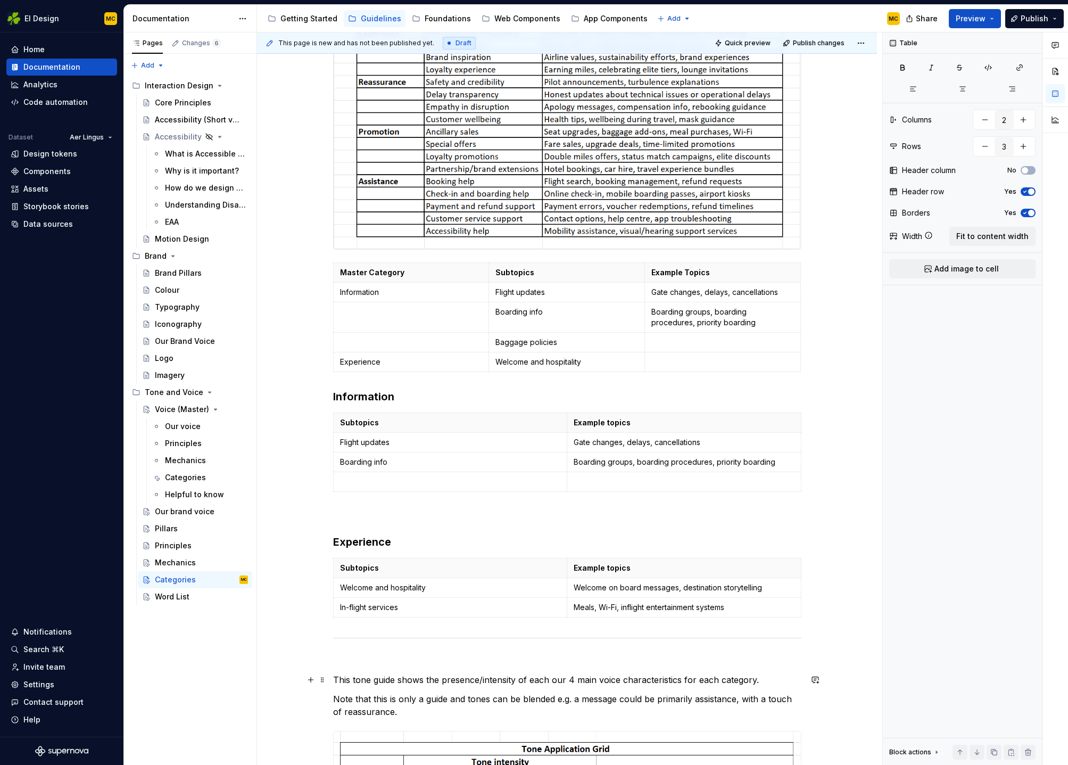
scroll to position [419, 0]
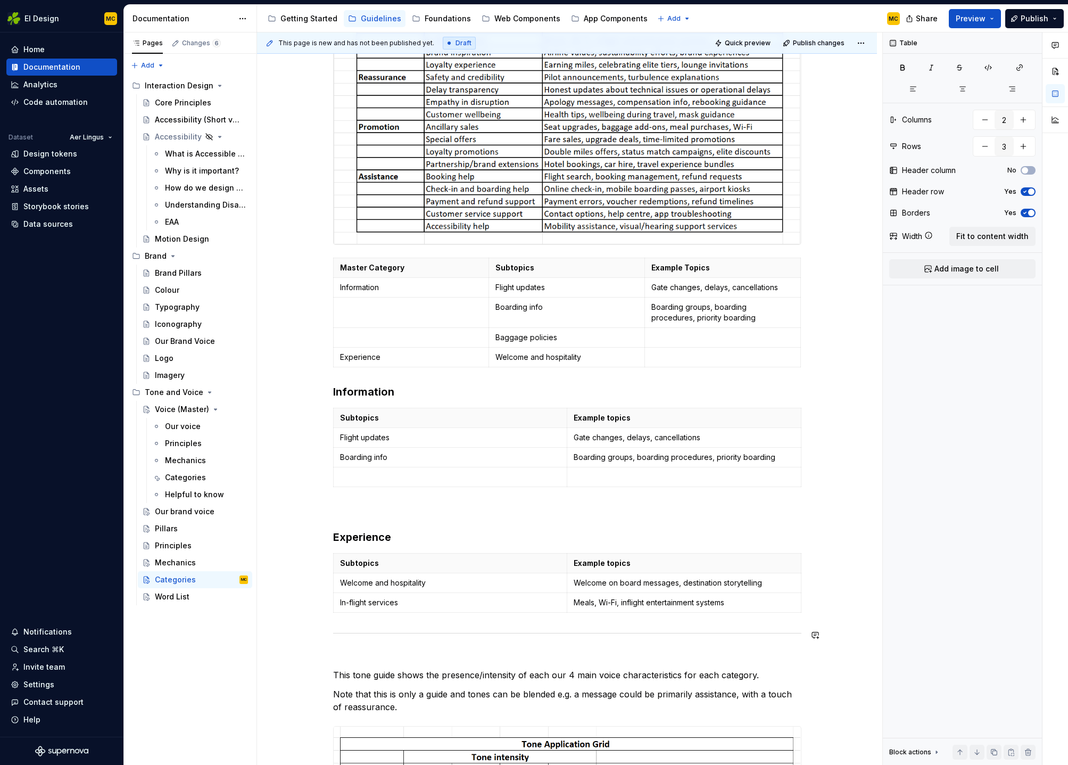
click at [367, 625] on div "Our communications are divided into 5 master categories. Information Experience…" at bounding box center [567, 565] width 468 height 1552
click at [312, 557] on button "button" at bounding box center [310, 558] width 15 height 15
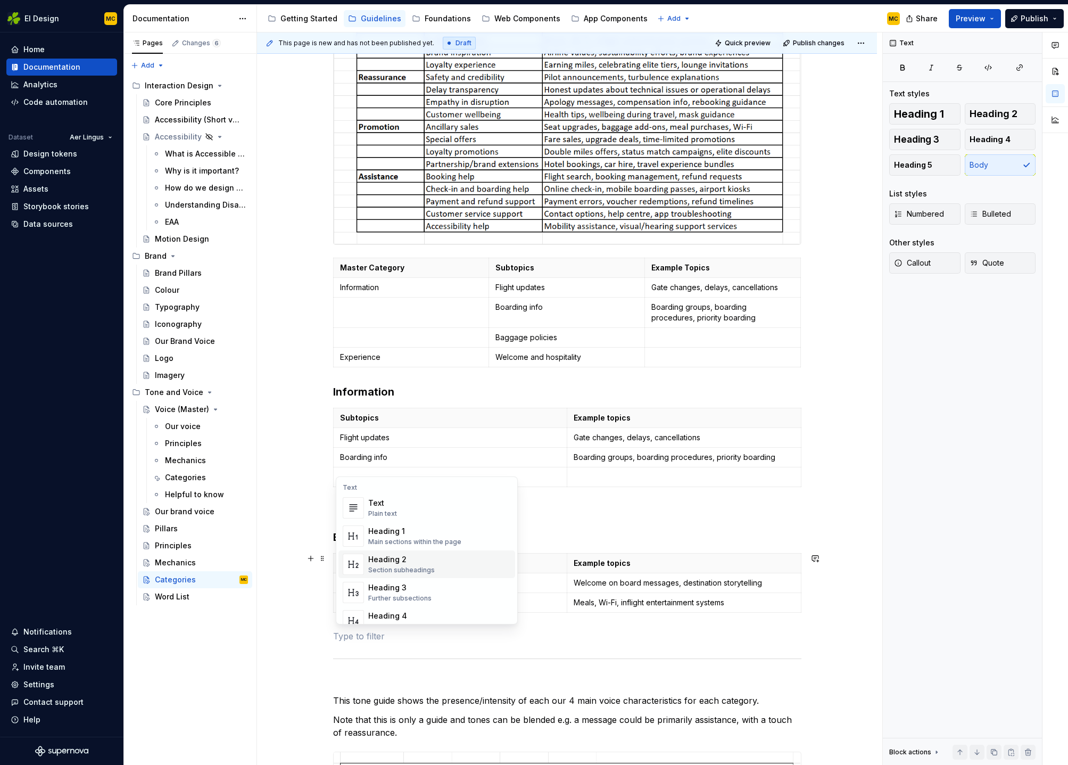
click at [388, 551] on span "Heading 2 Section subheadings" at bounding box center [426, 564] width 177 height 28
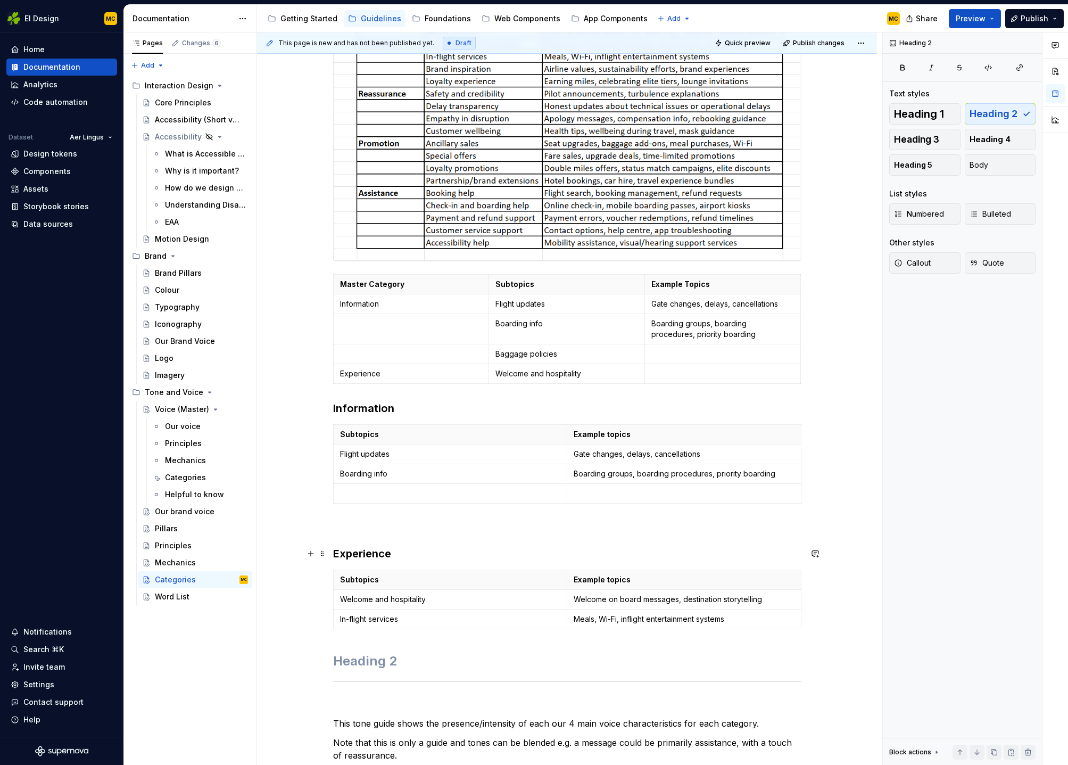
scroll to position [399, 0]
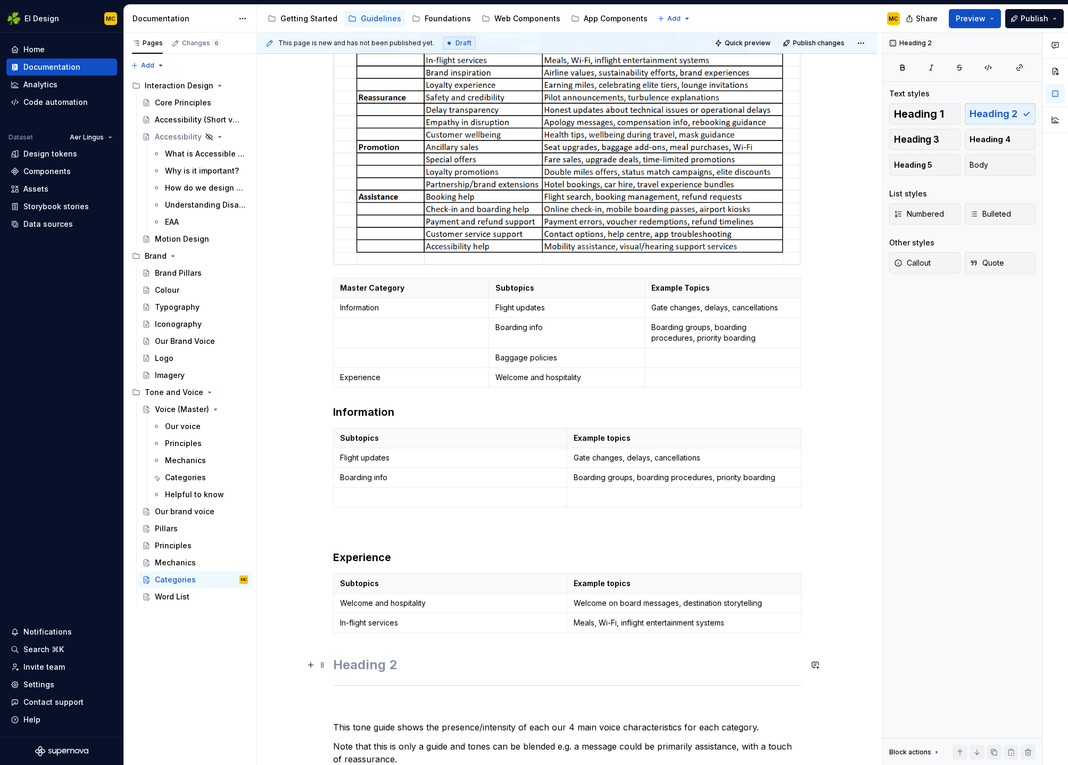
click at [343, 669] on h2 at bounding box center [567, 664] width 468 height 17
click at [317, 664] on button "button" at bounding box center [310, 664] width 15 height 15
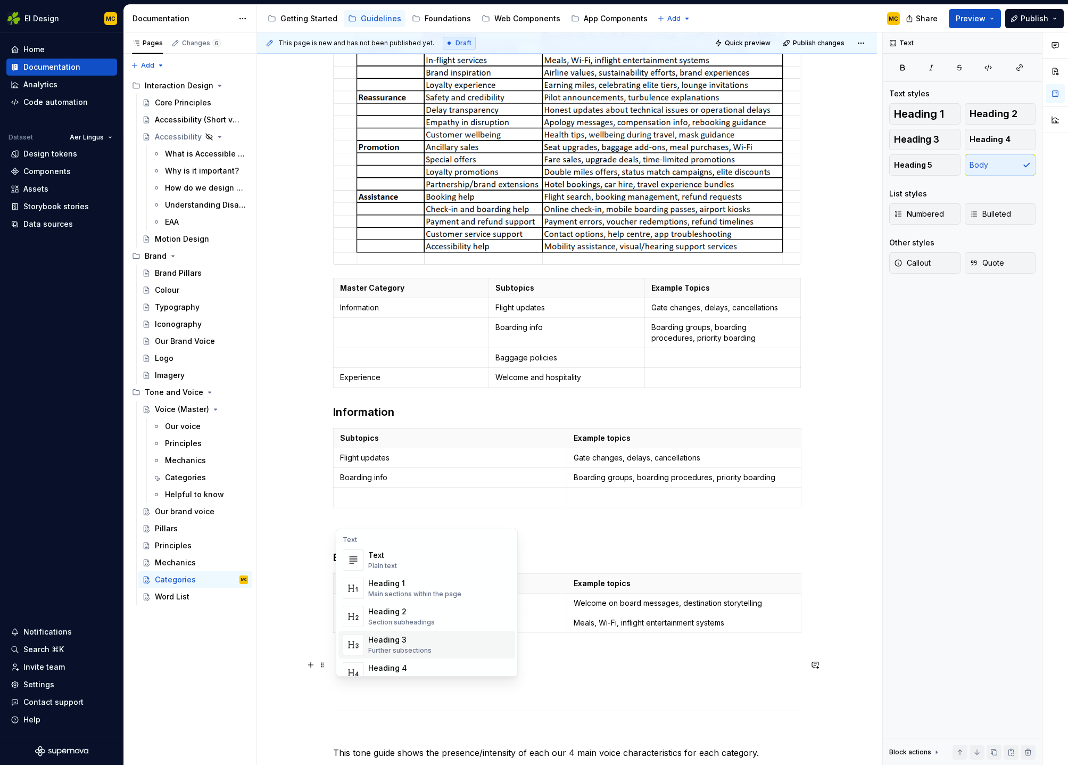
drag, startPoint x: 394, startPoint y: 635, endPoint x: 395, endPoint y: 642, distance: 7.5
click at [393, 635] on div "Heading 3" at bounding box center [399, 639] width 63 height 11
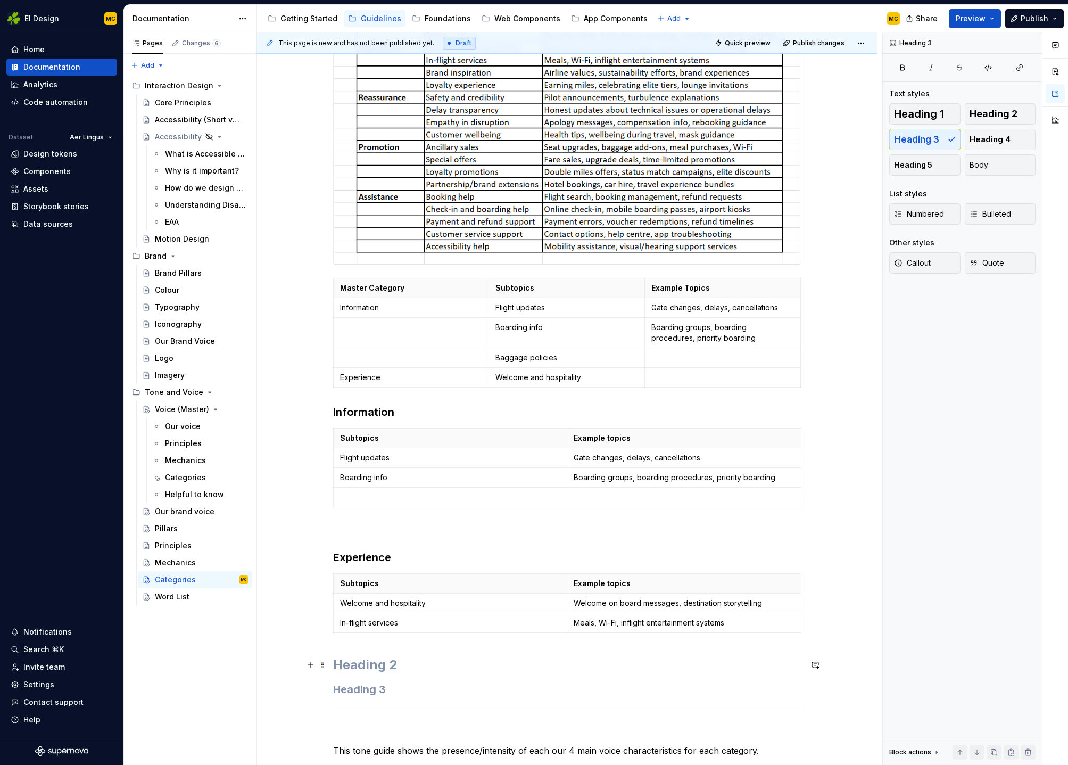
click at [408, 666] on h2 at bounding box center [567, 664] width 468 height 17
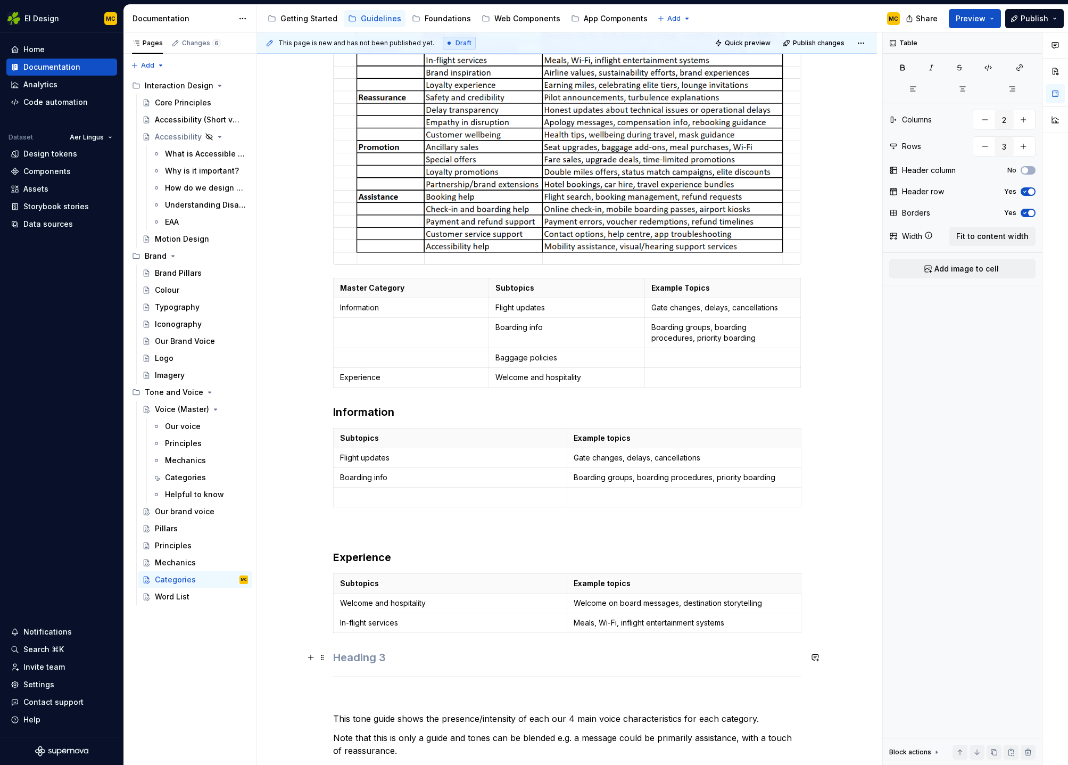
click at [403, 661] on h3 at bounding box center [567, 657] width 468 height 15
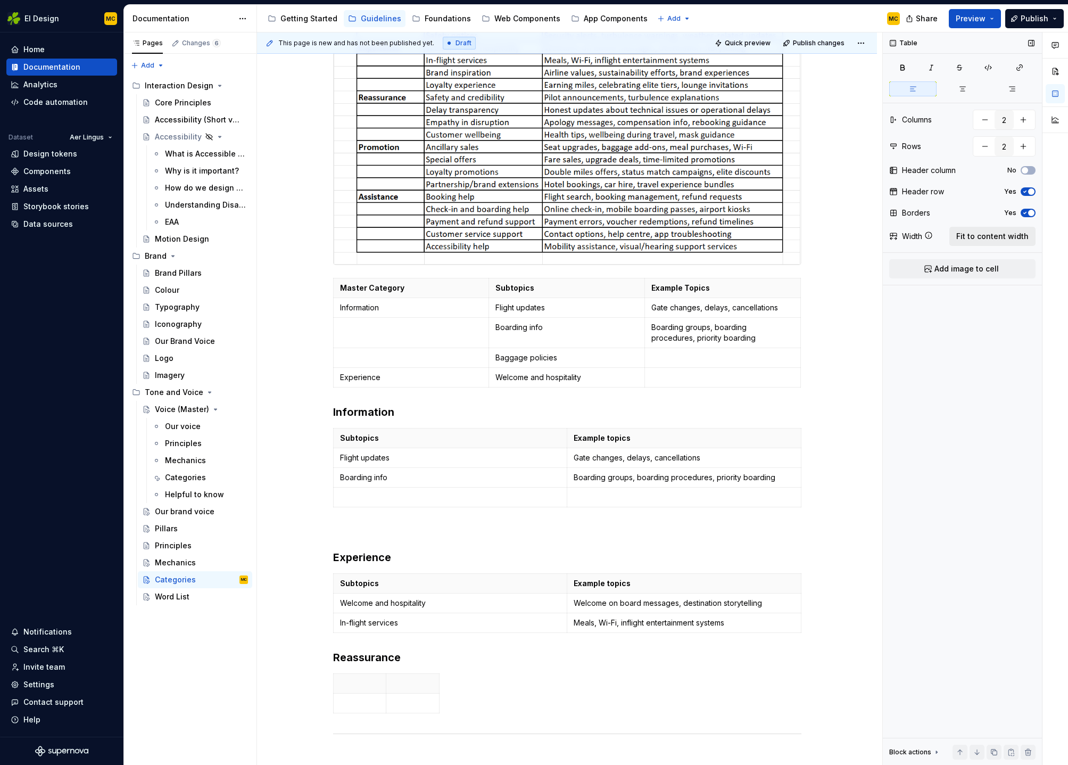
click at [1005, 238] on span "Fit to content width" at bounding box center [992, 236] width 72 height 11
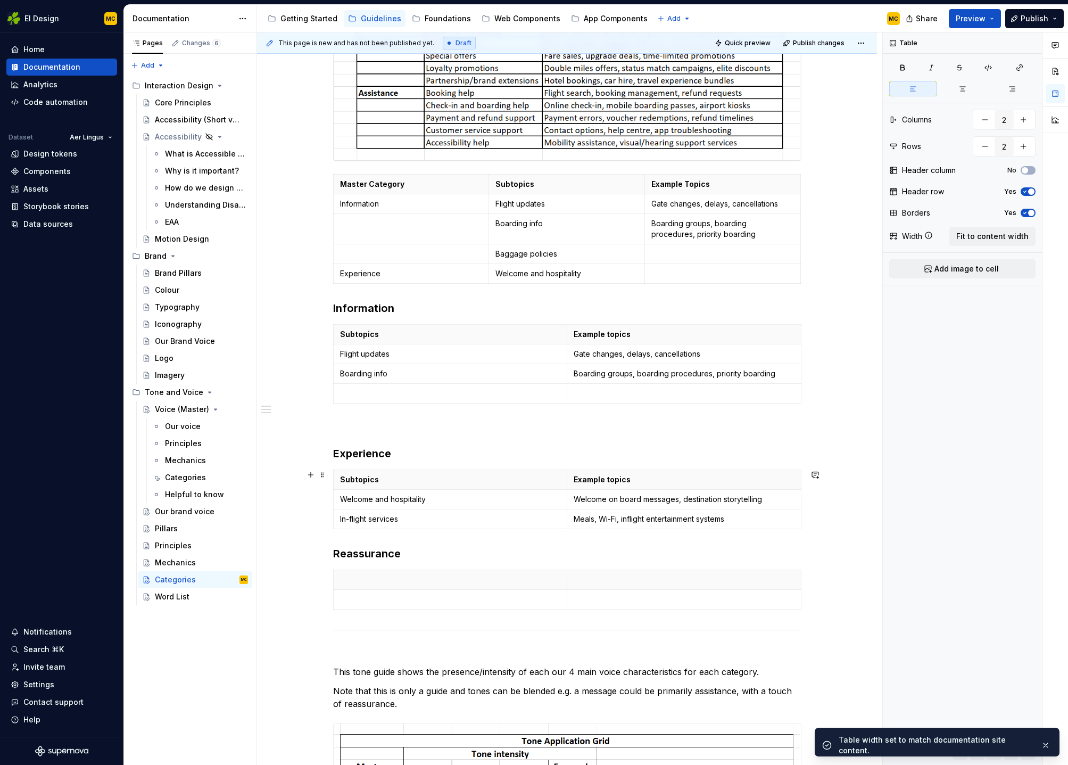
scroll to position [503, 0]
click at [444, 619] on div "Our communications are divided into 5 master categories. Information Experience…" at bounding box center [567, 521] width 468 height 1633
click at [374, 621] on div "Our communications are divided into 5 master categories. Information Experience…" at bounding box center [567, 521] width 468 height 1633
click at [311, 575] on button "button" at bounding box center [310, 574] width 15 height 15
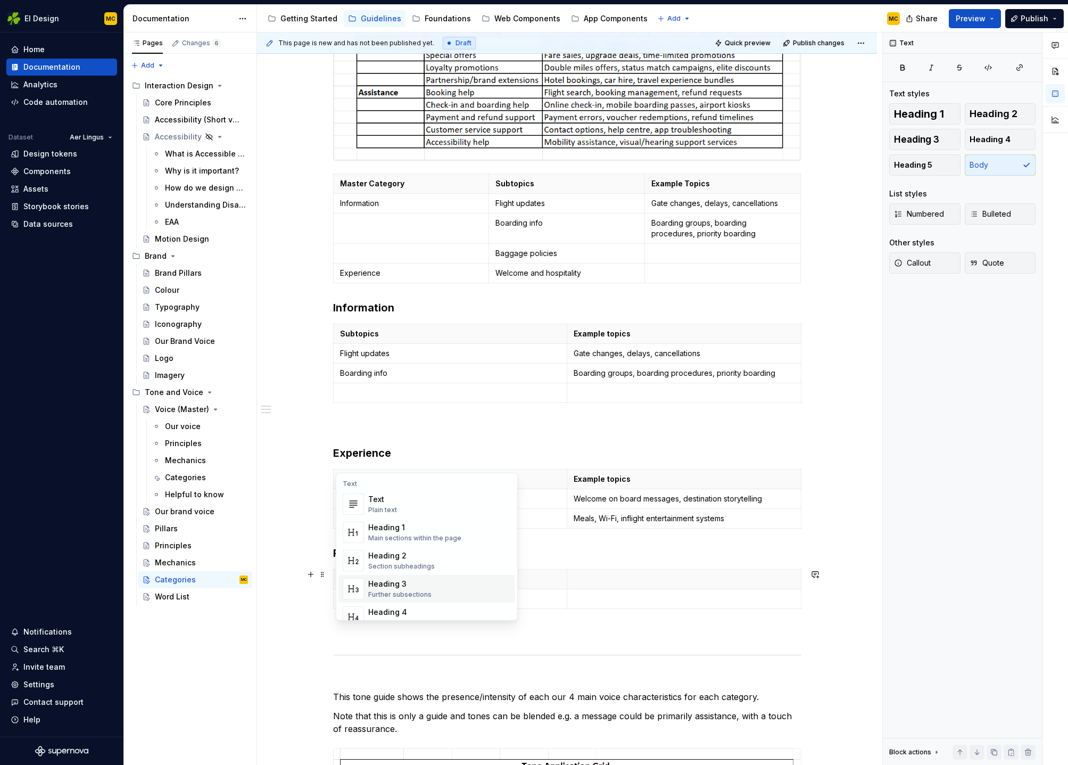
click at [411, 587] on div "Heading 3" at bounding box center [399, 584] width 63 height 11
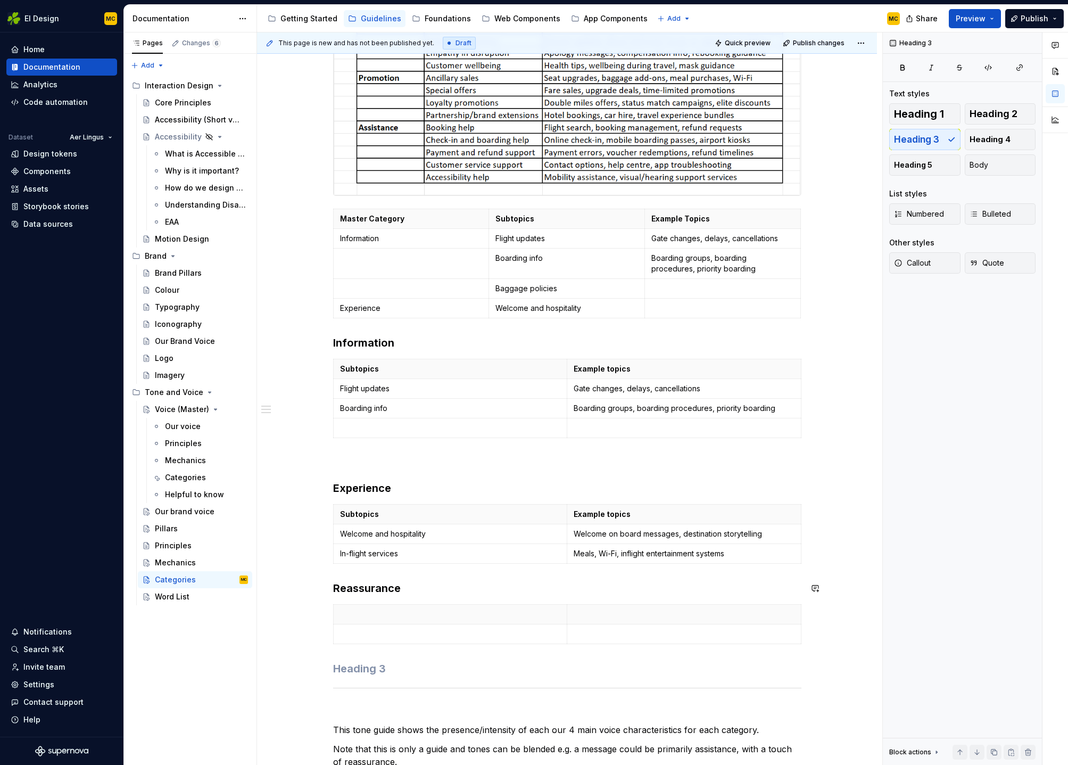
scroll to position [485, 0]
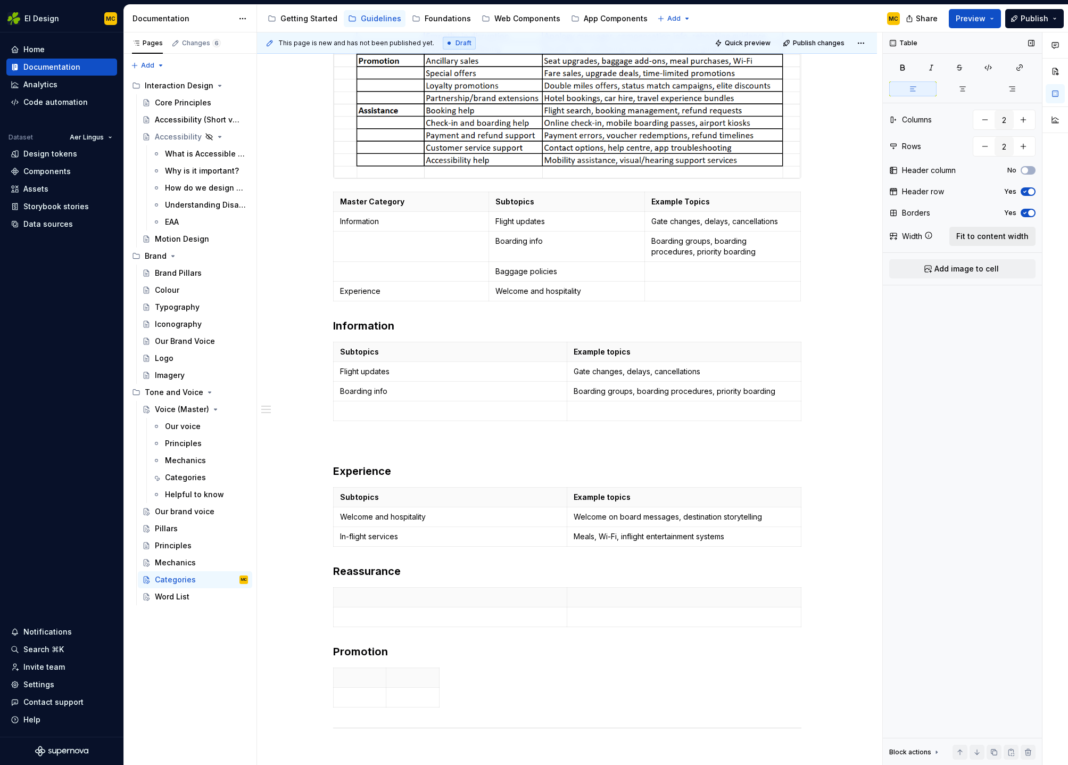
click at [999, 233] on span "Fit to content width" at bounding box center [992, 236] width 72 height 11
click at [315, 676] on button "button" at bounding box center [310, 672] width 15 height 15
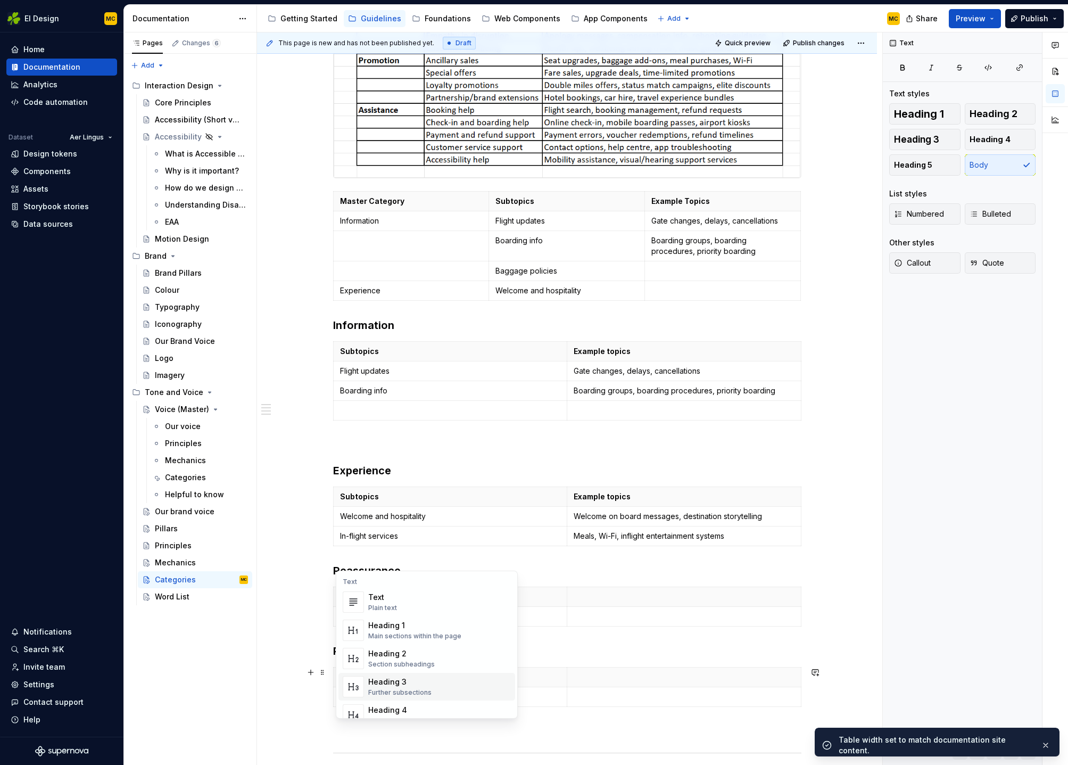
click at [395, 679] on div "Heading 3" at bounding box center [399, 681] width 63 height 11
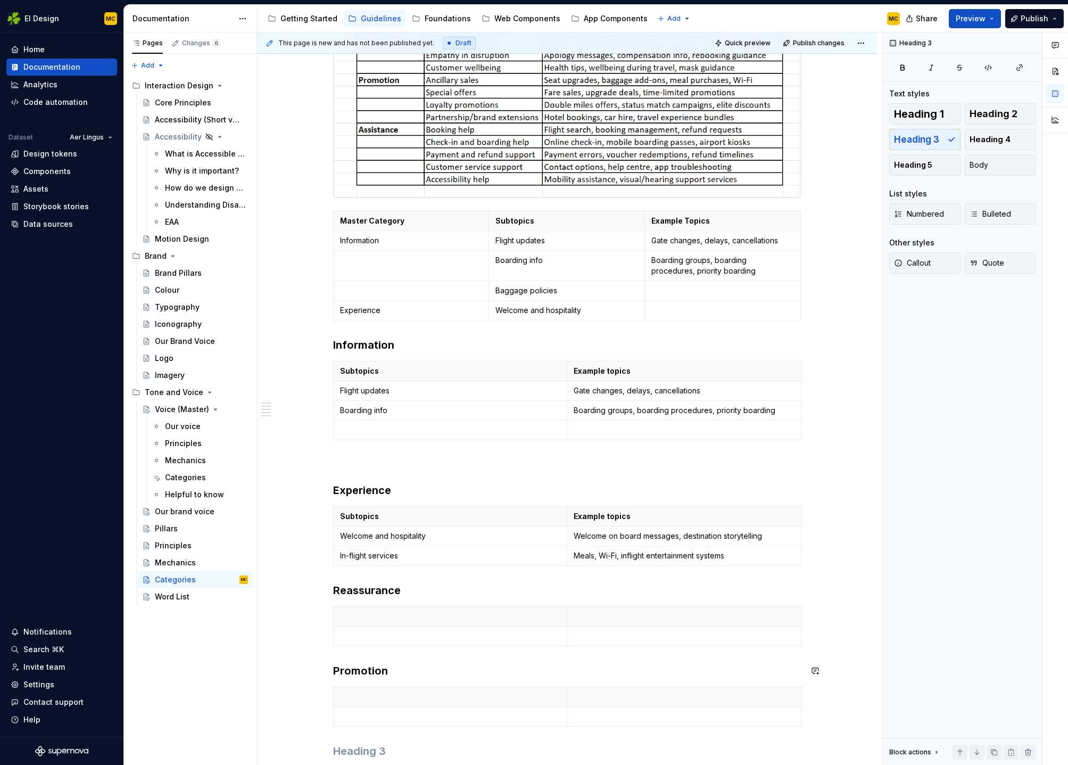
scroll to position [539, 0]
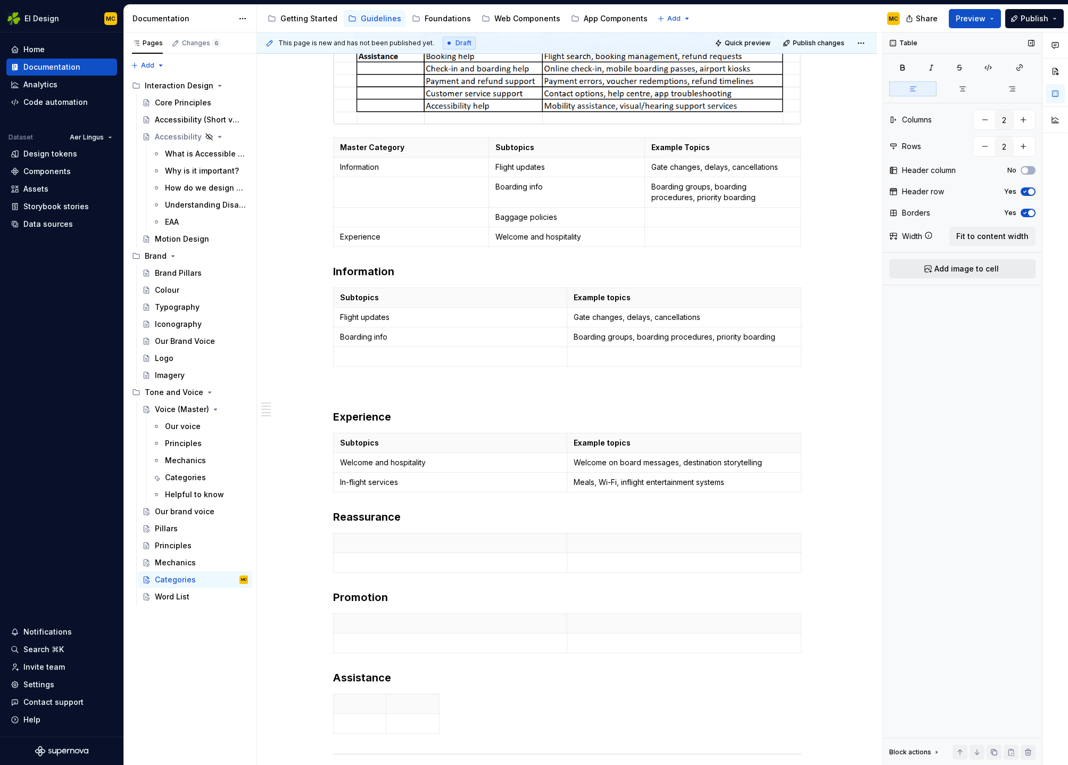
click at [974, 268] on span "Add image to cell" at bounding box center [967, 268] width 64 height 11
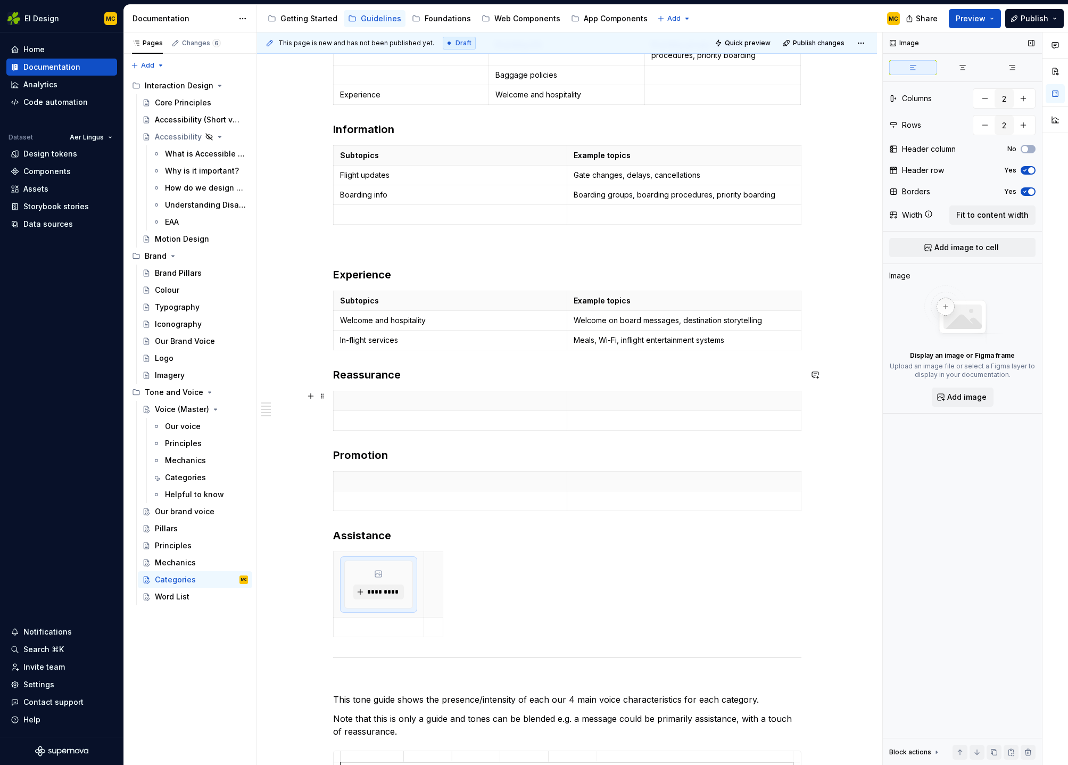
scroll to position [706, 0]
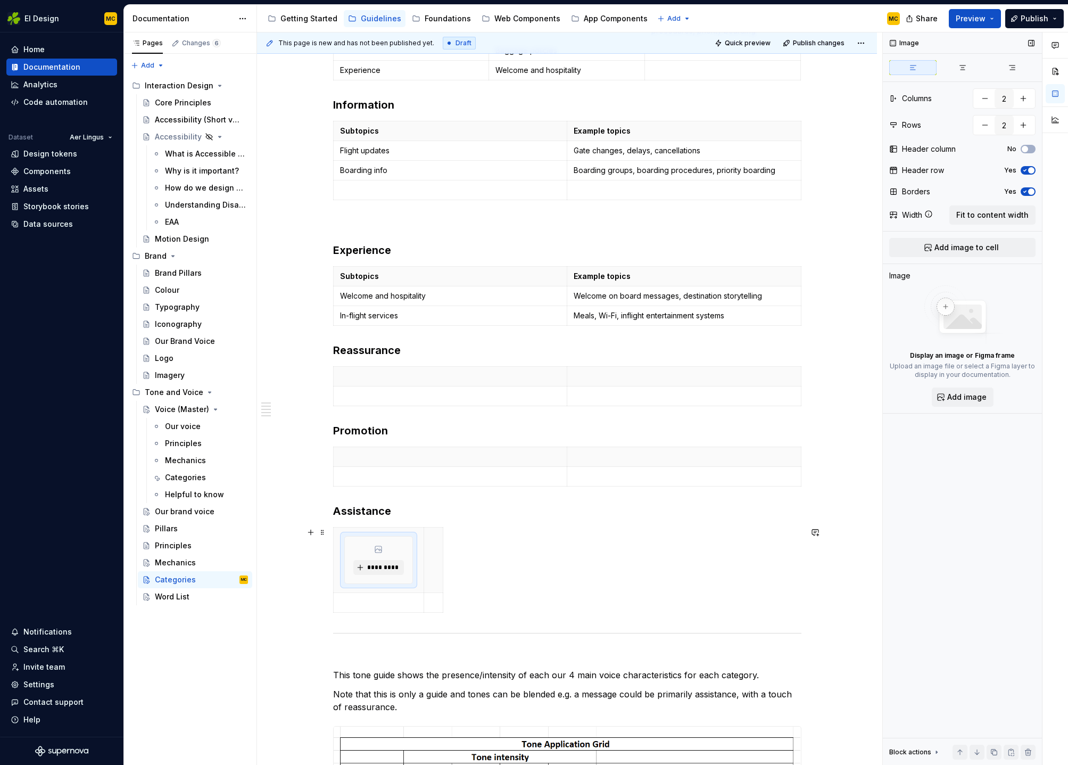
click at [518, 530] on div "*********" at bounding box center [567, 572] width 468 height 90
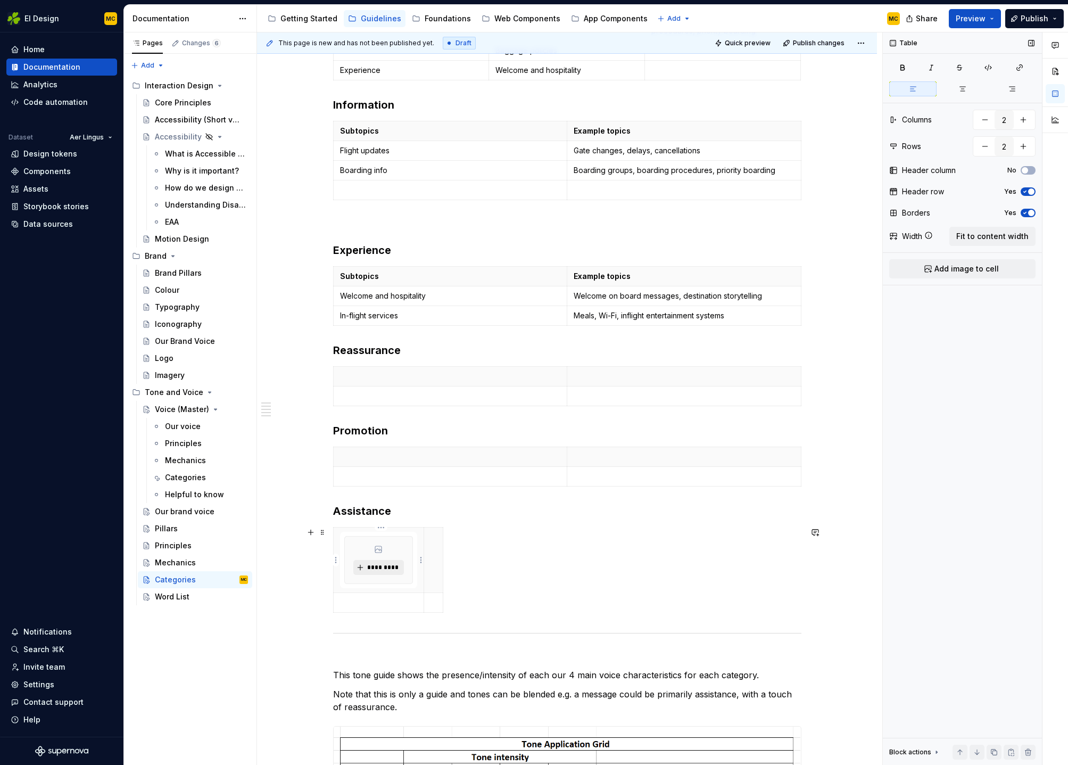
click at [399, 567] on span "*********" at bounding box center [383, 567] width 32 height 9
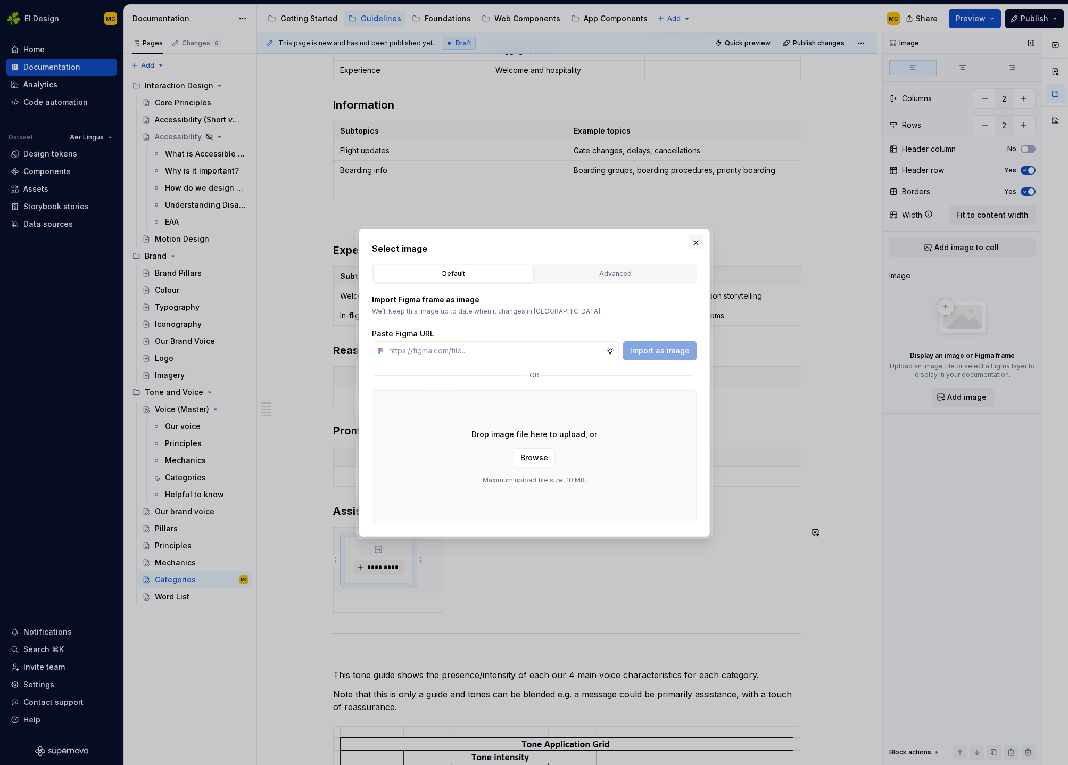
click at [695, 243] on button "button" at bounding box center [696, 242] width 15 height 15
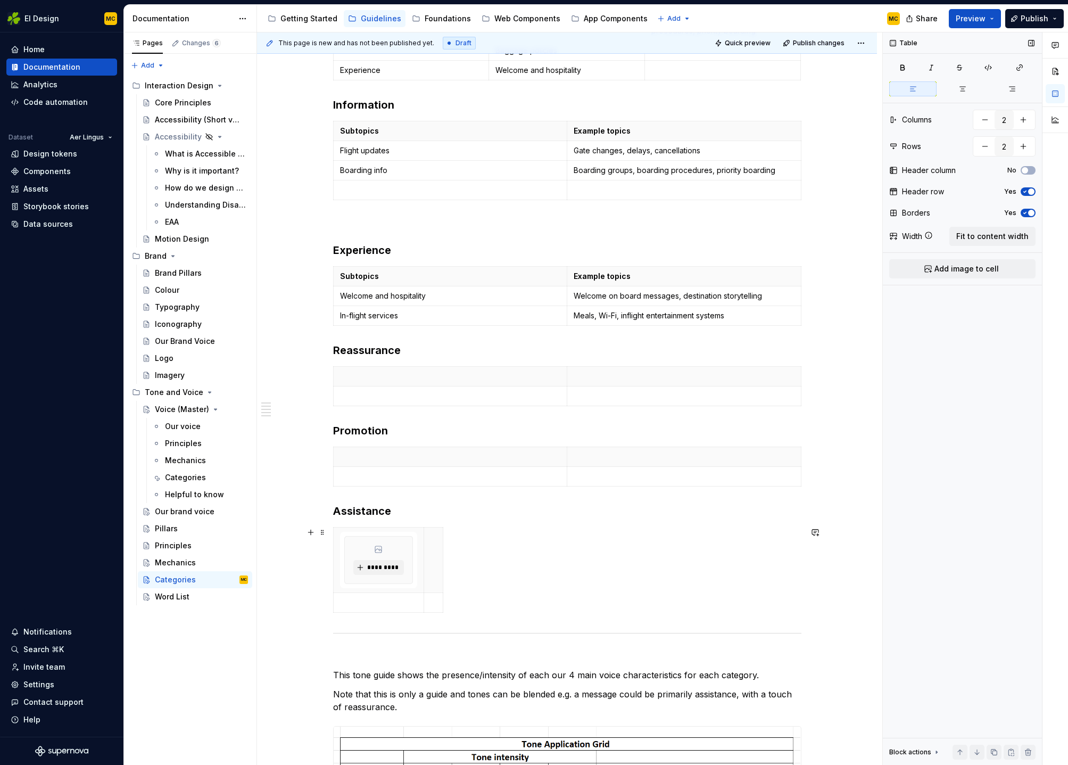
click at [472, 573] on div "*********" at bounding box center [567, 572] width 468 height 90
drag, startPoint x: 515, startPoint y: 614, endPoint x: 420, endPoint y: 585, distance: 99.0
click at [500, 605] on div "*********" at bounding box center [567, 572] width 468 height 90
click at [431, 600] on td at bounding box center [433, 603] width 19 height 20
drag, startPoint x: 467, startPoint y: 600, endPoint x: 324, endPoint y: 531, distance: 158.3
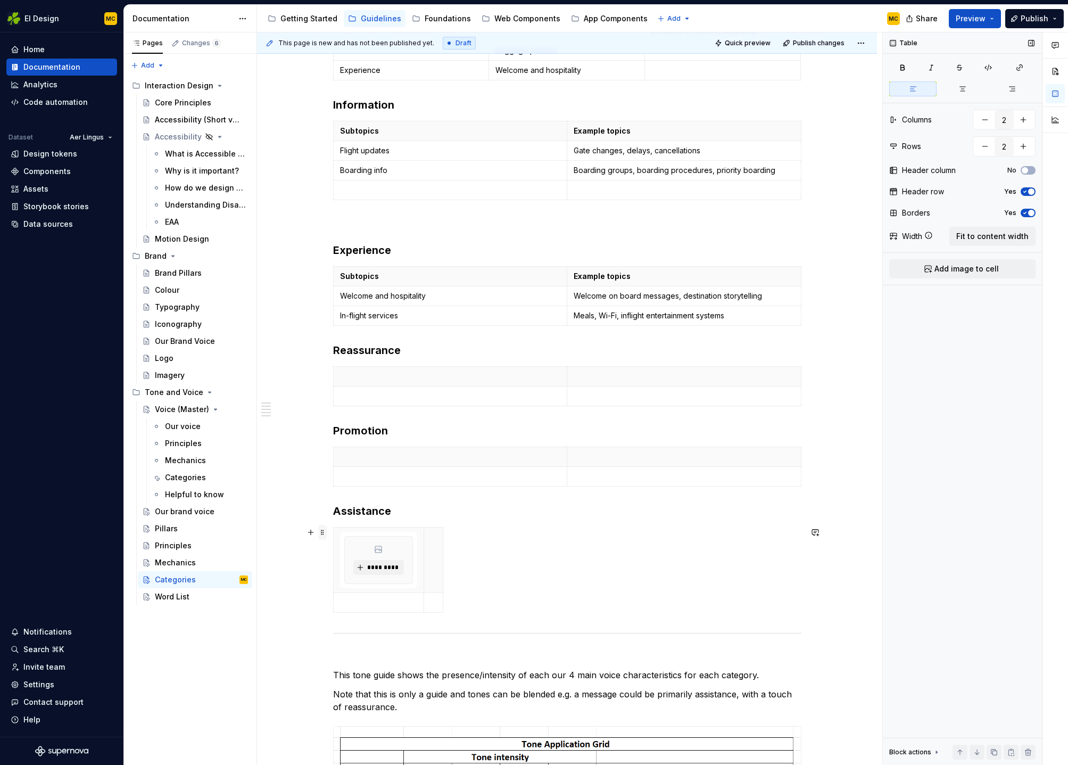
click at [333, 531] on div "Our communications are divided into 5 master categories. Information Experience…" at bounding box center [567, 428] width 468 height 1852
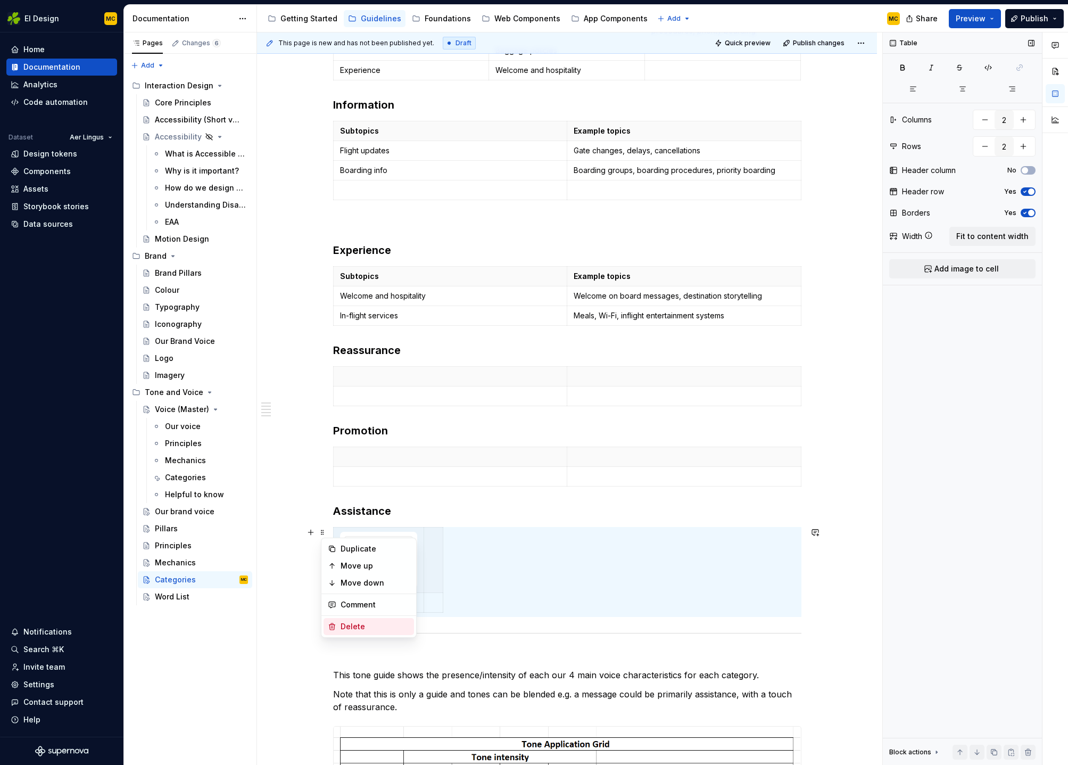
click at [350, 629] on div "Delete" at bounding box center [375, 626] width 69 height 11
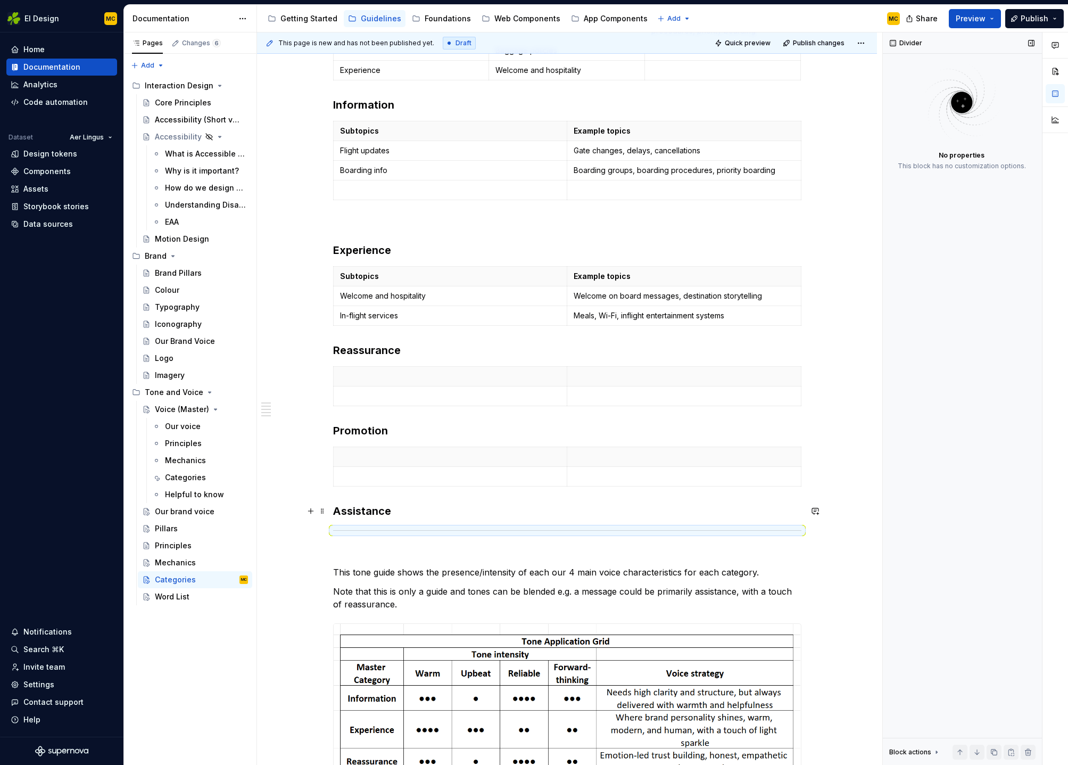
click at [406, 515] on h3 "Assistance" at bounding box center [567, 510] width 468 height 15
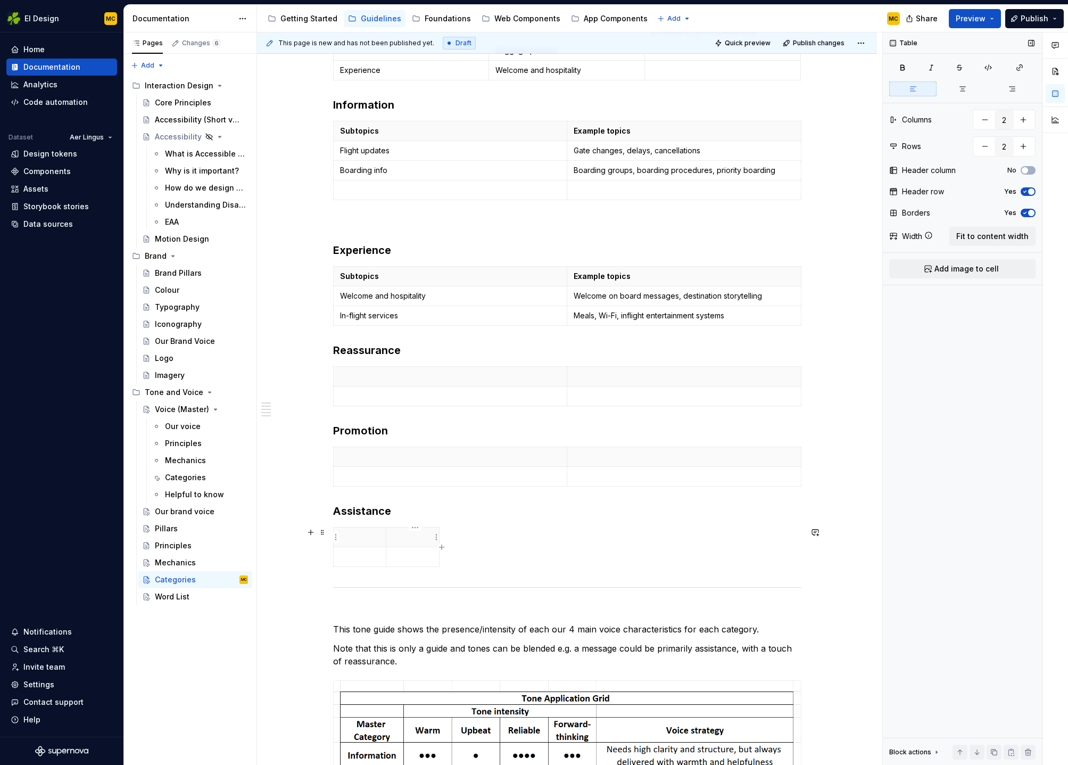
click at [424, 545] on th at bounding box center [412, 537] width 53 height 20
click at [995, 239] on span "Fit to content width" at bounding box center [992, 236] width 72 height 11
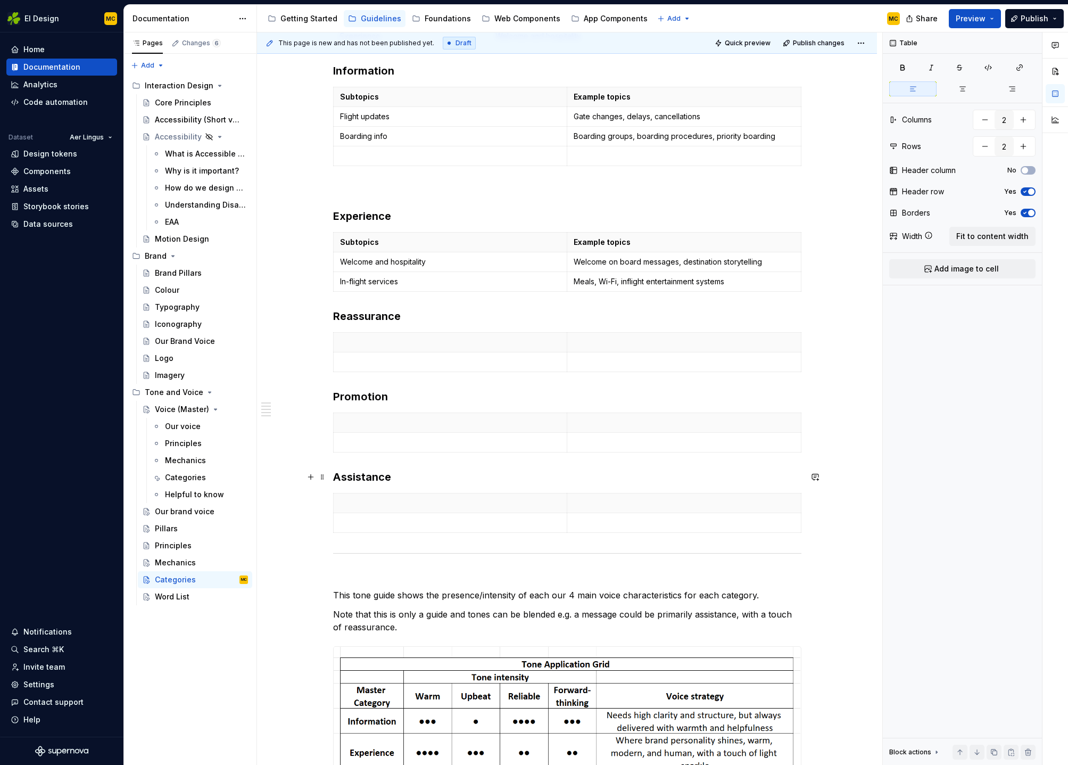
type textarea "*"
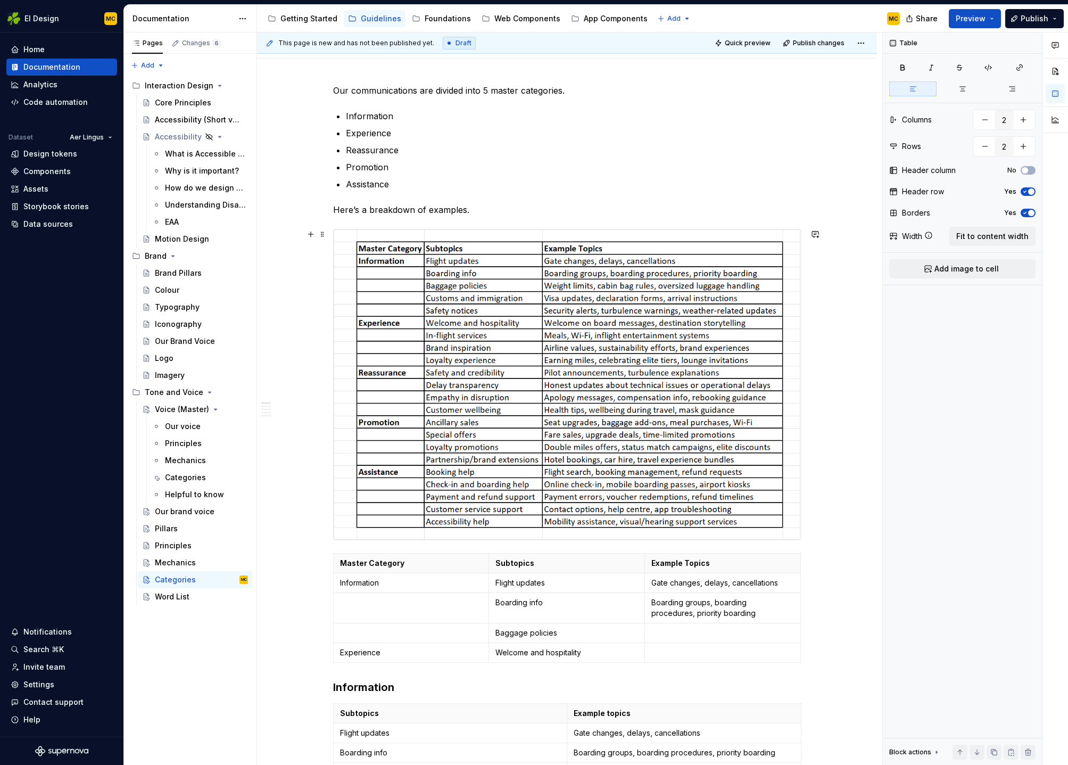
scroll to position [125, 0]
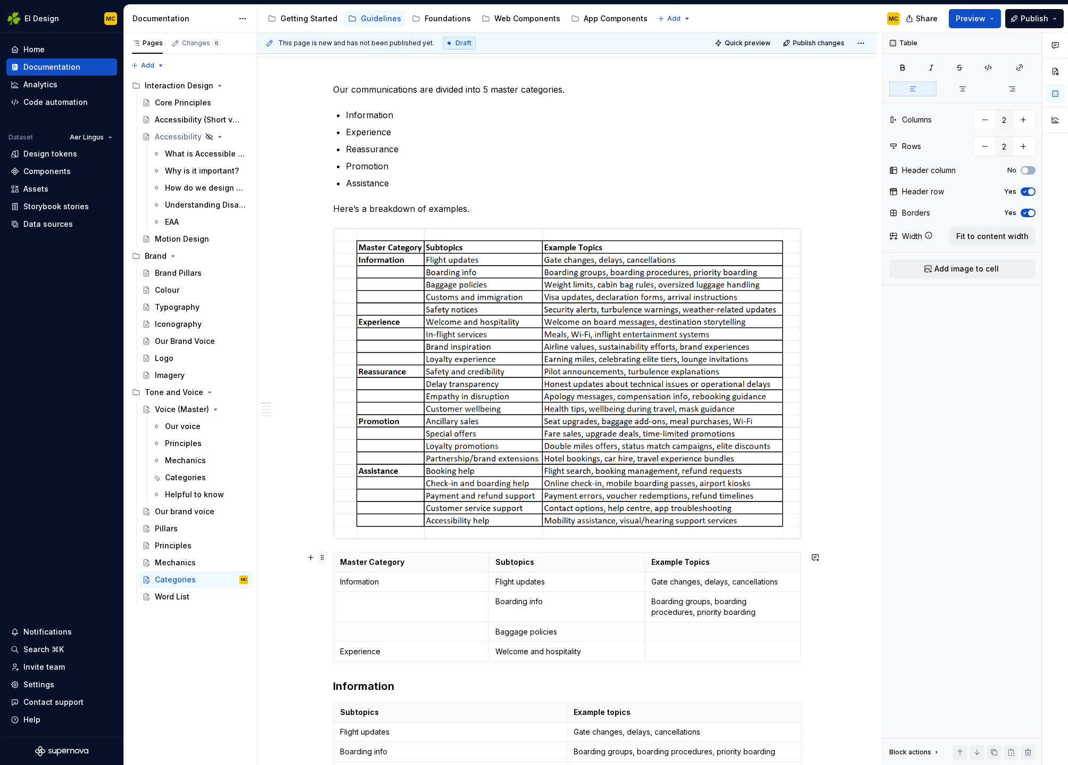
click at [325, 555] on span at bounding box center [322, 557] width 9 height 15
type input "3"
type input "5"
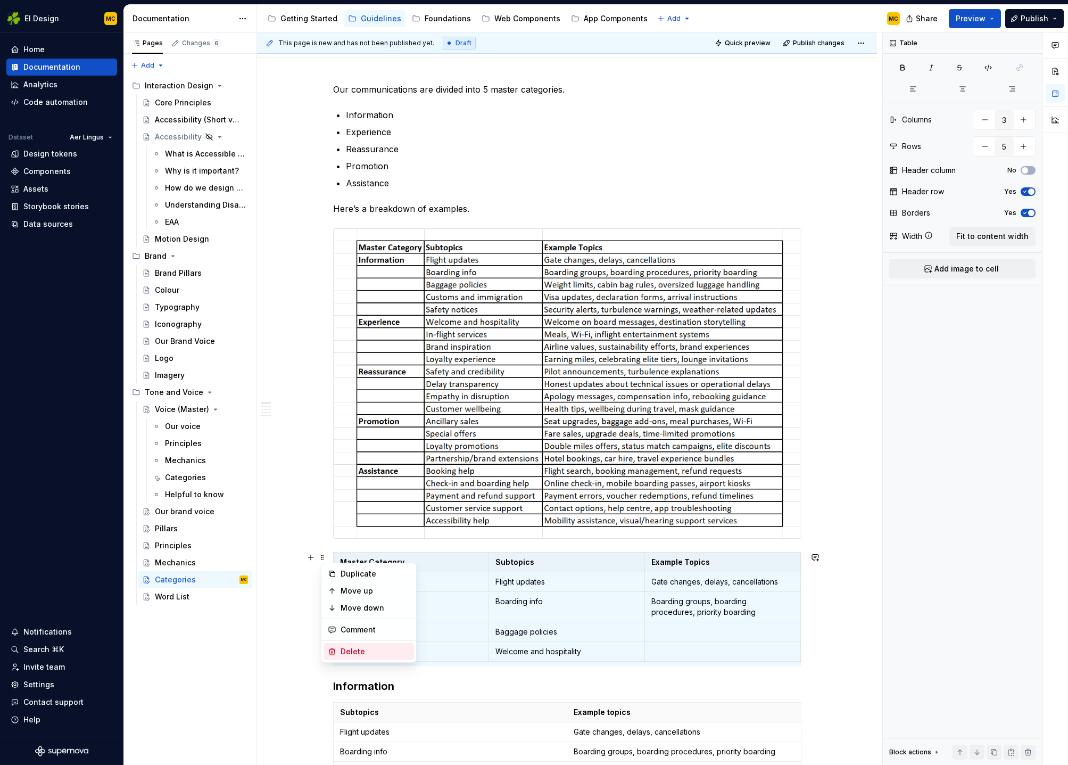
click at [361, 649] on div "Delete" at bounding box center [375, 651] width 69 height 11
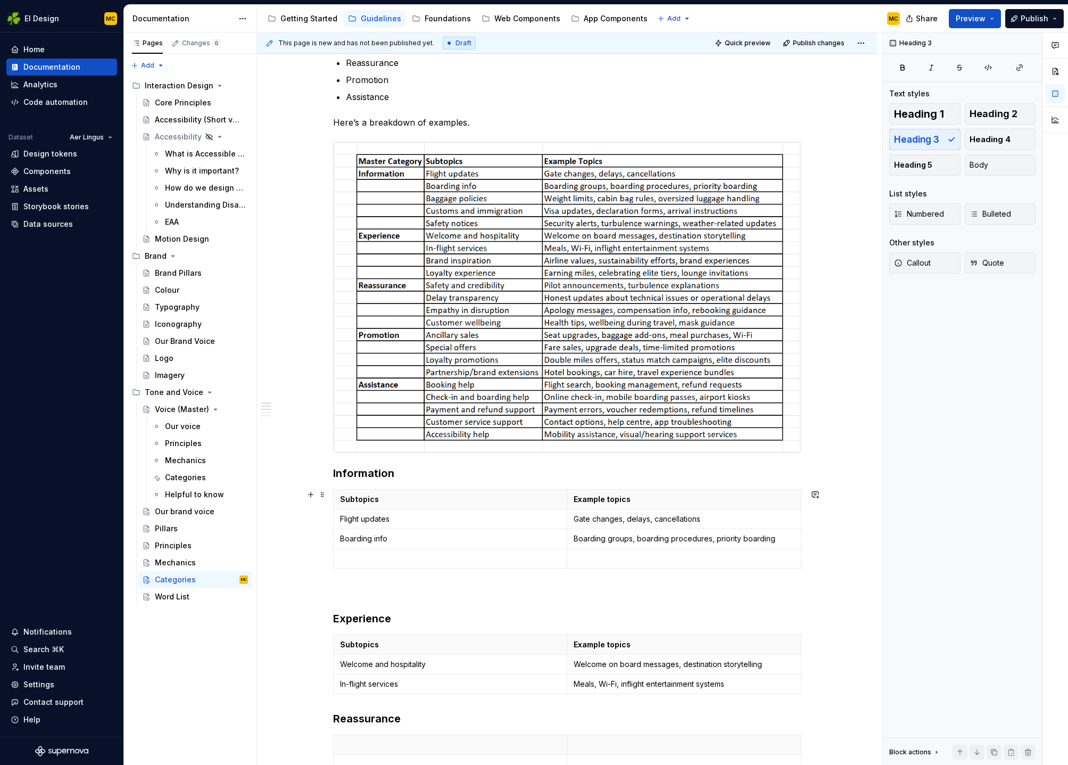
scroll to position [212, 0]
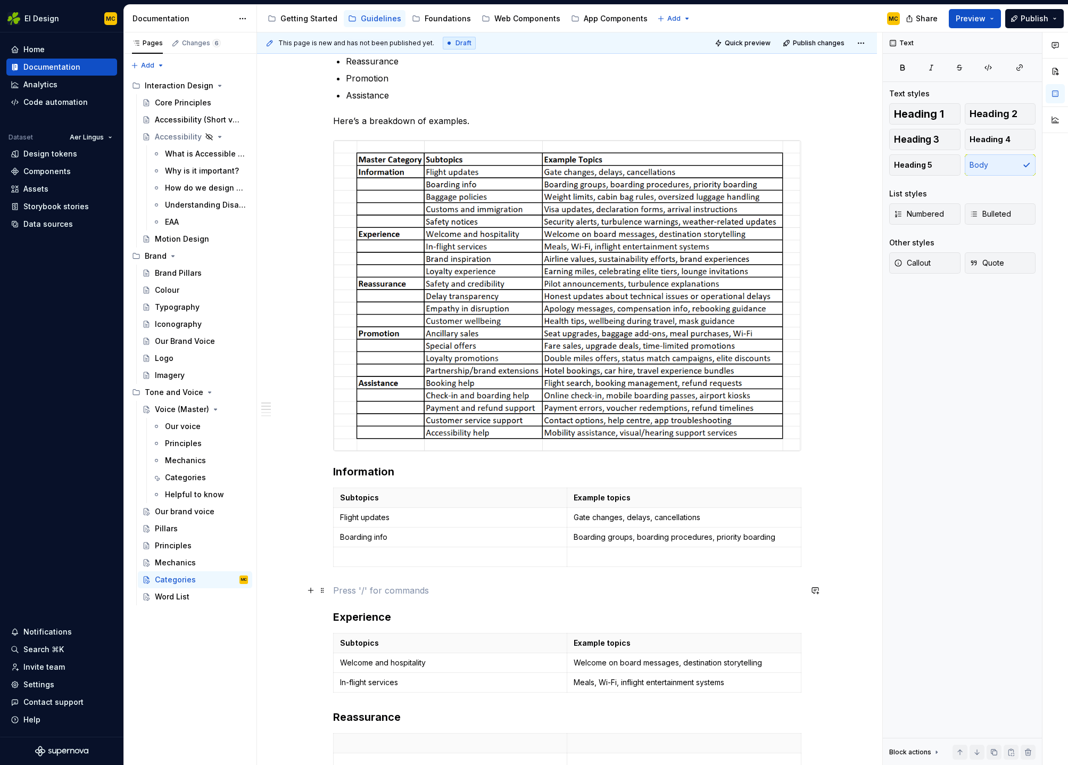
click at [374, 584] on p at bounding box center [567, 590] width 468 height 13
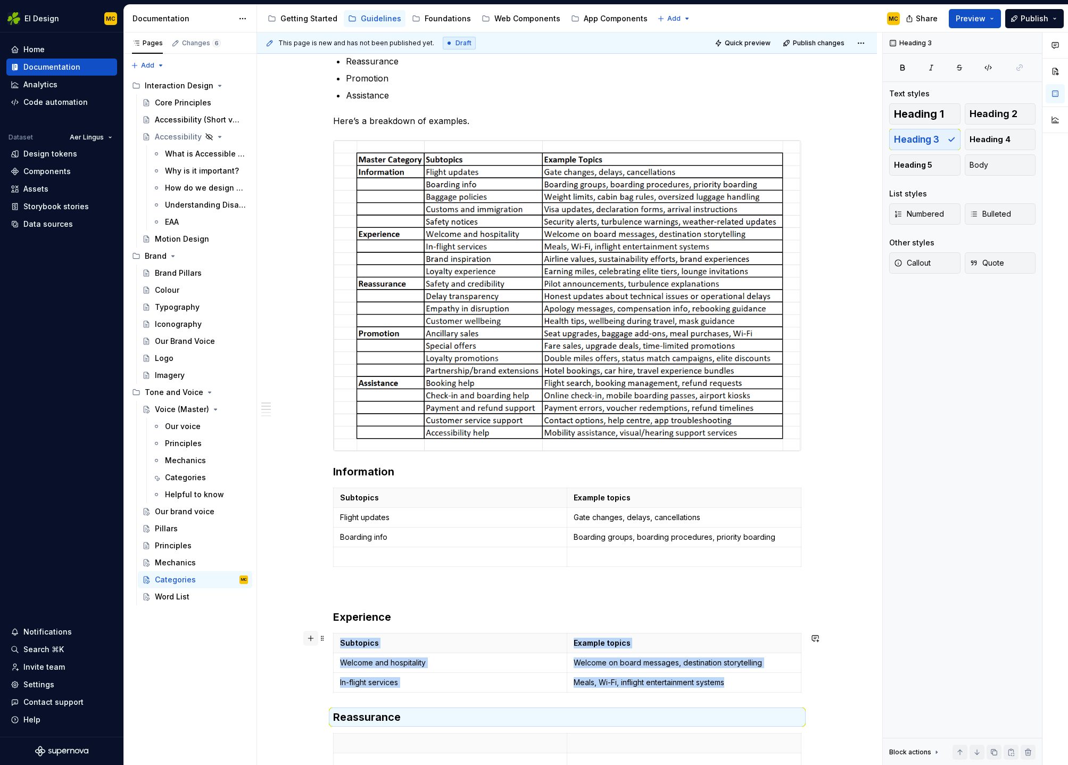
click at [316, 639] on button "button" at bounding box center [310, 638] width 15 height 15
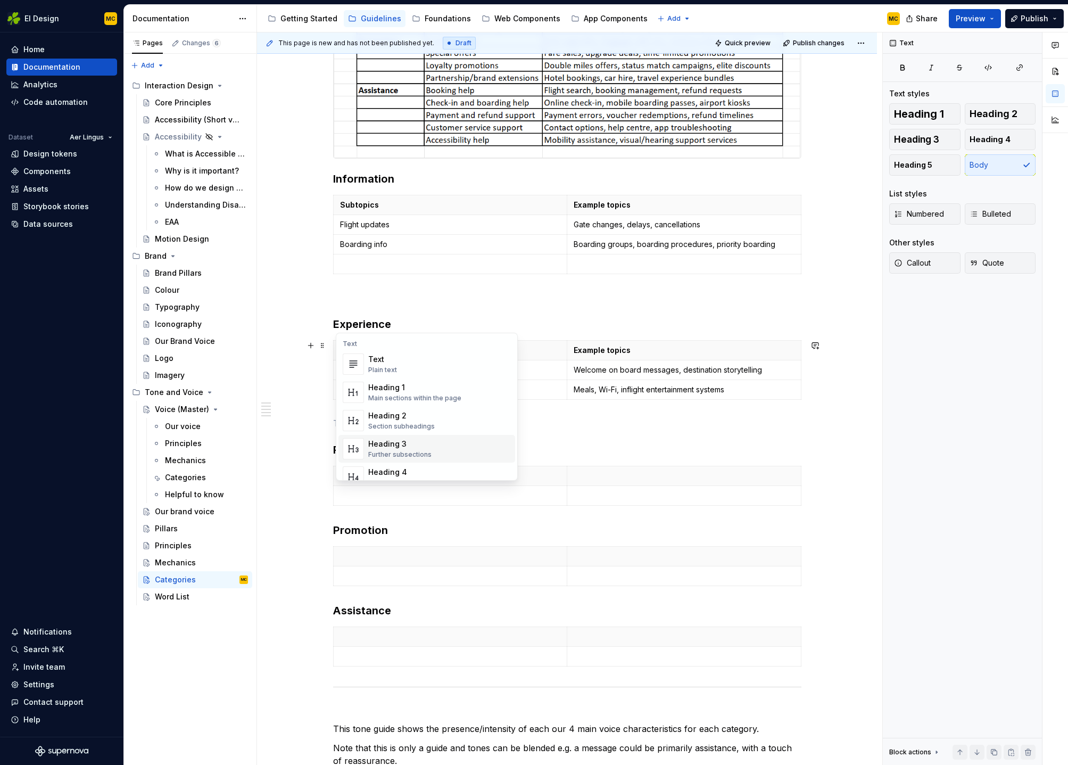
scroll to position [607, 0]
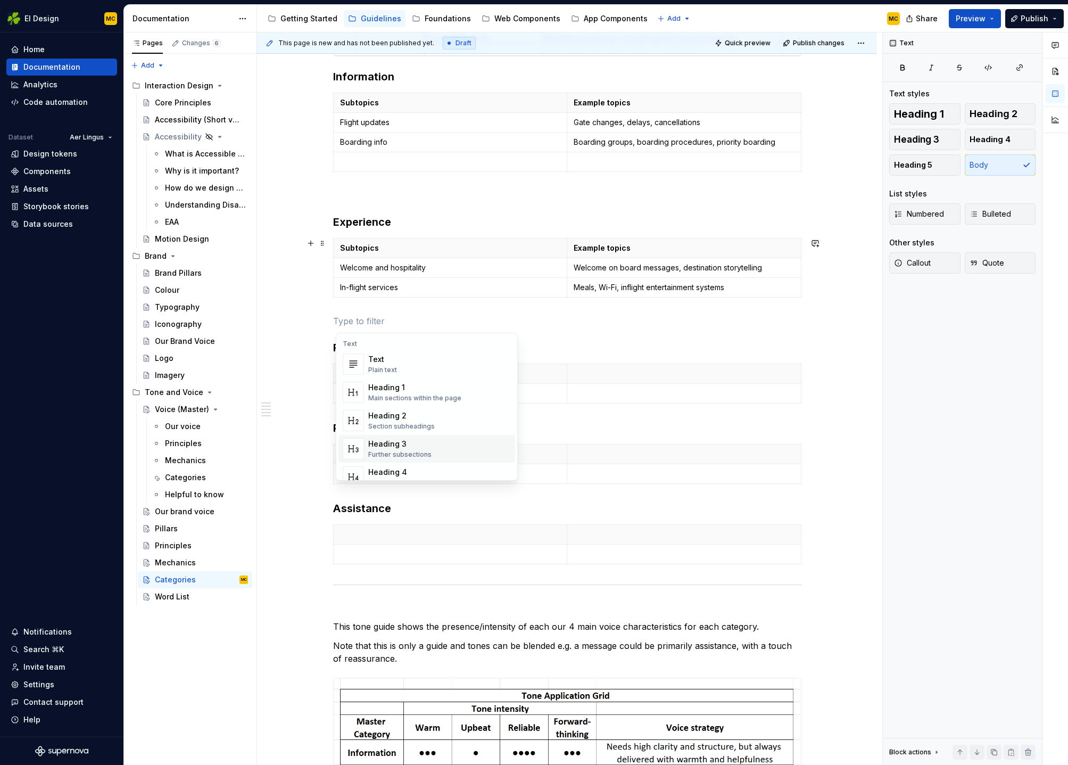
click at [314, 546] on div "Our communications are divided into 5 master categories. Information Experience…" at bounding box center [567, 555] width 620 height 1960
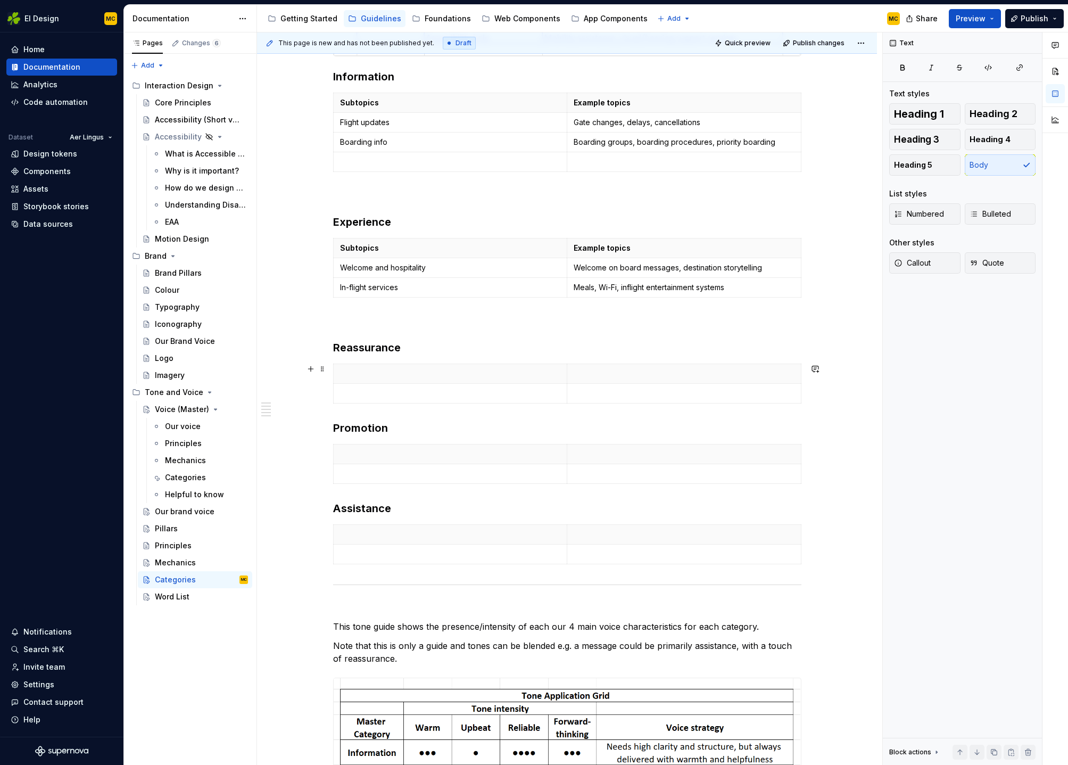
drag, startPoint x: 310, startPoint y: 368, endPoint x: 326, endPoint y: 415, distance: 49.3
click at [310, 368] on button "button" at bounding box center [310, 368] width 15 height 15
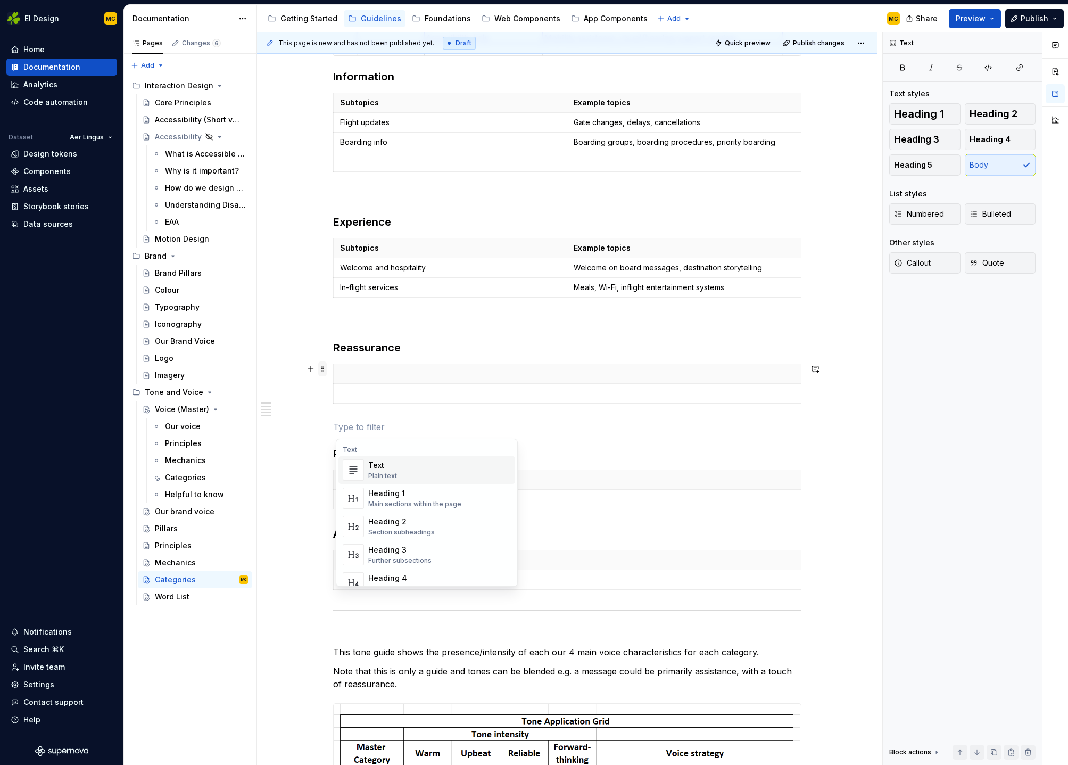
click at [325, 455] on div "Our communications are divided into 5 master categories. Information Experience…" at bounding box center [567, 568] width 620 height 1986
drag, startPoint x: 314, startPoint y: 477, endPoint x: 317, endPoint y: 526, distance: 49.1
click at [314, 477] on button "button" at bounding box center [310, 474] width 15 height 15
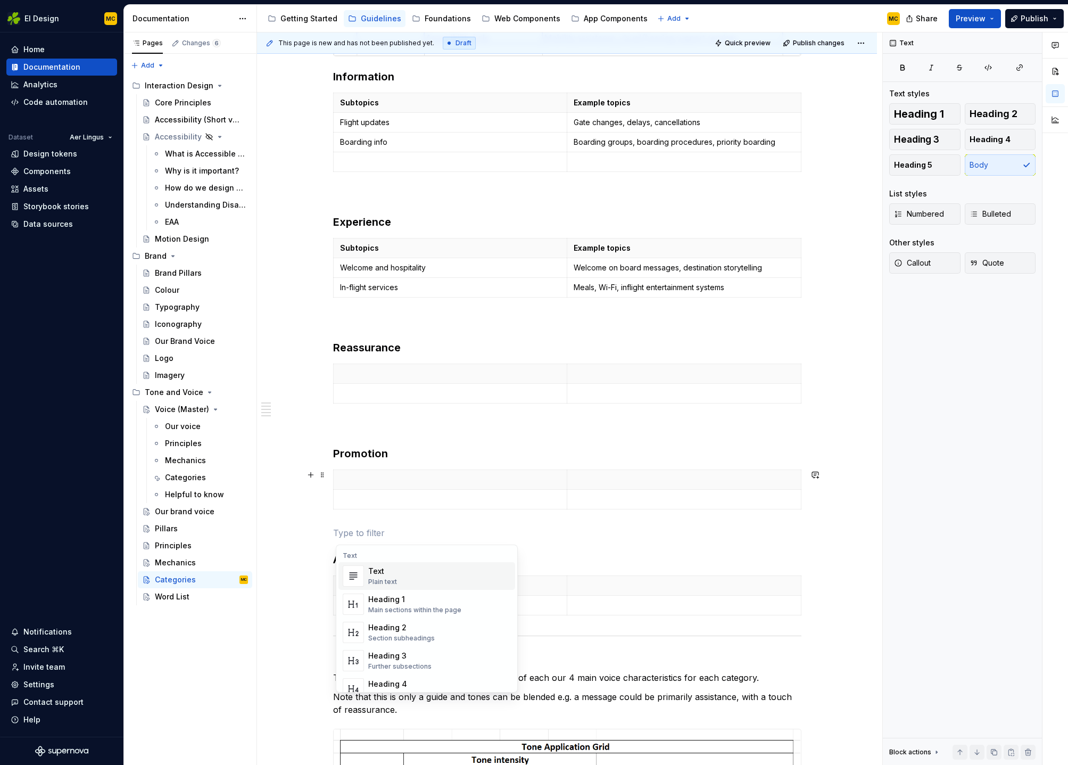
click at [860, 500] on div "This page is new and has not been published yet. Draft Quick preview Publish ch…" at bounding box center [569, 398] width 625 height 733
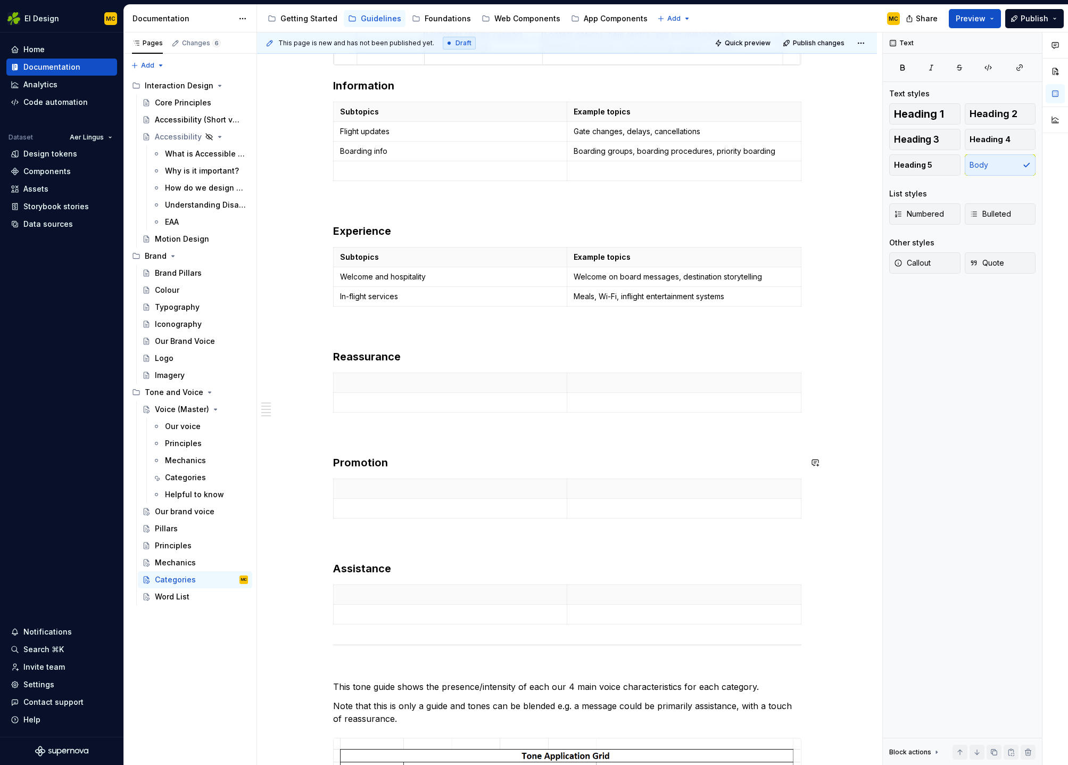
scroll to position [564, 0]
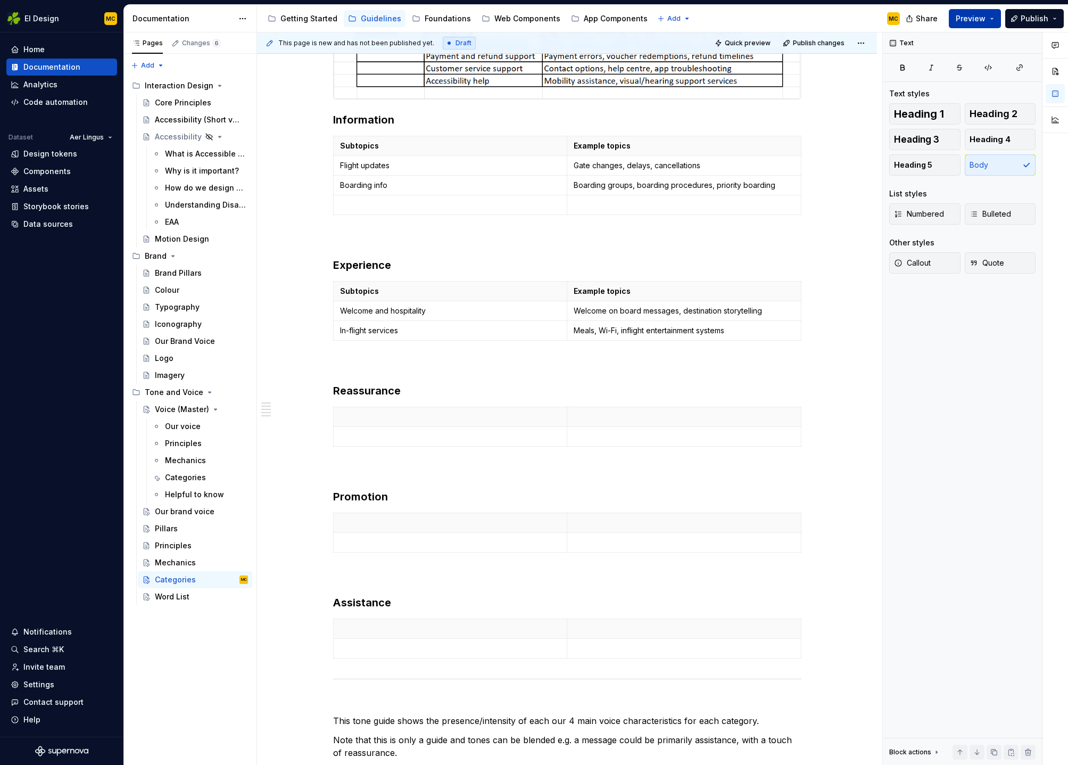
click at [995, 14] on button "Preview" at bounding box center [975, 18] width 52 height 19
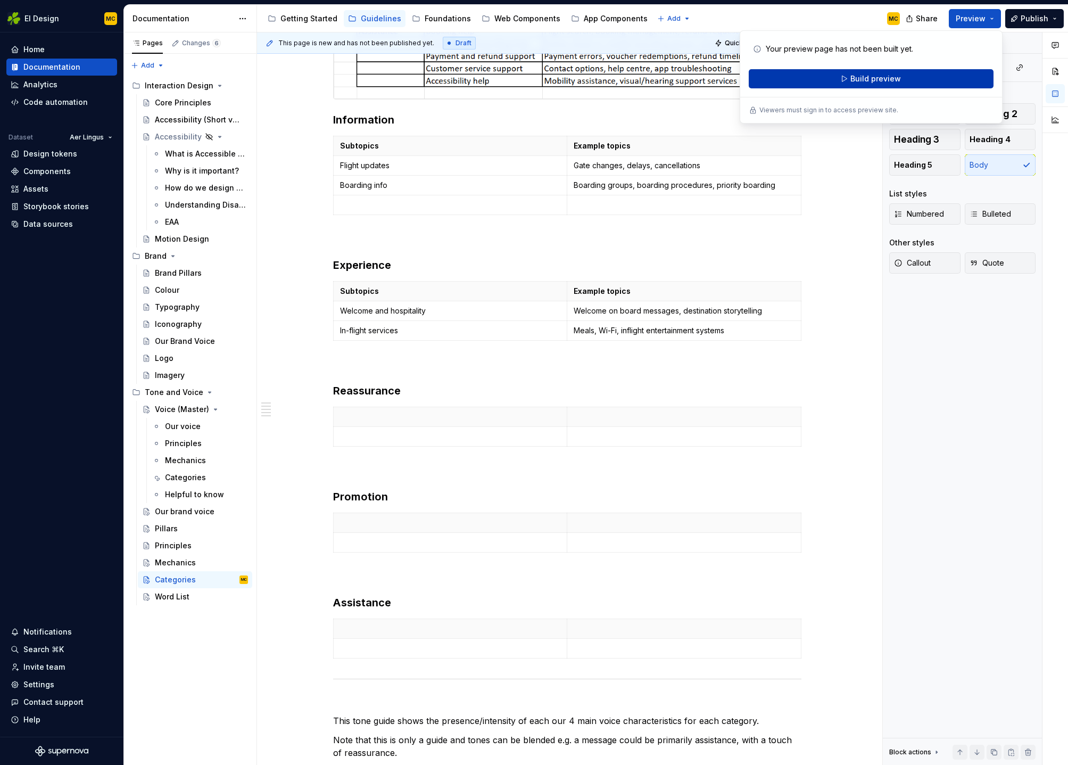
click at [926, 76] on button "Build preview" at bounding box center [871, 78] width 245 height 19
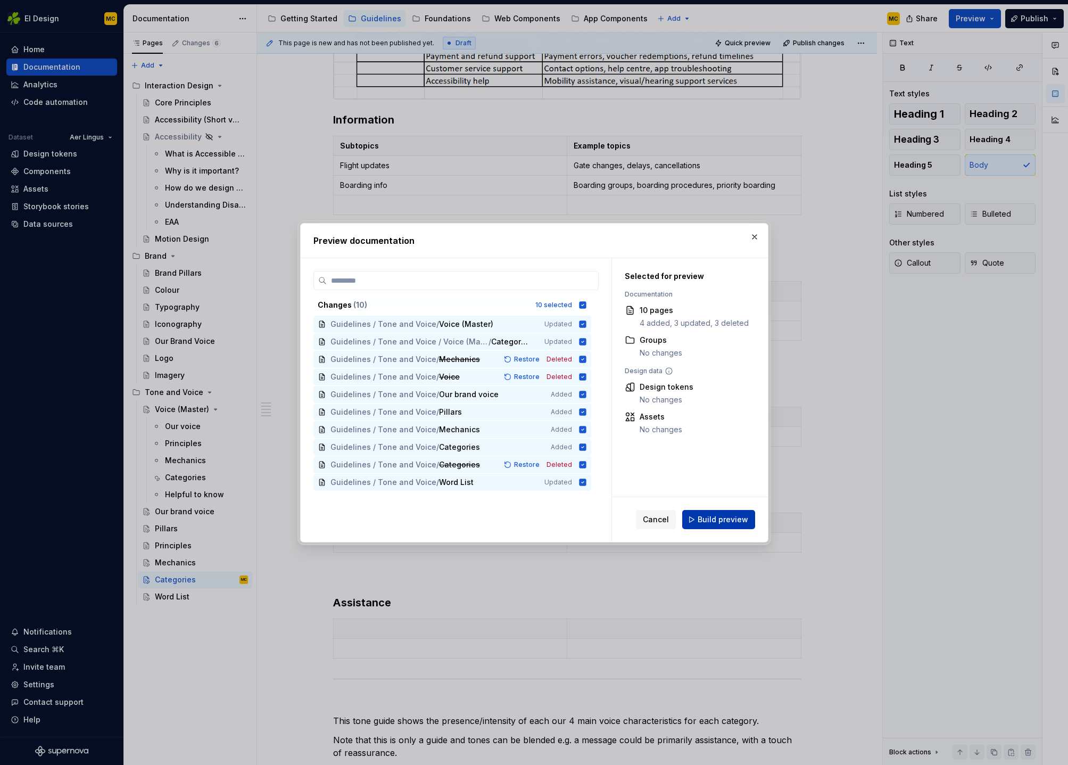
click at [732, 519] on span "Build preview" at bounding box center [723, 519] width 51 height 11
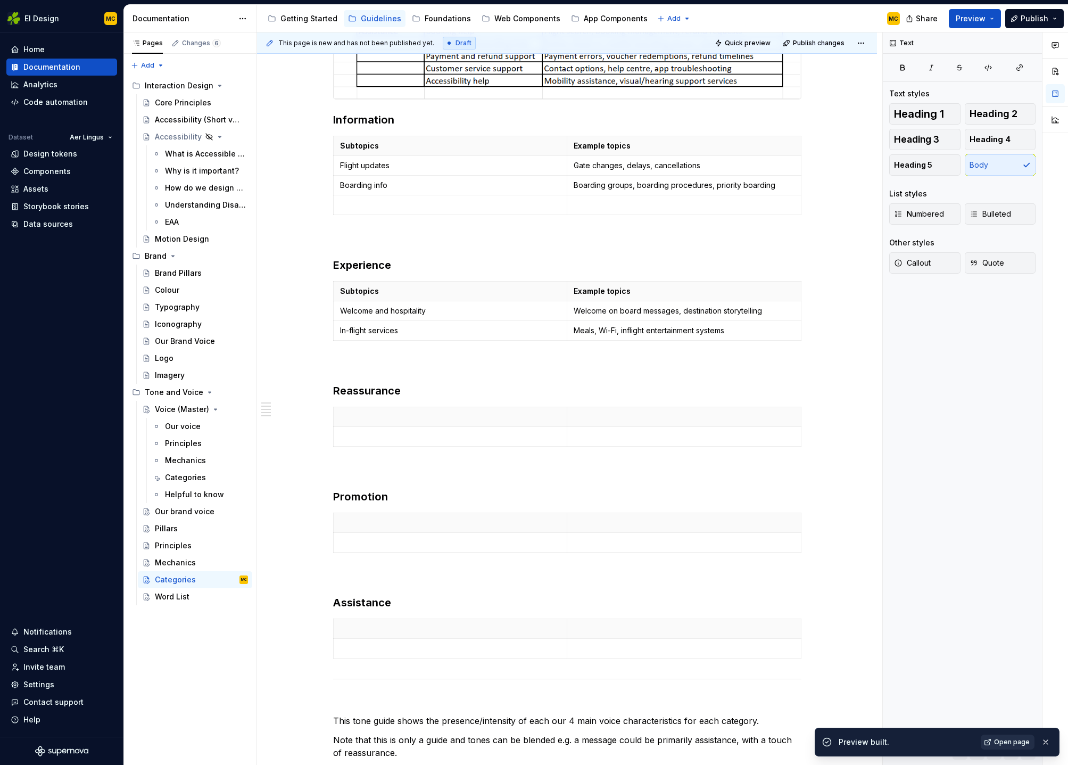
click at [1001, 740] on span "Open page" at bounding box center [1012, 742] width 36 height 9
click at [172, 119] on div "Accessibility (Short version)" at bounding box center [185, 119] width 61 height 11
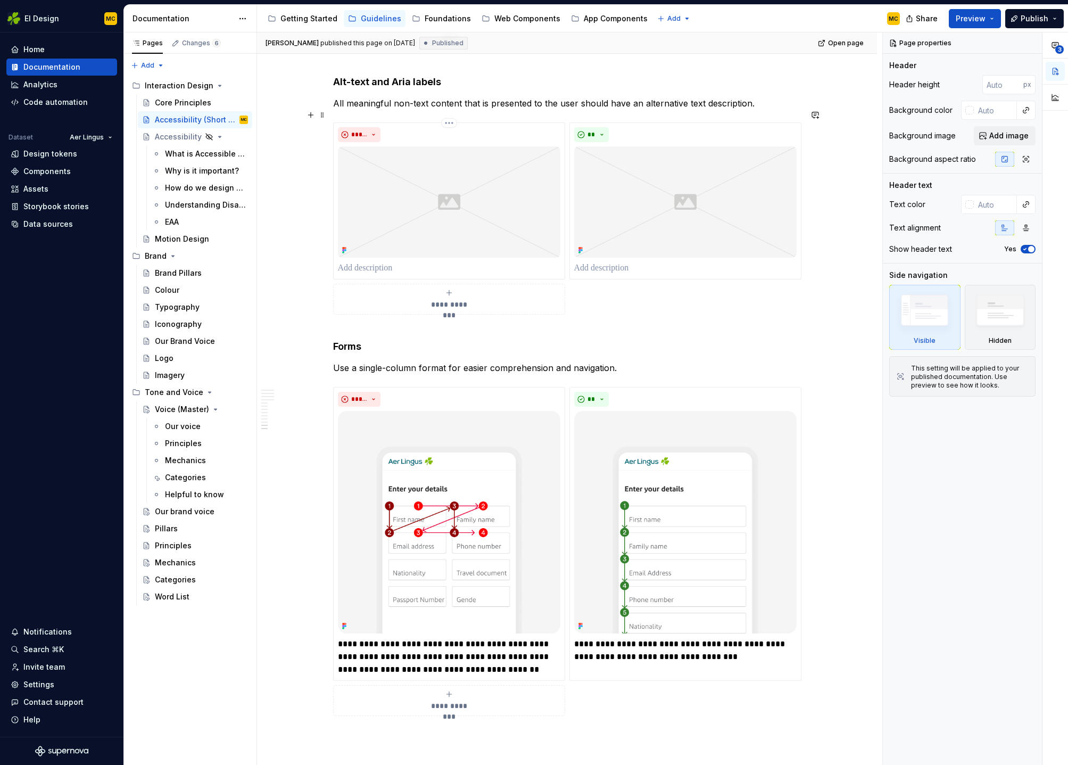
scroll to position [4103, 0]
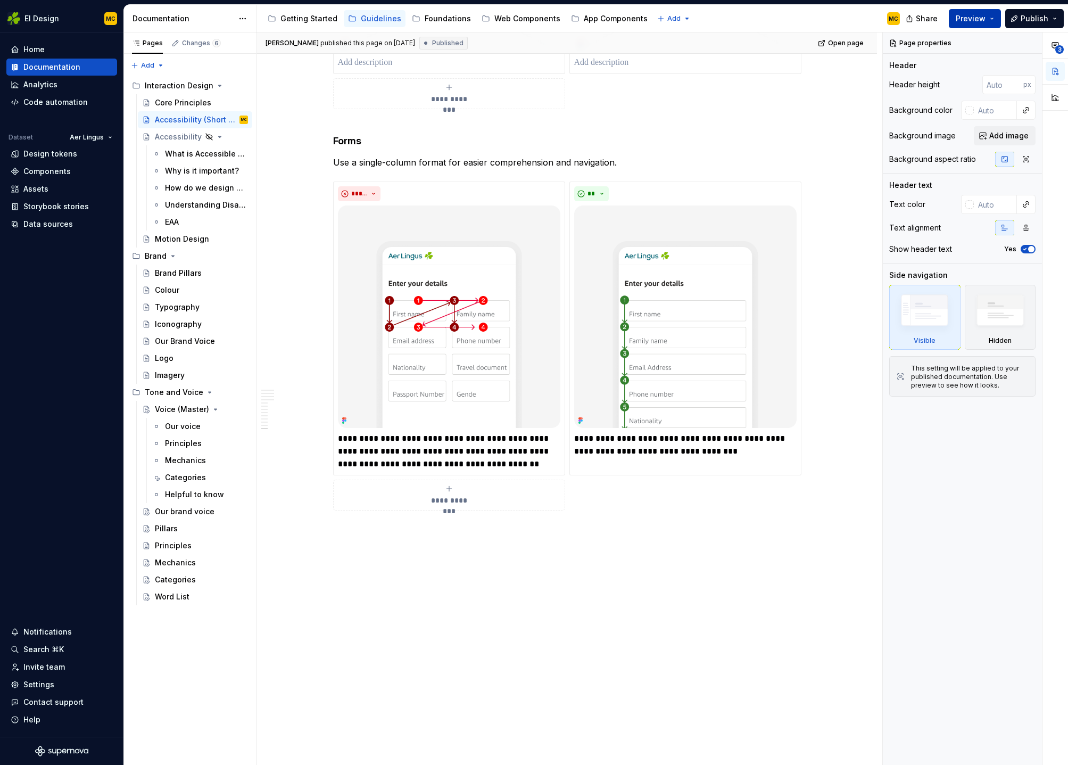
click at [989, 21] on button "Preview" at bounding box center [975, 18] width 52 height 19
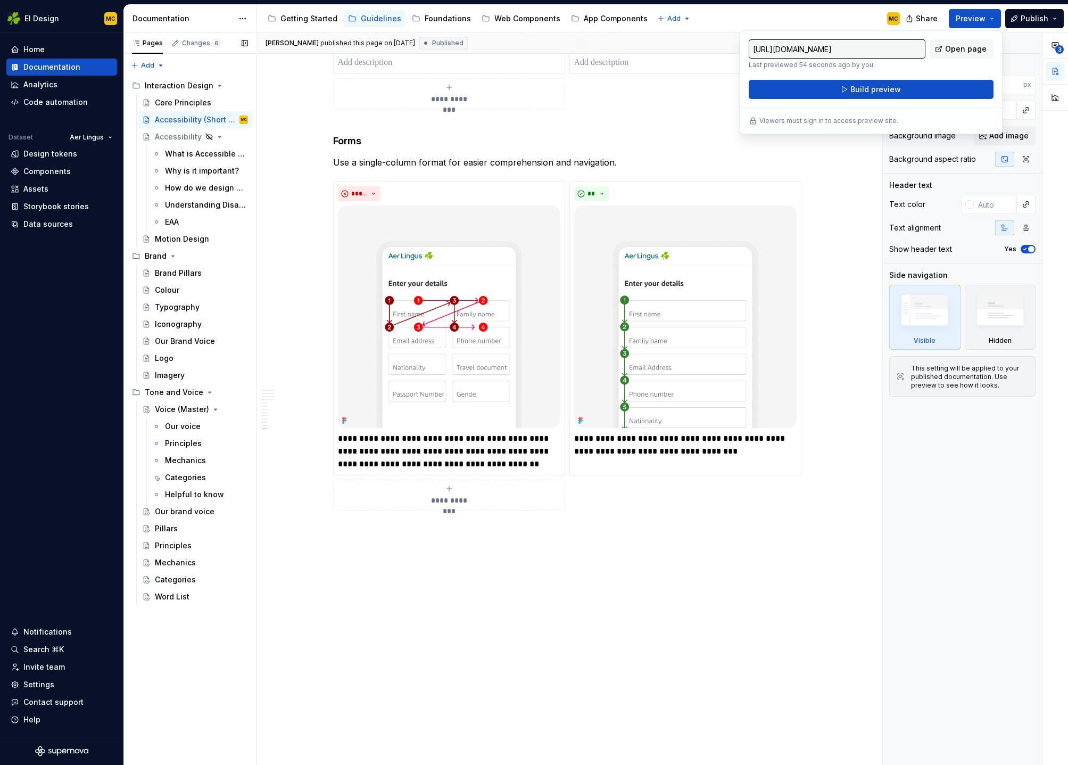
click at [0, 0] on button "Page tree" at bounding box center [0, 0] width 0 height 0
type textarea "*"
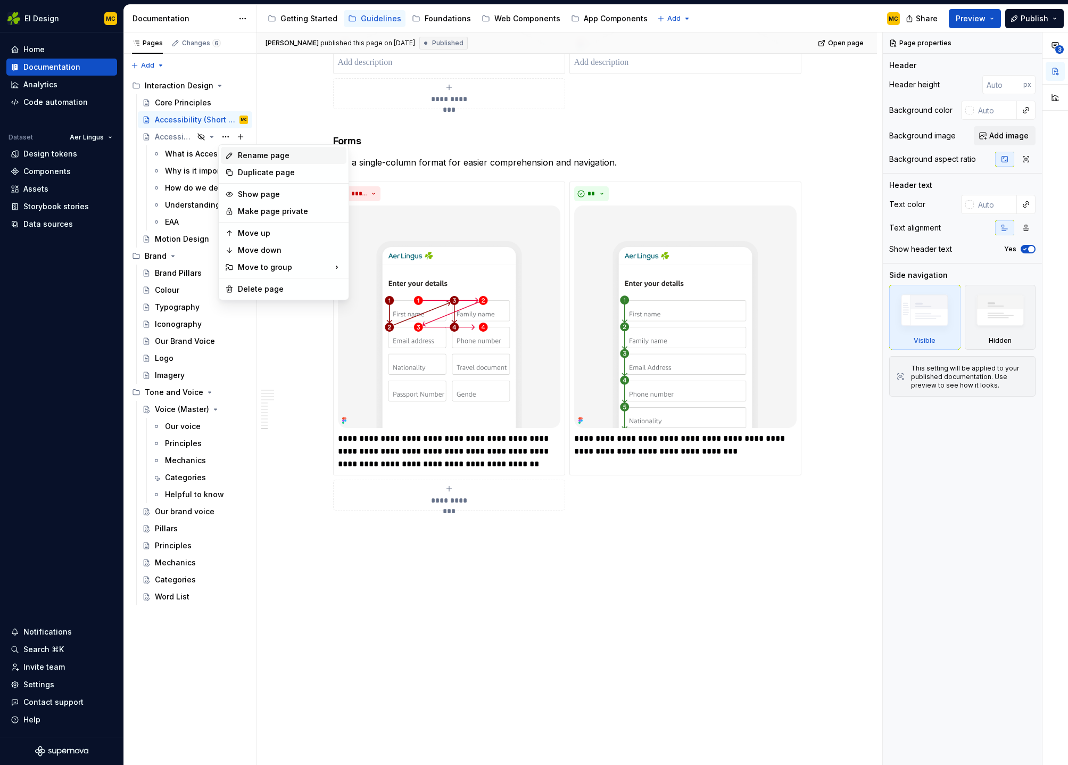
click at [247, 155] on div "Rename page" at bounding box center [290, 155] width 104 height 11
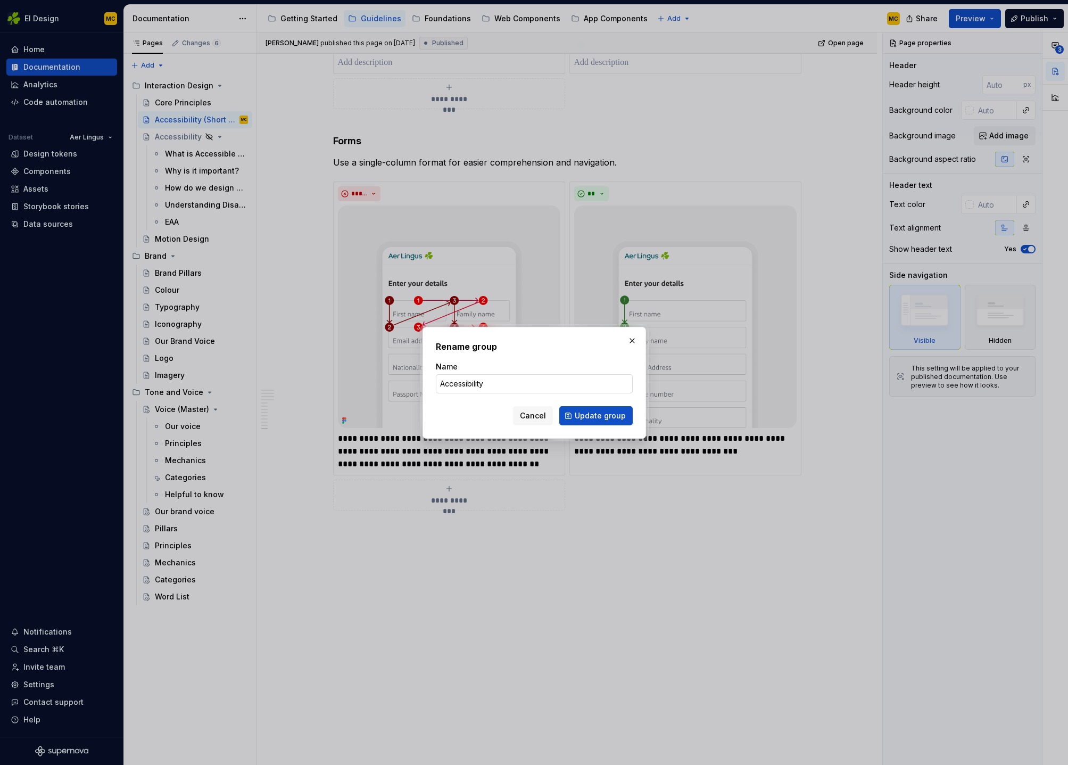
click at [541, 381] on input "Accessibility" at bounding box center [534, 383] width 197 height 19
type input "Accessibility Explained"
click at [606, 418] on span "Update group" at bounding box center [600, 415] width 51 height 11
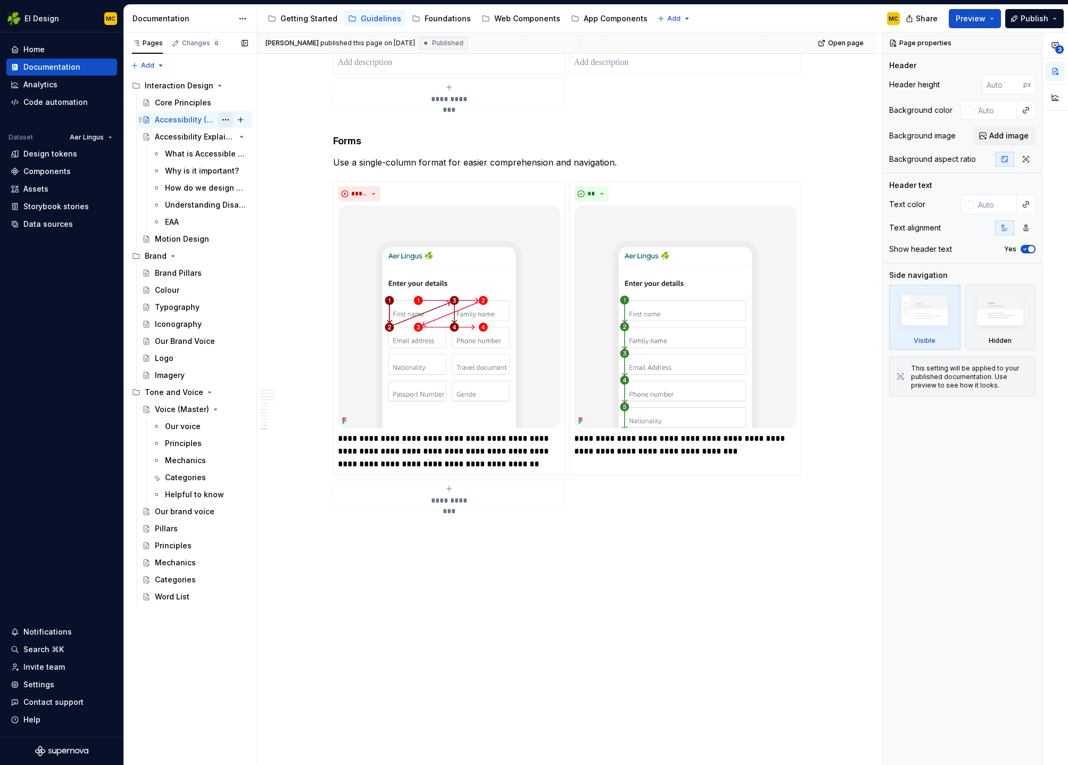
click at [224, 118] on button "Page tree" at bounding box center [225, 119] width 15 height 15
type textarea "*"
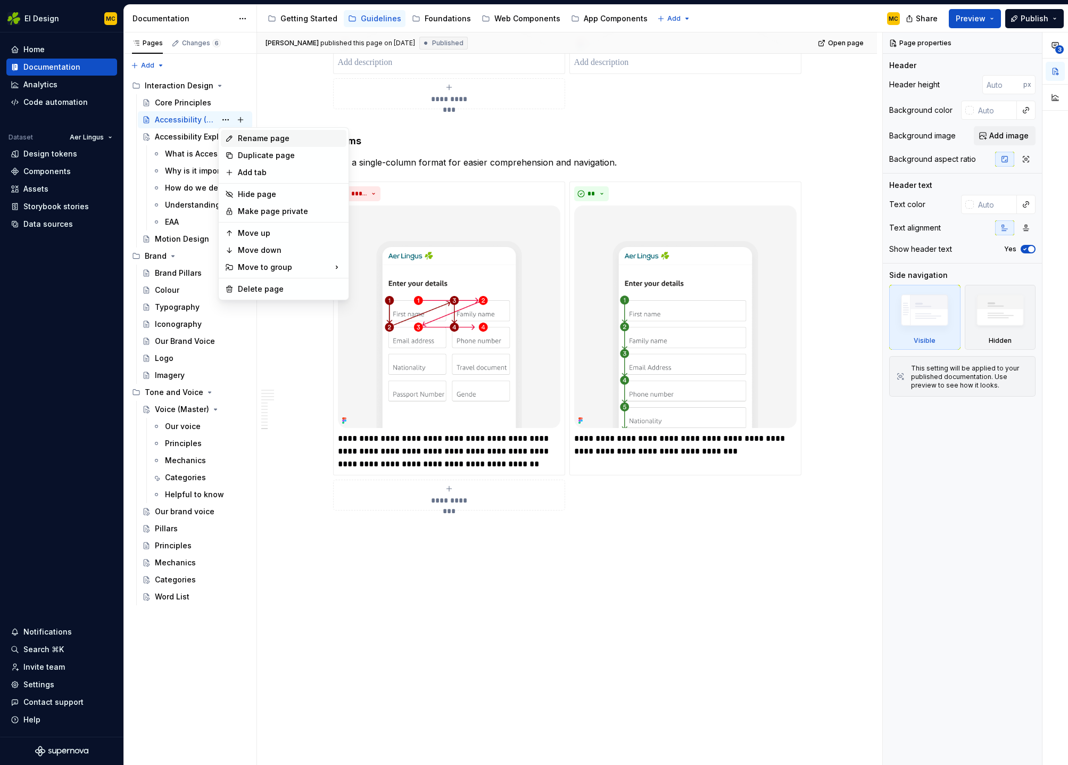
click at [277, 141] on div "Rename page" at bounding box center [290, 138] width 104 height 11
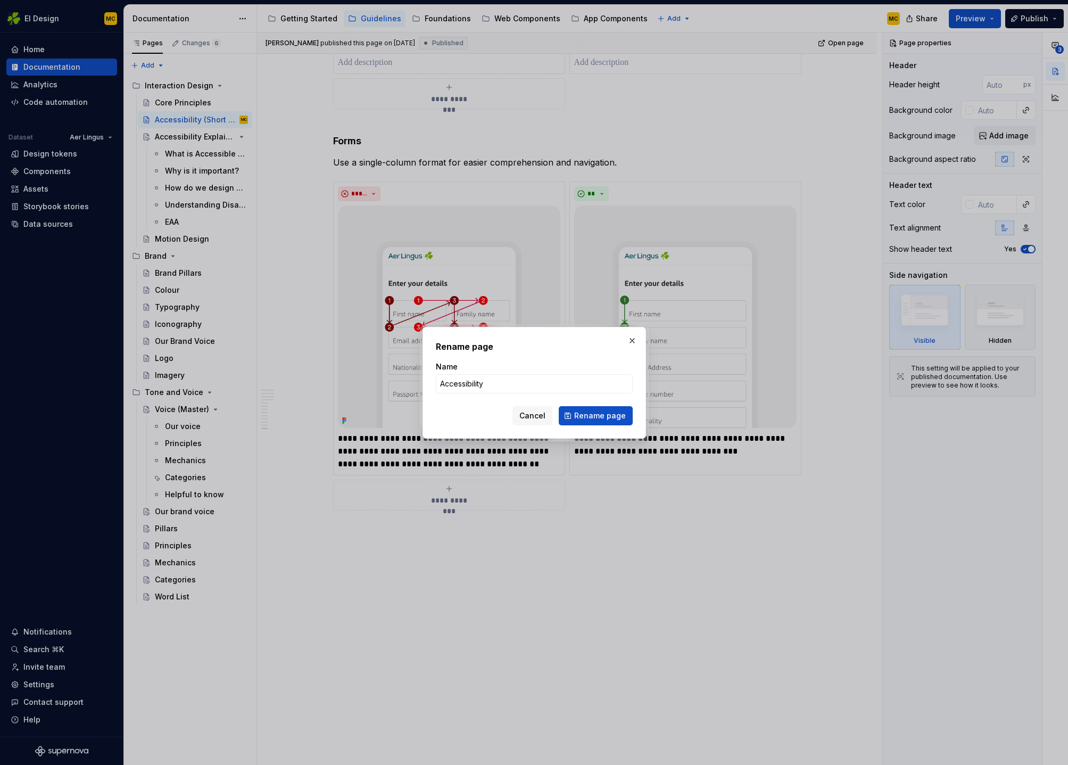
type input "Accessibility"
click at [452, 413] on div "Cancel Rename page" at bounding box center [534, 415] width 197 height 19
click at [596, 414] on span "Rename page" at bounding box center [600, 415] width 52 height 11
type textarea "*"
type textarea "Accessibility"
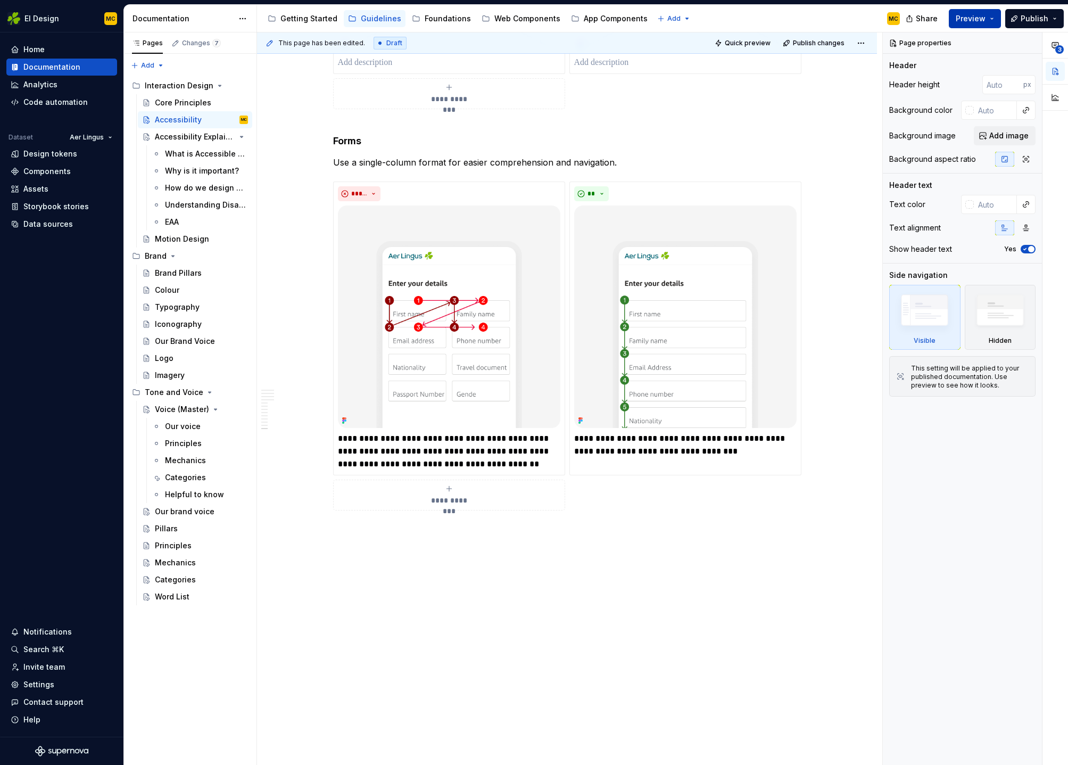
click at [994, 19] on button "Preview" at bounding box center [975, 18] width 52 height 19
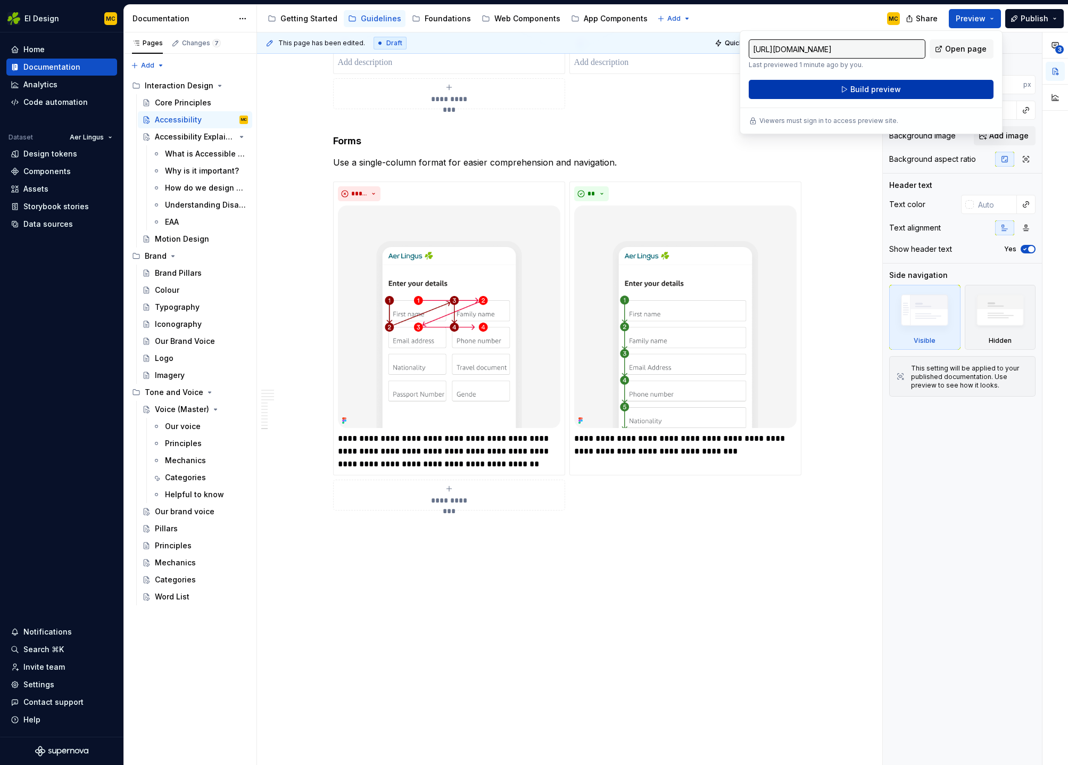
click at [935, 89] on button "Build preview" at bounding box center [871, 89] width 245 height 19
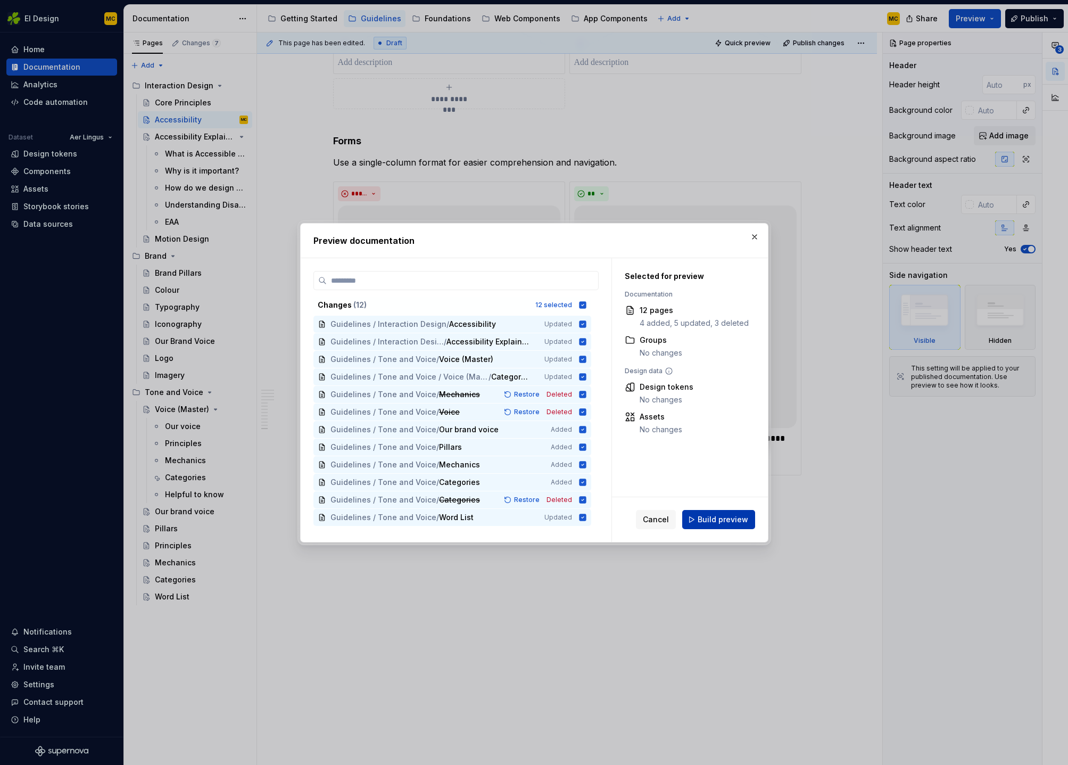
click at [745, 517] on span "Build preview" at bounding box center [723, 519] width 51 height 11
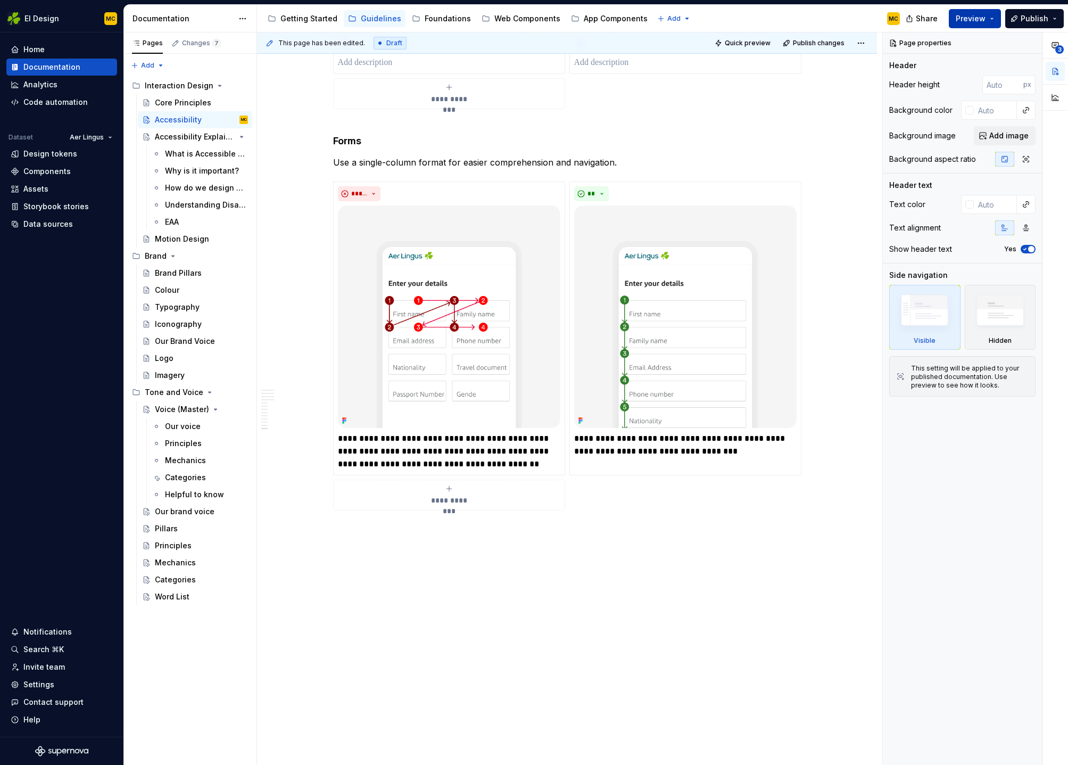
click at [991, 19] on button "Preview" at bounding box center [975, 18] width 52 height 19
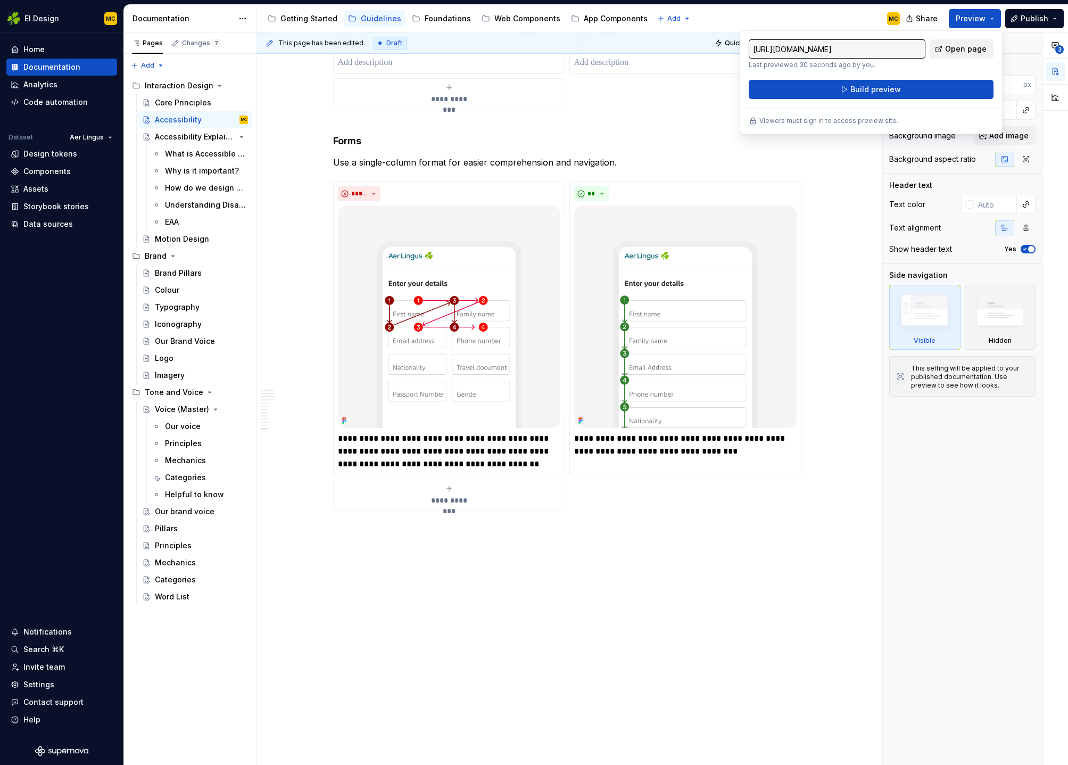
click at [980, 49] on span "Open page" at bounding box center [966, 49] width 42 height 11
click at [228, 136] on button "Page tree" at bounding box center [225, 136] width 15 height 15
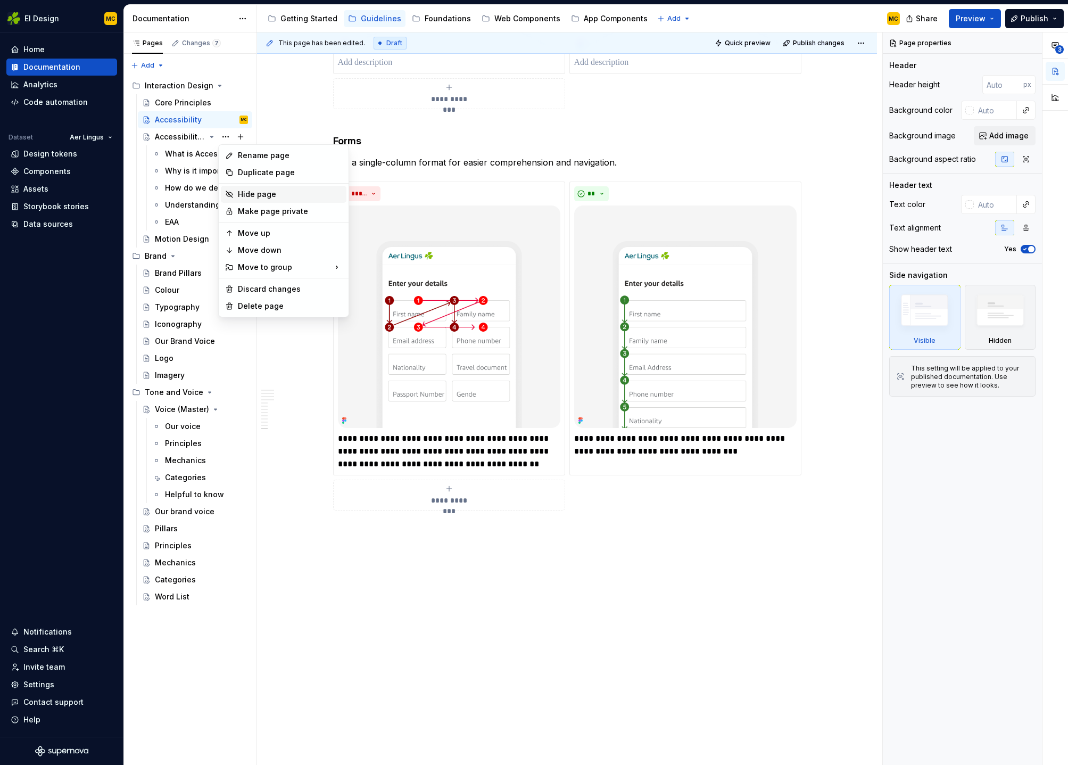
click at [258, 195] on div "Hide page" at bounding box center [290, 194] width 104 height 11
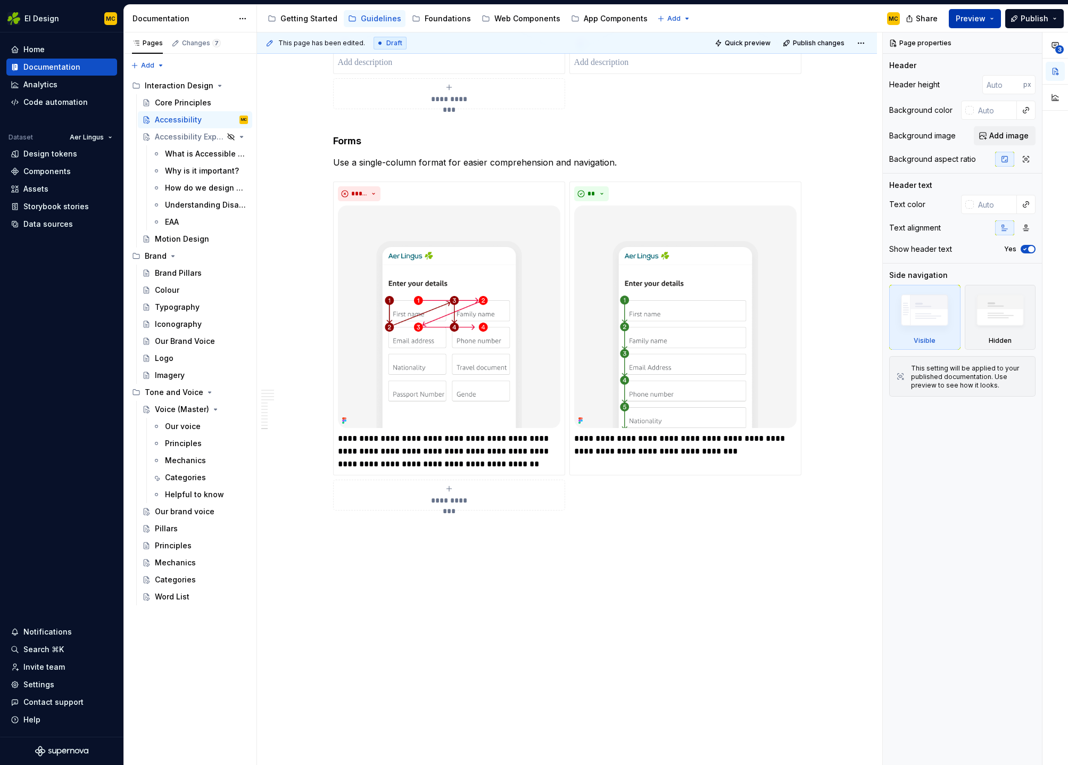
click at [996, 20] on button "Preview" at bounding box center [975, 18] width 52 height 19
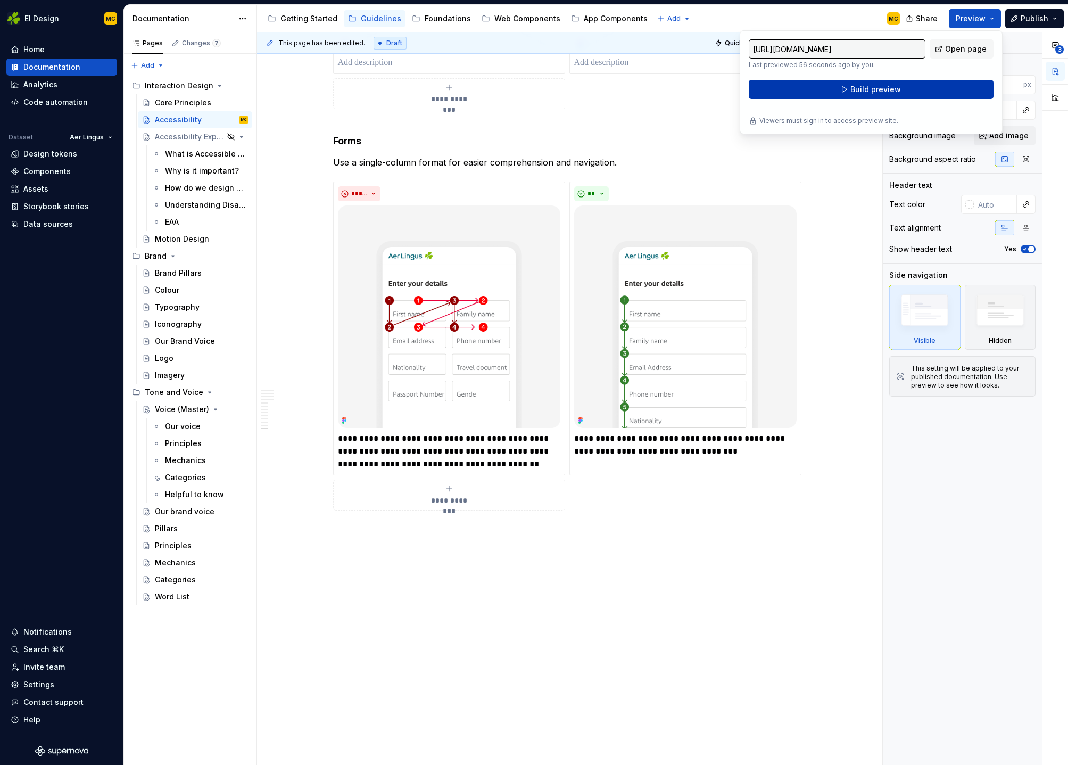
click at [935, 88] on button "Build preview" at bounding box center [871, 89] width 245 height 19
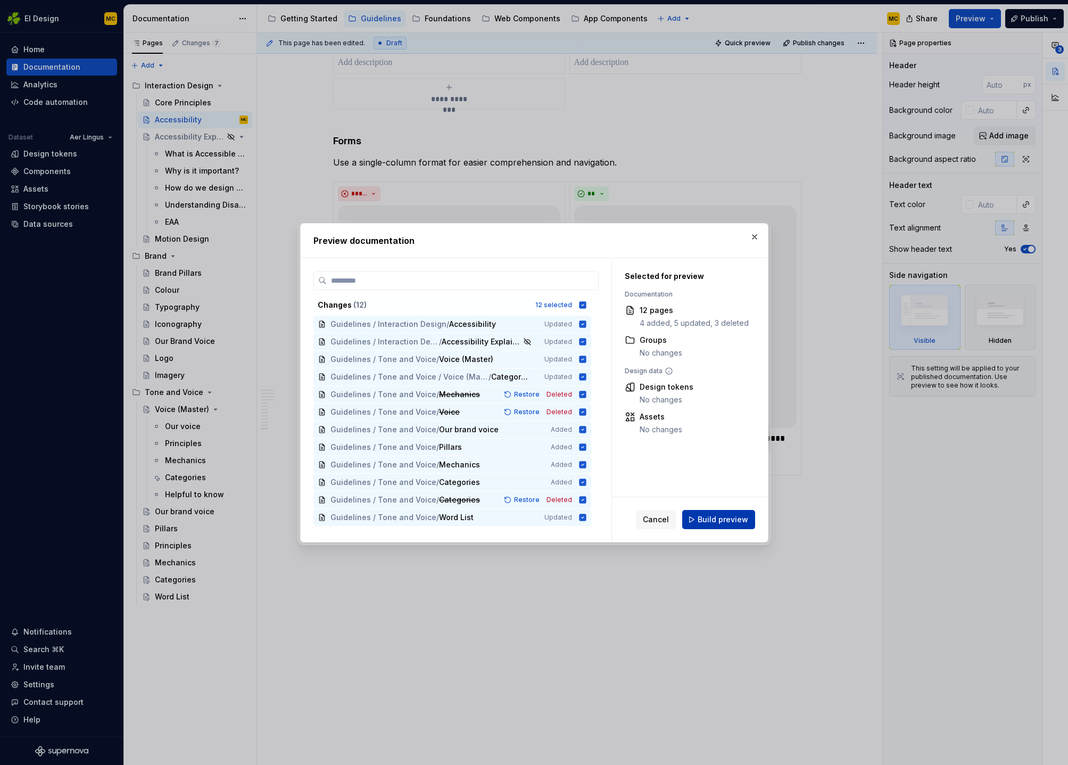
click at [730, 520] on span "Build preview" at bounding box center [723, 519] width 51 height 11
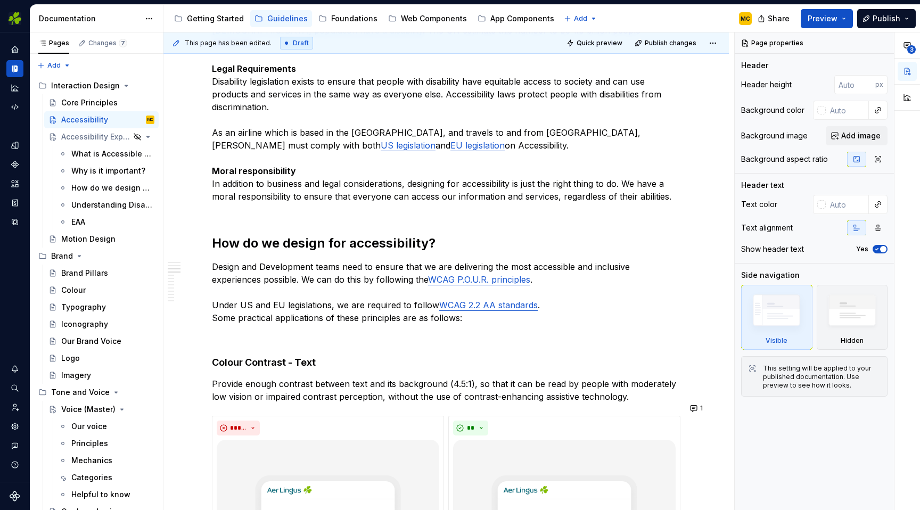
scroll to position [0, 0]
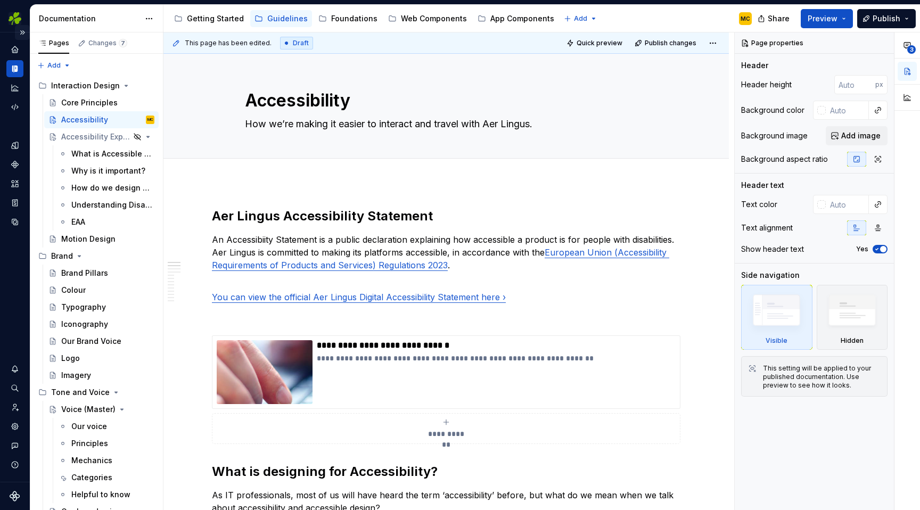
click at [25, 31] on button "Expand sidebar" at bounding box center [22, 32] width 15 height 15
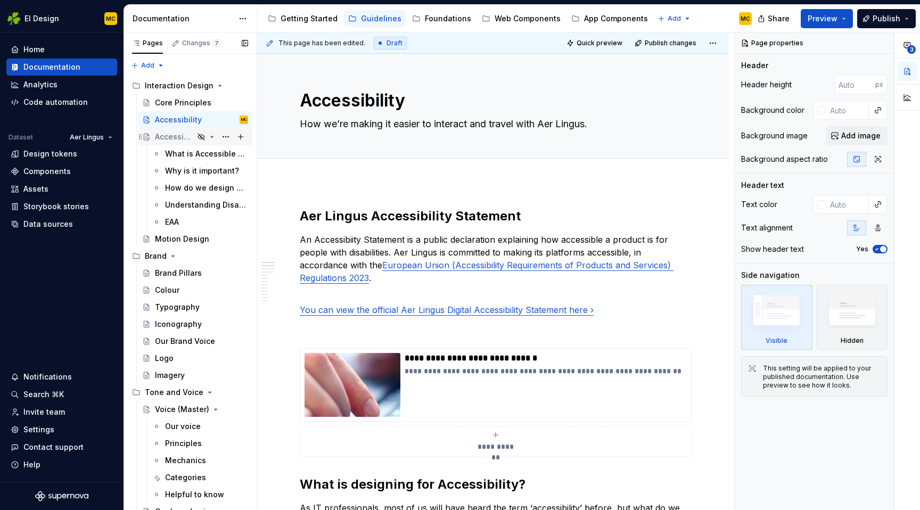
click at [179, 135] on div "Accessibility Explained" at bounding box center [174, 136] width 39 height 11
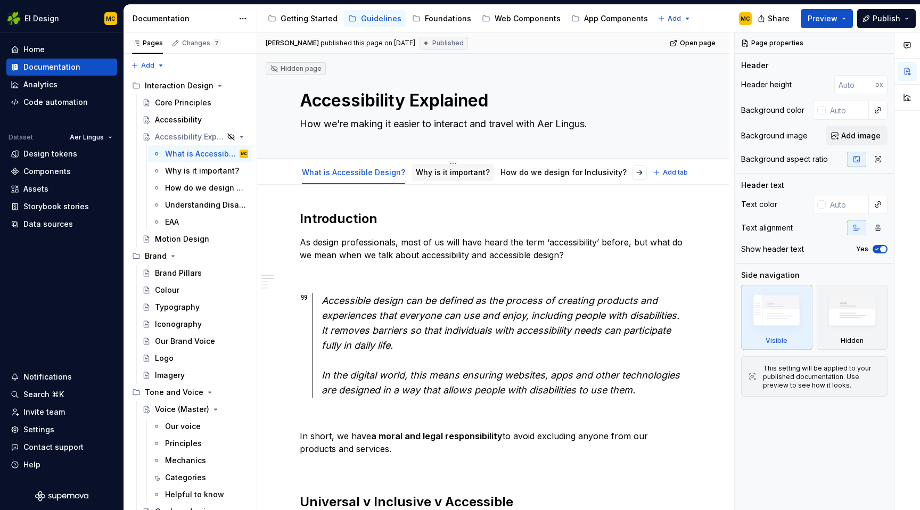
click at [469, 173] on link "Why is it important?" at bounding box center [453, 172] width 74 height 9
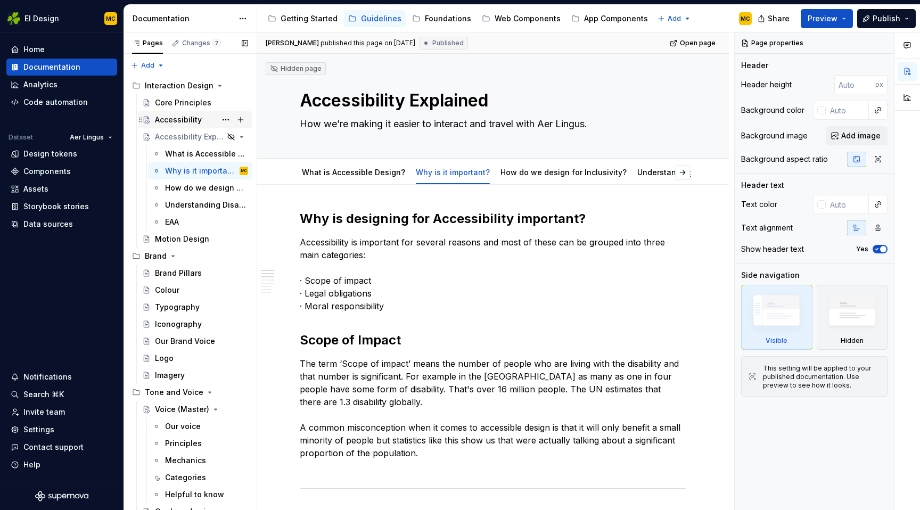
click at [174, 117] on div "Accessibility" at bounding box center [178, 119] width 47 height 11
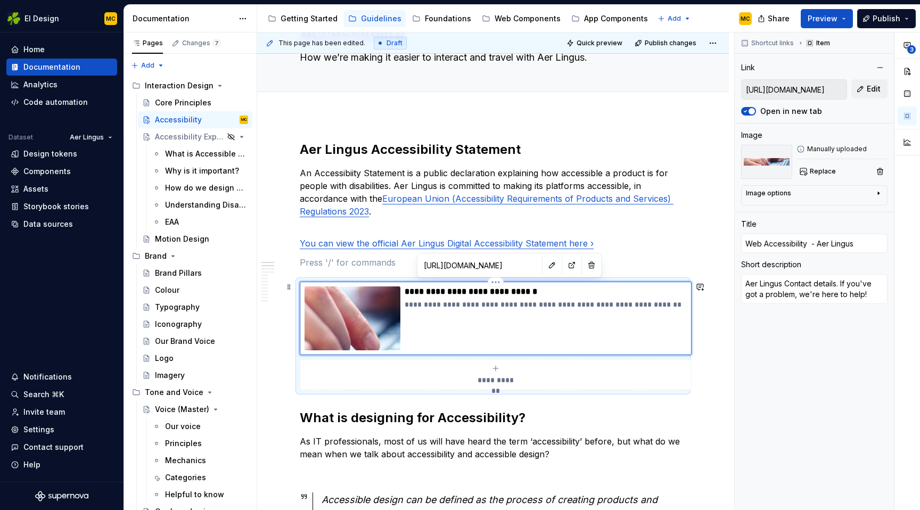
click at [575, 329] on div "**********" at bounding box center [545, 318] width 282 height 64
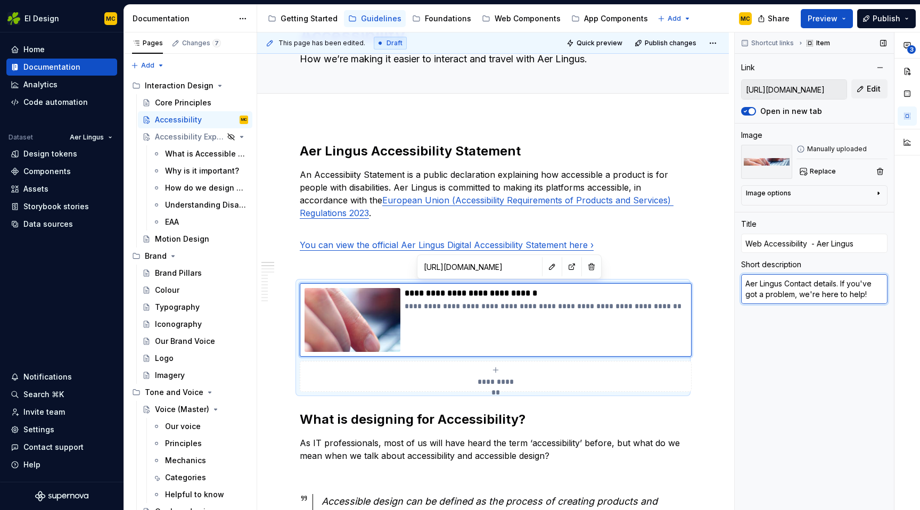
drag, startPoint x: 867, startPoint y: 294, endPoint x: 868, endPoint y: 300, distance: 5.9
click at [868, 300] on textarea "Aer Lingus Contact details. If you've got a problem, we're here to help!" at bounding box center [814, 289] width 146 height 30
click at [804, 357] on div "Shortcut links Item Link https://www.aerlingus.com/support/technology/web-acces…" at bounding box center [813, 271] width 159 height 478
click at [664, 258] on p at bounding box center [493, 264] width 386 height 13
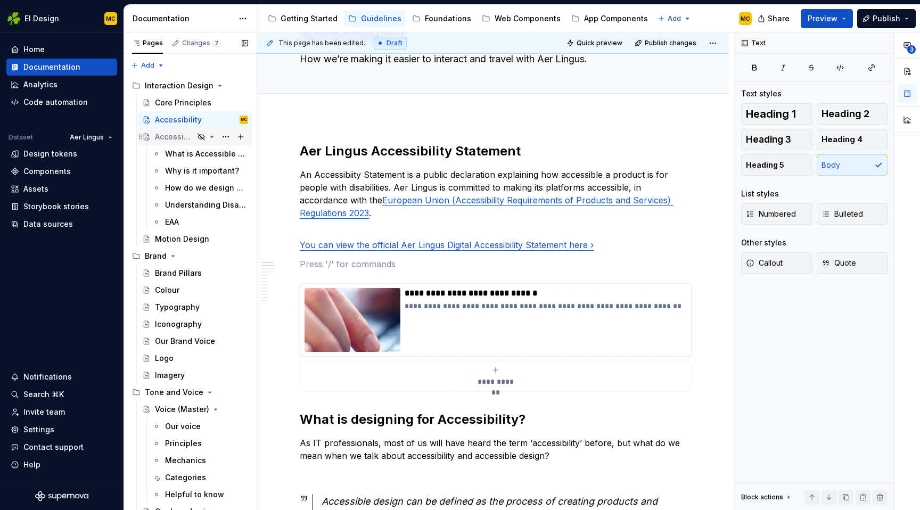
type textarea "*"
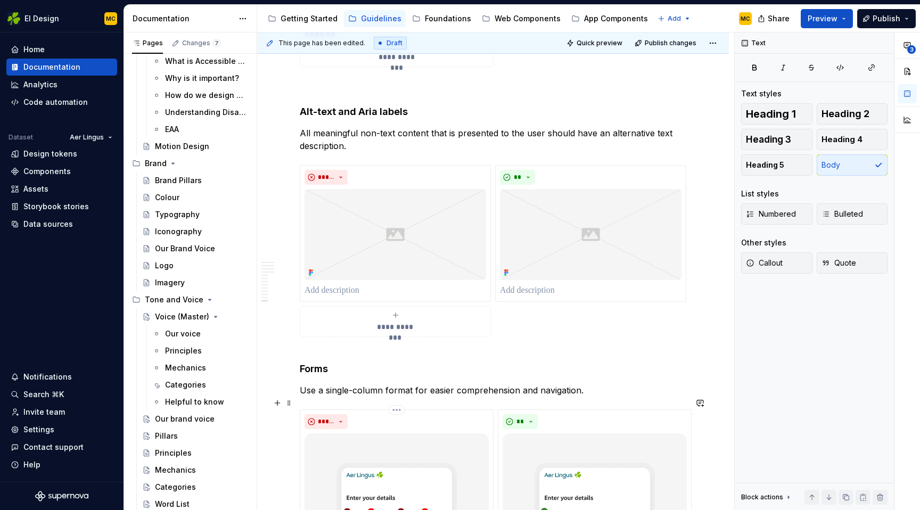
scroll to position [4071, 0]
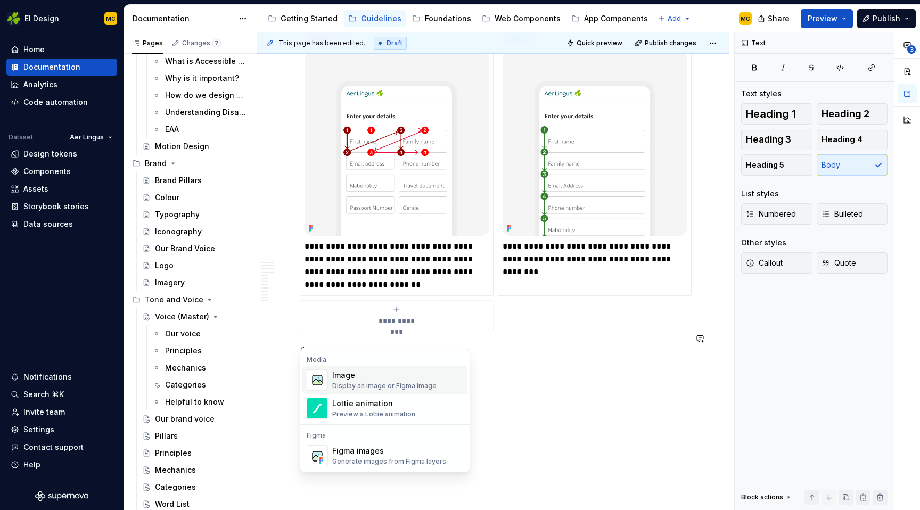
click at [393, 382] on div "Display an image or Figma image" at bounding box center [384, 386] width 104 height 9
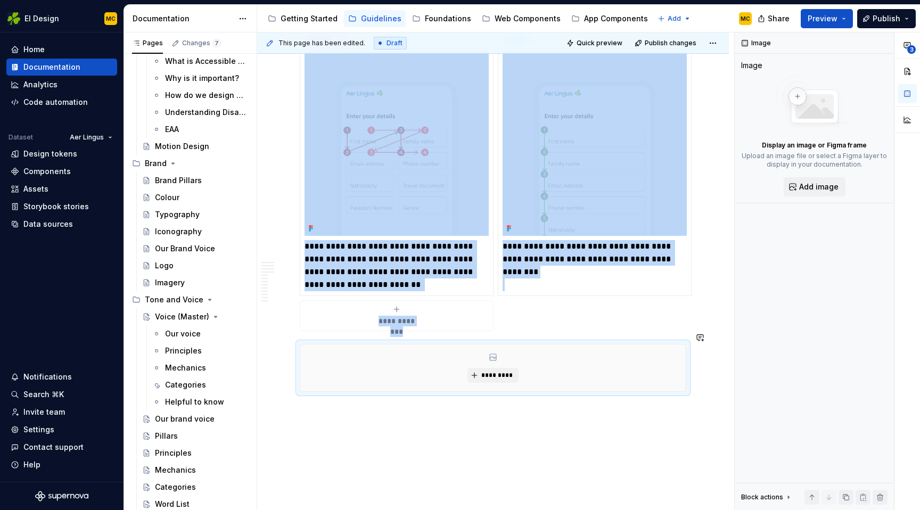
scroll to position [4106, 0]
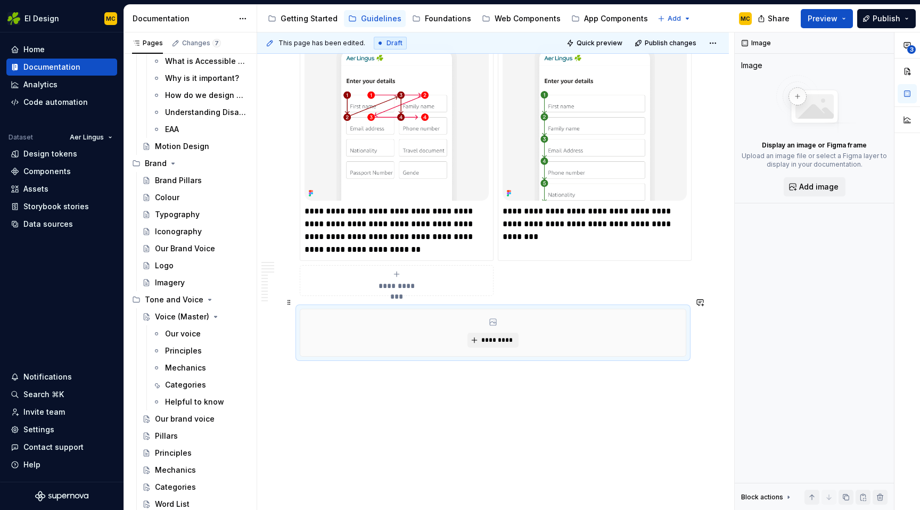
click at [556, 318] on div "*********" at bounding box center [492, 332] width 385 height 47
click at [509, 336] on span "*********" at bounding box center [497, 340] width 32 height 9
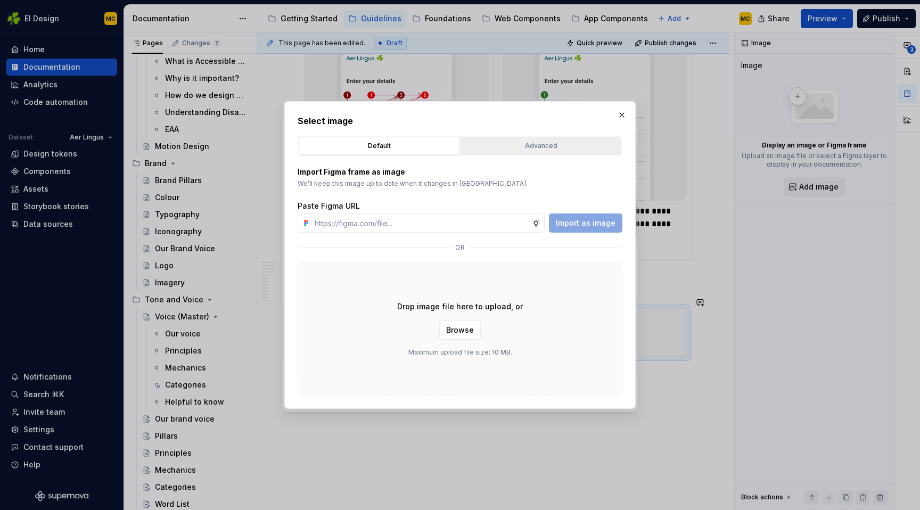
click at [583, 147] on div "Advanced" at bounding box center [540, 146] width 153 height 11
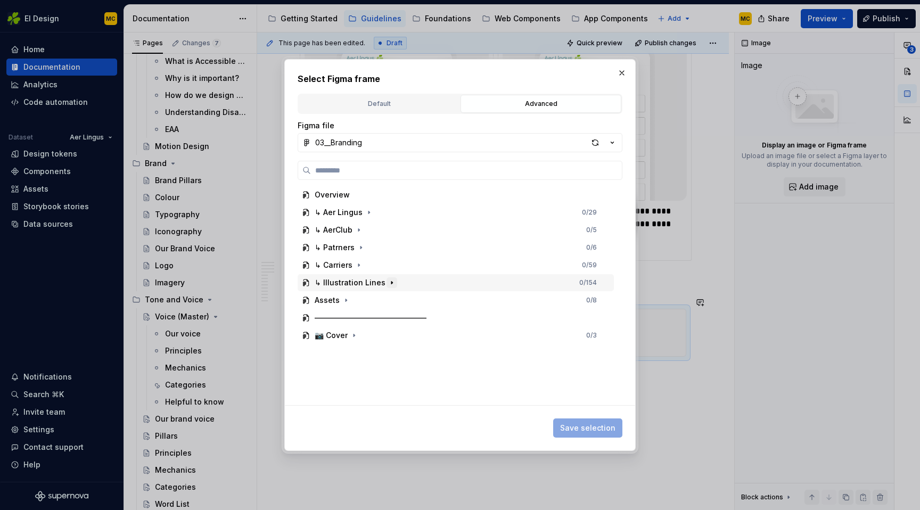
click at [389, 279] on icon "button" at bounding box center [391, 282] width 9 height 9
click at [389, 299] on icon "button" at bounding box center [393, 300] width 9 height 9
click at [626, 75] on button "button" at bounding box center [621, 72] width 15 height 15
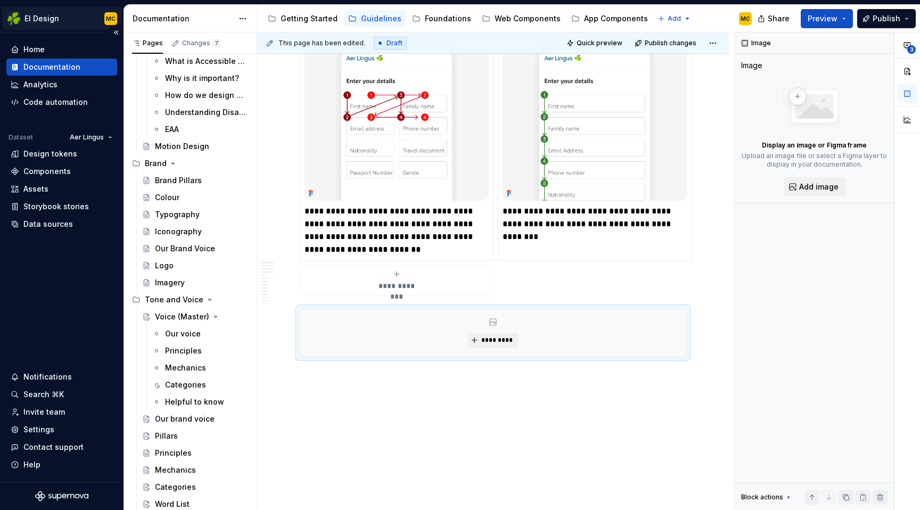
scroll to position [93, 0]
click at [43, 411] on div "Invite team" at bounding box center [44, 412] width 42 height 11
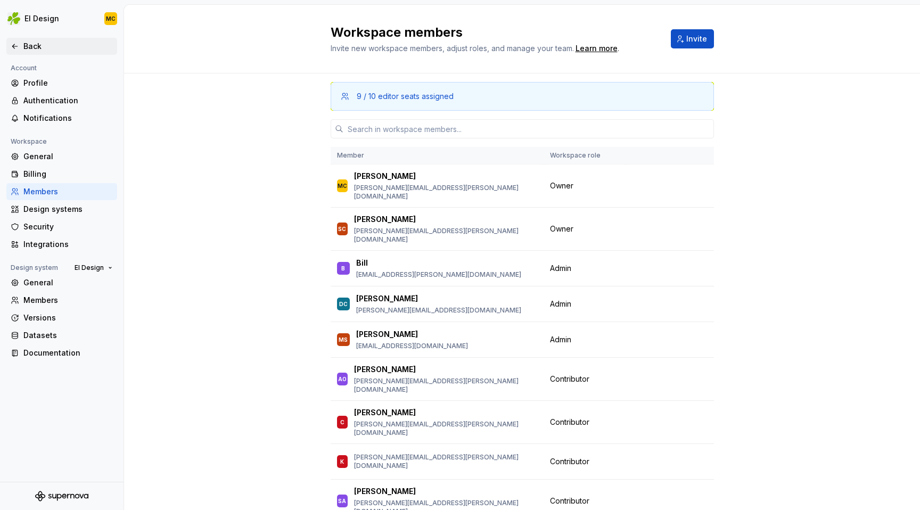
click at [32, 50] on div "Back" at bounding box center [67, 46] width 89 height 11
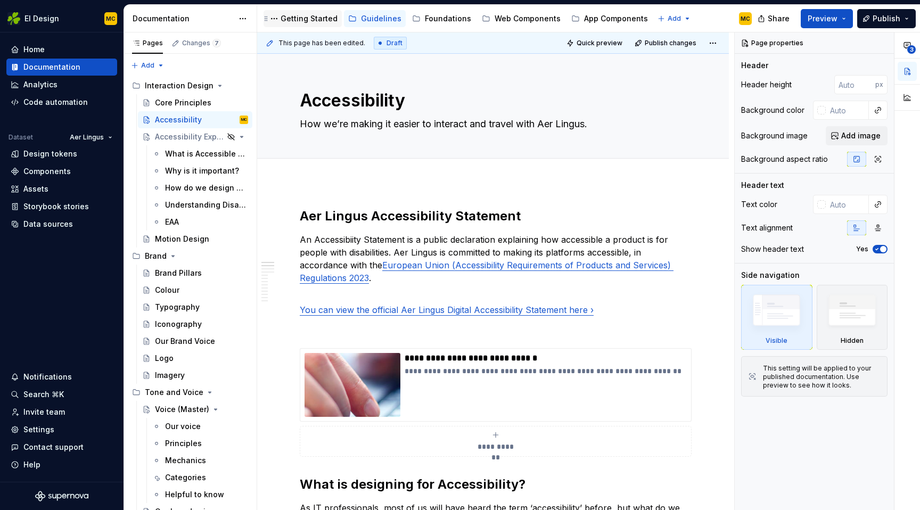
click at [316, 15] on div "Getting Started" at bounding box center [308, 18] width 57 height 11
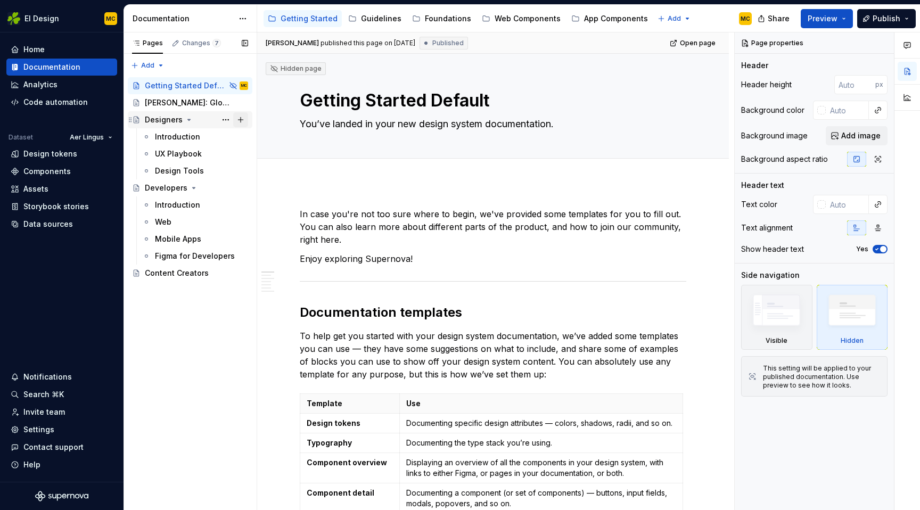
click at [238, 119] on button "Page tree" at bounding box center [240, 119] width 15 height 15
type textarea "*"
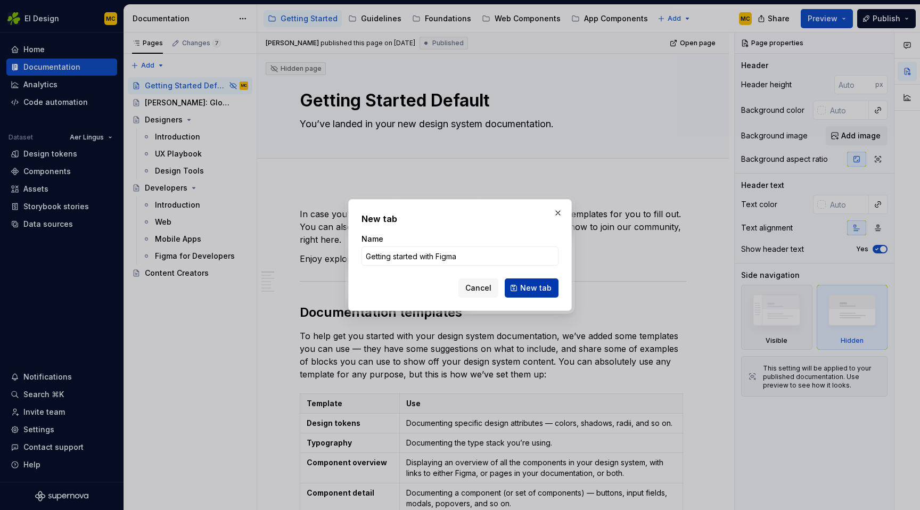
type input "Getting started with Figma"
click at [539, 285] on span "New tab" at bounding box center [535, 288] width 31 height 11
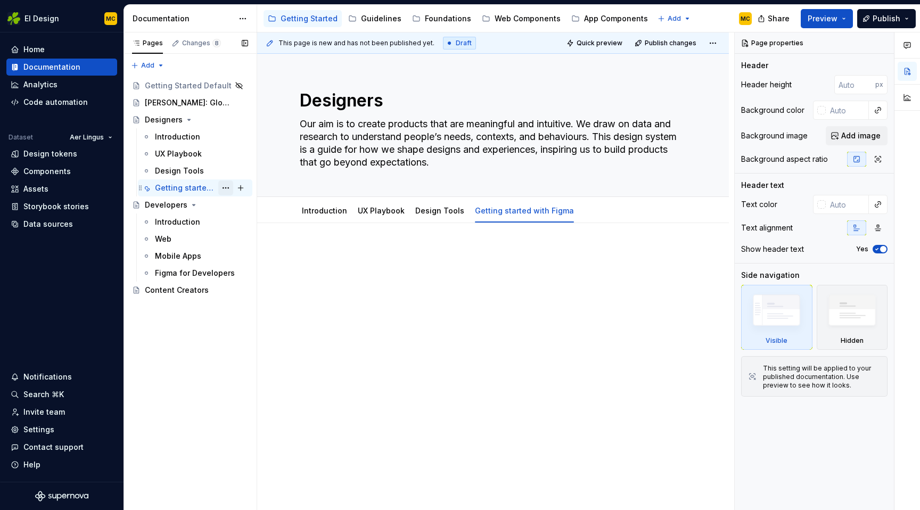
click at [228, 187] on button "Page tree" at bounding box center [225, 187] width 15 height 15
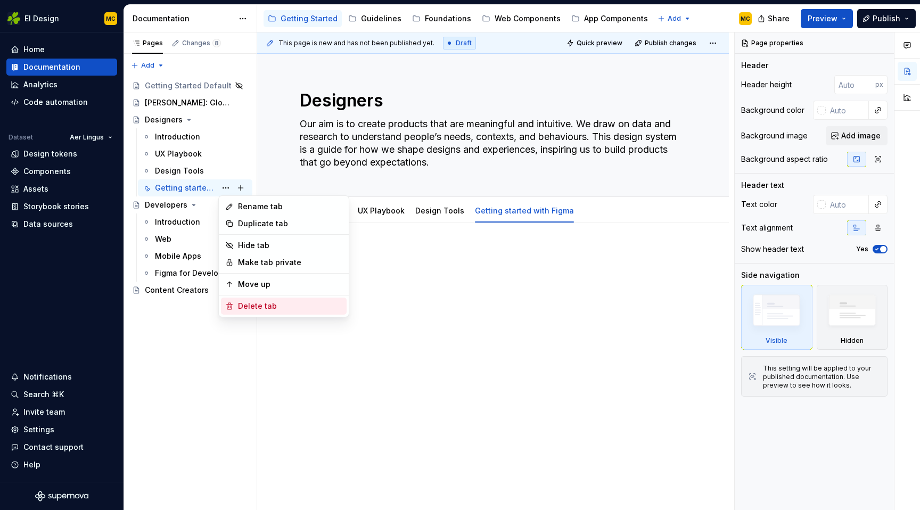
click at [251, 304] on div "Delete tab" at bounding box center [290, 306] width 104 height 11
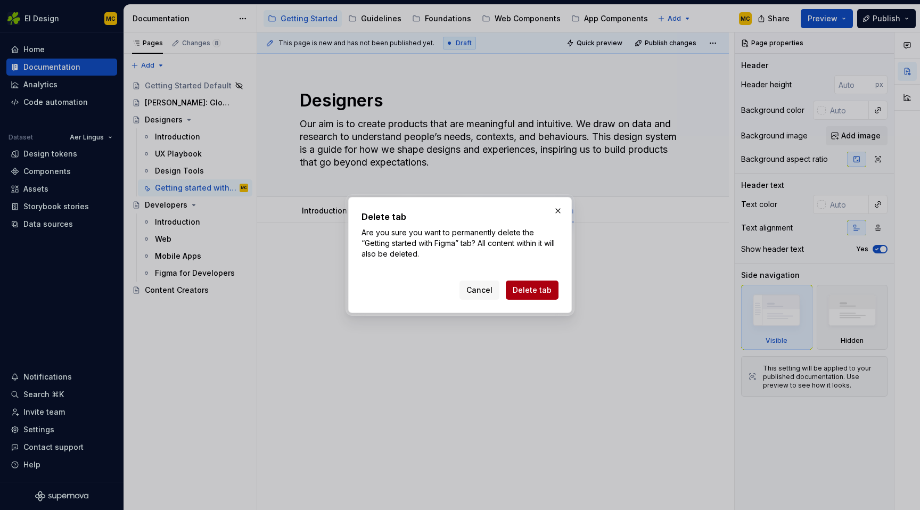
click at [528, 290] on span "Delete tab" at bounding box center [532, 290] width 39 height 11
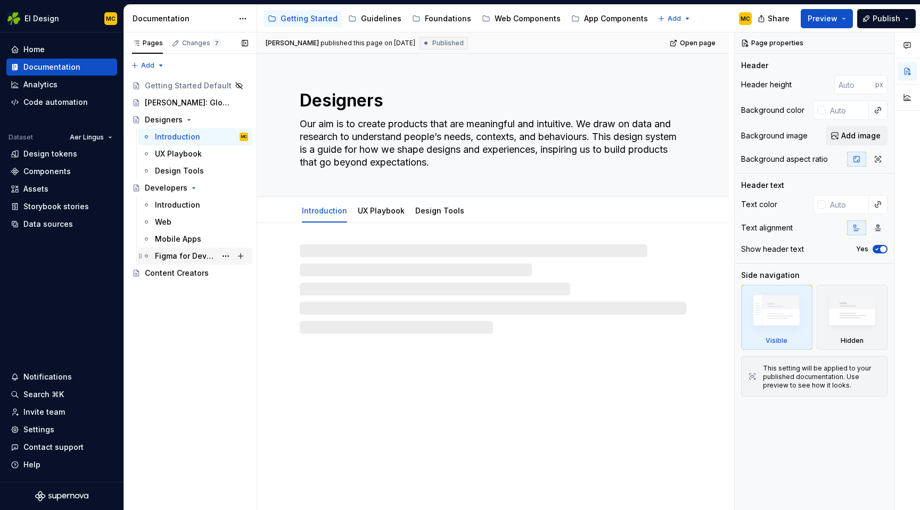
click at [203, 255] on div "Figma for Developers" at bounding box center [185, 256] width 61 height 11
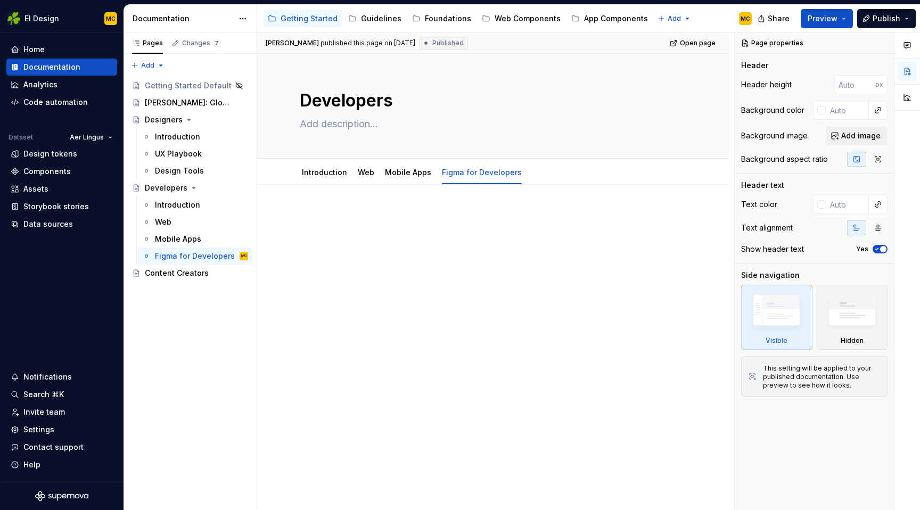
type textarea "*"
click at [414, 221] on p at bounding box center [493, 216] width 386 height 13
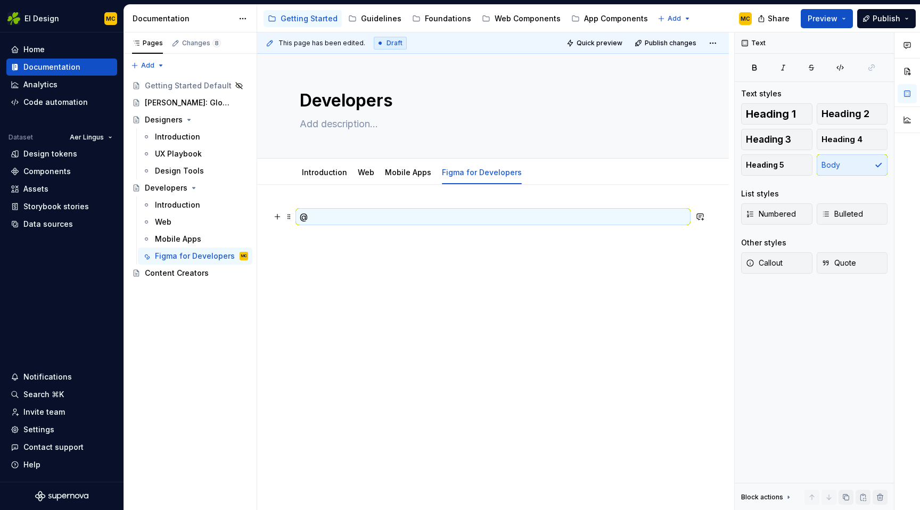
click at [515, 214] on p "@" at bounding box center [493, 216] width 386 height 13
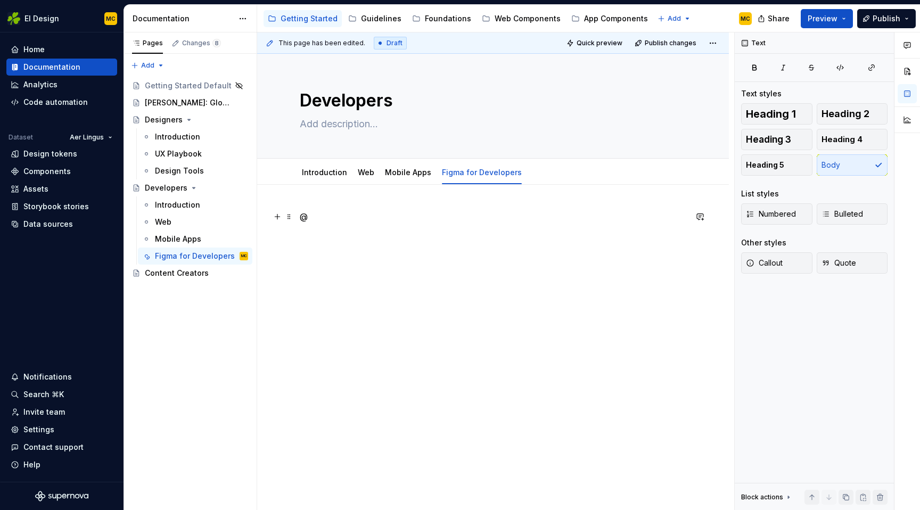
click at [505, 214] on p "@" at bounding box center [493, 216] width 386 height 13
click at [417, 214] on p "Account with ei email" at bounding box center [493, 216] width 386 height 13
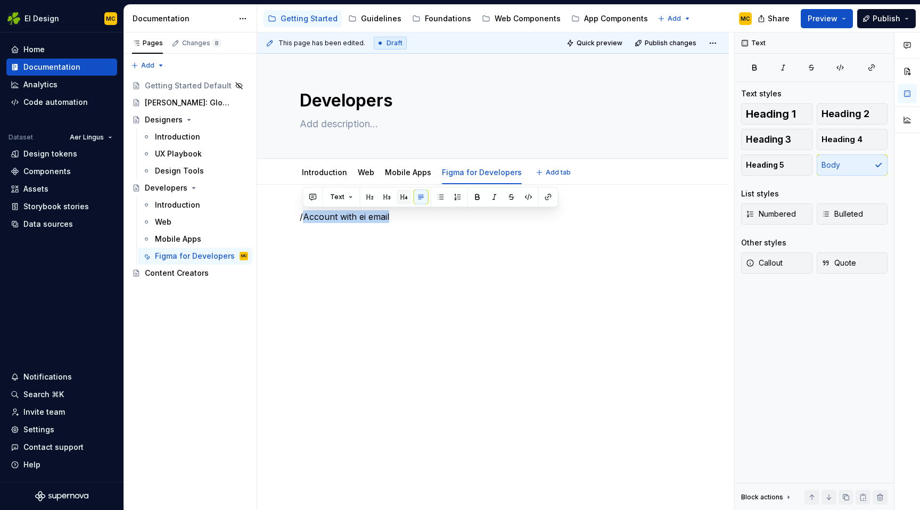
type textarea "*"
click at [445, 199] on button "button" at bounding box center [440, 196] width 15 height 15
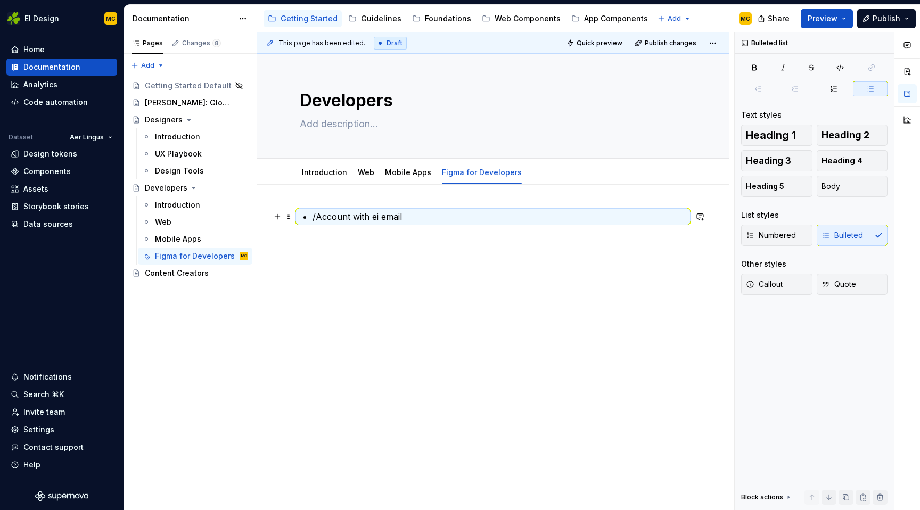
click at [428, 218] on p "/Account with ei email" at bounding box center [499, 216] width 374 height 13
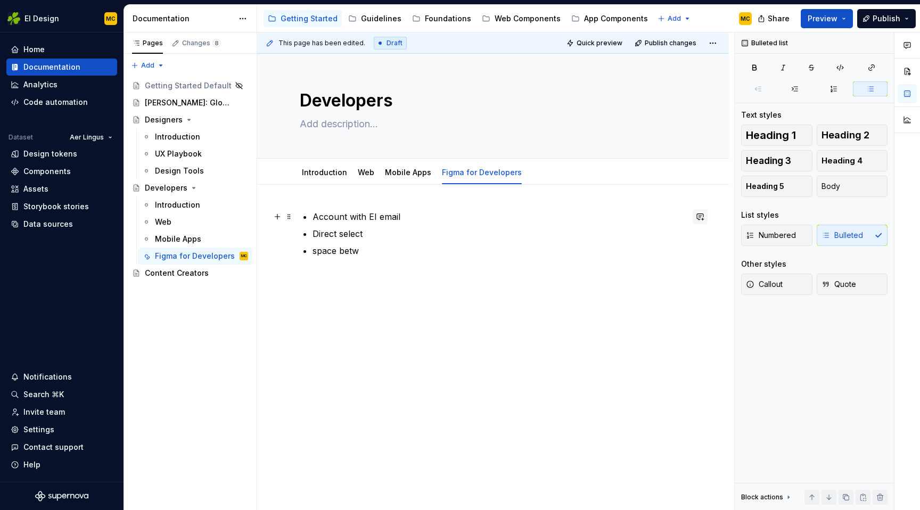
click at [705, 219] on button "button" at bounding box center [699, 216] width 15 height 15
click at [411, 239] on p "Direct select" at bounding box center [499, 233] width 374 height 13
click at [400, 250] on p "space betw" at bounding box center [499, 250] width 374 height 13
click at [368, 19] on div "Guidelines" at bounding box center [381, 18] width 40 height 11
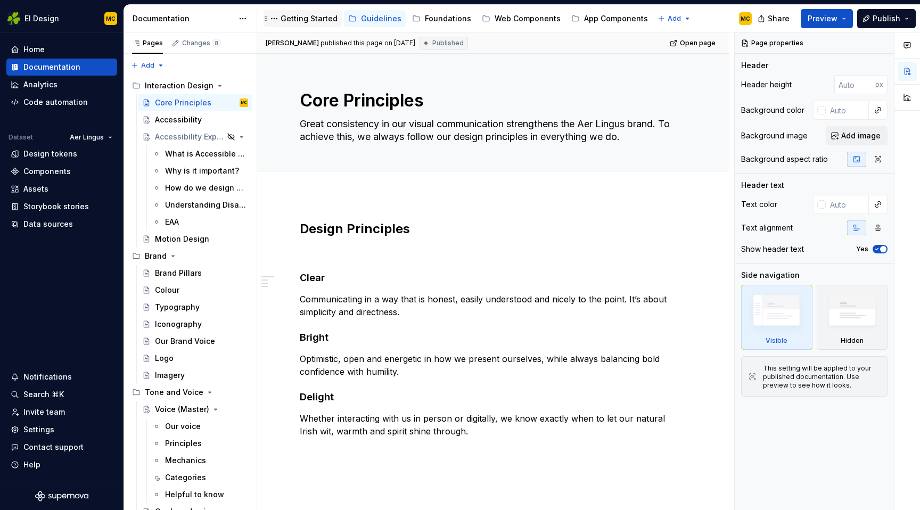
click at [305, 21] on div "Getting Started" at bounding box center [308, 18] width 57 height 11
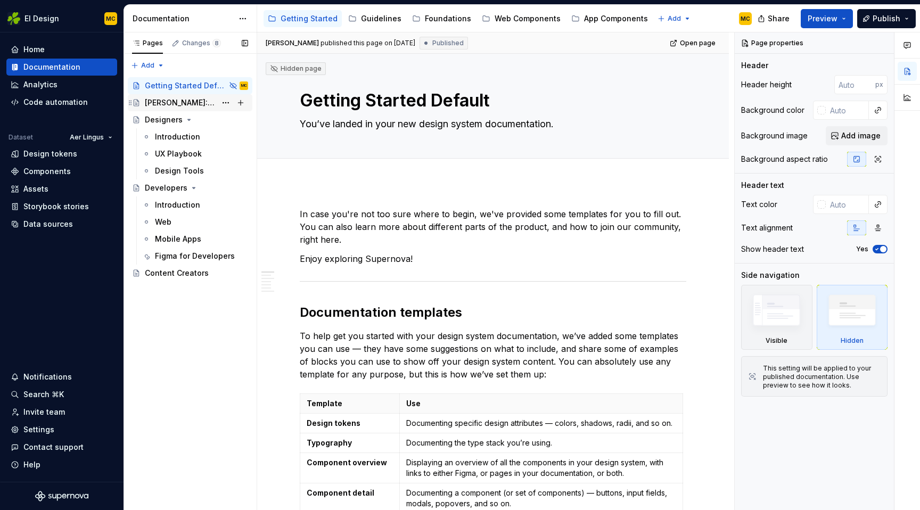
click at [179, 104] on div "[PERSON_NAME]: Global Experience Language" at bounding box center [180, 102] width 71 height 11
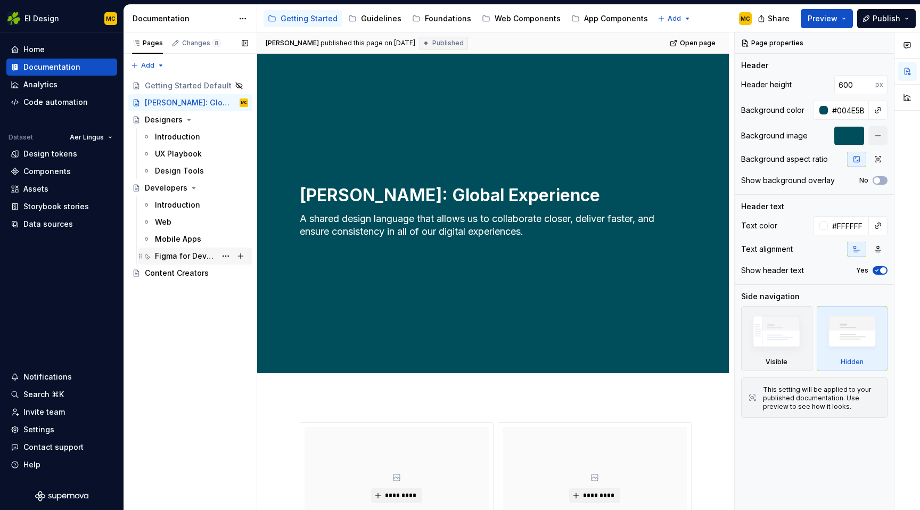
click at [177, 258] on div "Figma for Developers" at bounding box center [185, 256] width 61 height 11
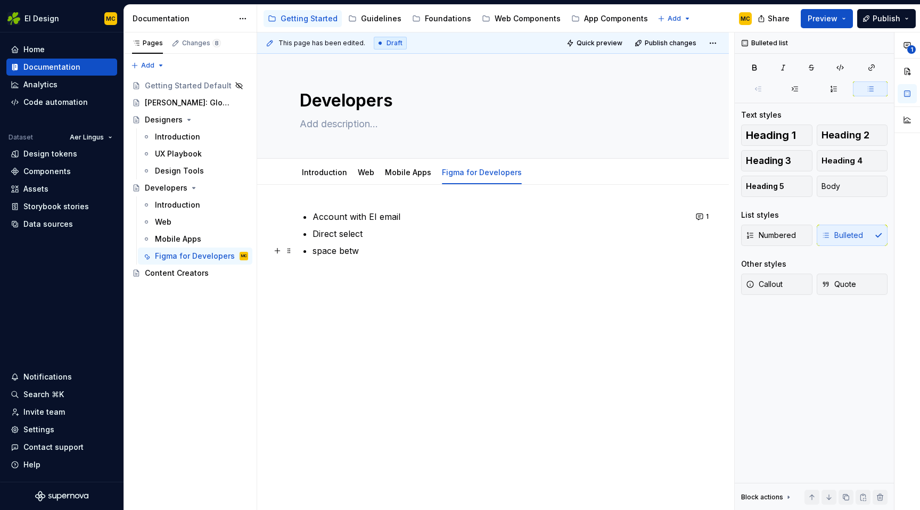
click at [390, 252] on p "space betw" at bounding box center [499, 250] width 374 height 13
type textarea "*"
click at [371, 251] on p "space betw" at bounding box center [499, 250] width 374 height 13
click at [411, 218] on p "Account with EI email" at bounding box center [499, 216] width 374 height 13
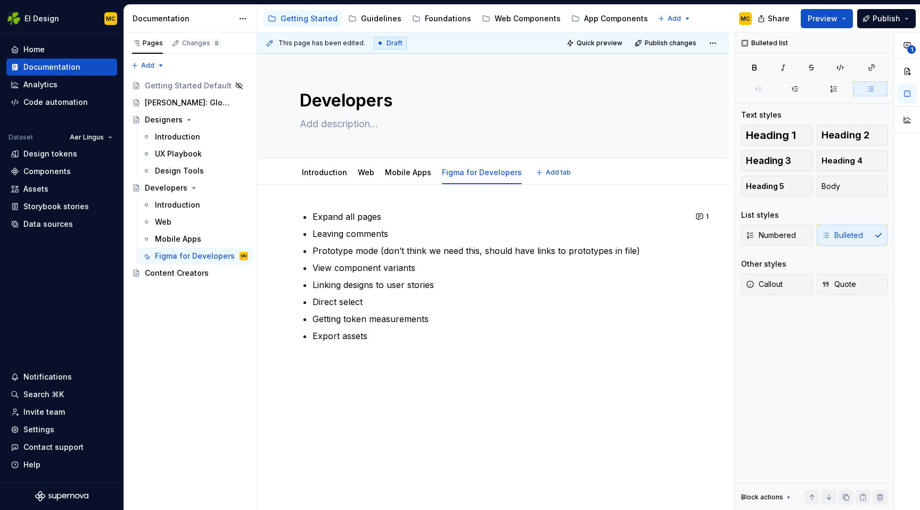
type textarea "*"
click at [435, 332] on p "Export assets" at bounding box center [499, 335] width 374 height 13
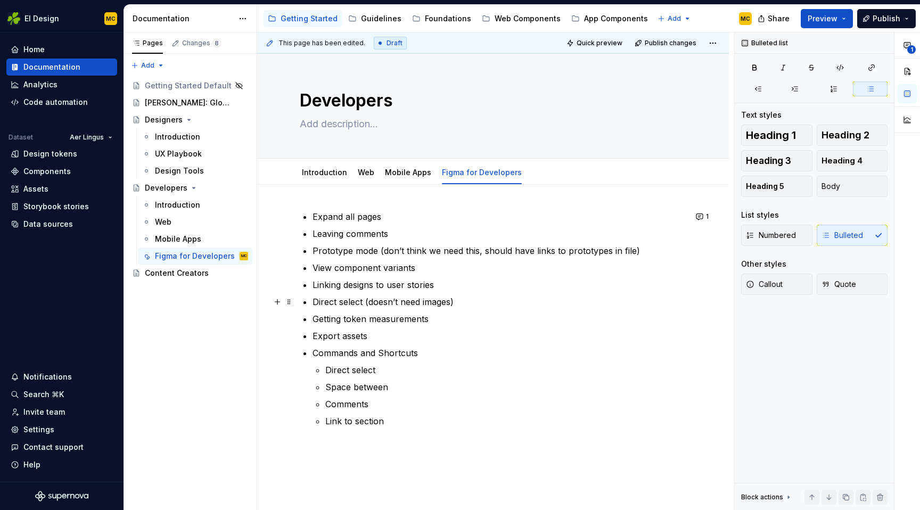
click at [466, 301] on p "Direct select (doesn’t need images)" at bounding box center [499, 301] width 374 height 13
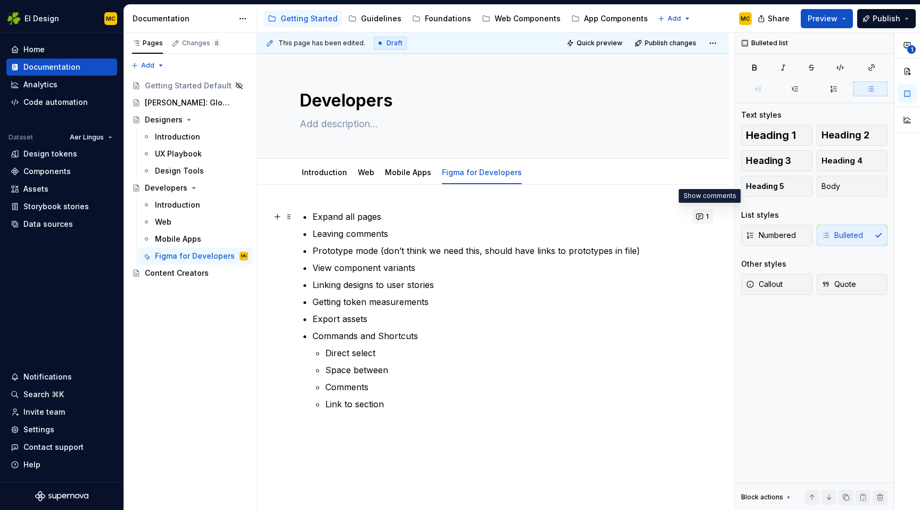
click at [708, 214] on span "1" at bounding box center [707, 216] width 3 height 9
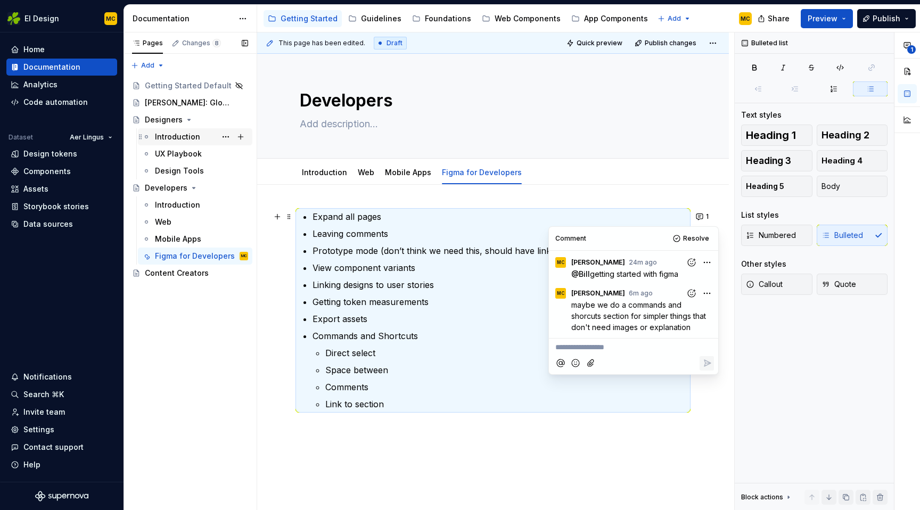
click at [183, 138] on div "Introduction" at bounding box center [177, 136] width 45 height 11
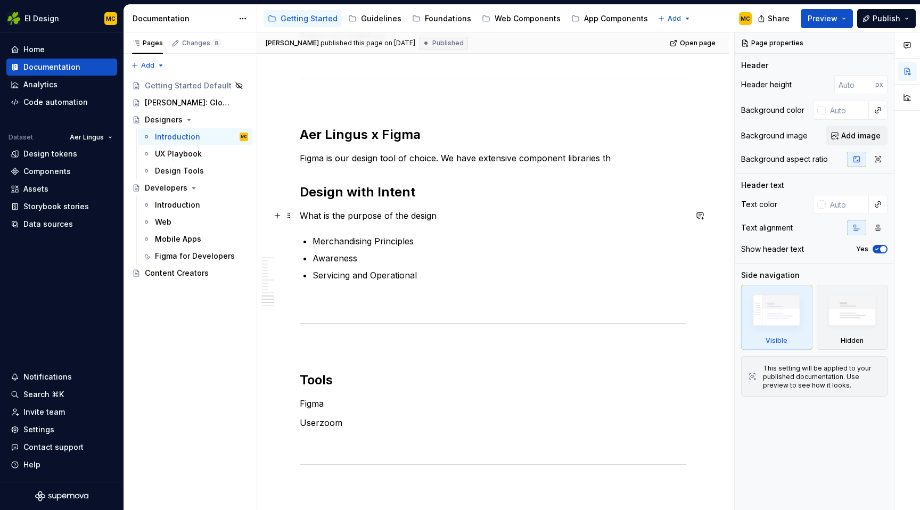
scroll to position [859, 0]
click at [187, 256] on div "Figma for Developers" at bounding box center [185, 256] width 61 height 11
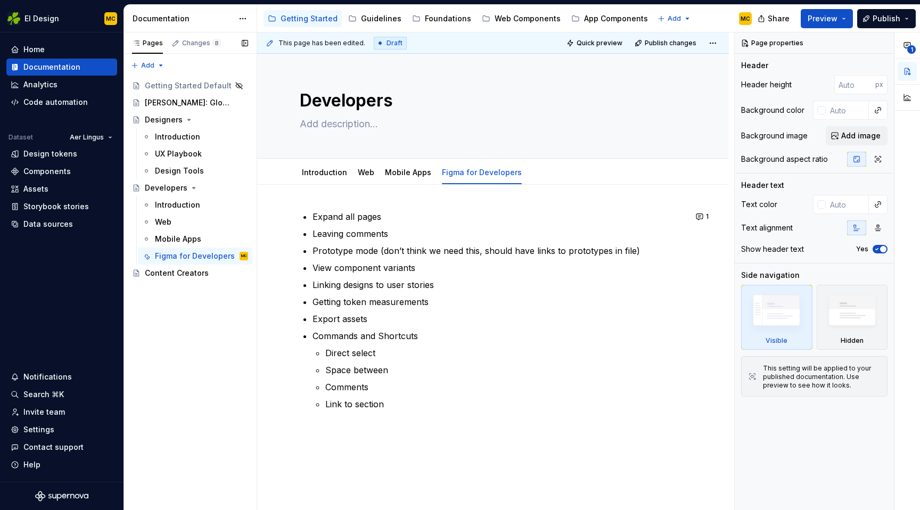
click at [199, 329] on div "Pages Changes 8 Add Accessibility guide for tree Page tree. Navigate the tree w…" at bounding box center [189, 271] width 133 height 478
click at [175, 167] on div "Design Tools" at bounding box center [179, 171] width 49 height 11
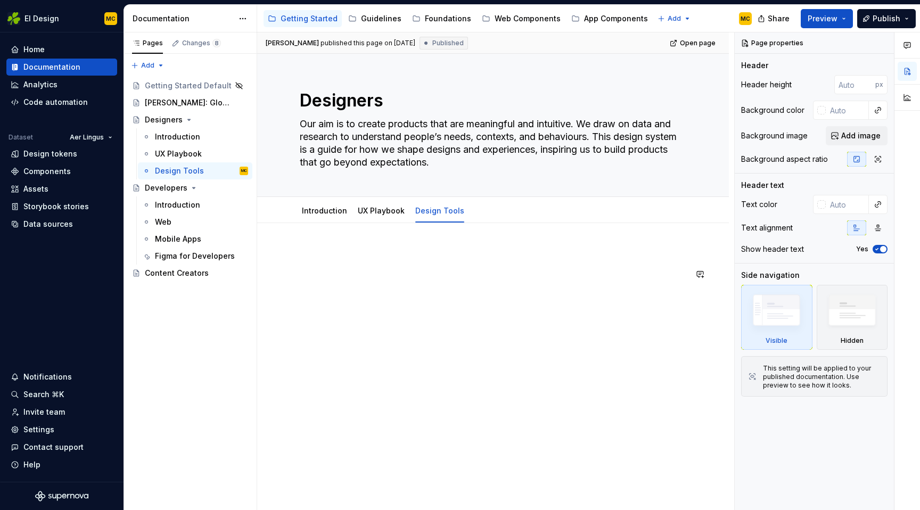
type textarea "*"
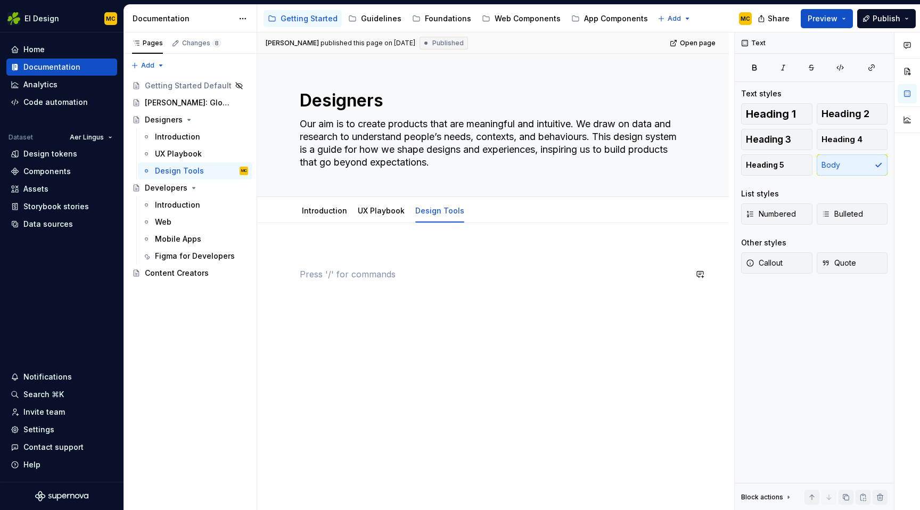
click at [337, 295] on div at bounding box center [493, 275] width 386 height 53
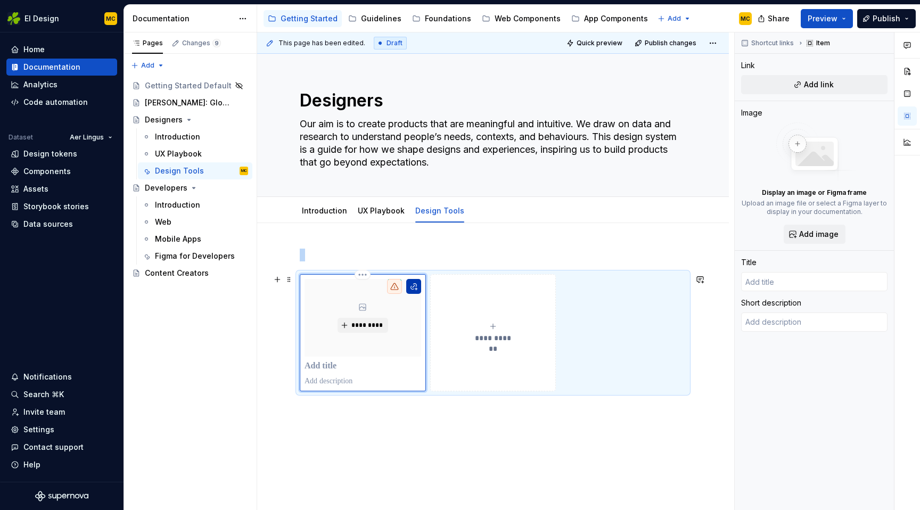
click at [417, 290] on button "button" at bounding box center [413, 286] width 15 height 15
type textarea "*"
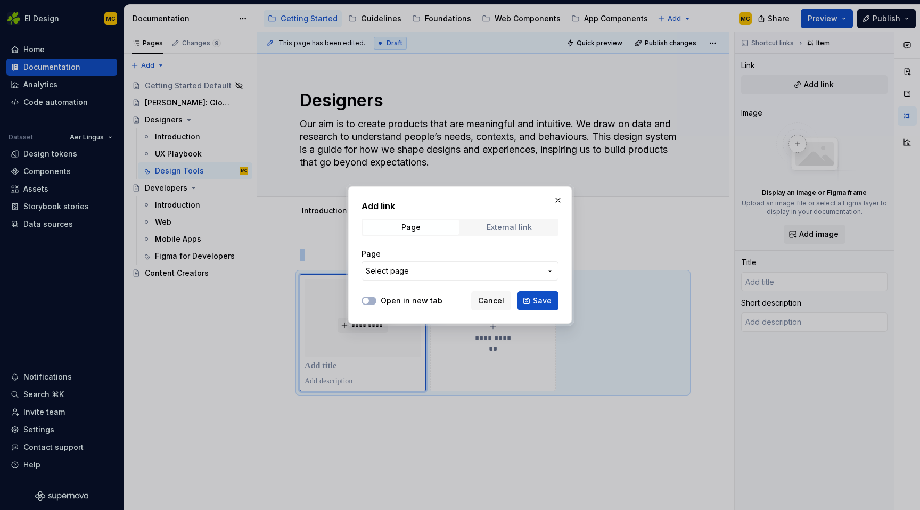
click at [540, 224] on span "External link" at bounding box center [509, 227] width 96 height 15
click at [455, 269] on input "URL" at bounding box center [459, 270] width 197 height 19
paste input "https://eiaerlingus.atlassian.net/wiki/spaces/DE/pages/38768236/Getting+Started…"
type input "https://eiaerlingus.atlassian.net/wiki/spaces/DE/pages/38768236/Getting+Started…"
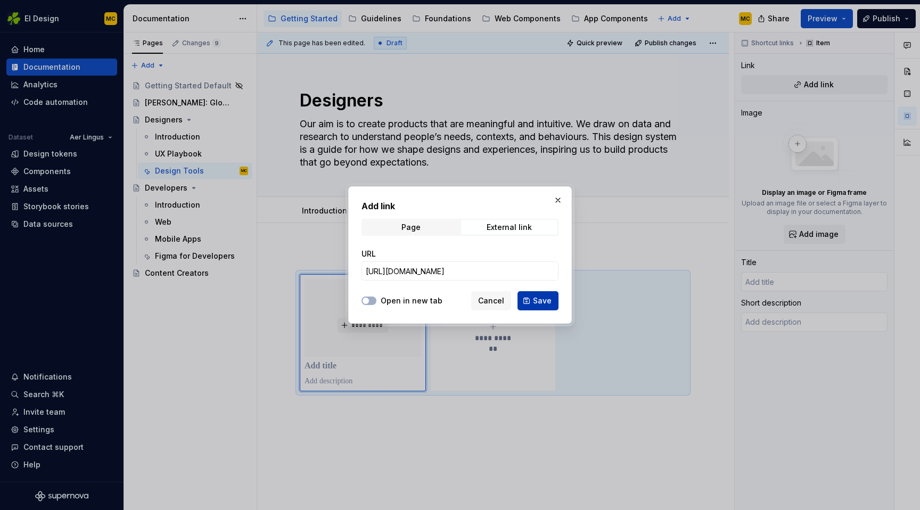
scroll to position [0, 0]
click at [532, 301] on button "Save" at bounding box center [537, 300] width 41 height 19
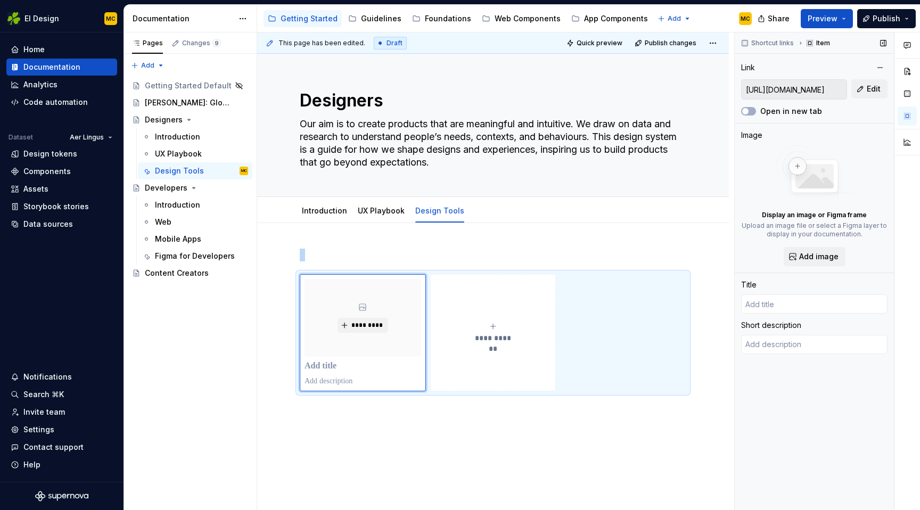
type textarea "*"
type input "Log in with Atlassian account"
type textarea "Log in to Jira, Confluence, and all other Atlassian Cloud products here. Not an…"
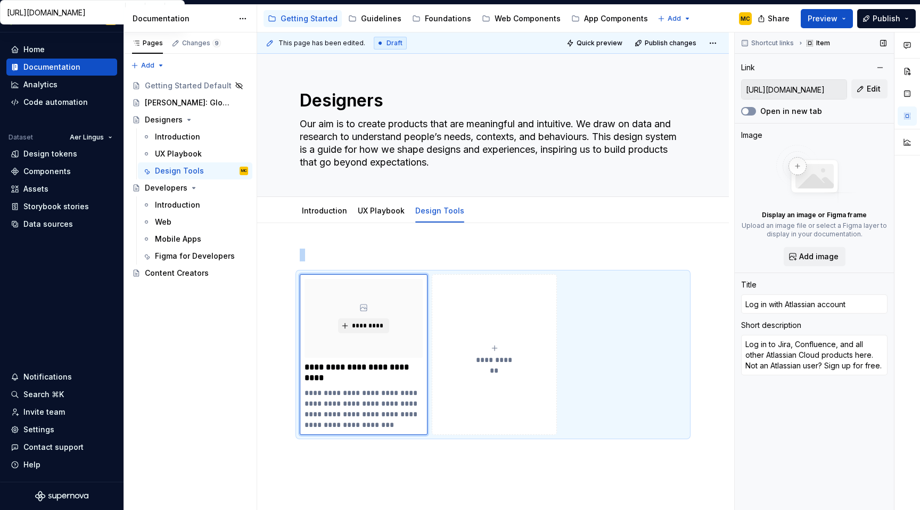
click at [750, 111] on button "Open in new tab" at bounding box center [748, 111] width 15 height 9
click at [614, 301] on div "**********" at bounding box center [493, 354] width 386 height 161
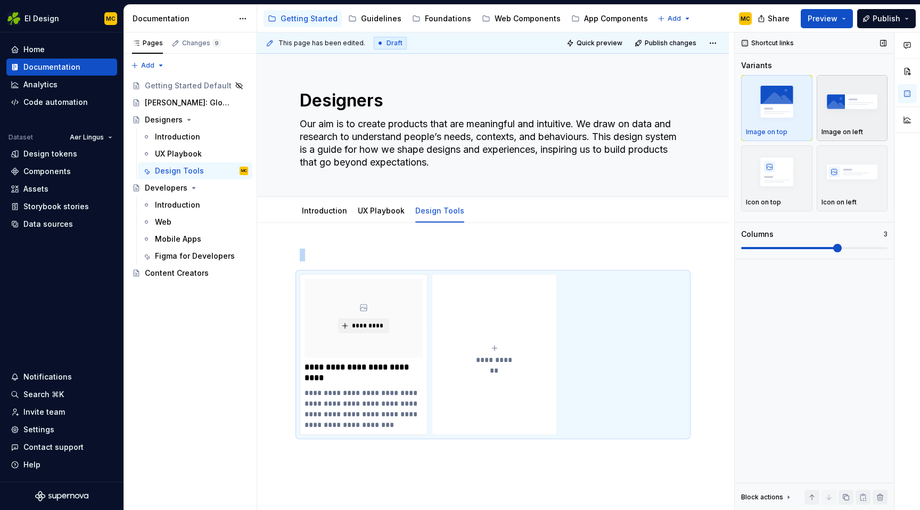
click at [836, 109] on img "button" at bounding box center [852, 101] width 62 height 39
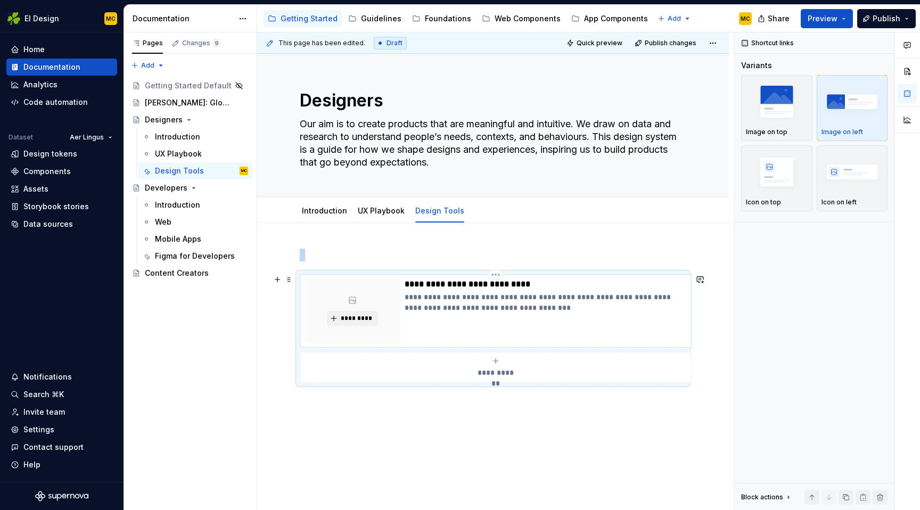
click at [565, 316] on div "**********" at bounding box center [545, 311] width 282 height 64
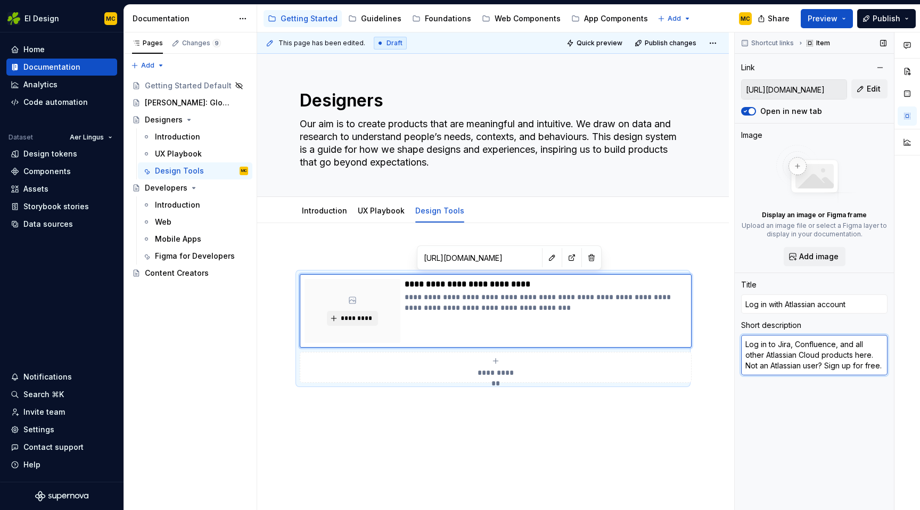
click at [807, 359] on textarea "Log in to Jira, Confluence, and all other Atlassian Cloud products here. Not an…" at bounding box center [814, 355] width 146 height 40
click at [860, 305] on input "Log in with Atlassian account" at bounding box center [814, 303] width 146 height 19
type textarea "*"
type input "G"
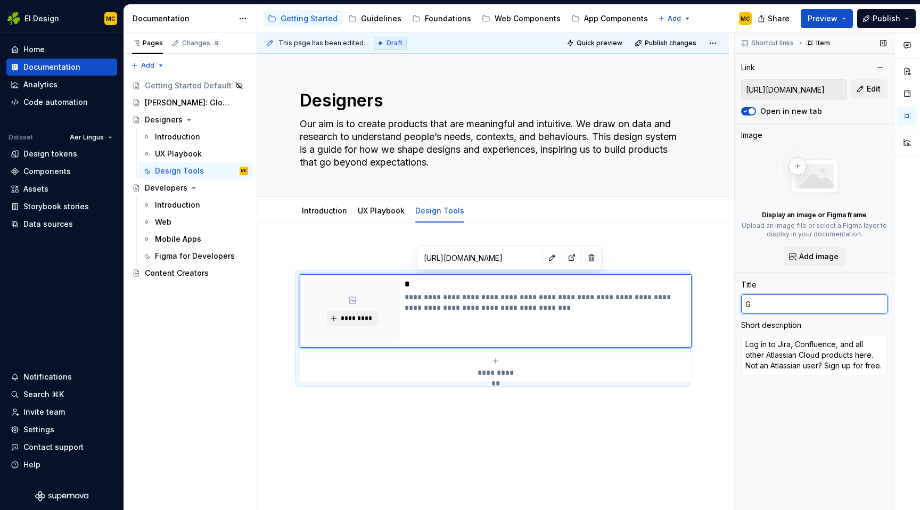
type textarea "*"
type input "Ge"
type textarea "*"
type input "Get"
type textarea "*"
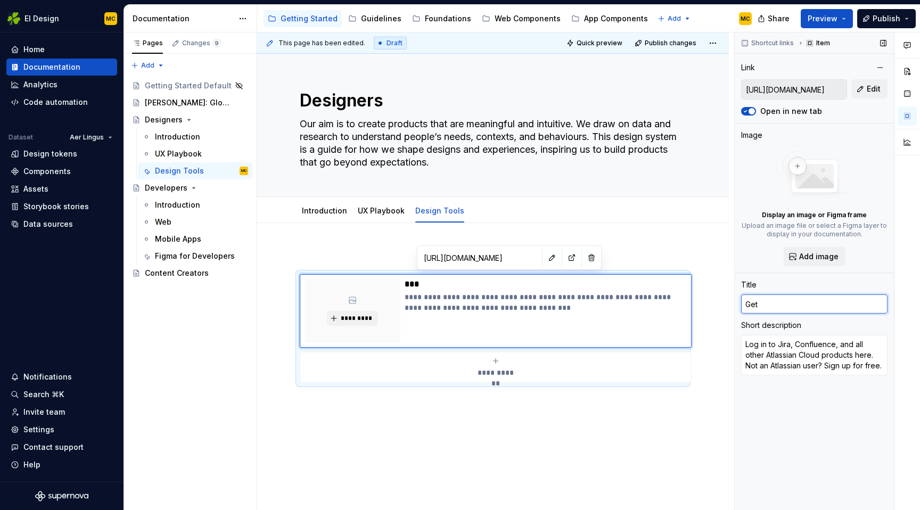
type input "Gett"
type textarea "*"
type input "Getti"
type textarea "*"
type input "Gettin"
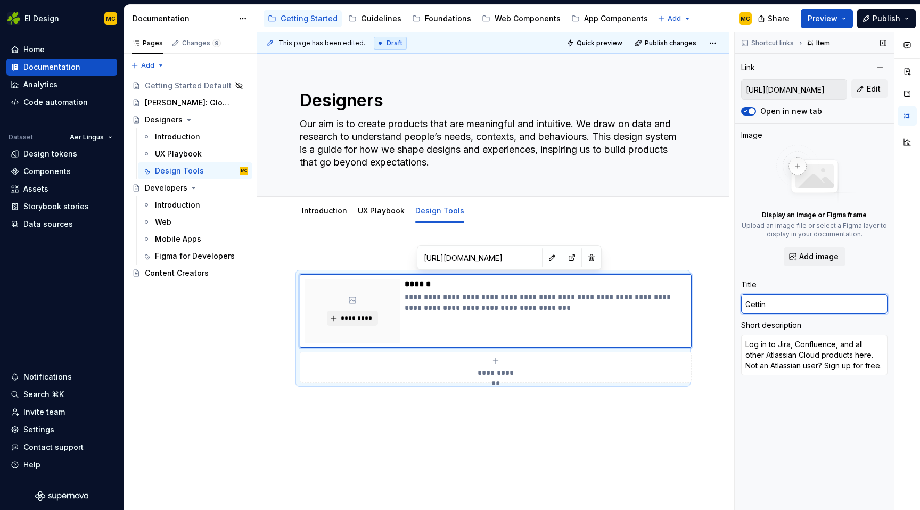
type textarea "*"
type input "Getting"
type textarea "*"
type input "Getting"
type textarea "*"
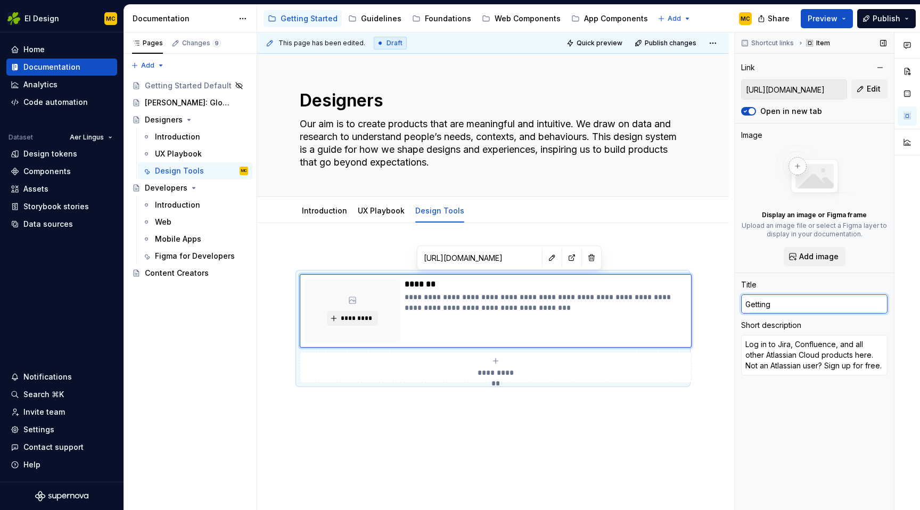
type input "Getting s"
type textarea "*"
type input "Getting st"
type textarea "*"
type input "Getting sta"
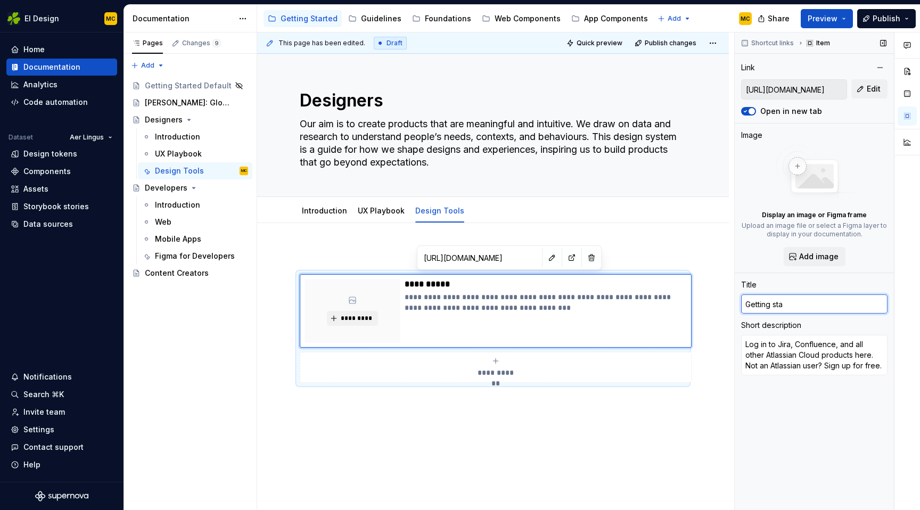
type textarea "*"
type input "Getting stat"
type textarea "*"
type input "Getting sta"
type textarea "*"
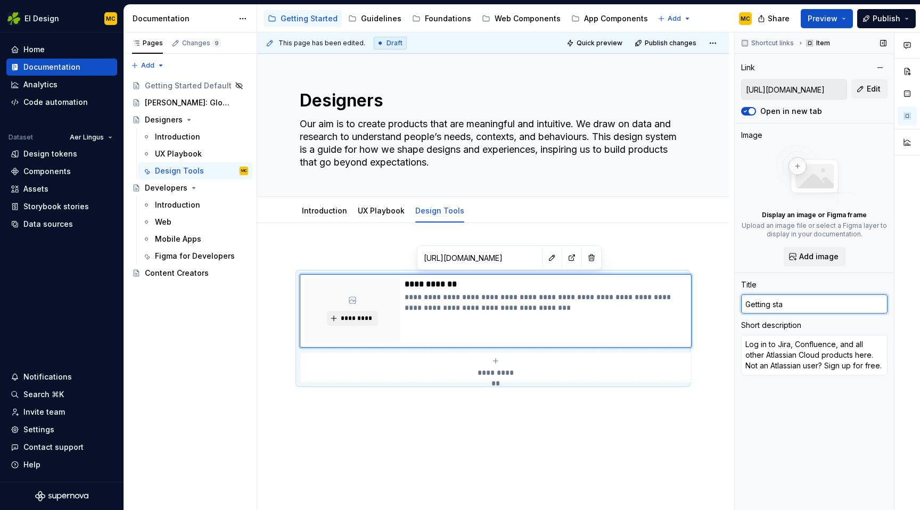
type input "Getting star"
type textarea "*"
type input "Getting start"
type textarea "*"
type input "Getting starte"
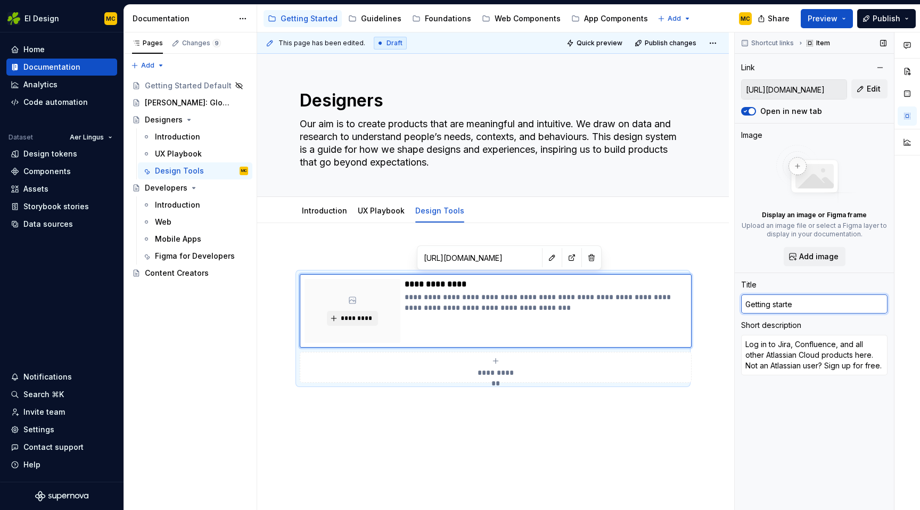
type textarea "*"
type input "Getting started"
type textarea "*"
type input "Getting started"
type textarea "*"
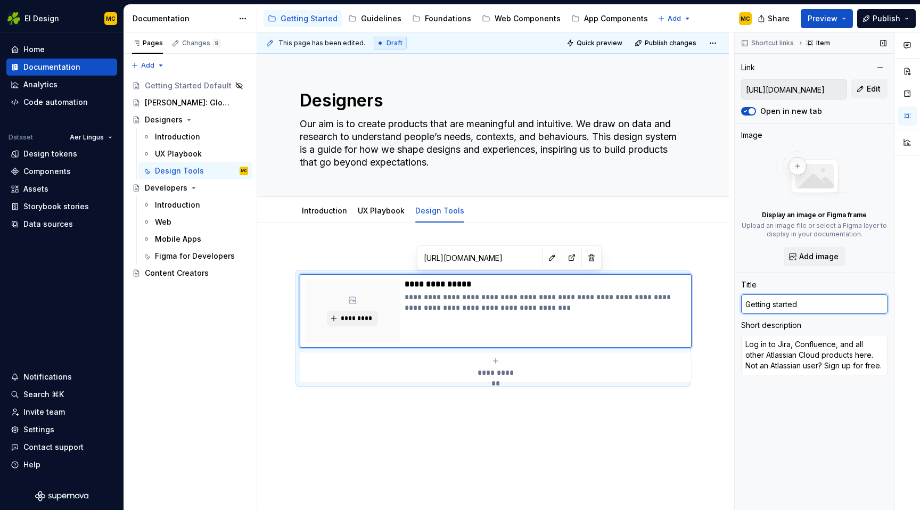
type input "Getting started w"
type textarea "*"
type input "Getting started wi"
type textarea "*"
type input "Getting started wit"
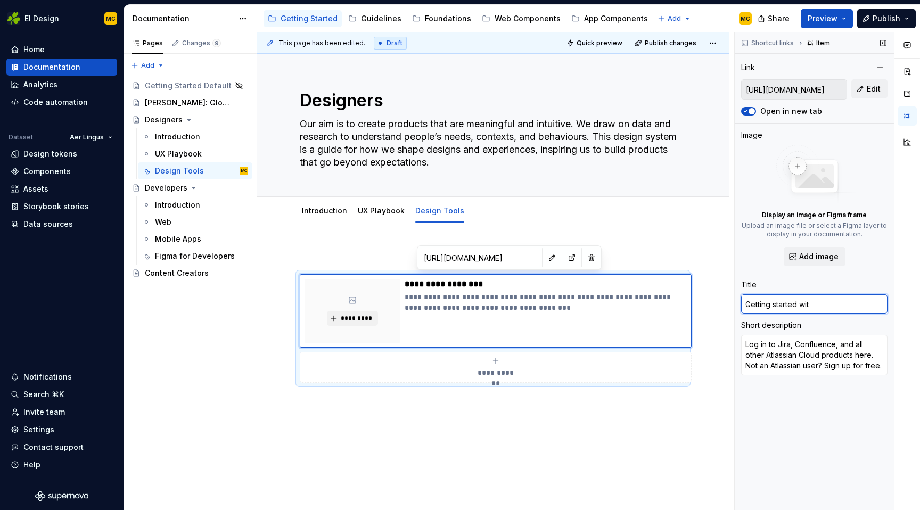
type textarea "*"
type input "Getting started with"
type textarea "*"
type input "Getting started with"
type textarea "*"
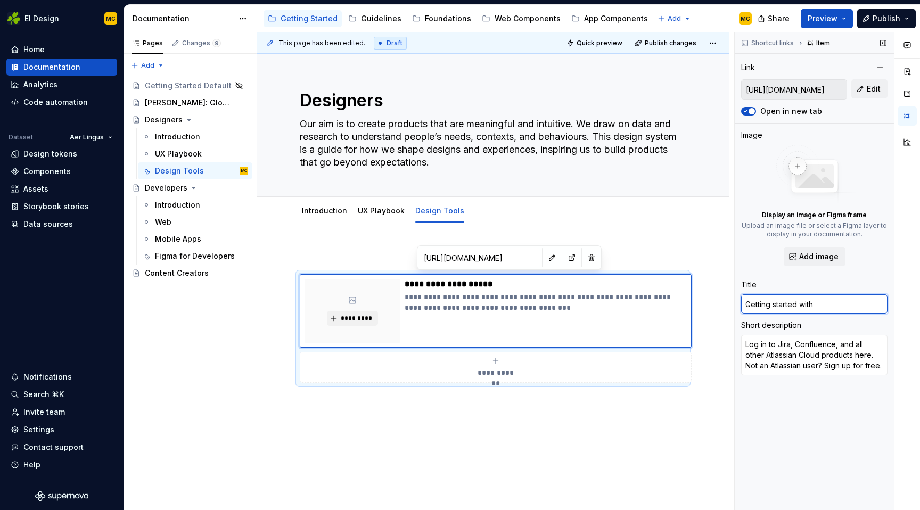
type input "Getting started with F"
type textarea "*"
type input "Getting started with Fi"
type textarea "*"
type input "Getting started with Fig"
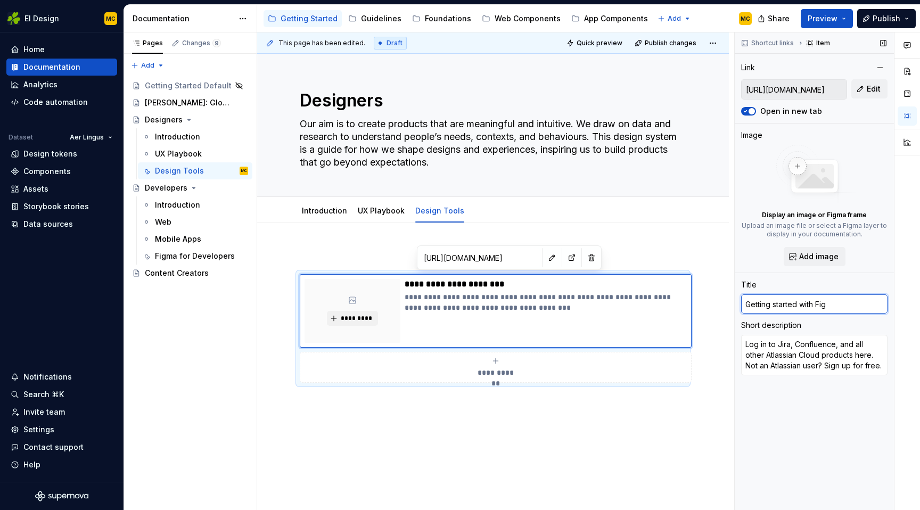
type textarea "*"
type input "Getting started with Figm"
type textarea "*"
type input "Getting started with Figma"
click at [855, 354] on textarea "Log in to Jira, Confluence, and all other Atlassian Cloud products here. Not an…" at bounding box center [814, 355] width 146 height 40
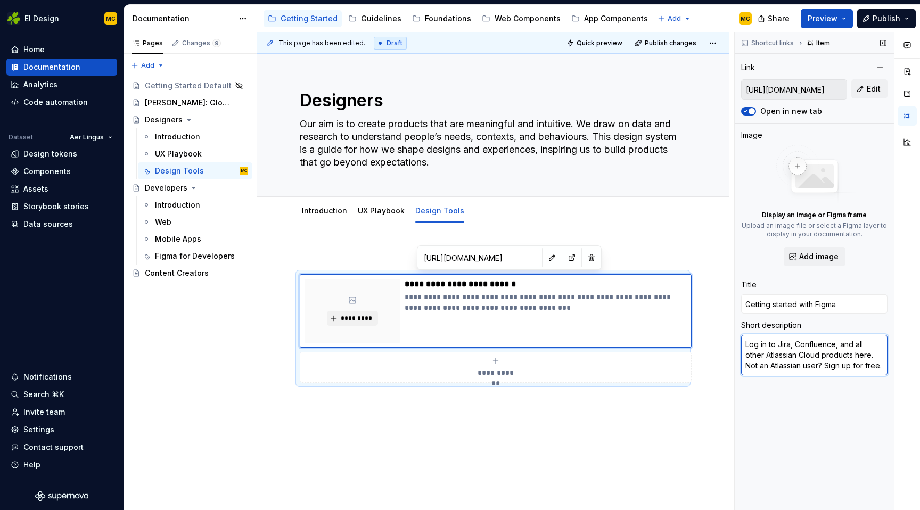
type textarea "*"
type textarea "N"
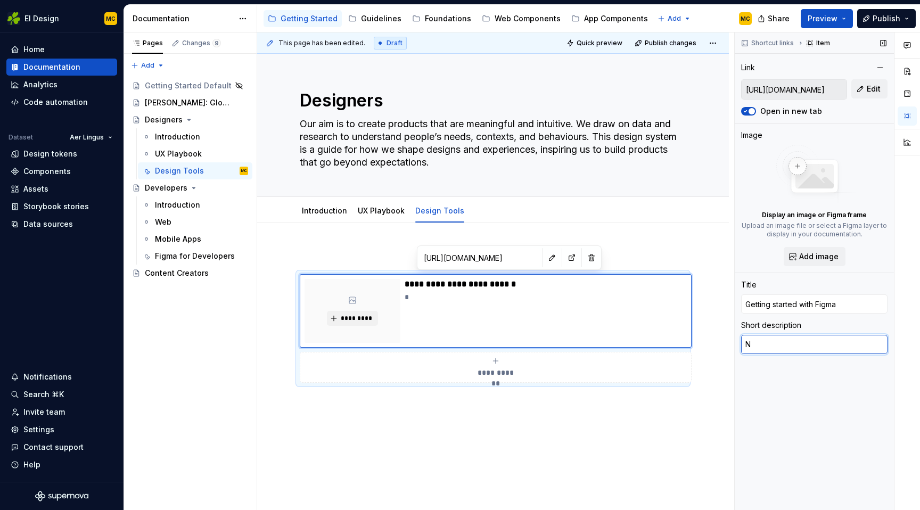
type textarea "*"
type textarea "Ne"
type textarea "*"
type textarea "Nee"
type textarea "*"
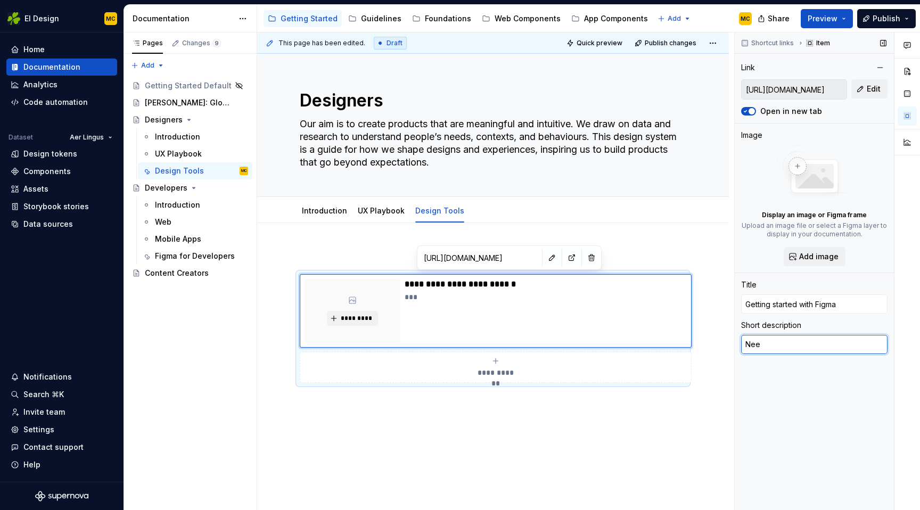
type textarea "Need"
type textarea "*"
type textarea "Need"
type textarea "*"
type textarea "Need a"
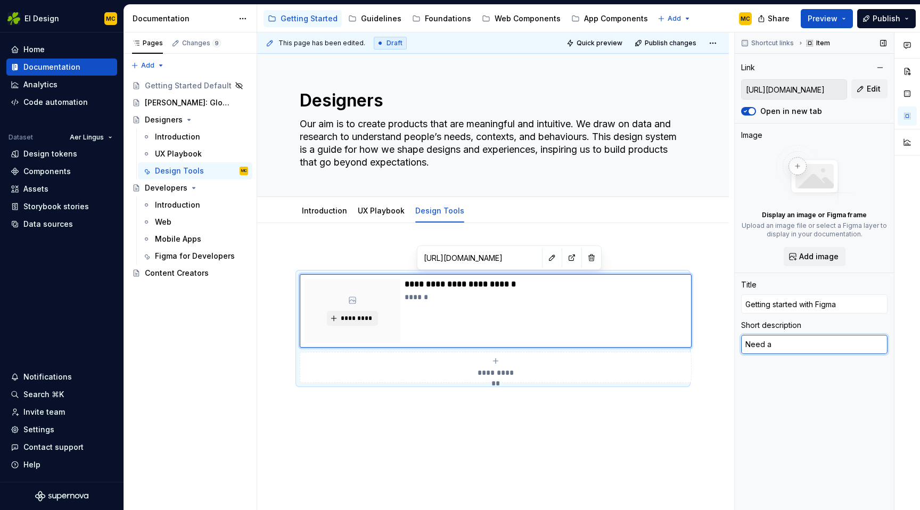
type textarea "*"
type textarea "Need ac"
type textarea "*"
type textarea "Need acce"
type textarea "*"
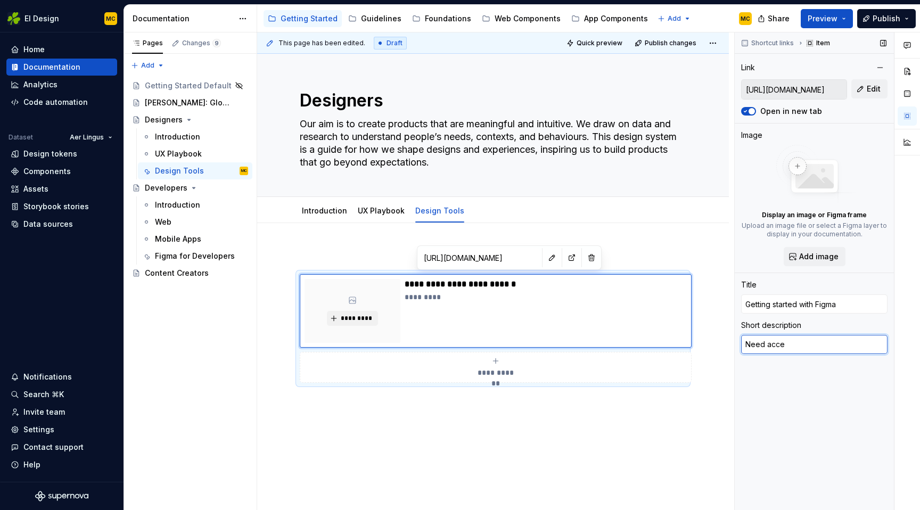
type textarea "Need acces"
type textarea "*"
type textarea "Need access"
type textarea "*"
type textarea "Need access"
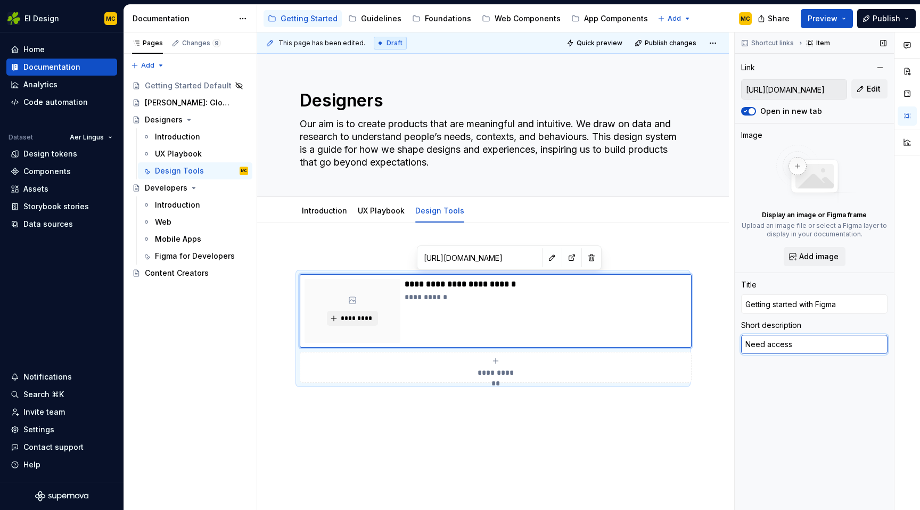
type textarea "*"
type textarea "Need access t"
type textarea "*"
type textarea "Need access to"
type textarea "*"
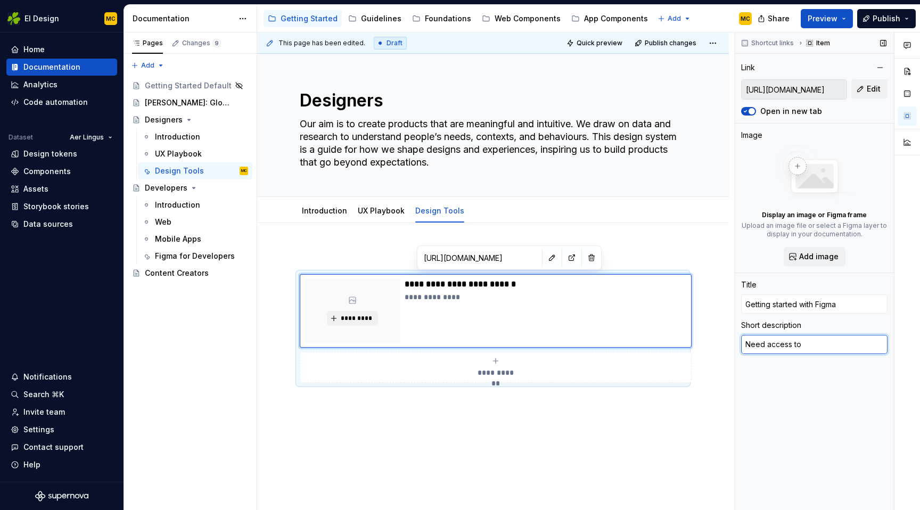
type textarea "Need access to o"
type textarea "*"
type textarea "Need access to ou"
type textarea "*"
type textarea "Need access to our"
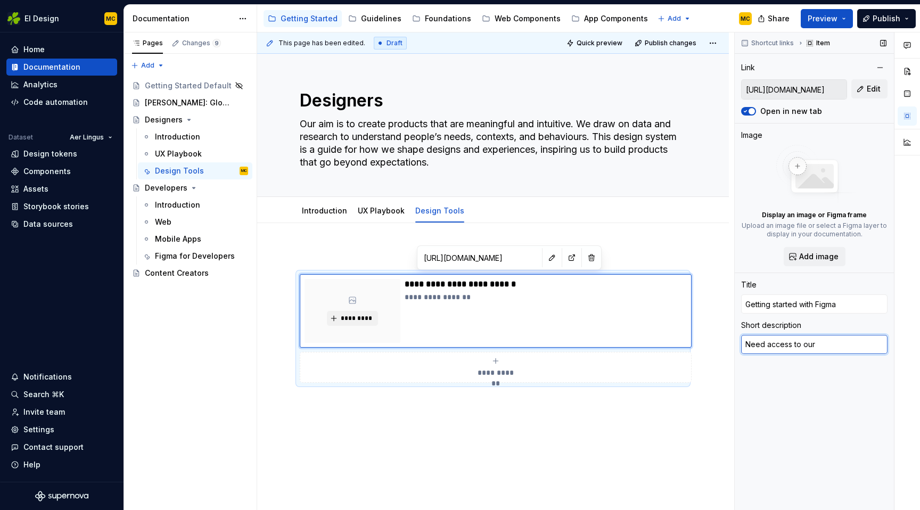
type textarea "*"
type textarea "Need access to our"
type textarea "*"
type textarea "Need access to our l"
type textarea "*"
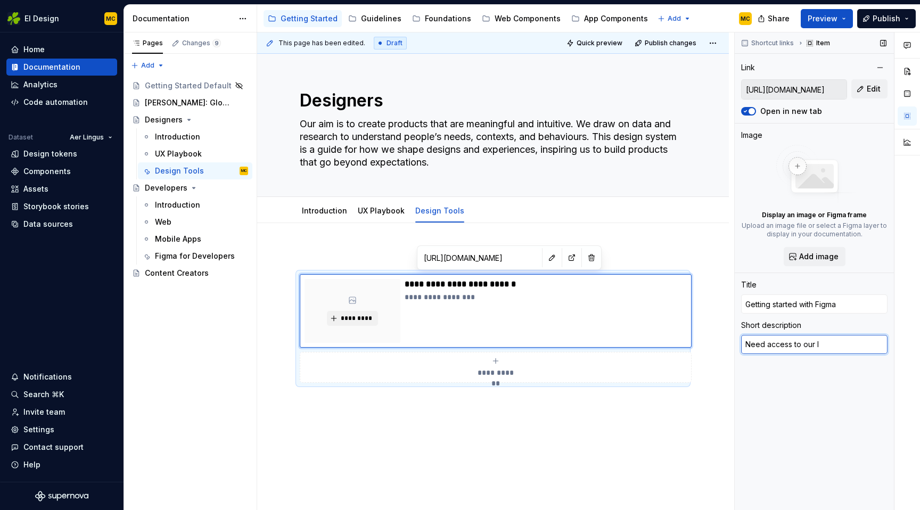
type textarea "Need access to our li"
type textarea "*"
type textarea "Need access to our lib"
type textarea "*"
type textarea "Need access to our libr"
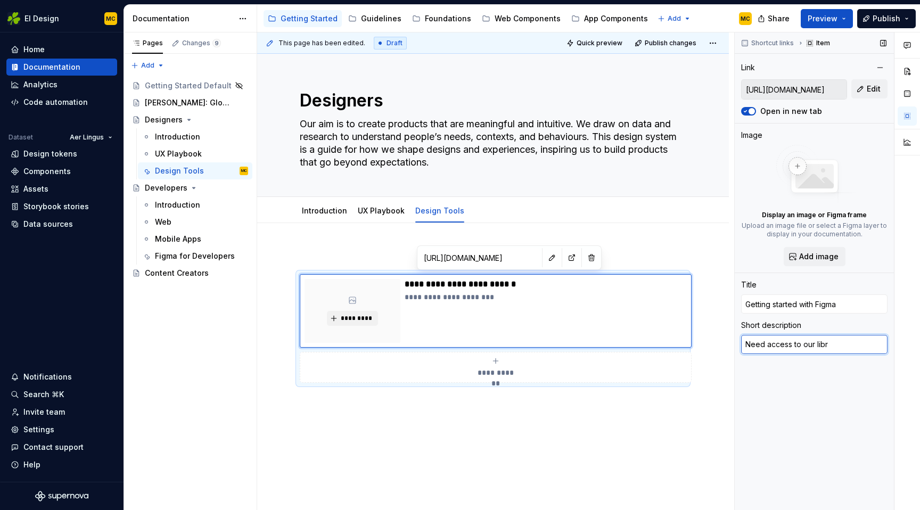
type textarea "*"
type textarea "Need access to our libra"
type textarea "*"
type textarea "Need access to our librar"
type textarea "*"
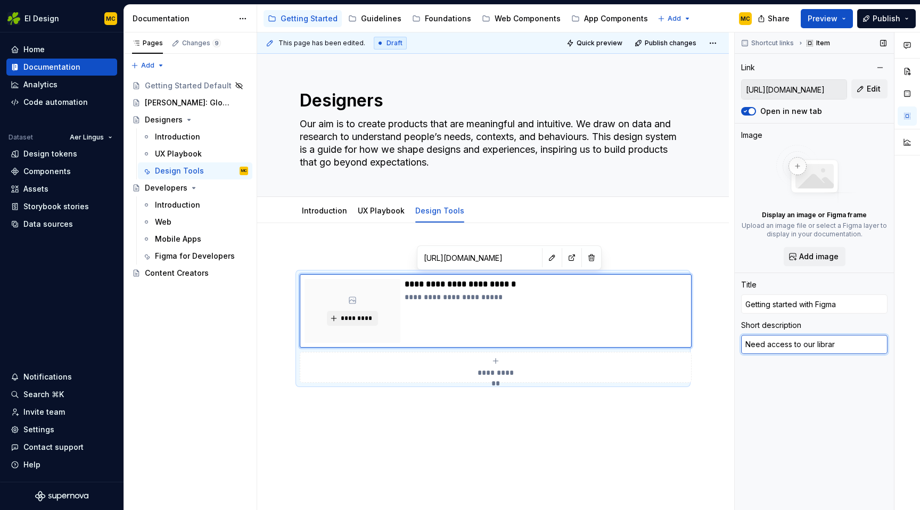
type textarea "Need access to our librari"
type textarea "*"
type textarea "Need access to our librarie"
type textarea "*"
type textarea "Need access to our libraries"
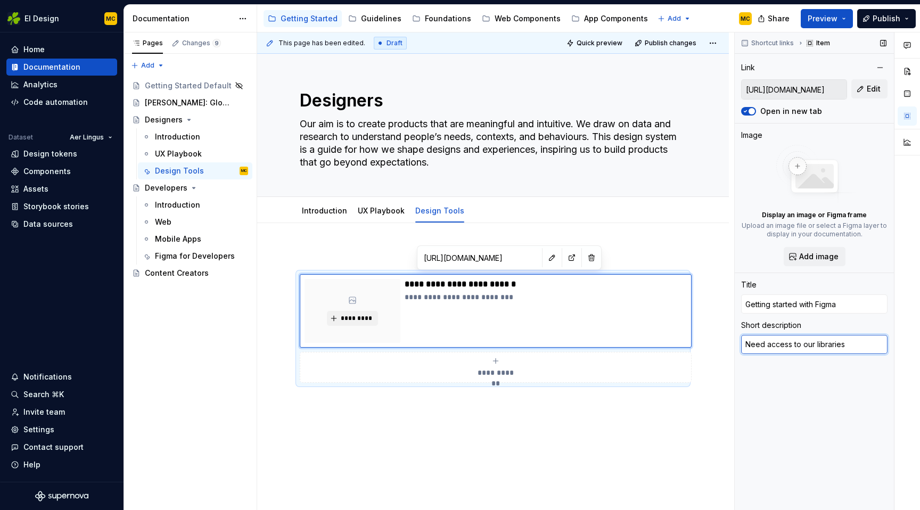
type textarea "*"
type textarea "Need access to our libraries"
type textarea "*"
type textarea "Need access to our libraries o"
type textarea "*"
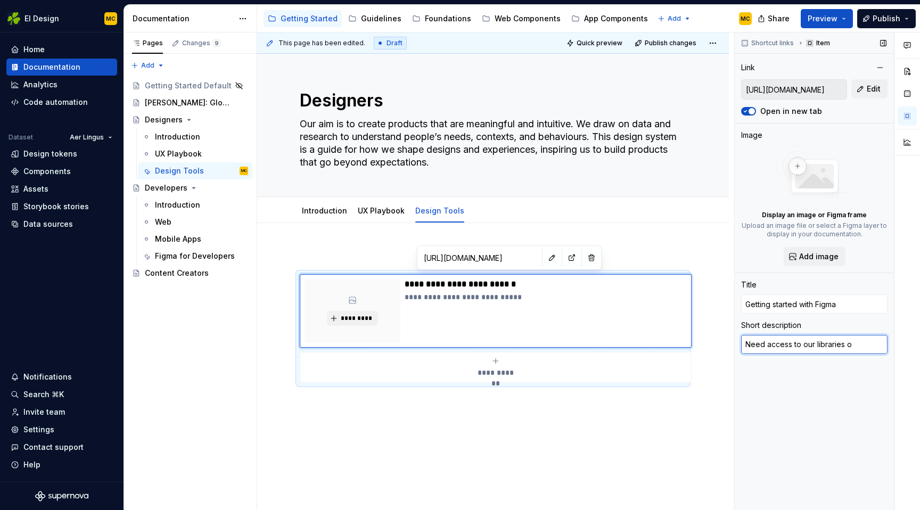
type textarea "Need access to our libraries or"
type textarea "*"
type textarea "Need access to our libraries or"
type textarea "*"
type textarea "Need access to our libraries or p"
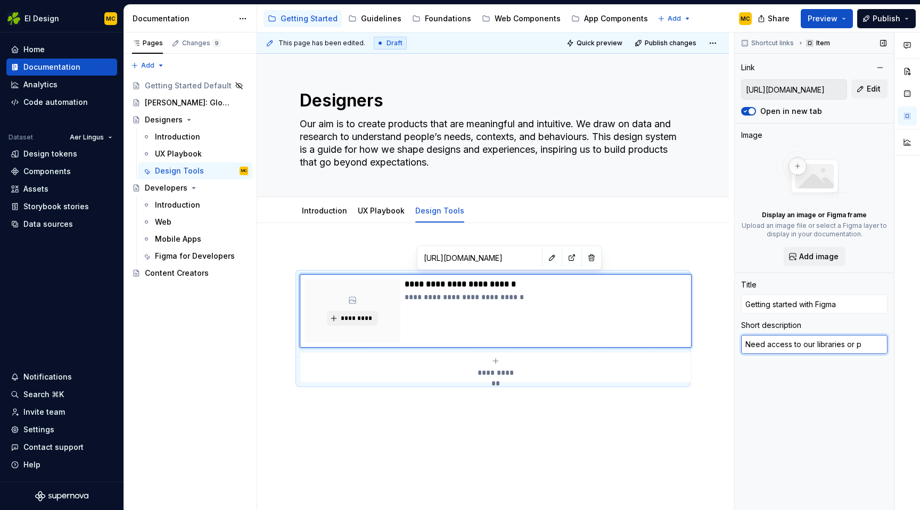
type textarea "*"
type textarea "Need access to our libraries or pro"
type textarea "*"
type textarea "Need access to our libraries or proj"
type textarea "*"
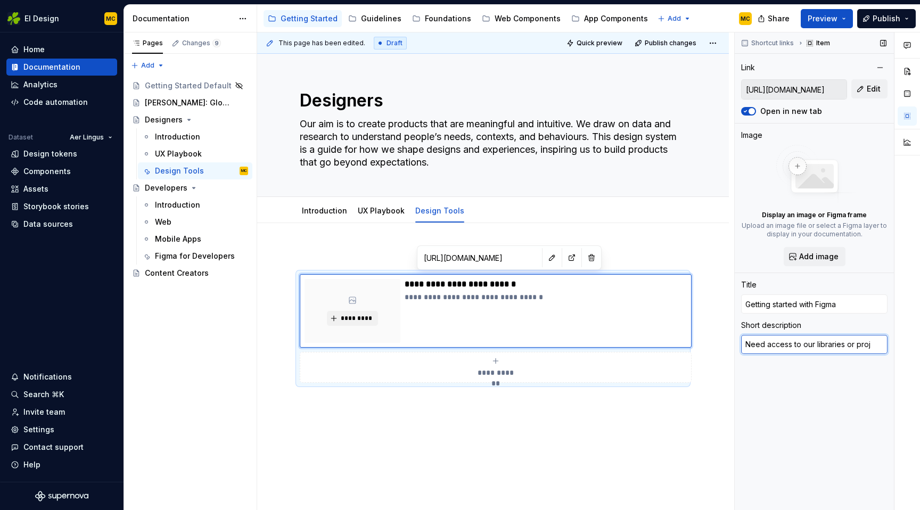
type textarea "Need access to our libraries or proje"
type textarea "*"
type textarea "Need access to our libraries or projec"
type textarea "*"
type textarea "Need access to our libraries or project"
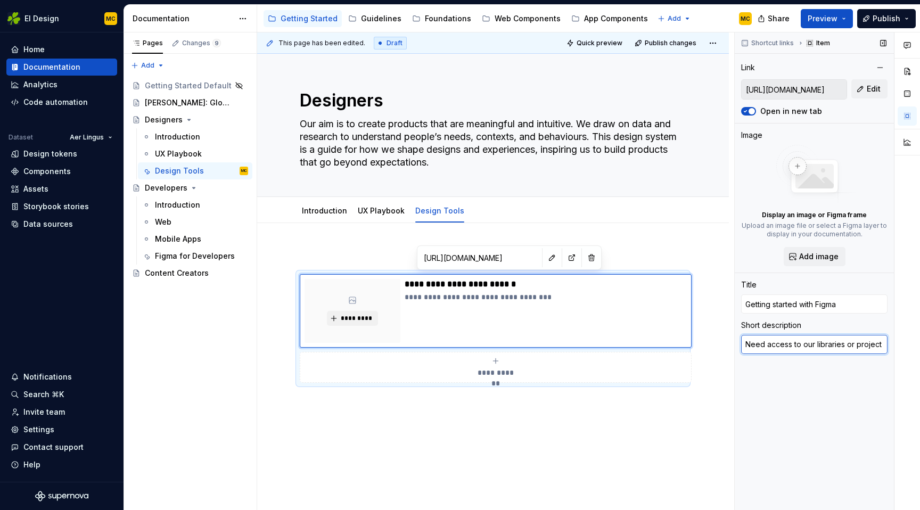
type textarea "*"
type textarea "Need access to our libraries or project"
type textarea "*"
type textarea "Need access to our libraries or project f"
type textarea "*"
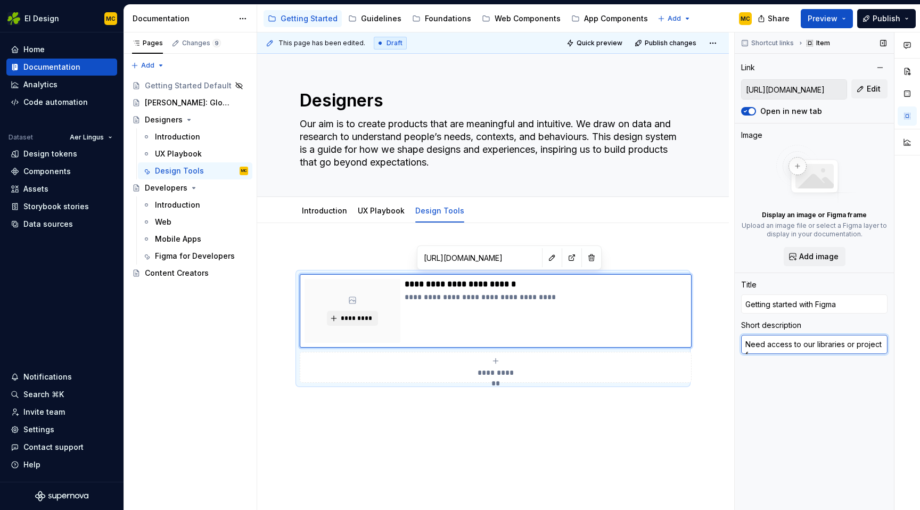
type textarea "Need access to our libraries or project fi"
type textarea "*"
type textarea "Need access to our libraries or project fil"
type textarea "*"
type textarea "Need access to our libraries or project file"
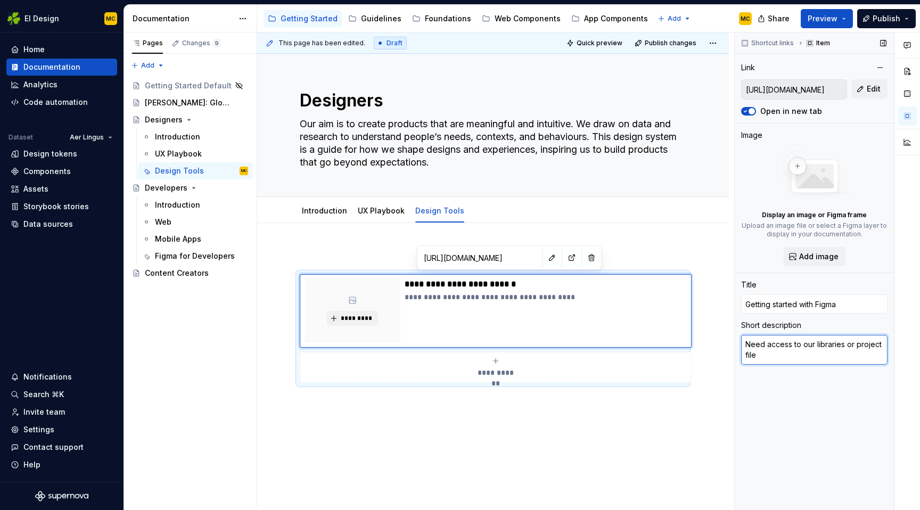
type textarea "*"
type textarea "Need access to our libraries or project files"
type textarea "*"
type textarea "Need access to our libraries or project files."
type textarea "*"
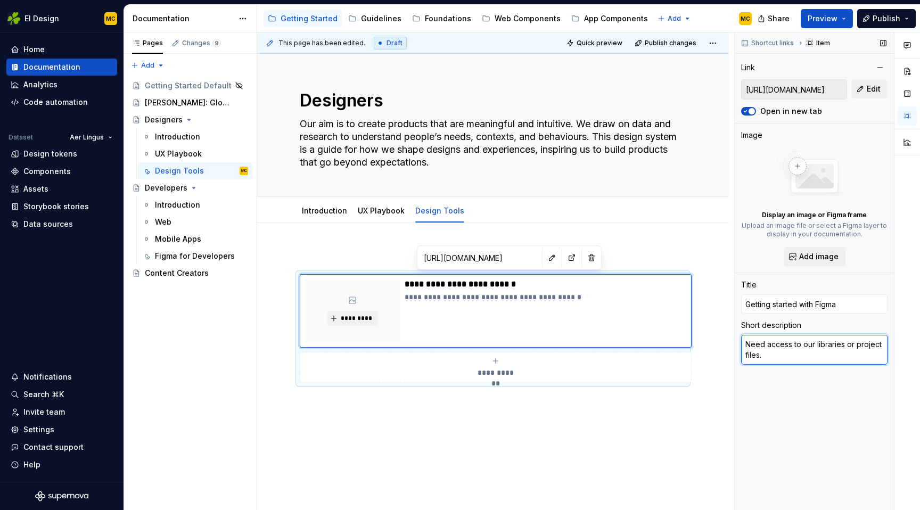
type textarea "Need access to our libraries or project files."
type textarea "*"
type textarea "Need access to our libraries or project files. F"
type textarea "*"
type textarea "Need access to our libraries or project files. Fo"
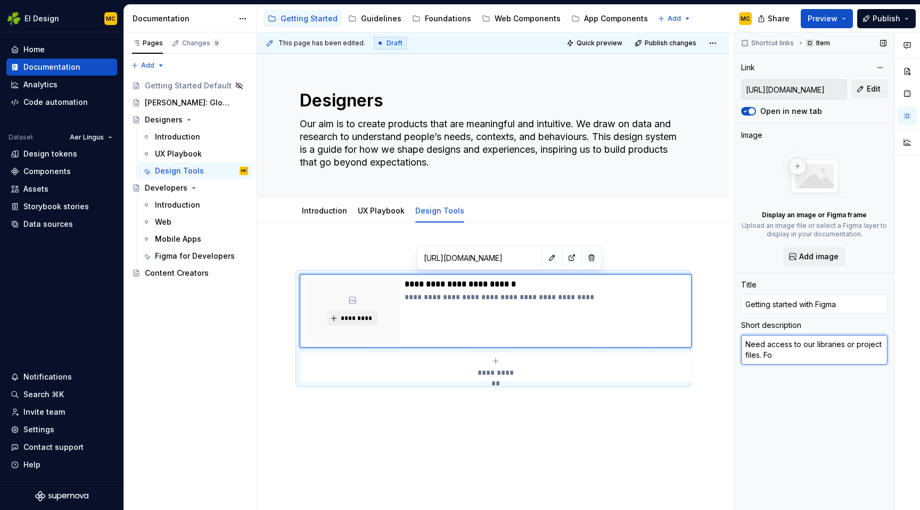
type textarea "*"
type textarea "Need access to our libraries or project files. Fol"
type textarea "*"
type textarea "Need access to our libraries or project files. Foll"
type textarea "*"
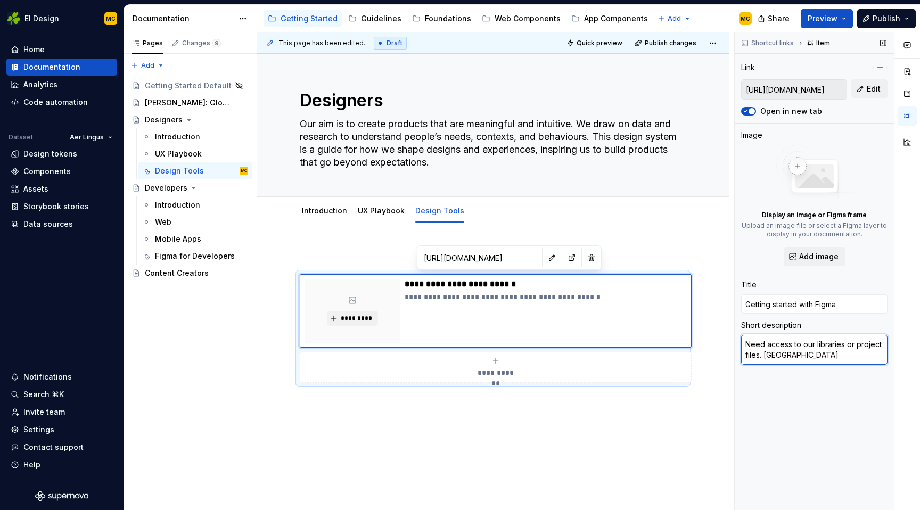
type textarea "Need access to our libraries or project files. Follo"
type textarea "*"
type textarea "Need access to our libraries or project files. Follow"
type textarea "*"
type textarea "Need access to our libraries or project files. Follow"
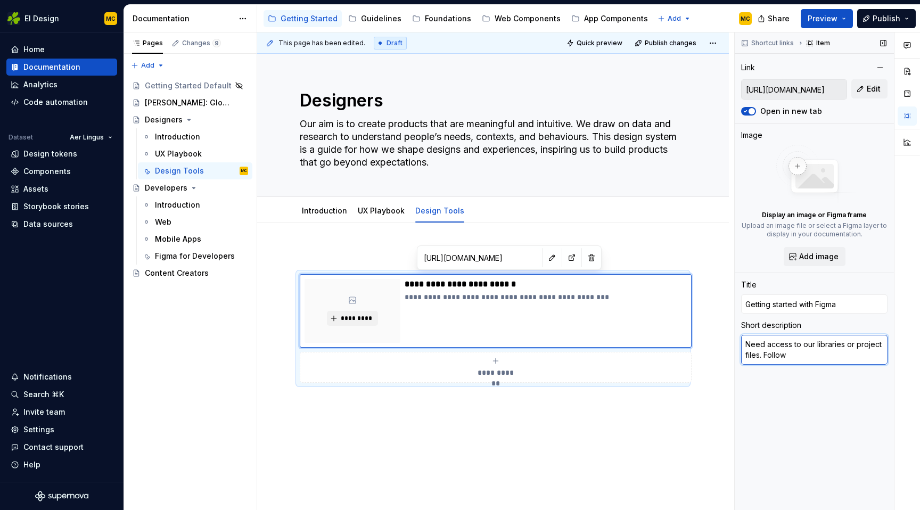
type textarea "*"
type textarea "Need access to our libraries or project files. Follow t"
type textarea "*"
type textarea "Need access to our libraries or project files. Follow thi"
type textarea "*"
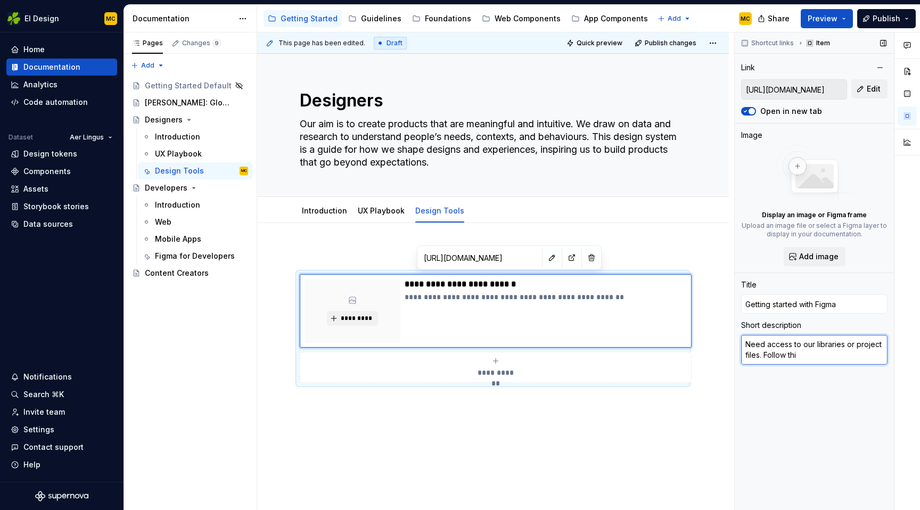
type textarea "Need access to our libraries or project files. Follow this"
type textarea "*"
type textarea "Need access to our libraries or project files. Follow this"
type textarea "*"
type textarea "Need access to our libraries or project files. Follow this g"
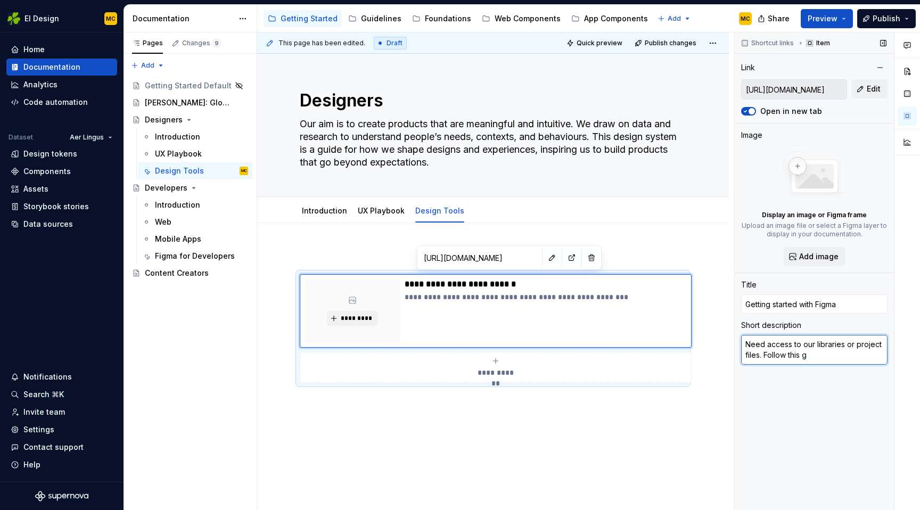
type textarea "*"
type textarea "Need access to our libraries or project files. Follow this gu"
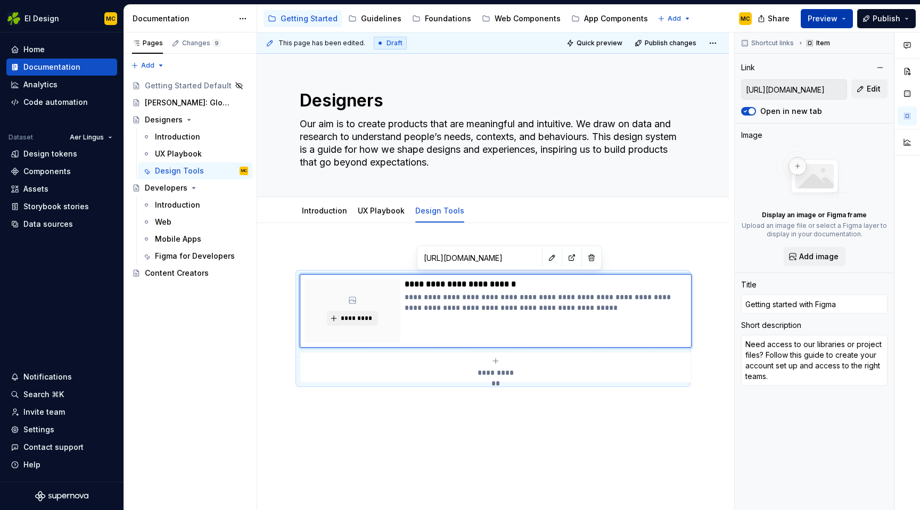
click at [841, 14] on button "Preview" at bounding box center [826, 18] width 52 height 19
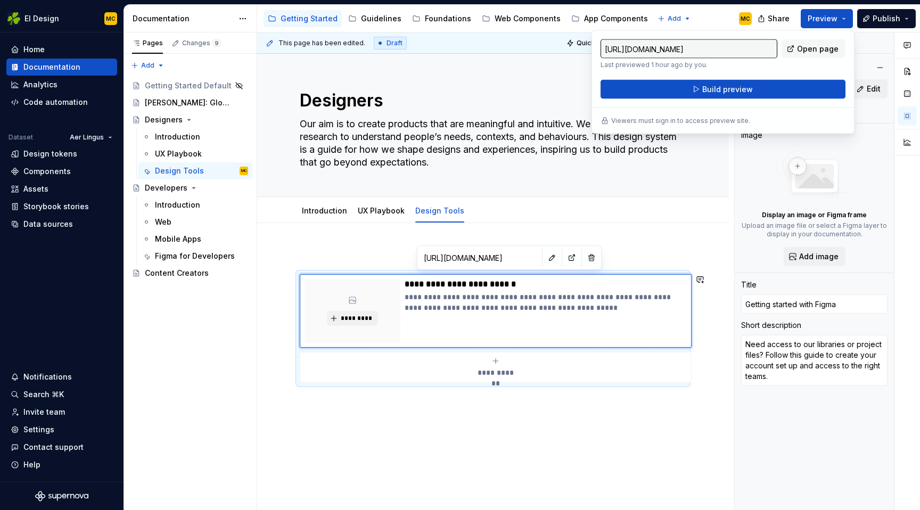
click at [475, 439] on div "**********" at bounding box center [495, 271] width 477 height 478
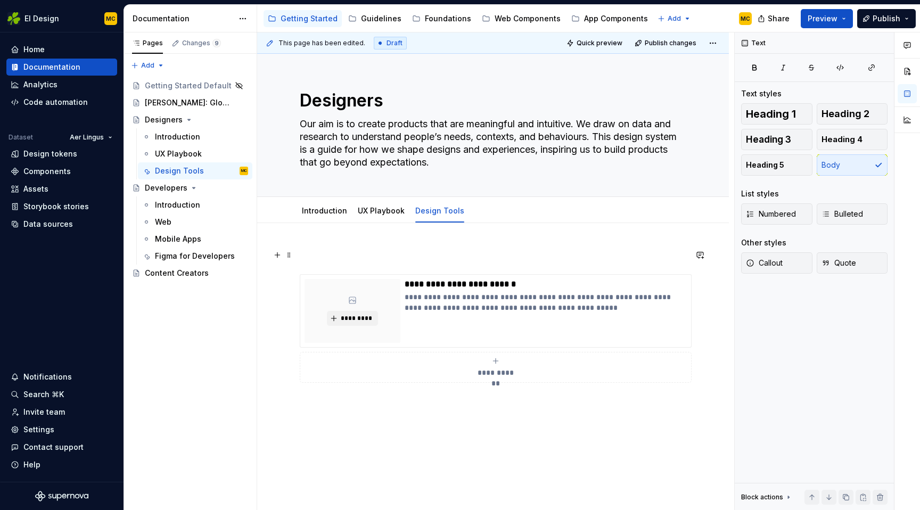
click at [350, 257] on p at bounding box center [493, 255] width 386 height 13
click at [368, 237] on button "button" at bounding box center [366, 235] width 15 height 15
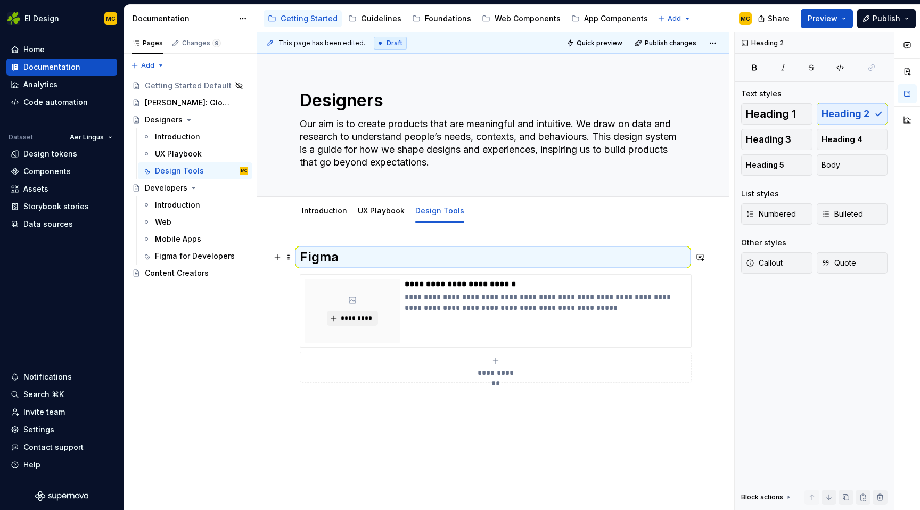
click at [368, 257] on h2 "Figma" at bounding box center [493, 257] width 386 height 17
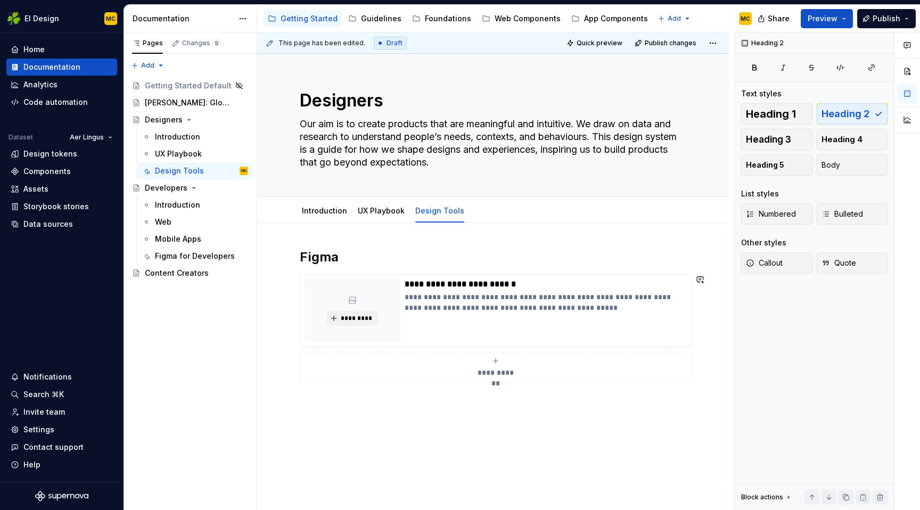
click at [365, 418] on div "**********" at bounding box center [493, 385] width 472 height 325
click at [844, 22] on button "Preview" at bounding box center [826, 18] width 52 height 19
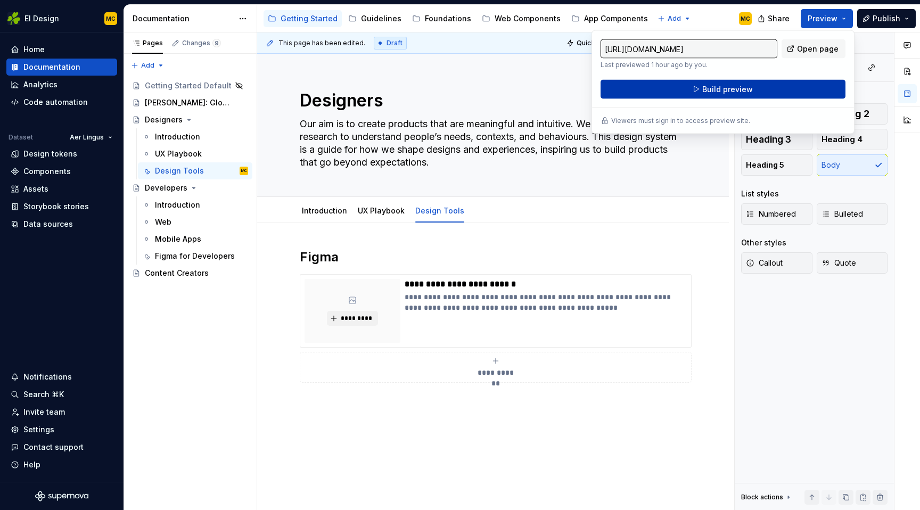
click at [798, 81] on button "Build preview" at bounding box center [722, 89] width 245 height 19
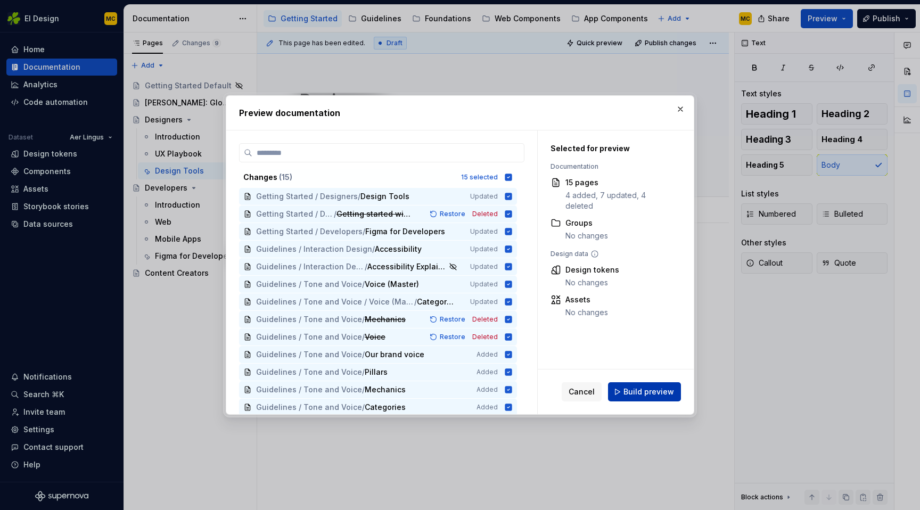
click at [664, 392] on span "Build preview" at bounding box center [648, 391] width 51 height 11
